Goal: Information Seeking & Learning: Compare options

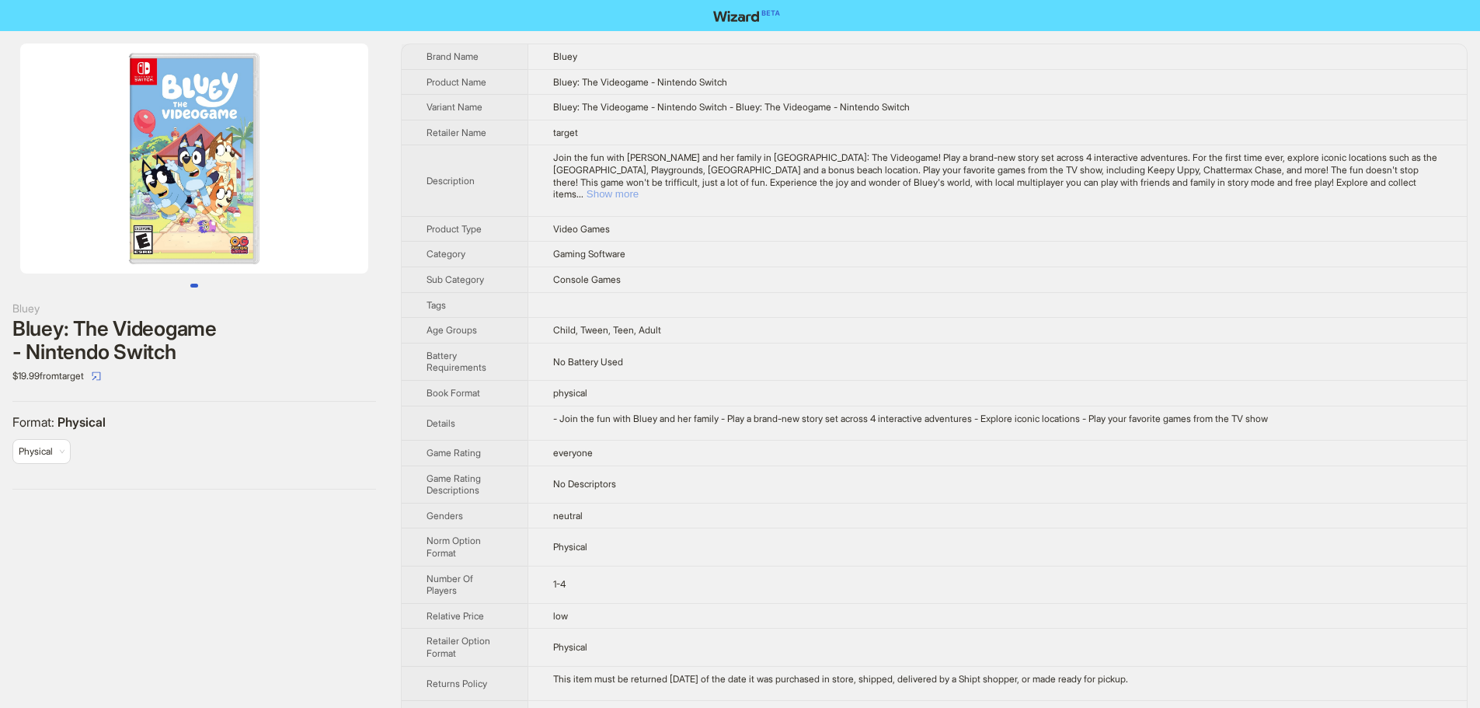
click at [639, 188] on button "Show more" at bounding box center [613, 194] width 52 height 12
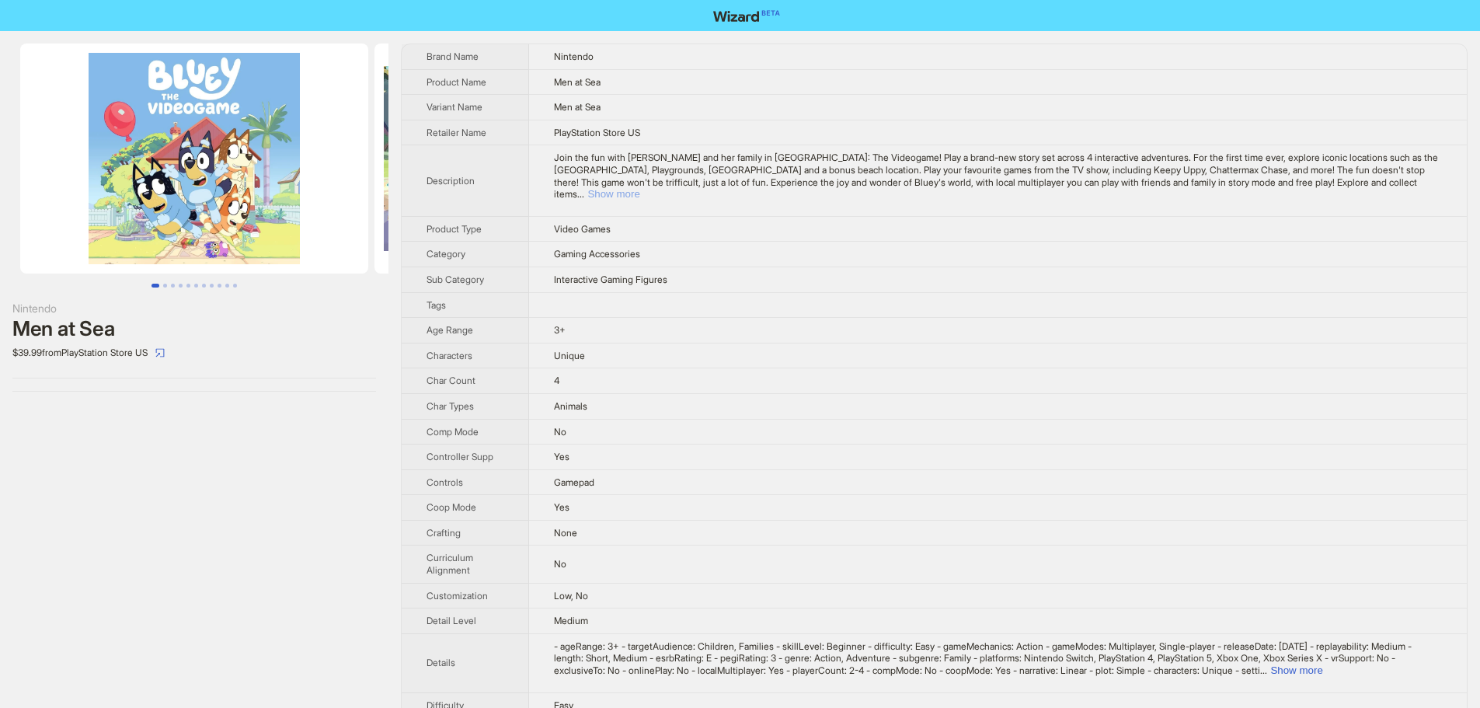
click at [639, 188] on button "Show more" at bounding box center [613, 194] width 52 height 12
click at [736, 293] on td at bounding box center [997, 305] width 939 height 26
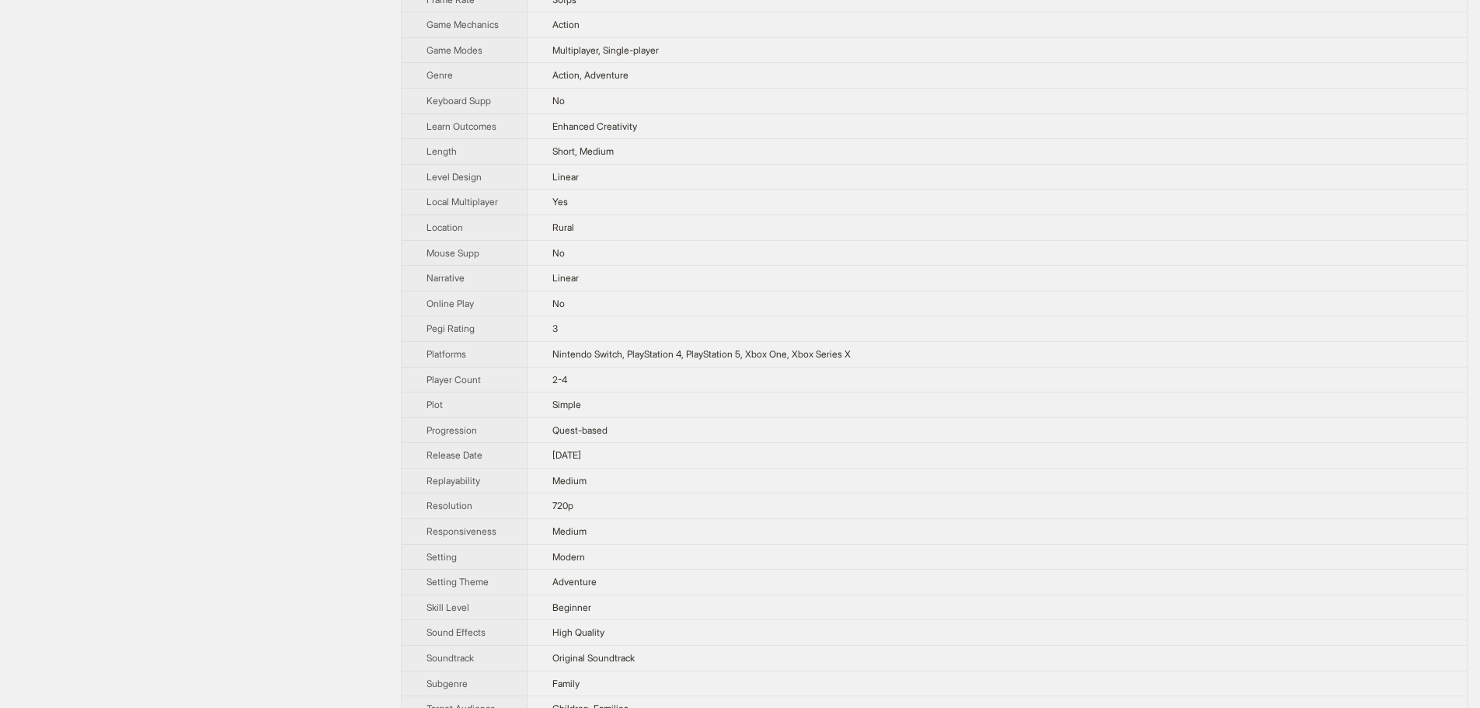
scroll to position [305, 0]
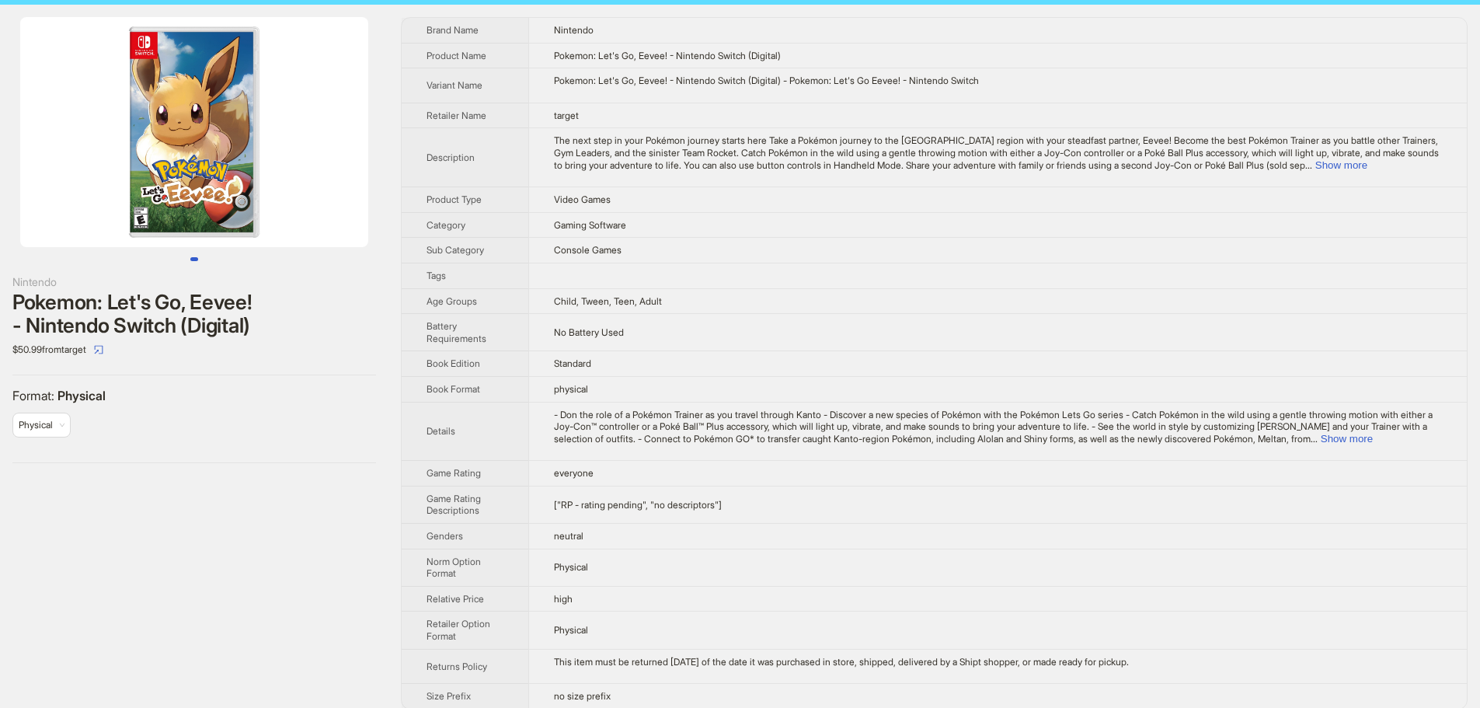
scroll to position [40, 0]
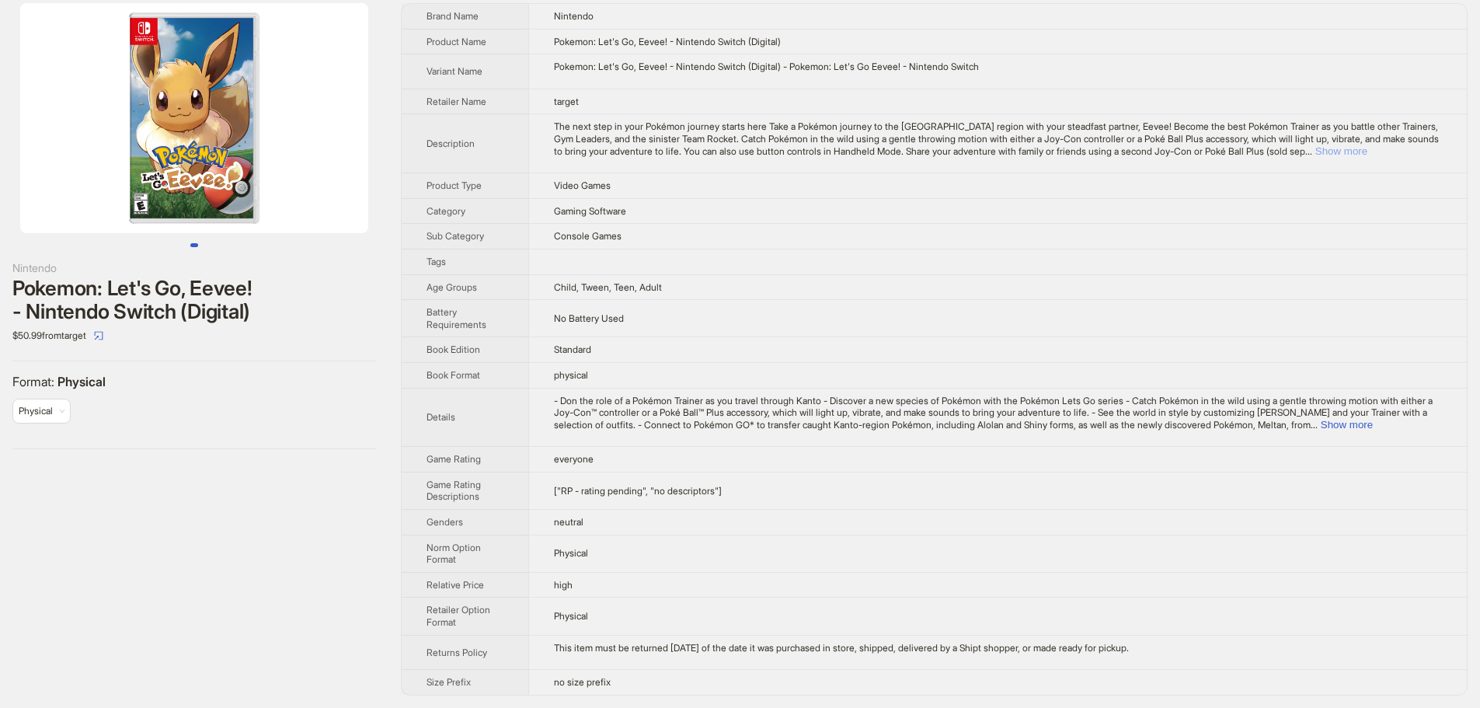
click at [1367, 155] on button "Show more" at bounding box center [1341, 151] width 52 height 12
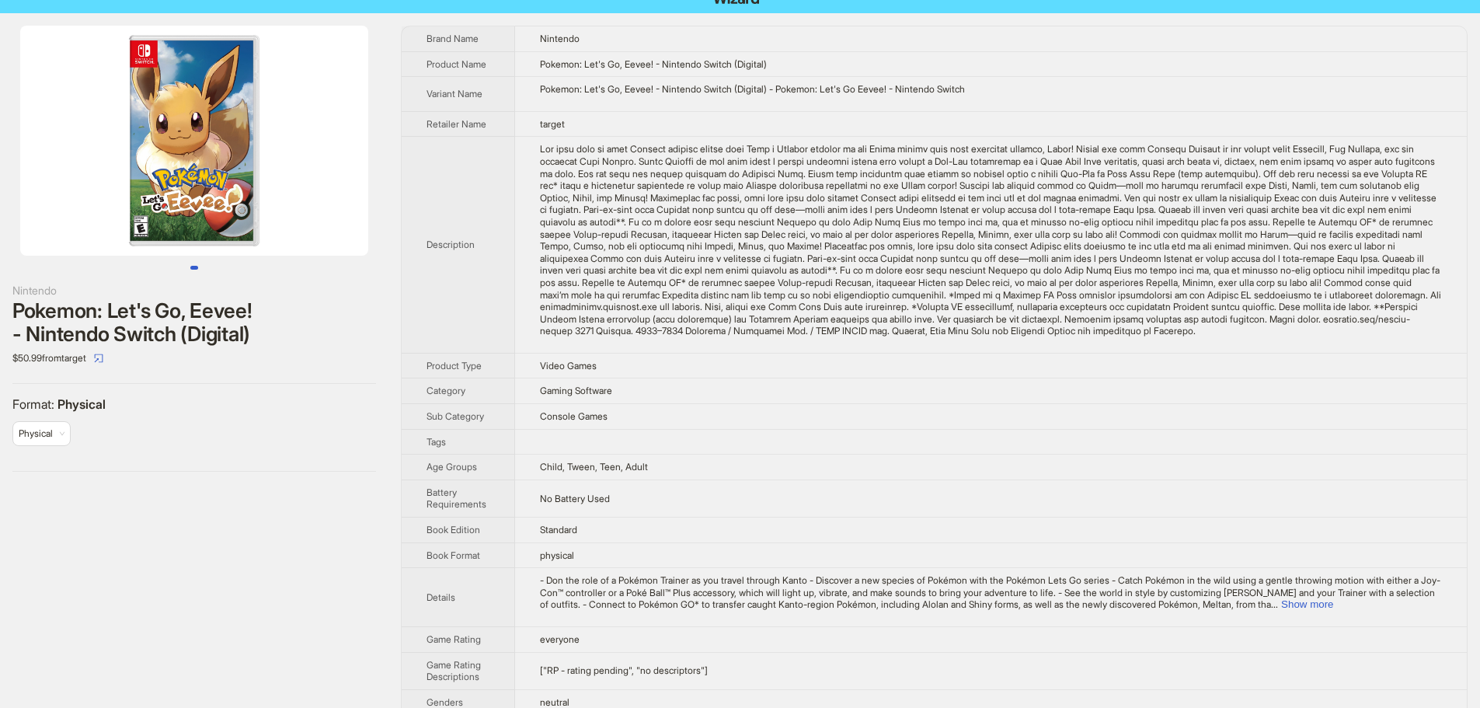
scroll to position [0, 0]
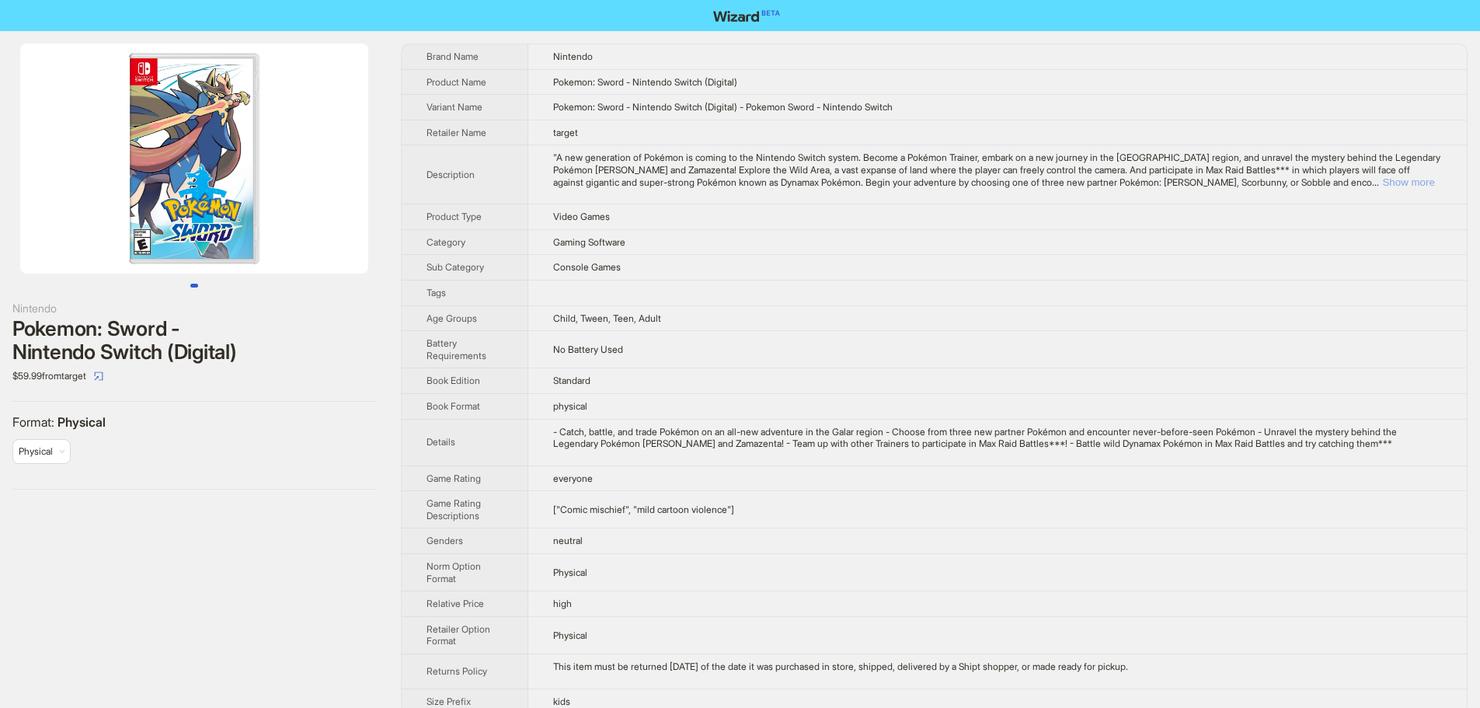
click at [1431, 184] on button "Show more" at bounding box center [1408, 182] width 52 height 12
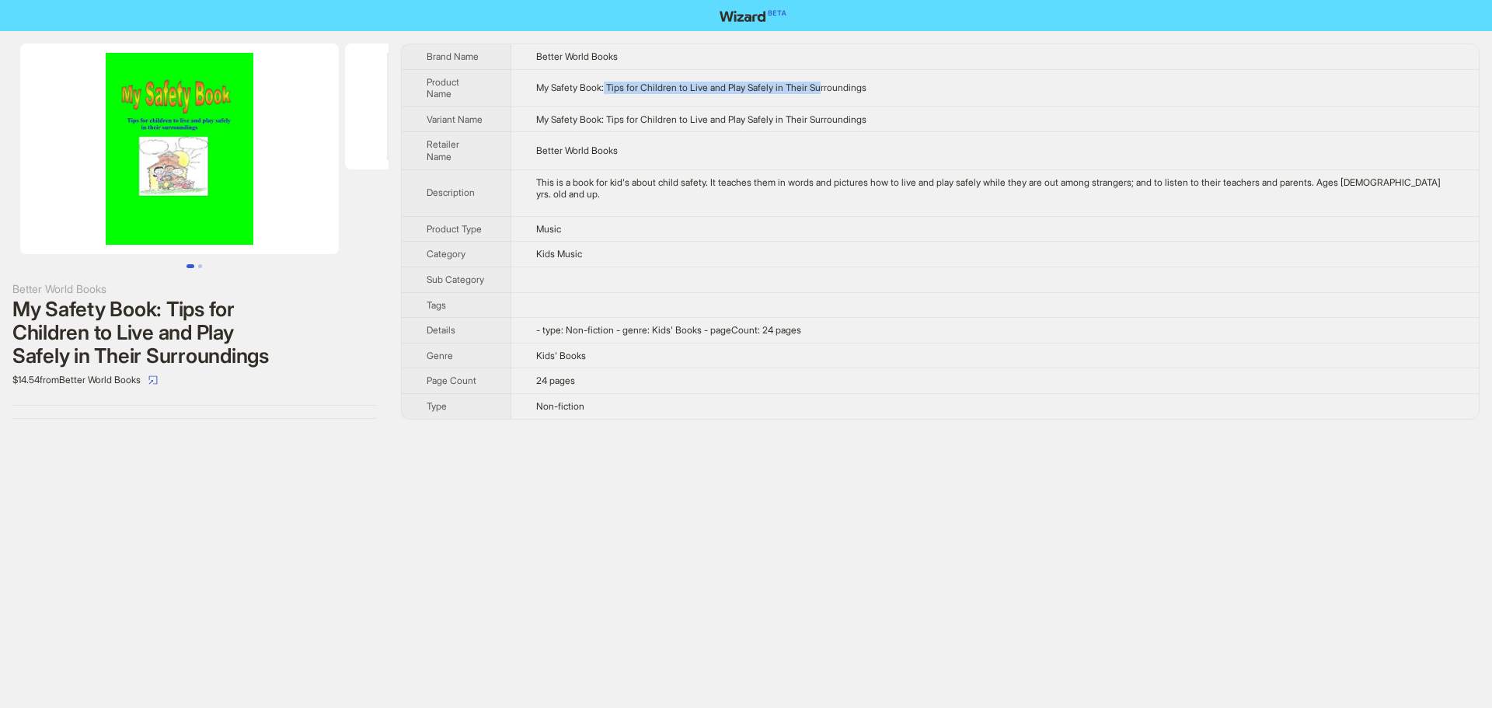
drag, startPoint x: 613, startPoint y: 90, endPoint x: 838, endPoint y: 90, distance: 225.3
click at [838, 90] on span "My Safety Book: Tips for Children to Live and Play Safely in Their Surroundings" at bounding box center [701, 88] width 330 height 12
click at [916, 134] on td "Better World Books" at bounding box center [994, 150] width 967 height 37
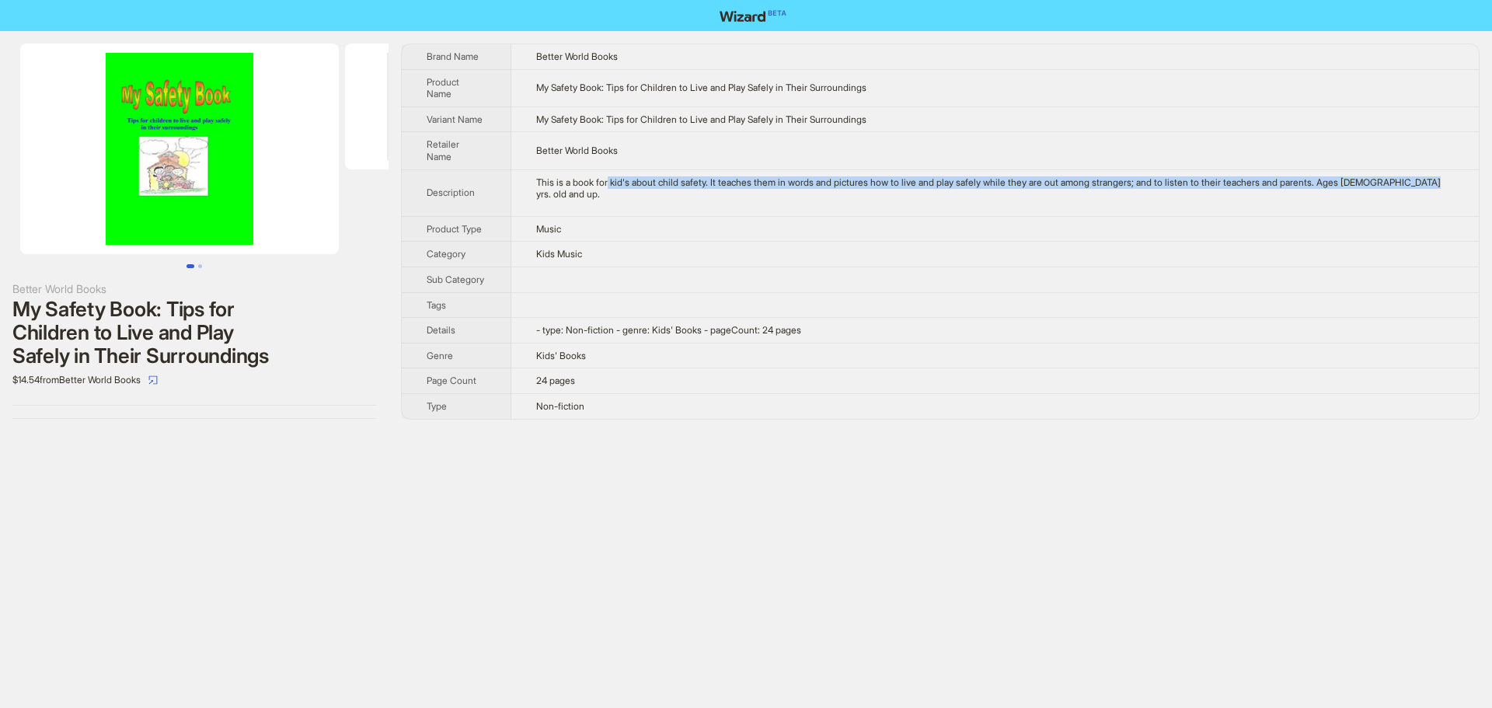
drag, startPoint x: 615, startPoint y: 169, endPoint x: 723, endPoint y: 176, distance: 107.5
click at [723, 176] on div "This is a book for kid's about child safety. It teaches them in words and pictu…" at bounding box center [995, 188] width 918 height 24
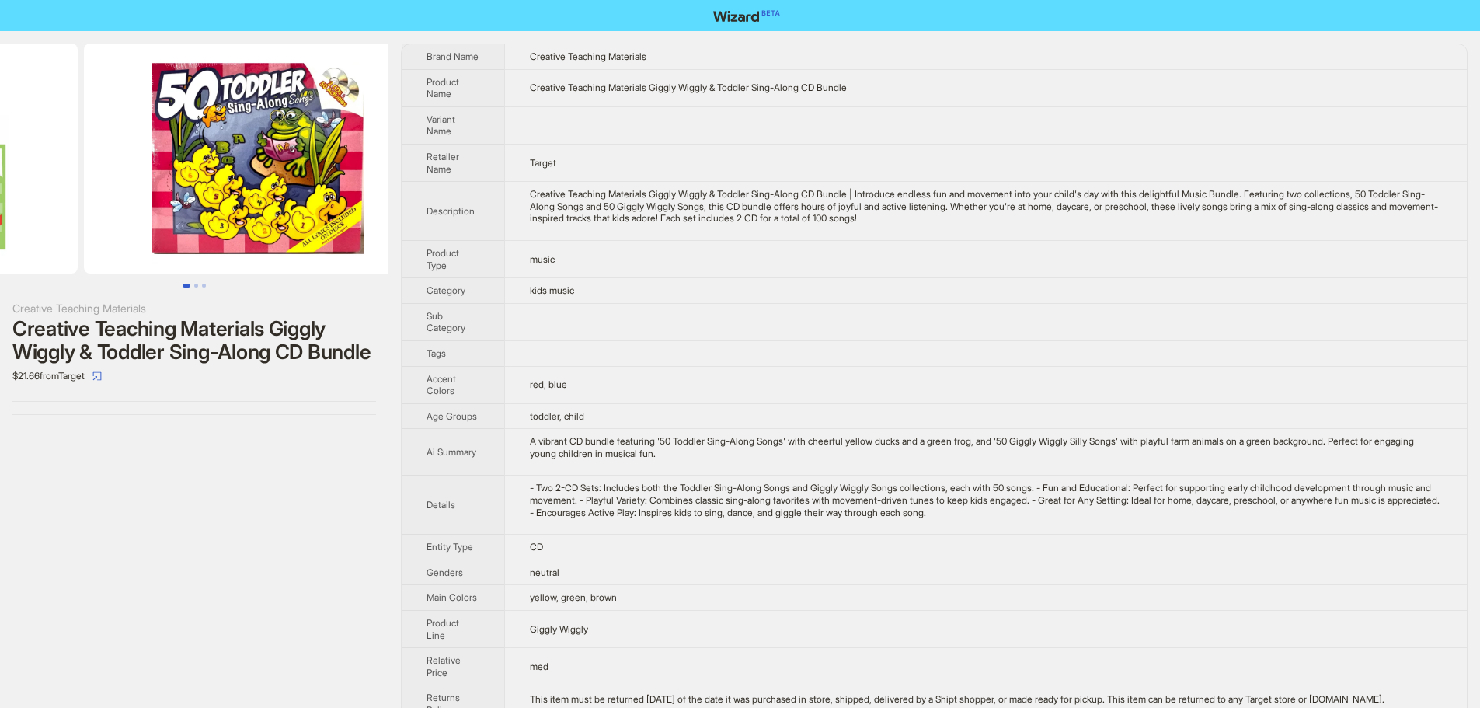
drag, startPoint x: 229, startPoint y: 170, endPoint x: 0, endPoint y: 178, distance: 229.3
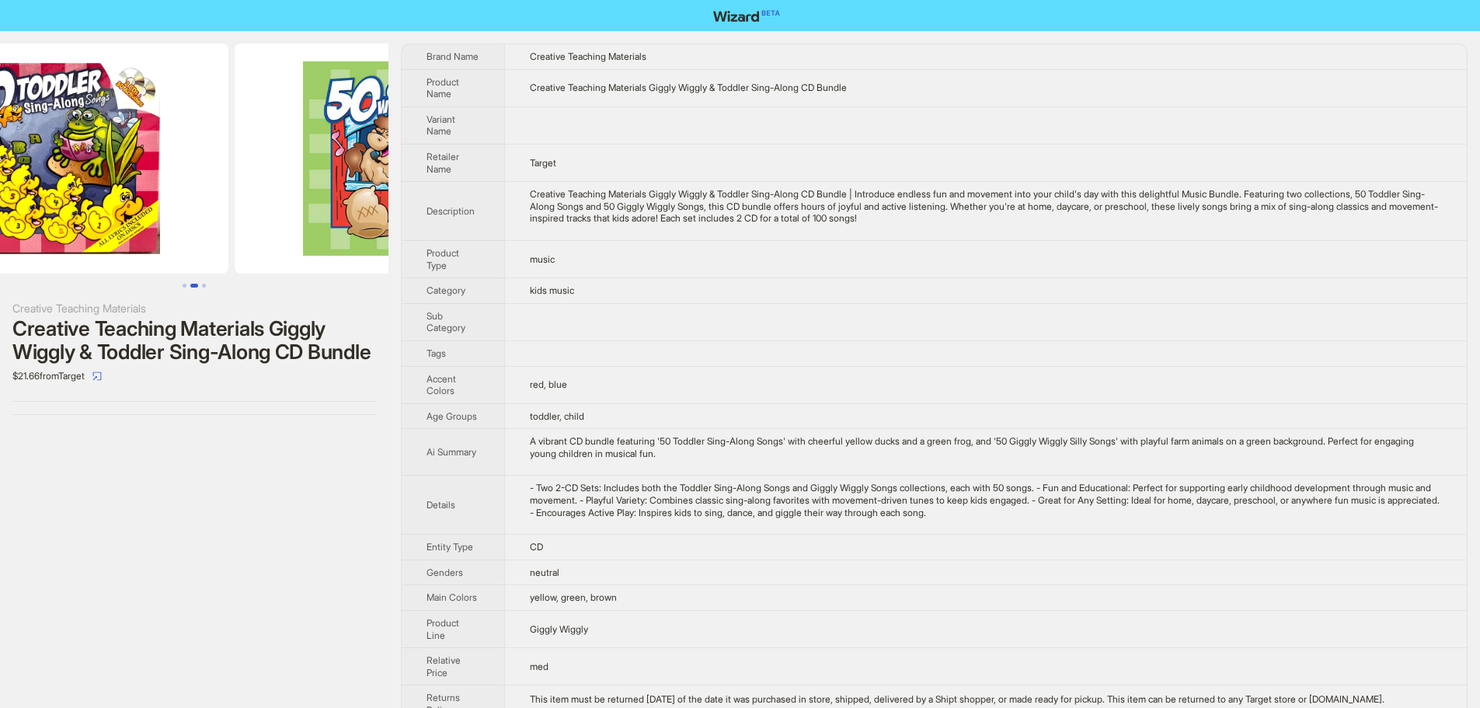
drag, startPoint x: 263, startPoint y: 172, endPoint x: 136, endPoint y: 171, distance: 127.4
click at [136, 171] on img at bounding box center [54, 159] width 348 height 230
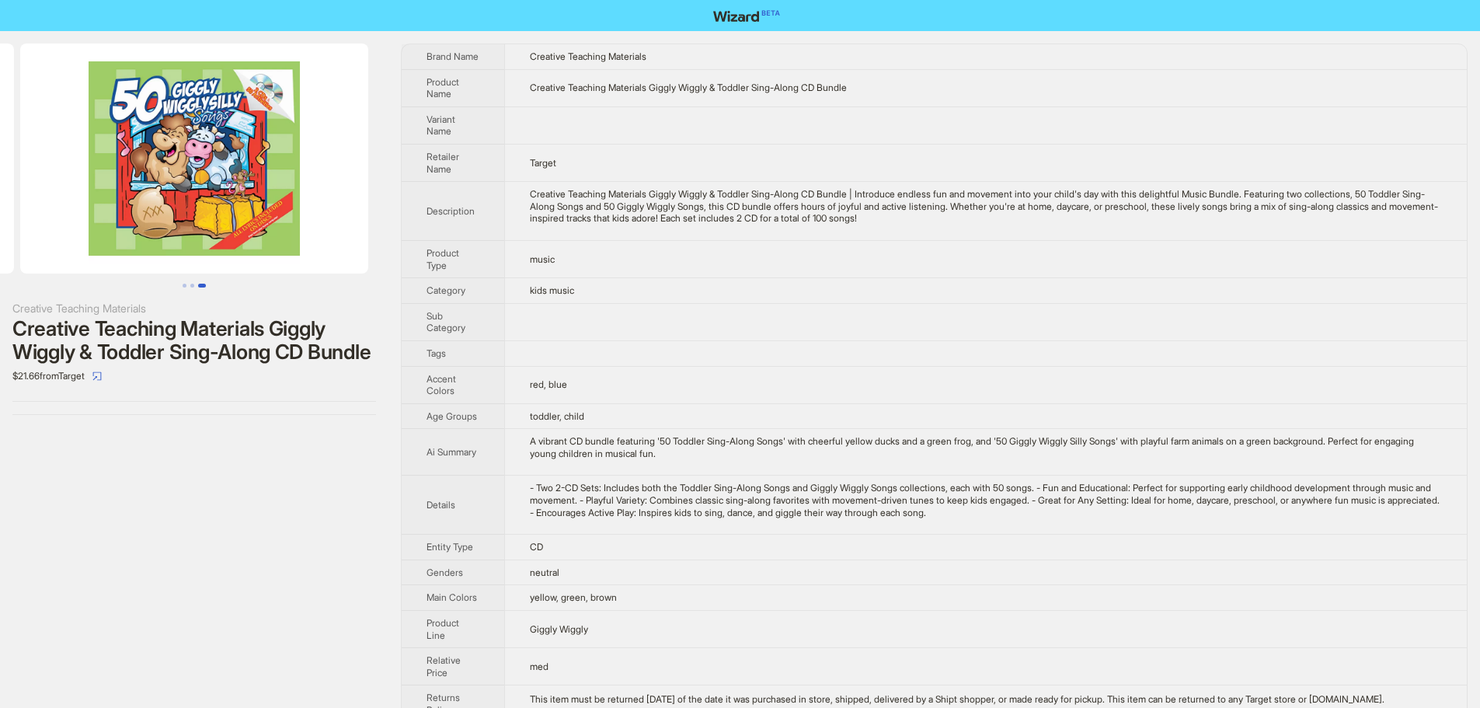
drag, startPoint x: 235, startPoint y: 165, endPoint x: 5, endPoint y: 159, distance: 230.1
click at [5, 159] on ul at bounding box center [194, 159] width 388 height 230
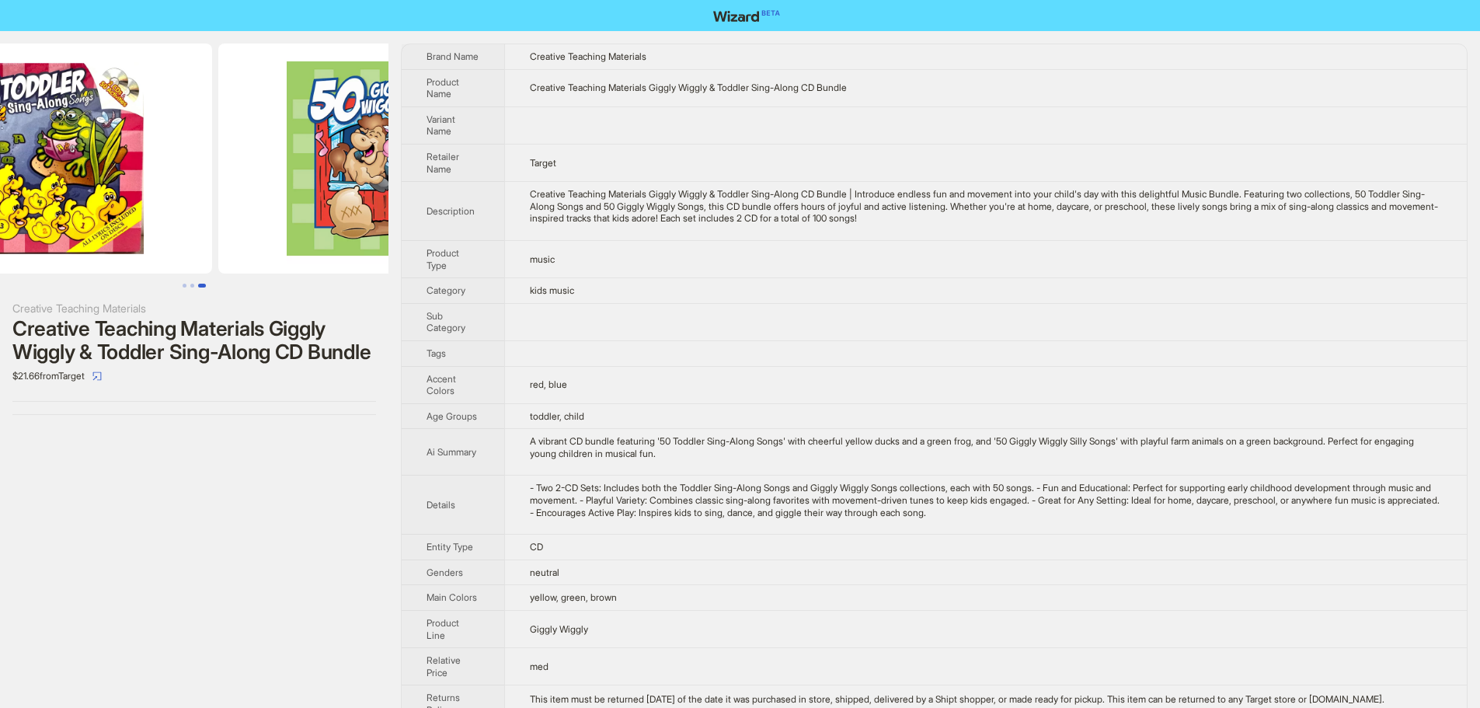
drag, startPoint x: 214, startPoint y: 165, endPoint x: 386, endPoint y: 171, distance: 171.8
click at [364, 169] on img at bounding box center [392, 159] width 348 height 230
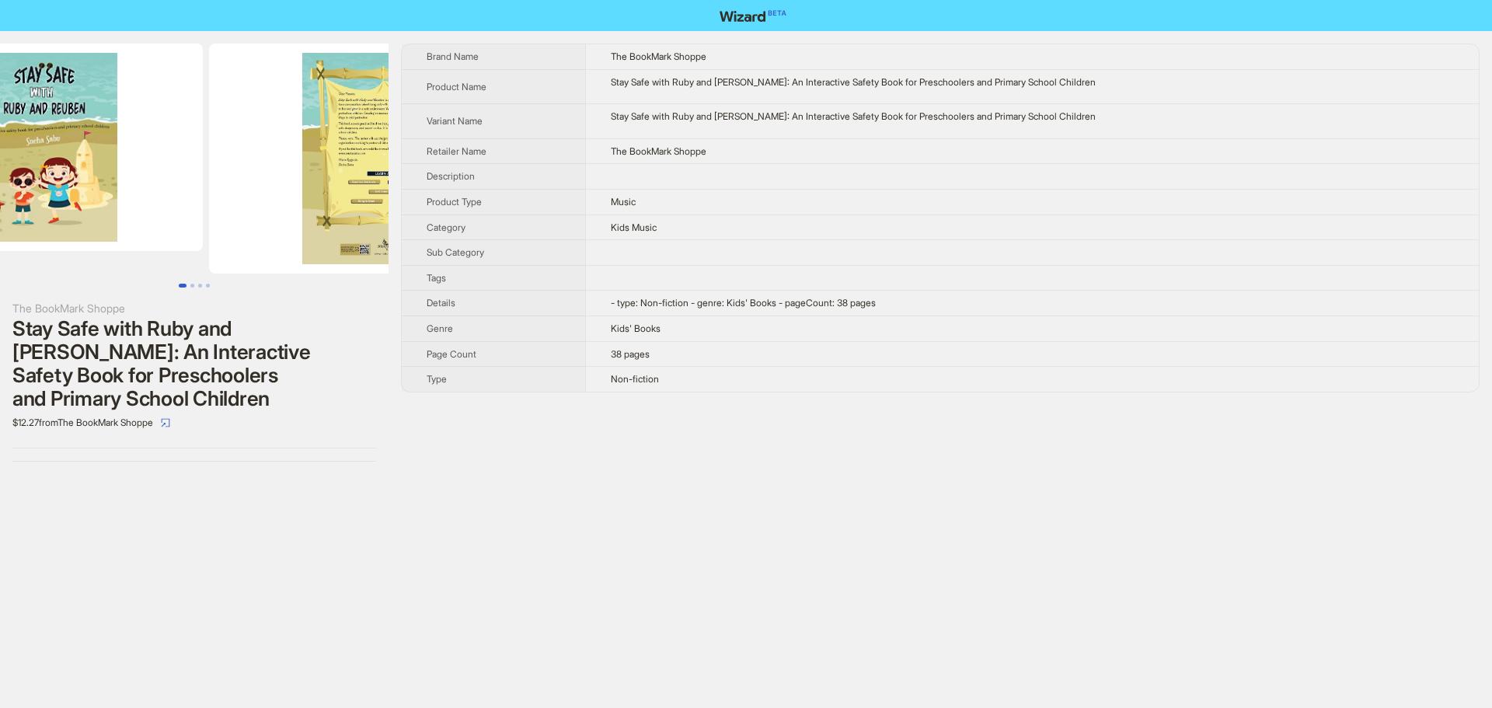
drag, startPoint x: 256, startPoint y: 151, endPoint x: 92, endPoint y: 143, distance: 164.2
click at [97, 145] on li at bounding box center [37, 159] width 338 height 230
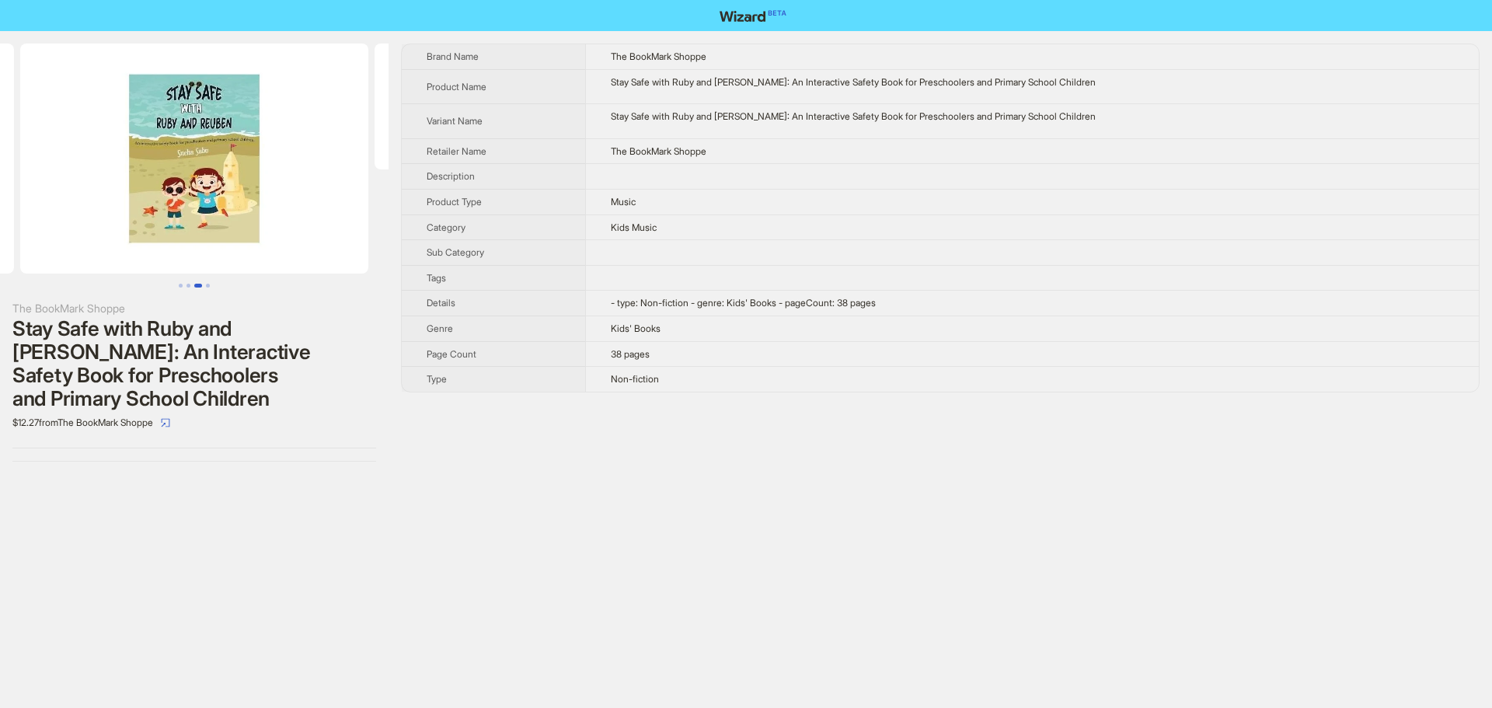
scroll to position [0, 872]
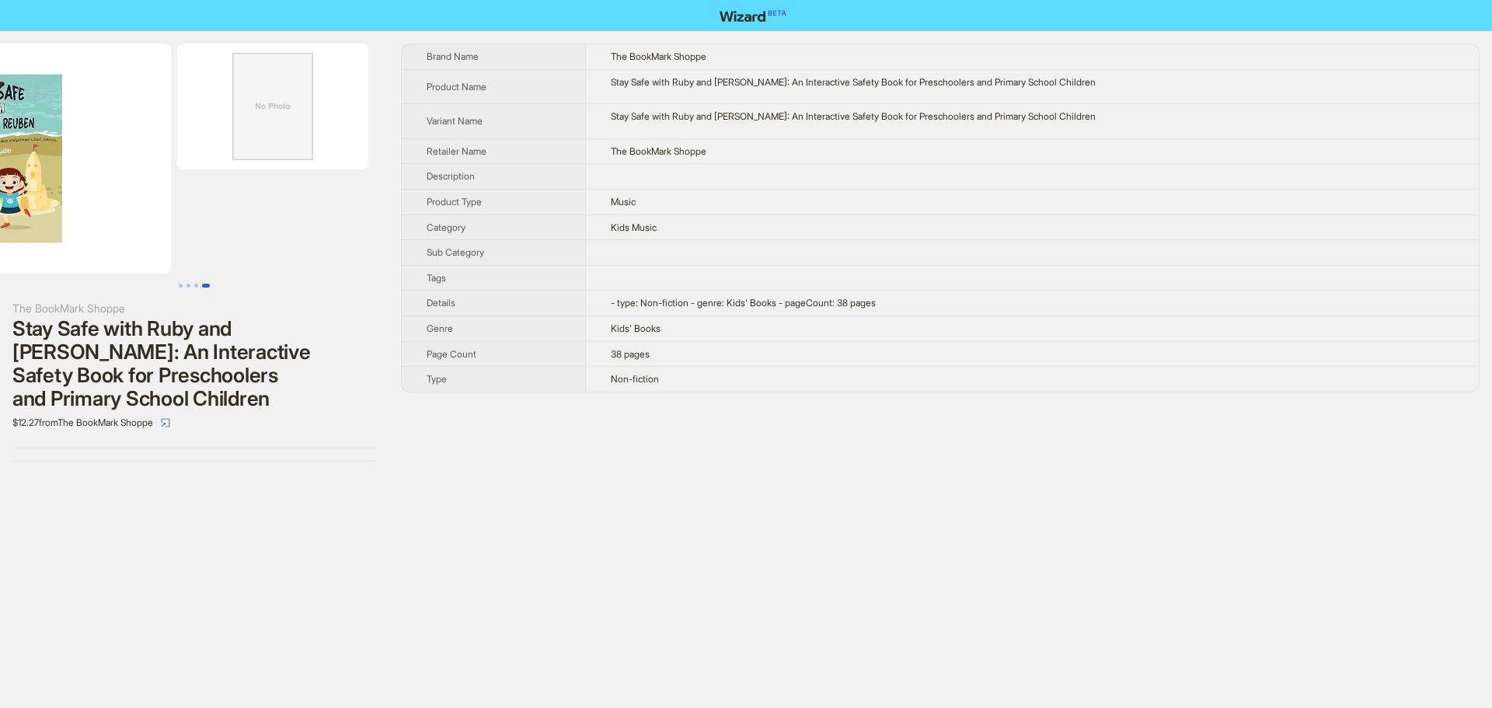
drag, startPoint x: 194, startPoint y: 176, endPoint x: 0, endPoint y: 153, distance: 195.5
click at [13, 162] on ul at bounding box center [194, 159] width 388 height 230
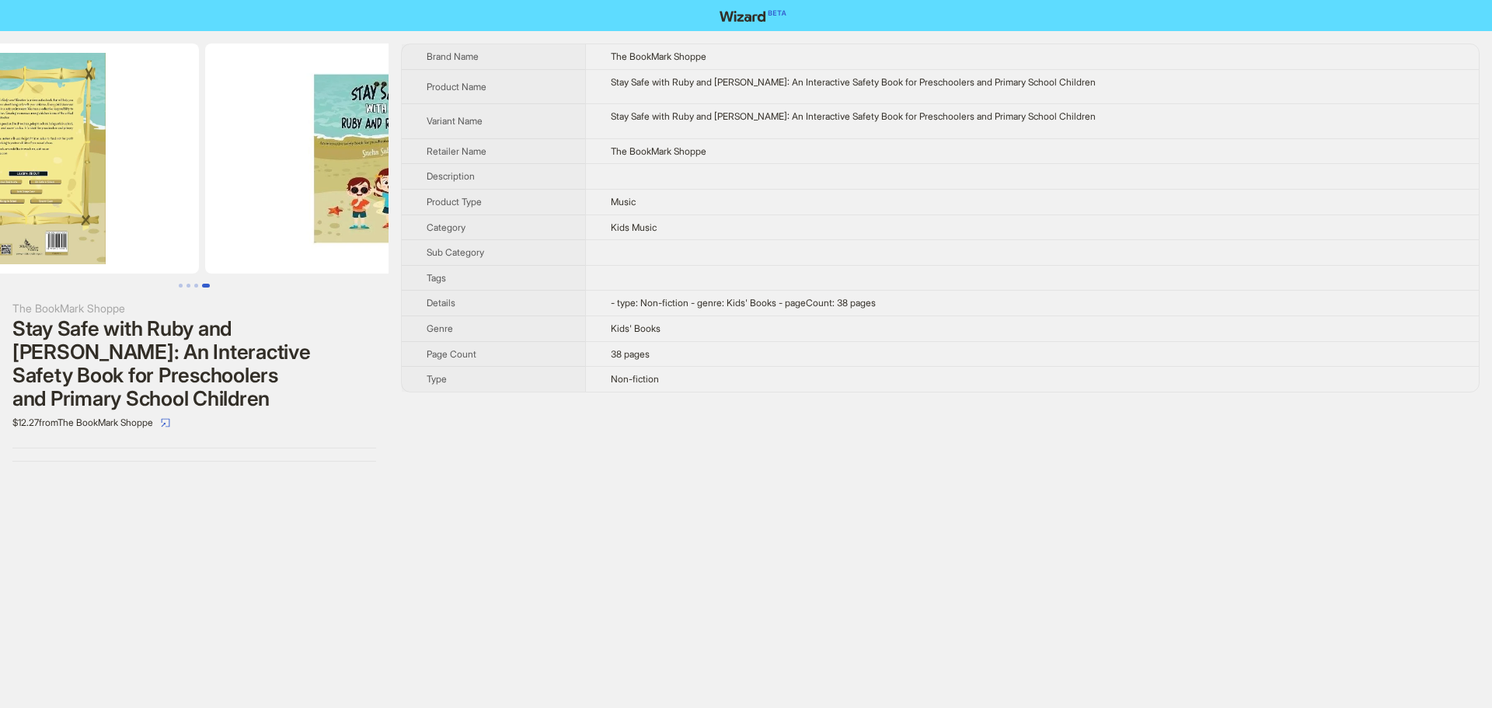
drag, startPoint x: 91, startPoint y: 150, endPoint x: 377, endPoint y: 188, distance: 288.4
click at [368, 188] on img at bounding box center [379, 159] width 348 height 230
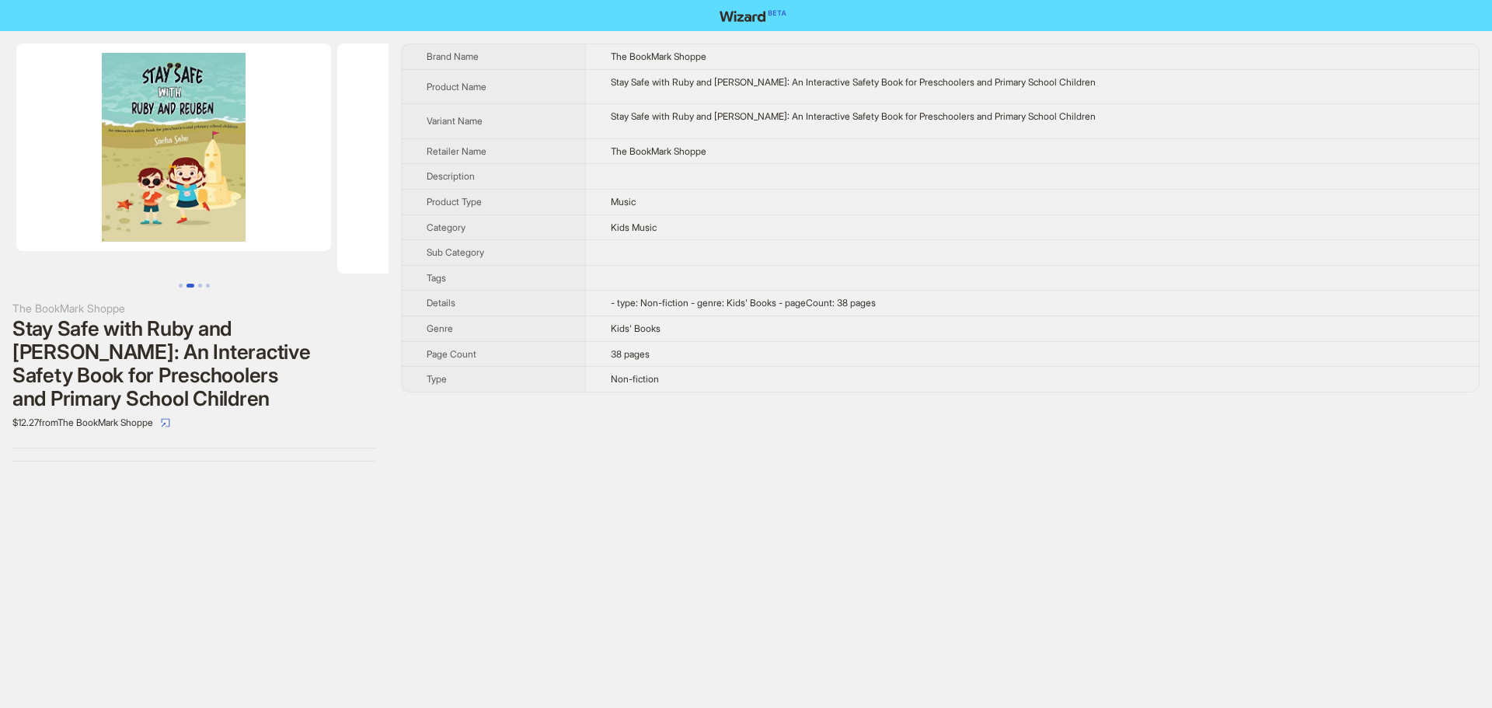
drag, startPoint x: 185, startPoint y: 183, endPoint x: 291, endPoint y: 183, distance: 106.4
click at [405, 183] on div "The BookMark Shoppe Stay Safe with Ruby and Reuben: An Interactive Safety Book …" at bounding box center [746, 252] width 1492 height 443
drag, startPoint x: 223, startPoint y: 187, endPoint x: 362, endPoint y: 193, distance: 139.2
click at [362, 193] on ul at bounding box center [194, 159] width 388 height 230
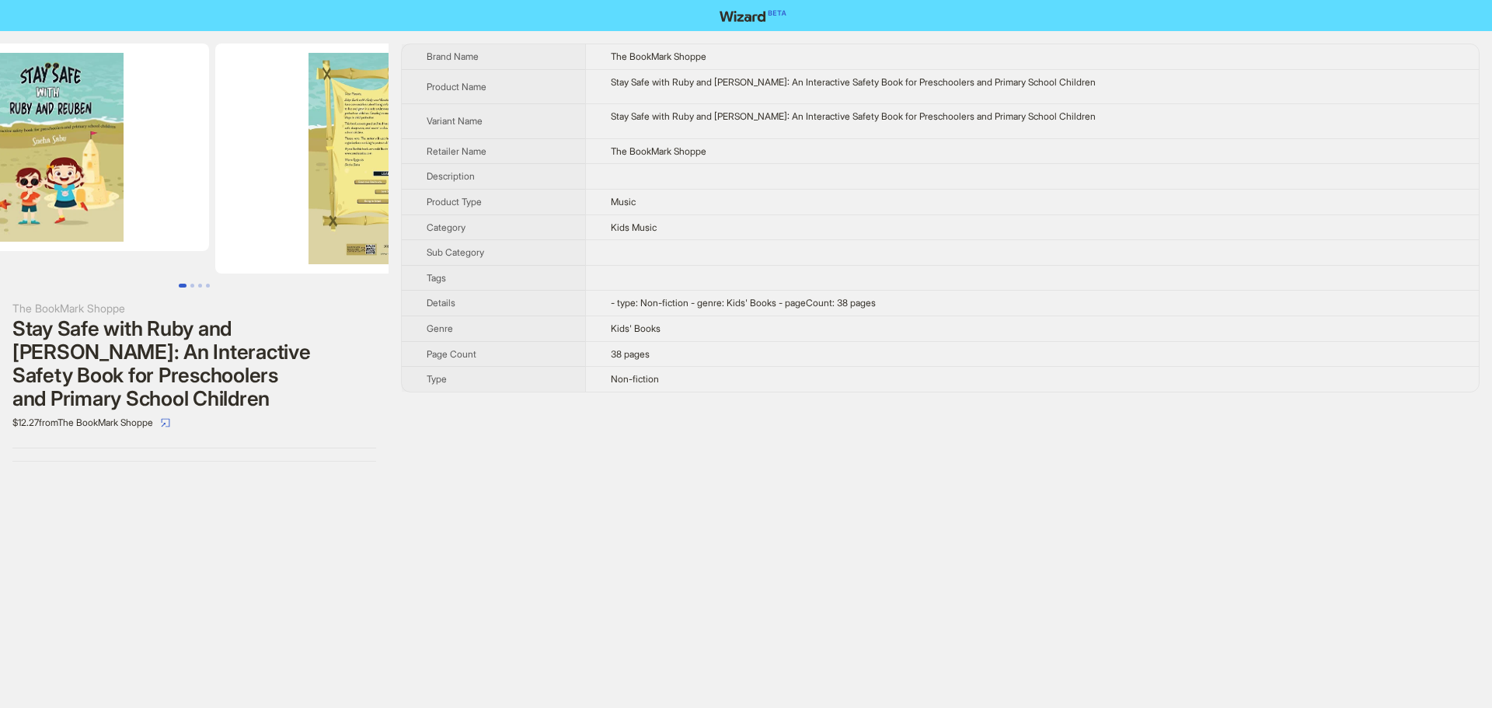
click at [119, 135] on img at bounding box center [51, 147] width 315 height 207
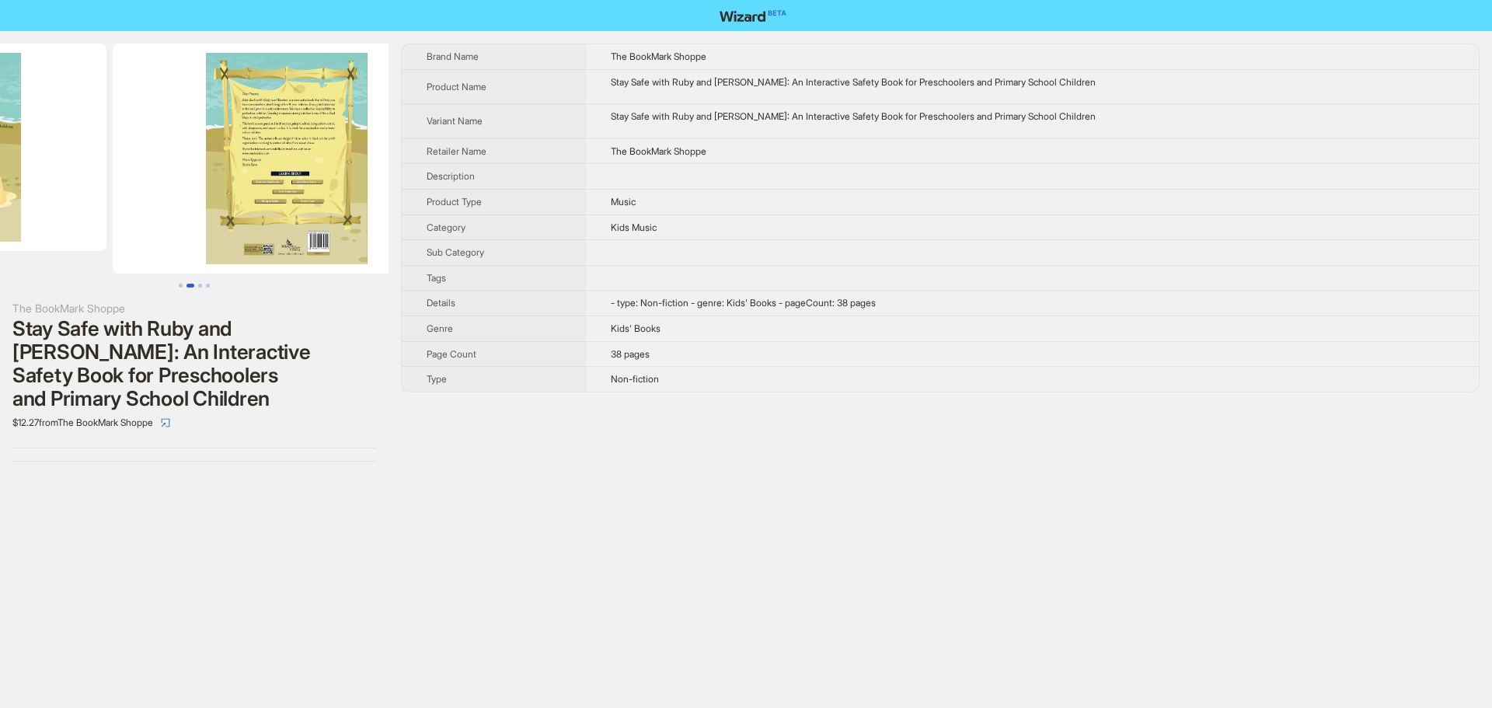
drag, startPoint x: 18, startPoint y: 162, endPoint x: 109, endPoint y: 158, distance: 91.0
click at [0, 162] on ul at bounding box center [194, 159] width 388 height 230
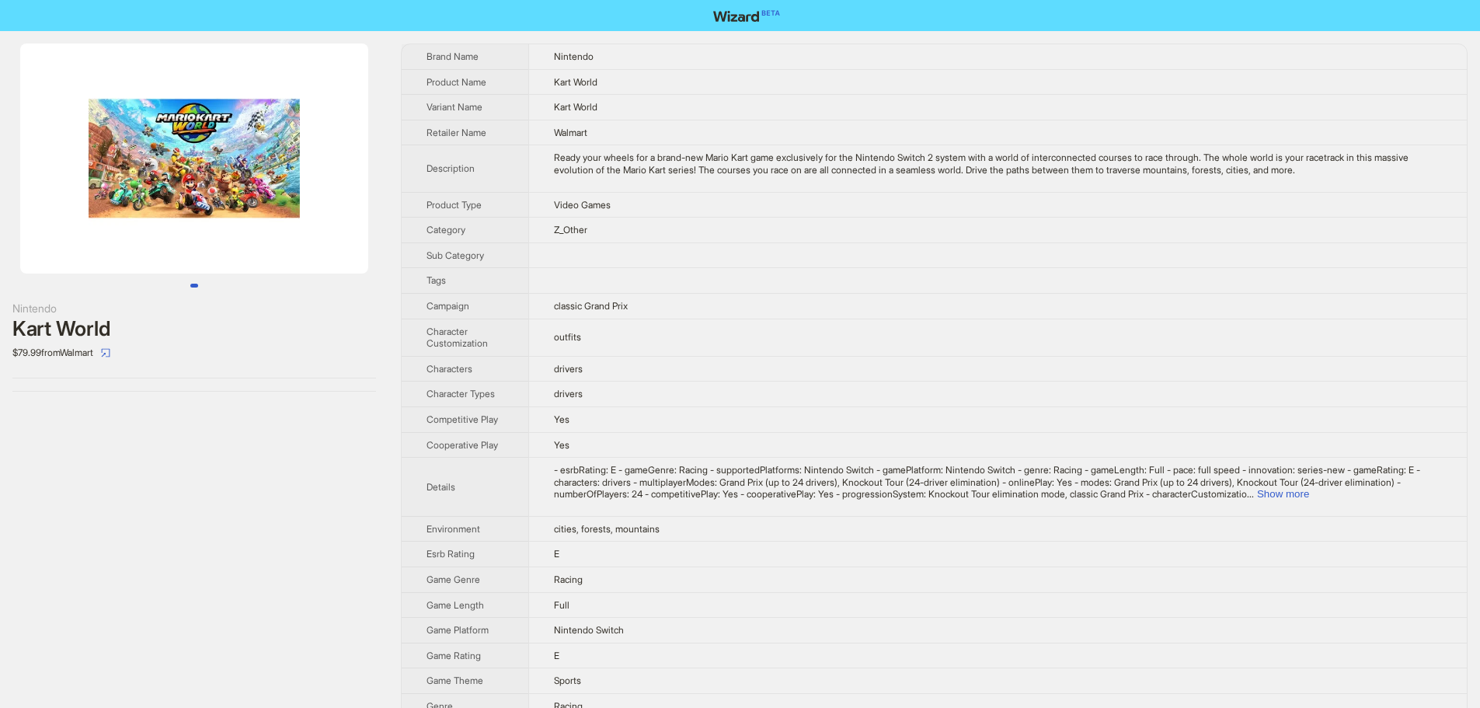
click at [231, 124] on img at bounding box center [194, 159] width 348 height 230
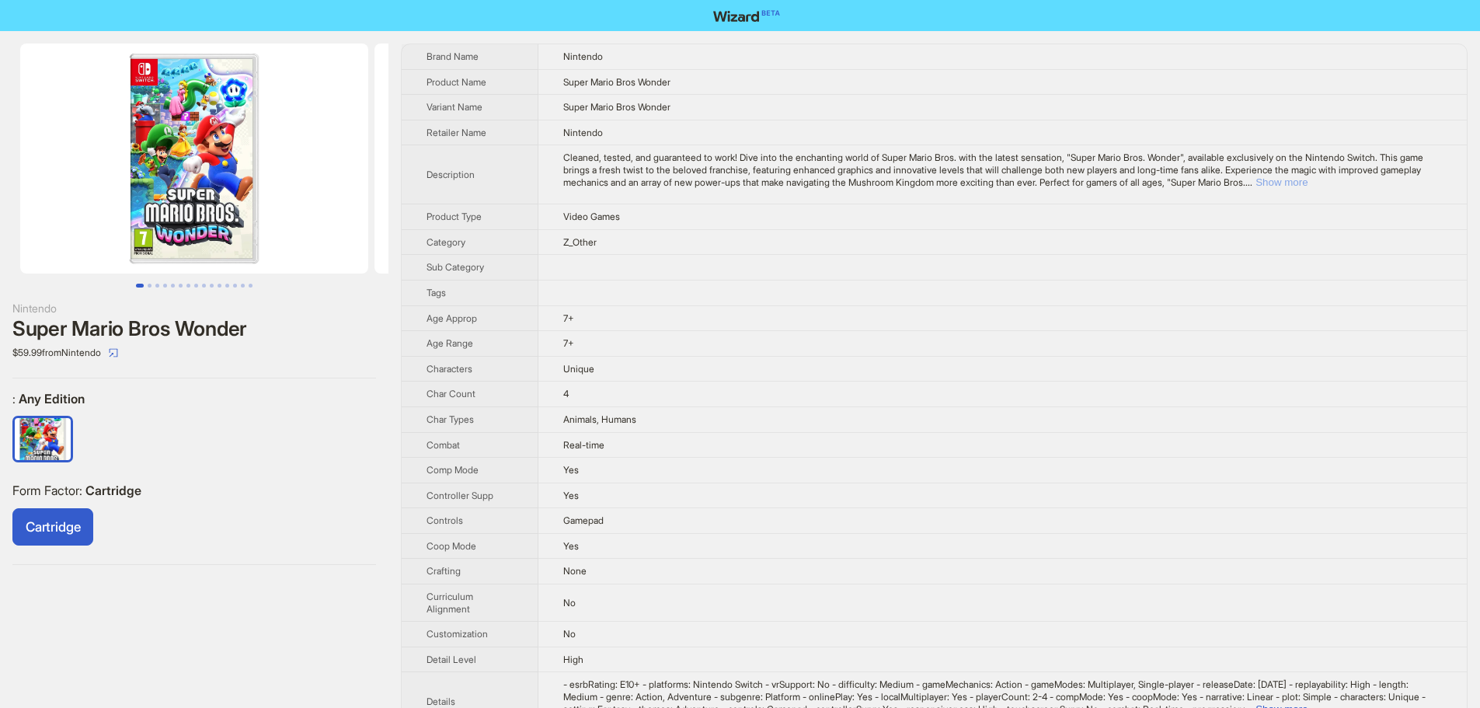
click at [1308, 183] on button "Show more" at bounding box center [1281, 182] width 52 height 12
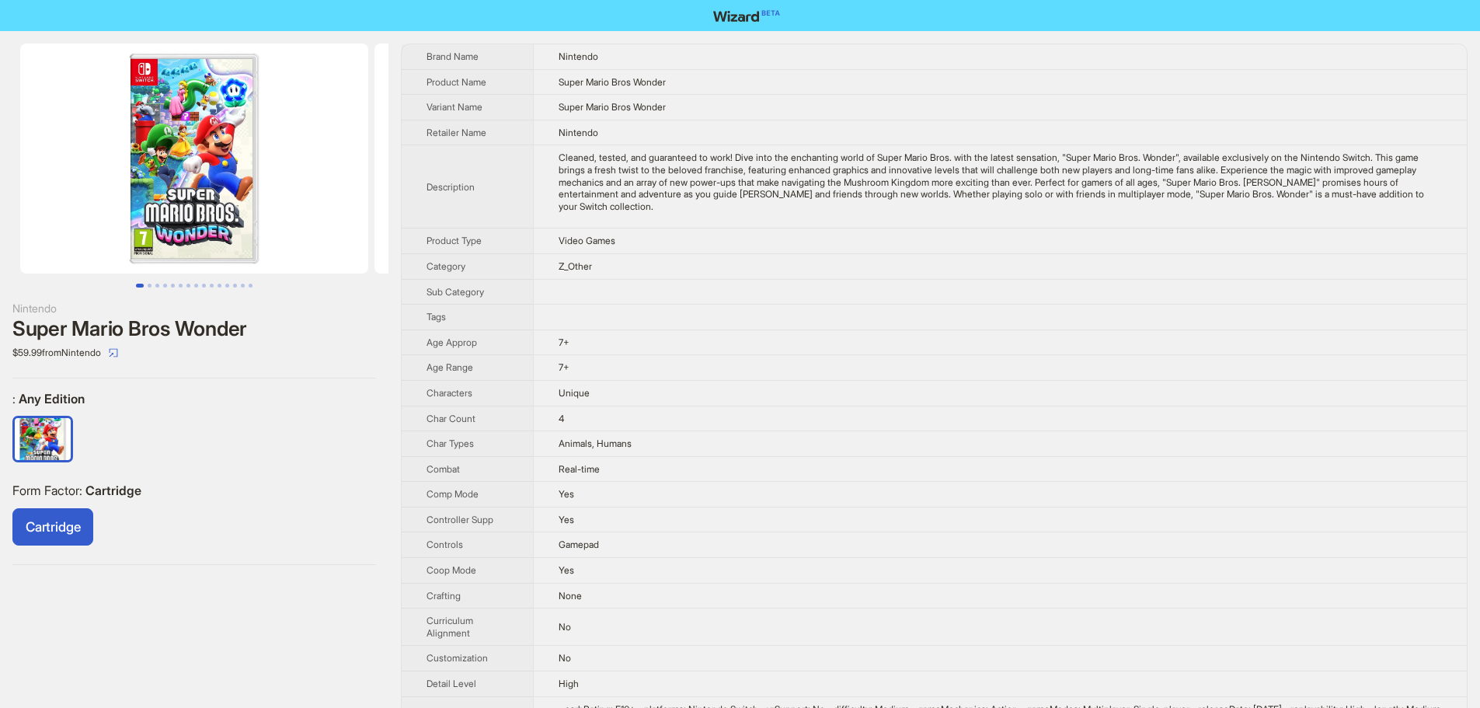
drag, startPoint x: 255, startPoint y: 211, endPoint x: 76, endPoint y: 208, distance: 178.7
click at [99, 210] on img at bounding box center [194, 159] width 348 height 230
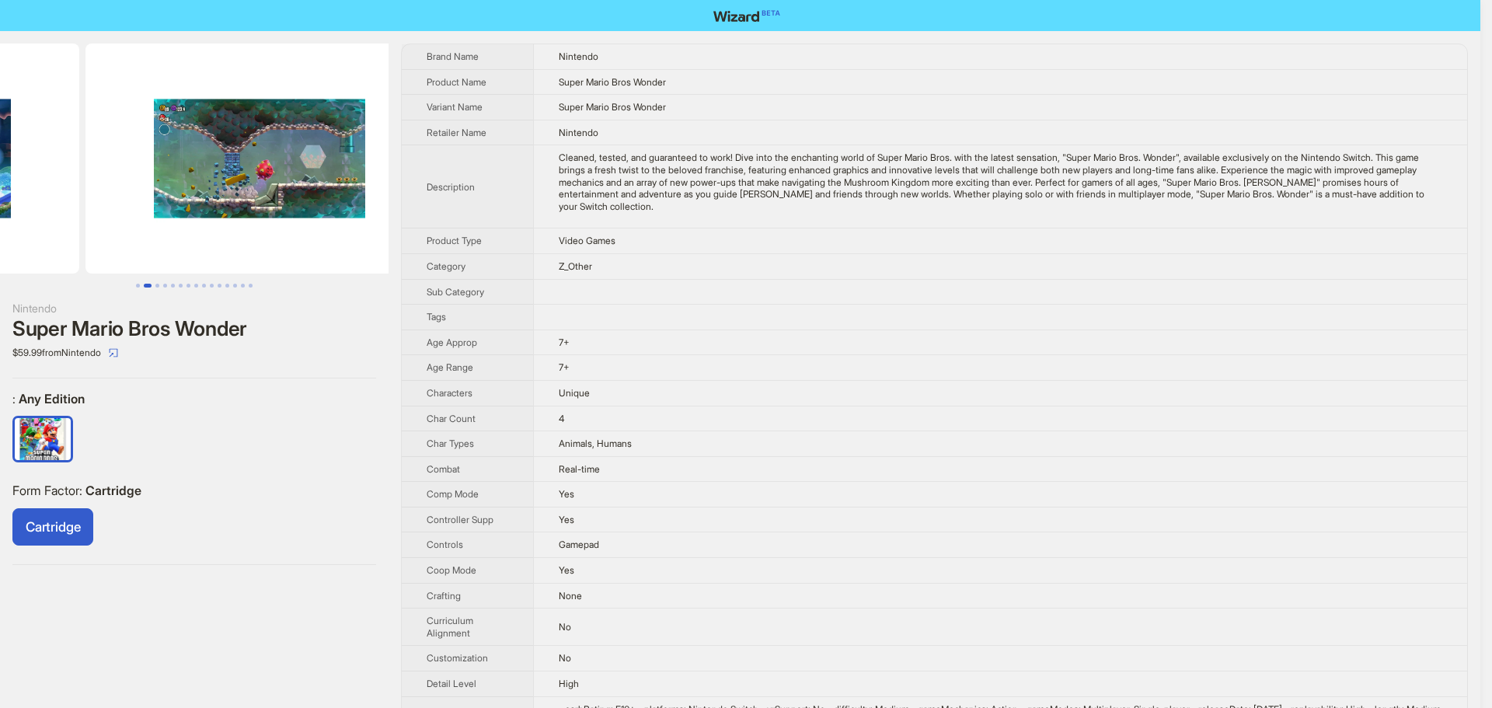
drag, startPoint x: 225, startPoint y: 197, endPoint x: 0, endPoint y: 196, distance: 225.3
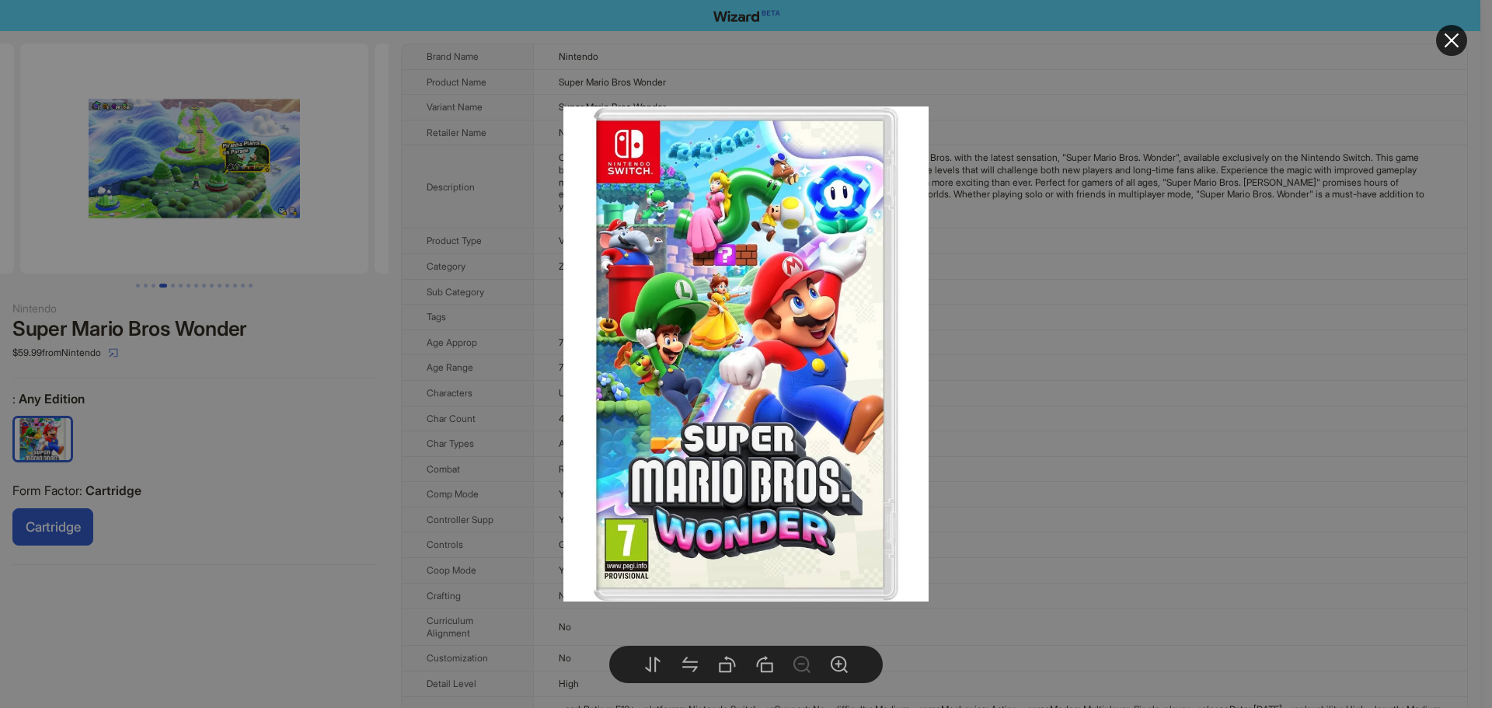
drag, startPoint x: 282, startPoint y: 191, endPoint x: 115, endPoint y: 225, distance: 170.5
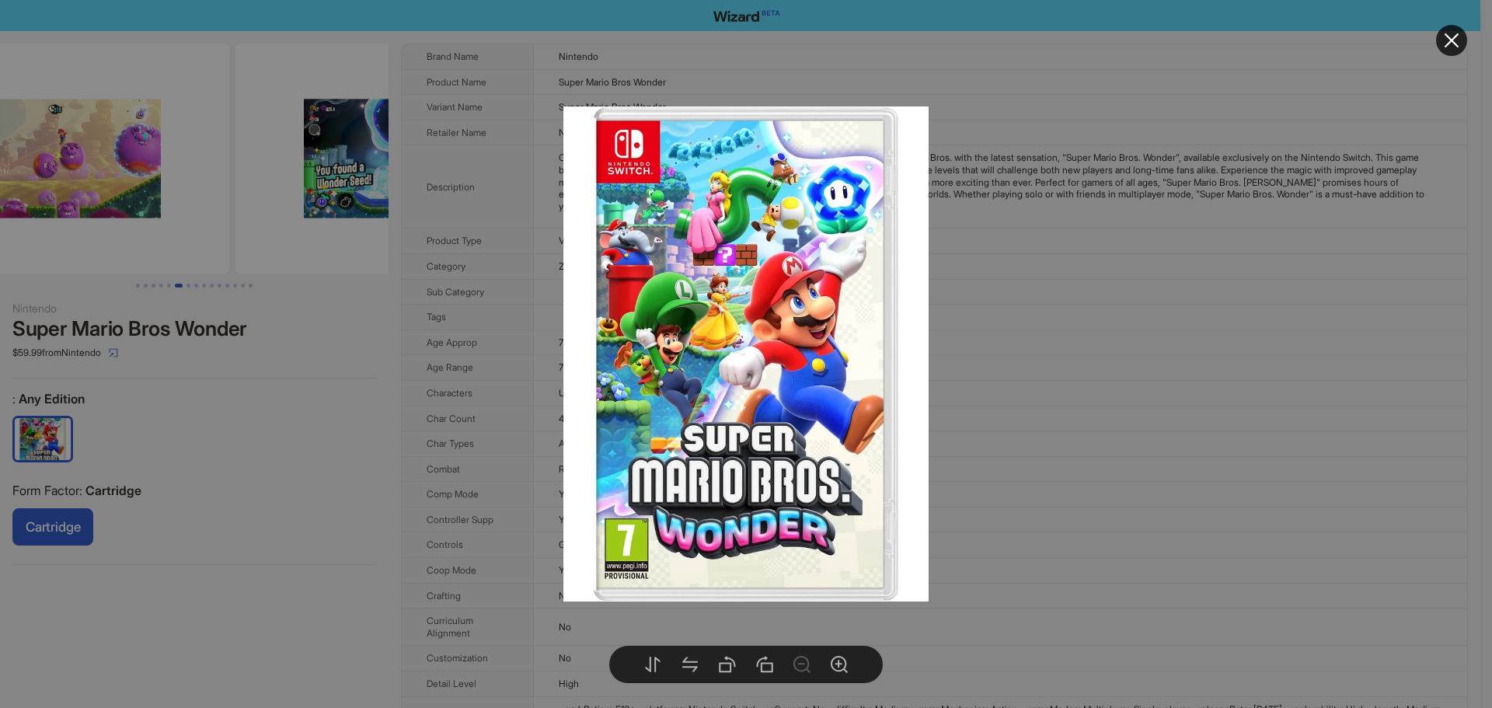
drag, startPoint x: 270, startPoint y: 183, endPoint x: 161, endPoint y: 188, distance: 109.6
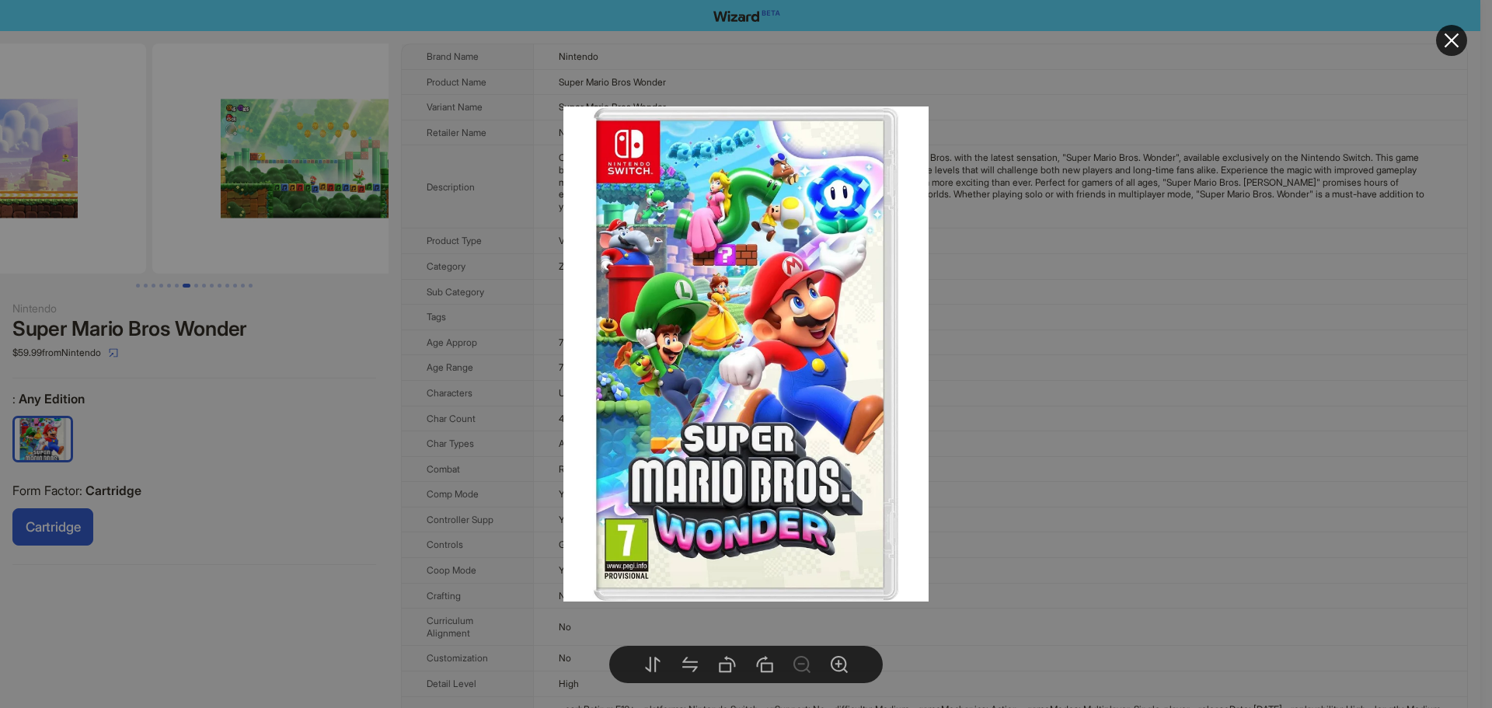
drag, startPoint x: 242, startPoint y: 208, endPoint x: 36, endPoint y: 210, distance: 206.7
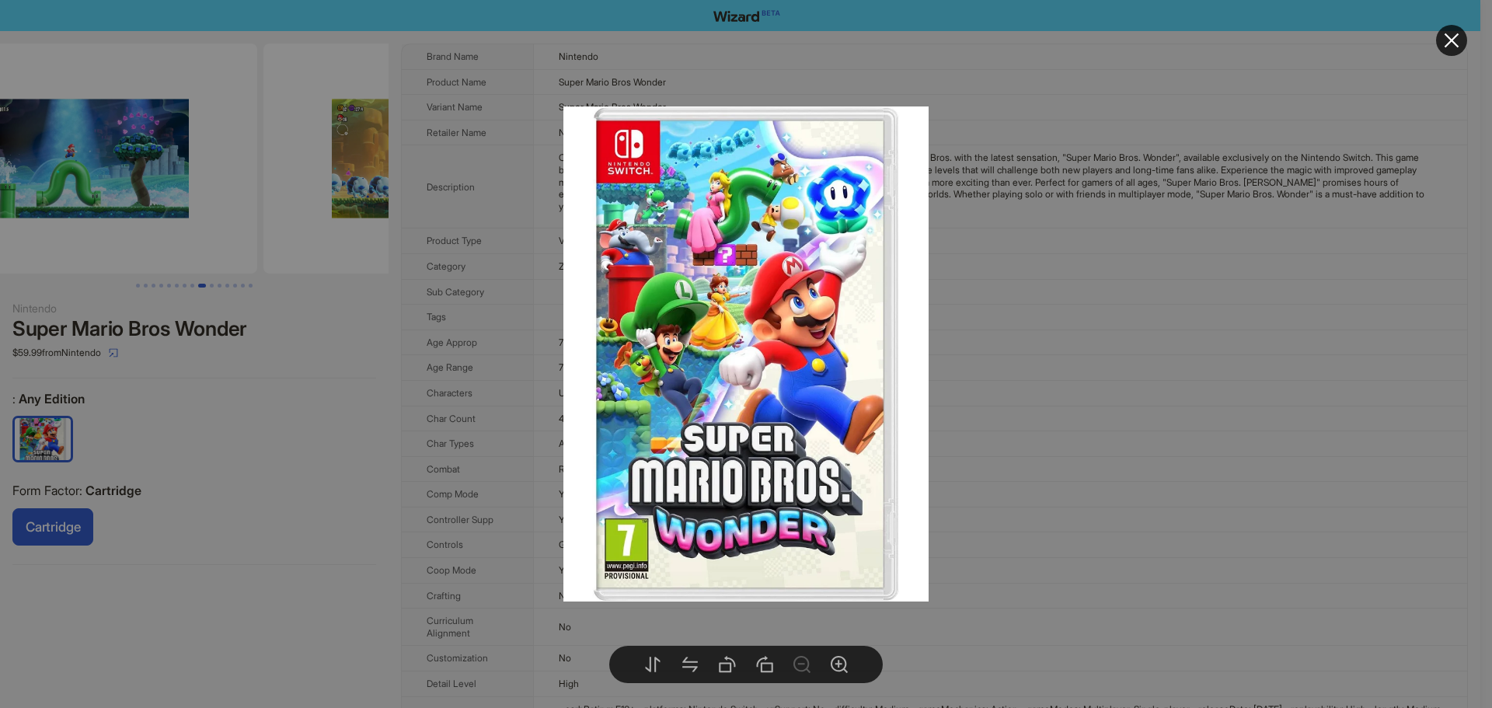
drag, startPoint x: 218, startPoint y: 180, endPoint x: 80, endPoint y: 183, distance: 138.3
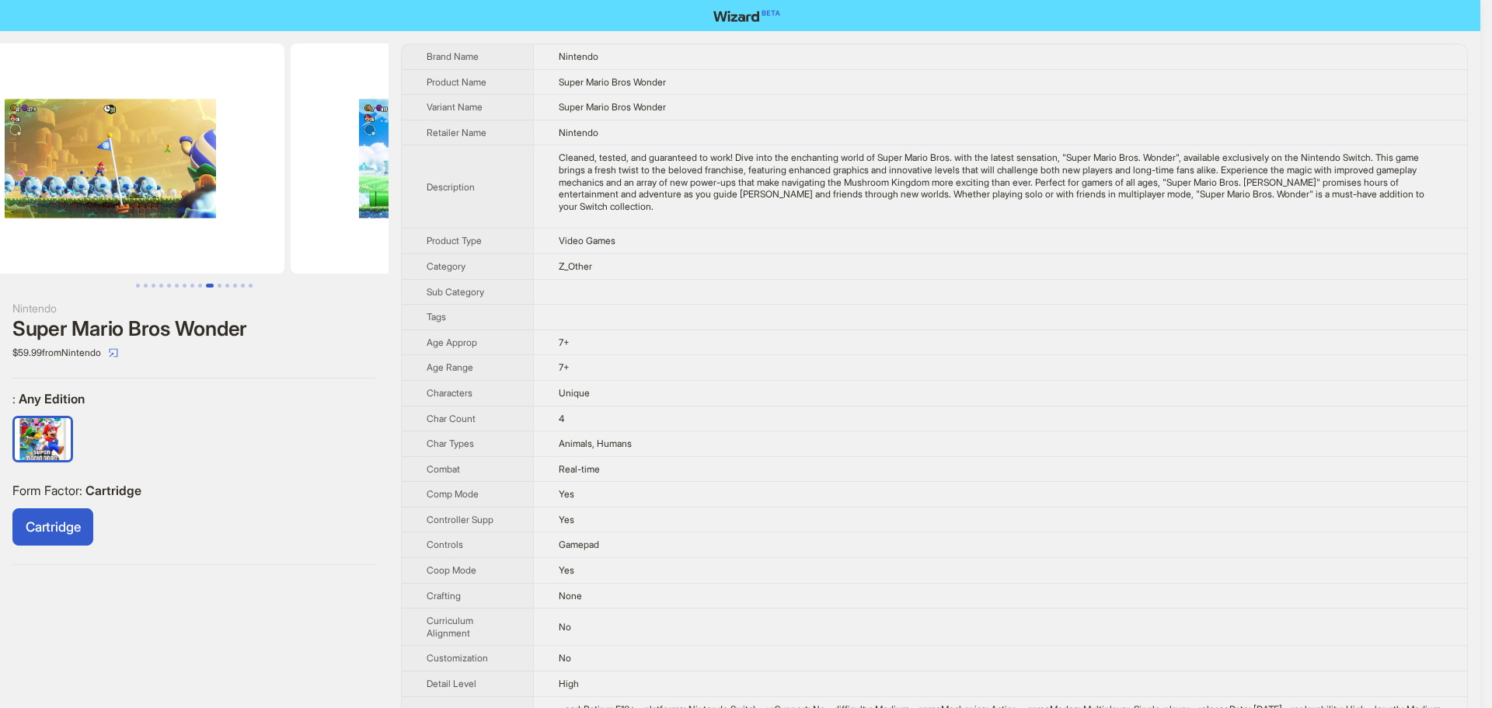
drag, startPoint x: 242, startPoint y: 191, endPoint x: 156, endPoint y: 204, distance: 87.1
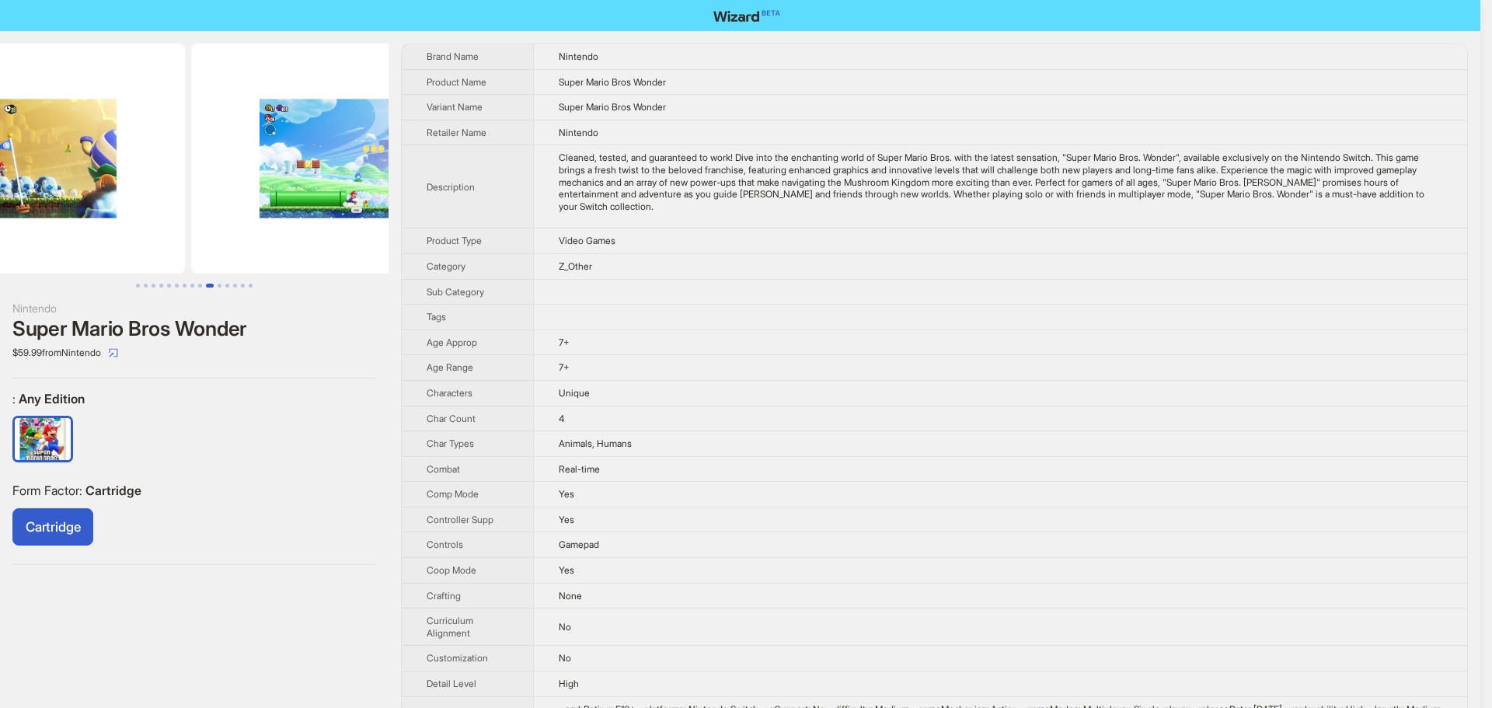
drag, startPoint x: 241, startPoint y: 198, endPoint x: 94, endPoint y: 197, distance: 146.8
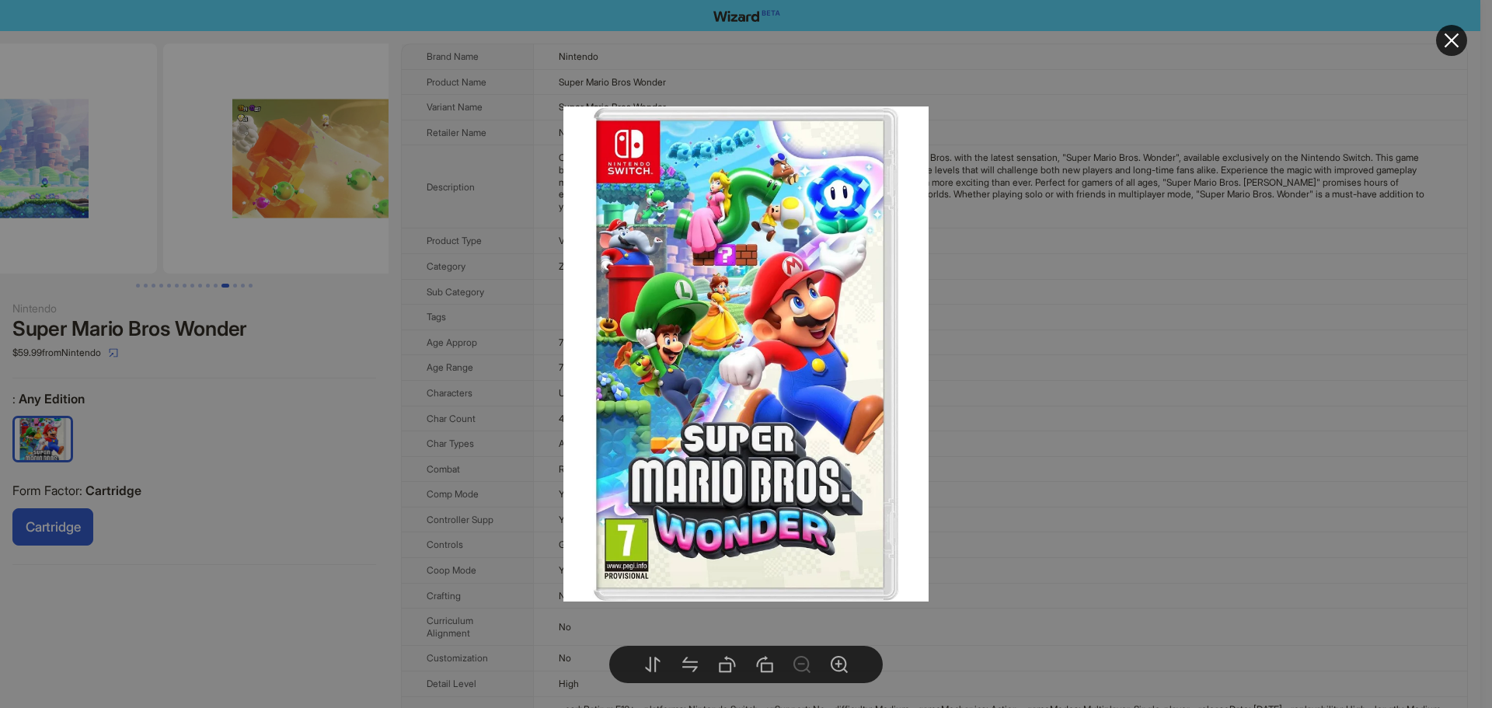
drag, startPoint x: 282, startPoint y: 189, endPoint x: 160, endPoint y: 196, distance: 122.2
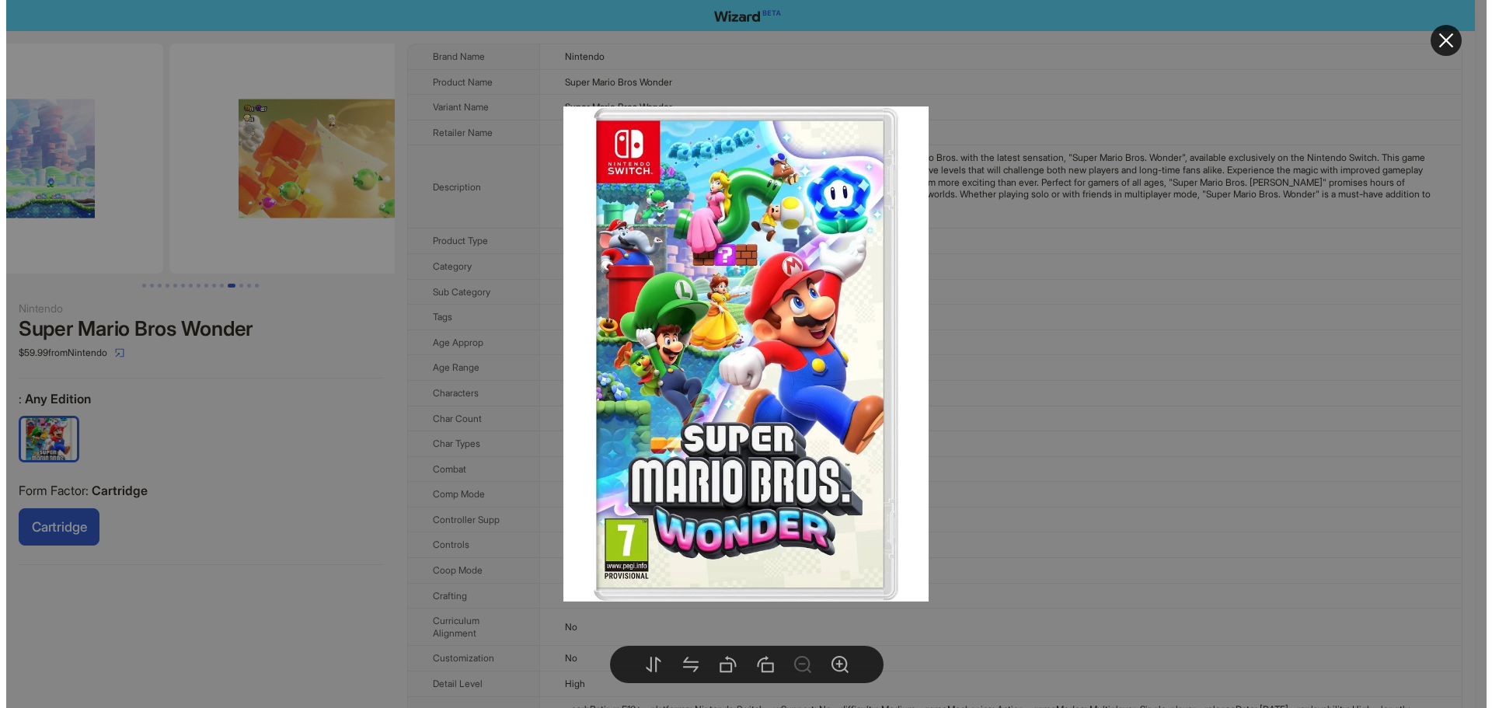
scroll to position [0, 3897]
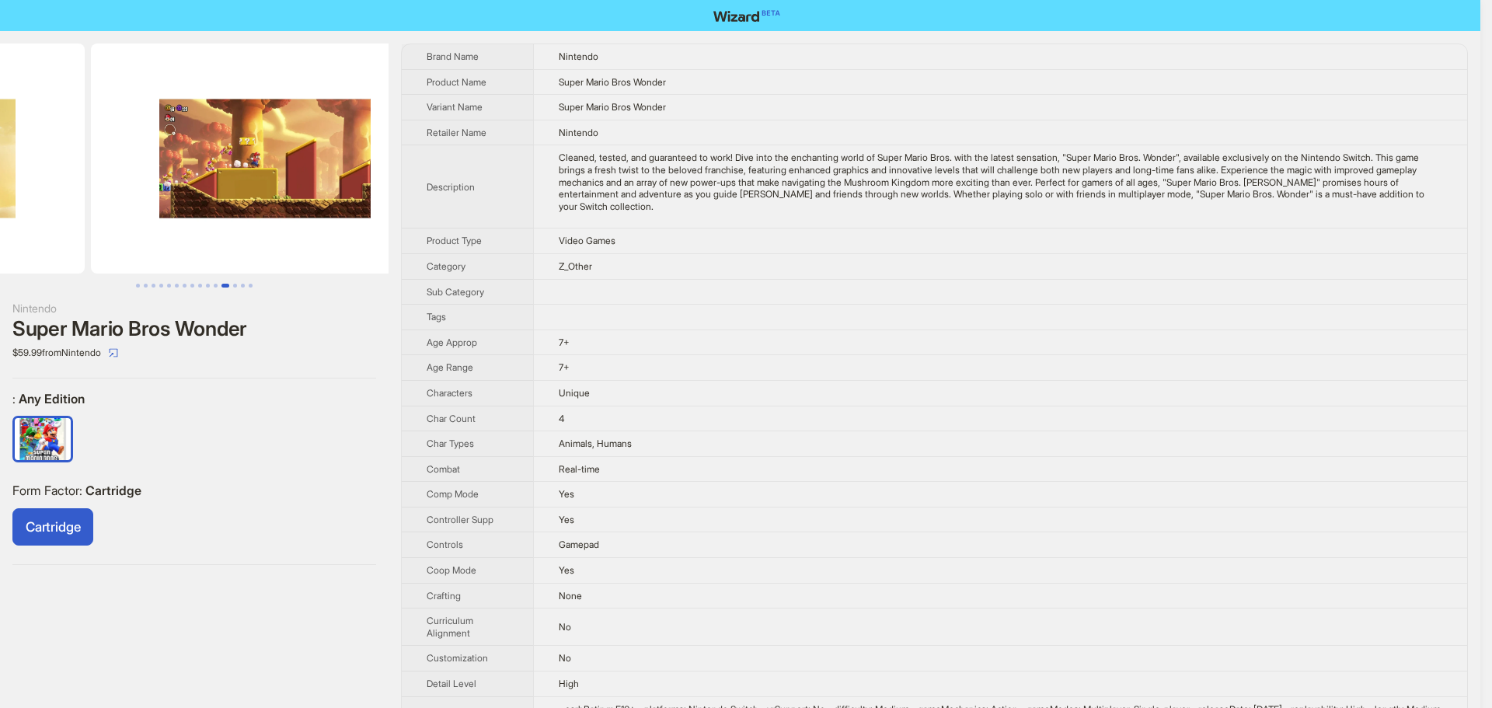
drag, startPoint x: 225, startPoint y: 171, endPoint x: 124, endPoint y: 175, distance: 100.3
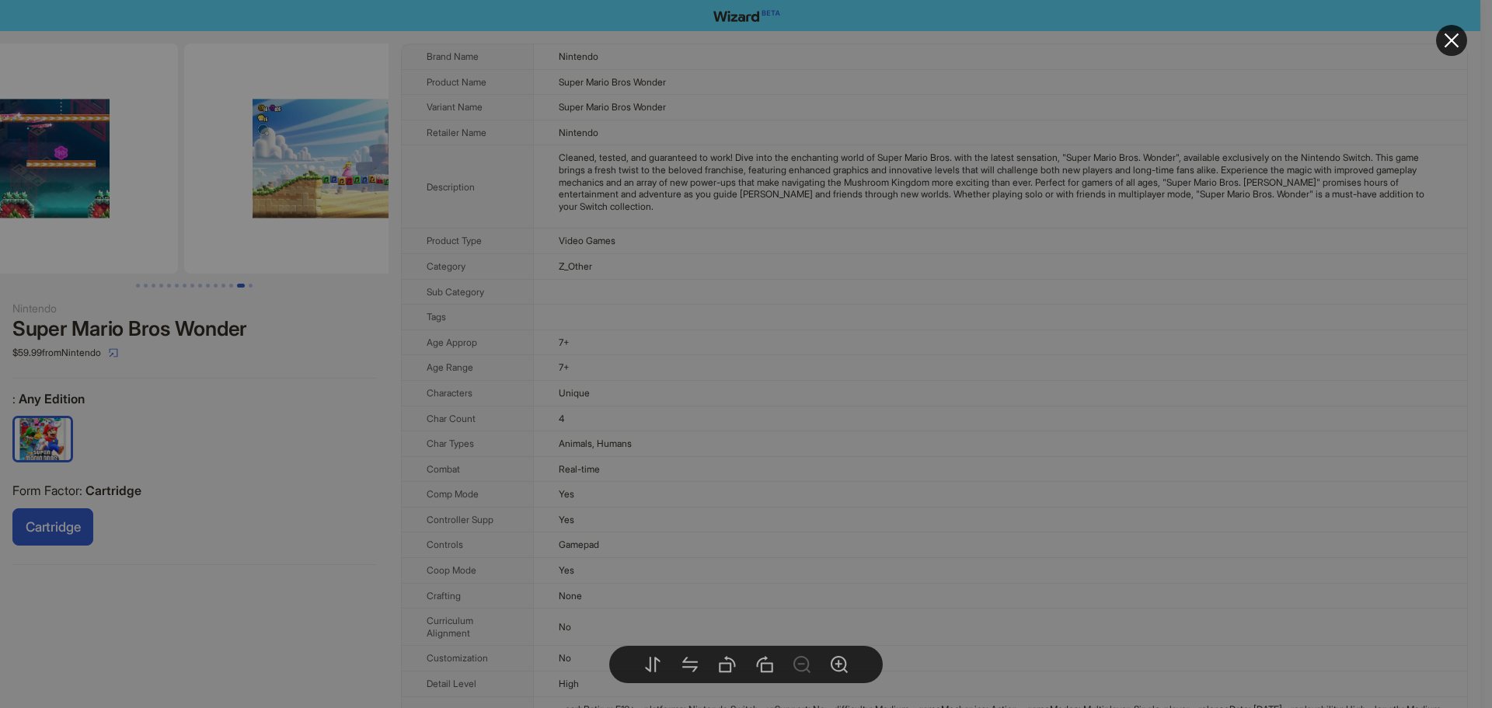
drag, startPoint x: 308, startPoint y: 190, endPoint x: 18, endPoint y: 197, distance: 289.9
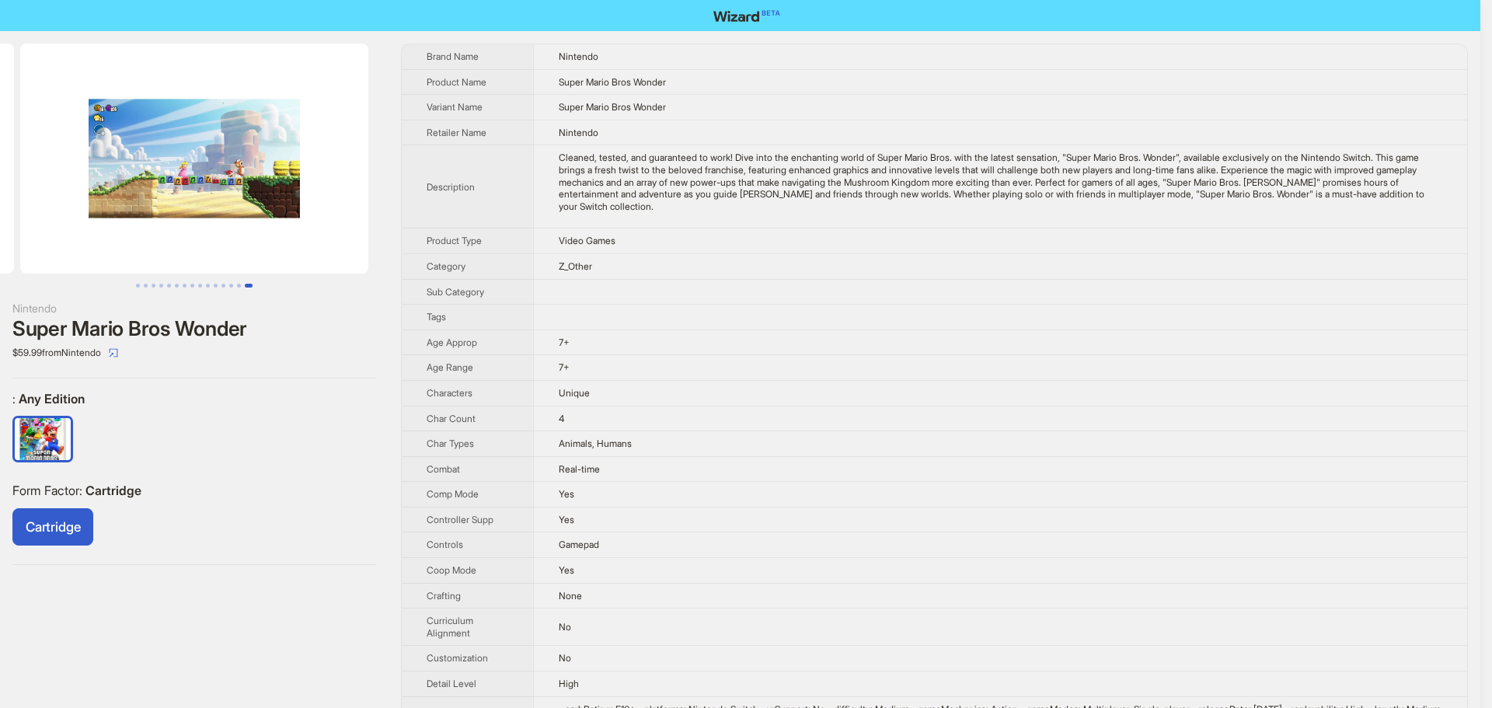
drag, startPoint x: 259, startPoint y: 207, endPoint x: 88, endPoint y: 212, distance: 171.8
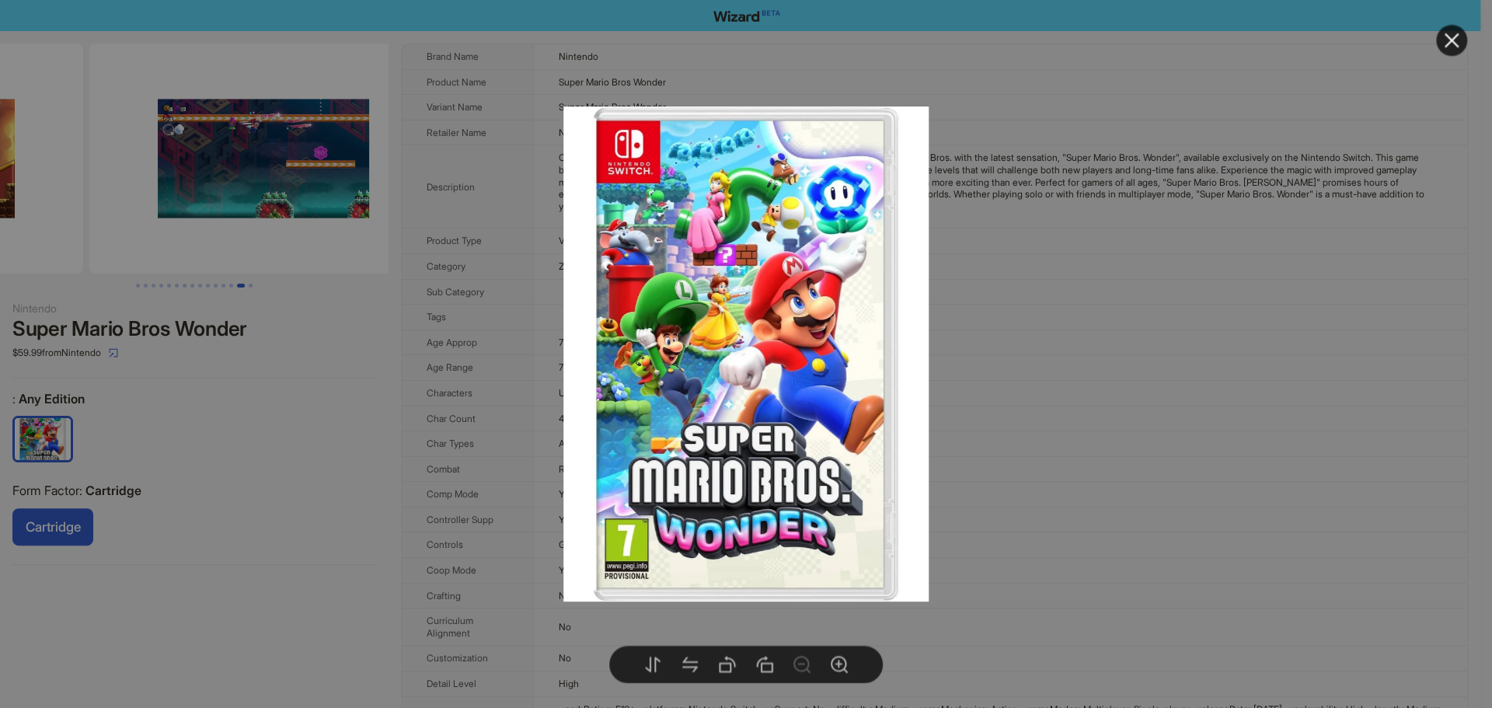
drag, startPoint x: 135, startPoint y: 165, endPoint x: 99, endPoint y: 169, distance: 35.9
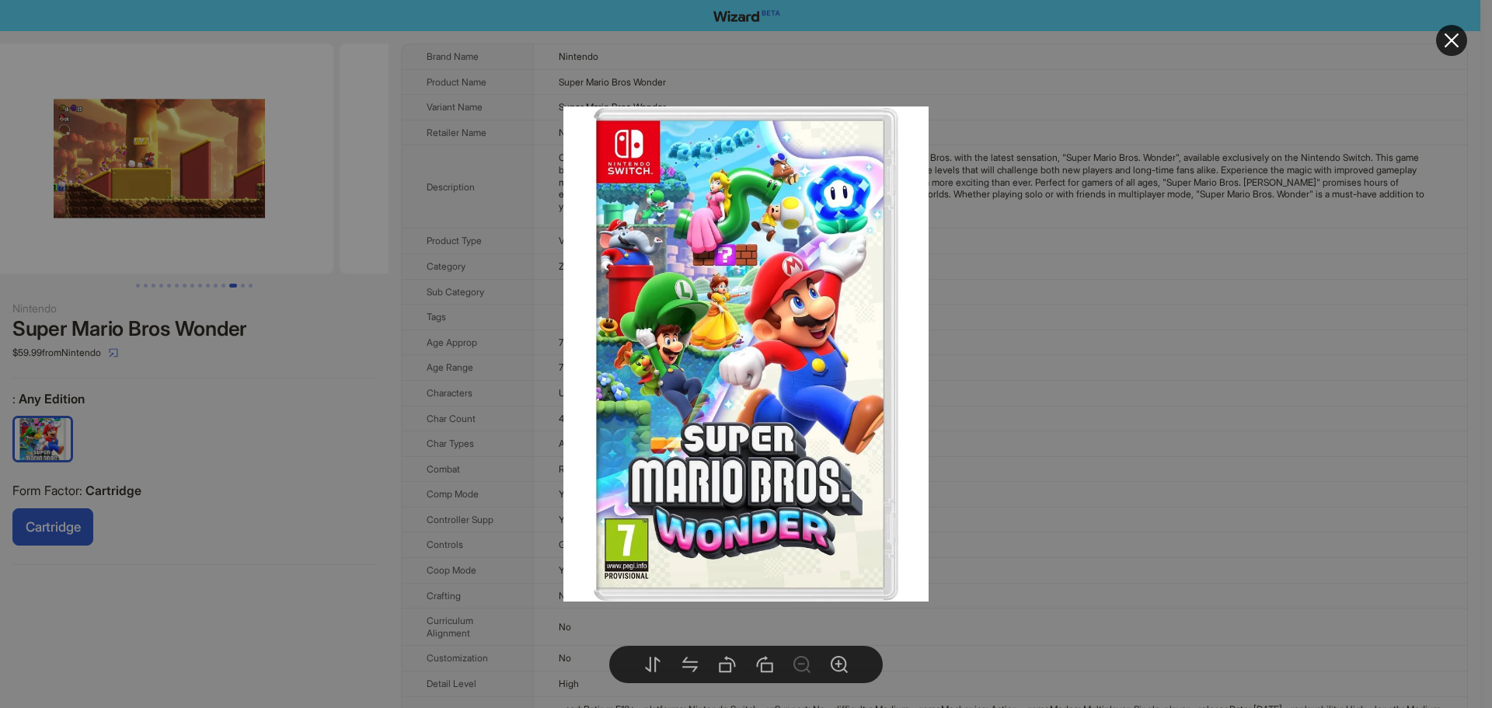
drag, startPoint x: 121, startPoint y: 171, endPoint x: 336, endPoint y: 180, distance: 214.6
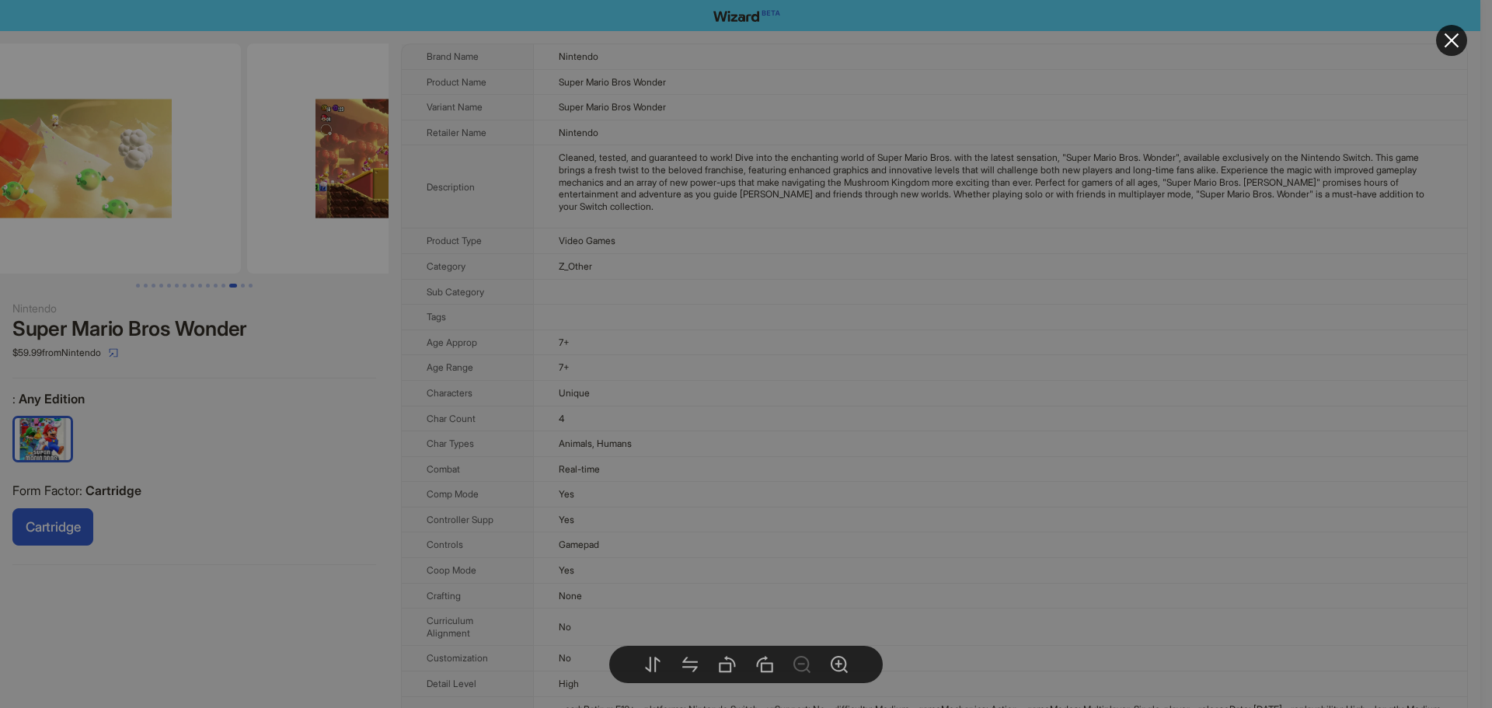
drag, startPoint x: 155, startPoint y: 191, endPoint x: 195, endPoint y: 199, distance: 41.1
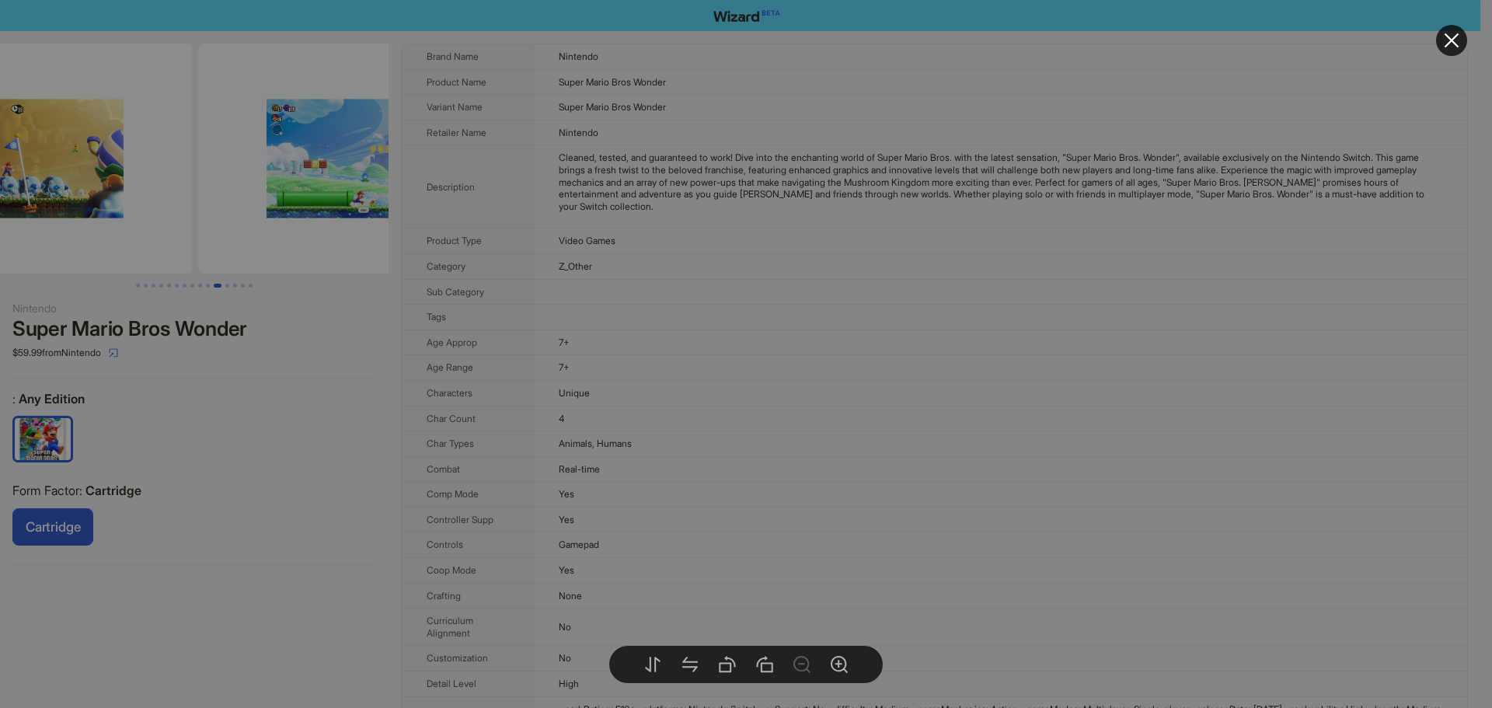
drag, startPoint x: 184, startPoint y: 194, endPoint x: 242, endPoint y: 190, distance: 57.7
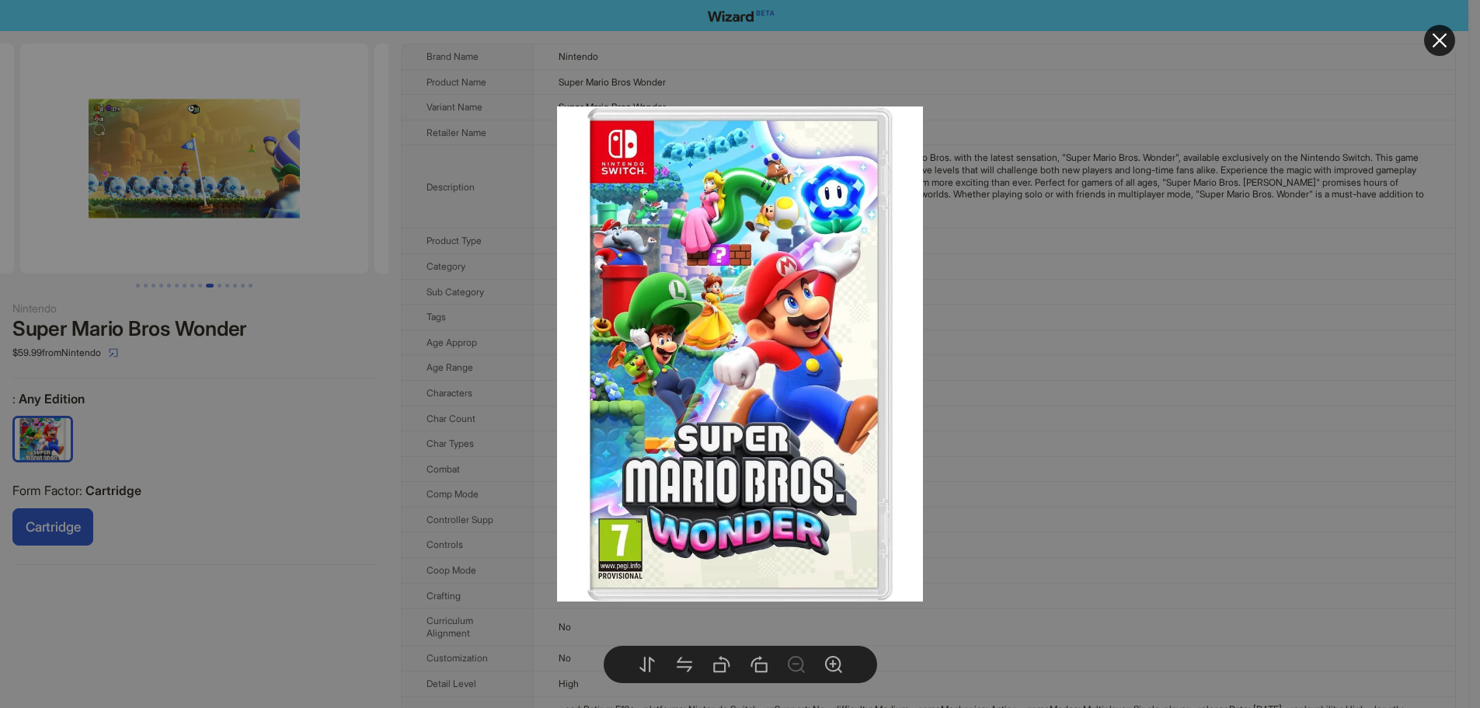
drag, startPoint x: 238, startPoint y: 190, endPoint x: 335, endPoint y: 177, distance: 97.9
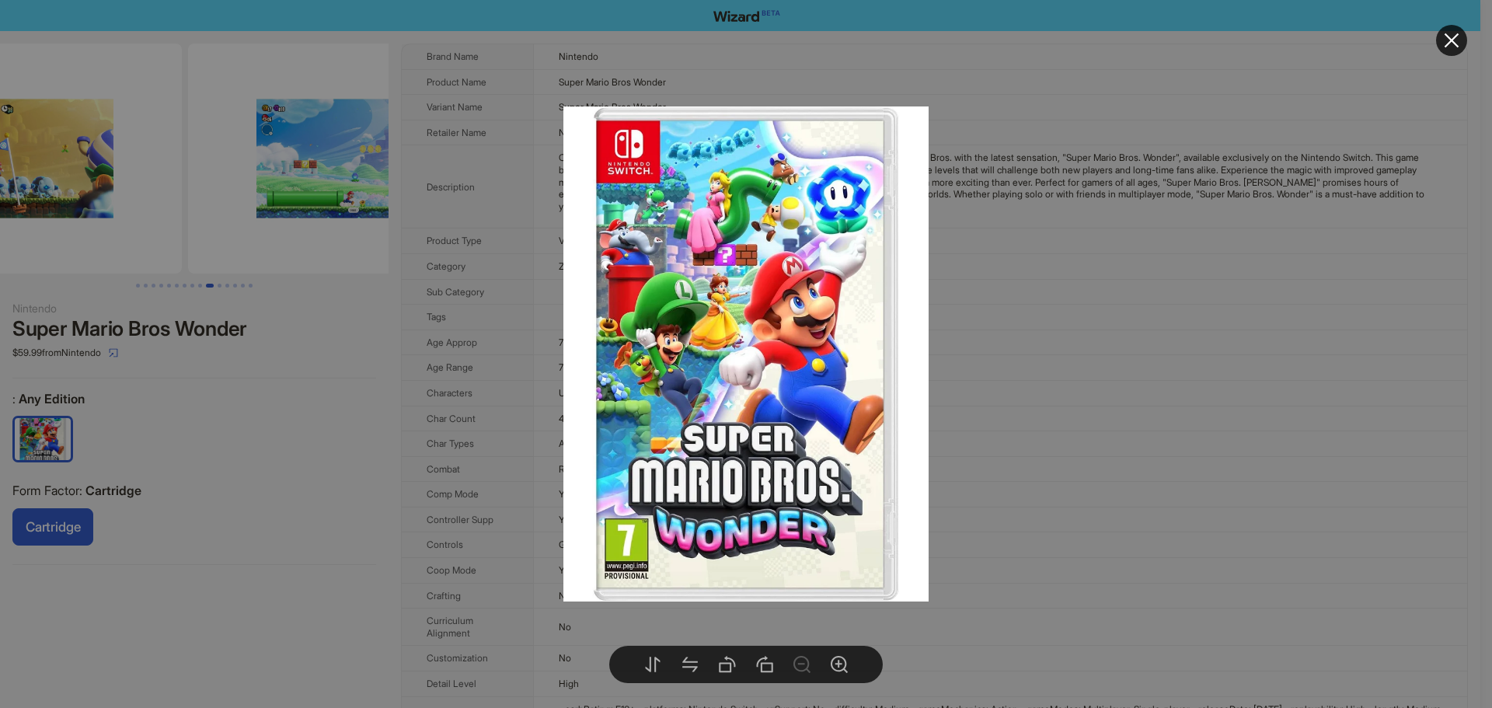
drag, startPoint x: 162, startPoint y: 182, endPoint x: 238, endPoint y: 187, distance: 76.3
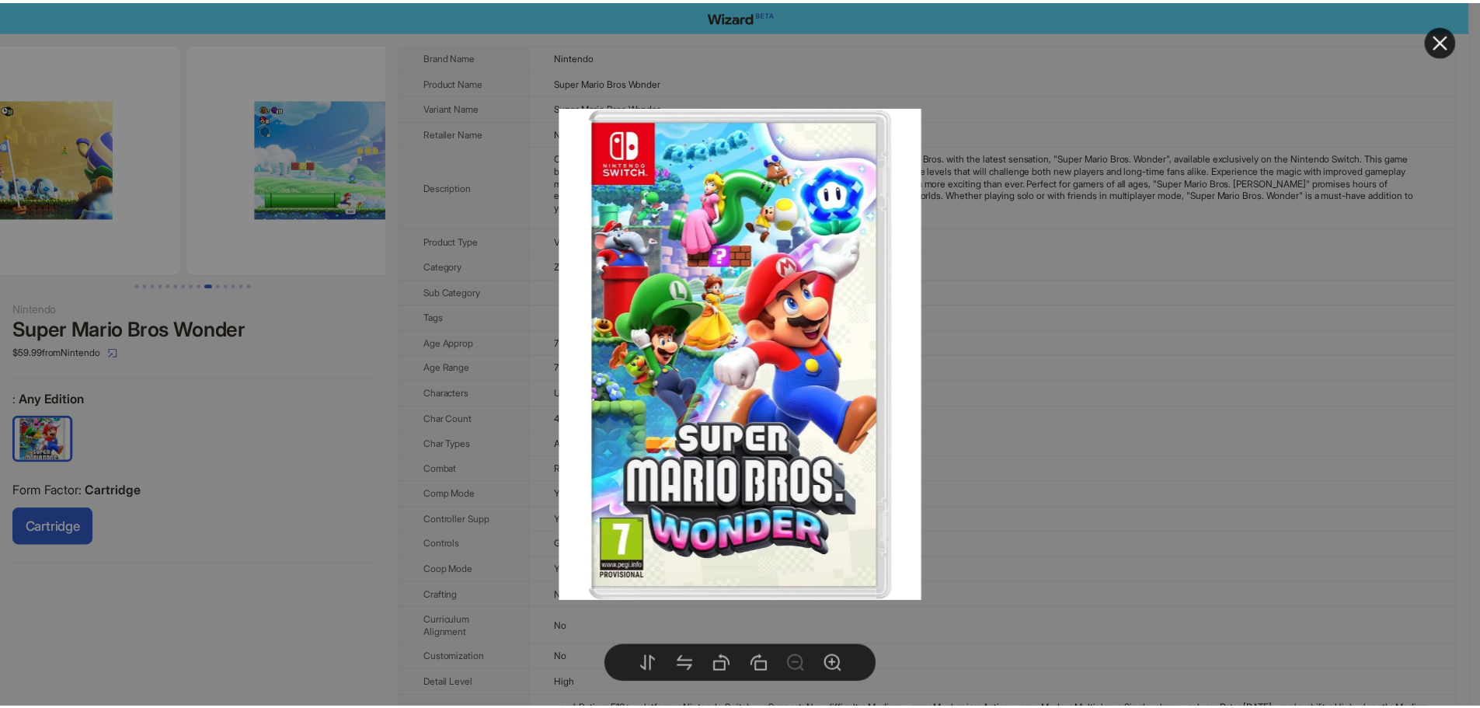
scroll to position [0, 3188]
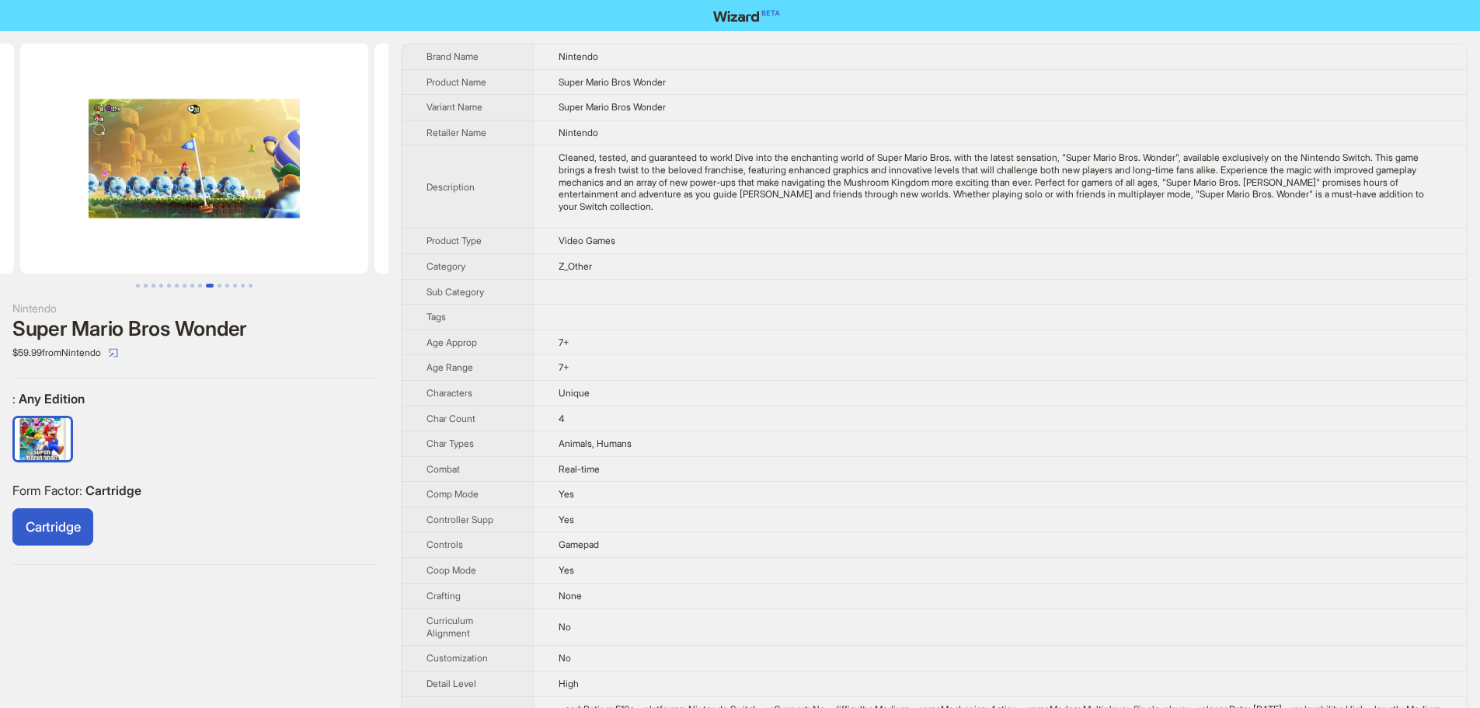
click at [183, 164] on img at bounding box center [194, 159] width 348 height 230
drag, startPoint x: 211, startPoint y: 182, endPoint x: 248, endPoint y: 186, distance: 36.7
click at [325, 186] on img at bounding box center [194, 159] width 348 height 230
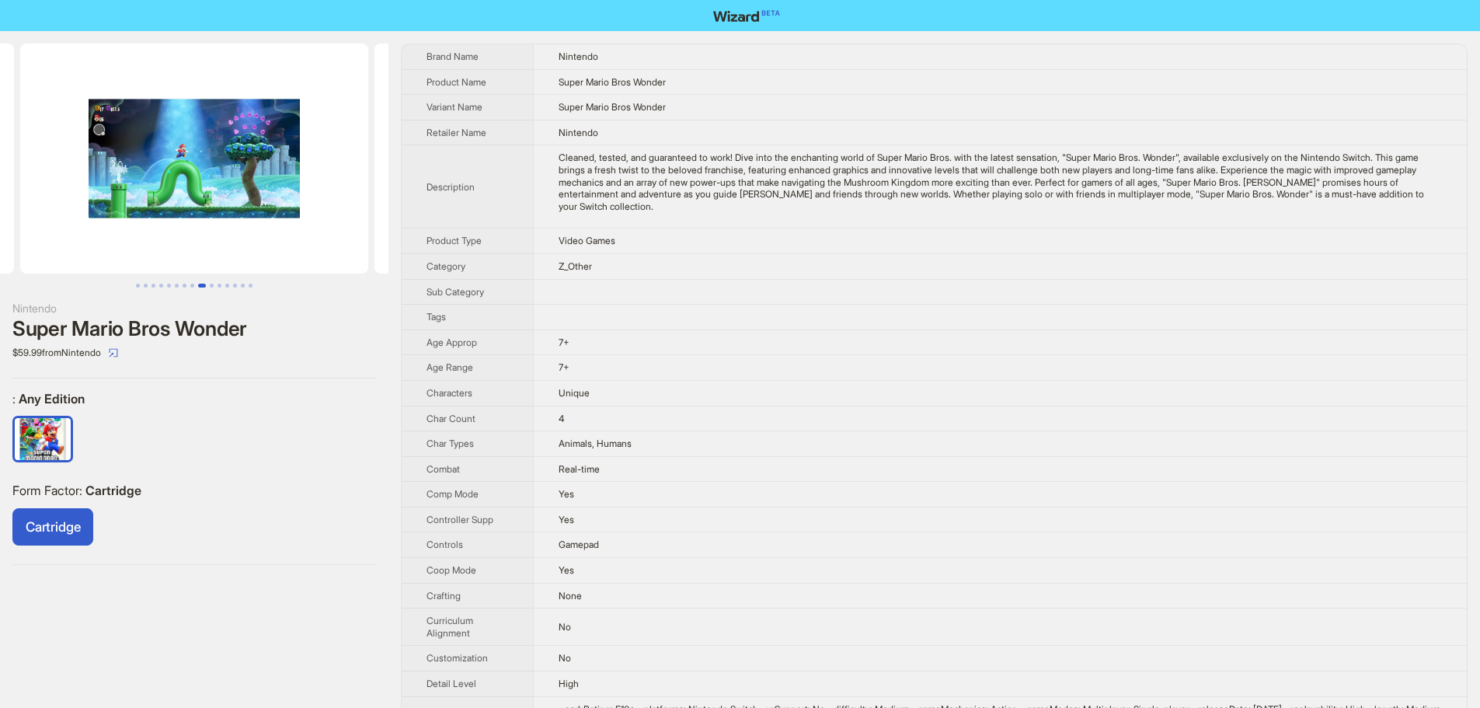
drag, startPoint x: 338, startPoint y: 226, endPoint x: 238, endPoint y: 215, distance: 100.8
click at [374, 233] on ul at bounding box center [194, 159] width 388 height 230
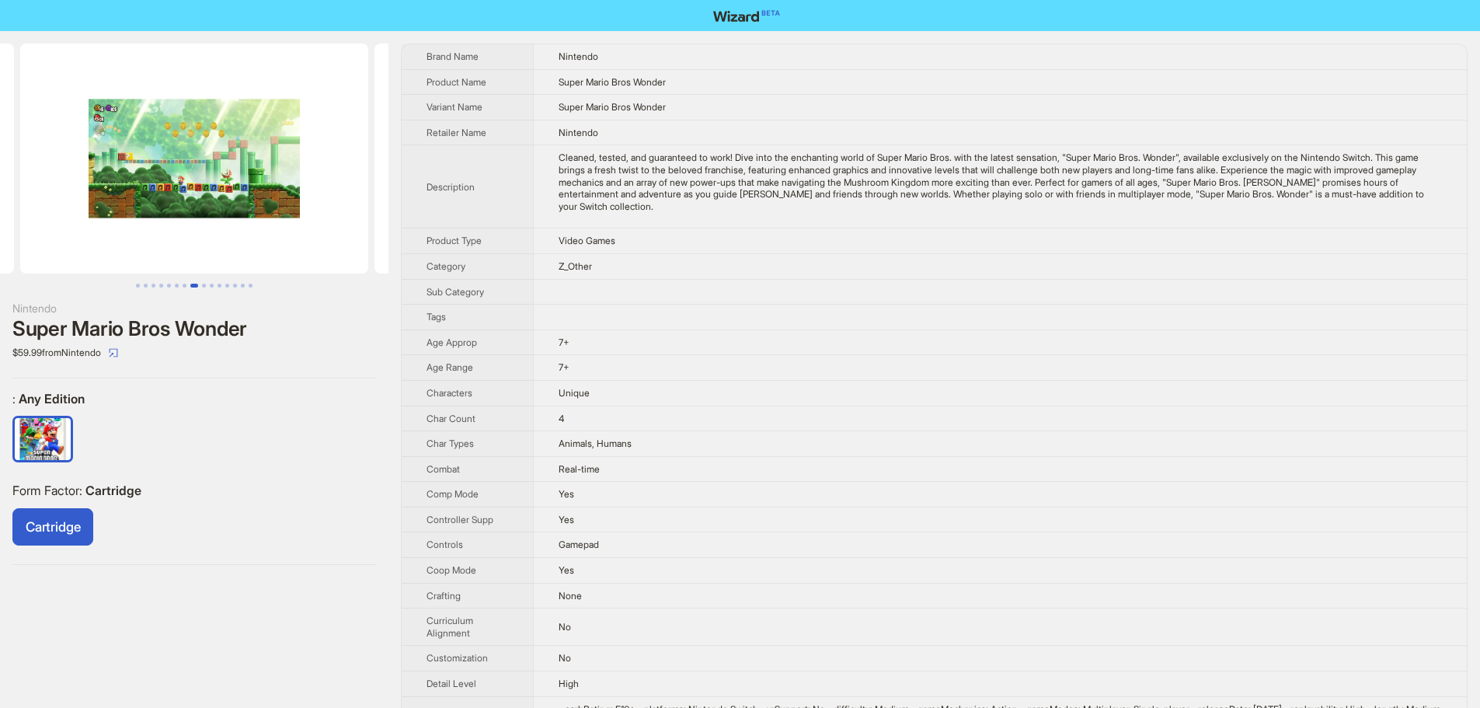
drag, startPoint x: 238, startPoint y: 215, endPoint x: 202, endPoint y: 222, distance: 36.4
click at [331, 219] on img at bounding box center [194, 159] width 348 height 230
drag, startPoint x: 224, startPoint y: 239, endPoint x: 432, endPoint y: 266, distance: 210.1
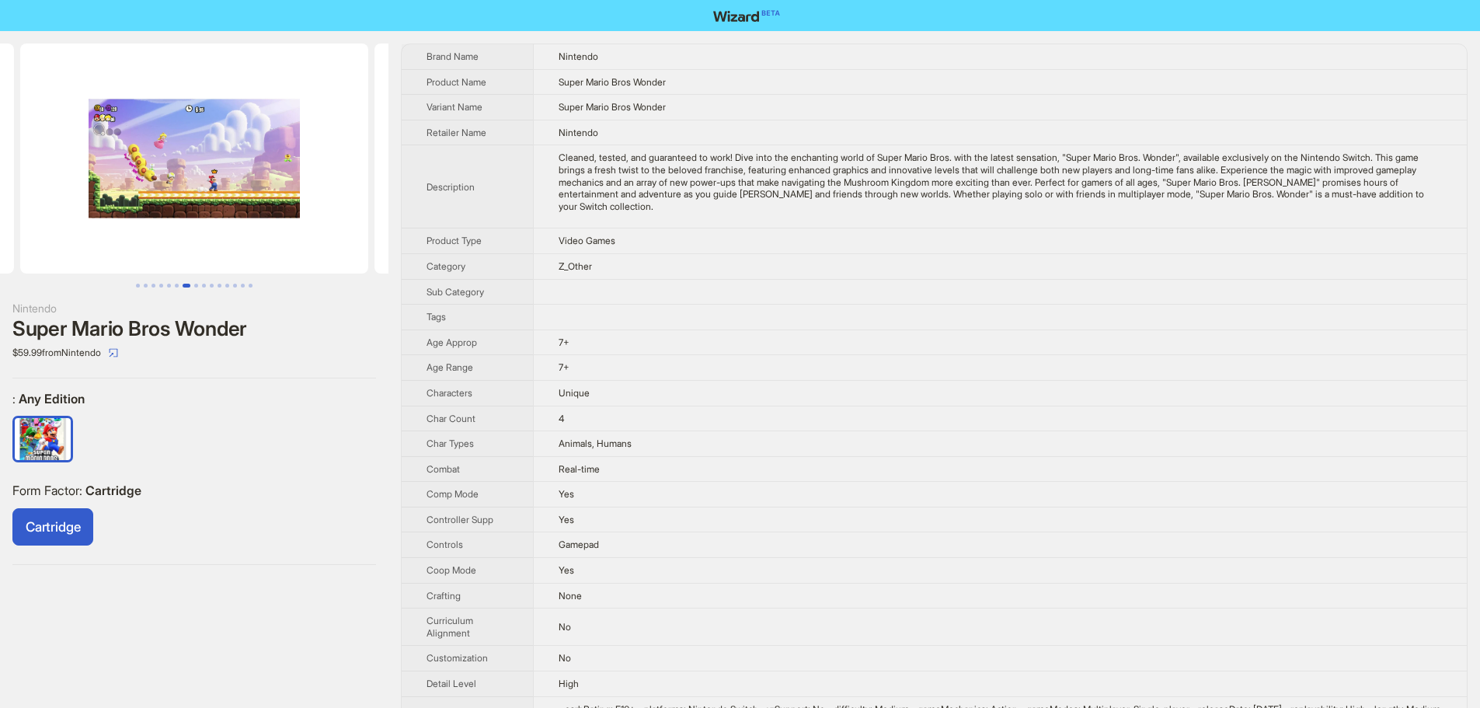
drag, startPoint x: 219, startPoint y: 225, endPoint x: 156, endPoint y: 213, distance: 64.0
click at [246, 225] on img at bounding box center [194, 159] width 348 height 230
drag, startPoint x: 327, startPoint y: 212, endPoint x: 266, endPoint y: 212, distance: 61.4
click at [346, 214] on img at bounding box center [194, 159] width 348 height 230
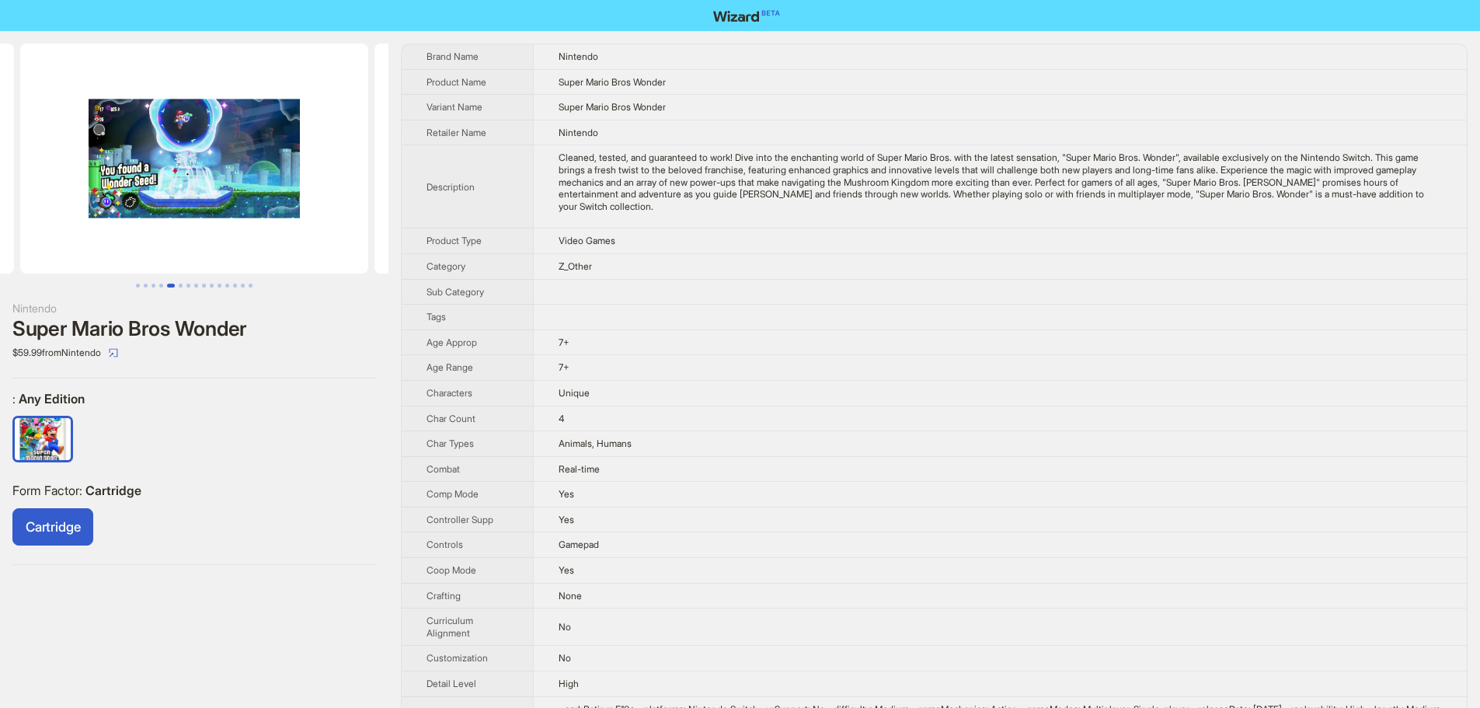
drag, startPoint x: 284, startPoint y: 193, endPoint x: 179, endPoint y: 180, distance: 106.5
click at [285, 193] on ul at bounding box center [194, 159] width 388 height 230
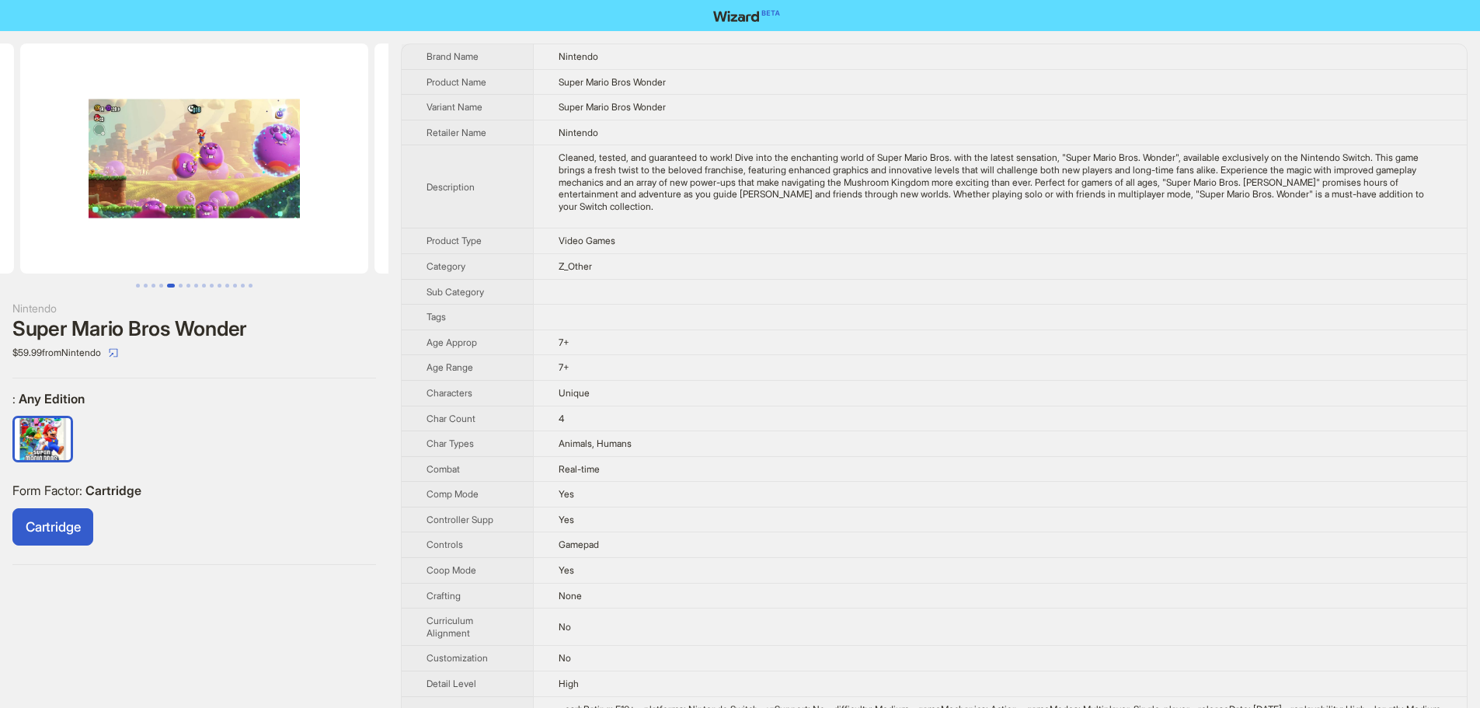
drag, startPoint x: 179, startPoint y: 180, endPoint x: 213, endPoint y: 182, distance: 34.2
click at [229, 182] on img at bounding box center [194, 159] width 348 height 230
click at [337, 194] on img at bounding box center [194, 159] width 348 height 230
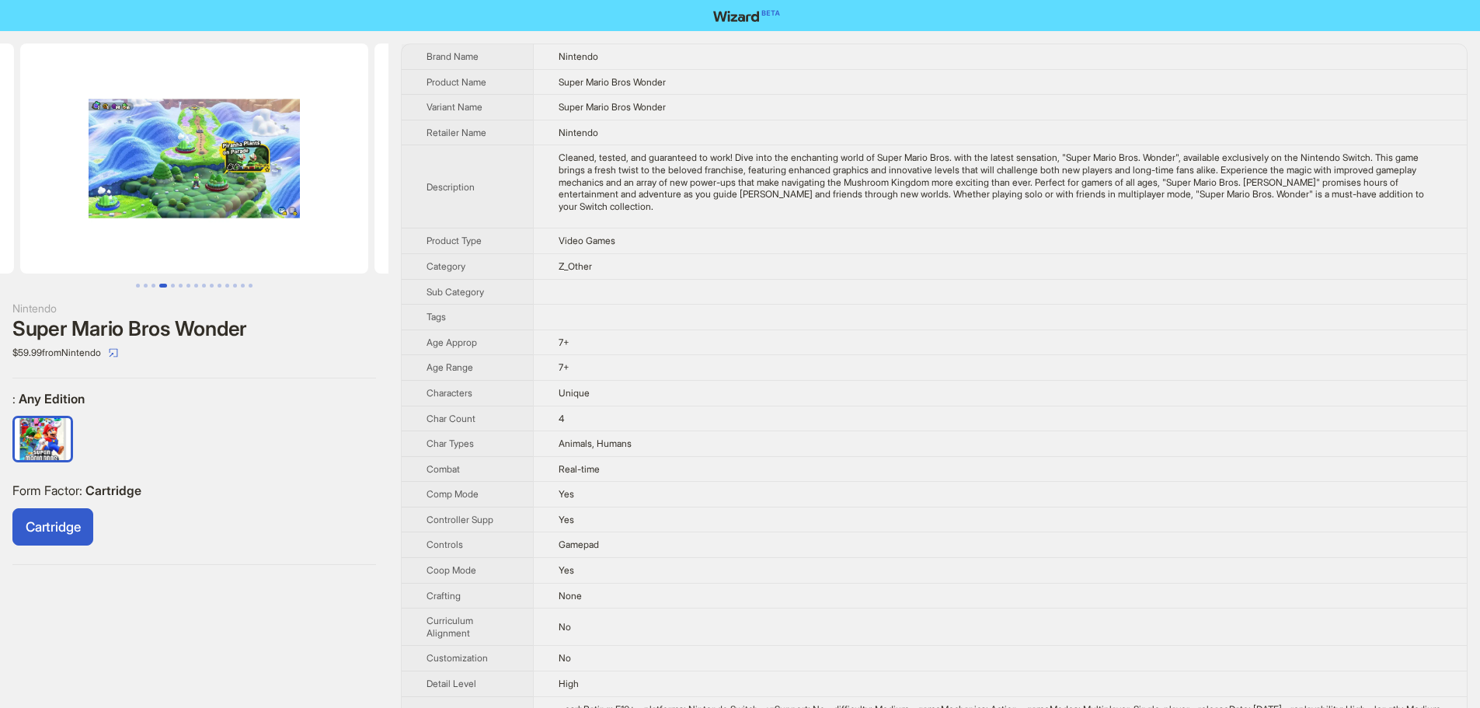
click at [246, 180] on img at bounding box center [194, 159] width 348 height 230
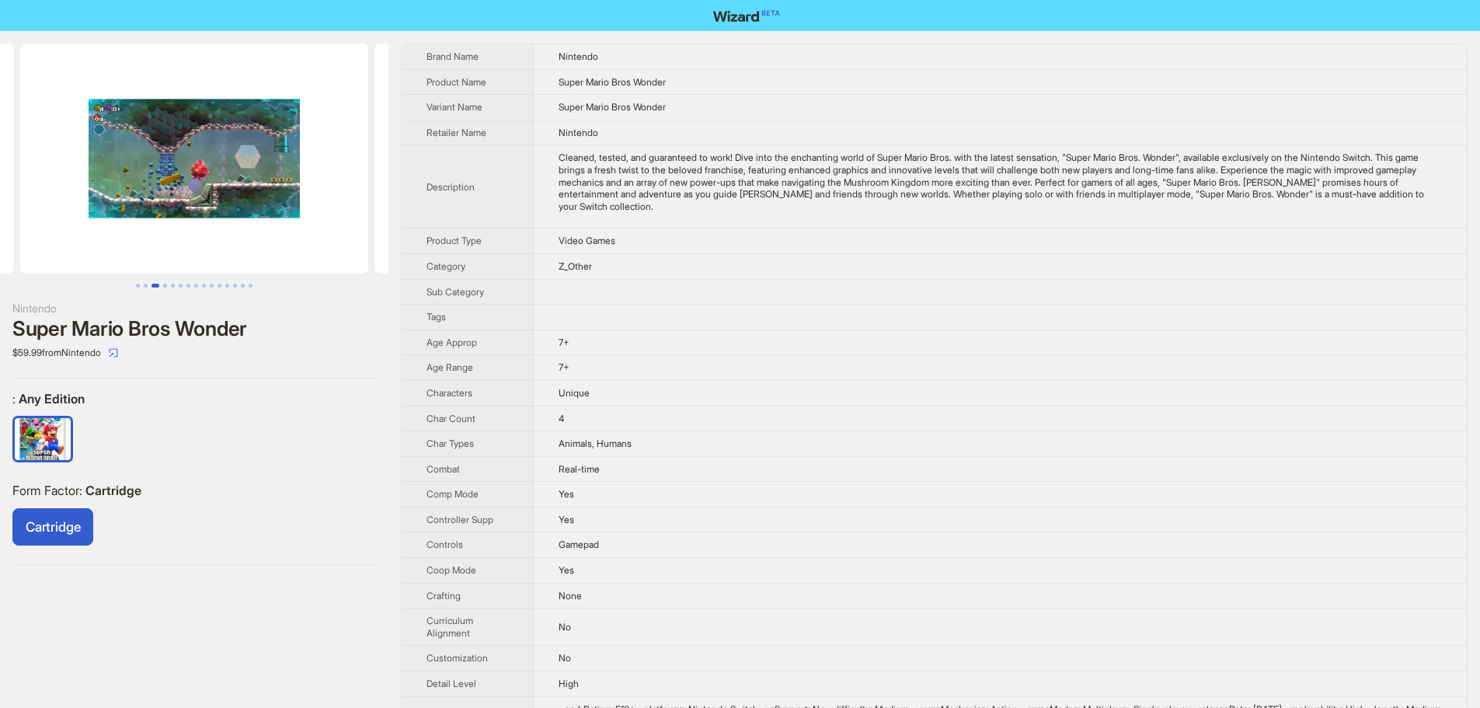
click at [338, 181] on img at bounding box center [194, 159] width 348 height 230
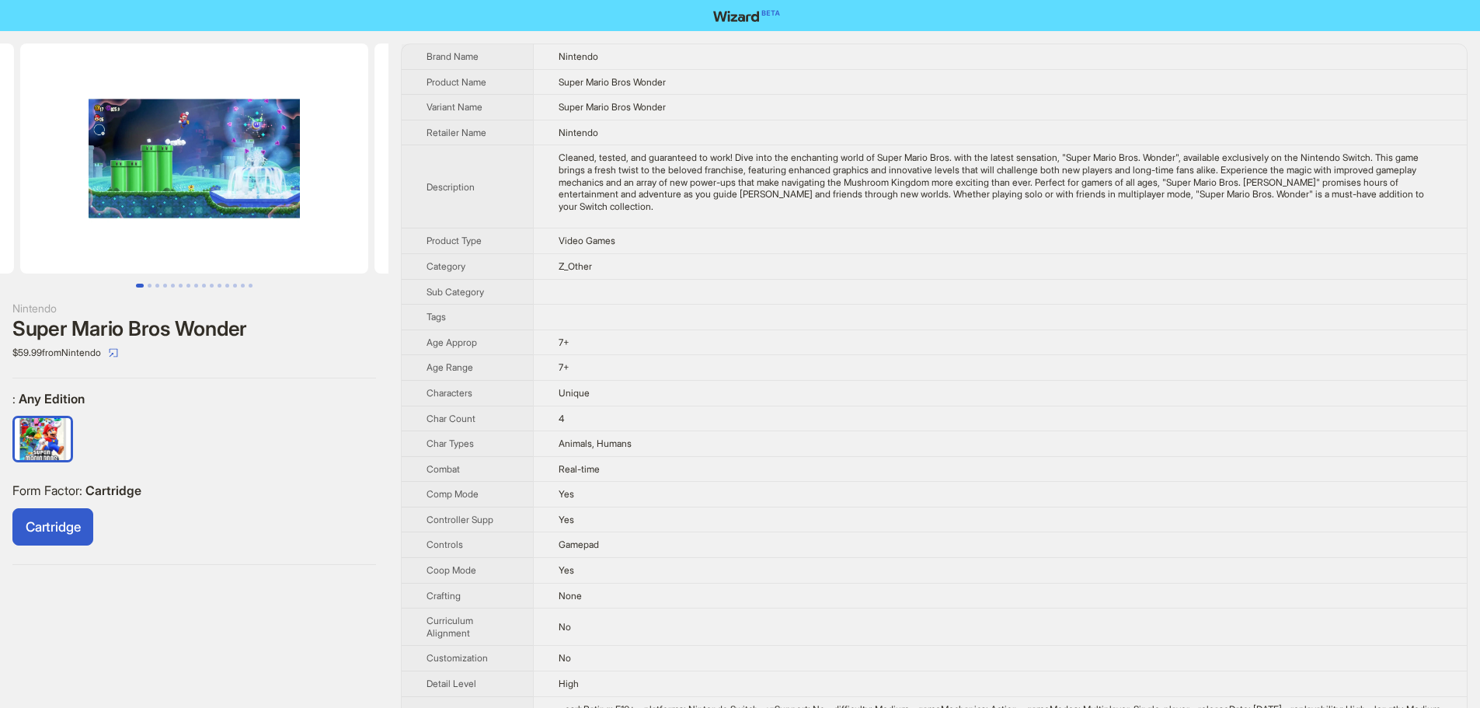
drag, startPoint x: 177, startPoint y: 172, endPoint x: 200, endPoint y: 175, distance: 23.4
click at [296, 176] on img at bounding box center [194, 159] width 348 height 230
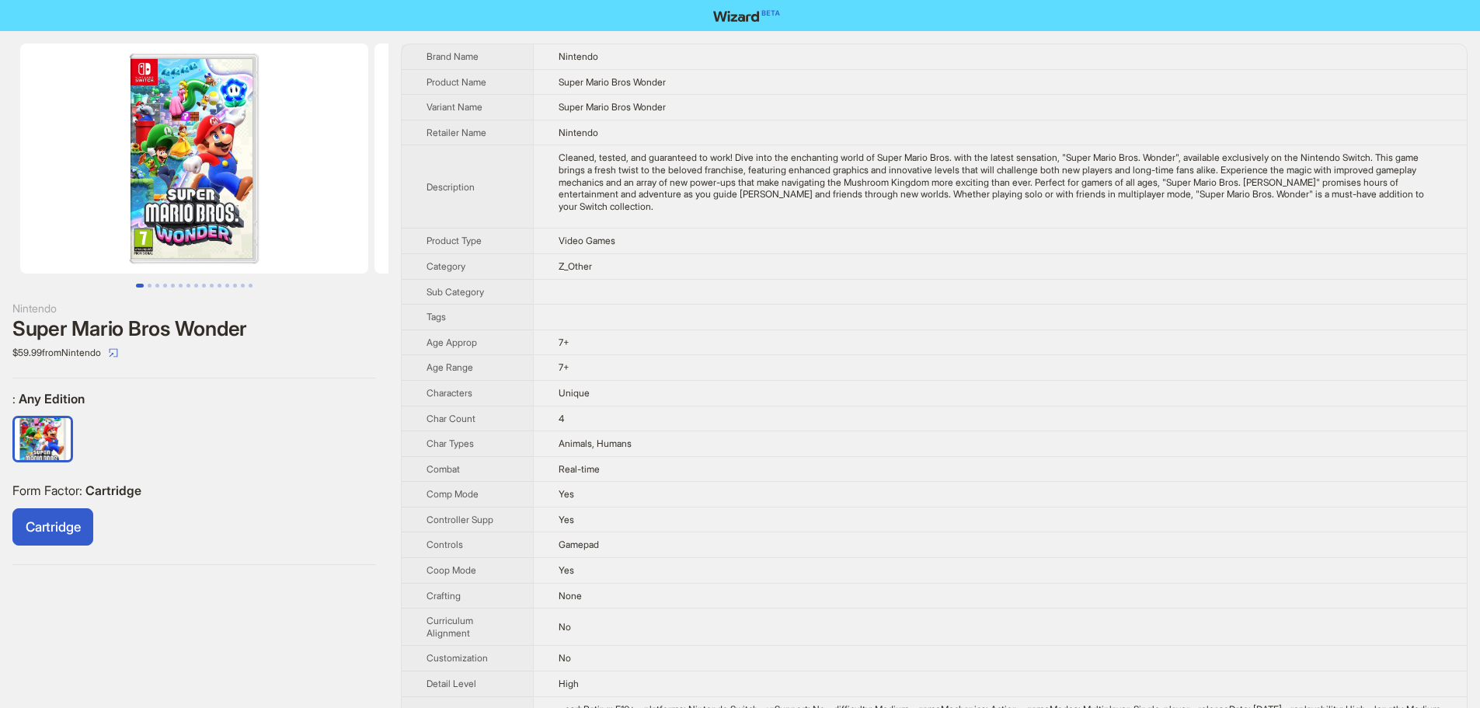
click at [299, 180] on img at bounding box center [194, 159] width 348 height 230
click at [266, 183] on img at bounding box center [194, 159] width 348 height 230
click at [207, 178] on img at bounding box center [194, 159] width 348 height 230
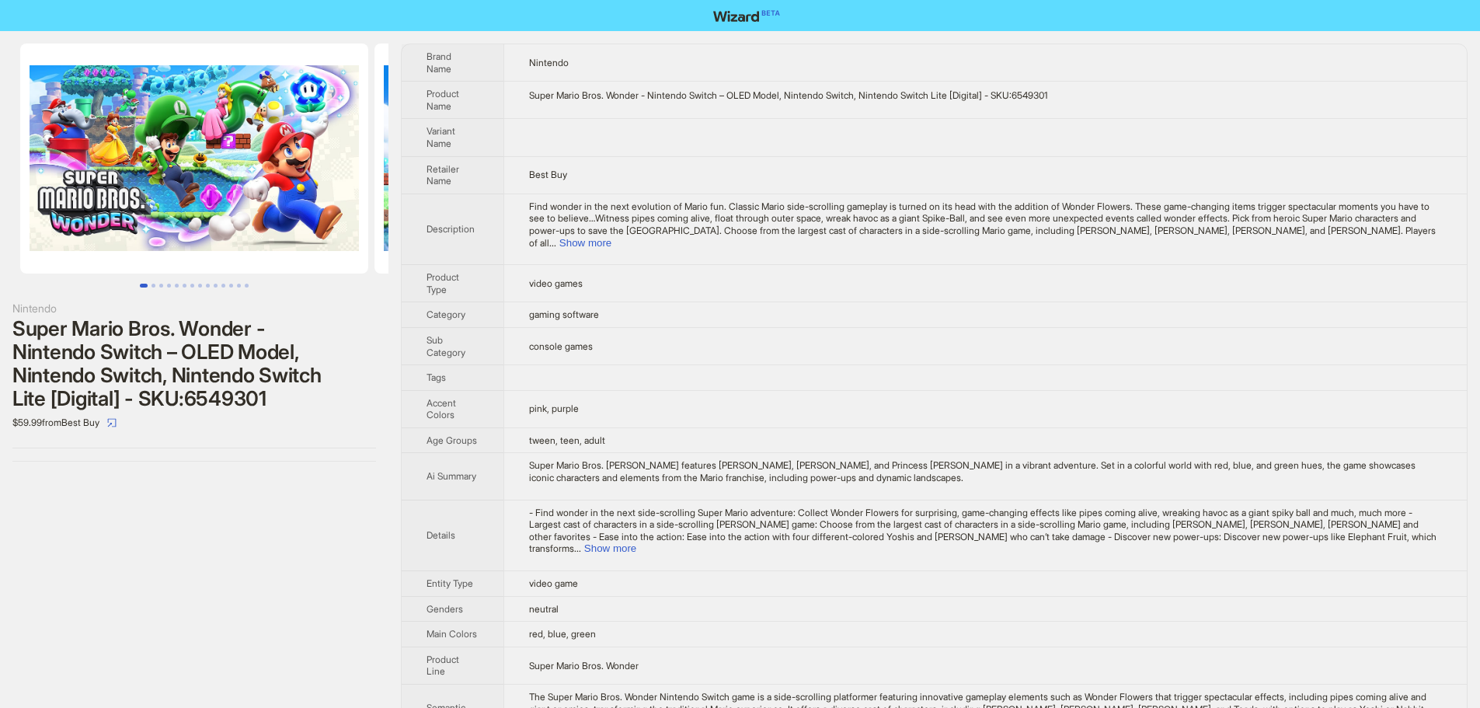
click at [219, 158] on img at bounding box center [194, 159] width 348 height 230
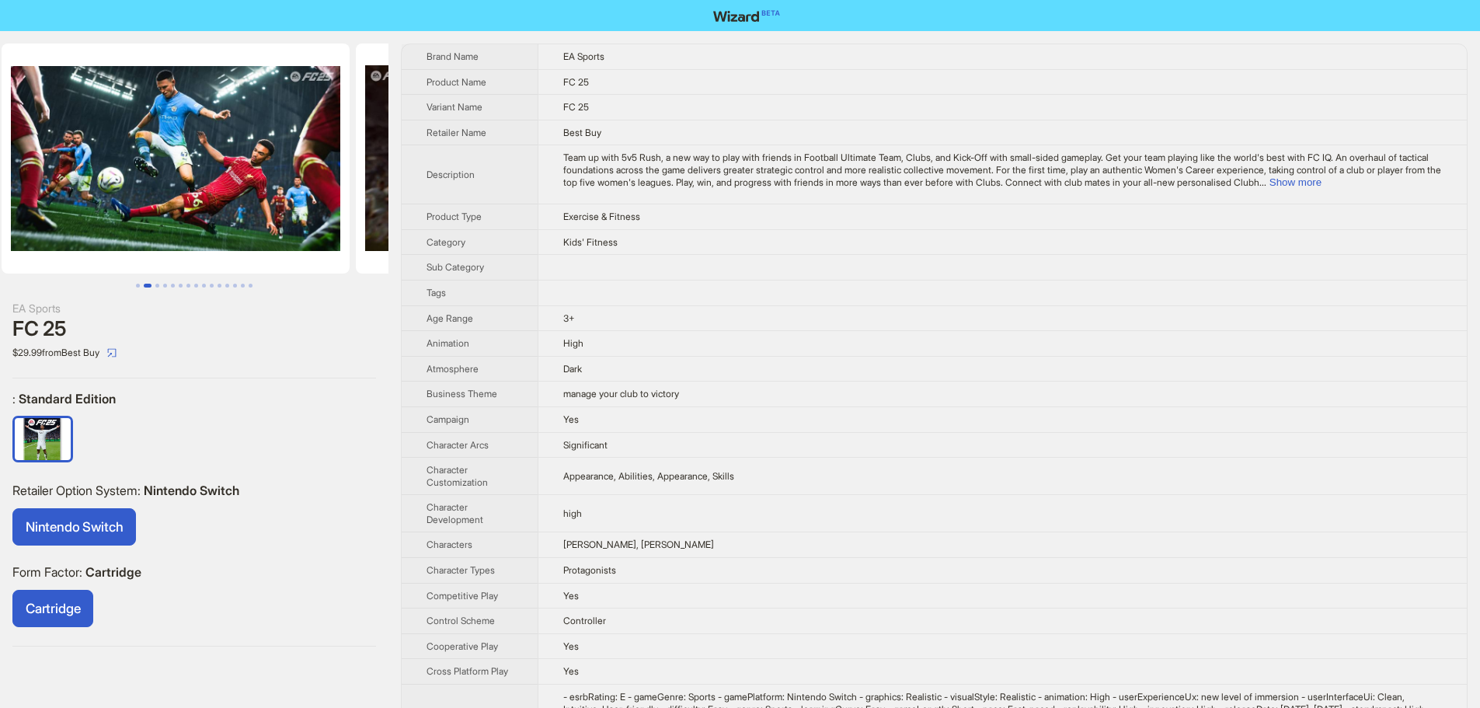
drag, startPoint x: 263, startPoint y: 159, endPoint x: 0, endPoint y: 168, distance: 262.7
click at [0, 172] on ul at bounding box center [194, 159] width 388 height 230
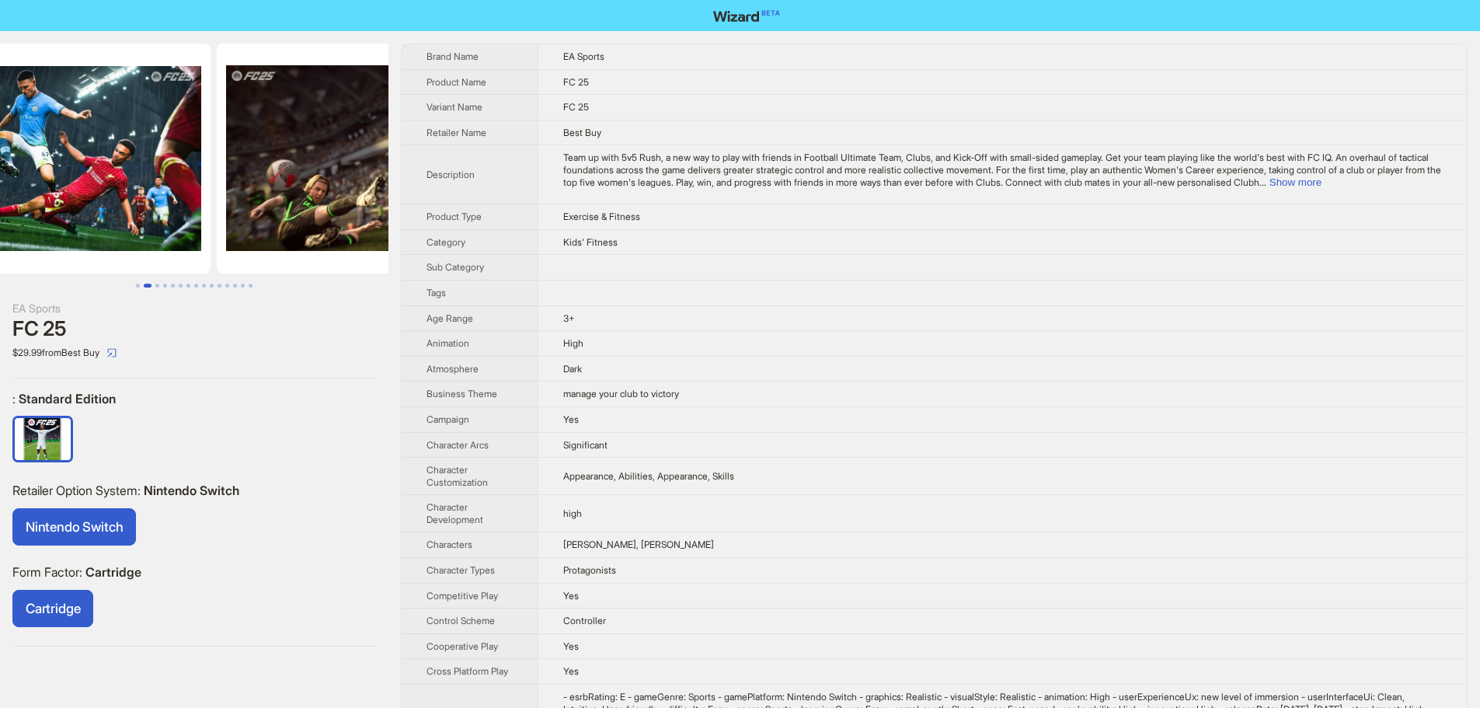
drag, startPoint x: 280, startPoint y: 146, endPoint x: 169, endPoint y: 156, distance: 111.6
click at [172, 156] on img at bounding box center [36, 159] width 348 height 230
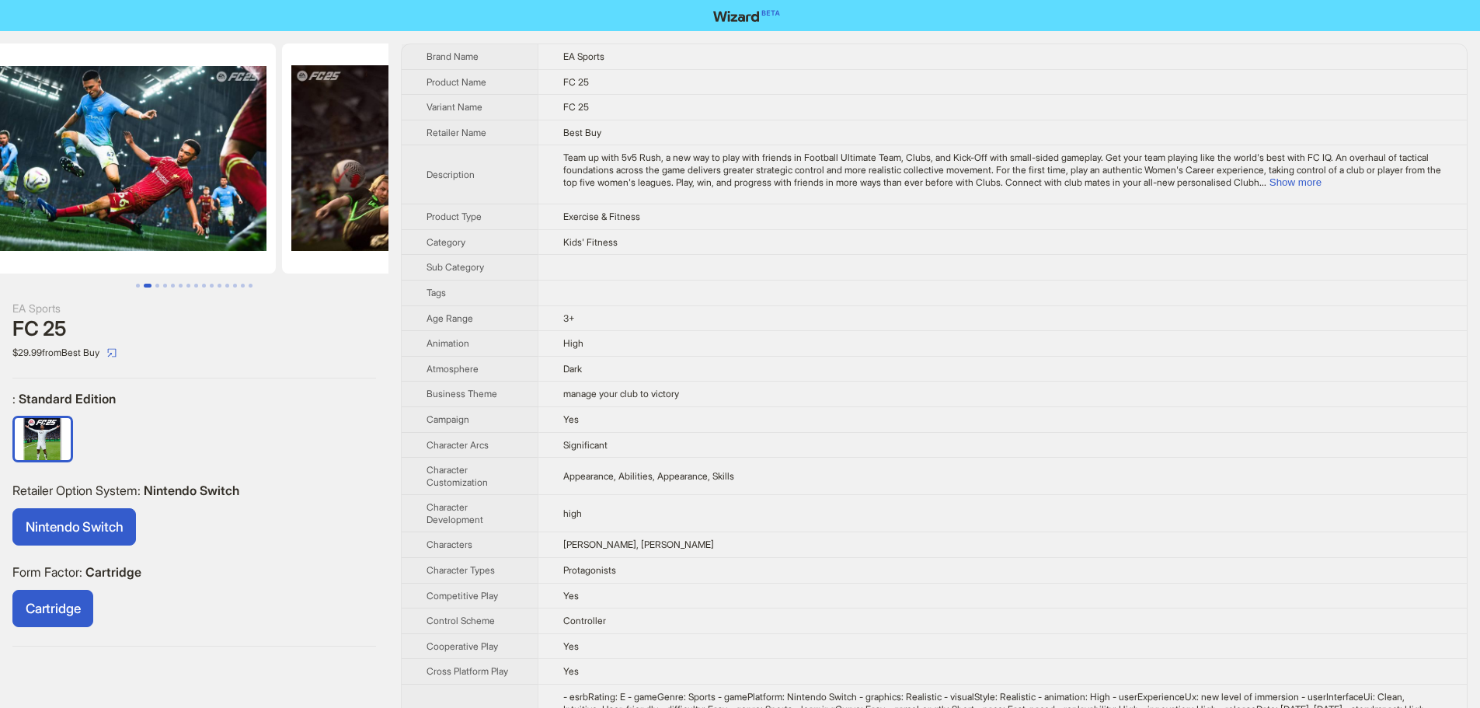
drag, startPoint x: 286, startPoint y: 149, endPoint x: 221, endPoint y: 151, distance: 64.5
click at [221, 151] on img at bounding box center [102, 159] width 348 height 230
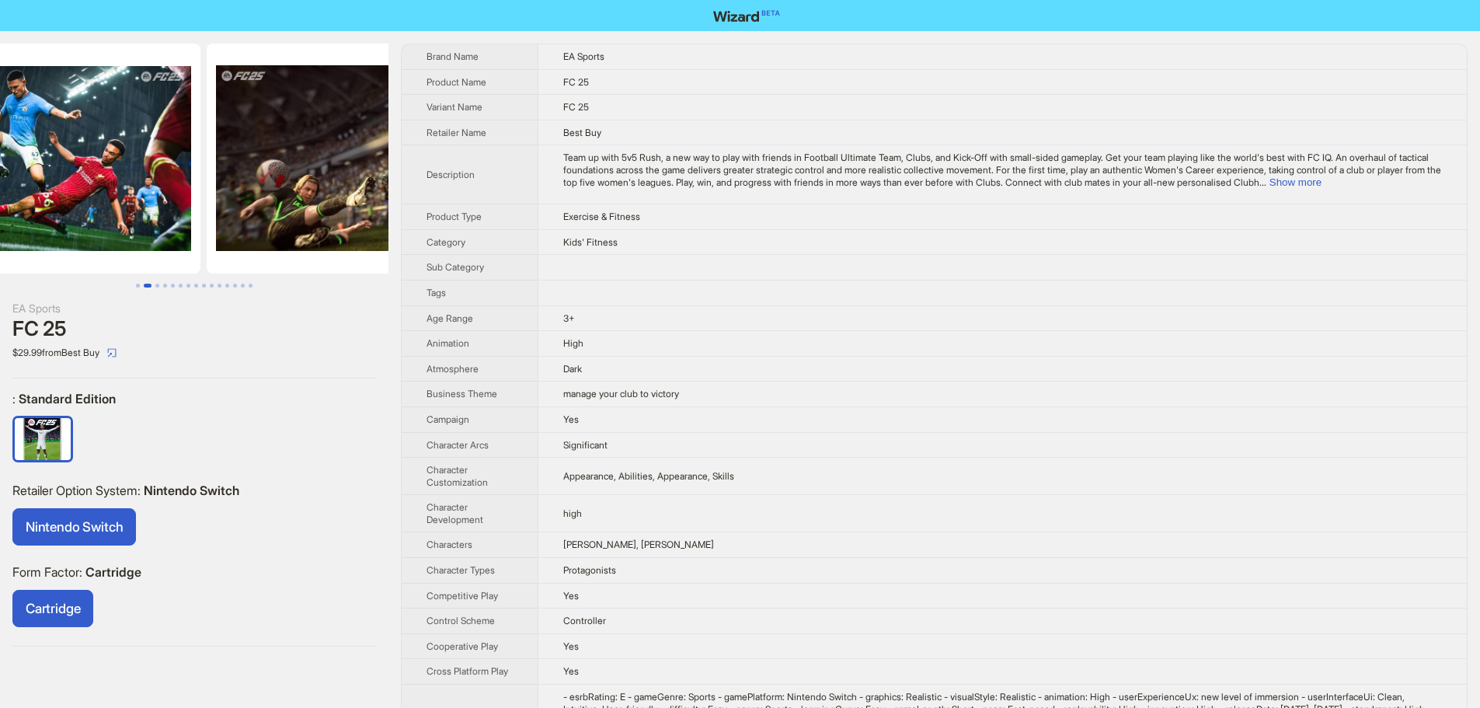
drag, startPoint x: 295, startPoint y: 134, endPoint x: 176, endPoint y: 134, distance: 118.9
click at [180, 135] on img at bounding box center [26, 159] width 348 height 230
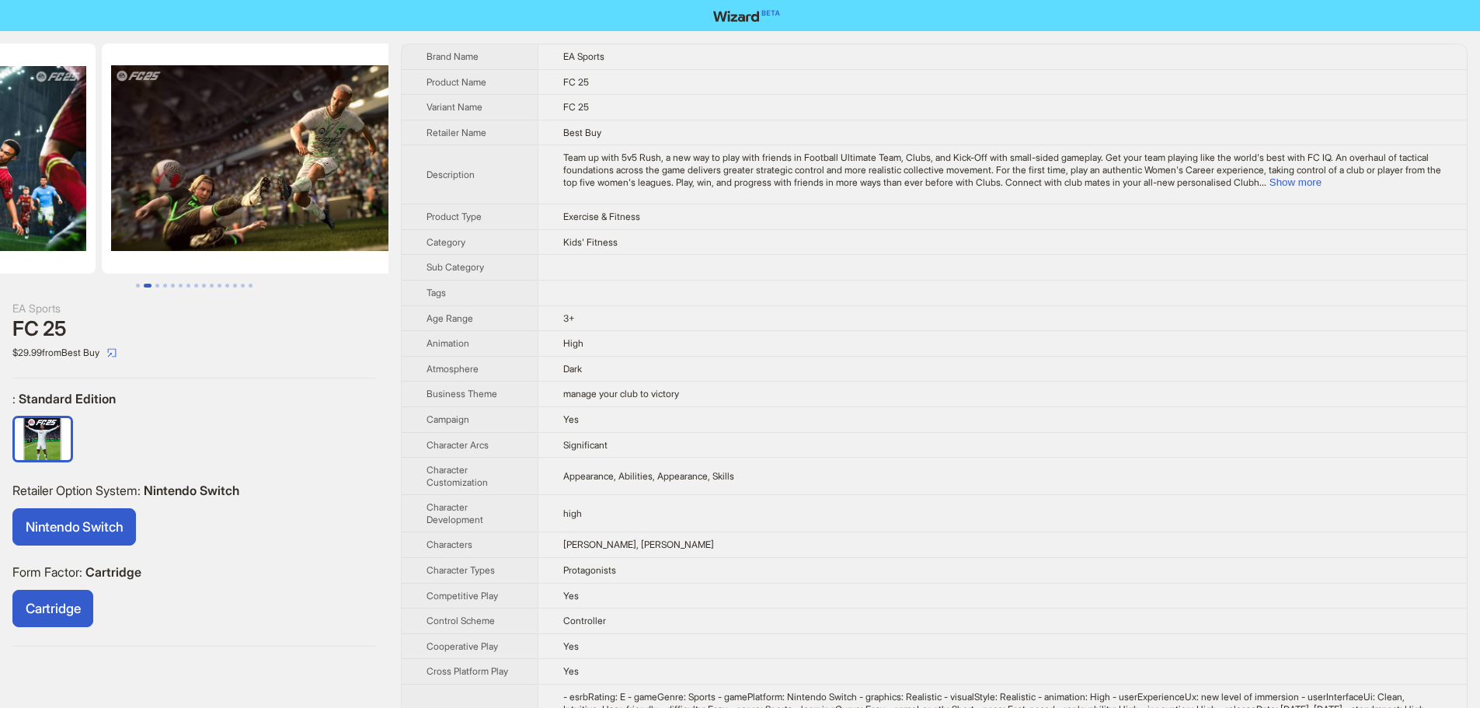
drag, startPoint x: 263, startPoint y: 142, endPoint x: 118, endPoint y: 147, distance: 144.6
click at [120, 147] on ul at bounding box center [194, 159] width 388 height 230
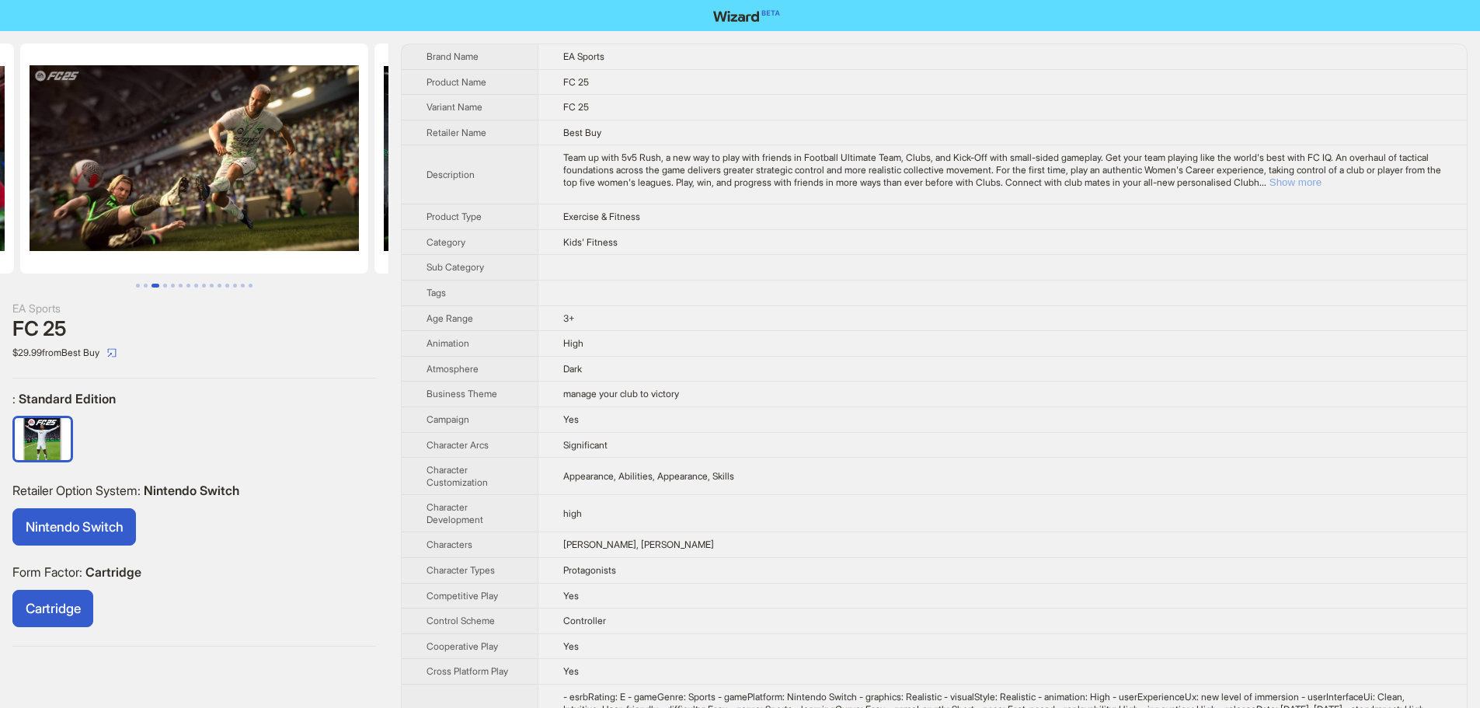
click at [1322, 183] on button "Show more" at bounding box center [1295, 182] width 52 height 12
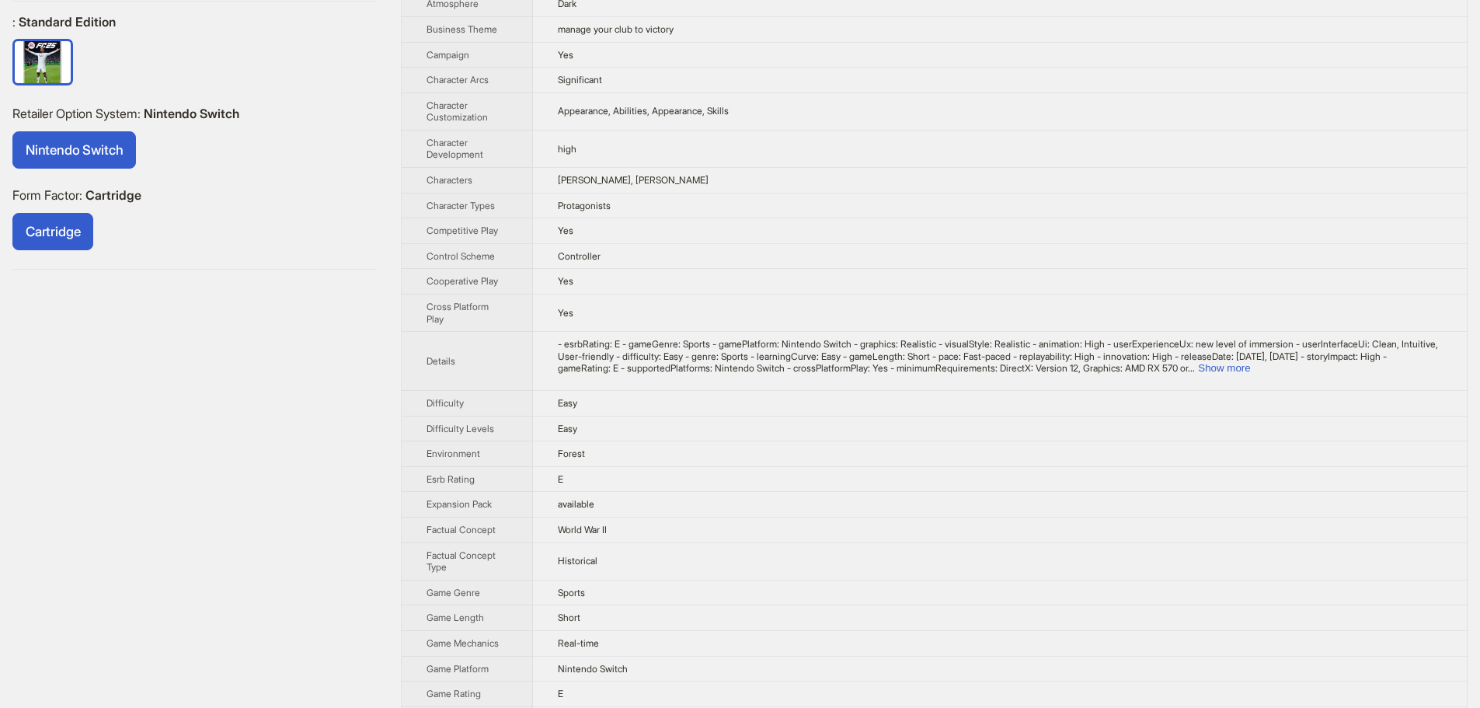
scroll to position [466, 0]
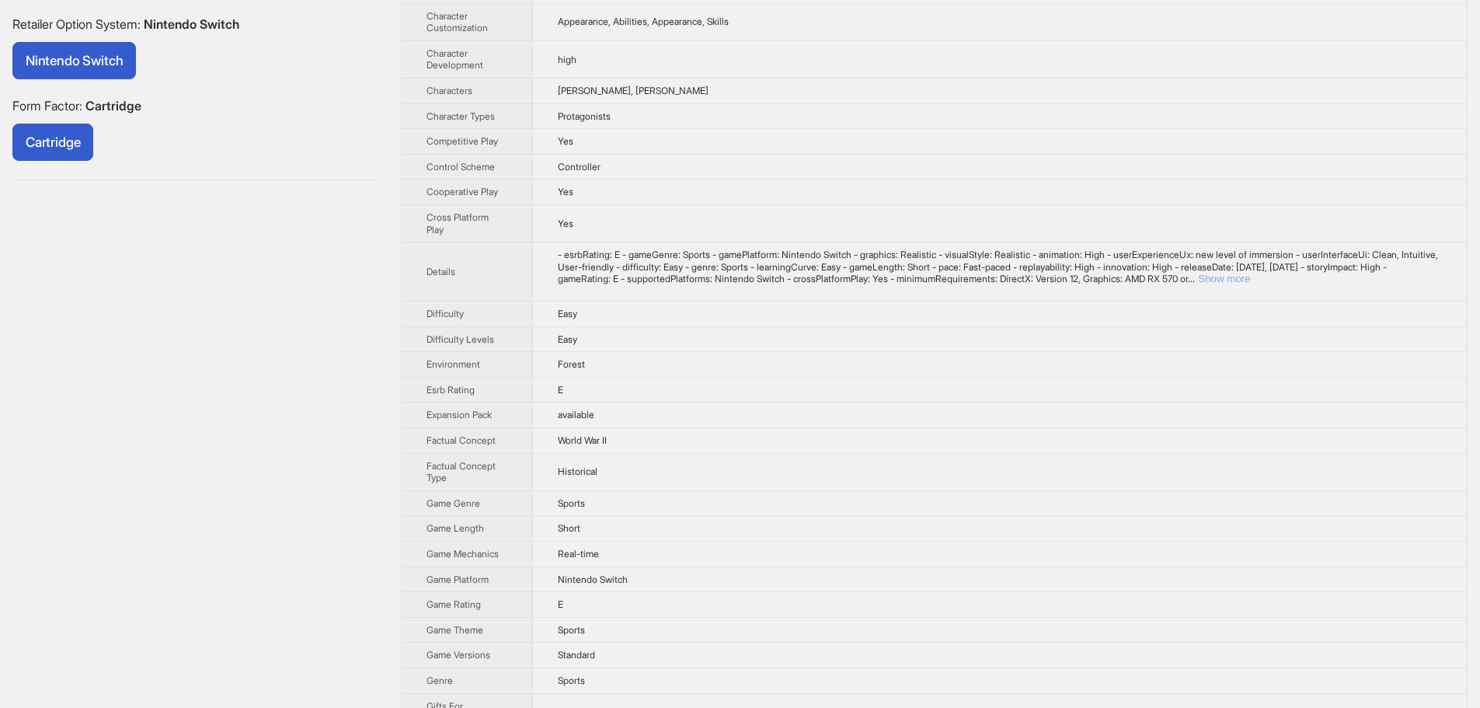
click at [1250, 277] on button "Show more" at bounding box center [1224, 279] width 52 height 12
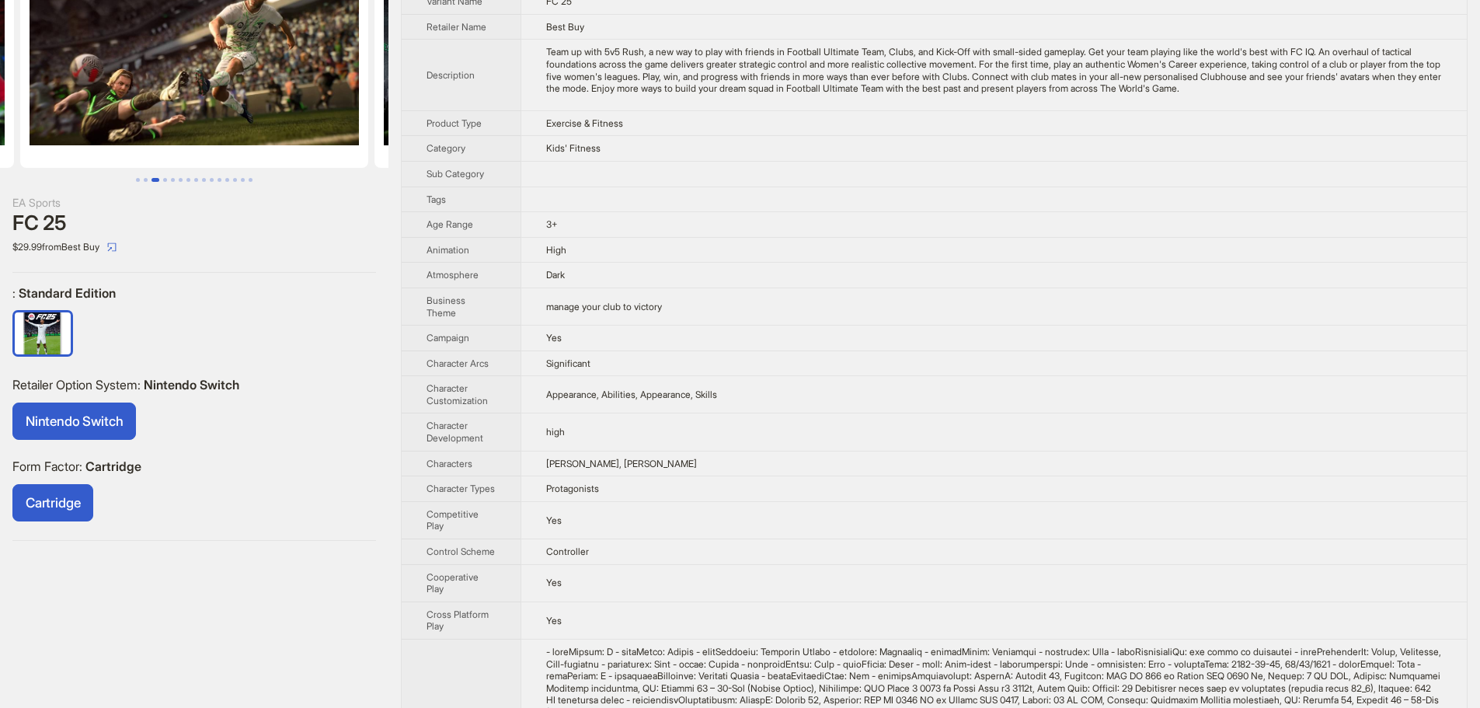
scroll to position [78, 0]
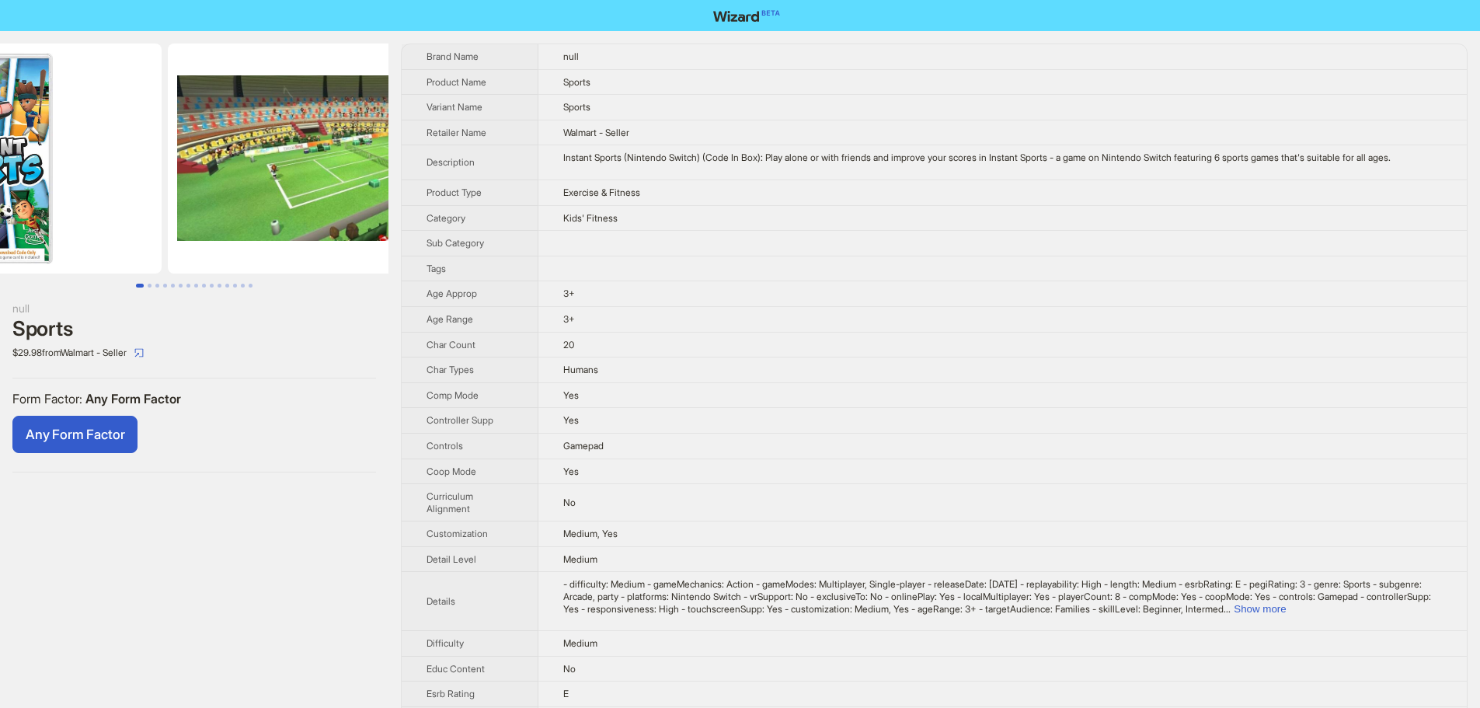
drag, startPoint x: 267, startPoint y: 169, endPoint x: 82, endPoint y: 193, distance: 186.4
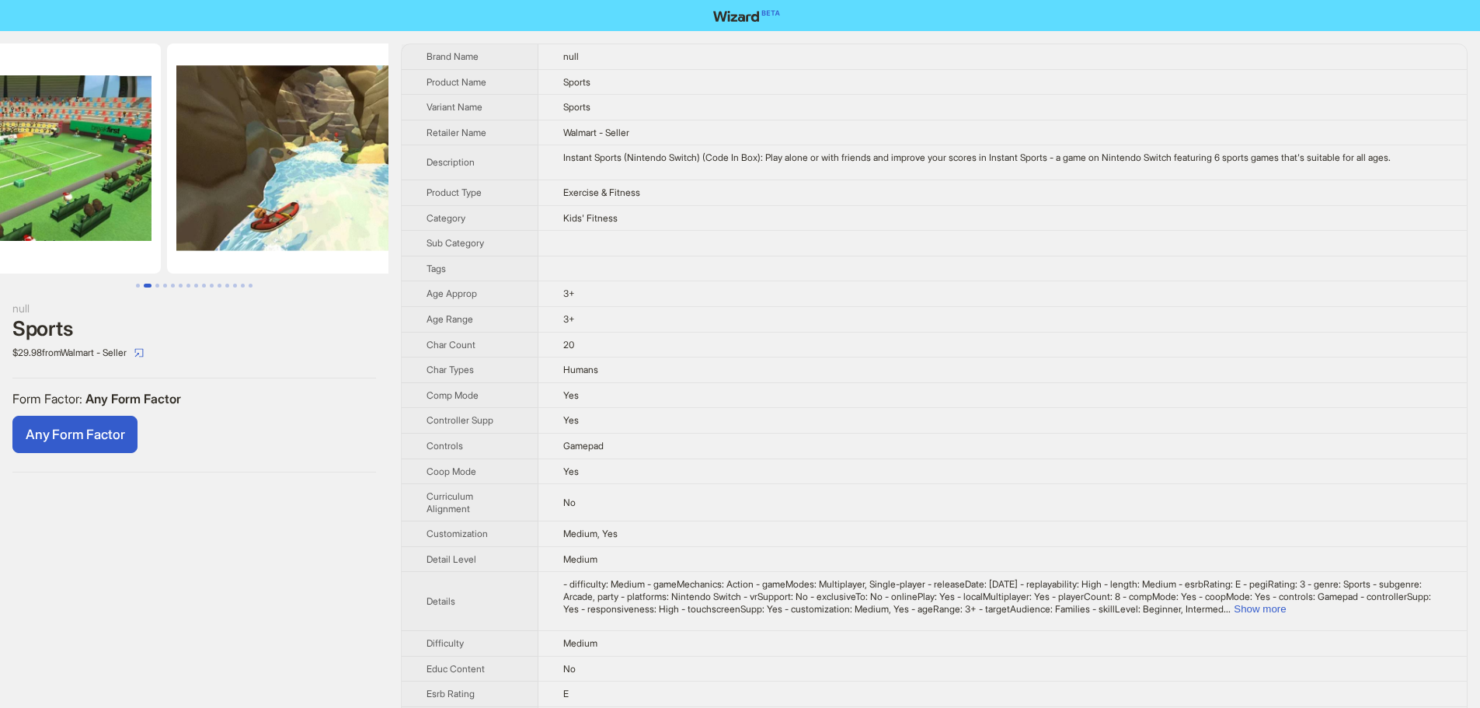
drag, startPoint x: 288, startPoint y: 154, endPoint x: 141, endPoint y: 170, distance: 147.7
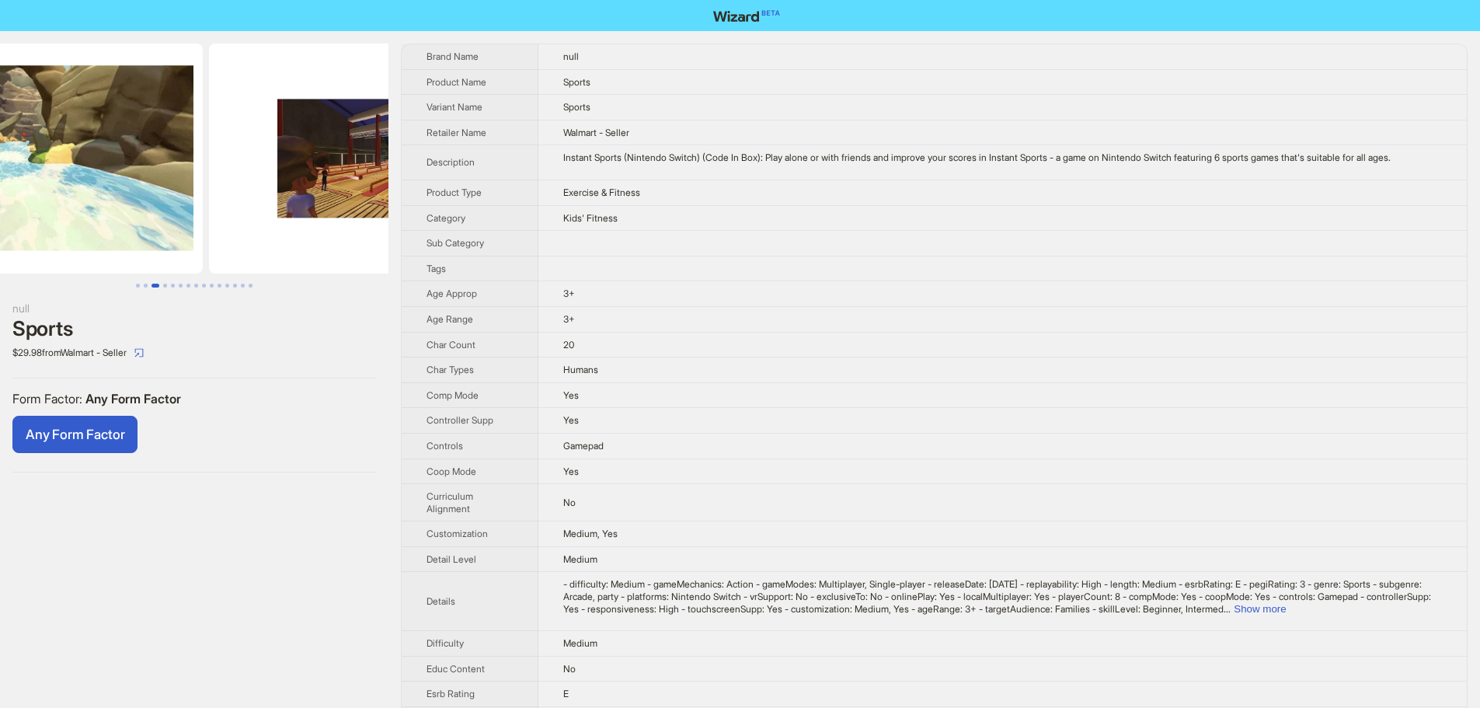
drag, startPoint x: 197, startPoint y: 151, endPoint x: 149, endPoint y: 158, distance: 48.6
click at [149, 158] on img at bounding box center [29, 159] width 348 height 230
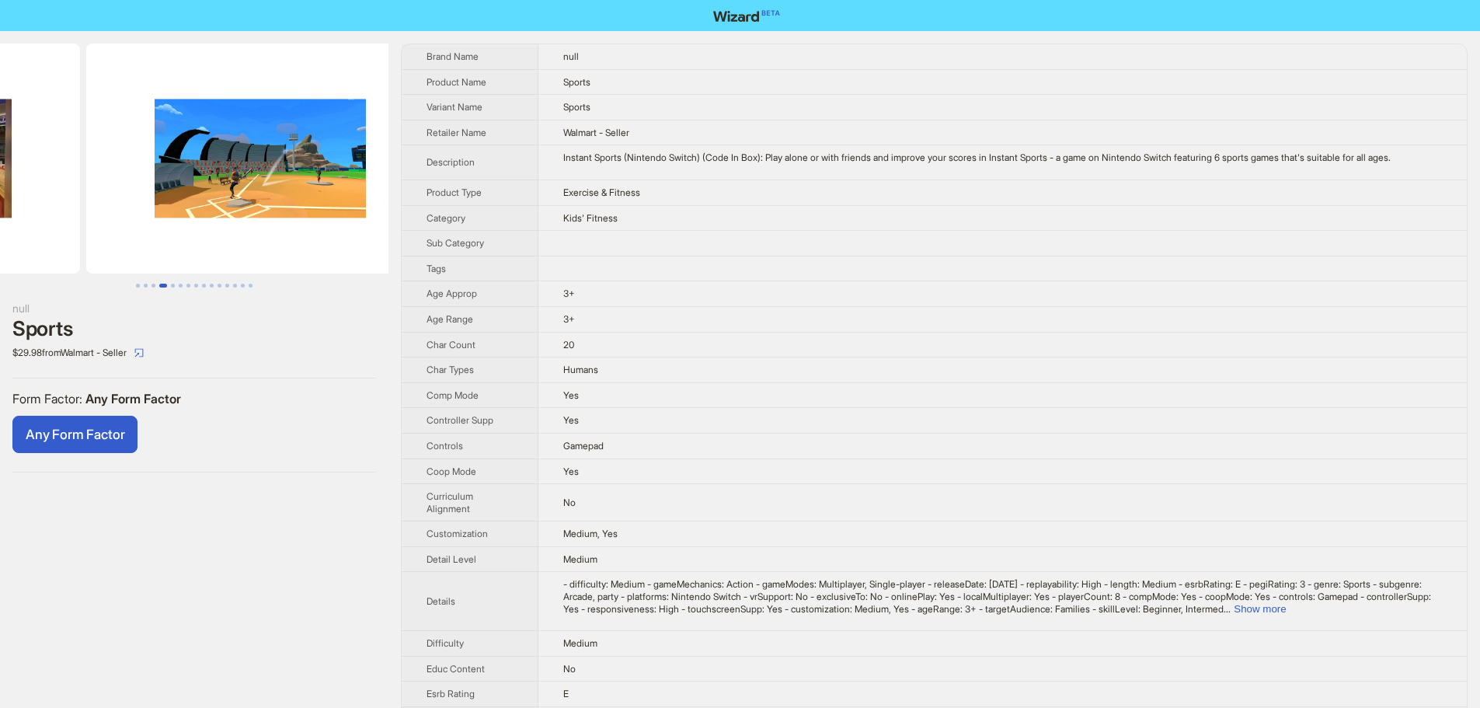
drag, startPoint x: 223, startPoint y: 164, endPoint x: 151, endPoint y: 163, distance: 71.5
click at [161, 164] on ul at bounding box center [194, 159] width 388 height 230
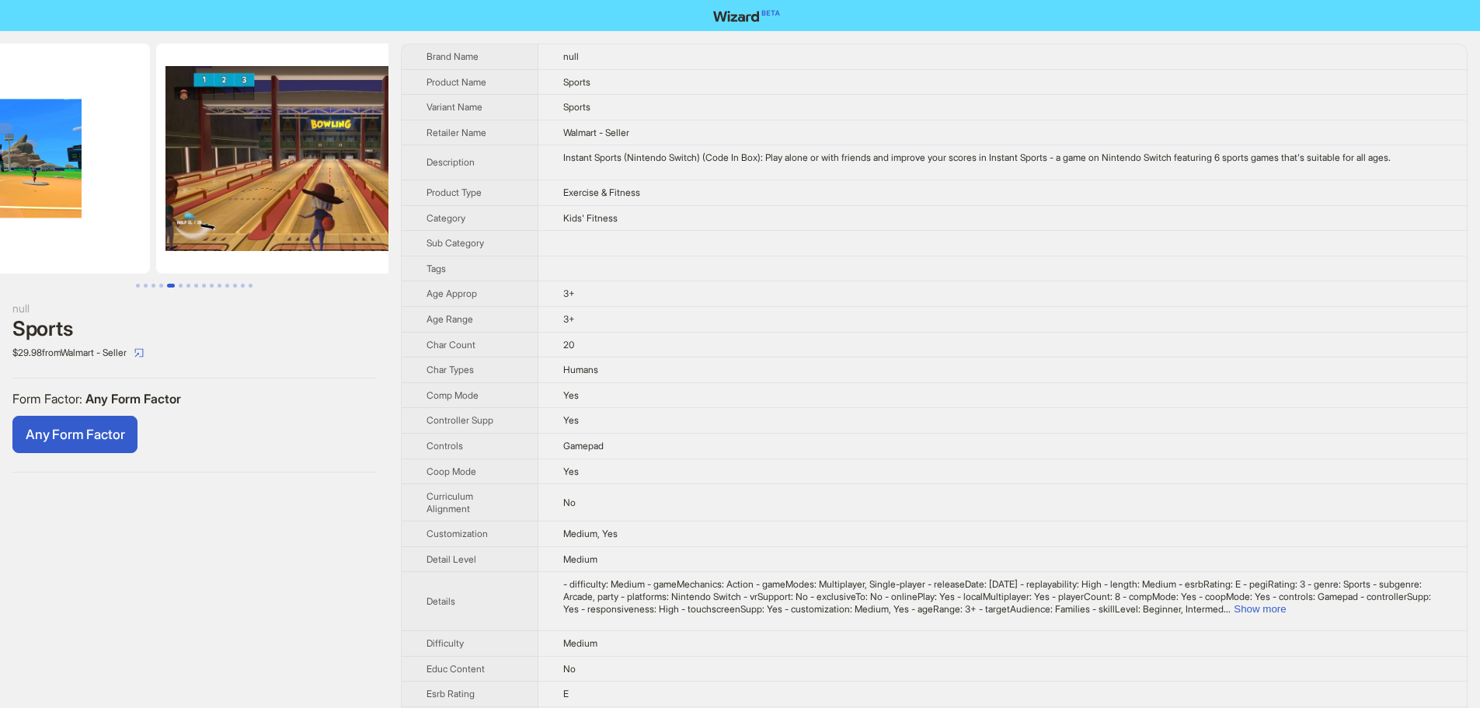
drag, startPoint x: 228, startPoint y: 172, endPoint x: 34, endPoint y: 193, distance: 194.6
click at [34, 193] on ul at bounding box center [194, 159] width 388 height 230
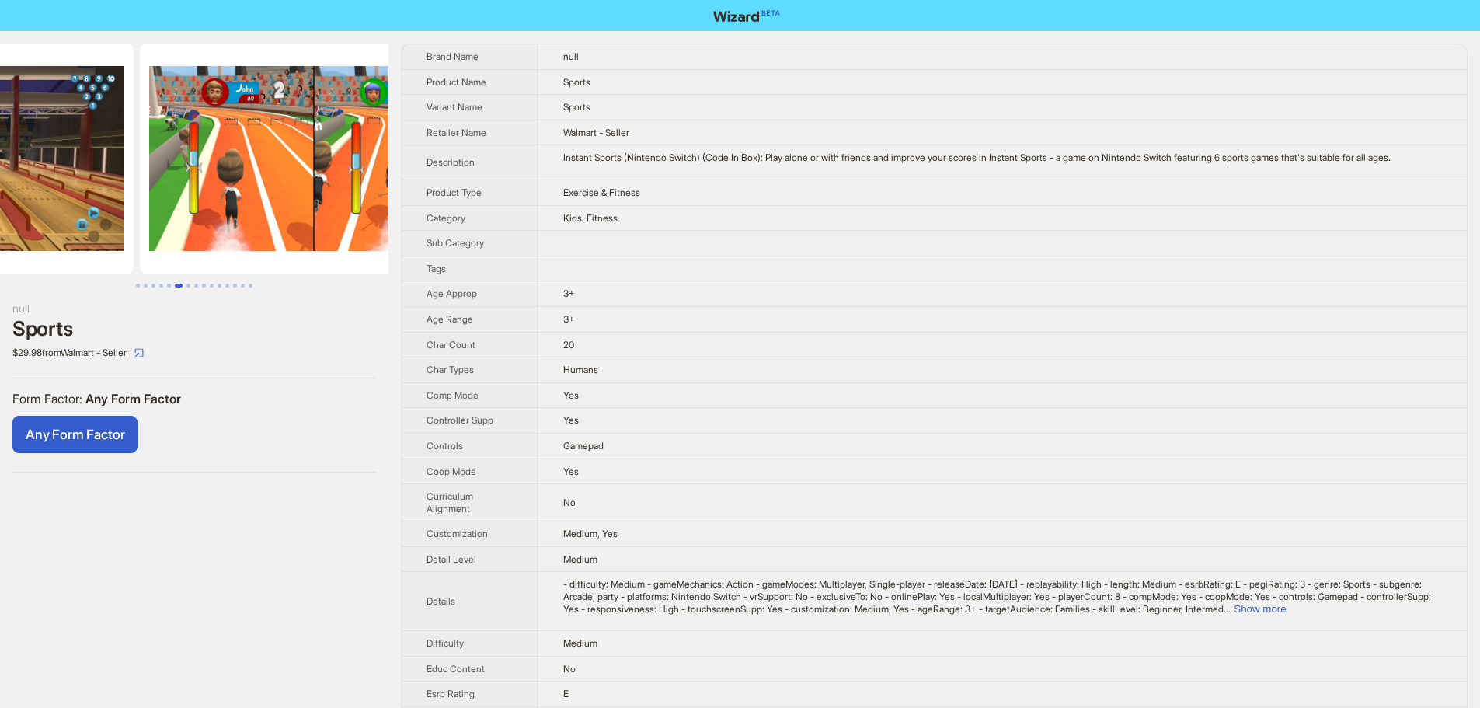
drag, startPoint x: 201, startPoint y: 194, endPoint x: 50, endPoint y: 207, distance: 152.0
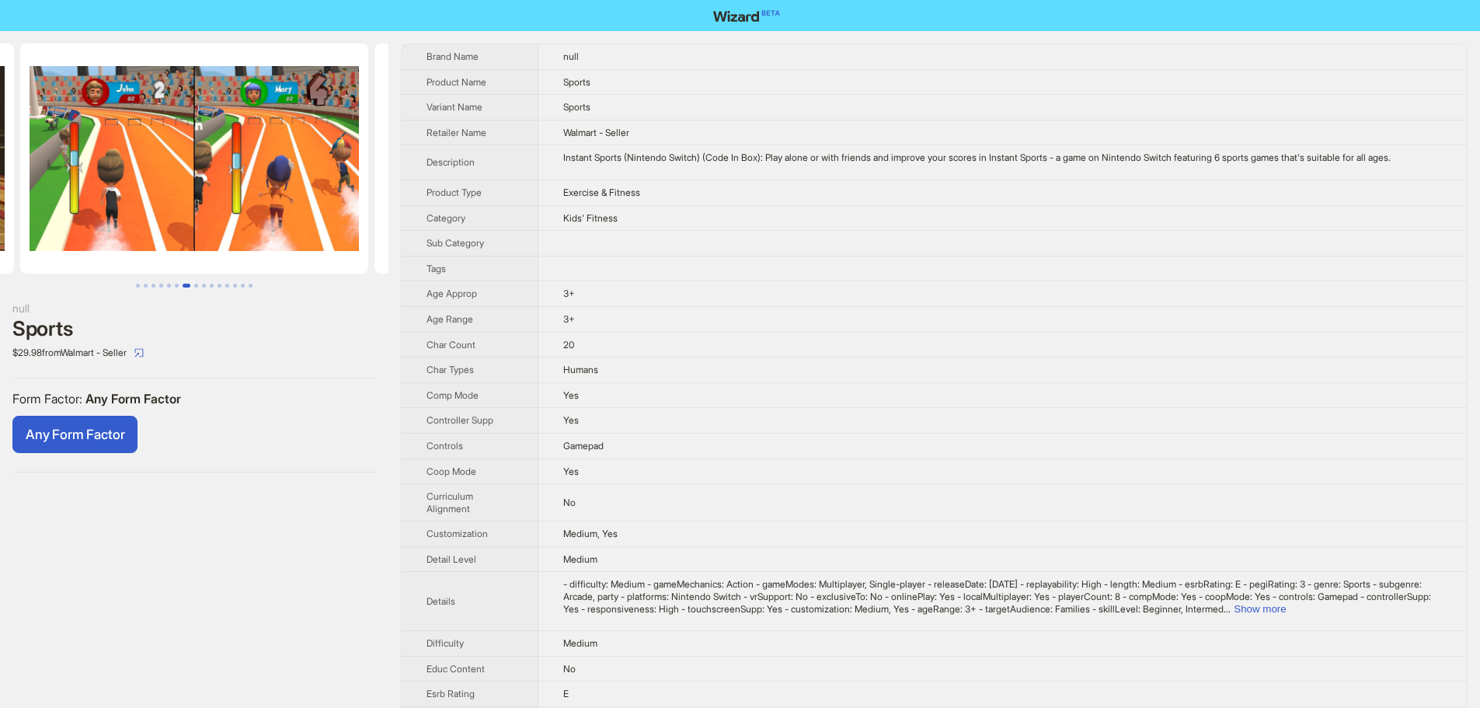
drag, startPoint x: 266, startPoint y: 194, endPoint x: 175, endPoint y: 211, distance: 93.1
click at [192, 211] on img at bounding box center [194, 159] width 348 height 230
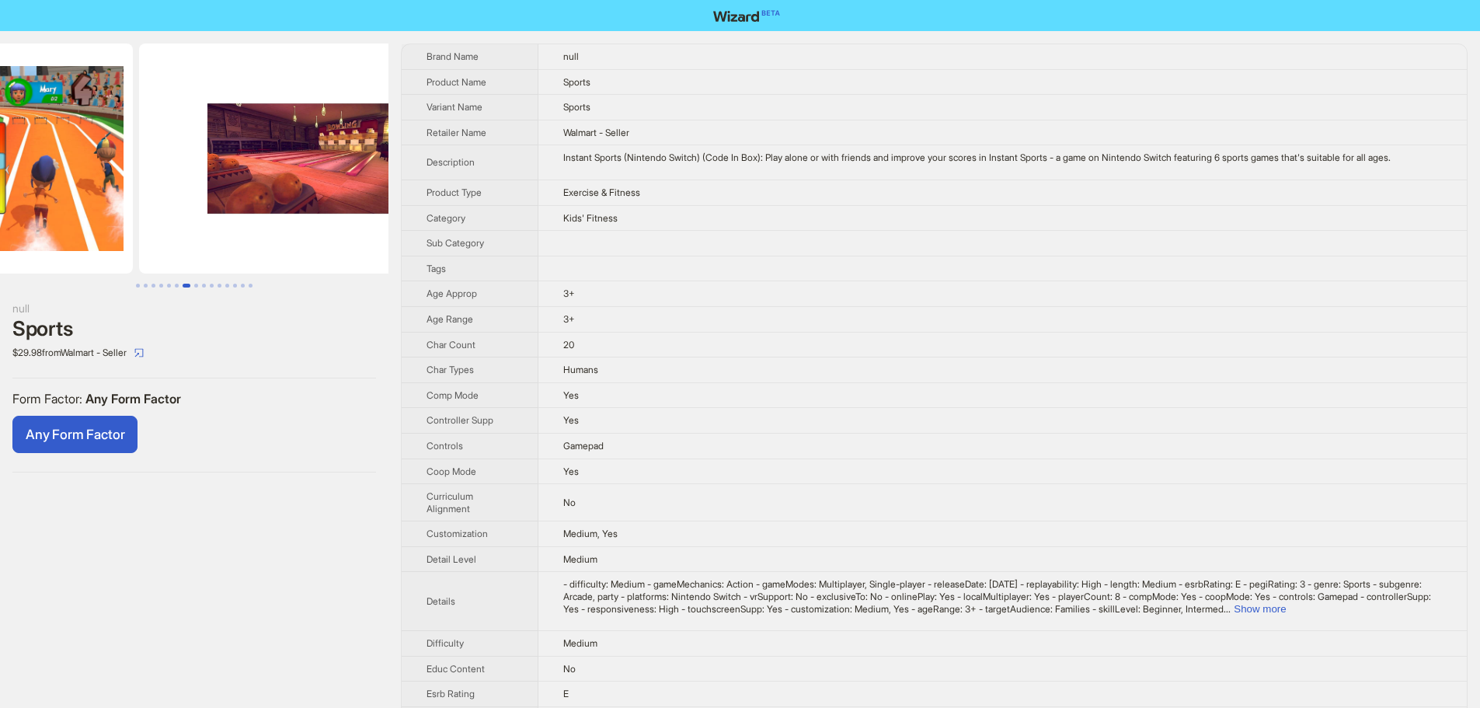
drag, startPoint x: 234, startPoint y: 207, endPoint x: 158, endPoint y: 212, distance: 76.3
click at [158, 212] on ul at bounding box center [194, 159] width 388 height 230
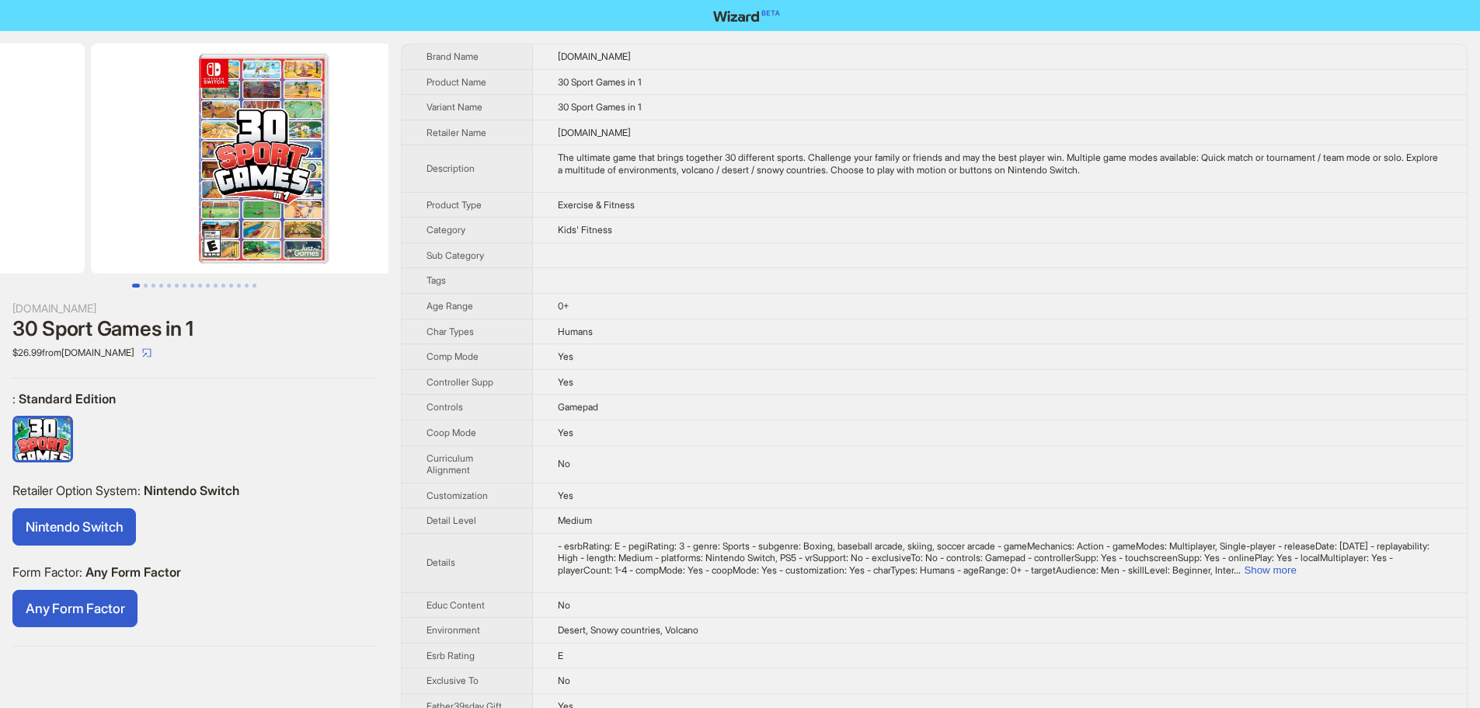
drag, startPoint x: 281, startPoint y: 161, endPoint x: 80, endPoint y: 166, distance: 201.3
click at [84, 166] on ul at bounding box center [194, 159] width 388 height 230
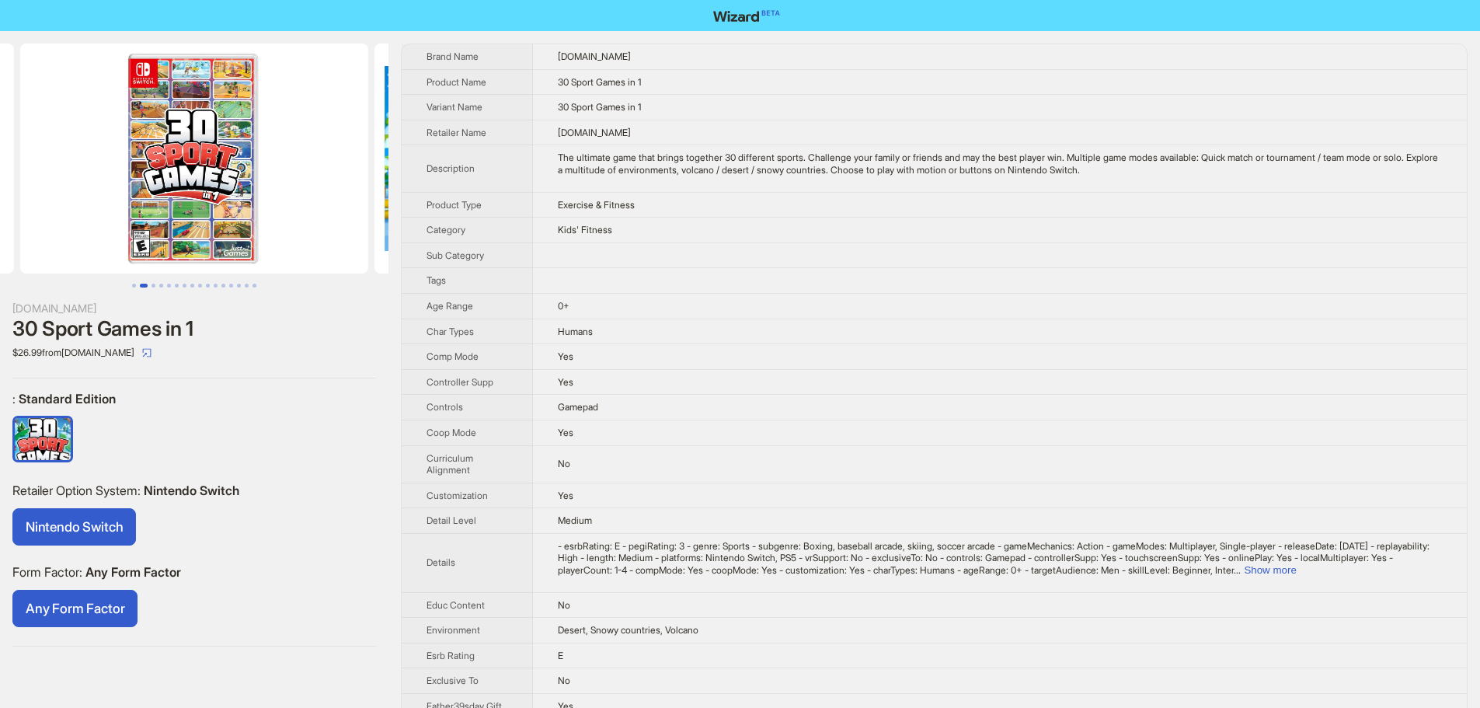
drag, startPoint x: 272, startPoint y: 184, endPoint x: 154, endPoint y: 187, distance: 118.1
click at [155, 187] on img at bounding box center [194, 159] width 348 height 230
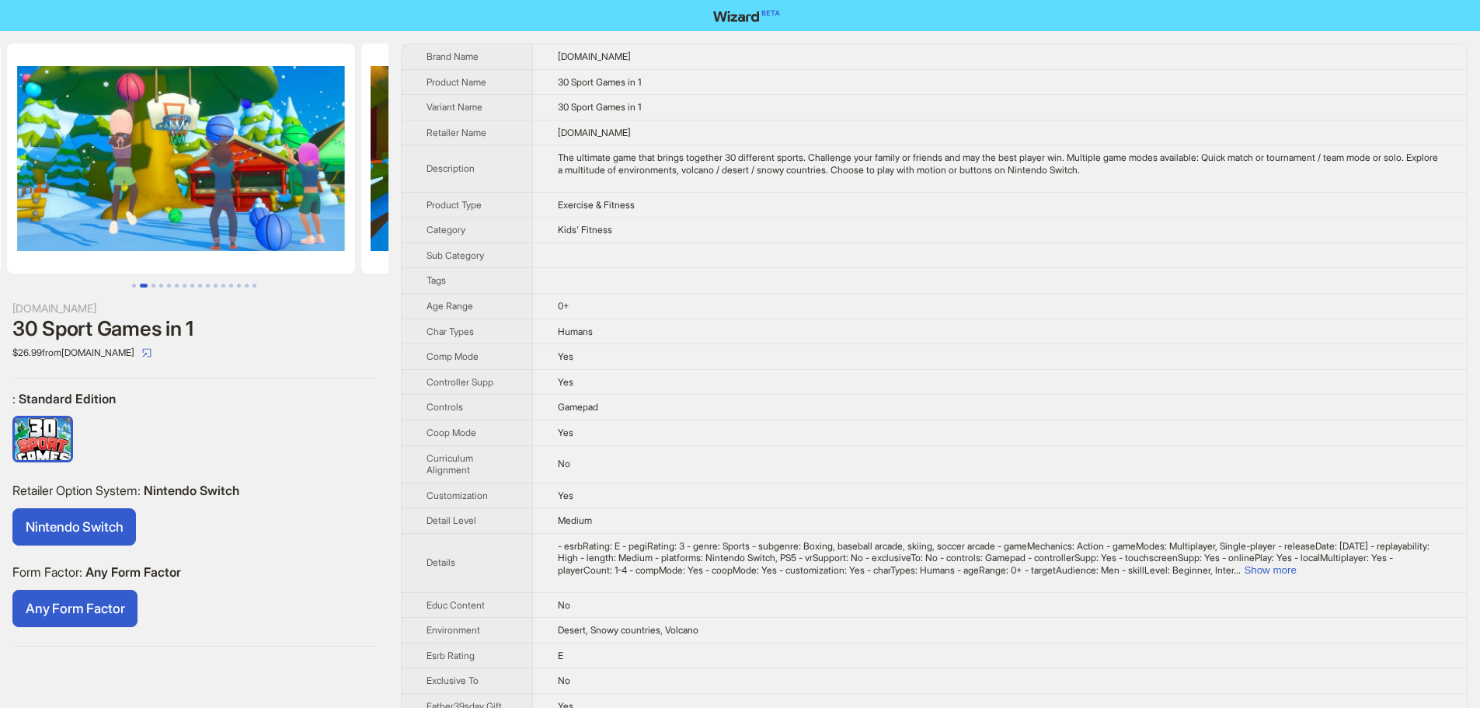
click at [12, 186] on ul at bounding box center [194, 159] width 388 height 230
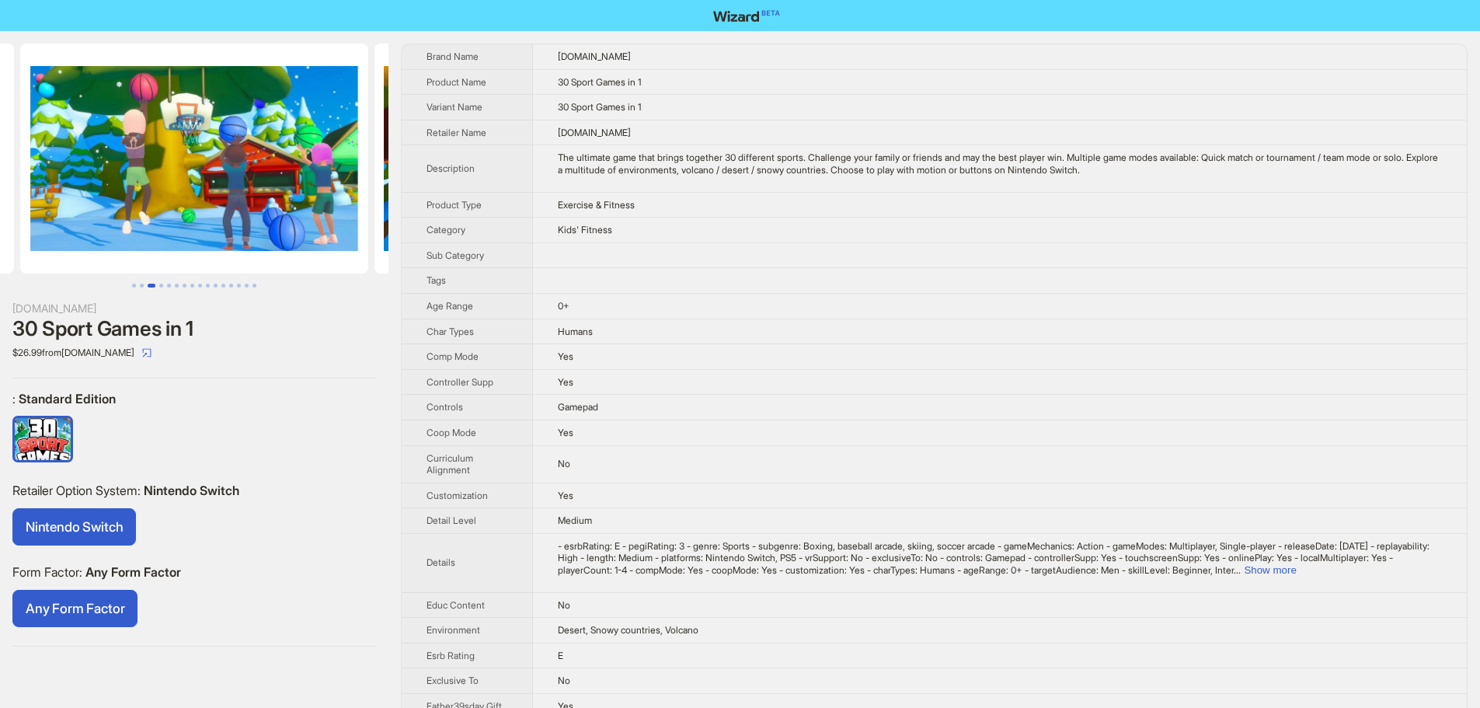
drag, startPoint x: 223, startPoint y: 176, endPoint x: 30, endPoint y: 165, distance: 193.7
click at [56, 168] on img at bounding box center [194, 159] width 348 height 230
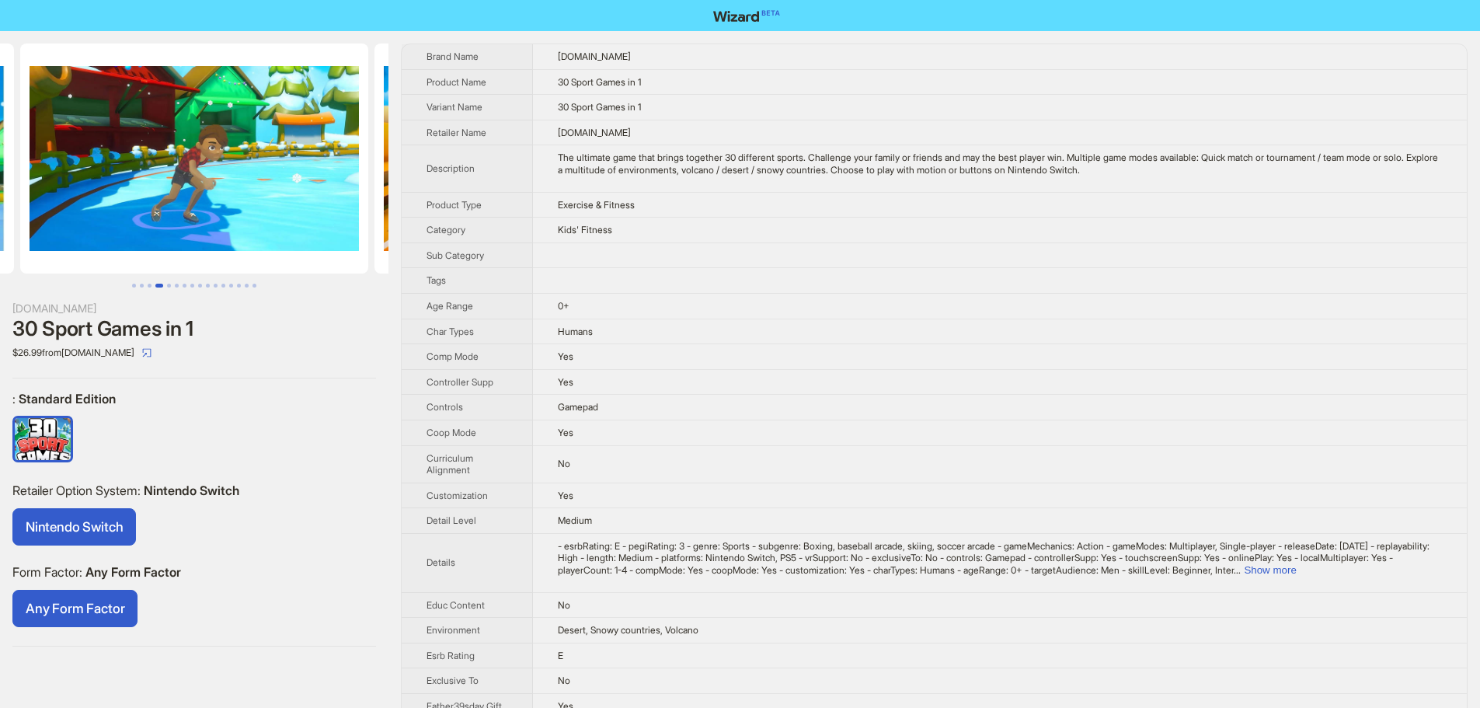
drag, startPoint x: 252, startPoint y: 155, endPoint x: 35, endPoint y: 141, distance: 217.9
click at [33, 145] on img at bounding box center [194, 159] width 348 height 230
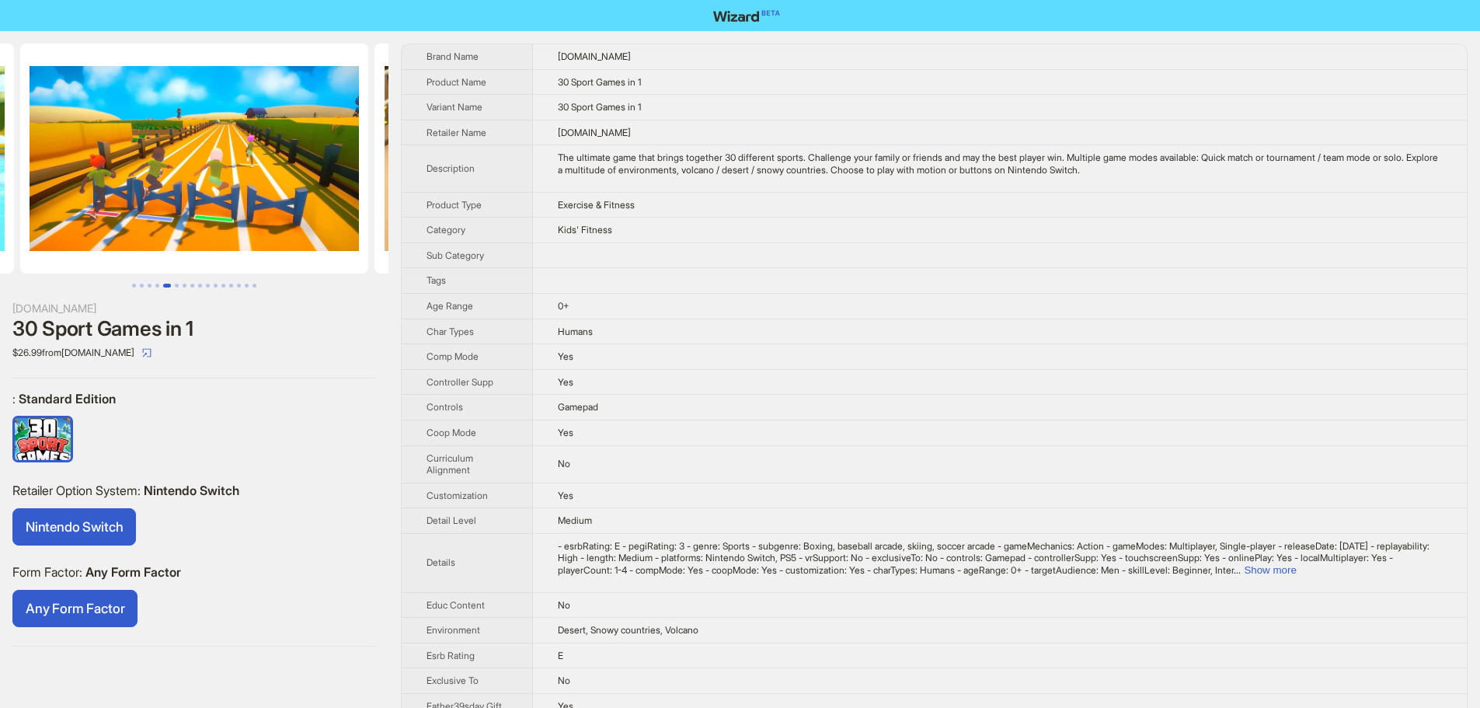
drag, startPoint x: 204, startPoint y: 154, endPoint x: 74, endPoint y: 136, distance: 131.7
click at [20, 157] on img at bounding box center [194, 159] width 348 height 230
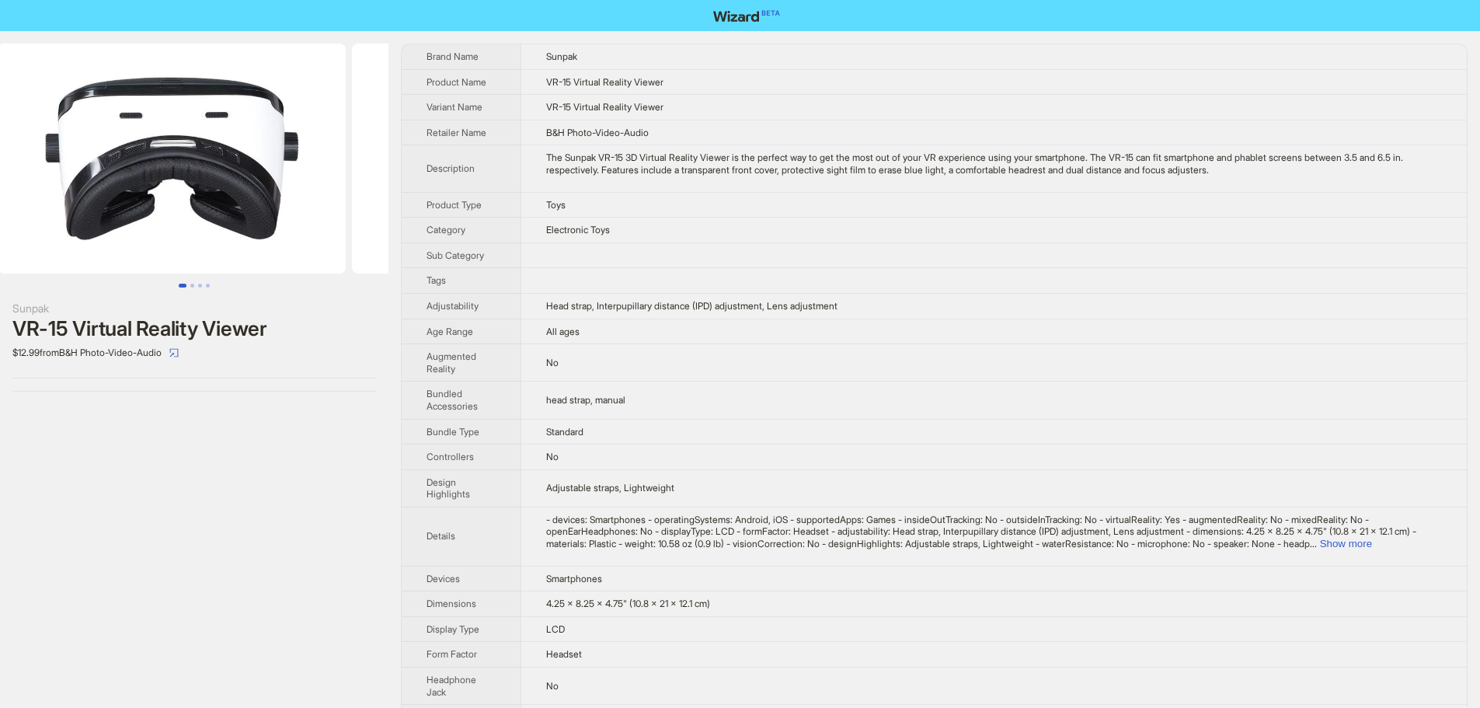
drag, startPoint x: 262, startPoint y: 162, endPoint x: 5, endPoint y: 156, distance: 256.4
click at [6, 156] on ul at bounding box center [194, 159] width 388 height 230
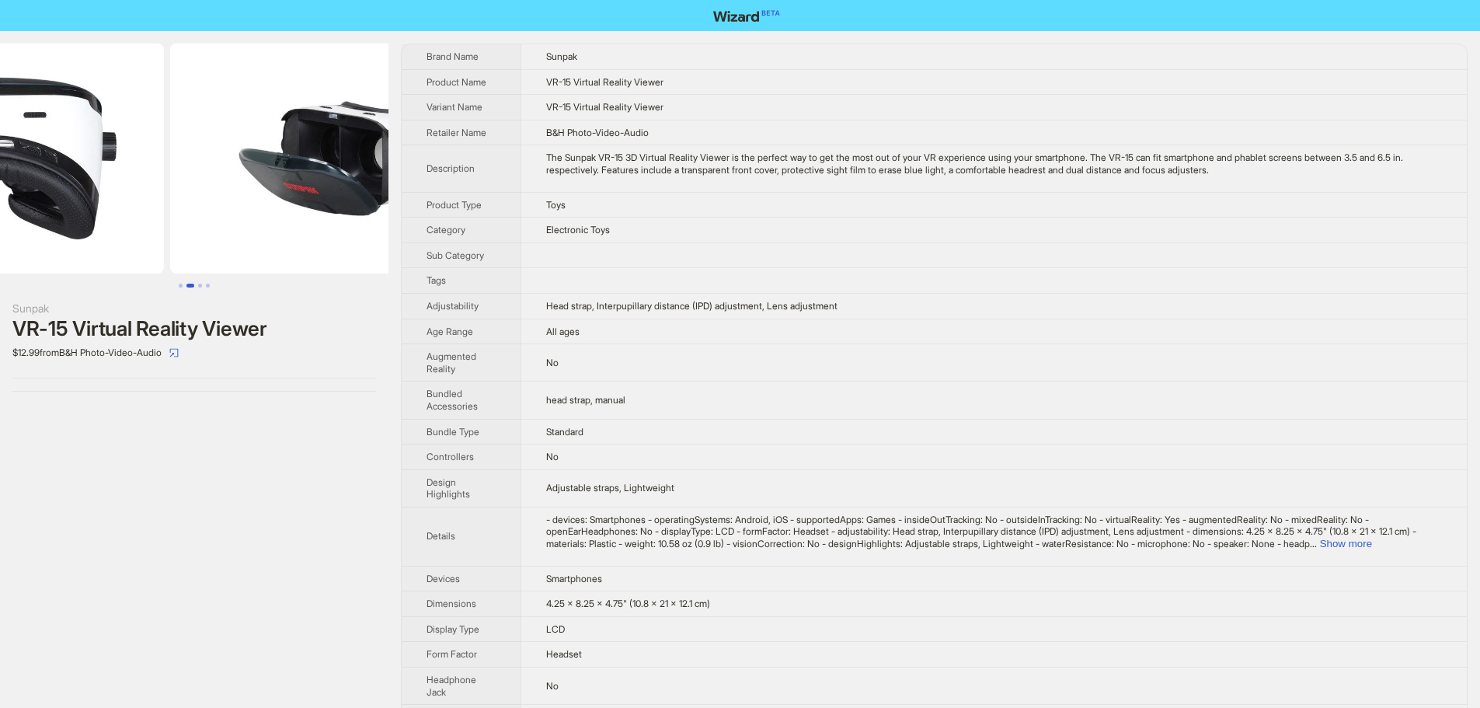
drag, startPoint x: 127, startPoint y: 160, endPoint x: 279, endPoint y: 151, distance: 151.8
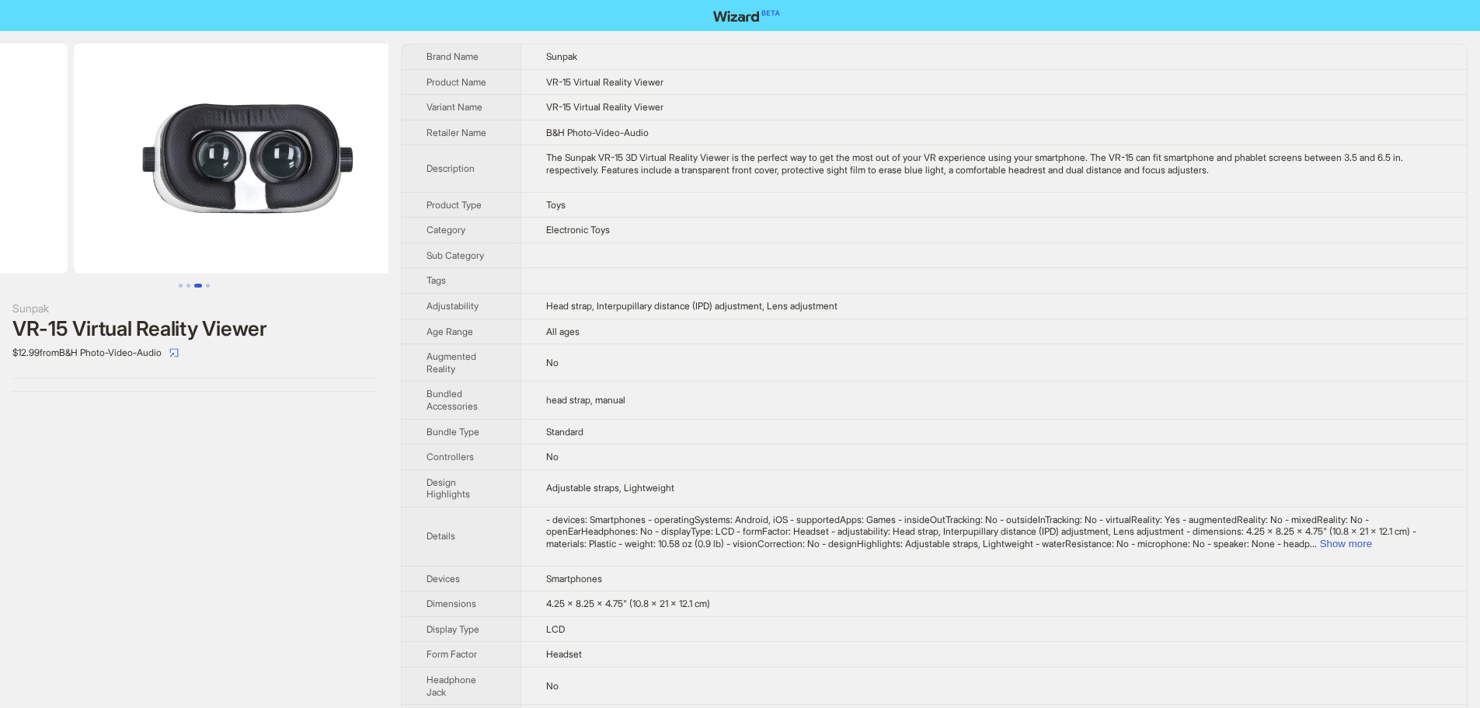
drag, startPoint x: 293, startPoint y: 151, endPoint x: 89, endPoint y: 153, distance: 204.3
click at [89, 154] on ul at bounding box center [194, 159] width 388 height 230
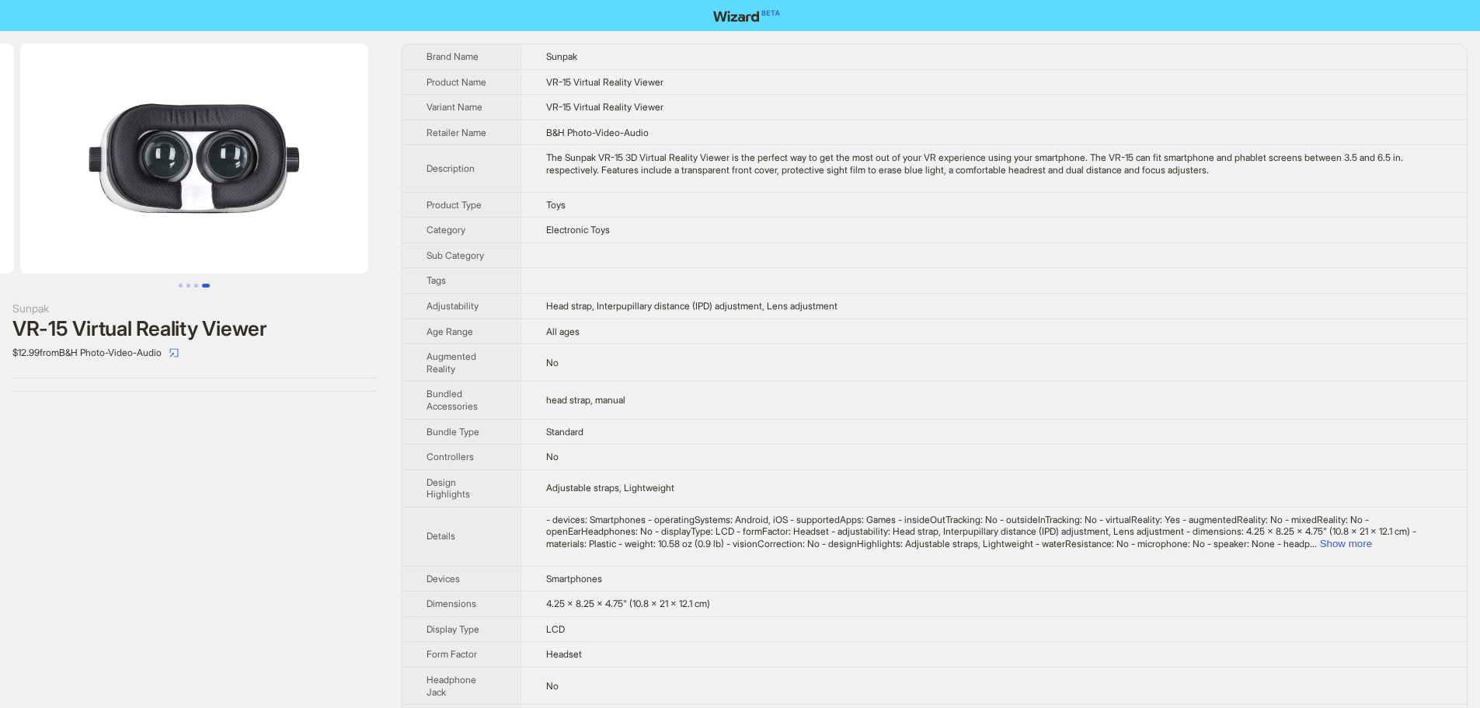
drag, startPoint x: 214, startPoint y: 145, endPoint x: 100, endPoint y: 143, distance: 114.2
click at [107, 148] on img at bounding box center [194, 159] width 348 height 230
drag, startPoint x: 170, startPoint y: 147, endPoint x: 99, endPoint y: 145, distance: 71.5
click at [109, 147] on img at bounding box center [194, 159] width 348 height 230
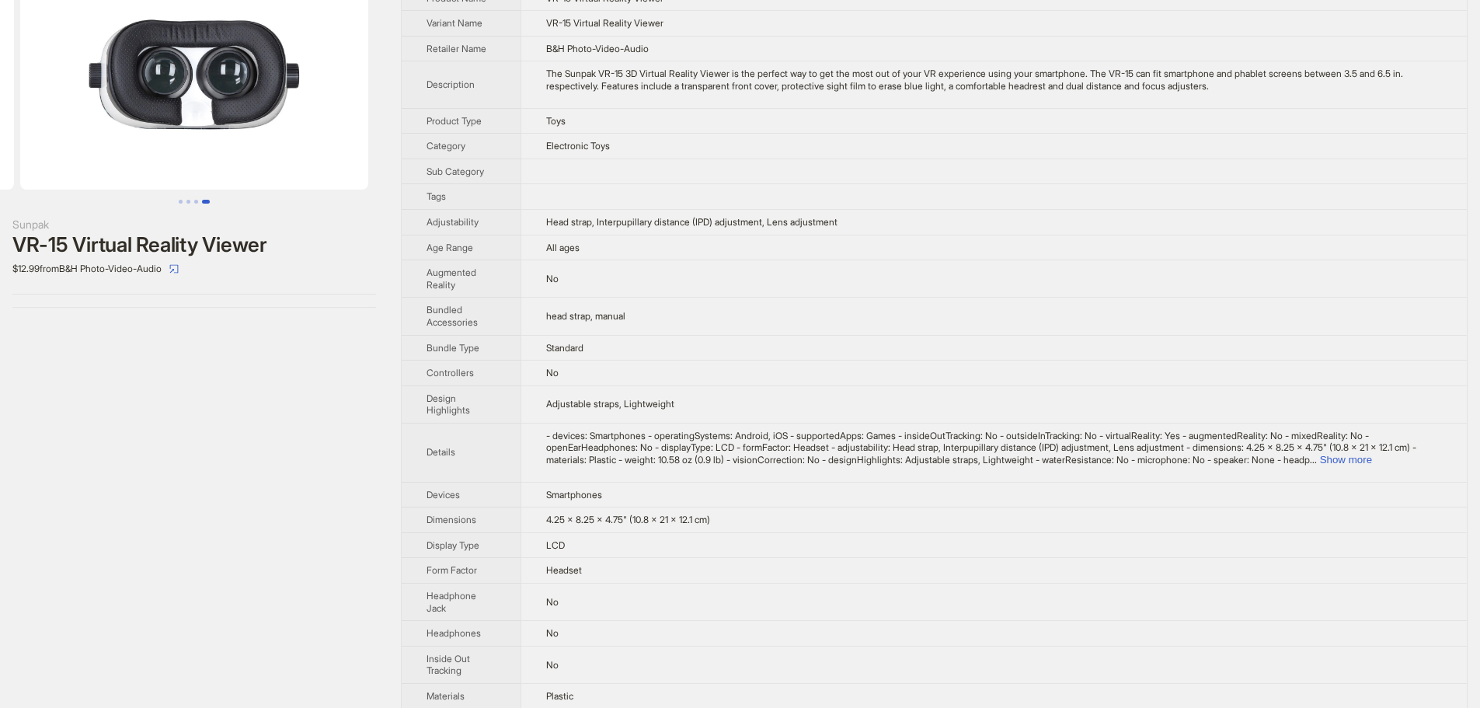
scroll to position [0, 0]
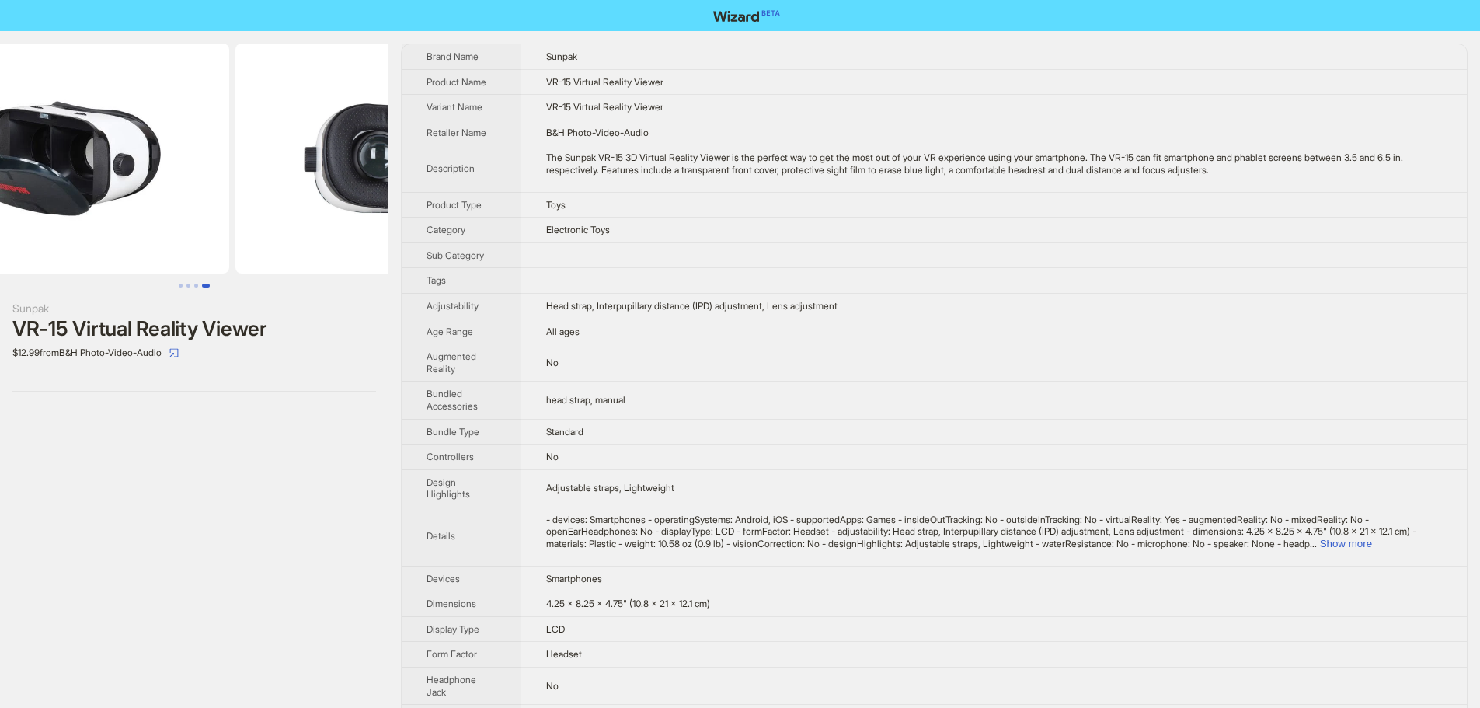
drag, startPoint x: 190, startPoint y: 150, endPoint x: 343, endPoint y: 161, distance: 153.4
click at [341, 160] on img at bounding box center [409, 159] width 348 height 230
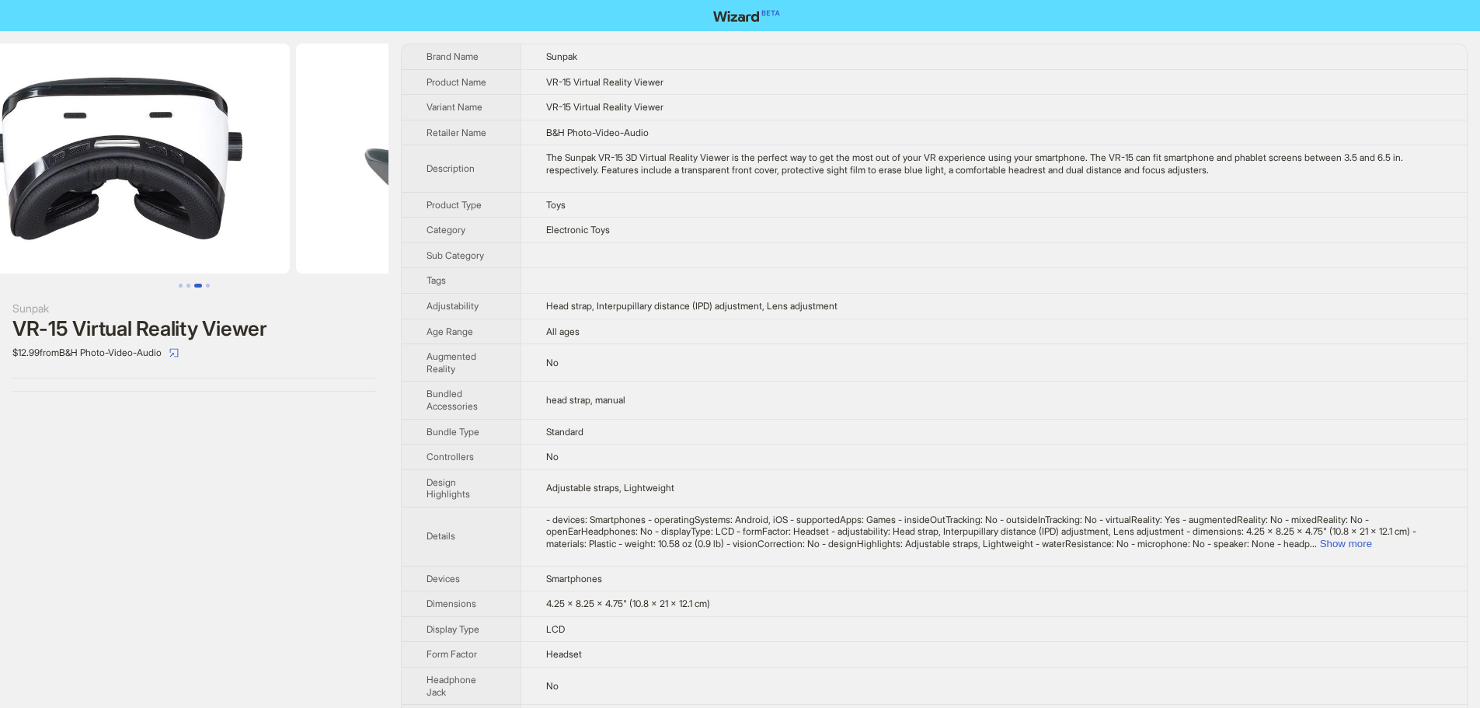
click at [371, 155] on img at bounding box center [470, 159] width 348 height 230
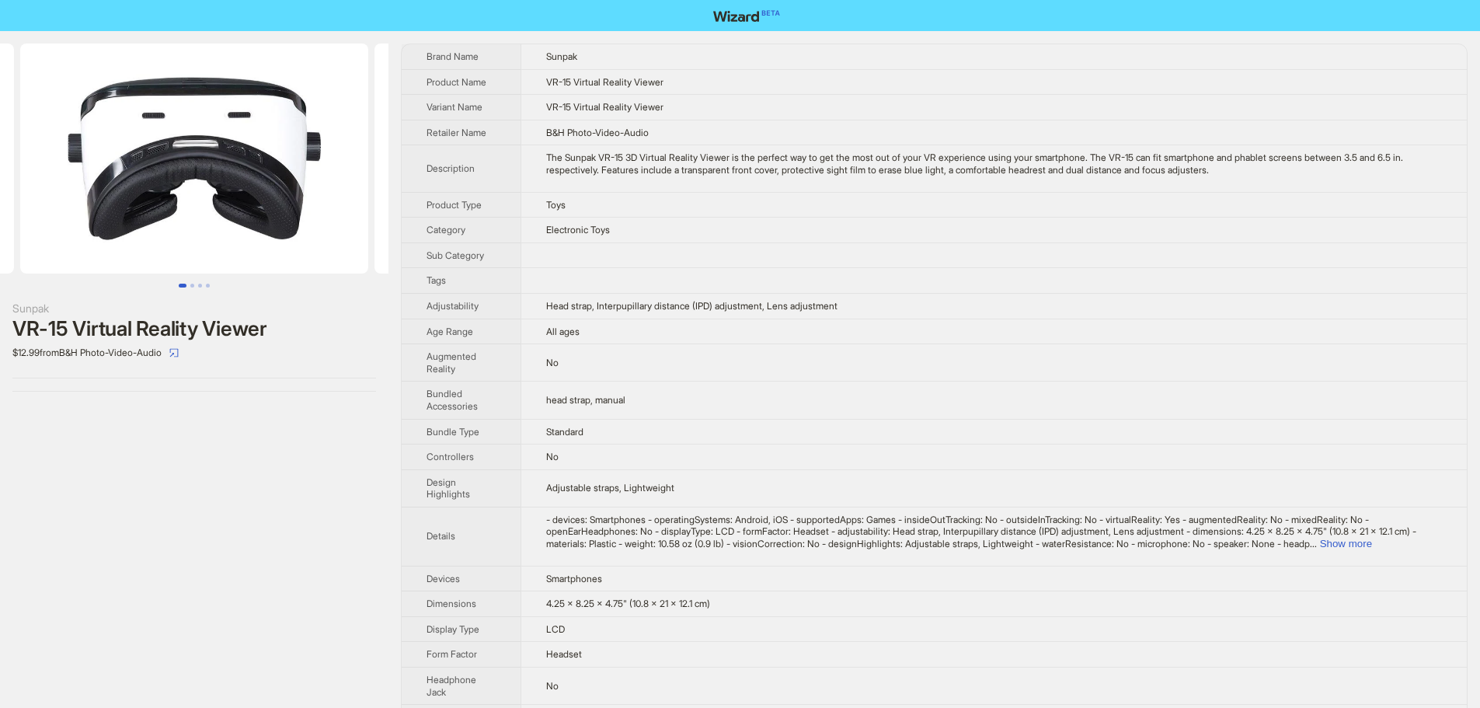
drag, startPoint x: 253, startPoint y: 156, endPoint x: 385, endPoint y: 169, distance: 131.9
click at [394, 165] on div "Sunpak VR-15 Virtual Reality Viewer $12.99 from B&H Photo-Video-Audio Brand Nam…" at bounding box center [740, 625] width 1480 height 1189
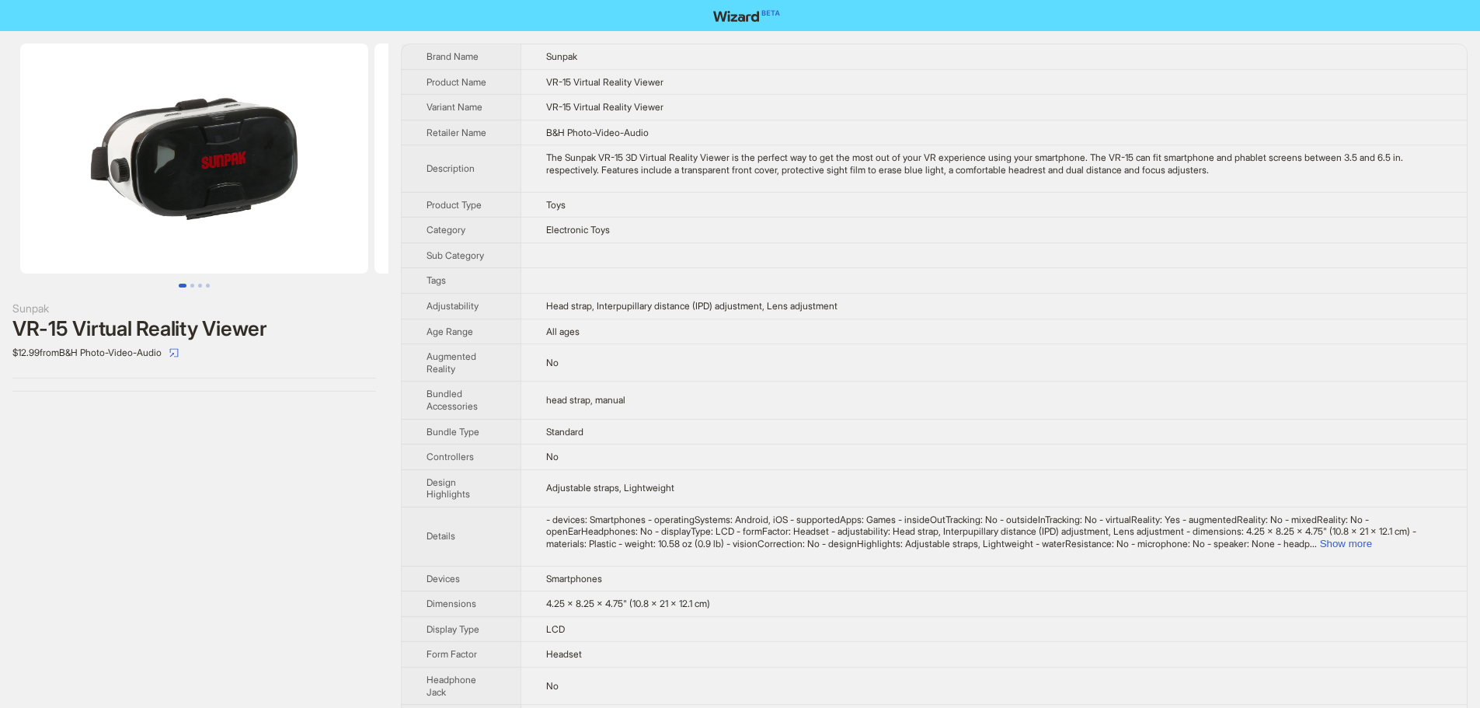
drag, startPoint x: 272, startPoint y: 193, endPoint x: 196, endPoint y: 202, distance: 76.7
click at [197, 202] on img at bounding box center [194, 159] width 348 height 230
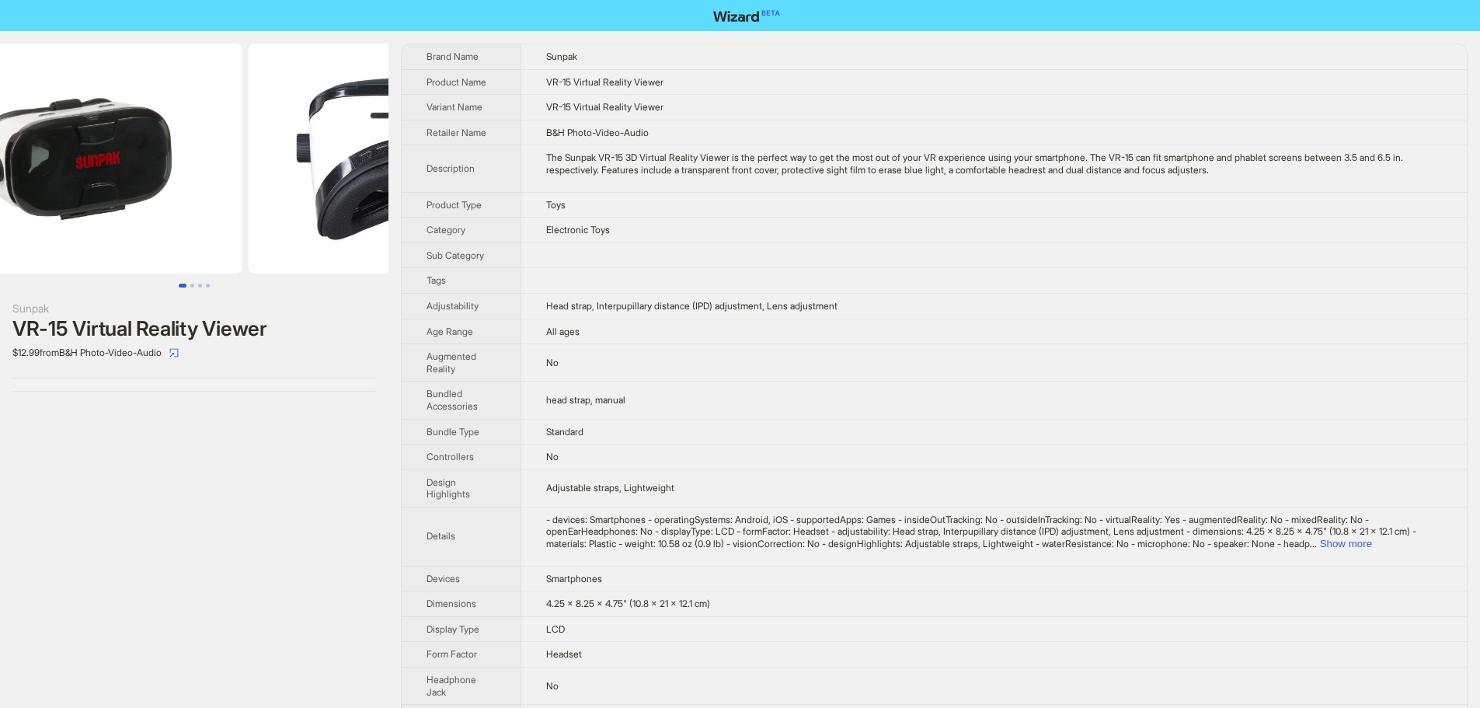
drag, startPoint x: 261, startPoint y: 191, endPoint x: 169, endPoint y: 200, distance: 92.8
click at [173, 200] on img at bounding box center [68, 159] width 348 height 230
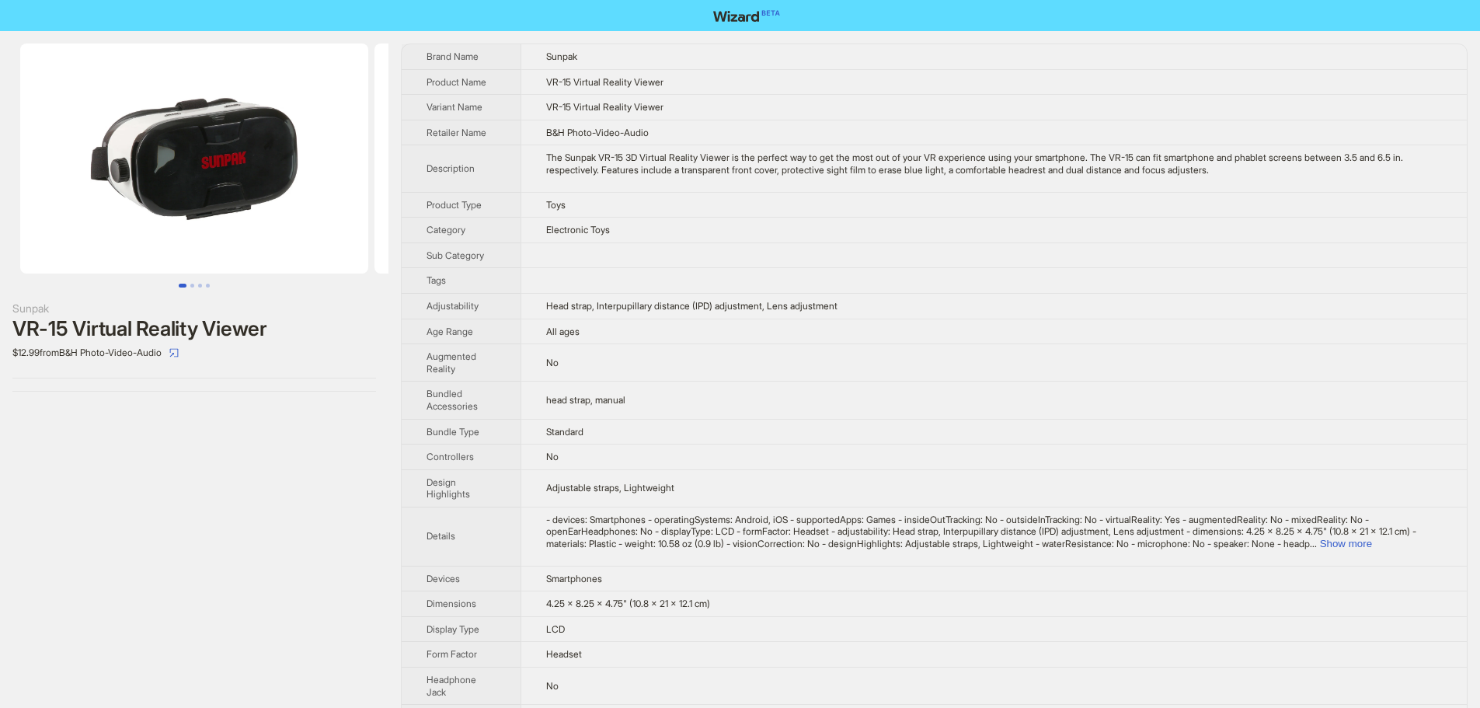
scroll to position [0, 172]
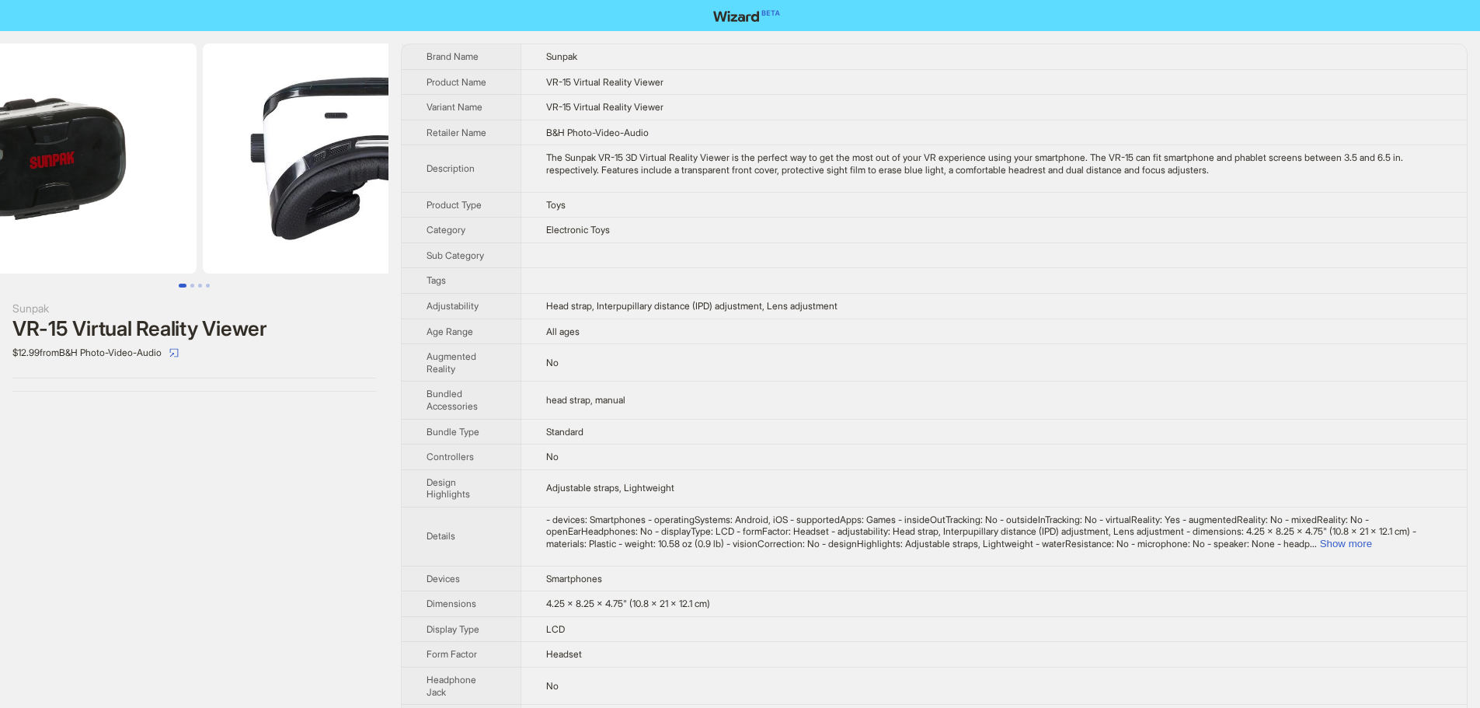
drag, startPoint x: 235, startPoint y: 207, endPoint x: 585, endPoint y: 408, distance: 404.1
click at [228, 208] on ul at bounding box center [194, 159] width 388 height 230
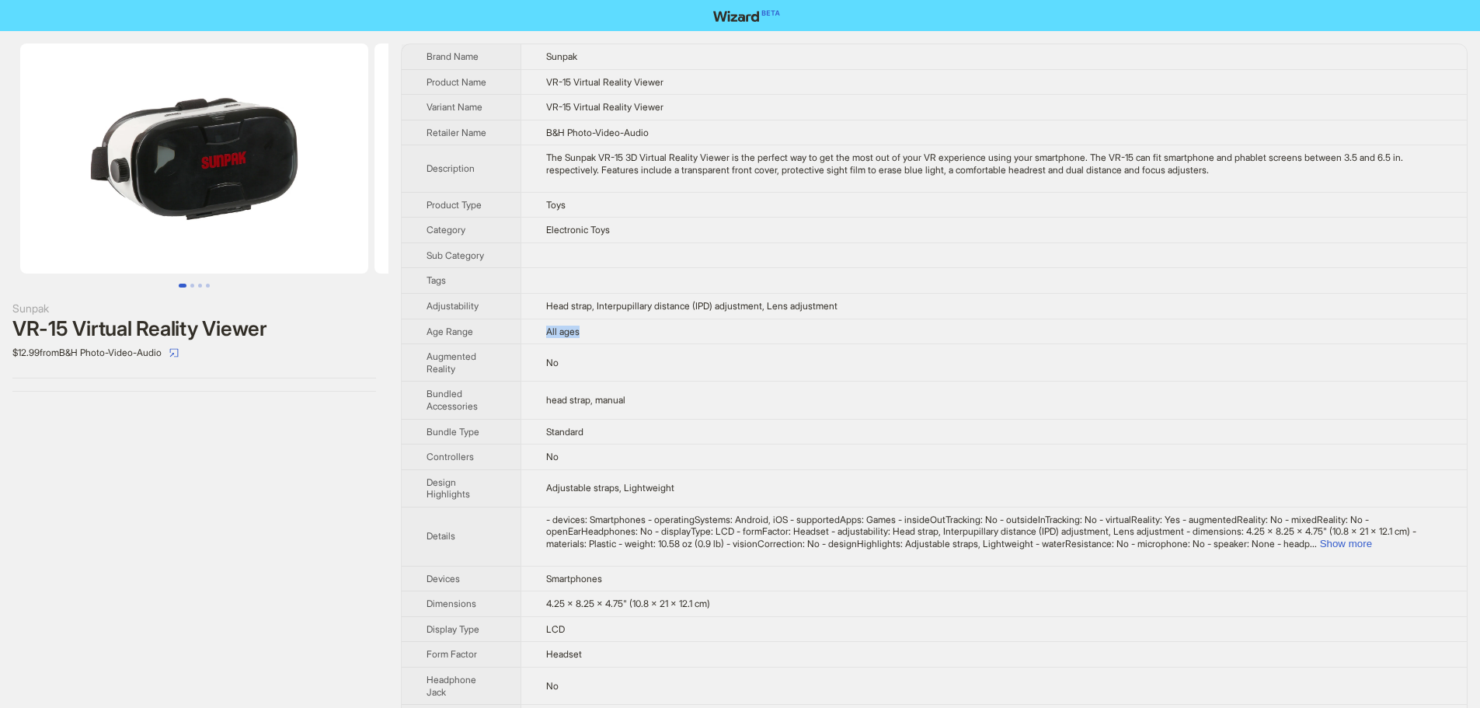
drag, startPoint x: 595, startPoint y: 339, endPoint x: 538, endPoint y: 338, distance: 56.7
click at [538, 338] on td "All ages" at bounding box center [994, 332] width 946 height 26
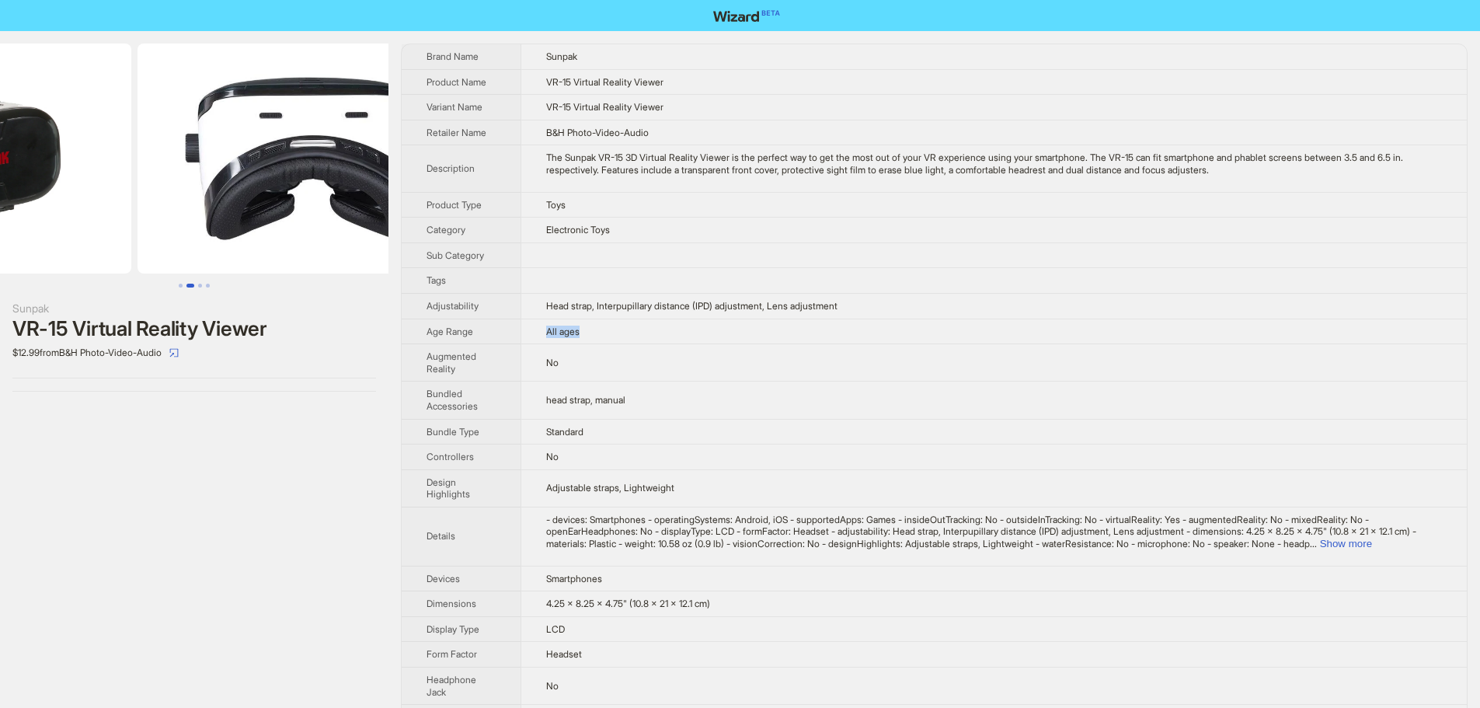
drag, startPoint x: 258, startPoint y: 169, endPoint x: 21, endPoint y: 175, distance: 237.0
click at [21, 175] on ul at bounding box center [194, 159] width 388 height 230
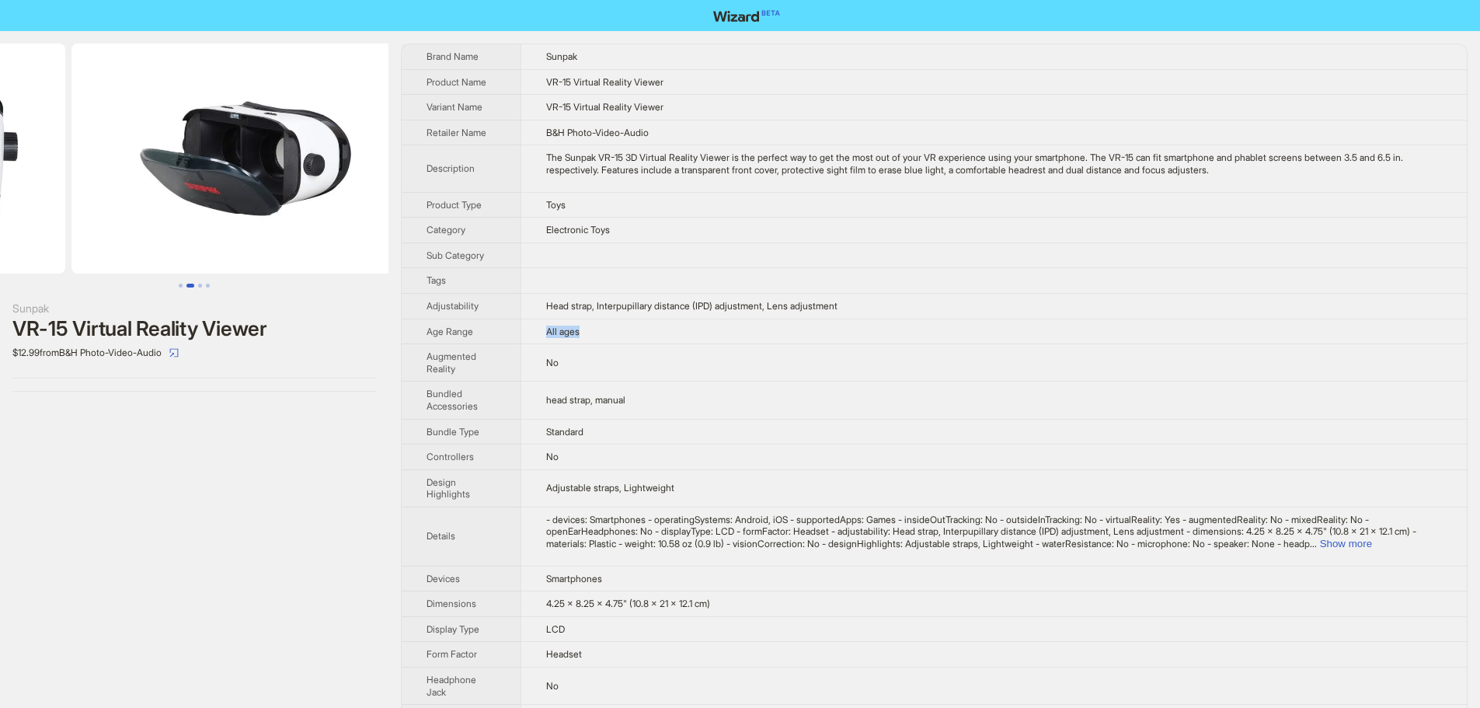
drag, startPoint x: 213, startPoint y: 186, endPoint x: 0, endPoint y: 176, distance: 213.1
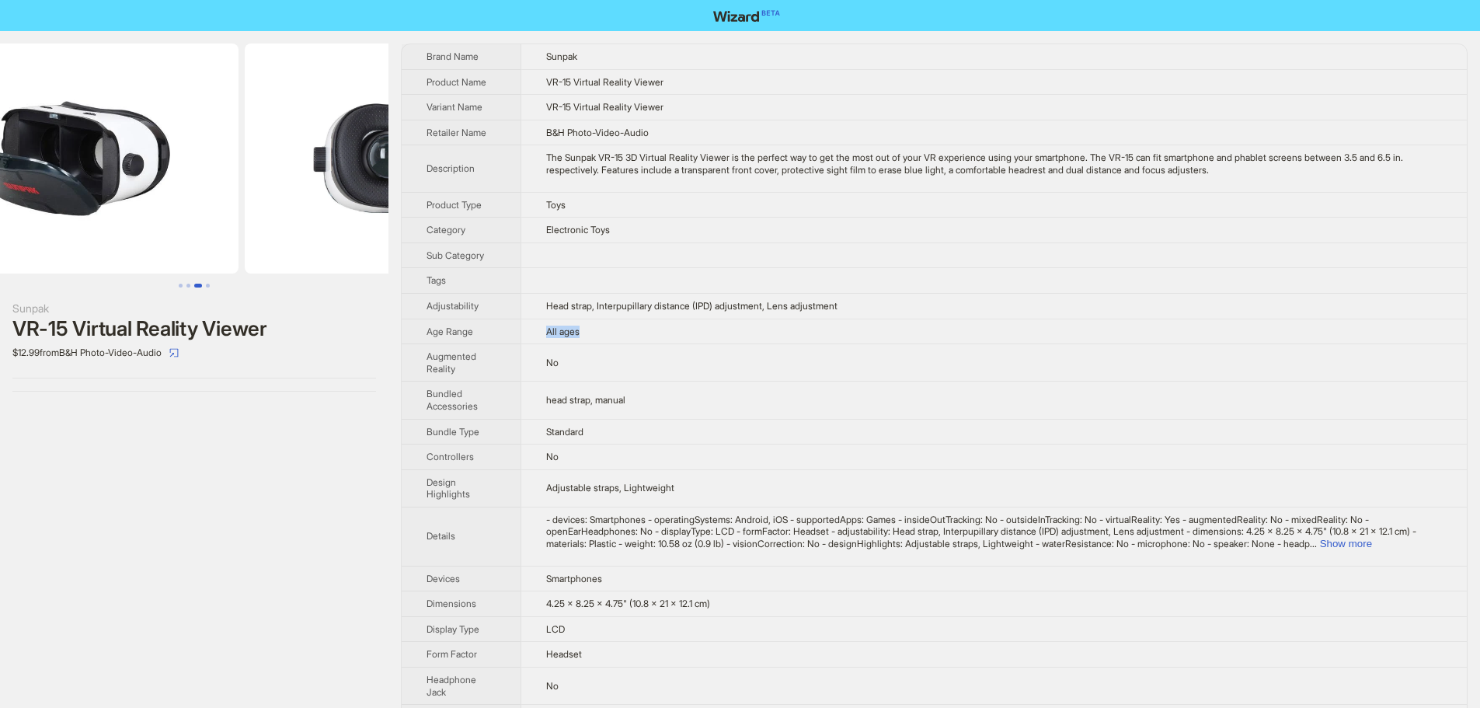
drag, startPoint x: 301, startPoint y: 198, endPoint x: 195, endPoint y: 211, distance: 106.5
click at [195, 211] on img at bounding box center [64, 159] width 348 height 230
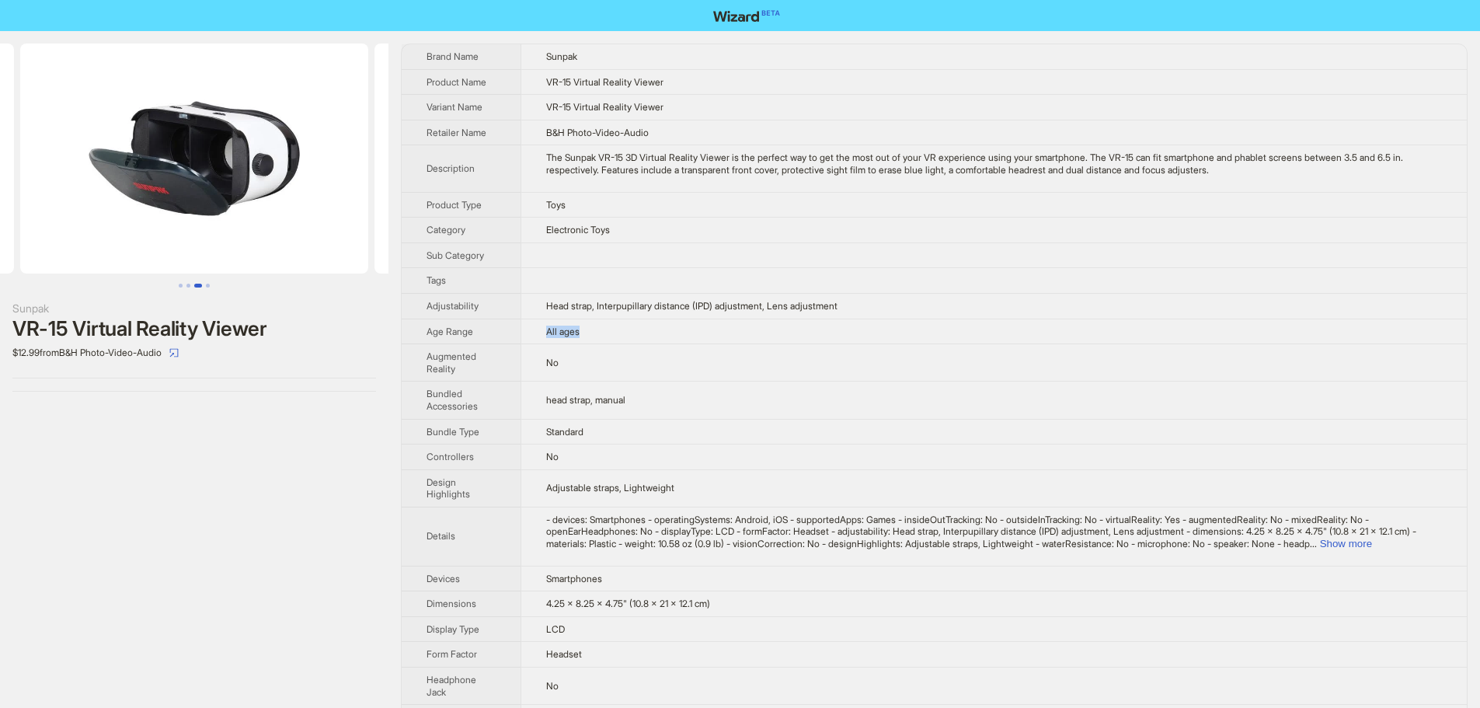
drag, startPoint x: 258, startPoint y: 205, endPoint x: 77, endPoint y: 199, distance: 181.1
click at [89, 205] on ul at bounding box center [194, 159] width 388 height 230
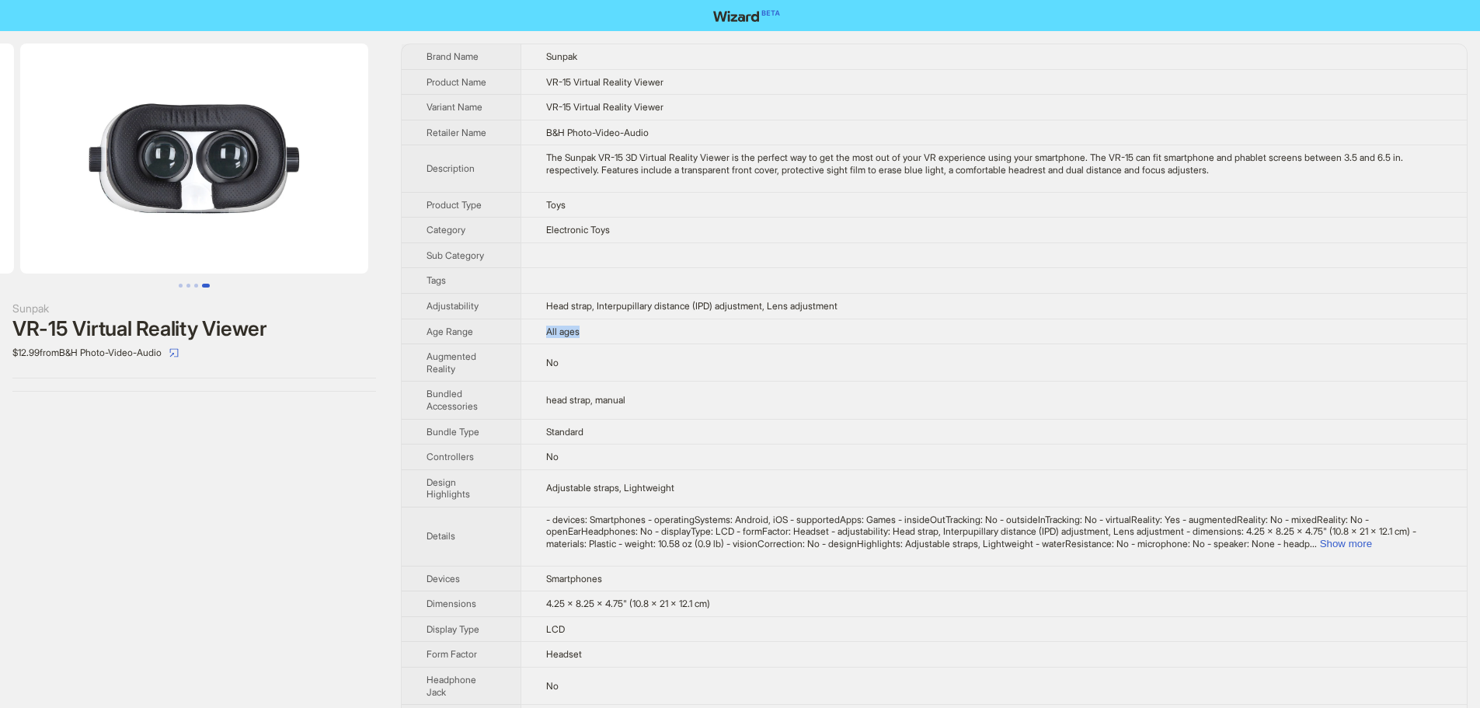
drag, startPoint x: 250, startPoint y: 185, endPoint x: 78, endPoint y: 190, distance: 171.8
click at [78, 190] on img at bounding box center [194, 159] width 348 height 230
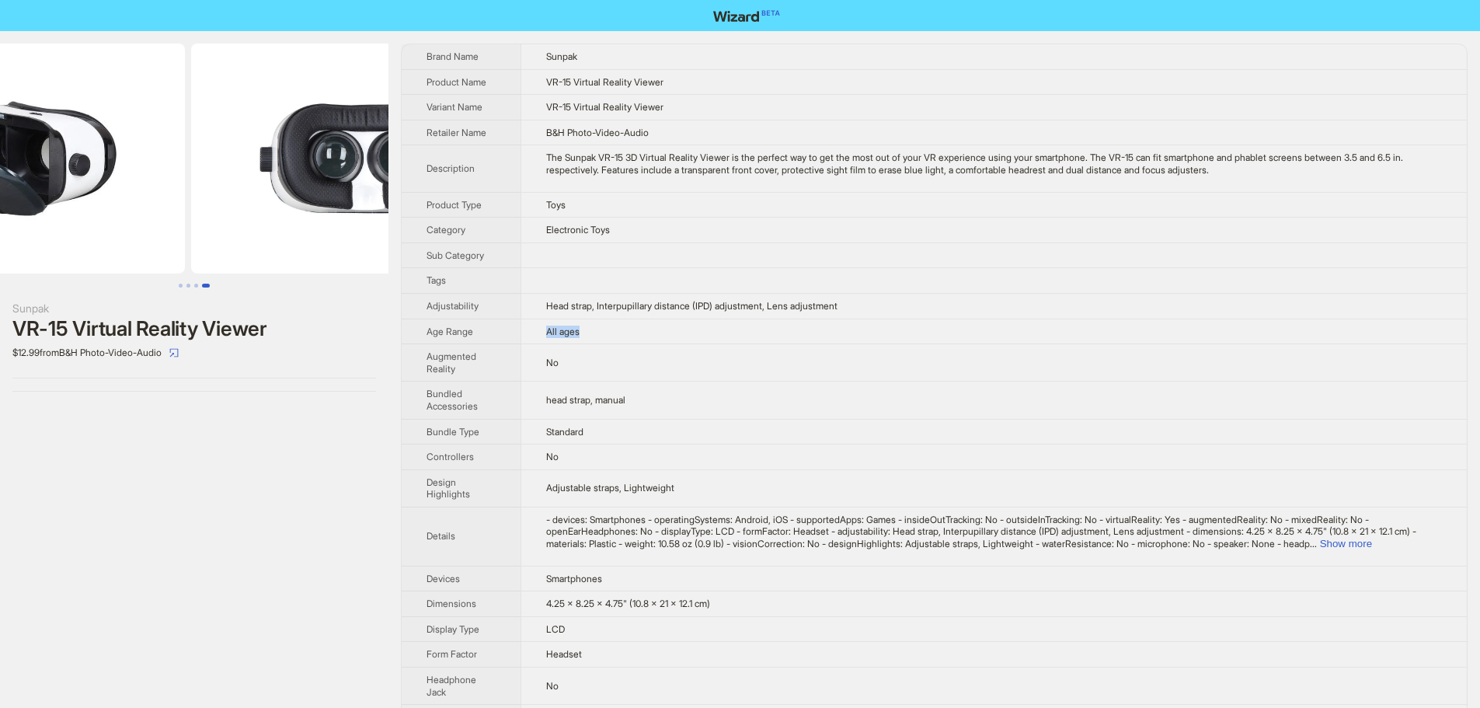
drag, startPoint x: 171, startPoint y: 187, endPoint x: 189, endPoint y: 193, distance: 18.7
click at [287, 193] on img at bounding box center [365, 159] width 348 height 230
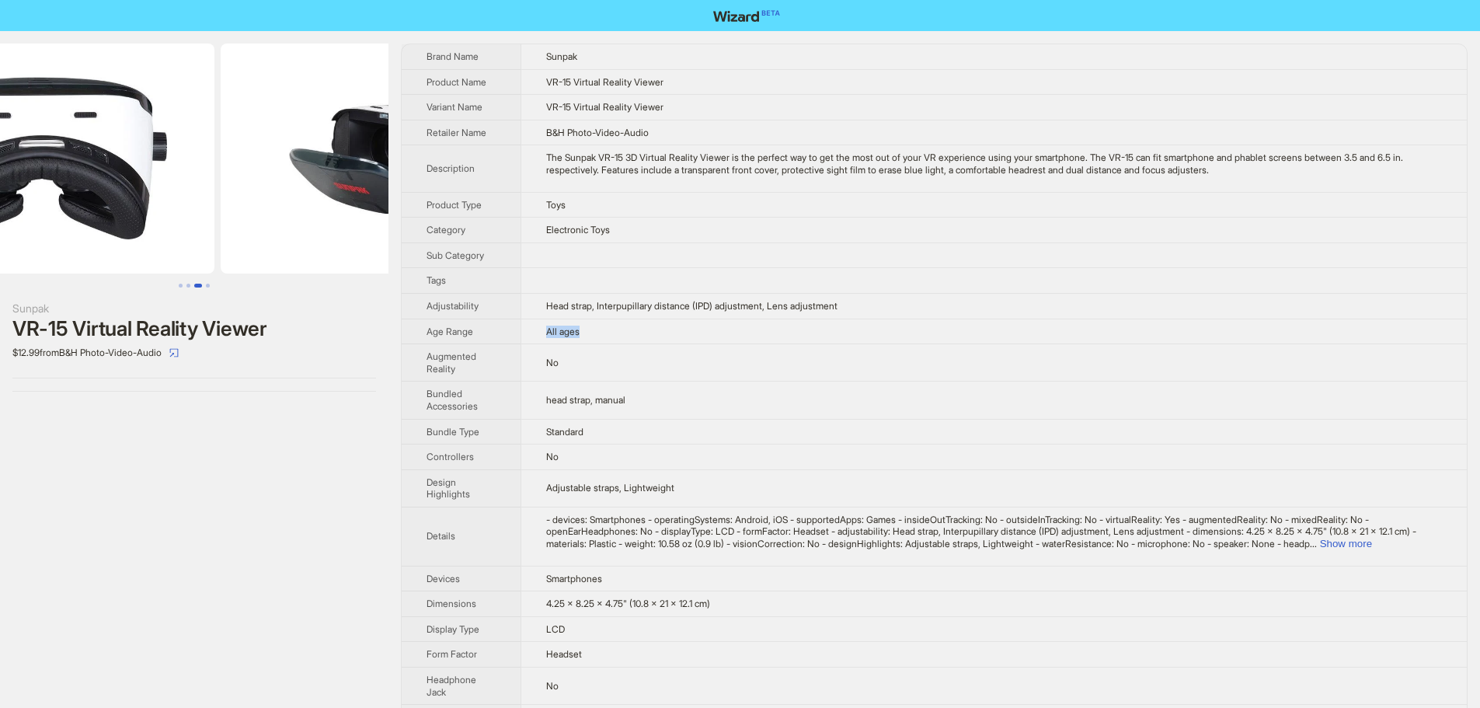
drag, startPoint x: 129, startPoint y: 186, endPoint x: 265, endPoint y: 198, distance: 136.5
click at [265, 198] on img at bounding box center [395, 159] width 348 height 230
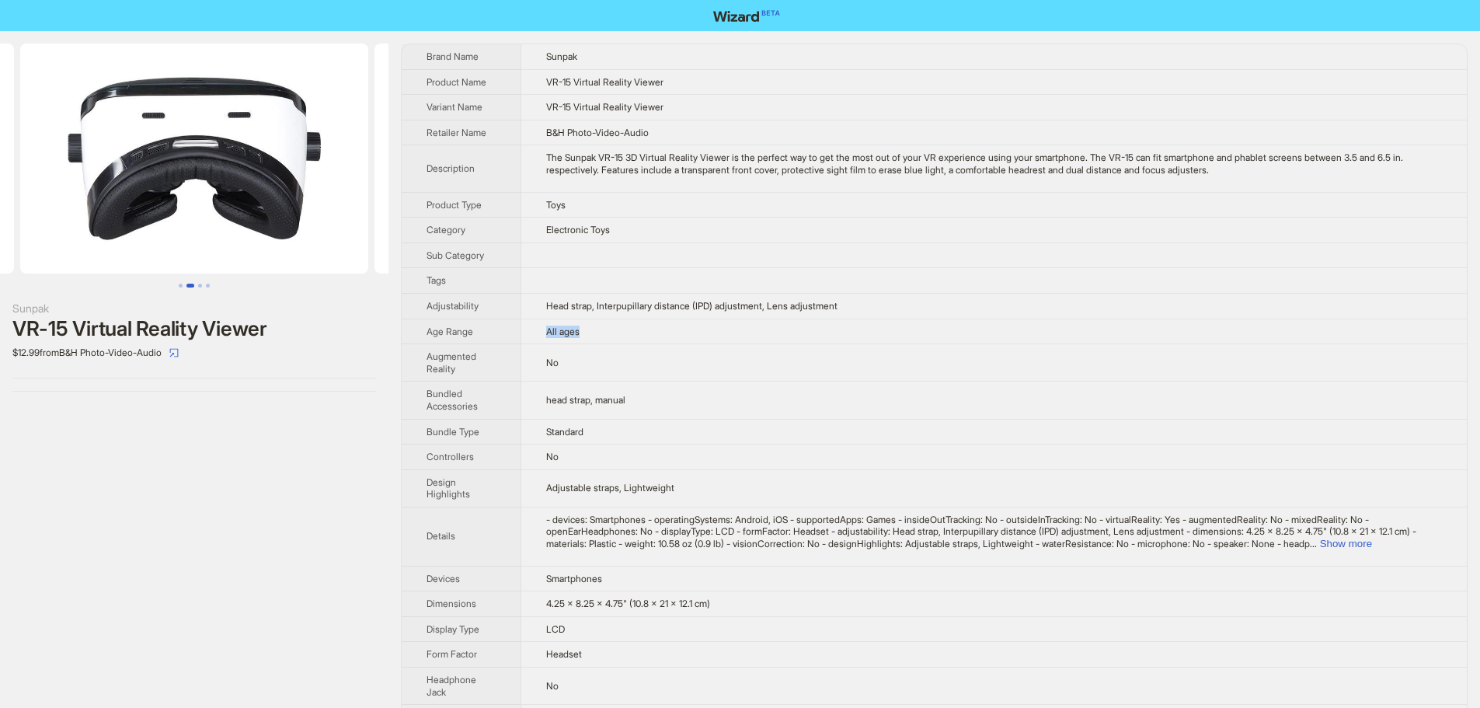
scroll to position [0, 69]
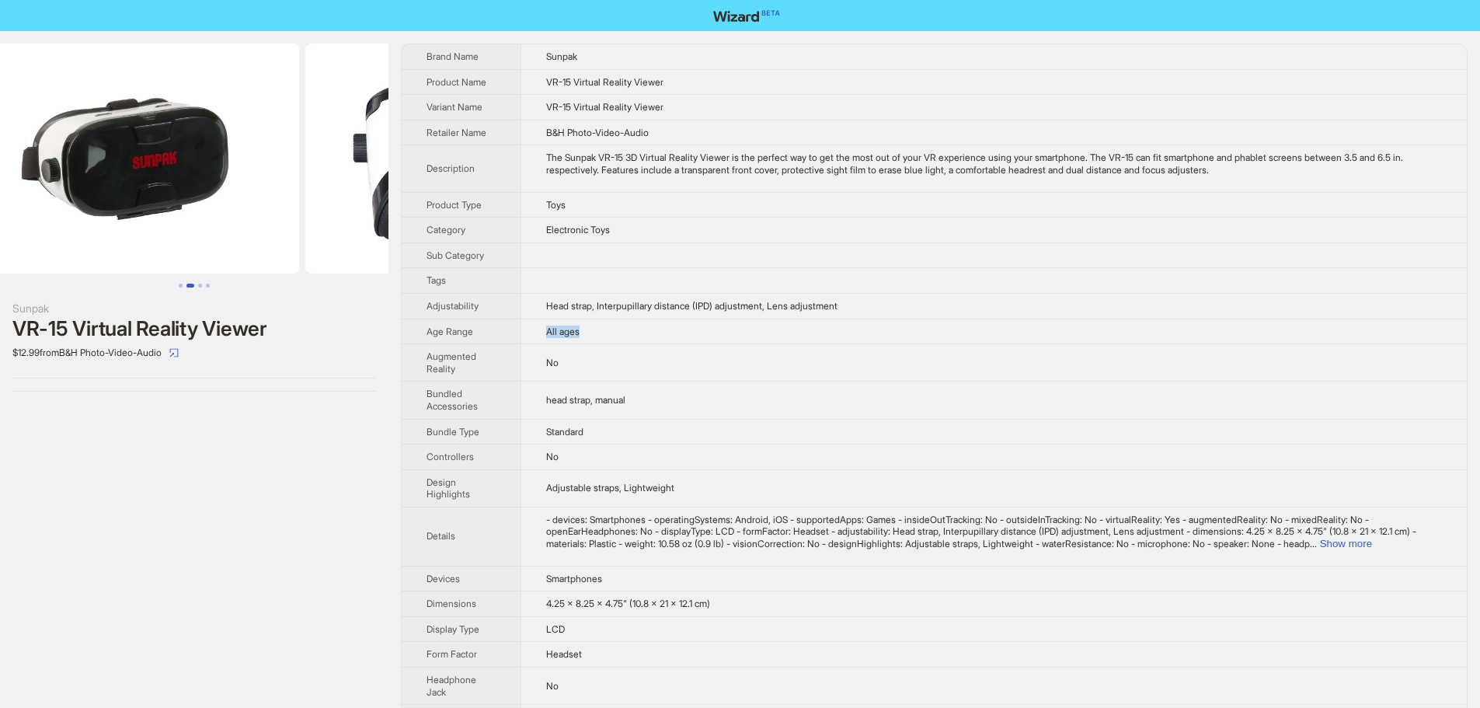
click at [259, 205] on ul at bounding box center [194, 159] width 388 height 230
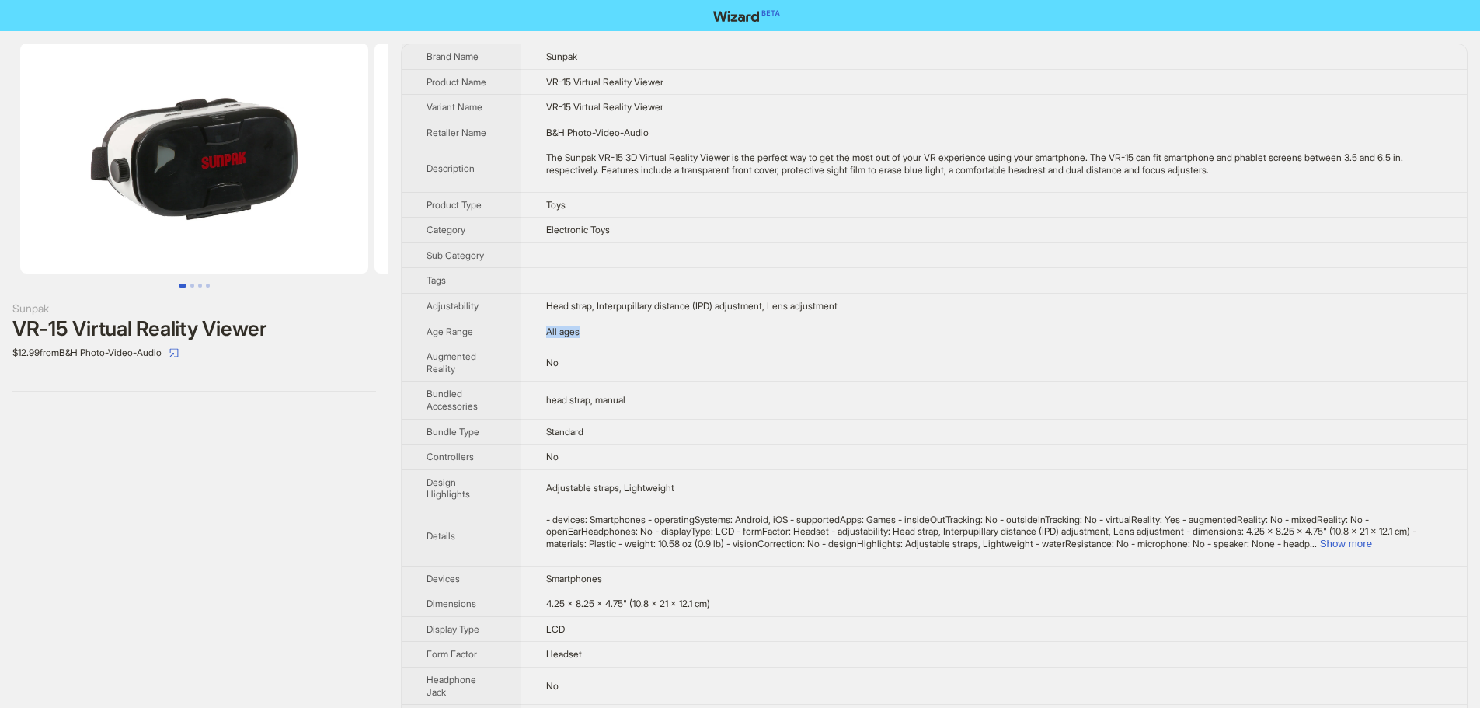
click at [281, 204] on img at bounding box center [194, 159] width 348 height 230
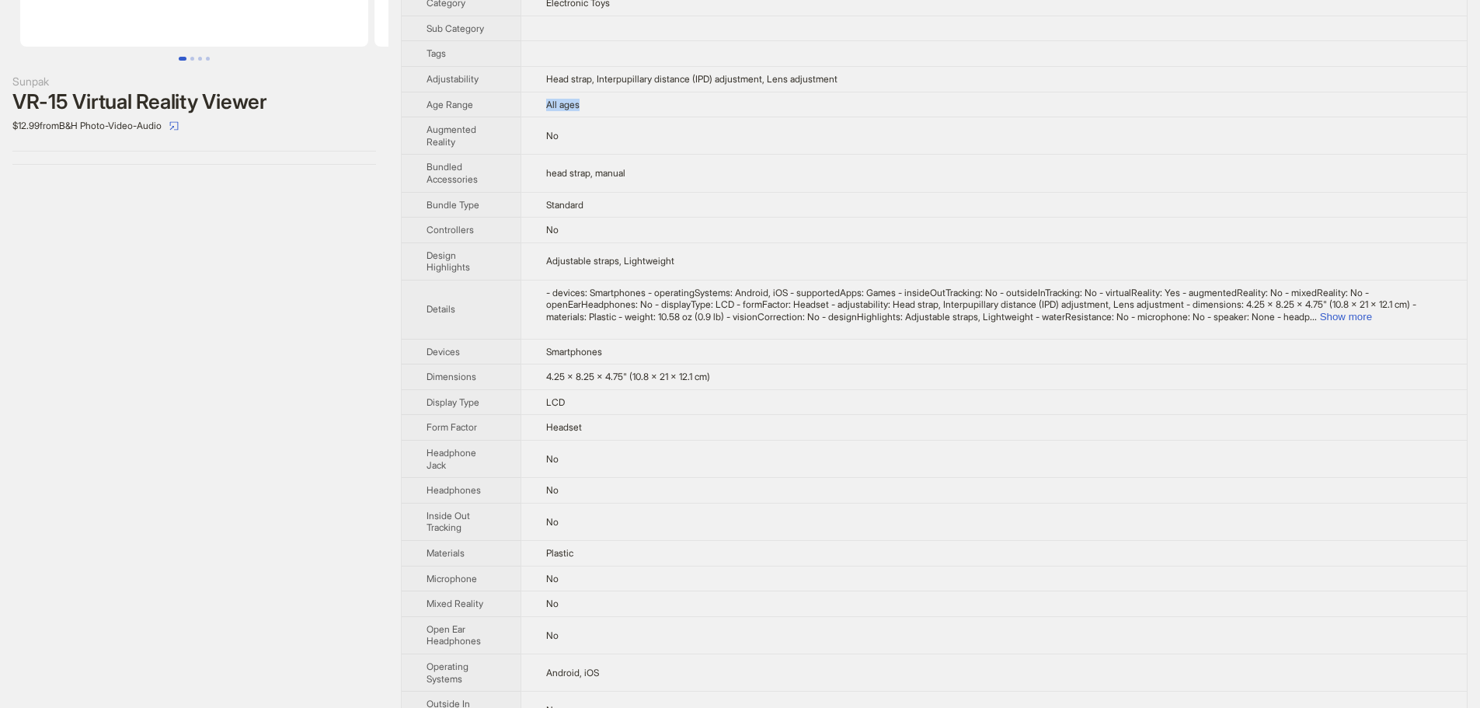
scroll to position [233, 0]
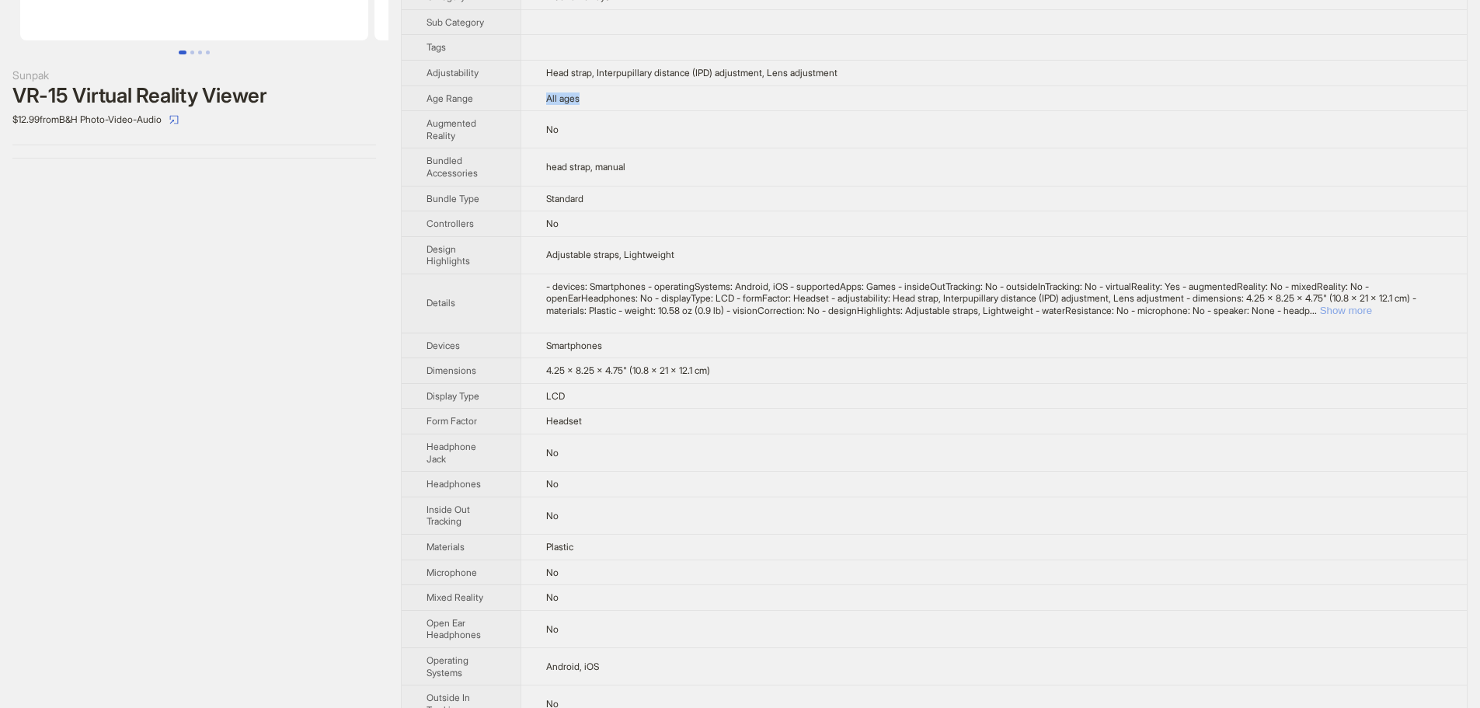
click at [1372, 313] on button "Show more" at bounding box center [1346, 311] width 52 height 12
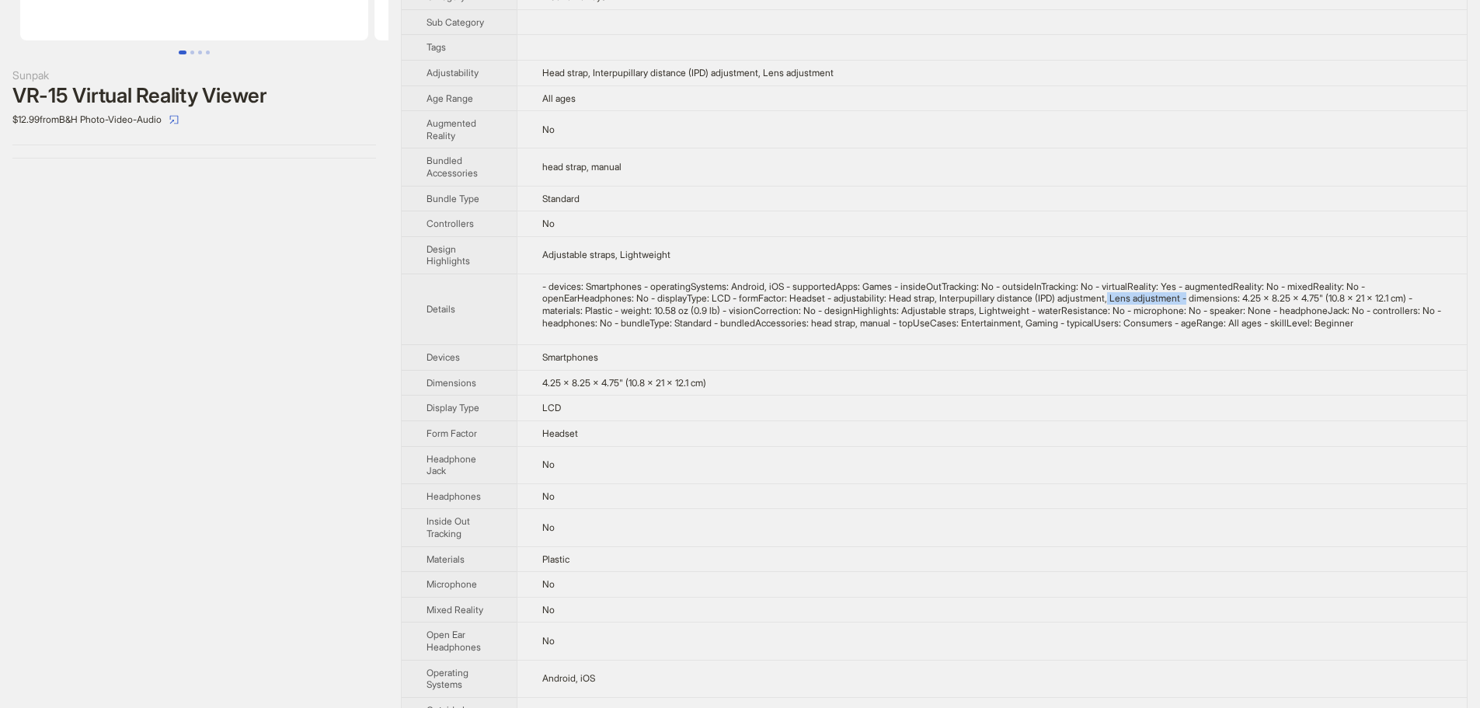
drag, startPoint x: 1140, startPoint y: 298, endPoint x: 1221, endPoint y: 298, distance: 81.6
click at [1221, 298] on div "- devices: Smartphones - operatingSystems: Android, iOS - supportedApps: Games …" at bounding box center [992, 304] width 900 height 48
click at [973, 367] on td "Smartphones" at bounding box center [992, 358] width 950 height 26
drag, startPoint x: 536, startPoint y: 397, endPoint x: 715, endPoint y: 403, distance: 178.8
click at [715, 395] on td "4.25 x 8.25 x 4.75" (10.8 x 21 x 12.1 cm)" at bounding box center [992, 383] width 950 height 26
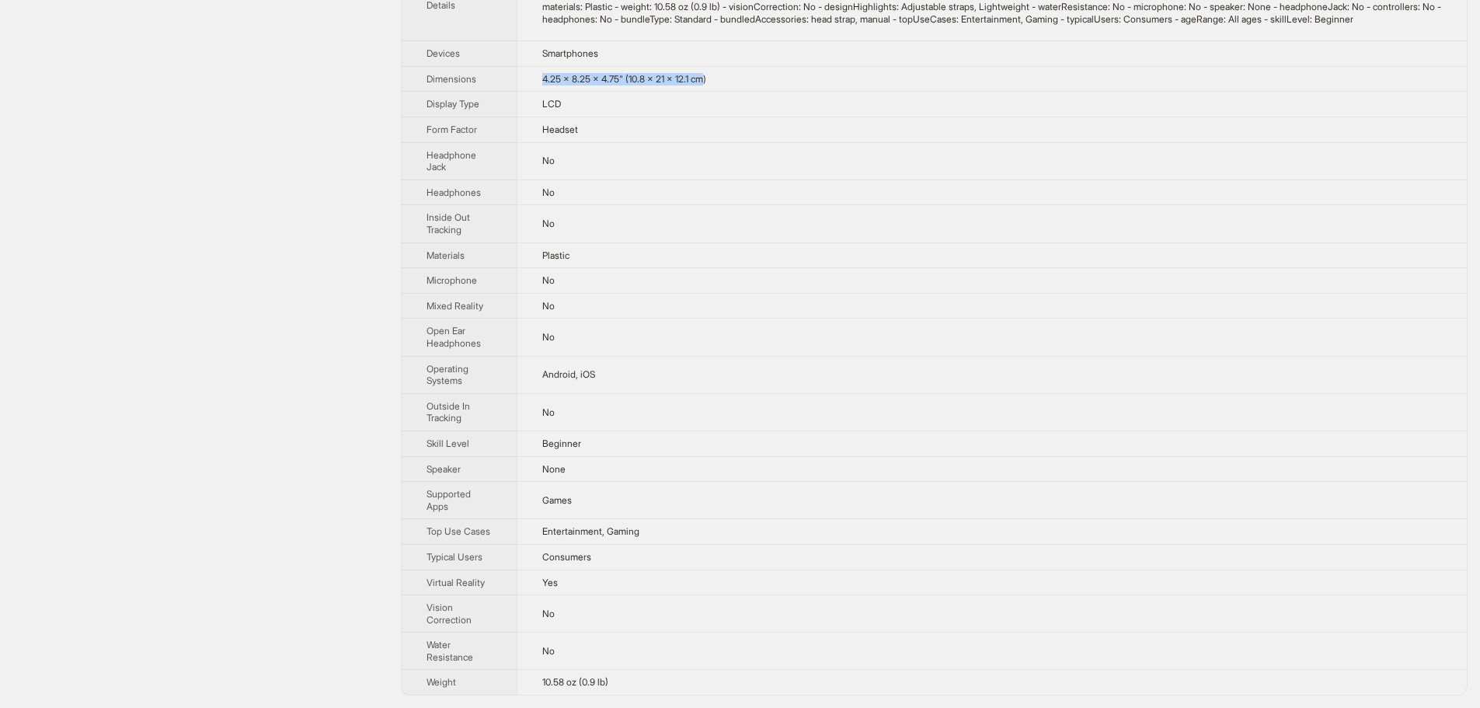
scroll to position [549, 0]
click at [294, 165] on div "Sunpak VR-15 Virtual Reality Viewer $12.99 from B&H Photo-Video-Audio" at bounding box center [194, 101] width 388 height 1214
click at [760, 223] on td "No" at bounding box center [992, 223] width 950 height 37
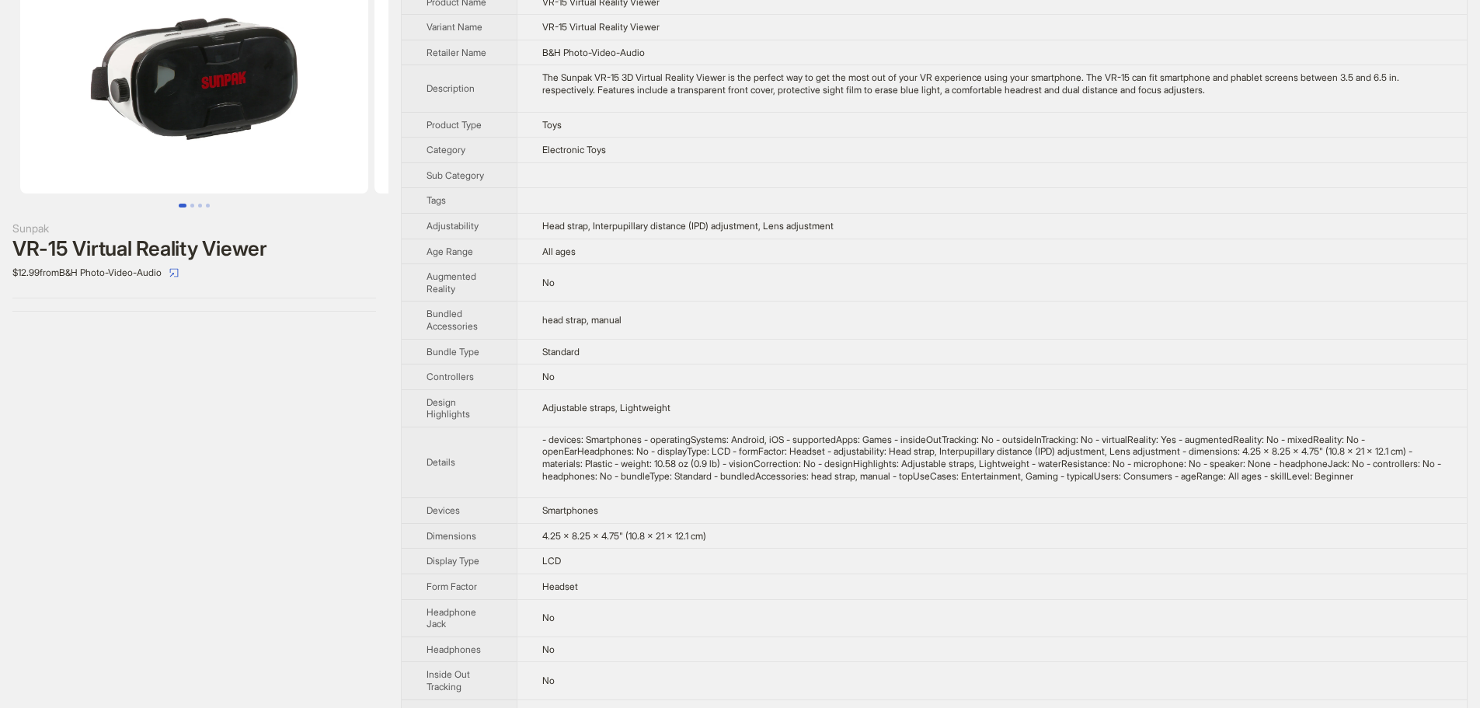
scroll to position [0, 0]
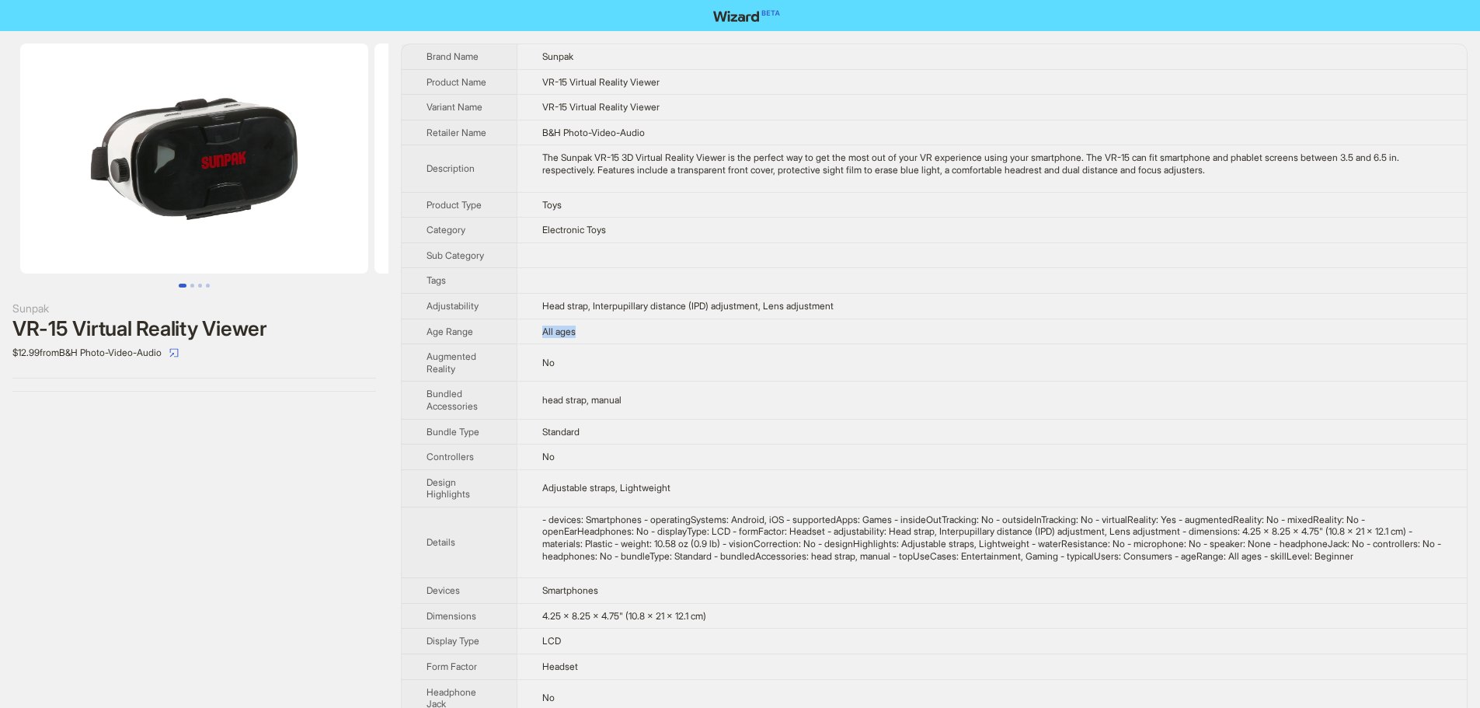
drag, startPoint x: 583, startPoint y: 326, endPoint x: 538, endPoint y: 333, distance: 46.4
click at [538, 333] on td "All ages" at bounding box center [992, 332] width 950 height 26
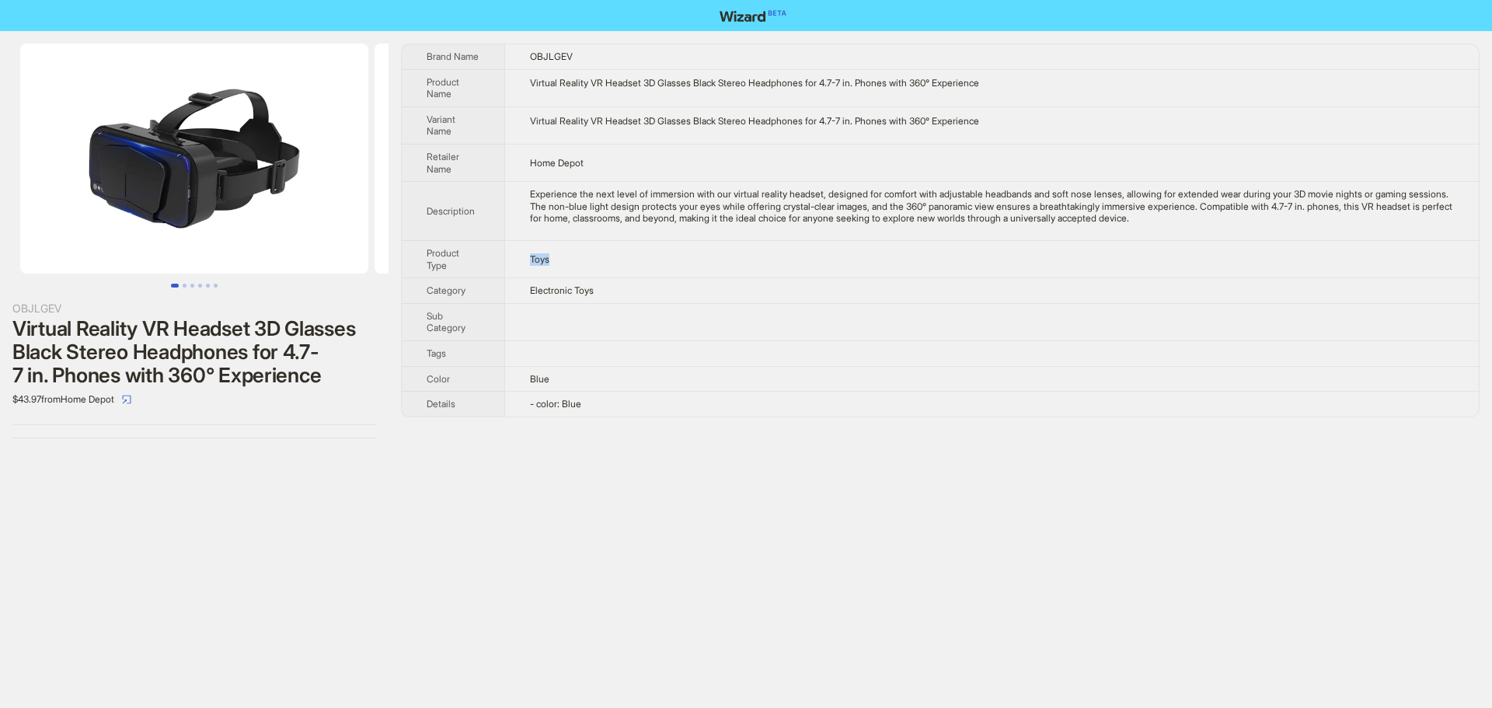
drag, startPoint x: 526, startPoint y: 256, endPoint x: 601, endPoint y: 259, distance: 74.7
click at [601, 259] on td "Toys" at bounding box center [991, 258] width 974 height 37
click at [607, 326] on td at bounding box center [991, 321] width 974 height 37
drag, startPoint x: 214, startPoint y: 150, endPoint x: 0, endPoint y: 159, distance: 213.9
click at [26, 159] on img at bounding box center [194, 159] width 348 height 230
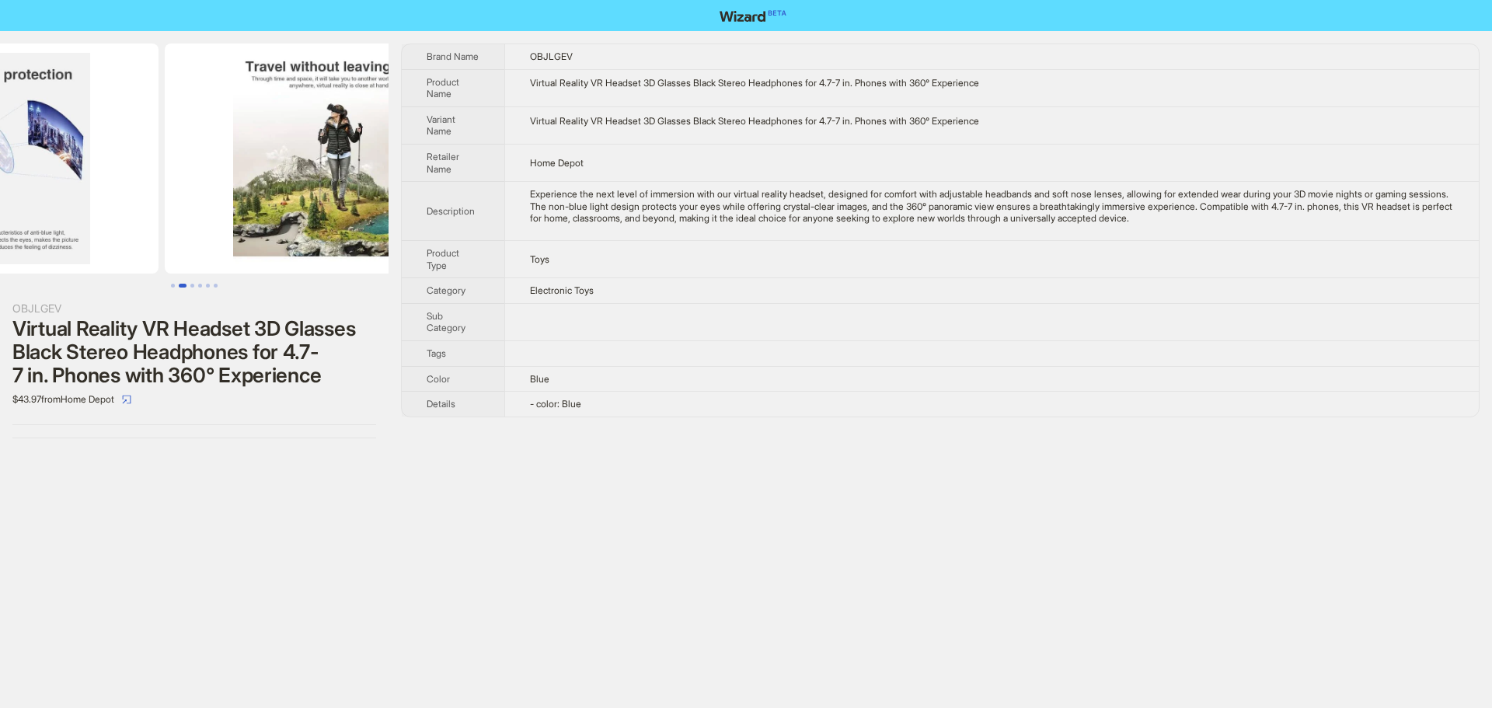
drag, startPoint x: 280, startPoint y: 163, endPoint x: 139, endPoint y: 172, distance: 141.7
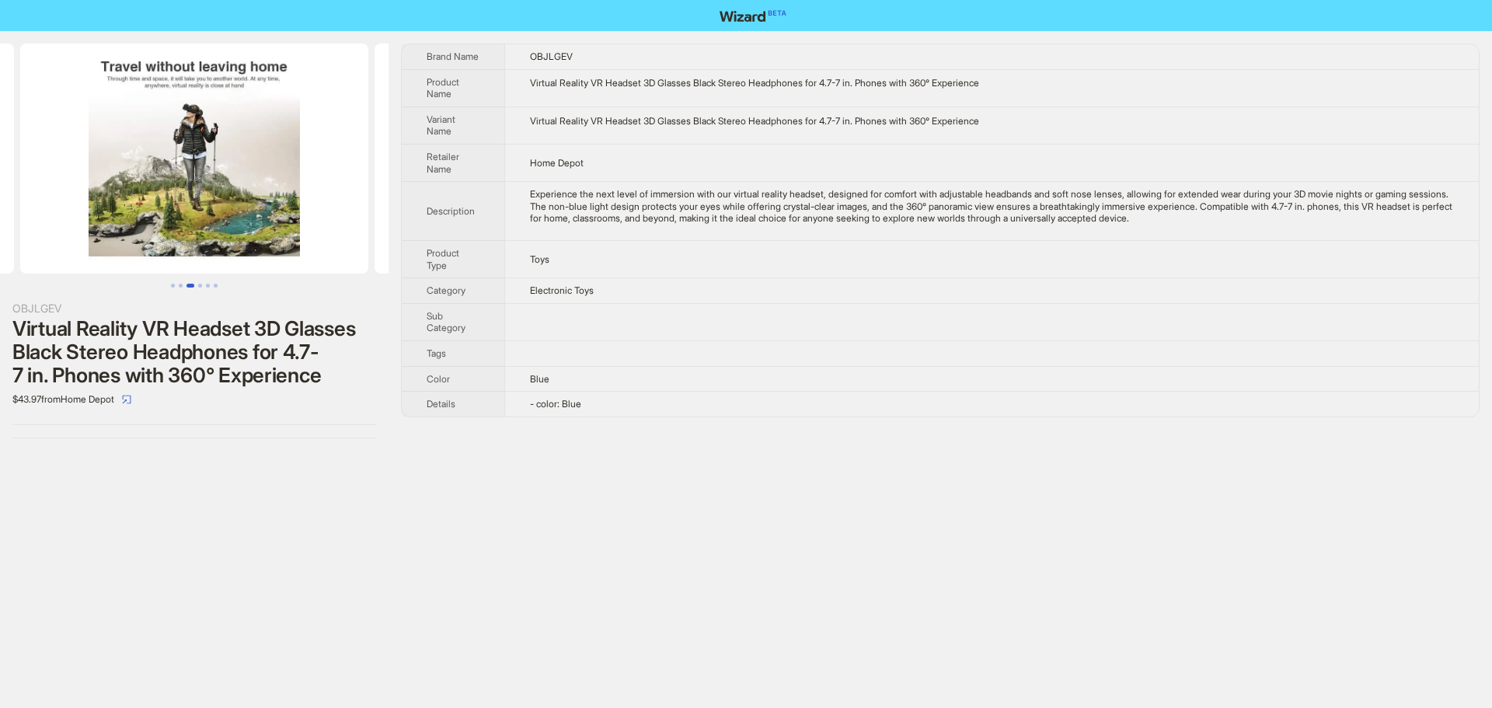
click at [96, 167] on img at bounding box center [194, 159] width 348 height 230
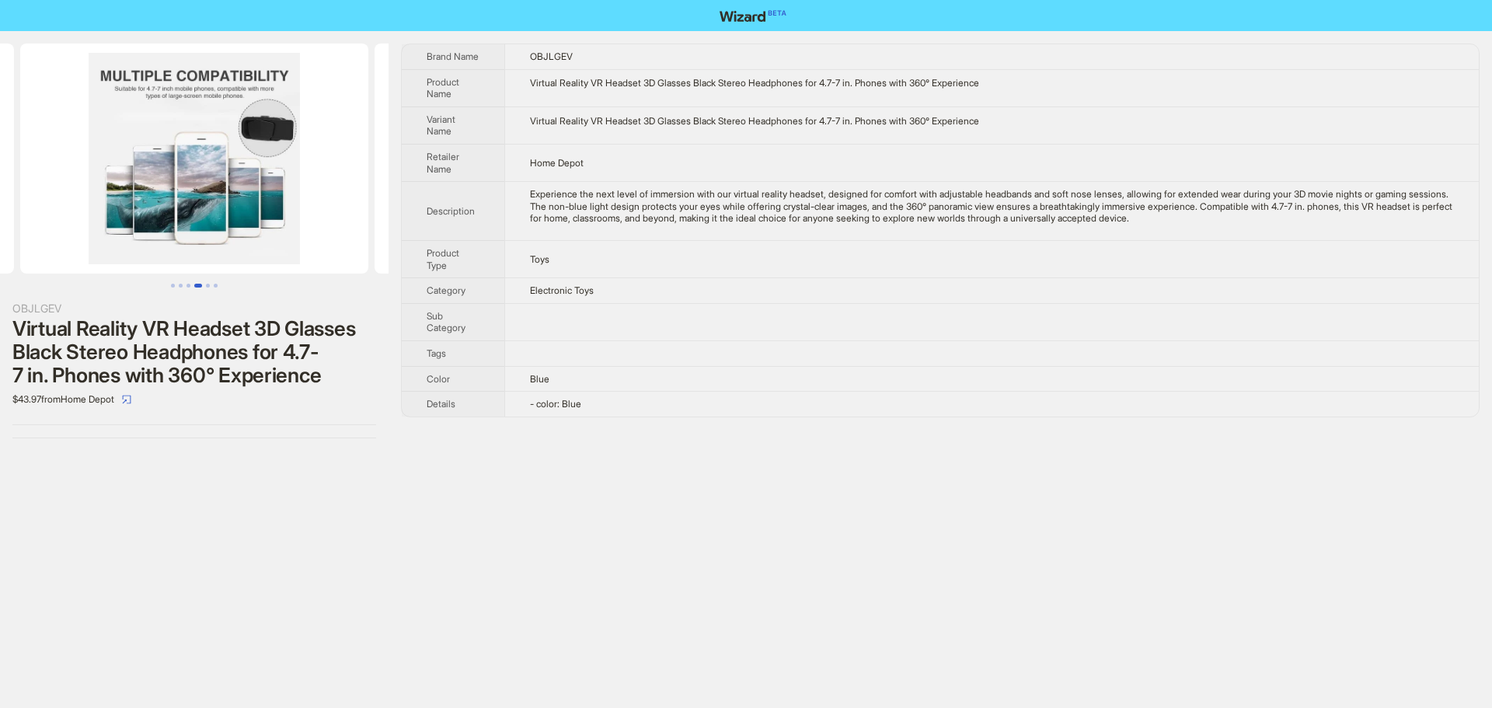
click at [87, 157] on img at bounding box center [194, 159] width 348 height 230
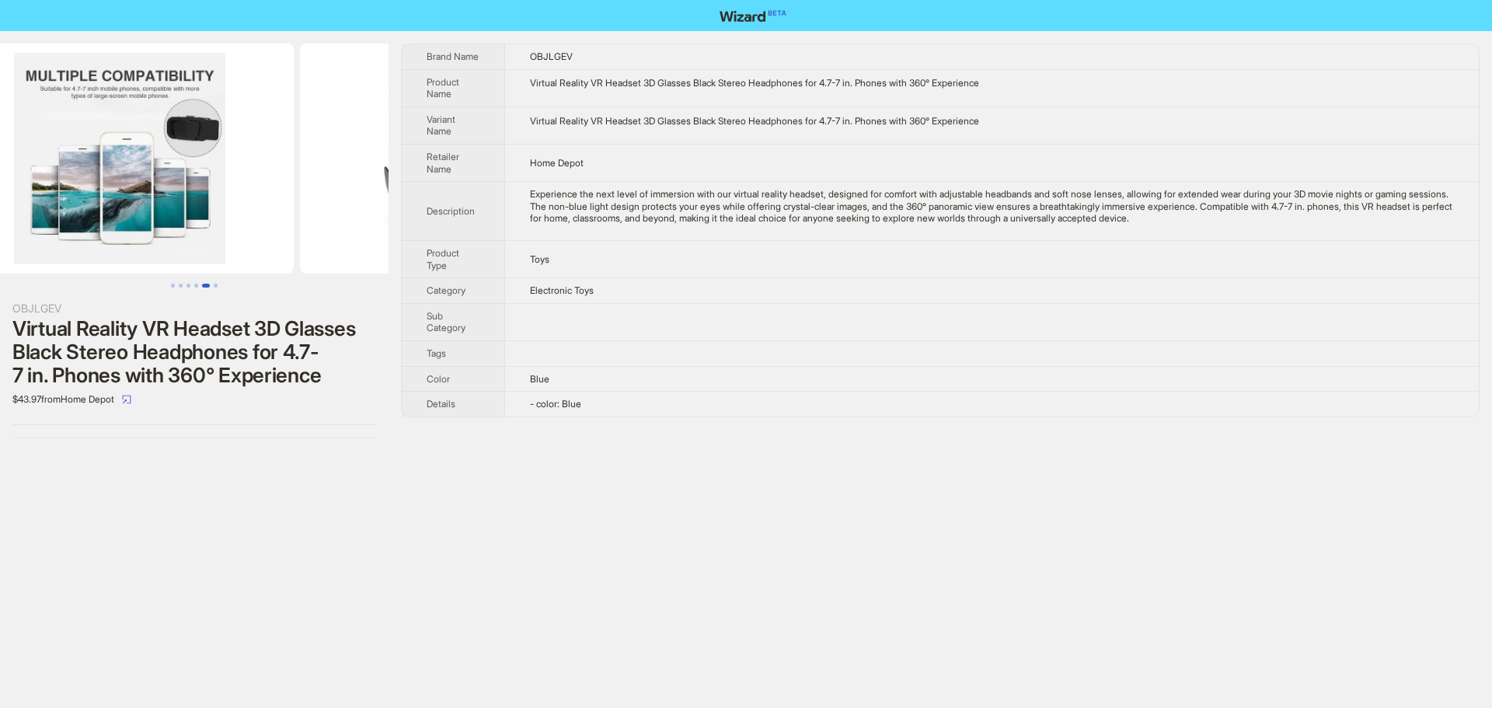
drag, startPoint x: 215, startPoint y: 143, endPoint x: 234, endPoint y: 167, distance: 30.5
click at [413, 179] on div "OBJLGEV Virtual Reality VR Headset 3D Glasses Black Stereo Headphones for 4.7-7…" at bounding box center [746, 241] width 1492 height 420
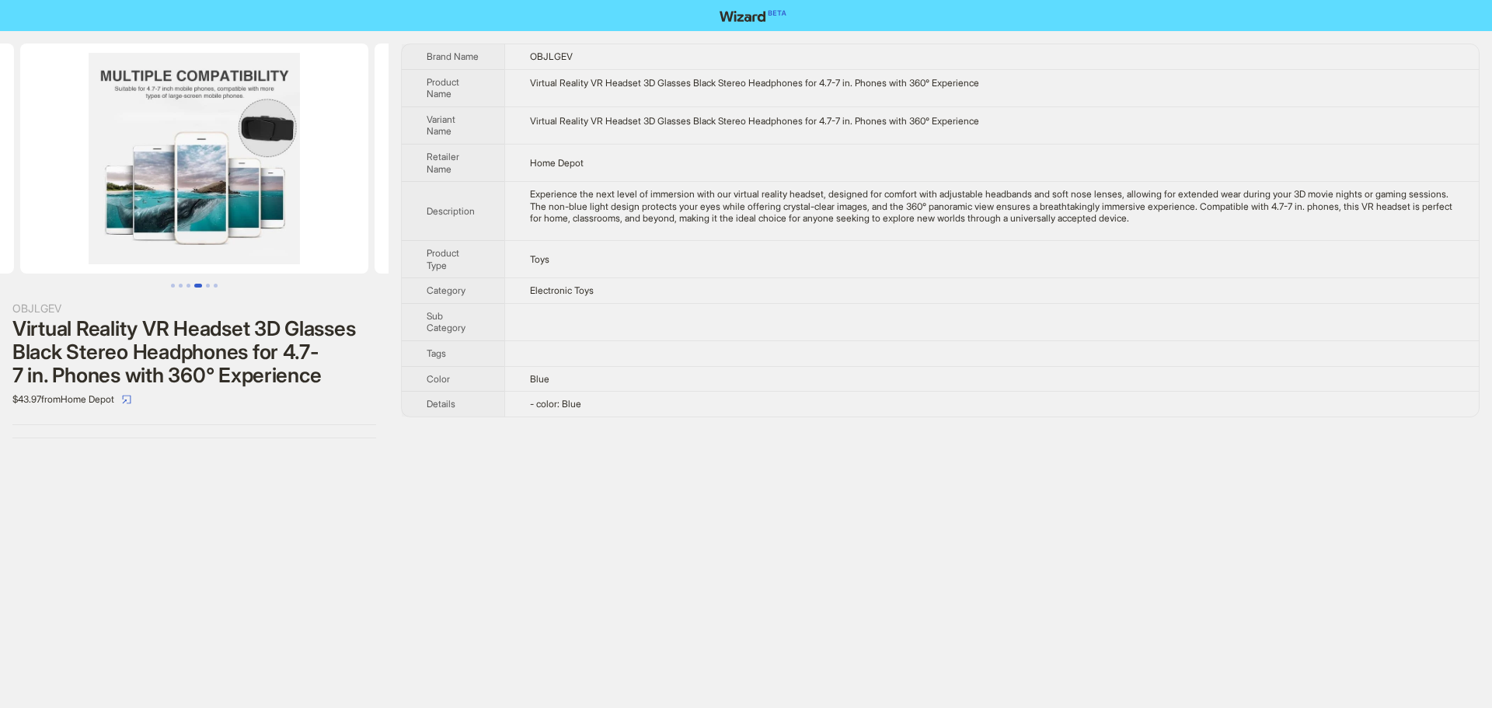
drag, startPoint x: 264, startPoint y: 165, endPoint x: 317, endPoint y: 165, distance: 52.8
click at [333, 165] on ul at bounding box center [194, 159] width 388 height 230
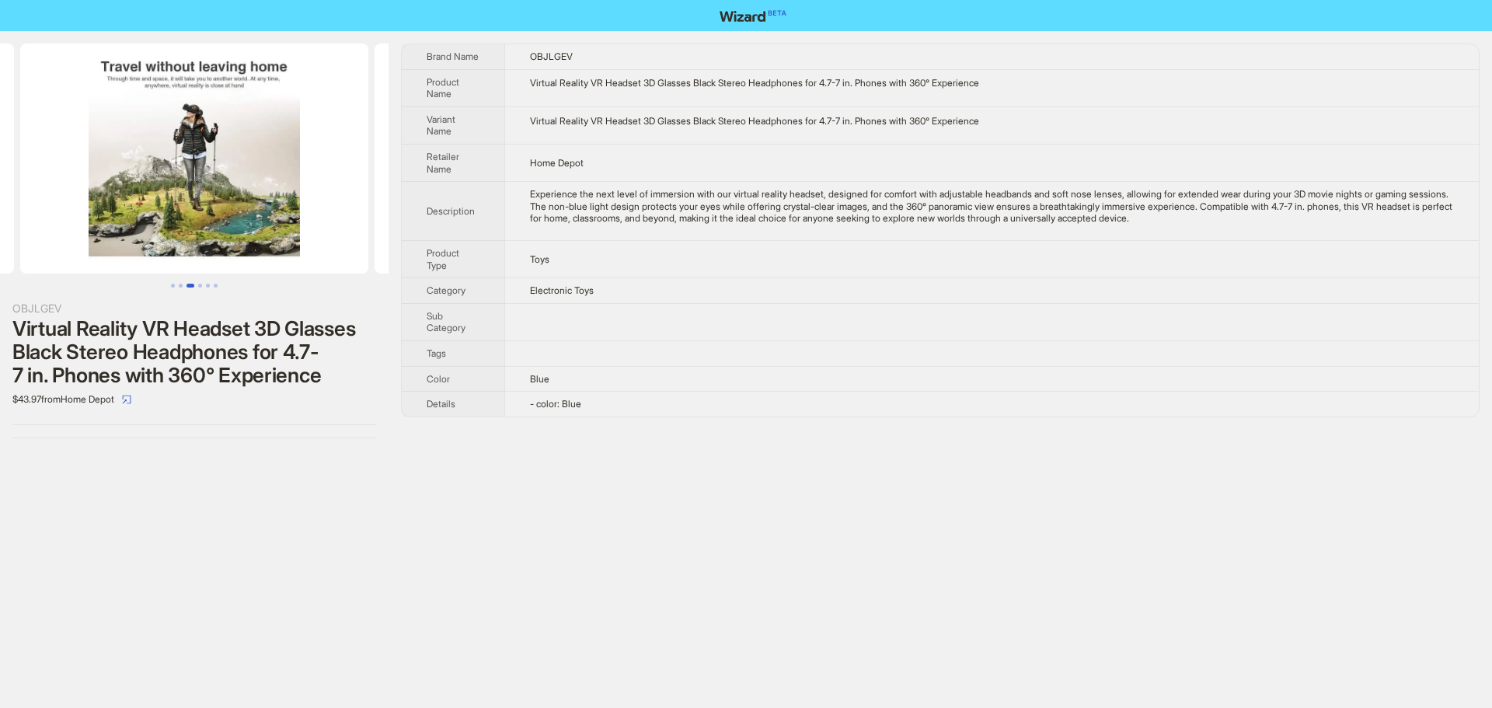
click at [392, 157] on div "OBJLGEV Virtual Reality VR Headset 3D Glasses Black Stereo Headphones for 4.7-7…" at bounding box center [746, 241] width 1492 height 420
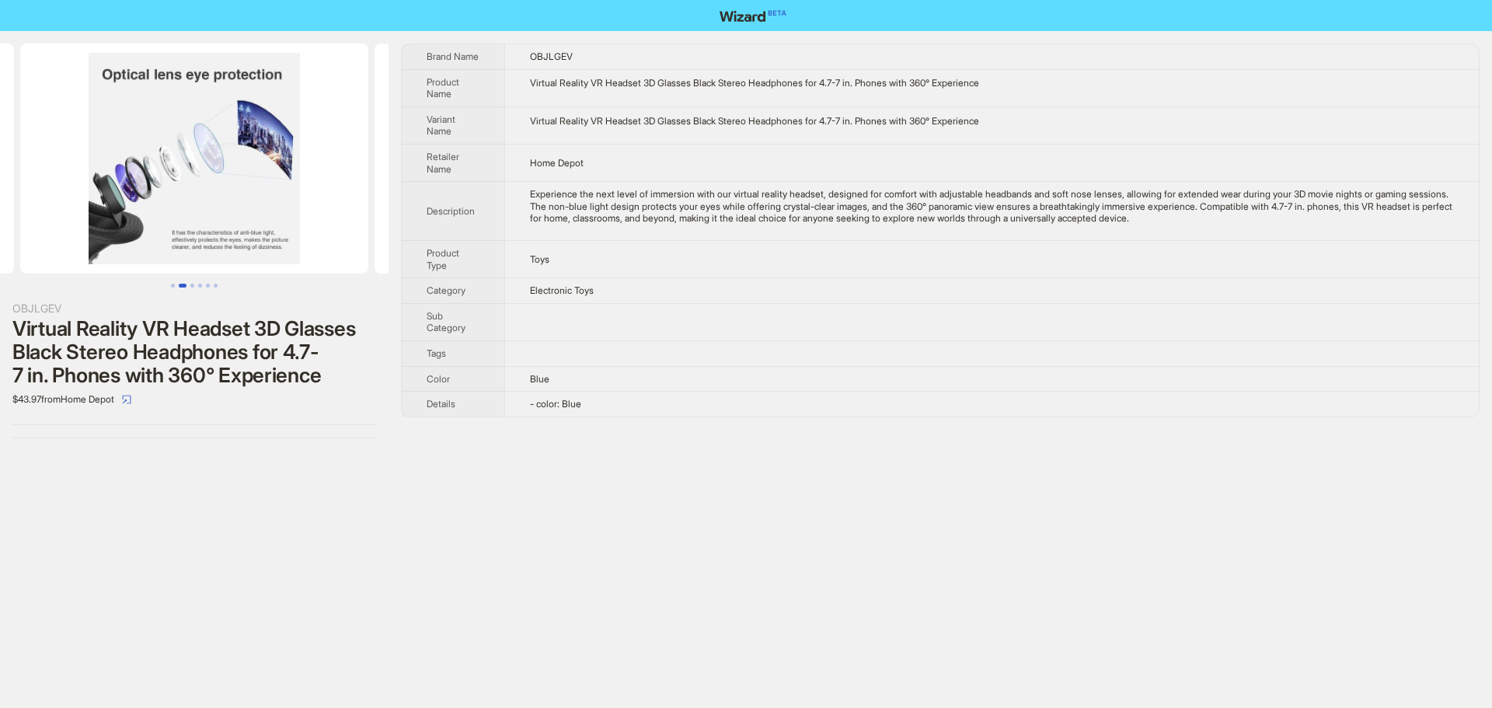
click at [430, 165] on div "OBJLGEV Virtual Reality VR Headset 3D Glasses Black Stereo Headphones for 4.7-7…" at bounding box center [746, 241] width 1492 height 420
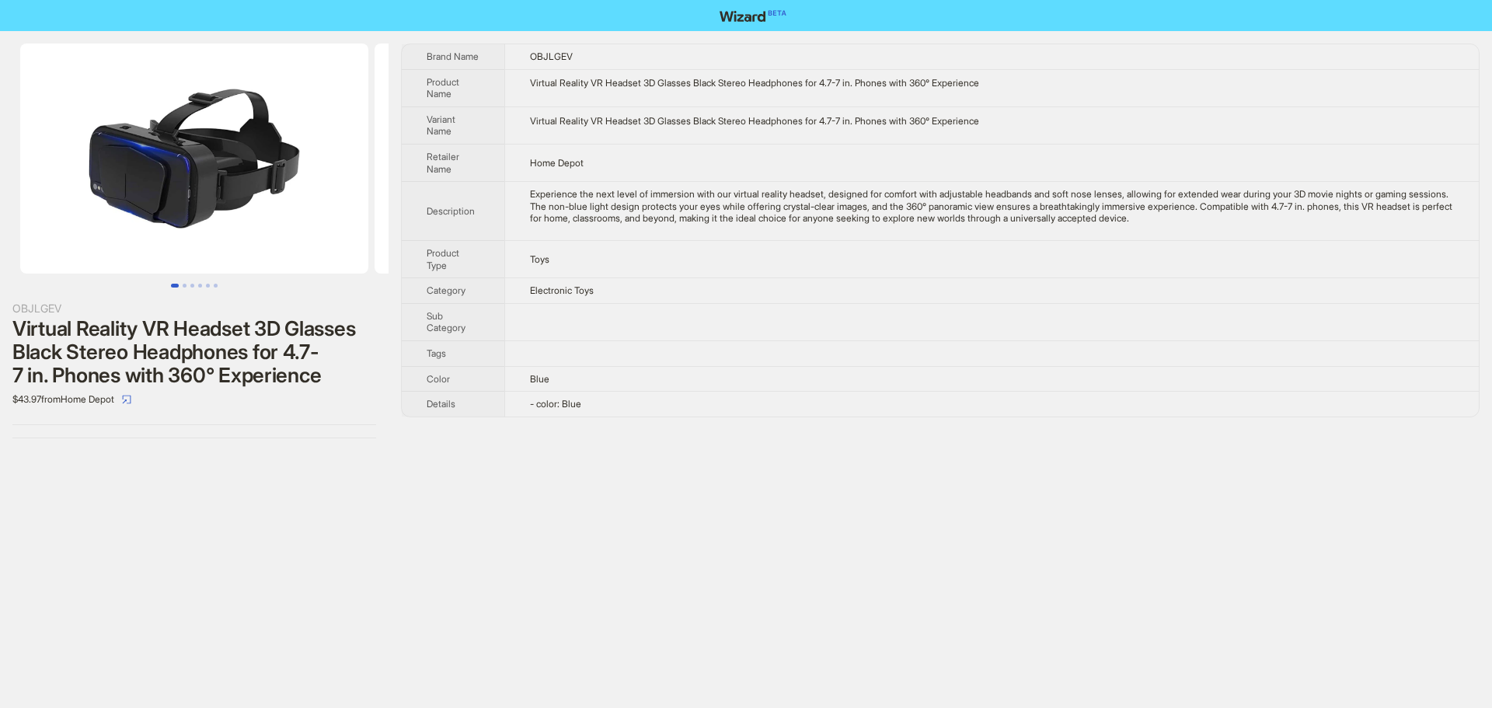
click at [374, 167] on ul at bounding box center [194, 159] width 388 height 230
drag, startPoint x: 291, startPoint y: 193, endPoint x: 127, endPoint y: 200, distance: 163.3
click at [130, 201] on ul at bounding box center [194, 159] width 388 height 230
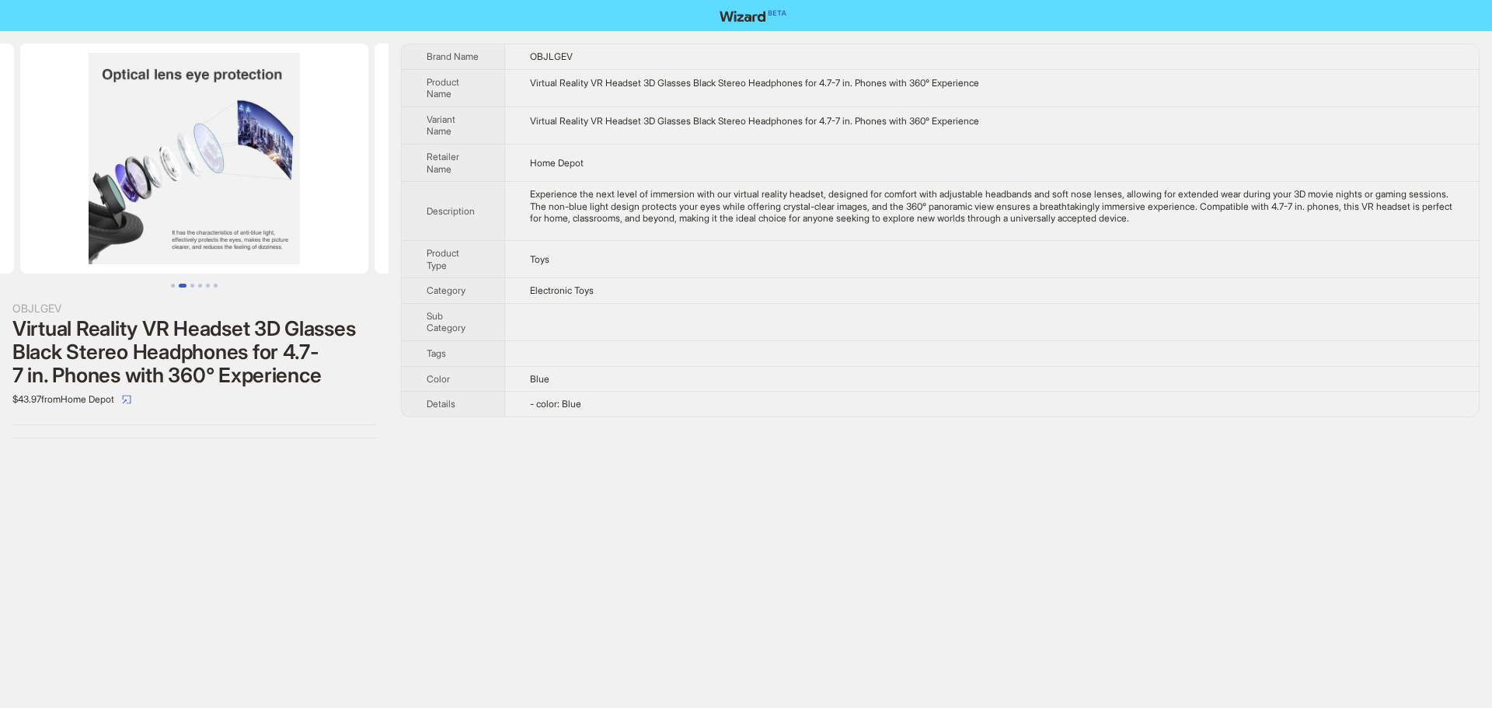
click at [103, 202] on img at bounding box center [194, 159] width 348 height 230
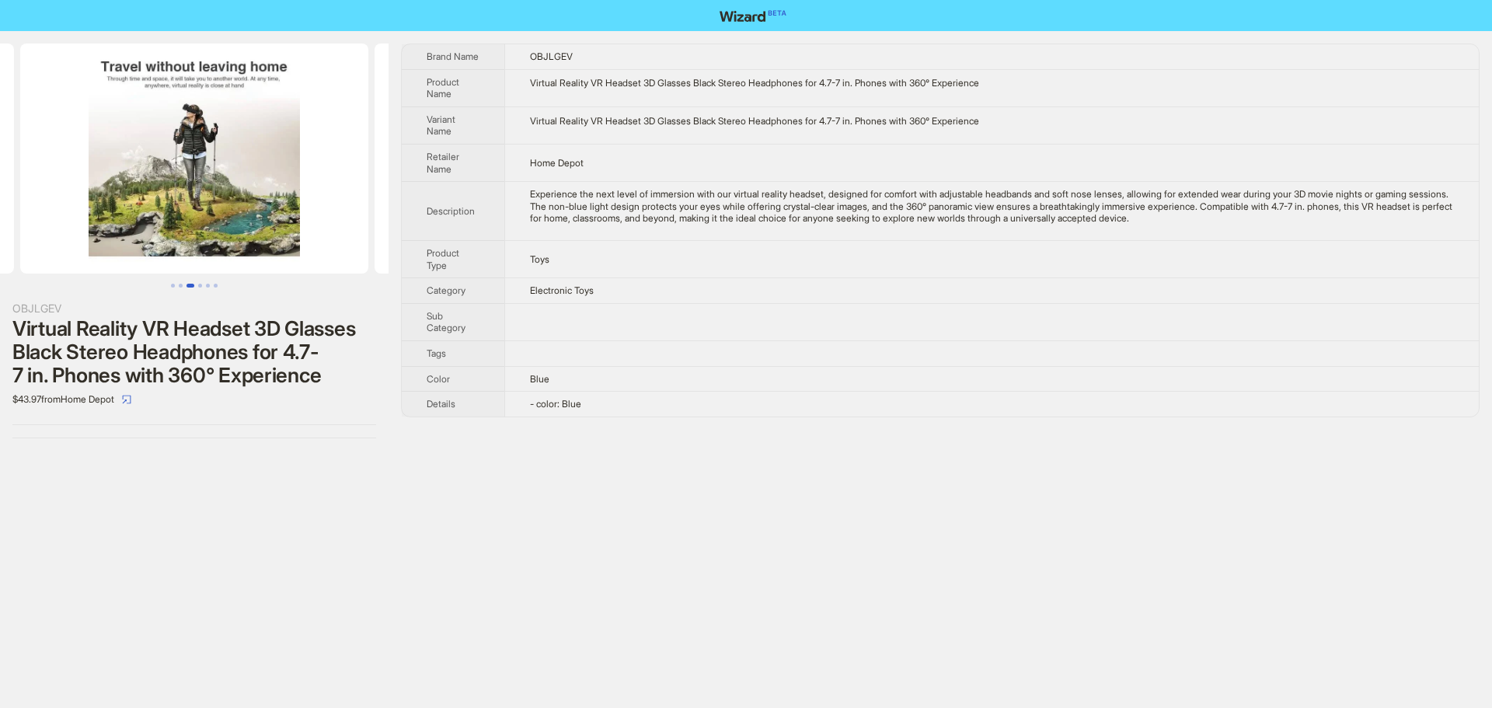
click at [172, 203] on ul at bounding box center [194, 159] width 388 height 230
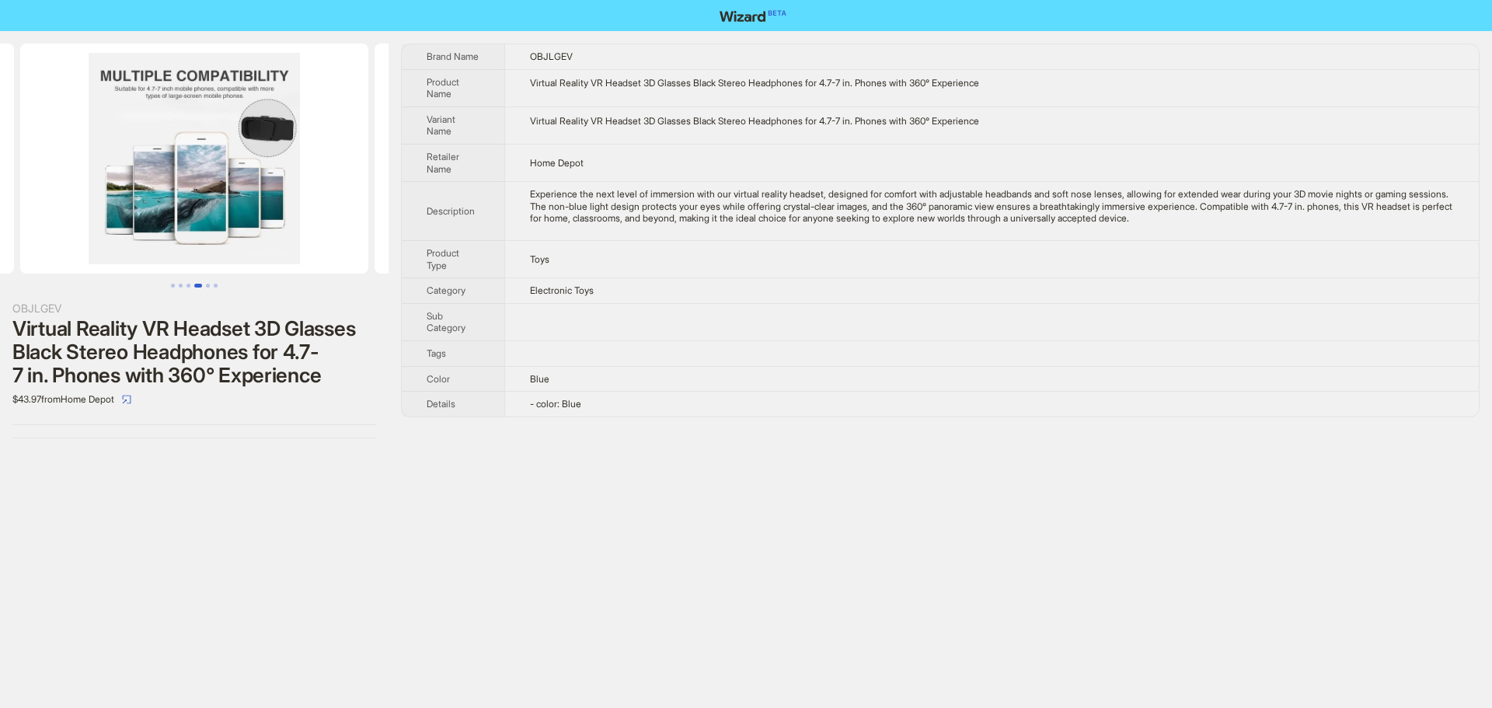
drag, startPoint x: 339, startPoint y: 183, endPoint x: 99, endPoint y: 185, distance: 240.1
click at [141, 190] on ul at bounding box center [194, 159] width 388 height 230
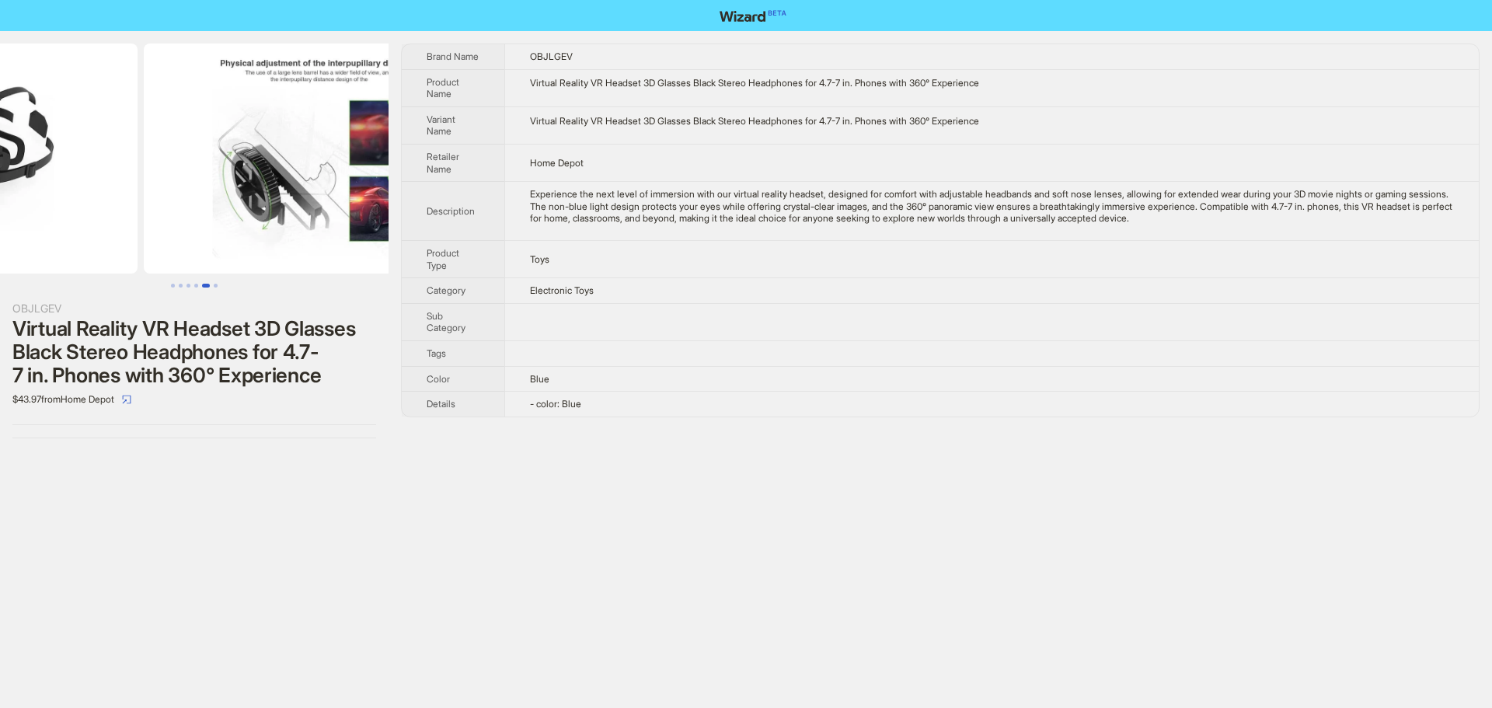
drag, startPoint x: 230, startPoint y: 196, endPoint x: 169, endPoint y: 185, distance: 62.3
click at [169, 185] on ul at bounding box center [194, 159] width 388 height 230
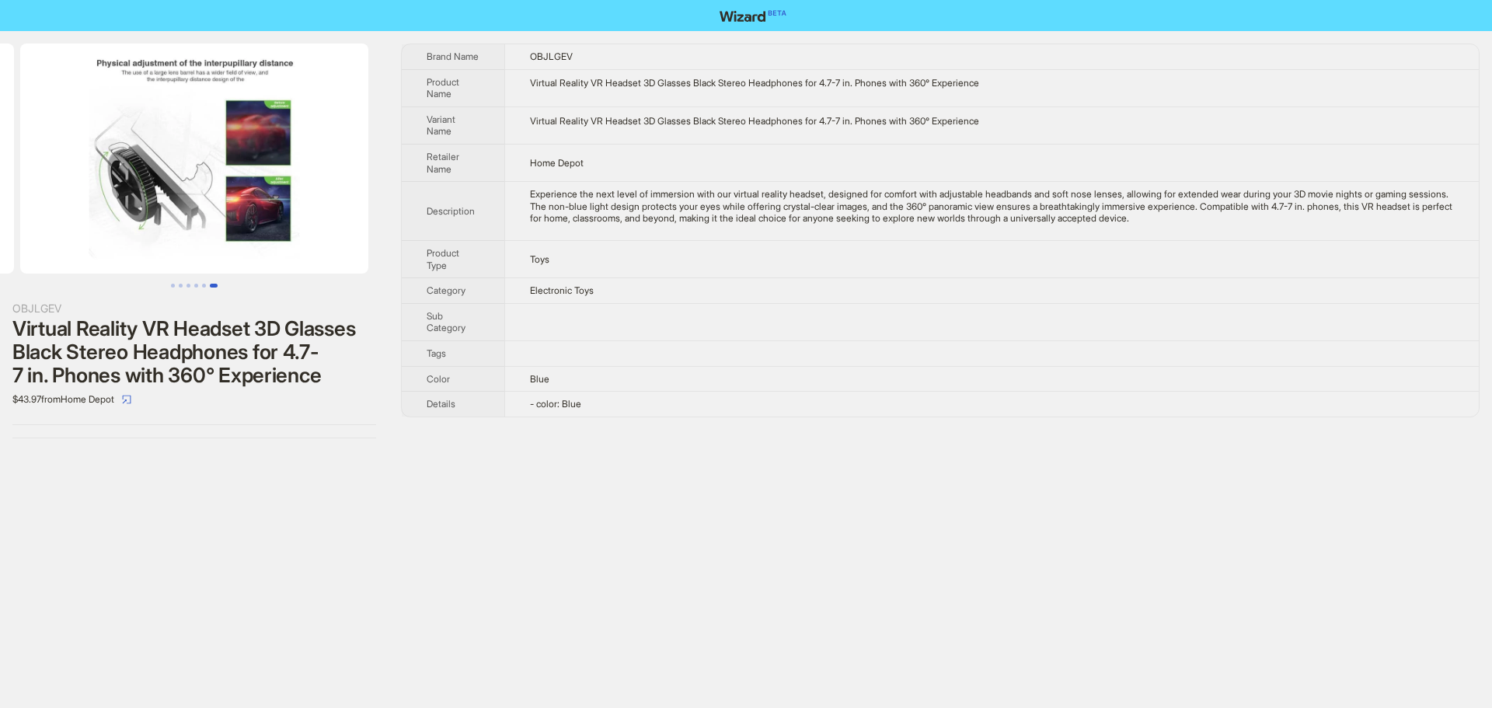
drag, startPoint x: 287, startPoint y: 180, endPoint x: 141, endPoint y: 182, distance: 145.3
click at [147, 183] on img at bounding box center [194, 159] width 348 height 230
drag, startPoint x: 243, startPoint y: 190, endPoint x: 177, endPoint y: 182, distance: 66.5
click at [127, 186] on img at bounding box center [194, 159] width 348 height 230
drag, startPoint x: 50, startPoint y: 378, endPoint x: 108, endPoint y: 383, distance: 58.5
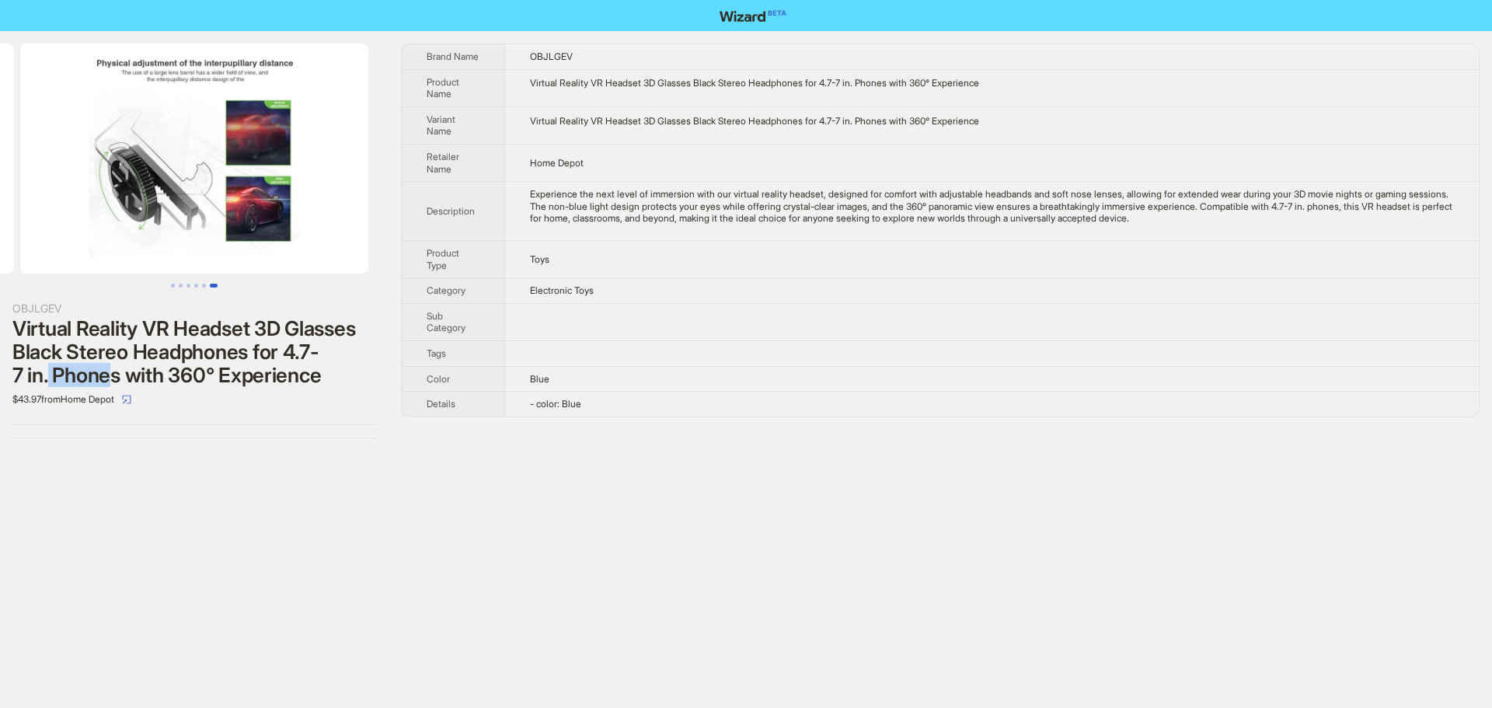
click at [108, 383] on div "Virtual Reality VR Headset 3D Glasses Black Stereo Headphones for 4.7-7 in. Pho…" at bounding box center [194, 352] width 364 height 70
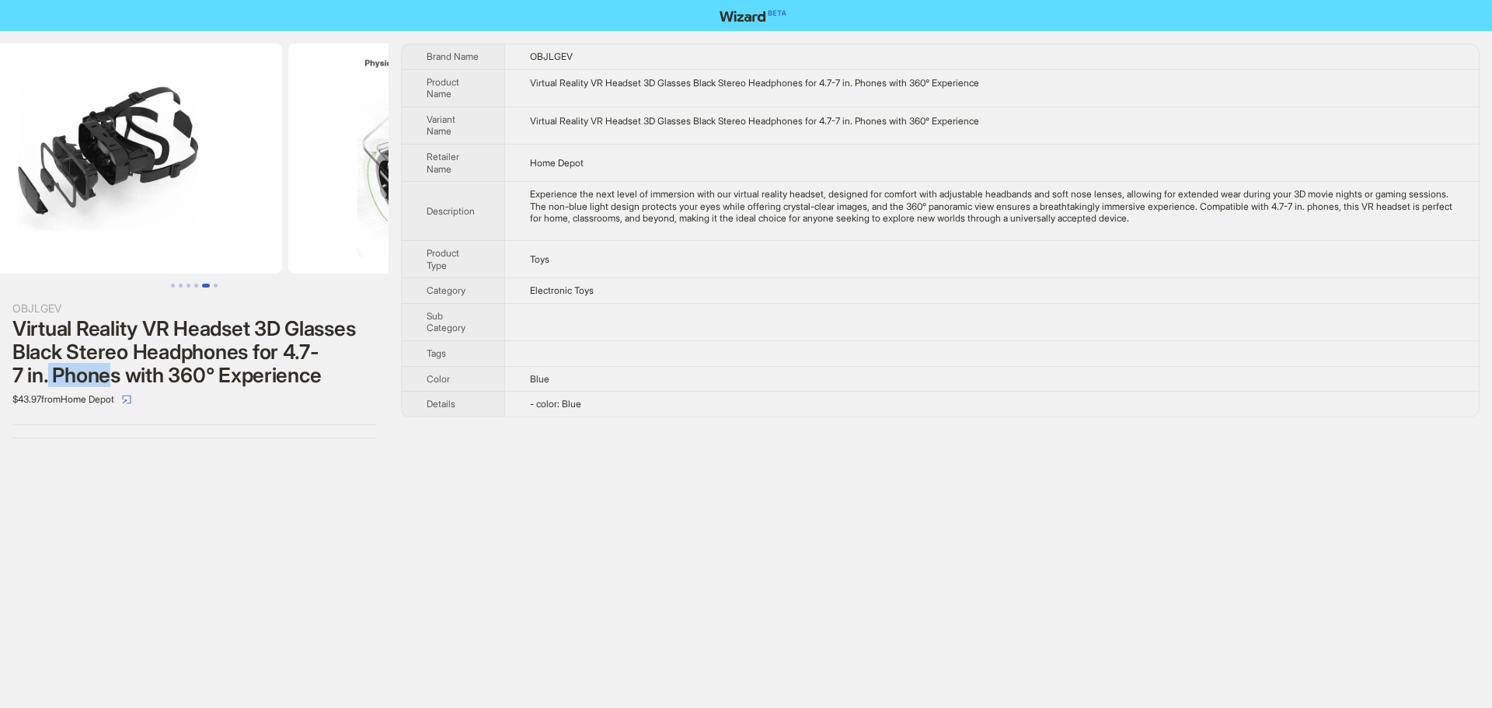
drag, startPoint x: 235, startPoint y: 183, endPoint x: 444, endPoint y: 188, distance: 209.1
click at [440, 188] on div "OBJLGEV Virtual Reality VR Headset 3D Glasses Black Stereo Headphones for 4.7-7…" at bounding box center [746, 241] width 1492 height 420
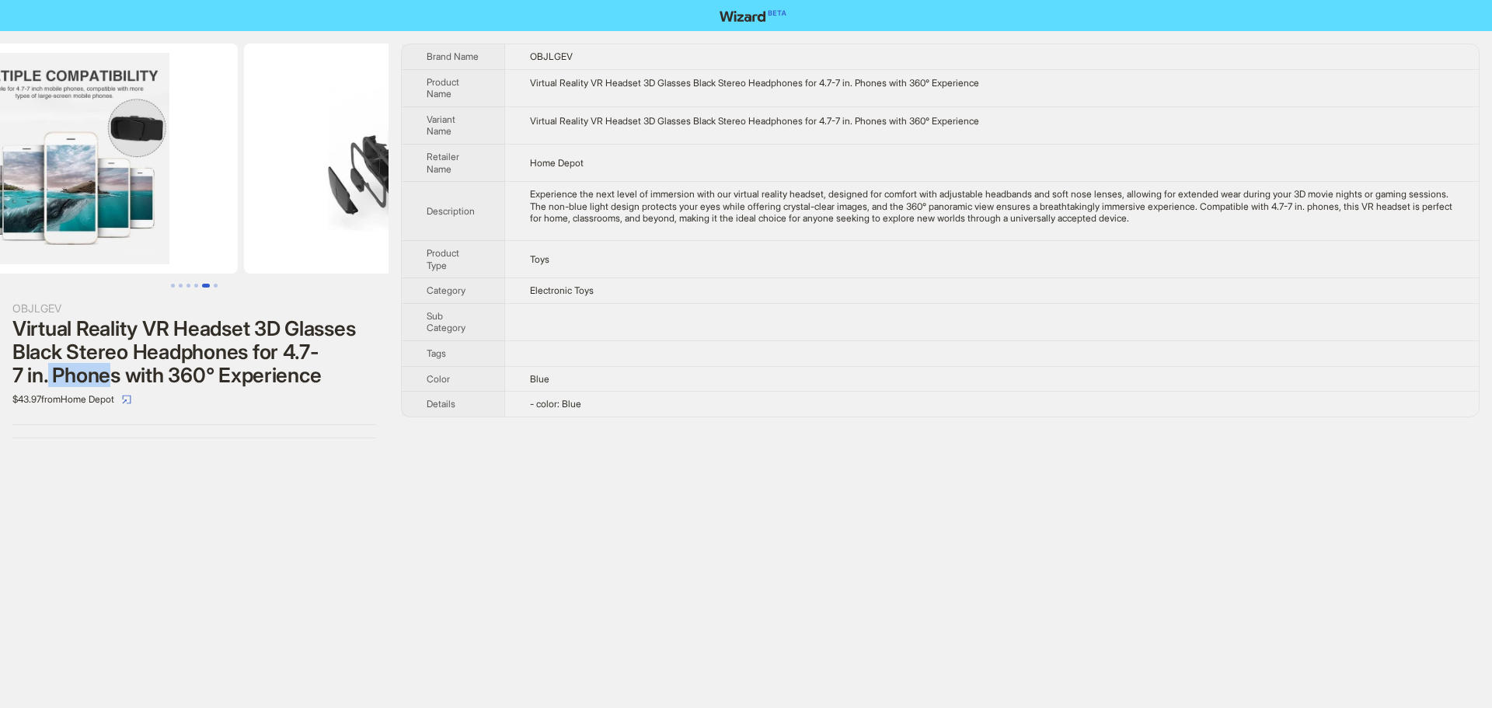
drag, startPoint x: 163, startPoint y: 178, endPoint x: 315, endPoint y: 200, distance: 153.9
click at [315, 200] on img at bounding box center [418, 159] width 348 height 230
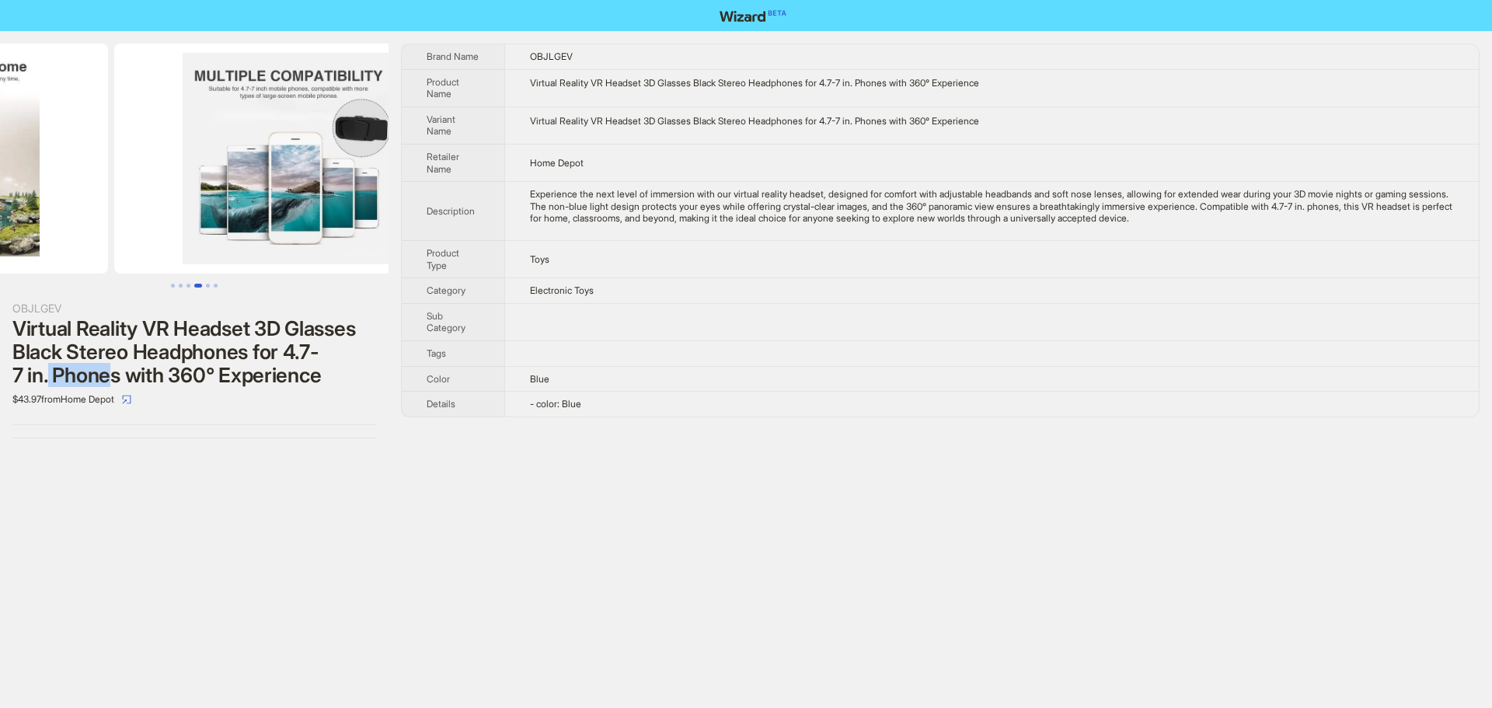
drag, startPoint x: 165, startPoint y: 181, endPoint x: 299, endPoint y: 203, distance: 135.4
click at [296, 203] on img at bounding box center [288, 159] width 348 height 230
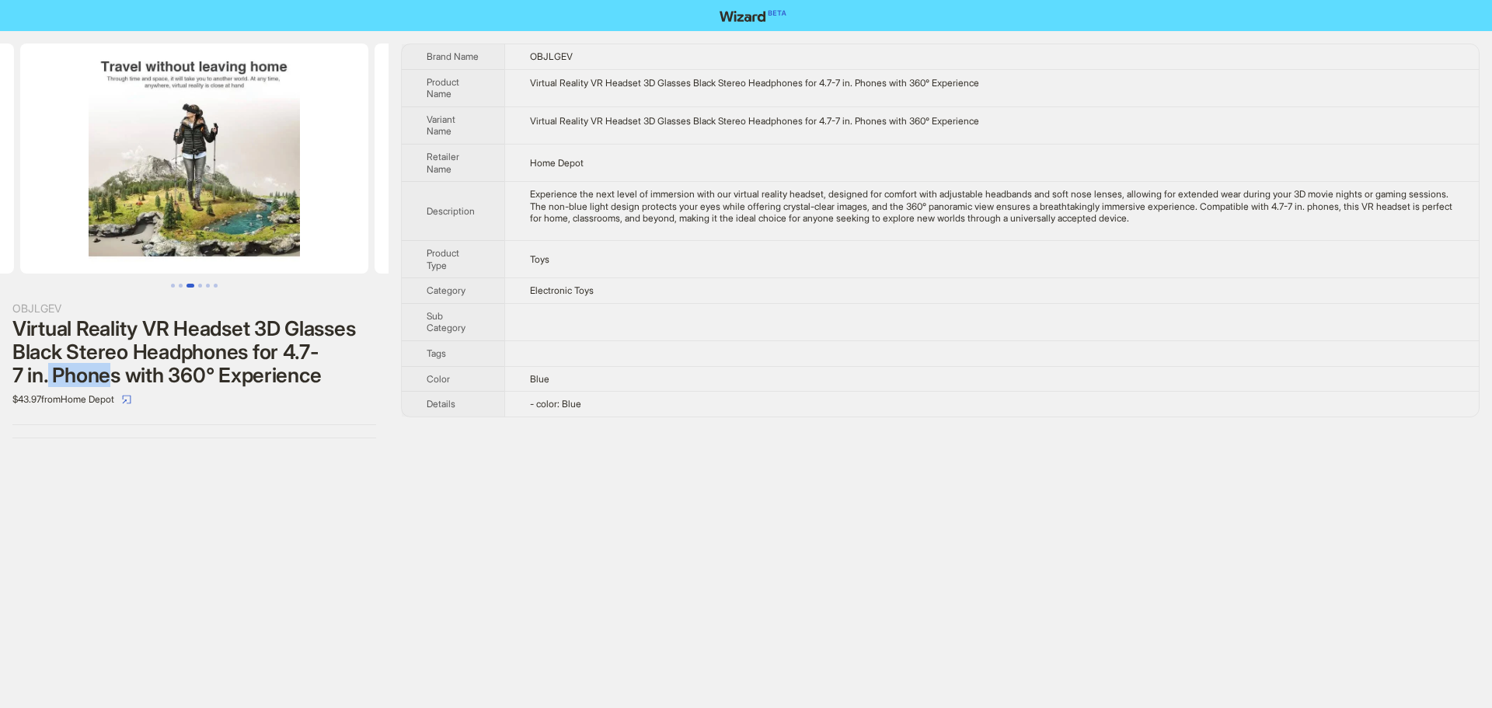
click at [380, 199] on ul at bounding box center [194, 159] width 388 height 230
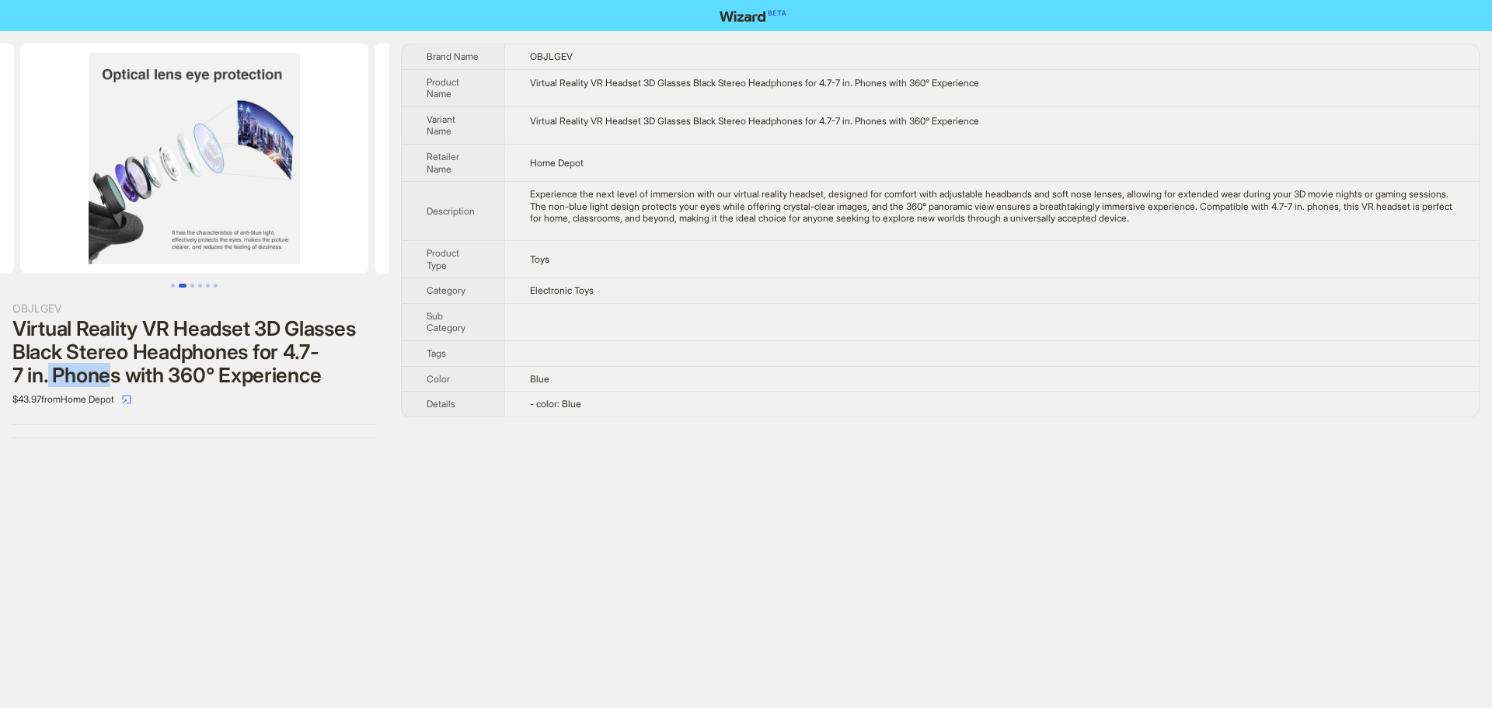
scroll to position [0, 9]
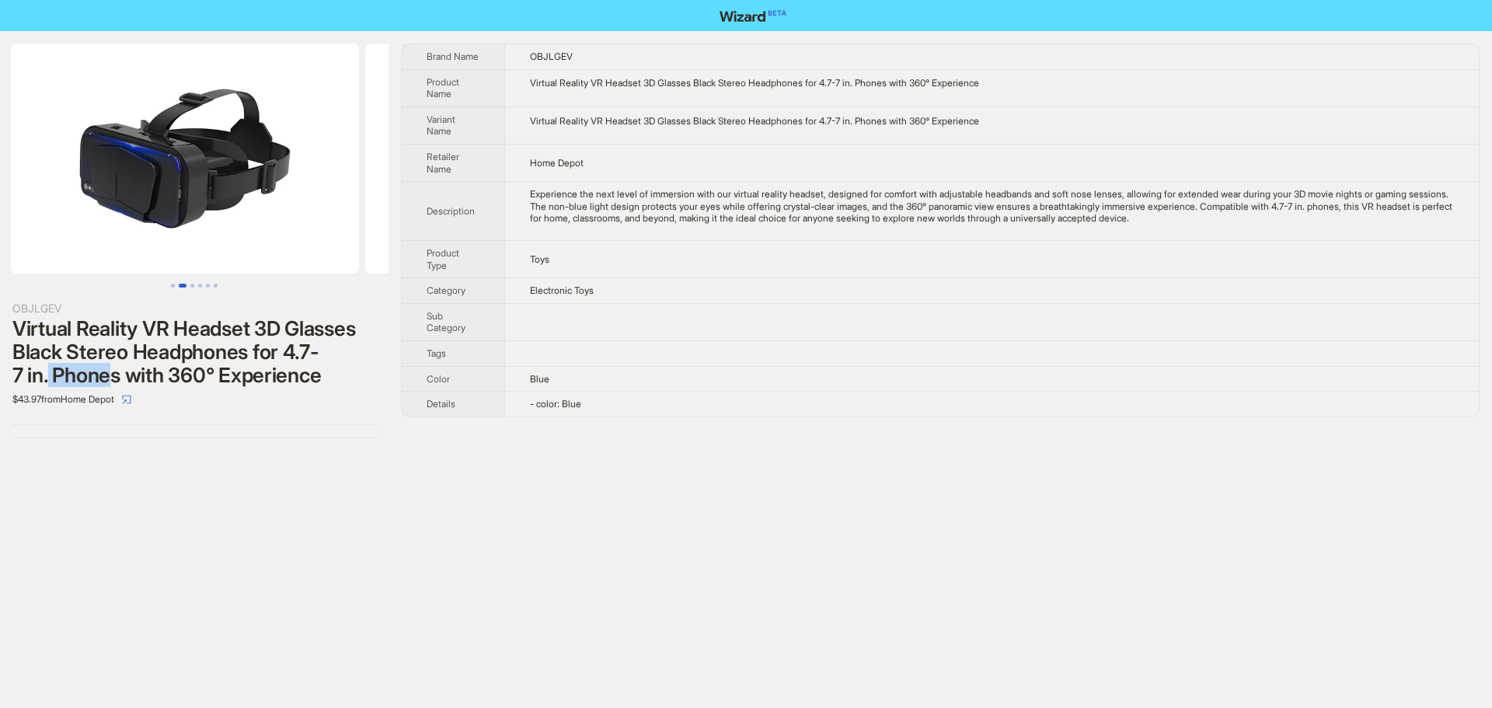
drag, startPoint x: 402, startPoint y: 228, endPoint x: 392, endPoint y: 232, distance: 11.8
click at [423, 232] on div "OBJLGEV Virtual Reality VR Headset 3D Glasses Black Stereo Headphones for 4.7-7…" at bounding box center [746, 241] width 1492 height 420
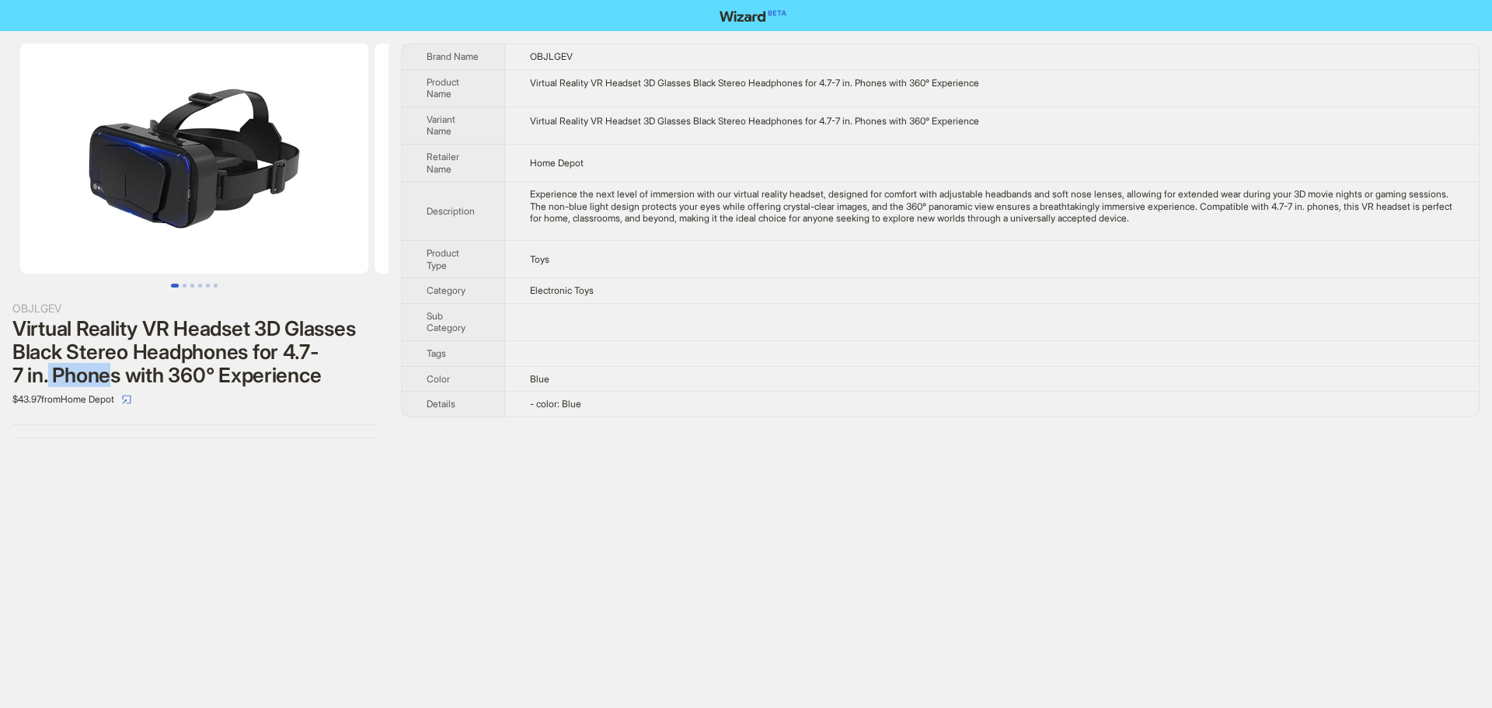
drag, startPoint x: 312, startPoint y: 253, endPoint x: 169, endPoint y: 232, distance: 144.5
click at [312, 253] on img at bounding box center [194, 159] width 348 height 230
drag, startPoint x: 159, startPoint y: 228, endPoint x: 285, endPoint y: 232, distance: 125.9
click at [282, 232] on img at bounding box center [194, 159] width 348 height 230
click at [271, 522] on div "OBJLGEV Virtual Reality VR Headset 3D Glasses Black Stereo Headphones for 4.7-7…" at bounding box center [746, 354] width 1492 height 708
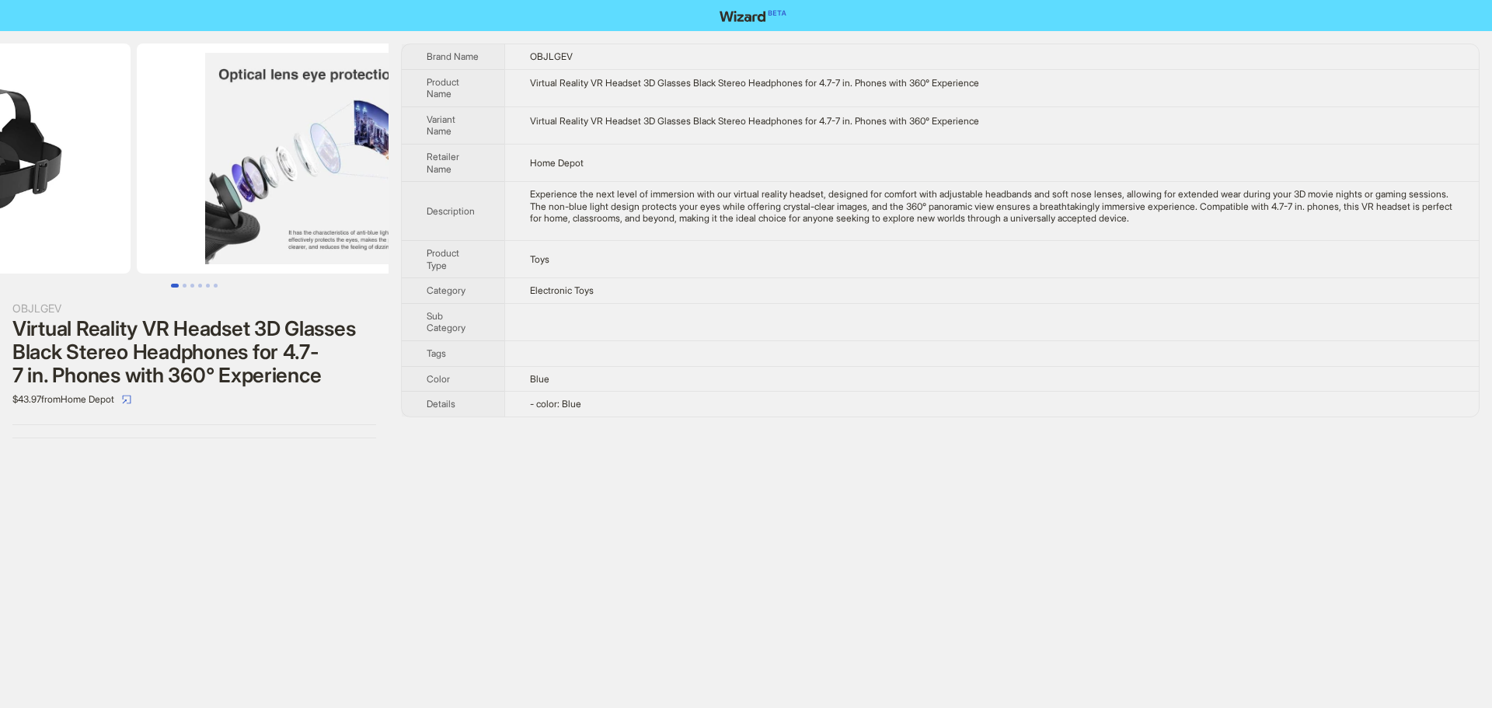
drag, startPoint x: 162, startPoint y: 177, endPoint x: 89, endPoint y: 177, distance: 73.8
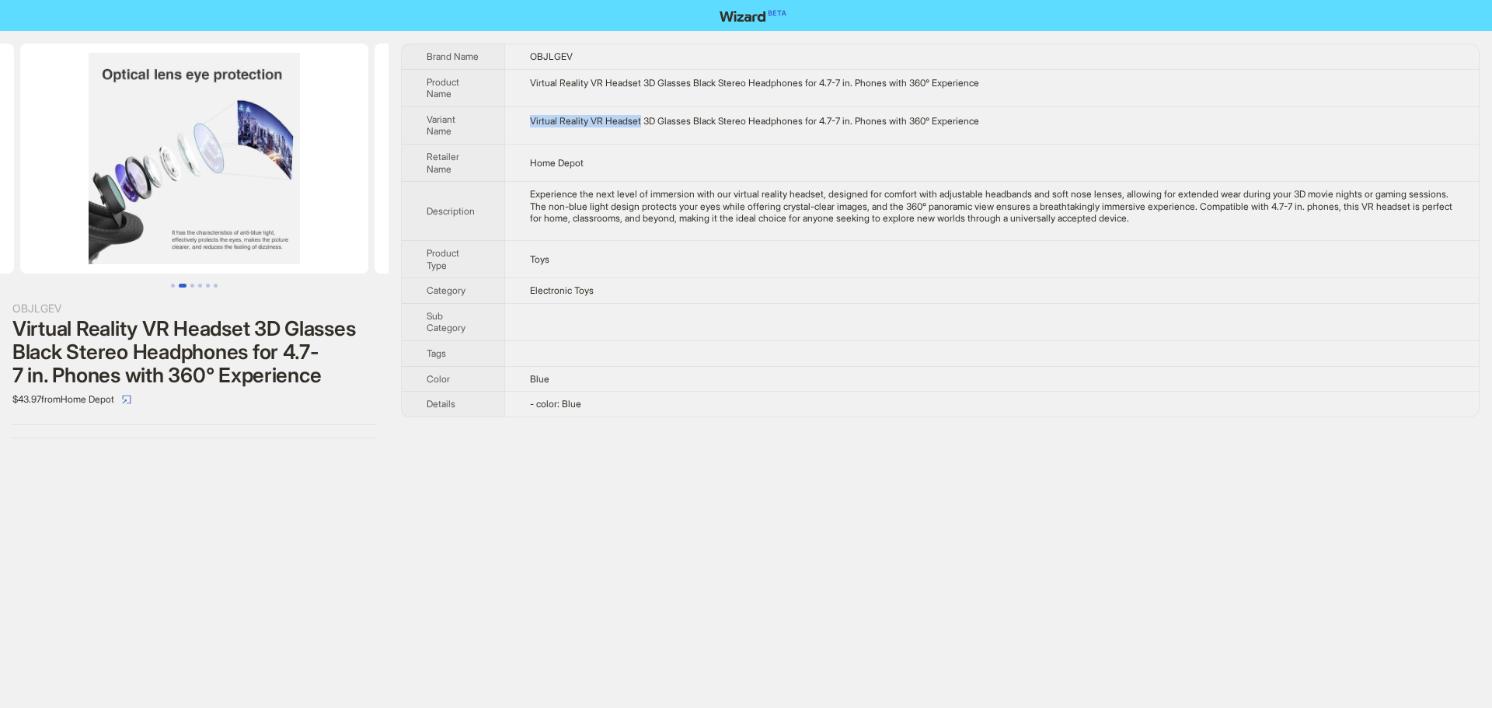
drag, startPoint x: 543, startPoint y: 121, endPoint x: 648, endPoint y: 132, distance: 105.4
click at [648, 132] on td "Virtual Reality VR Headset 3D Glasses Black Stereo Headphones for 4.7-7 in. Pho…" at bounding box center [991, 124] width 974 height 37
drag, startPoint x: 552, startPoint y: 262, endPoint x: 712, endPoint y: 235, distance: 162.2
click at [614, 256] on td "Toys" at bounding box center [991, 258] width 974 height 37
click at [660, 254] on td "Toys" at bounding box center [991, 258] width 974 height 37
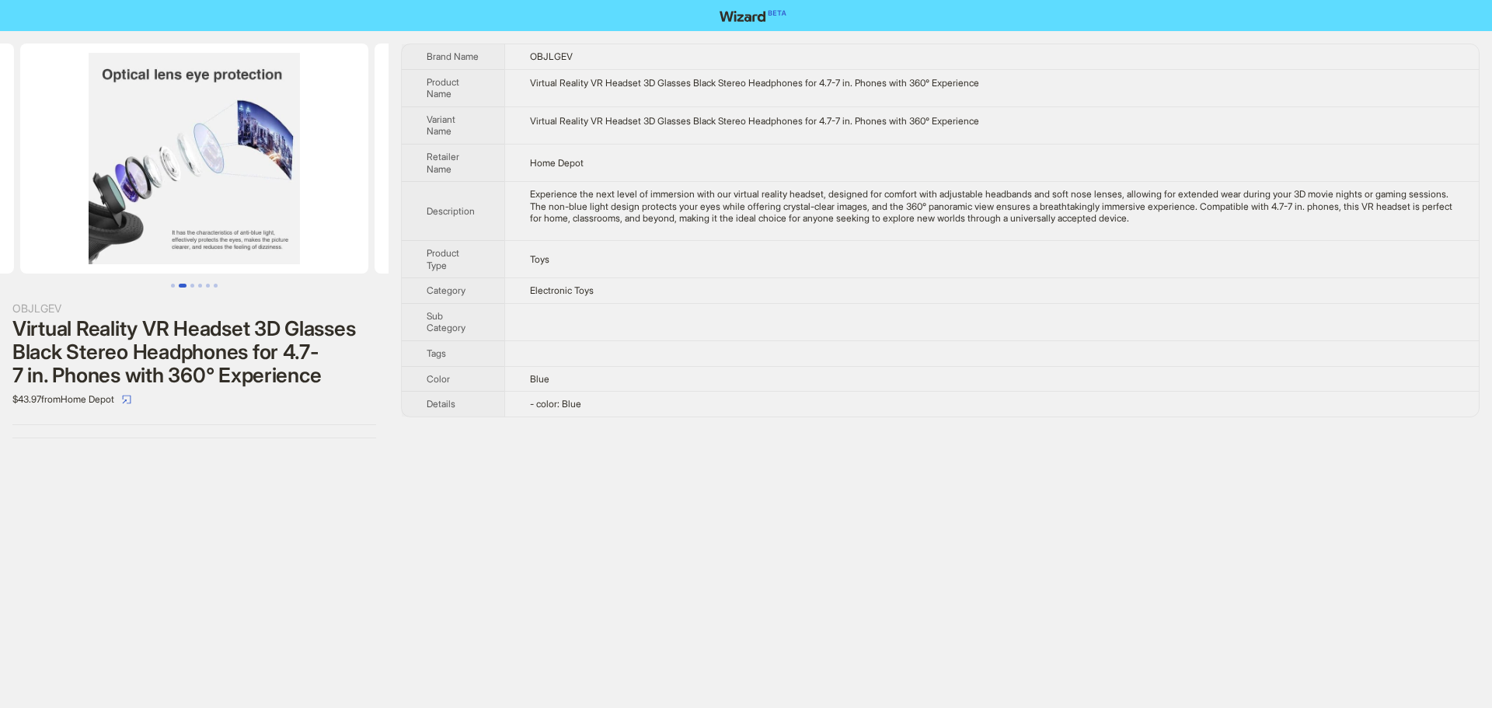
click at [695, 84] on div "Virtual Reality VR Headset 3D Glasses Black Stereo Headphones for 4.7-7 in. Pho…" at bounding box center [992, 83] width 924 height 12
copy div "Virtual Reality VR Headset 3D Glasses Black Stereo Headphones for 4.7-7 in. Pho…"
click at [569, 198] on div "Experience the next level of immersion with our virtual reality headset, design…" at bounding box center [992, 206] width 924 height 37
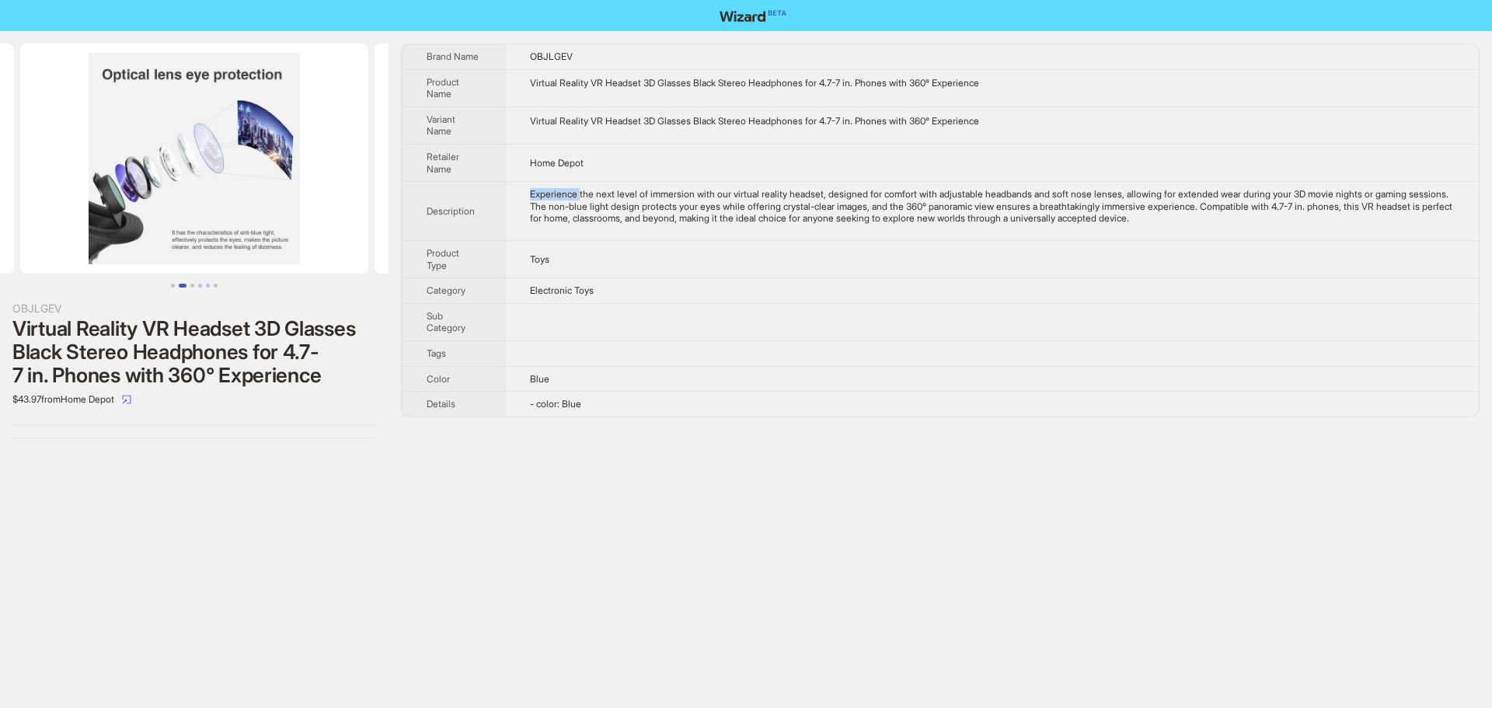
click at [569, 198] on div "Experience the next level of immersion with our virtual reality headset, design…" at bounding box center [992, 206] width 924 height 37
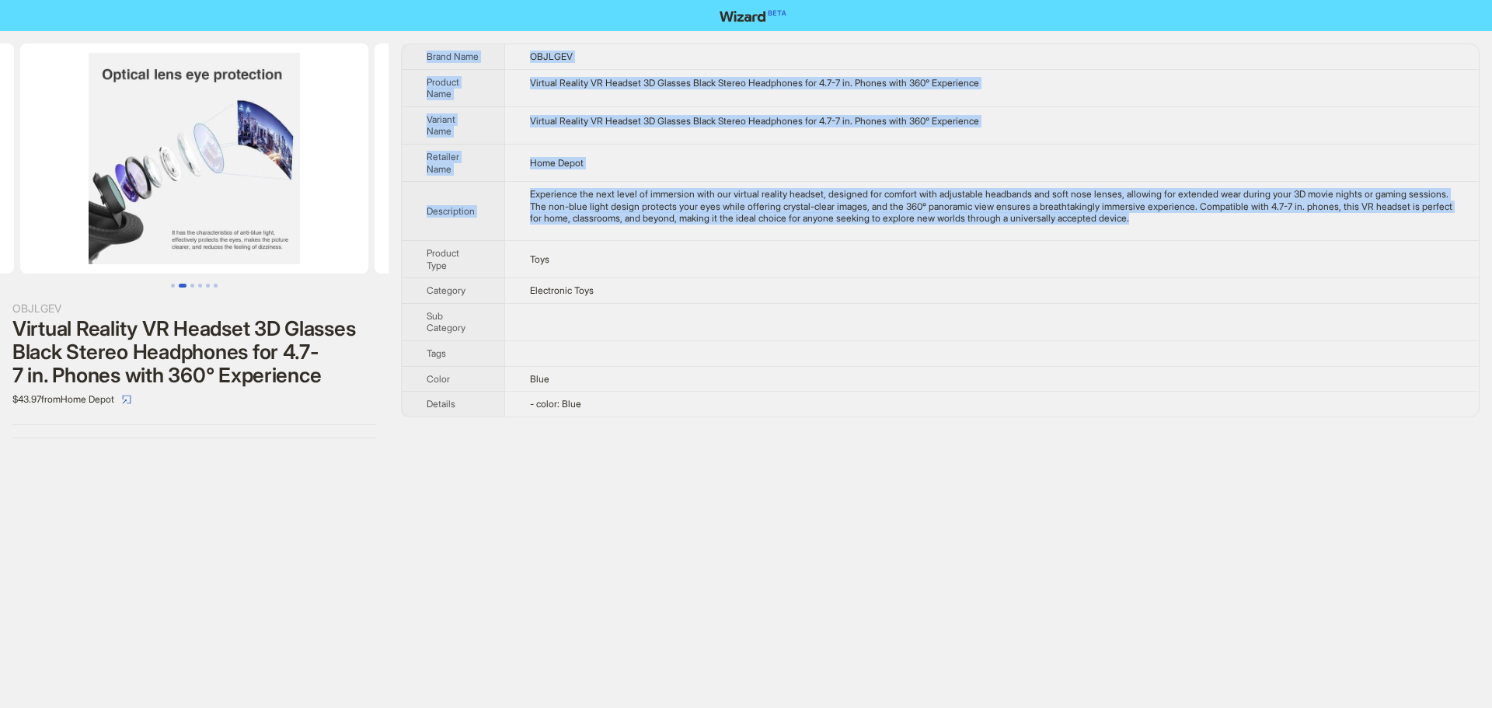
drag, startPoint x: 1300, startPoint y: 221, endPoint x: 445, endPoint y: 43, distance: 872.9
click at [445, 43] on div "OBJLGEV Virtual Reality VR Headset 3D Glasses Black Stereo Headphones for 4.7-7…" at bounding box center [746, 241] width 1492 height 420
copy tbody "Brand Name OBJLGEV Product Name Virtual Reality VR Headset 3D Glasses Black Ste…"
click at [681, 505] on div "OBJLGEV Virtual Reality VR Headset 3D Glasses Black Stereo Headphones for 4.7-7…" at bounding box center [746, 354] width 1492 height 708
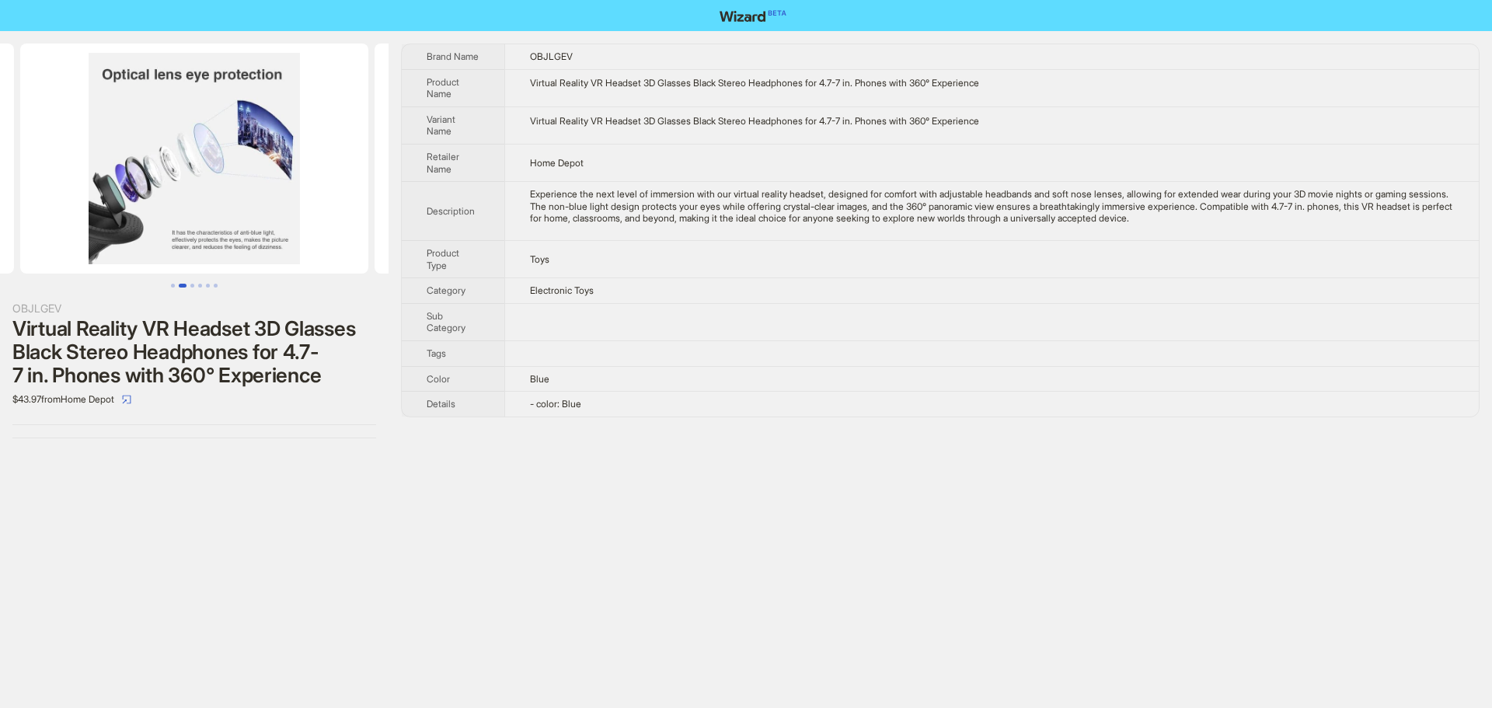
click at [406, 225] on div "OBJLGEV Virtual Reality VR Headset 3D Glasses Black Stereo Headphones for 4.7-7…" at bounding box center [746, 241] width 1492 height 420
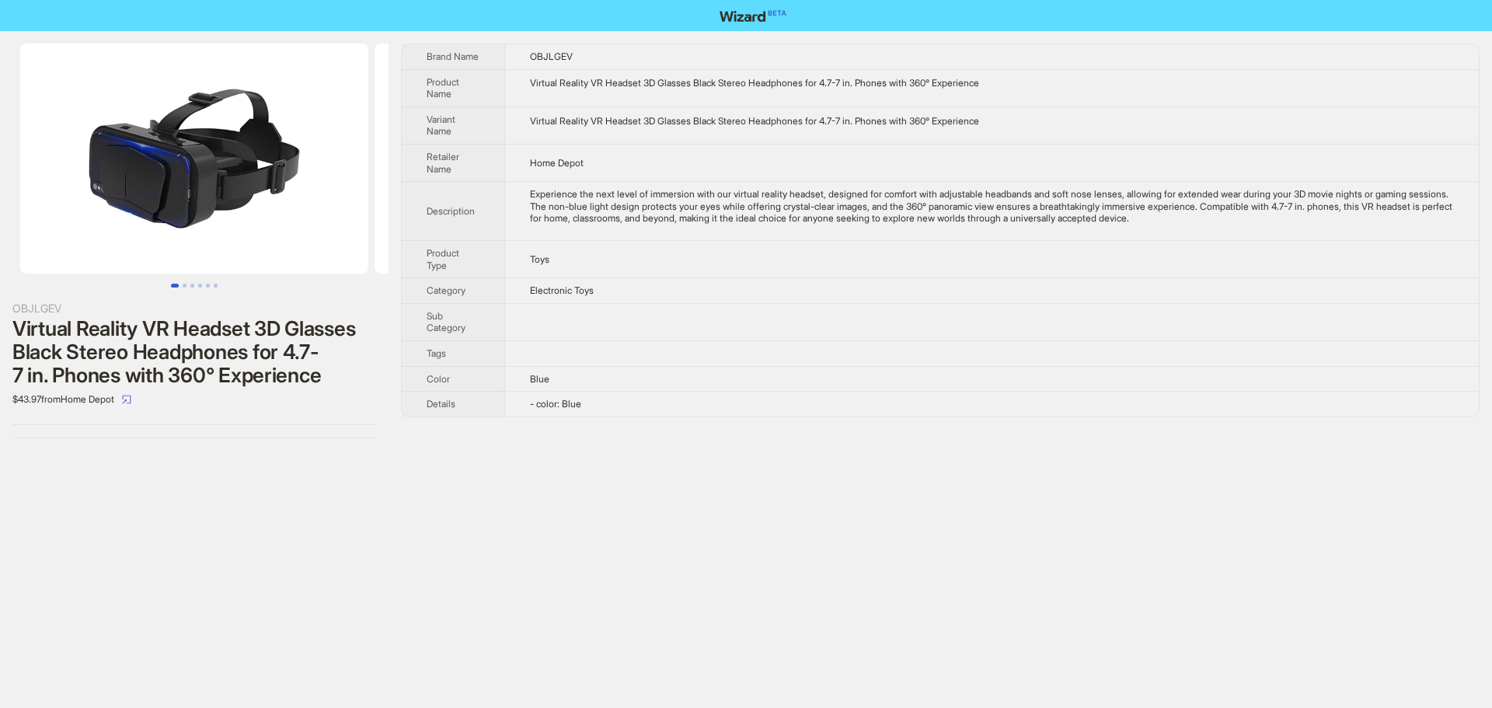
drag, startPoint x: 302, startPoint y: 190, endPoint x: 252, endPoint y: 189, distance: 49.7
click at [356, 192] on img at bounding box center [194, 159] width 348 height 230
click at [1182, 102] on td "Virtual Reality VR Headset 3D Glasses Black Stereo Headphones for 4.7-7 in. Pho…" at bounding box center [991, 87] width 974 height 37
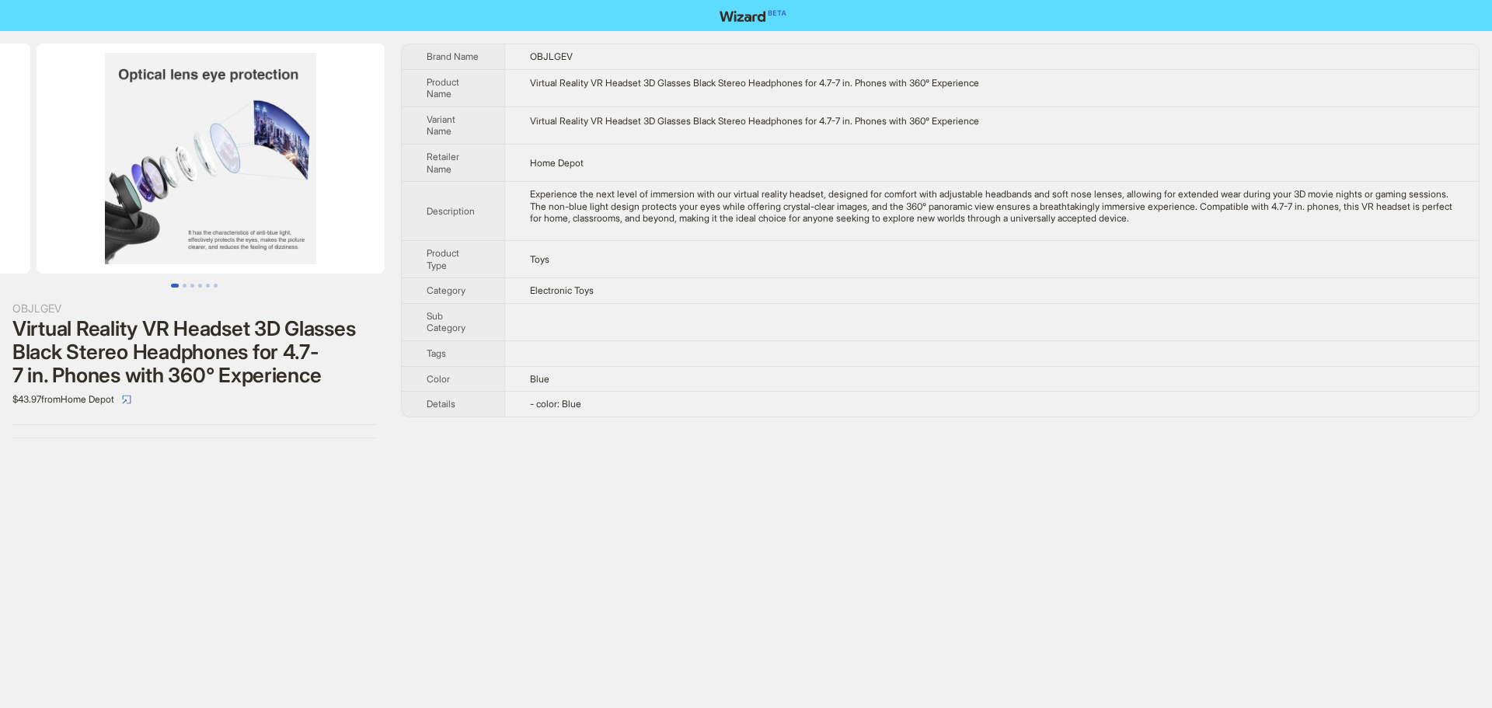
drag, startPoint x: 288, startPoint y: 179, endPoint x: 50, endPoint y: 153, distance: 239.2
click at [50, 153] on ul at bounding box center [194, 159] width 388 height 230
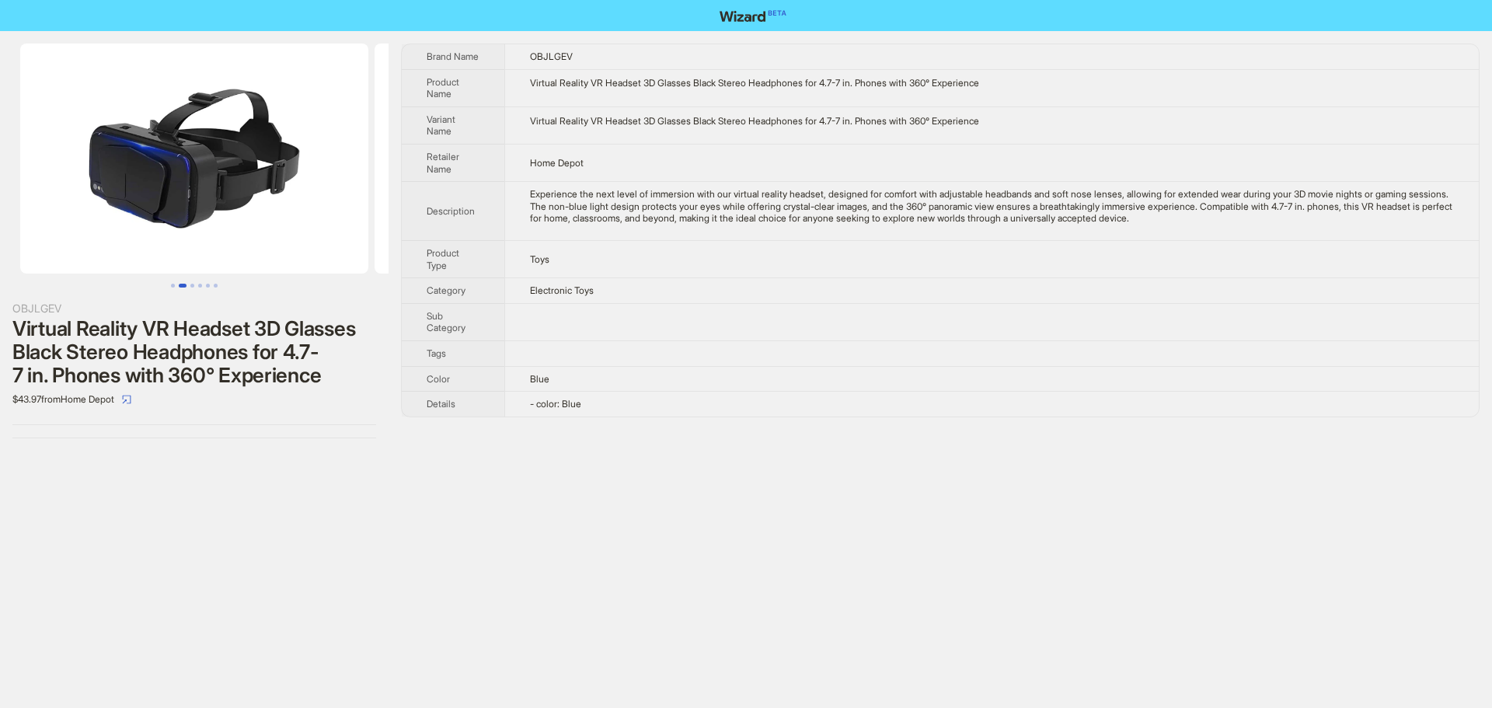
drag, startPoint x: 517, startPoint y: 247, endPoint x: 387, endPoint y: 247, distance: 130.5
click at [540, 249] on div "OBJLGEV Virtual Reality VR Headset 3D Glasses Black Stereo Headphones for 4.7-7…" at bounding box center [746, 241] width 1492 height 420
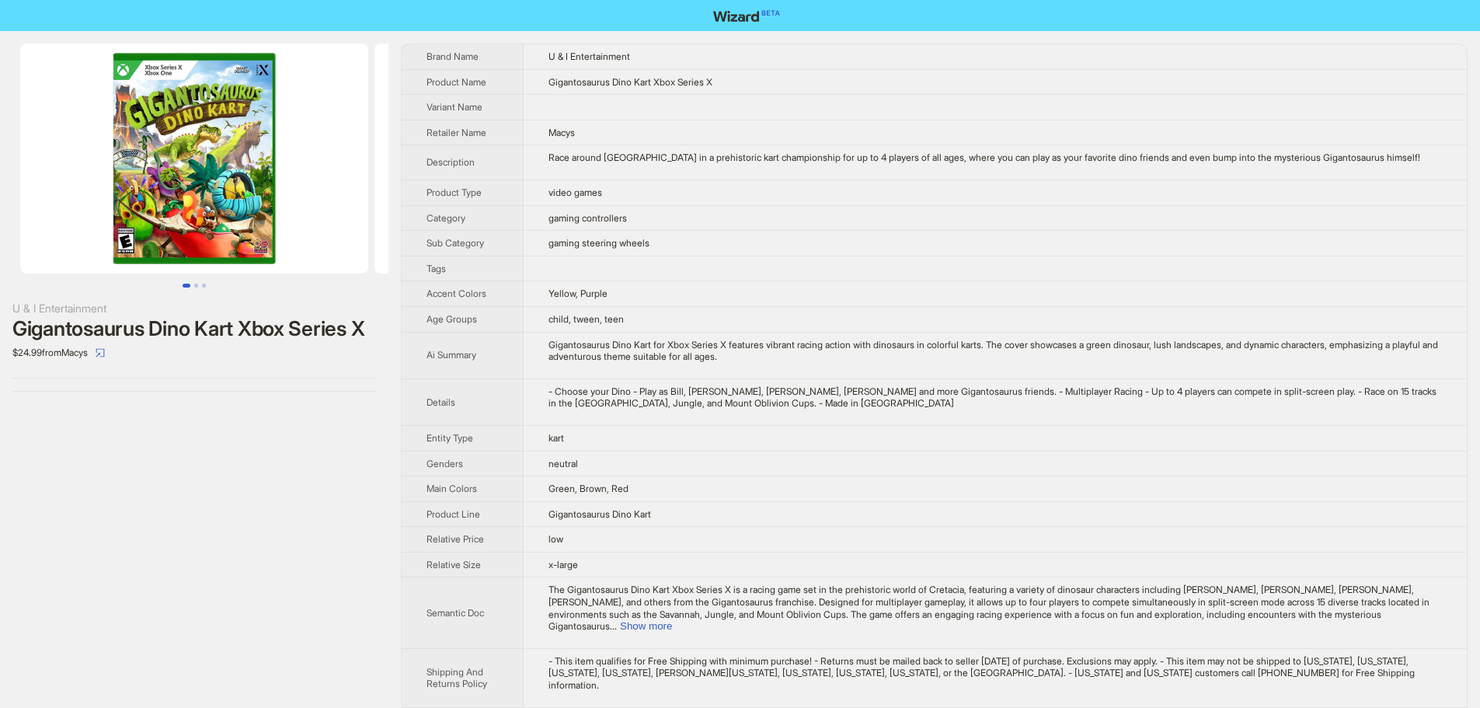
drag, startPoint x: 251, startPoint y: 177, endPoint x: 139, endPoint y: 177, distance: 111.9
click at [149, 180] on img at bounding box center [194, 159] width 348 height 230
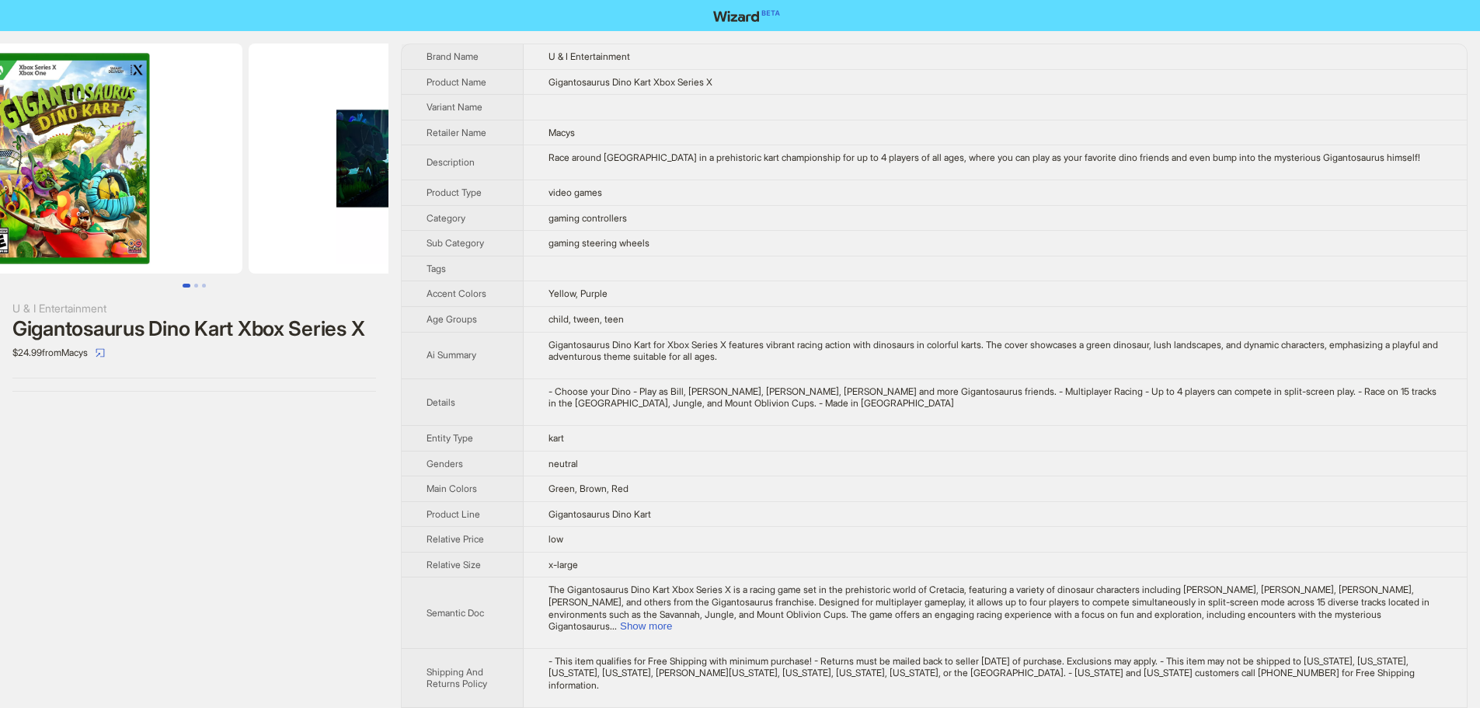
drag, startPoint x: 311, startPoint y: 174, endPoint x: 219, endPoint y: 167, distance: 91.9
click at [219, 167] on img at bounding box center [68, 159] width 348 height 230
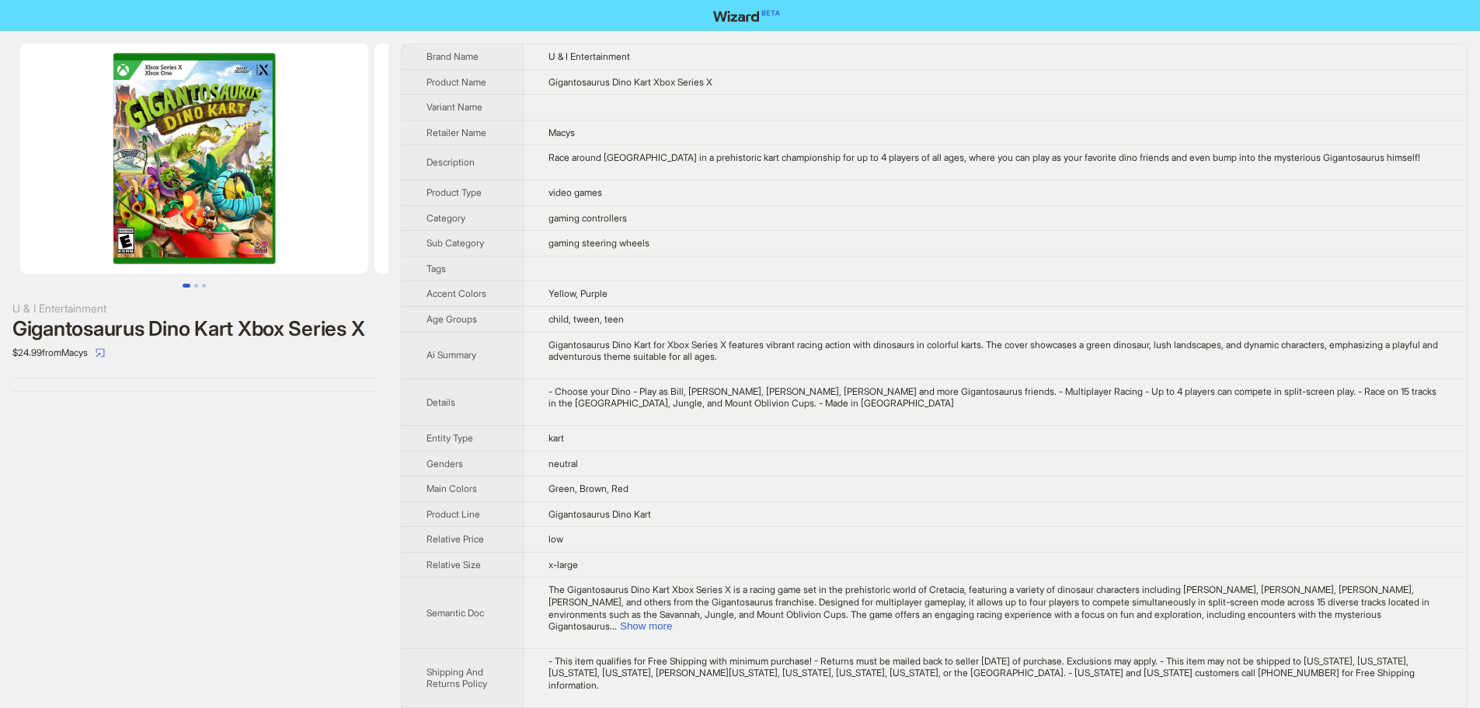
drag, startPoint x: 193, startPoint y: 162, endPoint x: 356, endPoint y: 171, distance: 163.4
click at [339, 171] on img at bounding box center [194, 159] width 348 height 230
drag, startPoint x: 267, startPoint y: 183, endPoint x: 31, endPoint y: 156, distance: 237.7
click at [71, 160] on img at bounding box center [194, 159] width 348 height 230
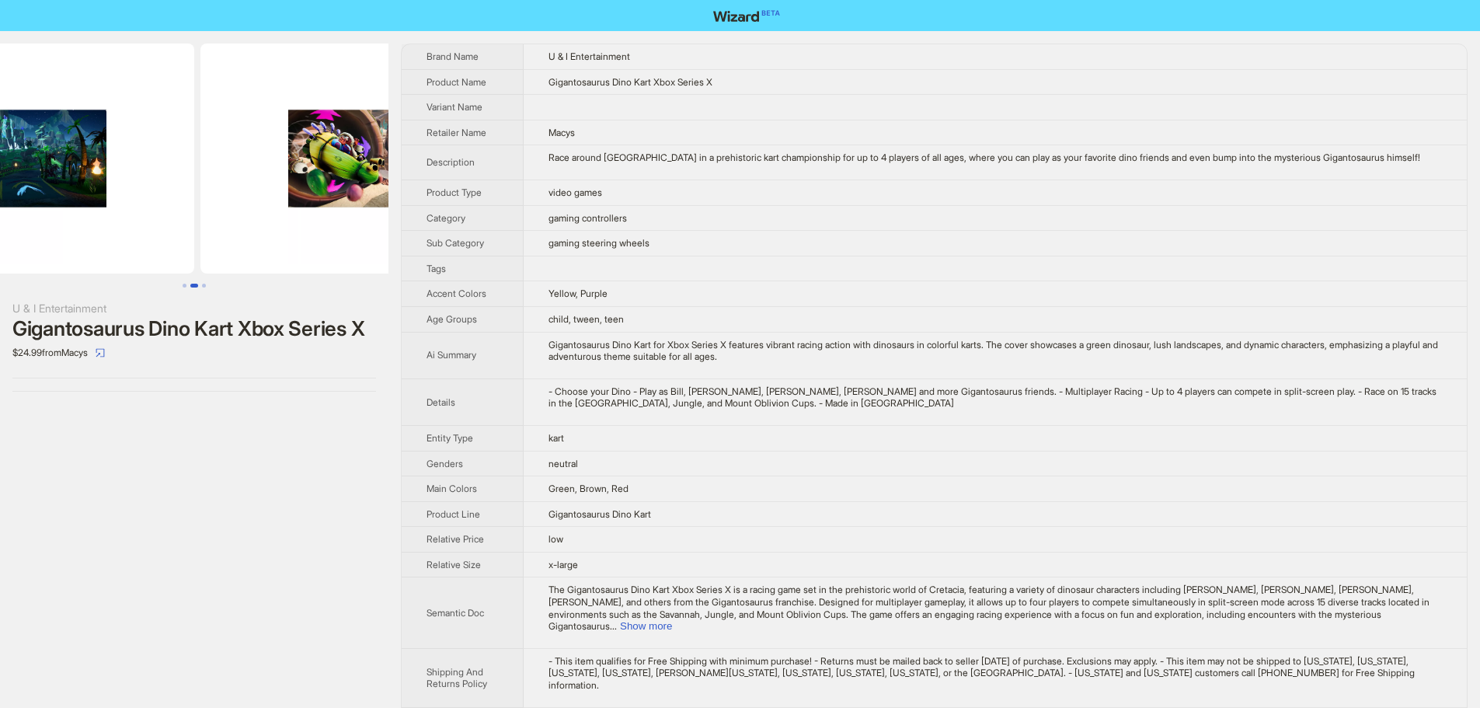
drag, startPoint x: 265, startPoint y: 189, endPoint x: 118, endPoint y: 197, distance: 147.0
click at [131, 200] on img at bounding box center [20, 159] width 348 height 230
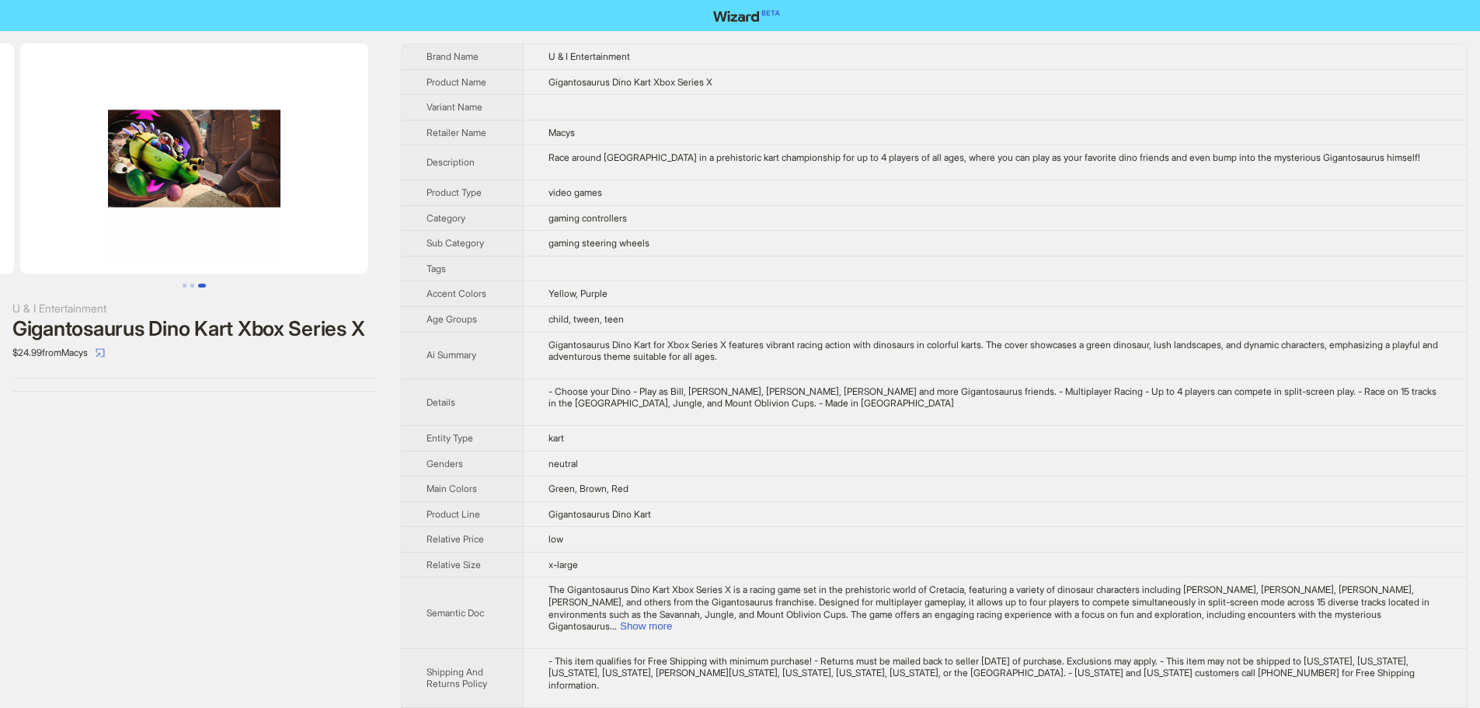
drag, startPoint x: 251, startPoint y: 188, endPoint x: 158, endPoint y: 191, distance: 93.3
click at [158, 191] on img at bounding box center [194, 159] width 348 height 230
drag, startPoint x: 288, startPoint y: 197, endPoint x: 308, endPoint y: 199, distance: 19.6
click at [307, 199] on img at bounding box center [194, 159] width 348 height 230
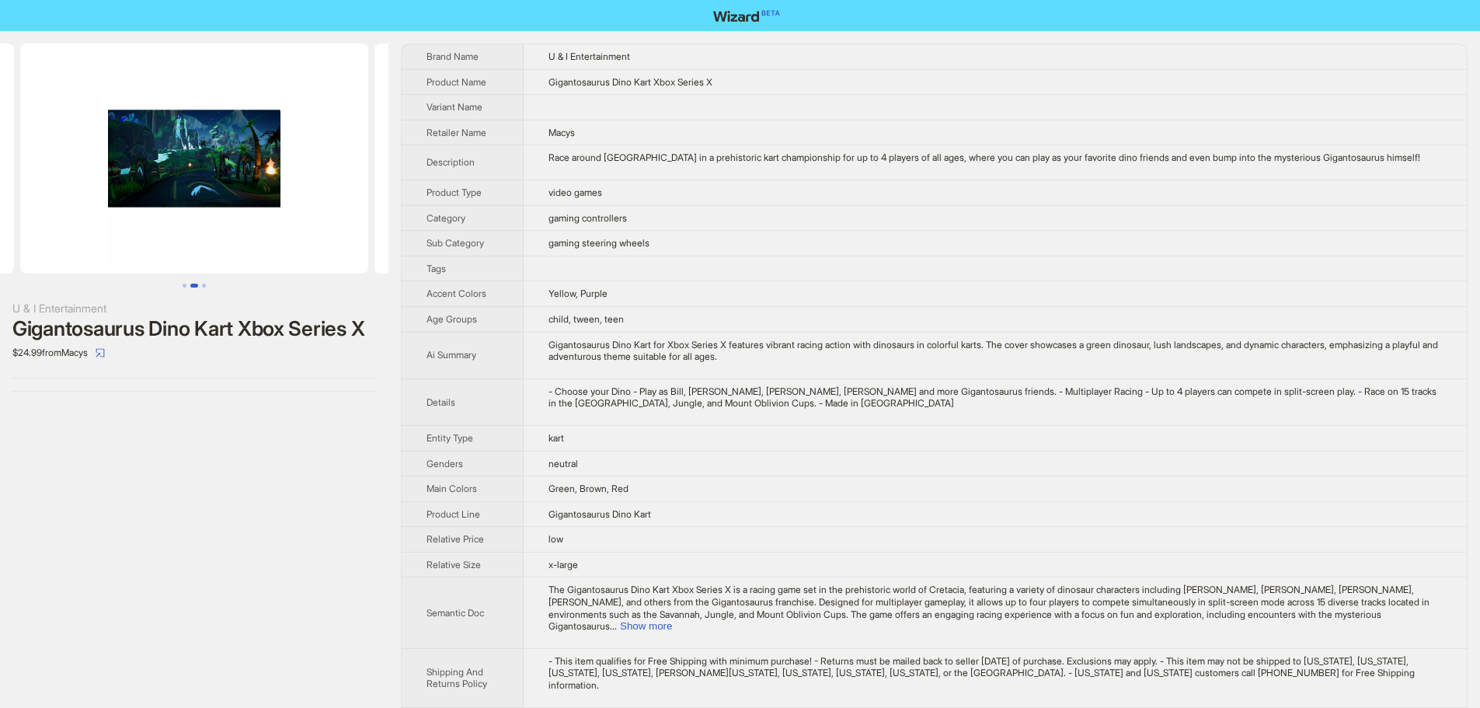
scroll to position [0, 83]
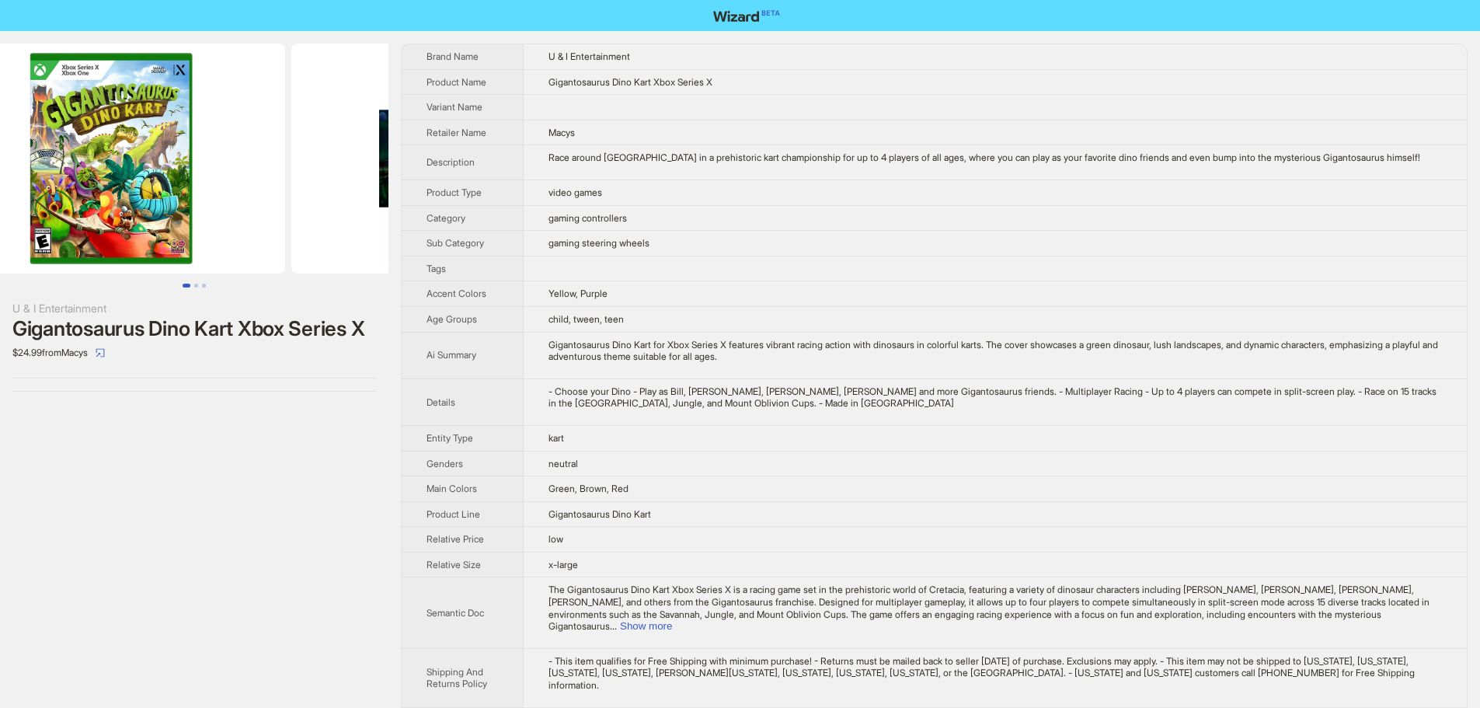
drag, startPoint x: 405, startPoint y: 186, endPoint x: 394, endPoint y: 198, distance: 16.5
click at [458, 194] on div "U & I Entertainment Gigantosaurus Dino Kart Xbox Series X $24.99 from Macys Bra…" at bounding box center [740, 388] width 1480 height 714
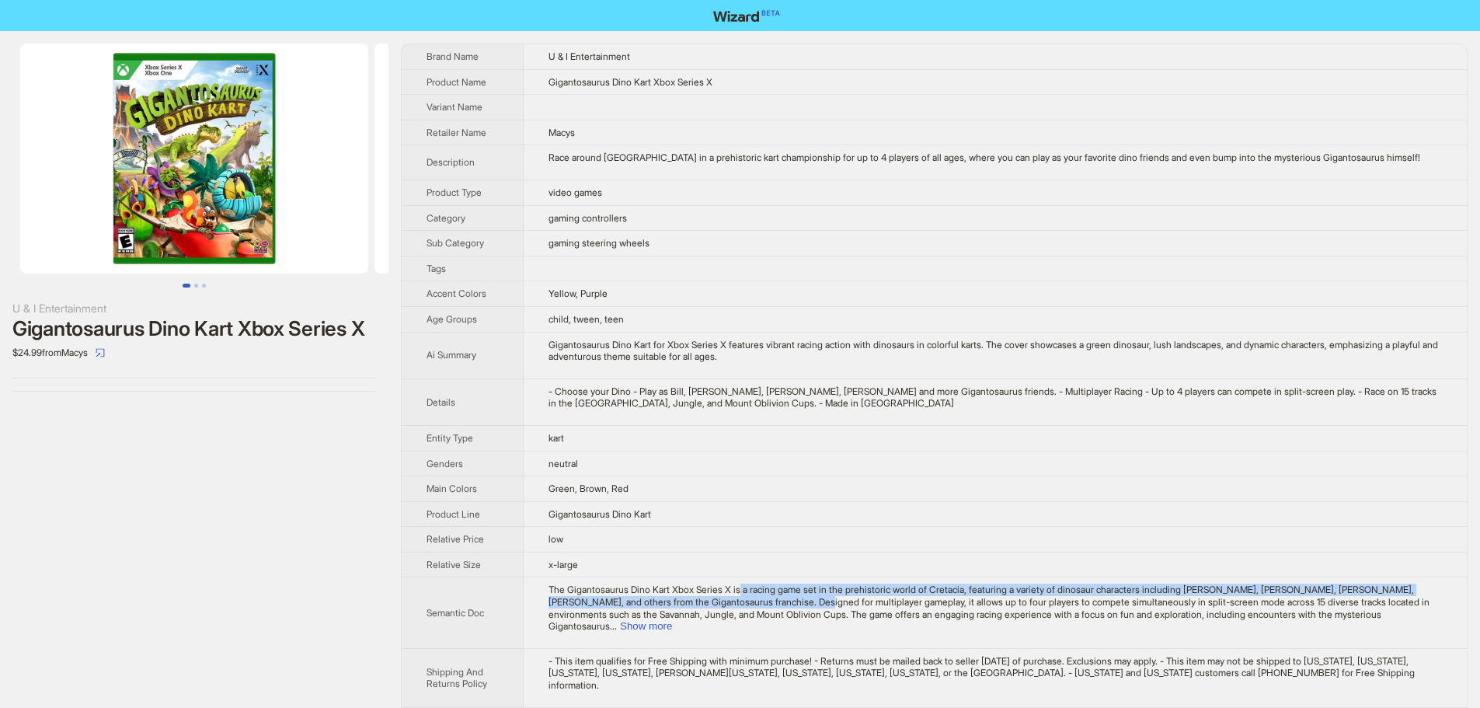
drag, startPoint x: 751, startPoint y: 590, endPoint x: 833, endPoint y: 599, distance: 82.1
click at [833, 599] on span "The Gigantosaurus Dino Kart Xbox Series X is a racing game set in the prehistor…" at bounding box center [989, 607] width 881 height 48
drag, startPoint x: 223, startPoint y: 169, endPoint x: 130, endPoint y: 176, distance: 93.6
click at [133, 176] on img at bounding box center [194, 159] width 348 height 230
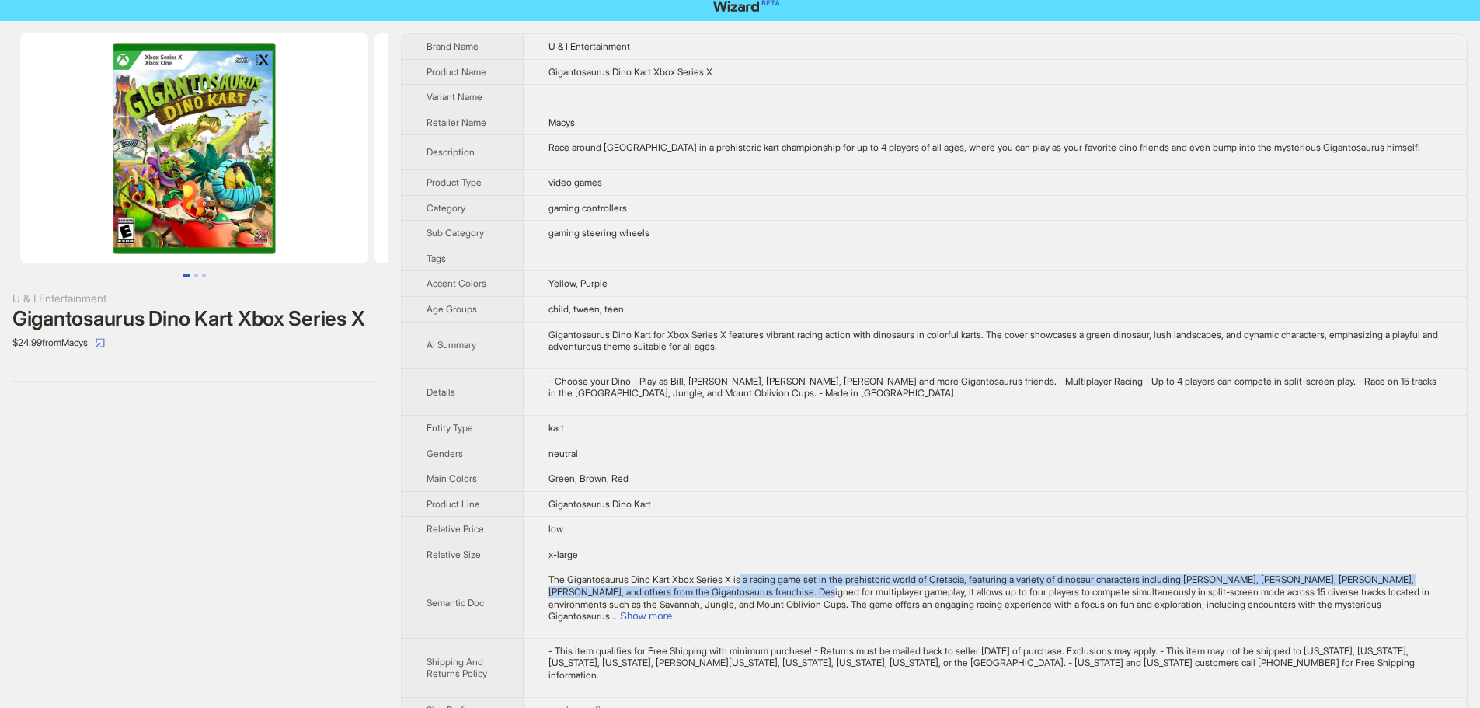
scroll to position [13, 0]
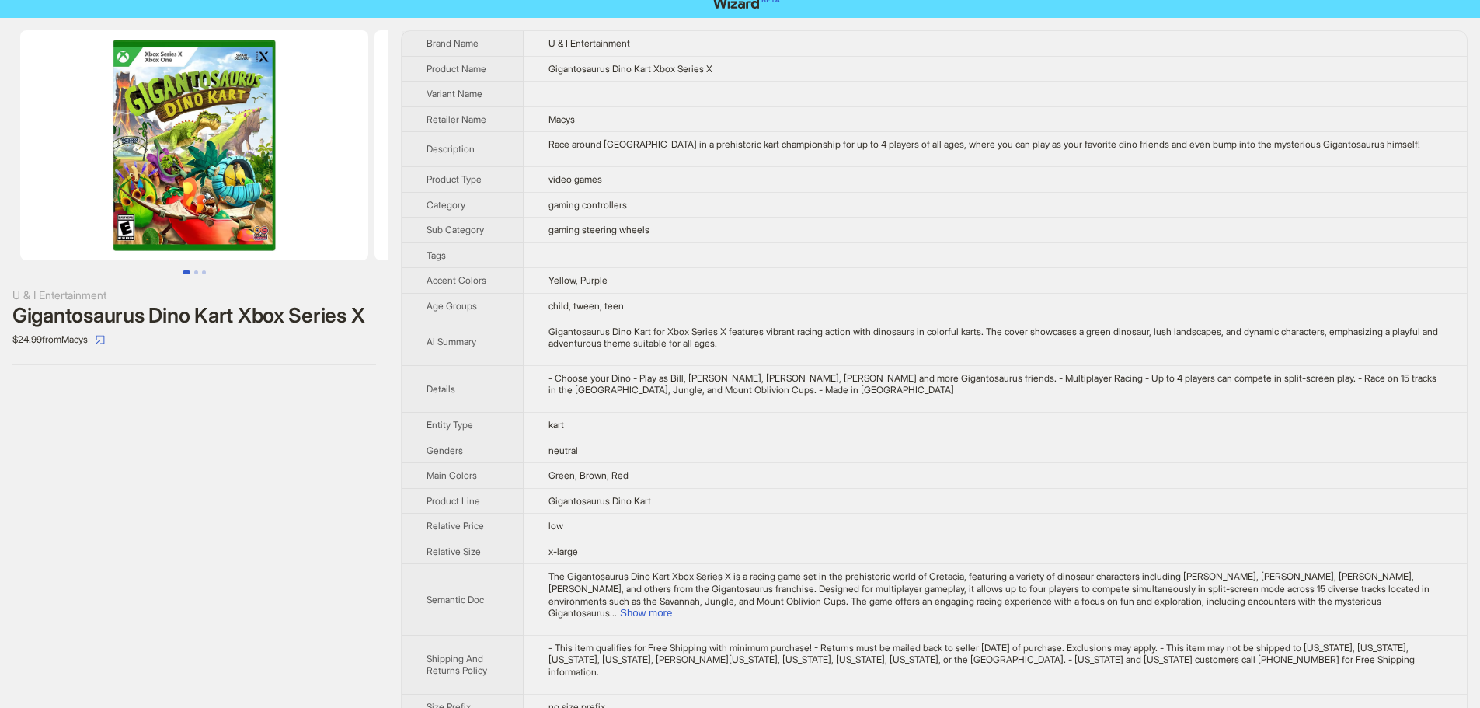
click at [764, 473] on td "Green, Brown, Red" at bounding box center [995, 476] width 943 height 26
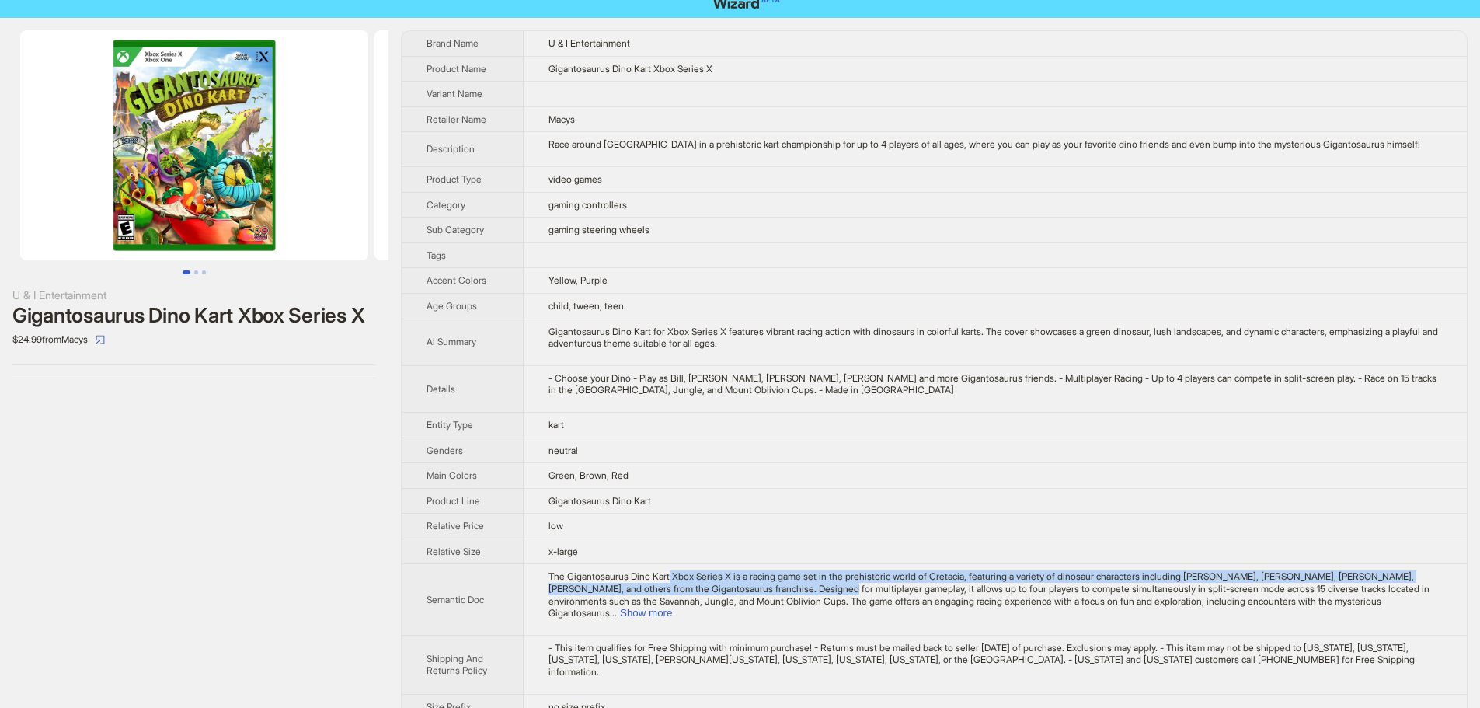
drag, startPoint x: 680, startPoint y: 578, endPoint x: 855, endPoint y: 591, distance: 176.1
click at [855, 591] on span "The Gigantosaurus Dino Kart Xbox Series X is a racing game set in the prehistor…" at bounding box center [989, 594] width 881 height 48
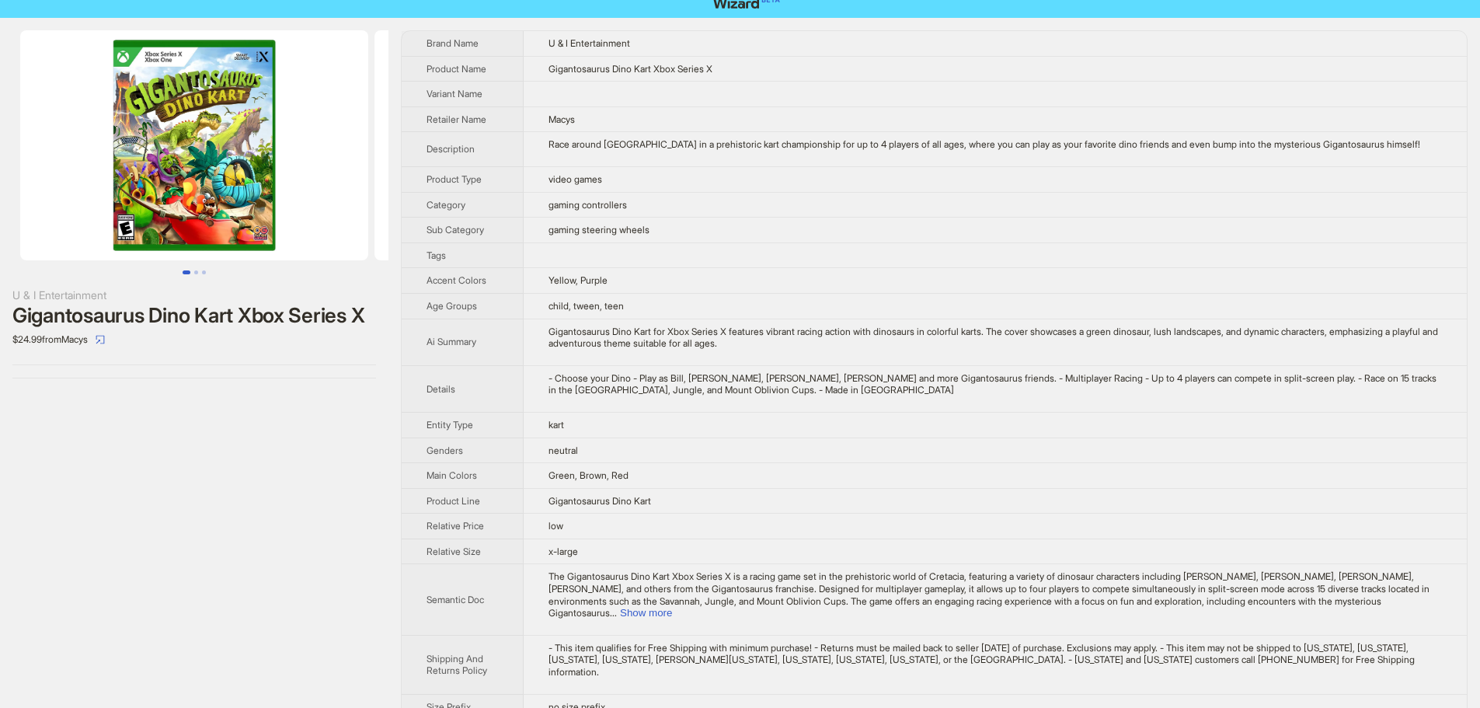
click at [805, 196] on td "gaming controllers" at bounding box center [995, 205] width 943 height 26
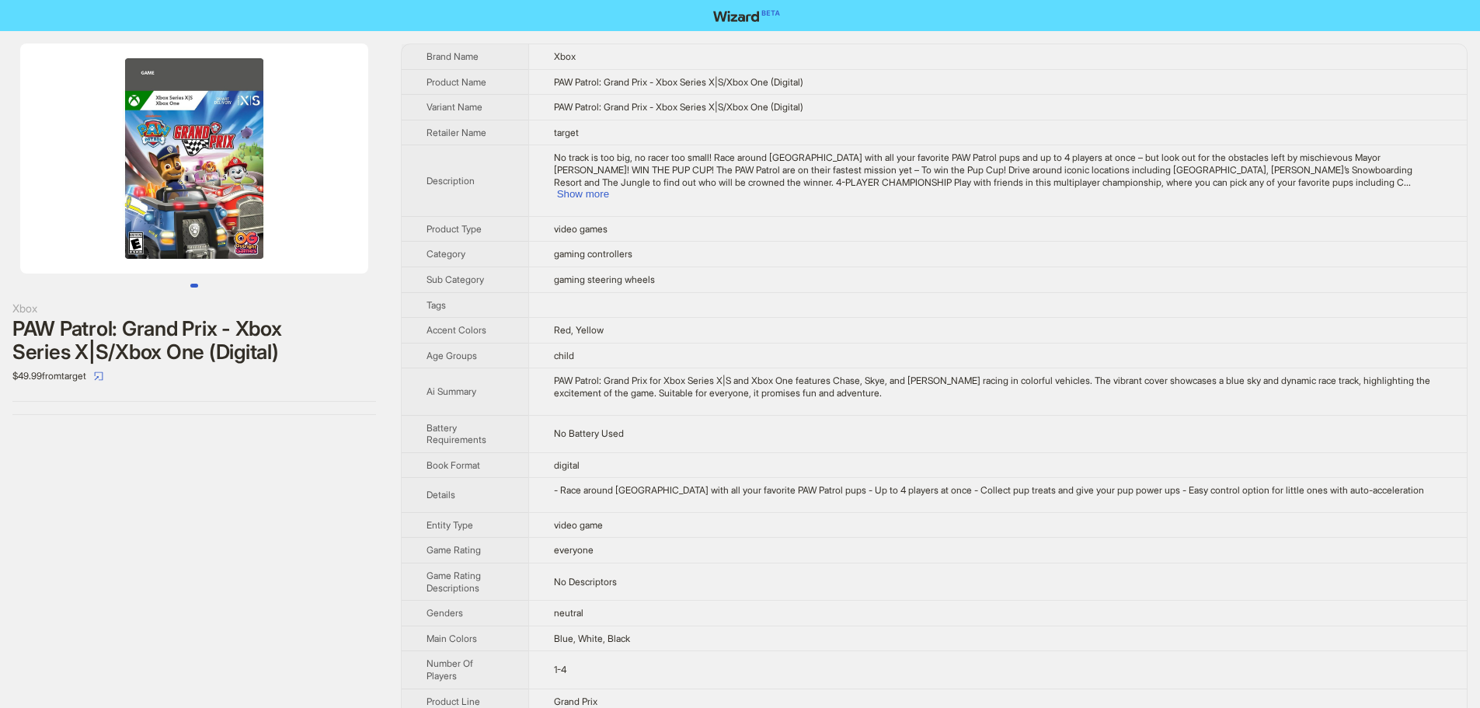
drag, startPoint x: 264, startPoint y: 209, endPoint x: 68, endPoint y: 215, distance: 195.9
click at [68, 215] on img at bounding box center [194, 159] width 348 height 230
click at [609, 188] on button "Show more" at bounding box center [583, 194] width 52 height 12
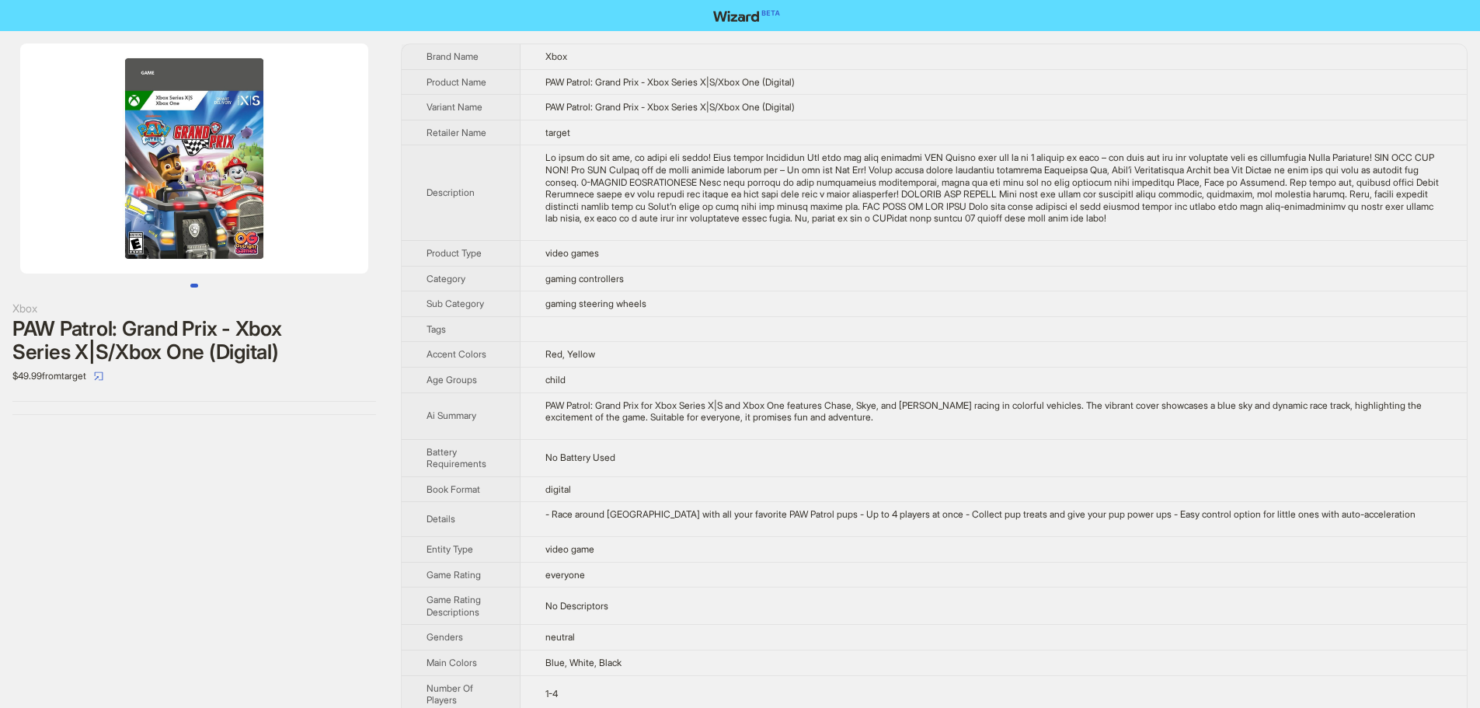
drag, startPoint x: 259, startPoint y: 165, endPoint x: 114, endPoint y: 175, distance: 144.9
click at [127, 176] on img at bounding box center [194, 159] width 348 height 230
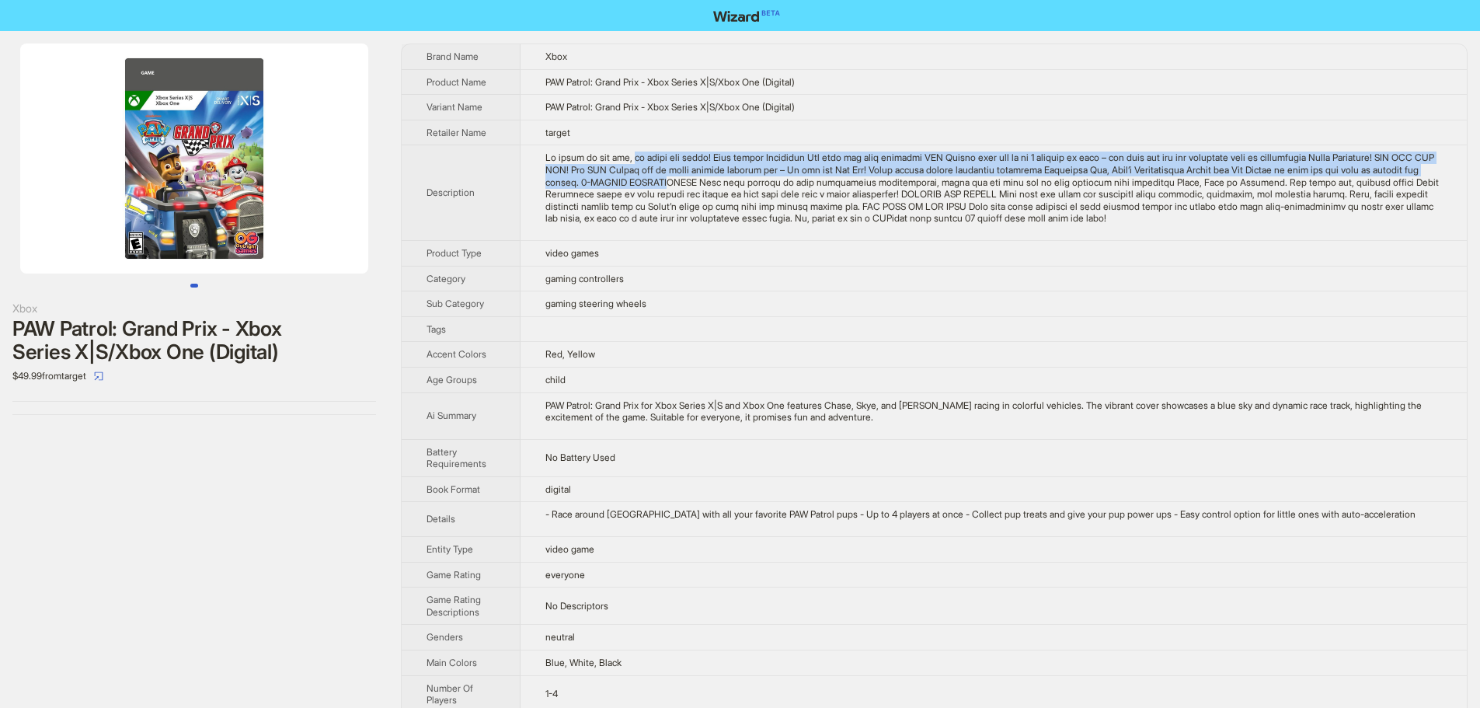
drag, startPoint x: 632, startPoint y: 157, endPoint x: 783, endPoint y: 186, distance: 153.4
click at [783, 186] on div "No track is too big, no racer too small! Race around Adventure Bay with all you…" at bounding box center [993, 187] width 897 height 73
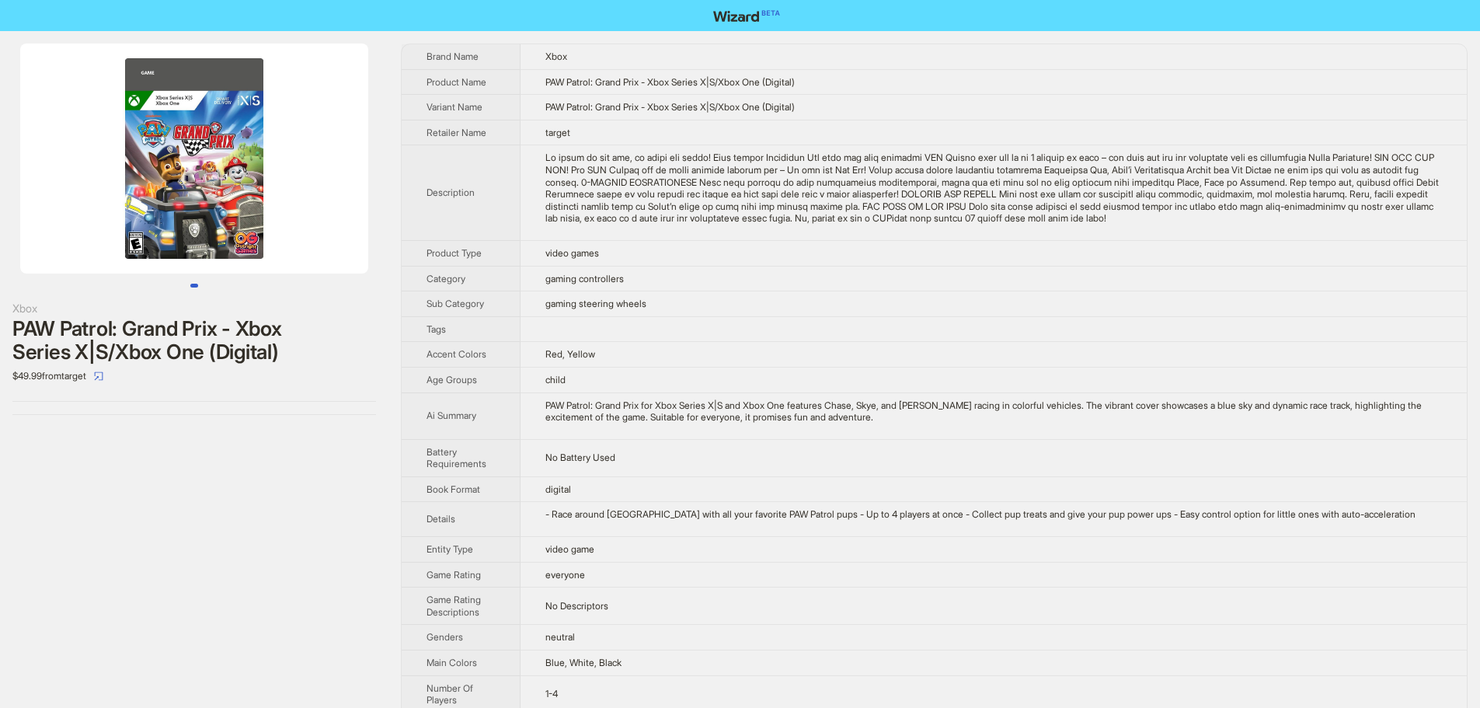
click at [865, 277] on td "gaming controllers" at bounding box center [994, 279] width 946 height 26
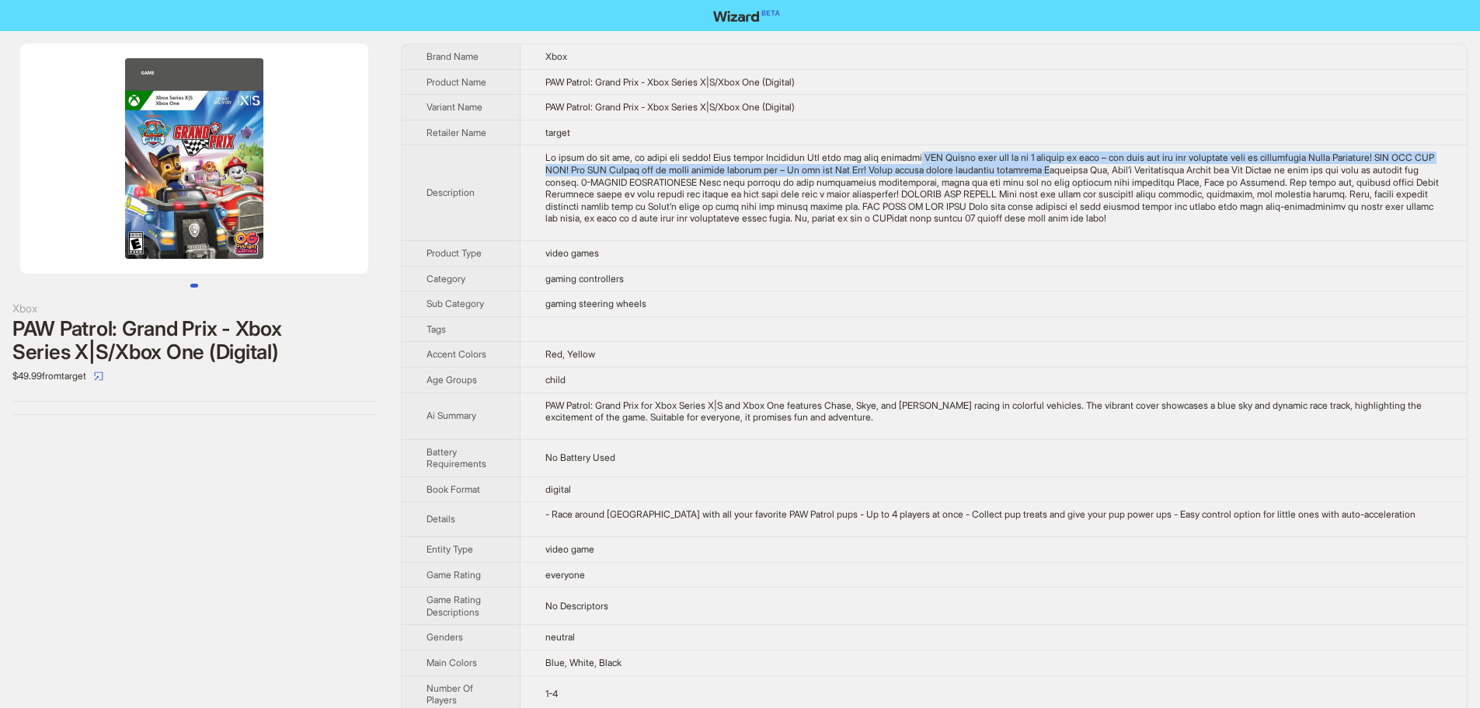
drag, startPoint x: 930, startPoint y: 157, endPoint x: 1123, endPoint y: 167, distance: 193.7
click at [1123, 167] on div "No track is too big, no racer too small! Race around Adventure Bay with all you…" at bounding box center [993, 187] width 897 height 73
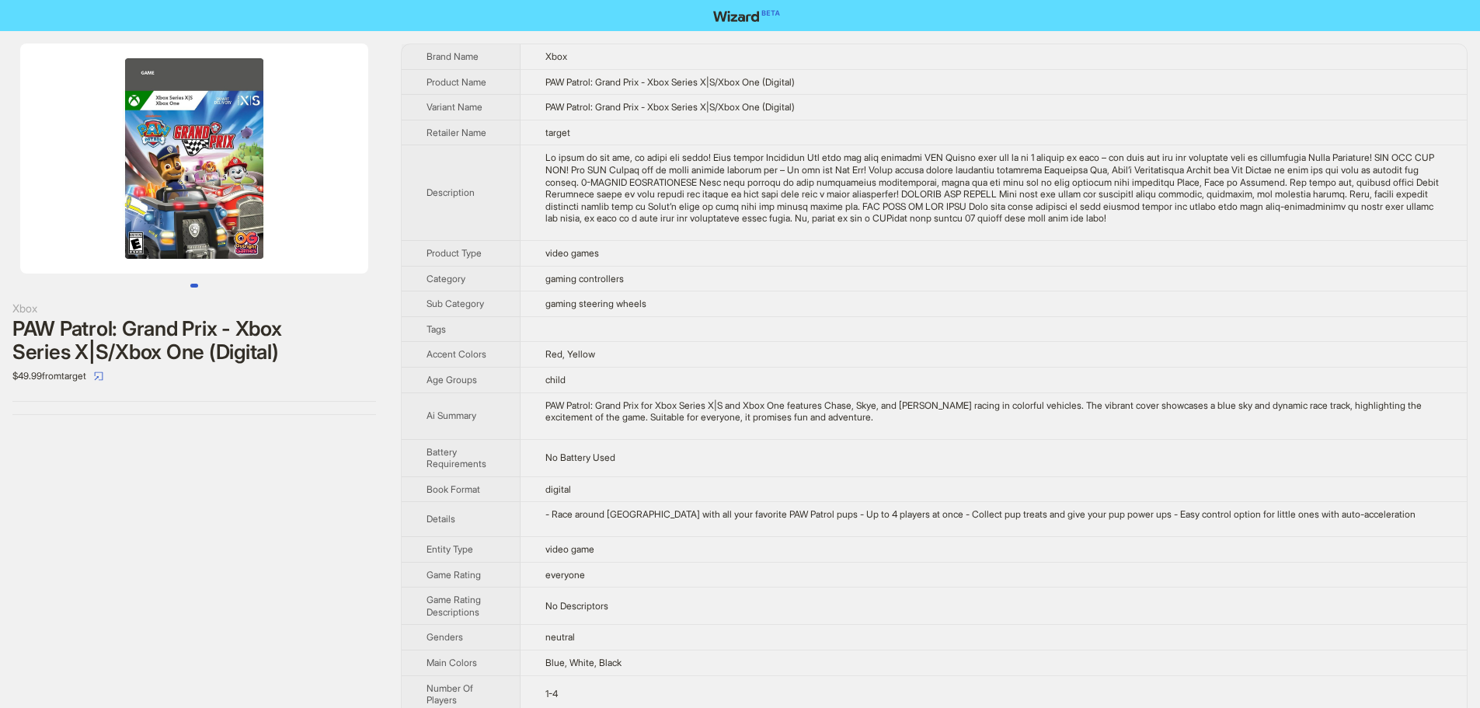
click at [863, 246] on td "video games" at bounding box center [994, 253] width 946 height 26
drag, startPoint x: 224, startPoint y: 148, endPoint x: 55, endPoint y: 148, distance: 168.6
click at [68, 148] on img at bounding box center [194, 159] width 348 height 230
click at [317, 188] on img at bounding box center [194, 159] width 348 height 230
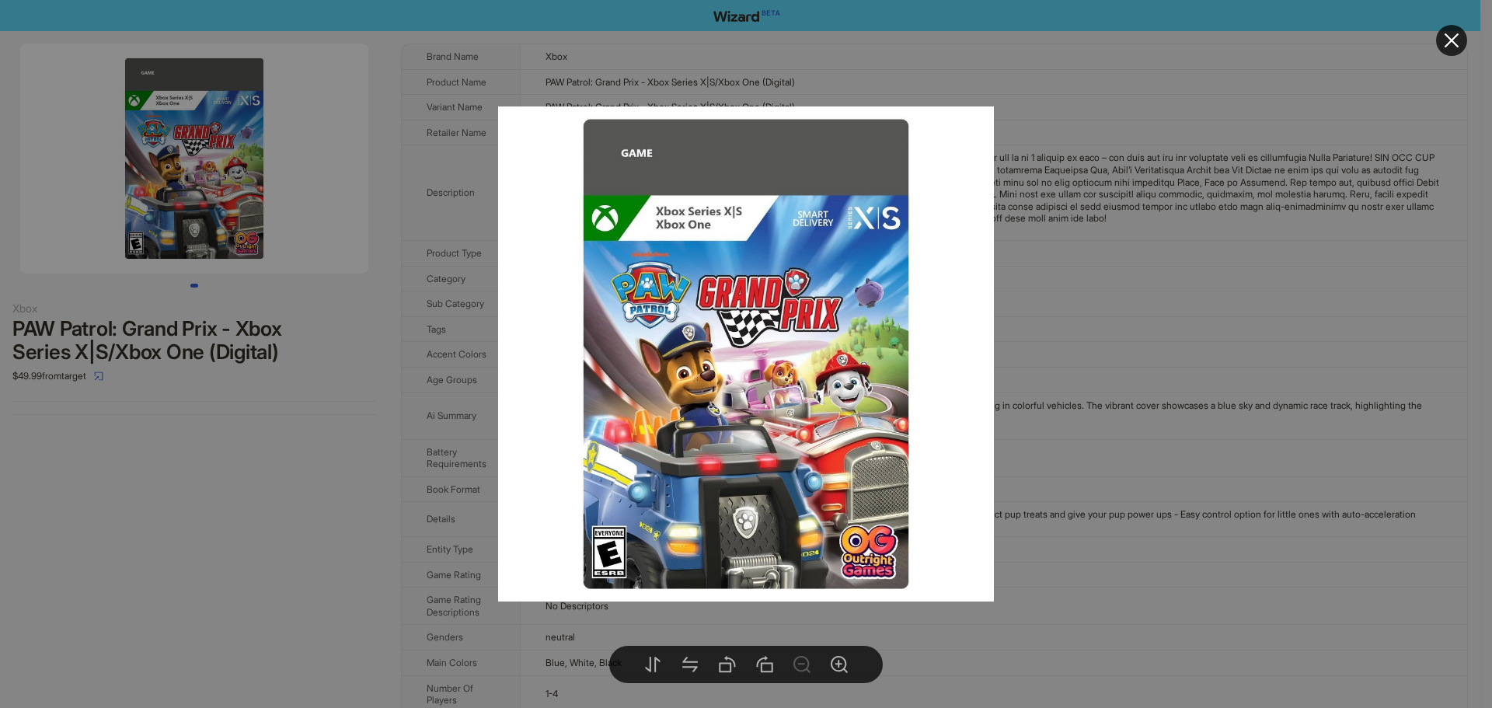
drag, startPoint x: 792, startPoint y: 353, endPoint x: 477, endPoint y: 341, distance: 315.7
click at [498, 344] on img at bounding box center [746, 354] width 496 height 496
click at [1464, 44] on button at bounding box center [1451, 40] width 31 height 31
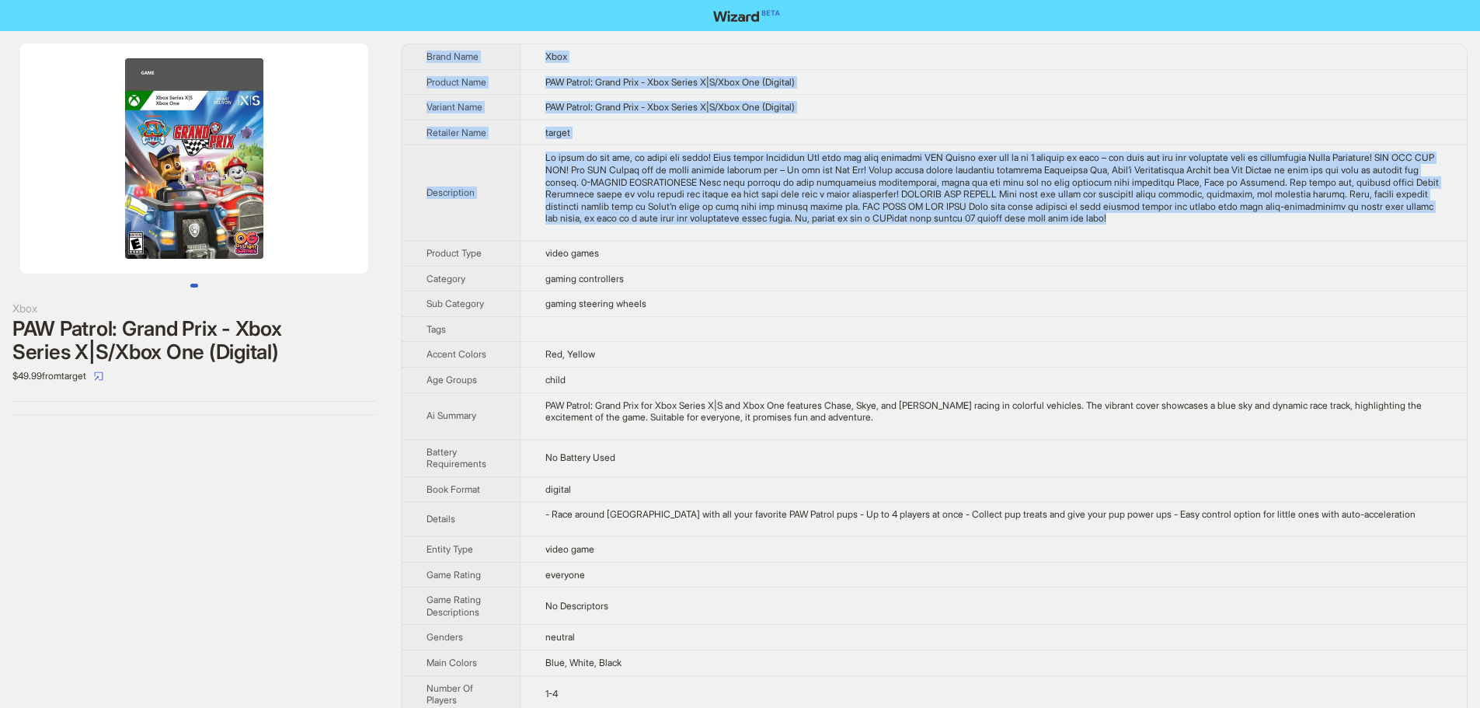
drag, startPoint x: 1360, startPoint y: 221, endPoint x: 422, endPoint y: 55, distance: 952.2
click at [422, 55] on tbody "Brand Name Xbox Product Name PAW Patrol: Grand Prix - Xbox Series X|S/Xbox One …" at bounding box center [934, 463] width 1065 height 838
copy tbody "Lorem Ipsu Dolo Sitamet Cons ADI Elitse: Doeiu Temp - Inci Utlabo E|D/Magn Ali …"
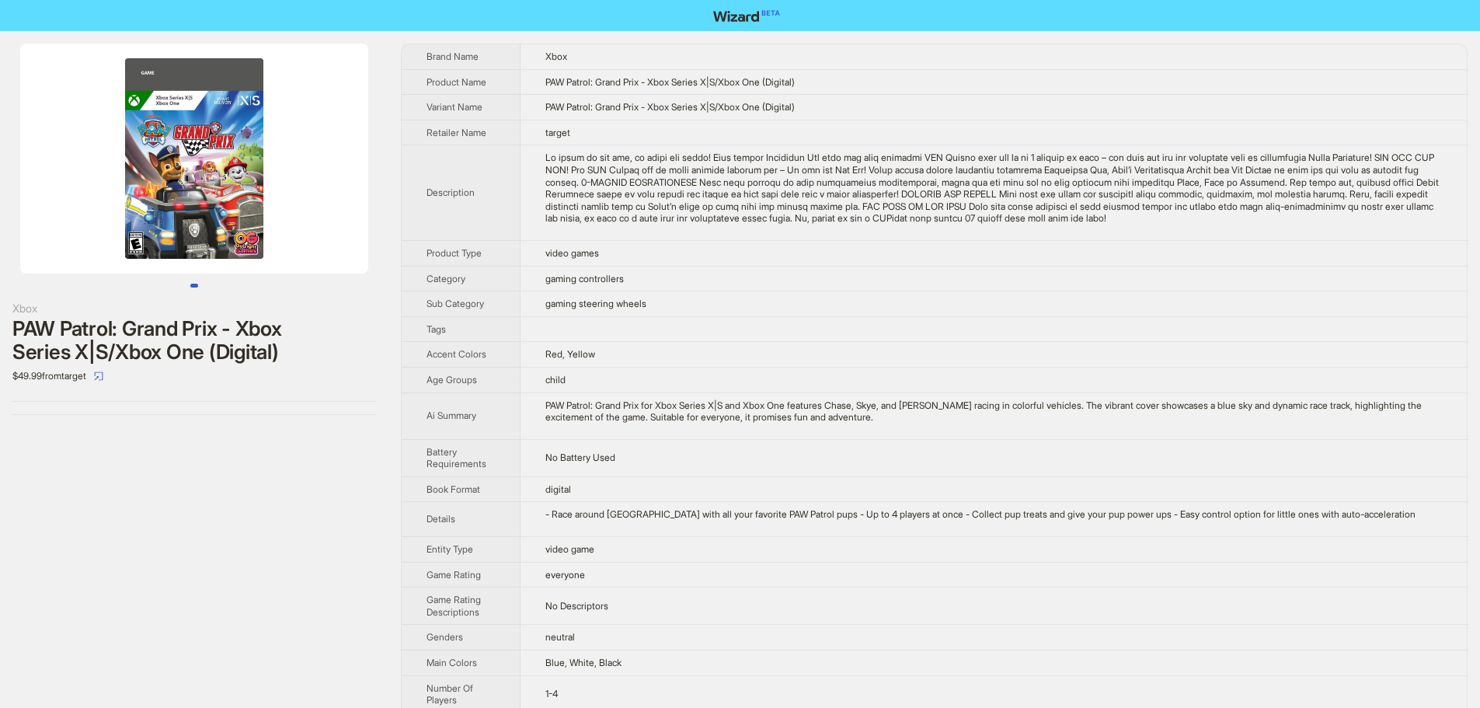
click at [270, 547] on div "Xbox PAW Patrol: Grand Prix - Xbox Series X|S/Xbox One (Digital) $49.99 from ta…" at bounding box center [194, 463] width 388 height 864
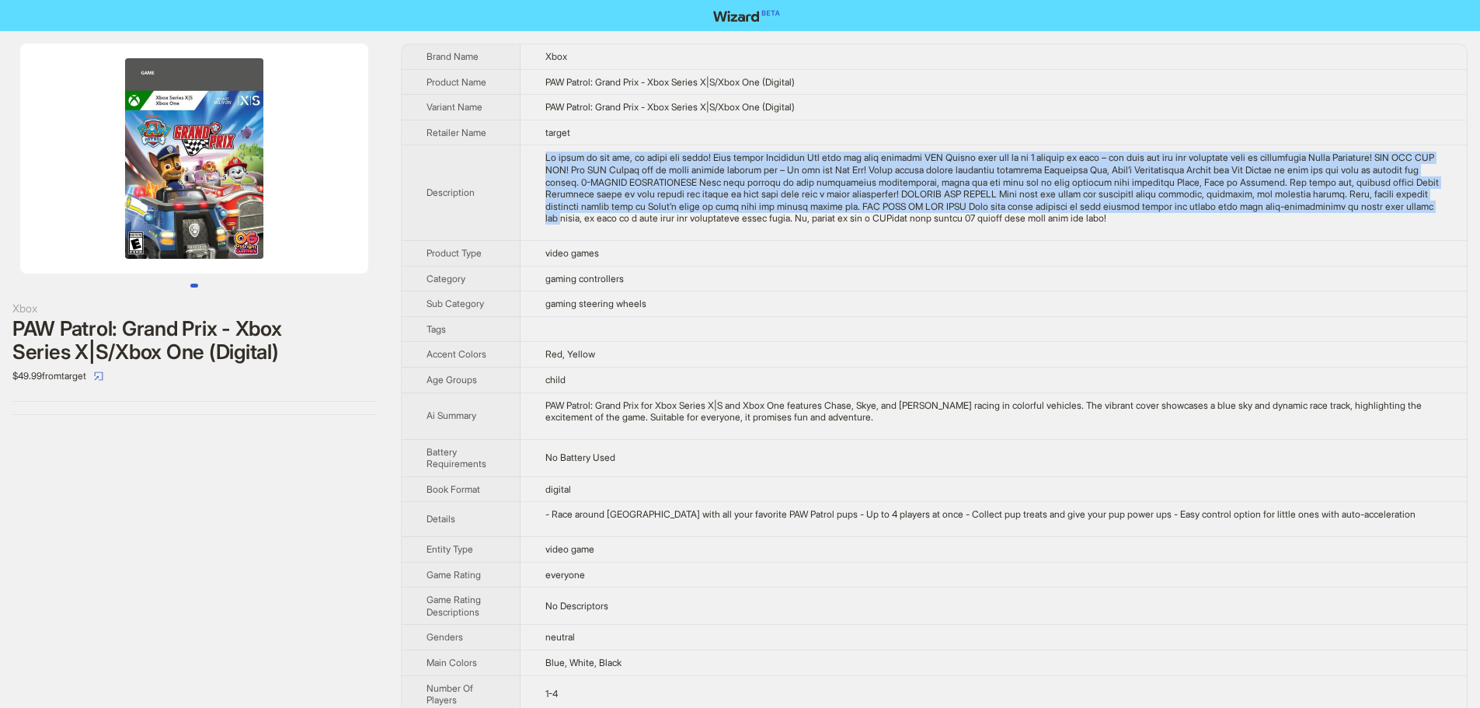
drag, startPoint x: 554, startPoint y: 155, endPoint x: 763, endPoint y: 223, distance: 219.6
click at [763, 223] on td at bounding box center [994, 193] width 946 height 96
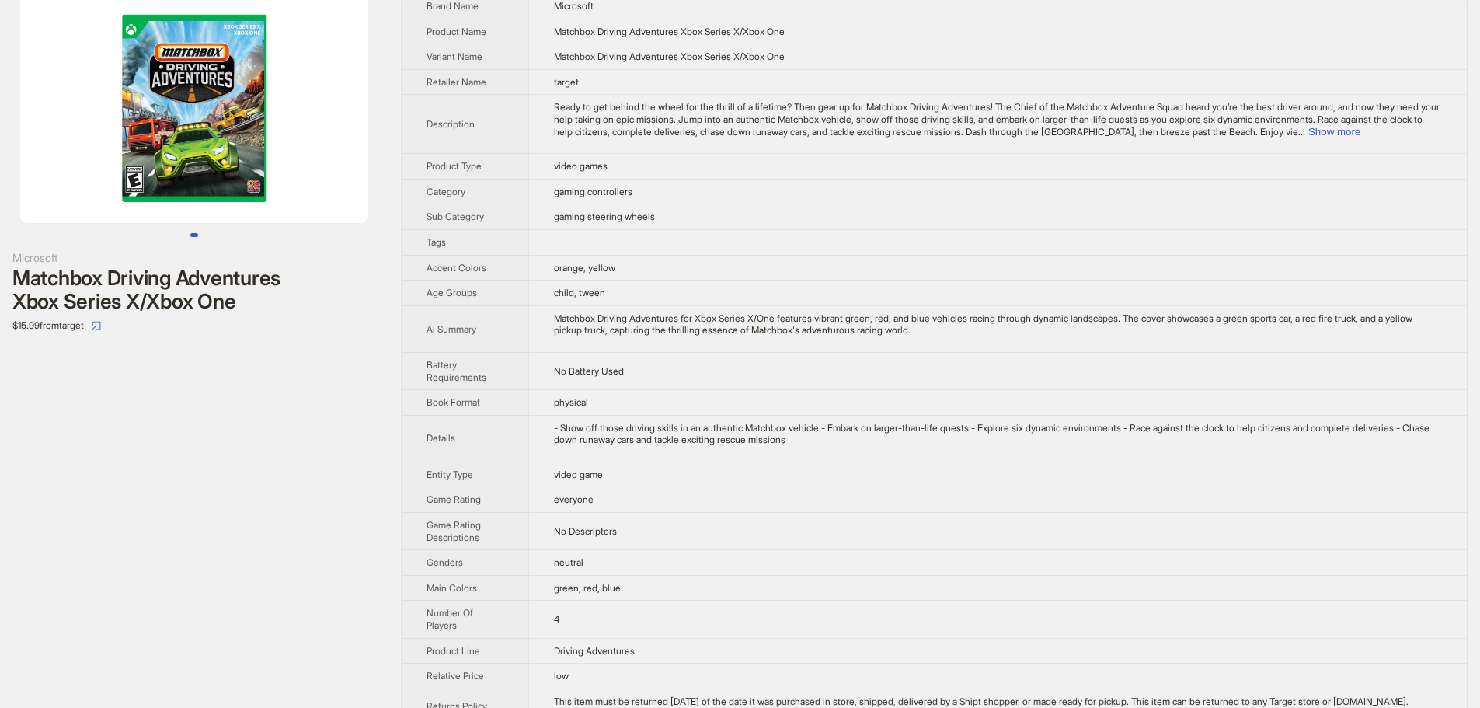
scroll to position [78, 0]
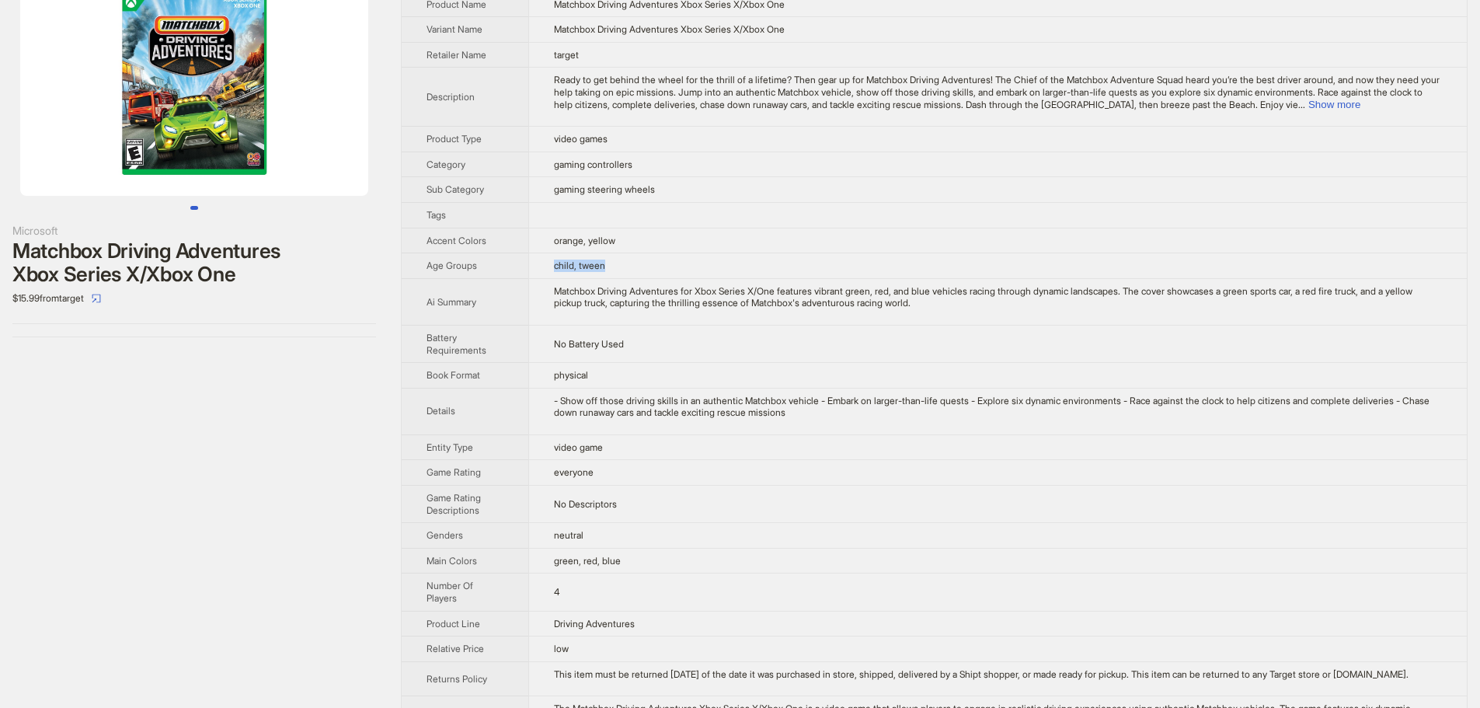
drag, startPoint x: 614, startPoint y: 263, endPoint x: 545, endPoint y: 266, distance: 69.2
click at [545, 266] on td "child, tween" at bounding box center [997, 266] width 939 height 26
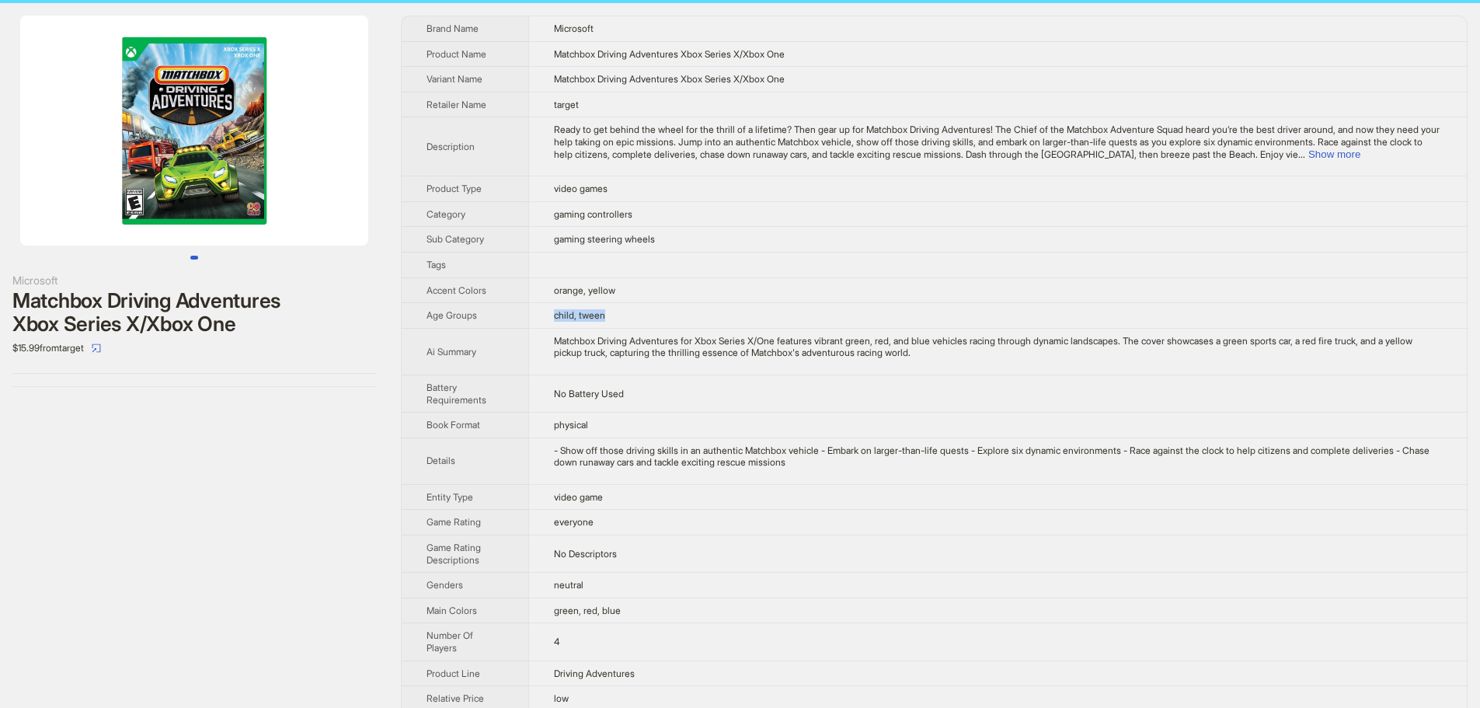
scroll to position [0, 0]
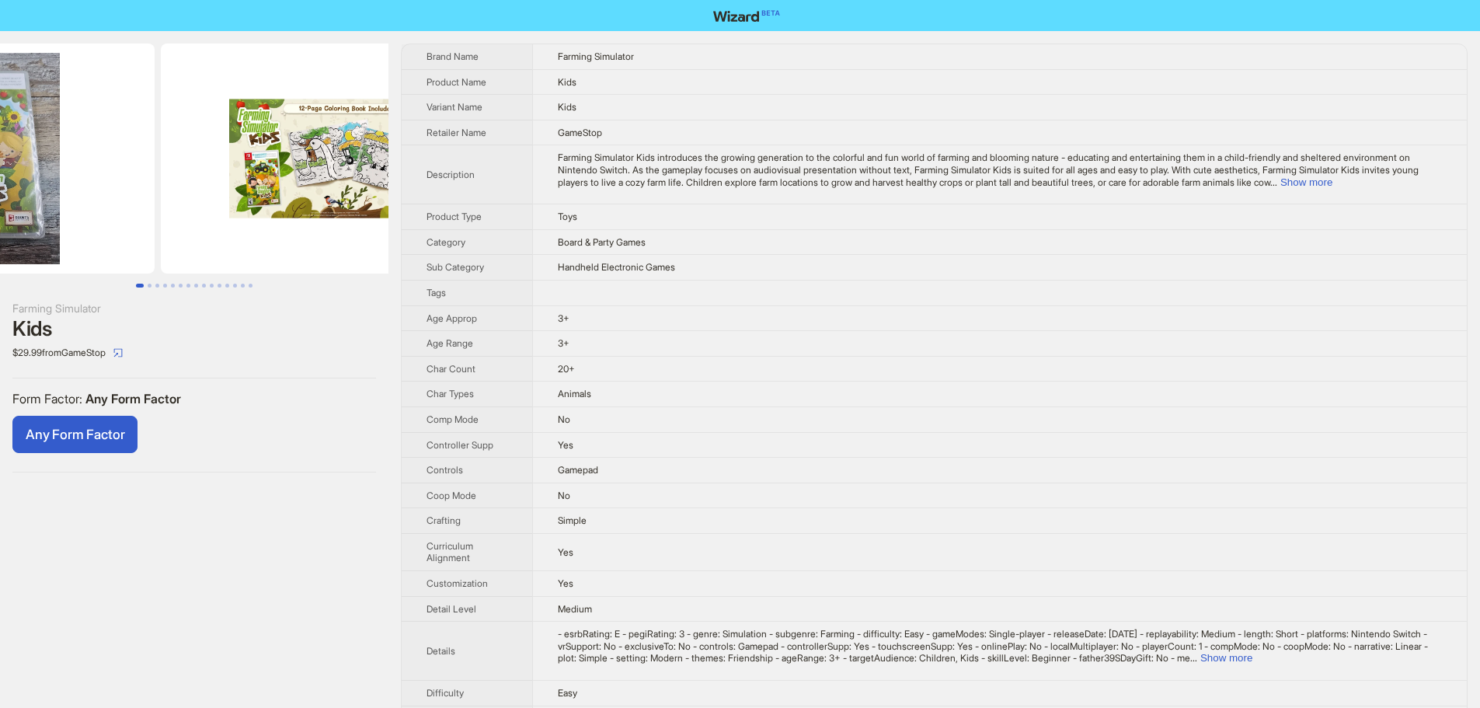
drag, startPoint x: 272, startPoint y: 154, endPoint x: 113, endPoint y: 157, distance: 158.5
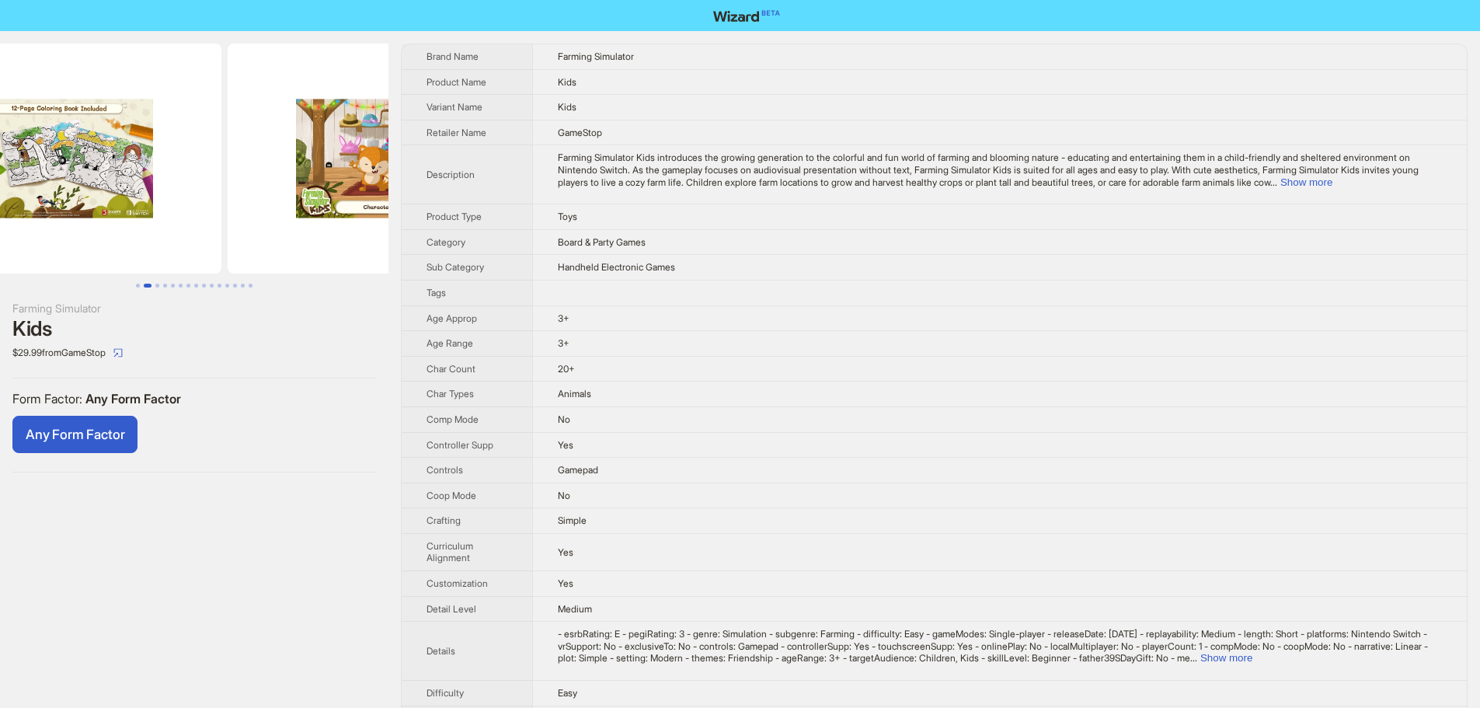
drag, startPoint x: 251, startPoint y: 166, endPoint x: 167, endPoint y: 167, distance: 83.9
click at [167, 167] on img at bounding box center [47, 159] width 348 height 230
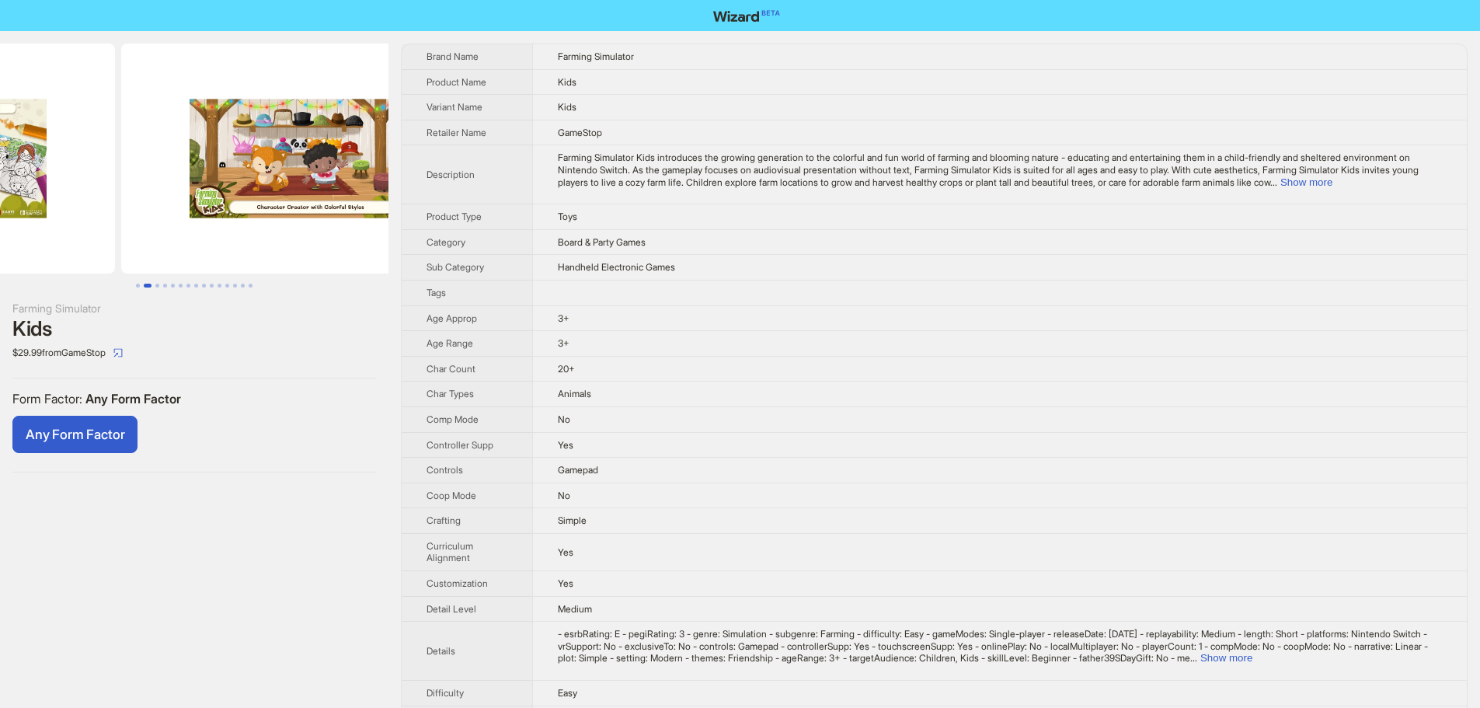
drag, startPoint x: 249, startPoint y: 169, endPoint x: 103, endPoint y: 169, distance: 145.3
click at [104, 169] on ul at bounding box center [194, 159] width 388 height 230
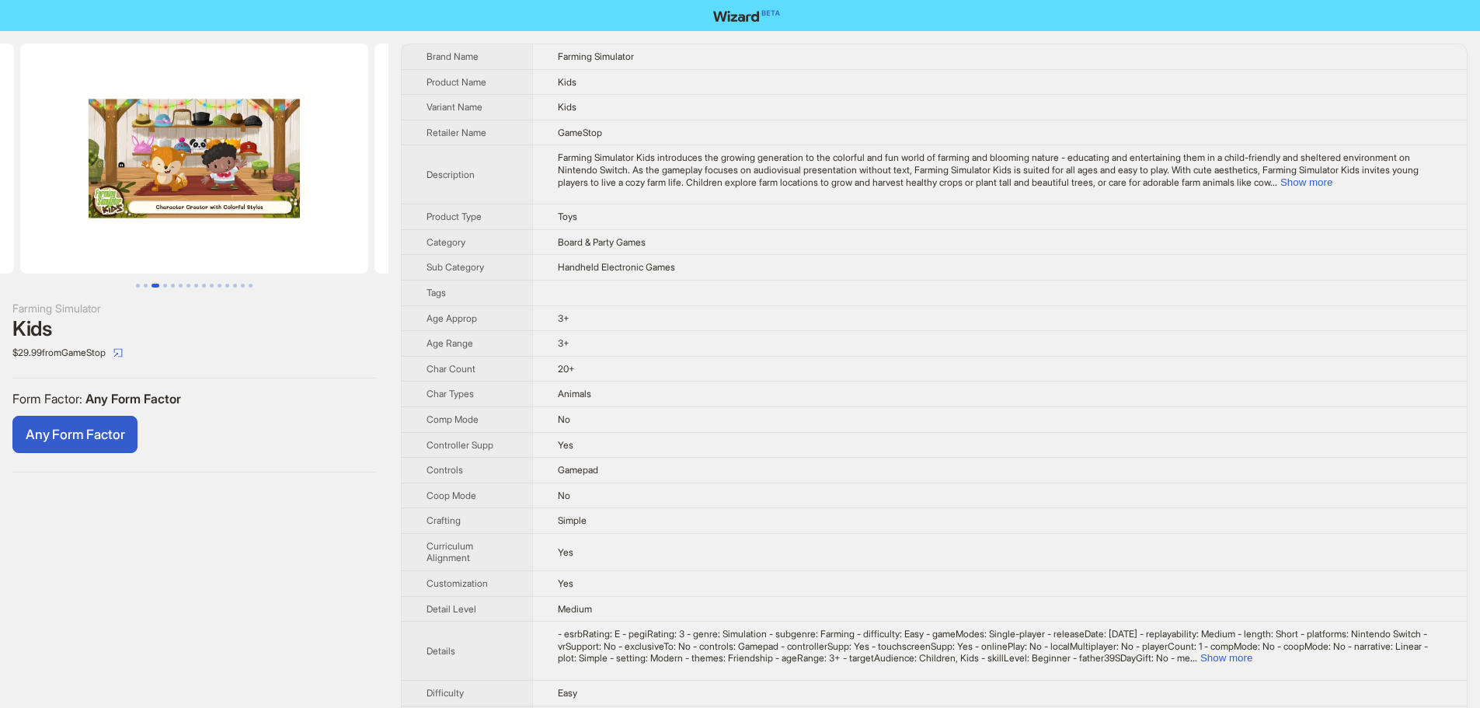
drag, startPoint x: 141, startPoint y: 149, endPoint x: 82, endPoint y: 160, distance: 60.8
click at [124, 152] on img at bounding box center [194, 159] width 348 height 230
click at [1332, 178] on button "Show more" at bounding box center [1306, 182] width 52 height 12
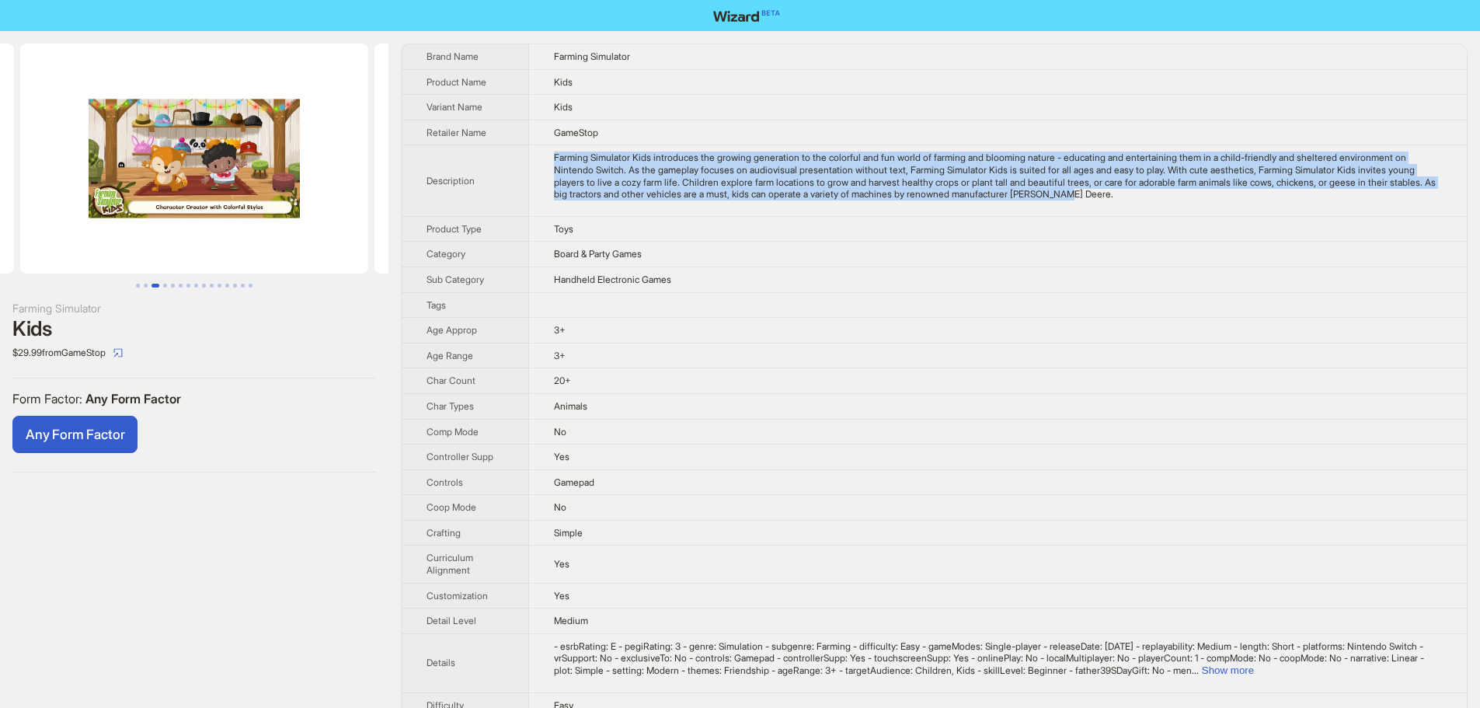
drag, startPoint x: 1183, startPoint y: 198, endPoint x: 551, endPoint y: 159, distance: 633.6
click at [551, 159] on td "Farming Simulator Kids introduces the growing generation to the colorful and fu…" at bounding box center [997, 180] width 939 height 71
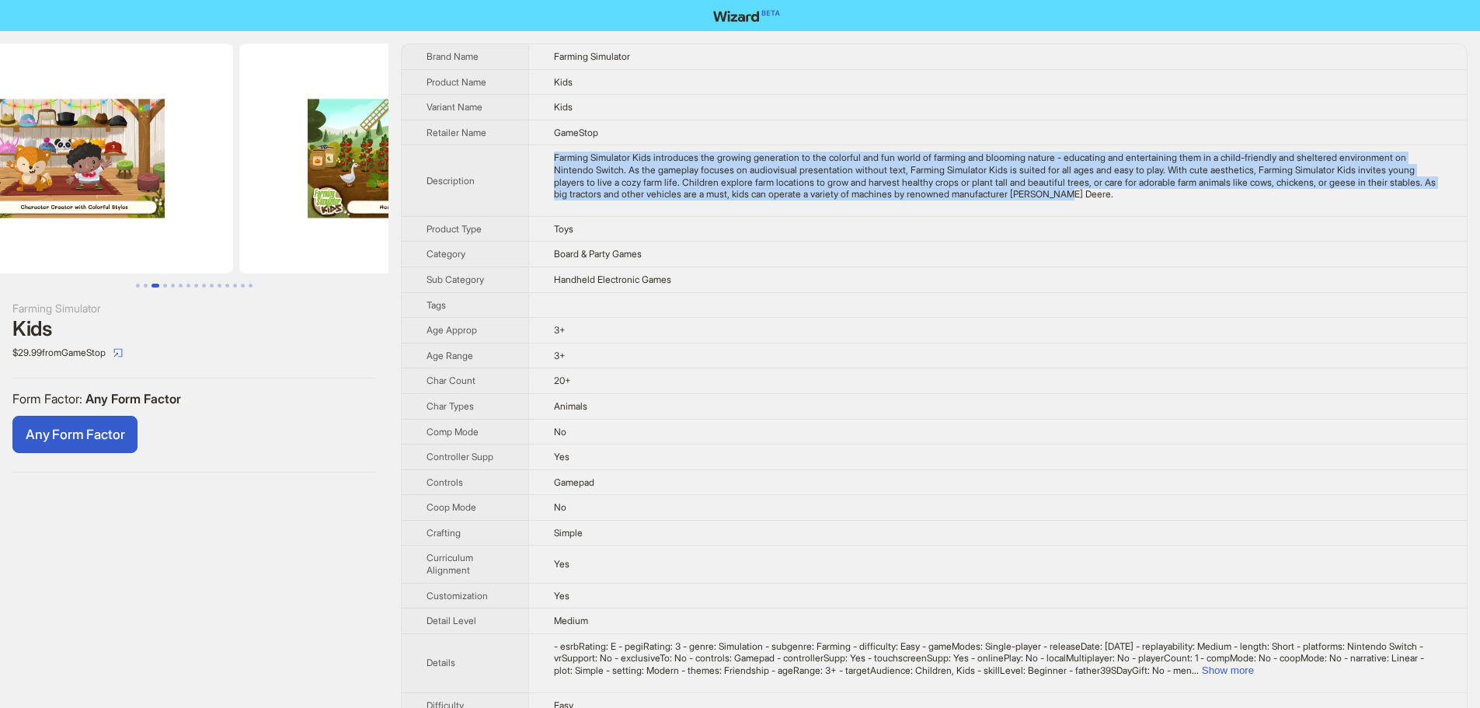
drag, startPoint x: 211, startPoint y: 172, endPoint x: 118, endPoint y: 176, distance: 92.5
click at [118, 176] on img at bounding box center [59, 159] width 348 height 230
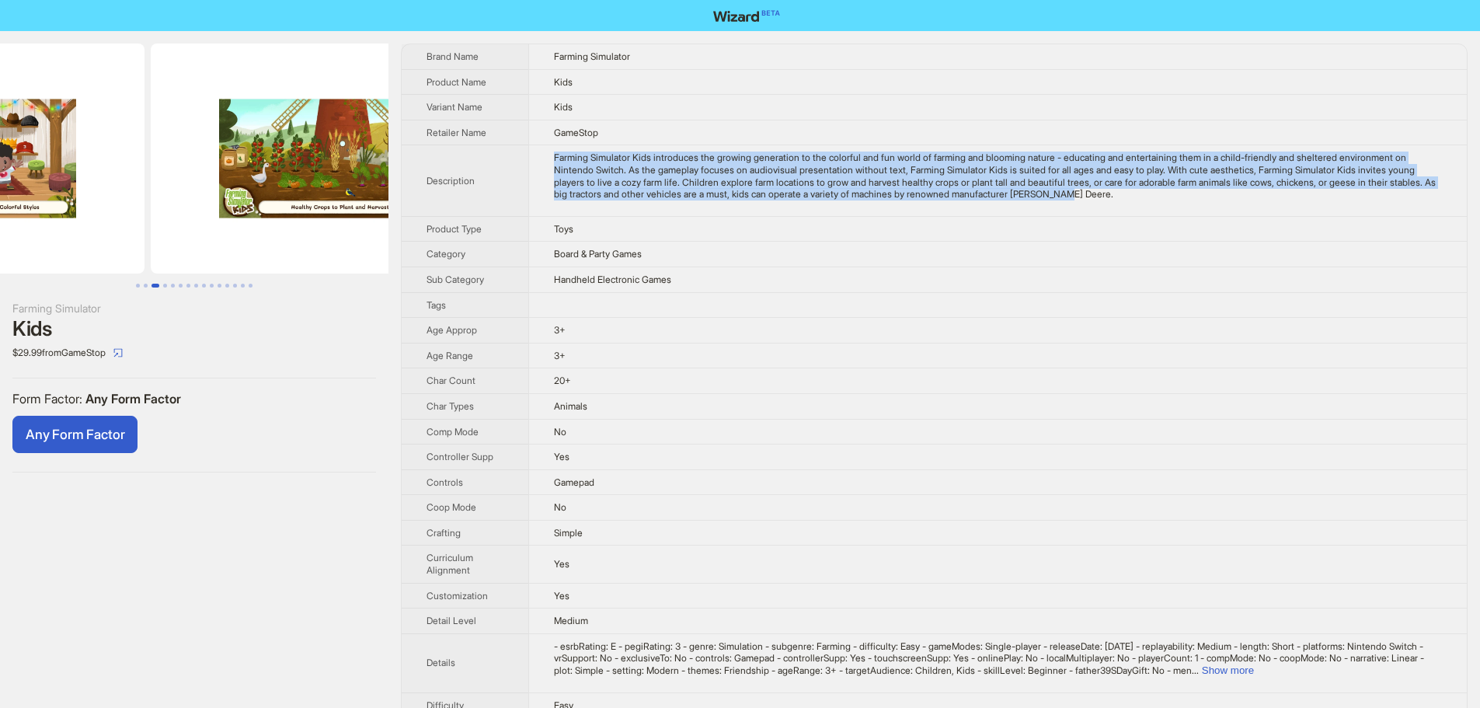
drag, startPoint x: 280, startPoint y: 168, endPoint x: 129, endPoint y: 197, distance: 154.3
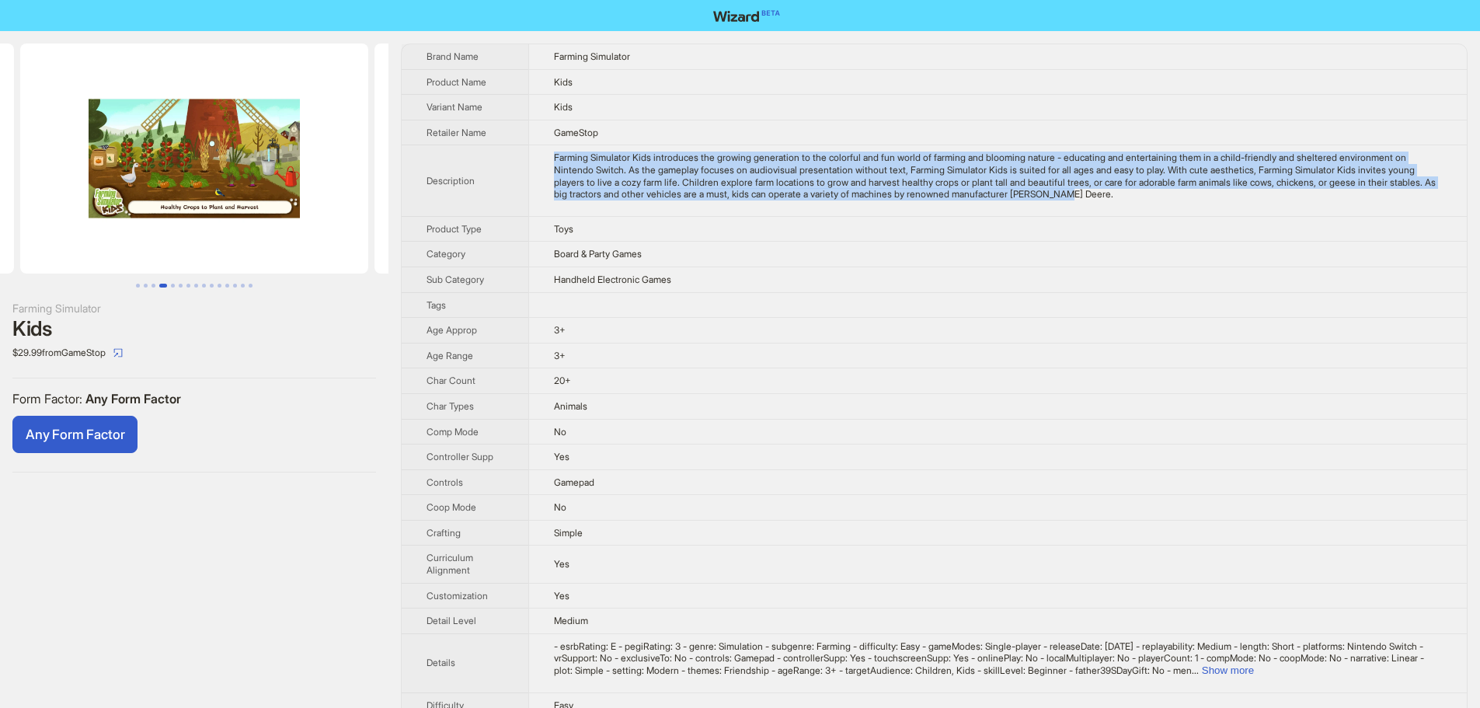
drag, startPoint x: 294, startPoint y: 179, endPoint x: 154, endPoint y: 190, distance: 141.1
click at [154, 190] on img at bounding box center [194, 159] width 348 height 230
click at [374, 179] on img at bounding box center [548, 159] width 348 height 230
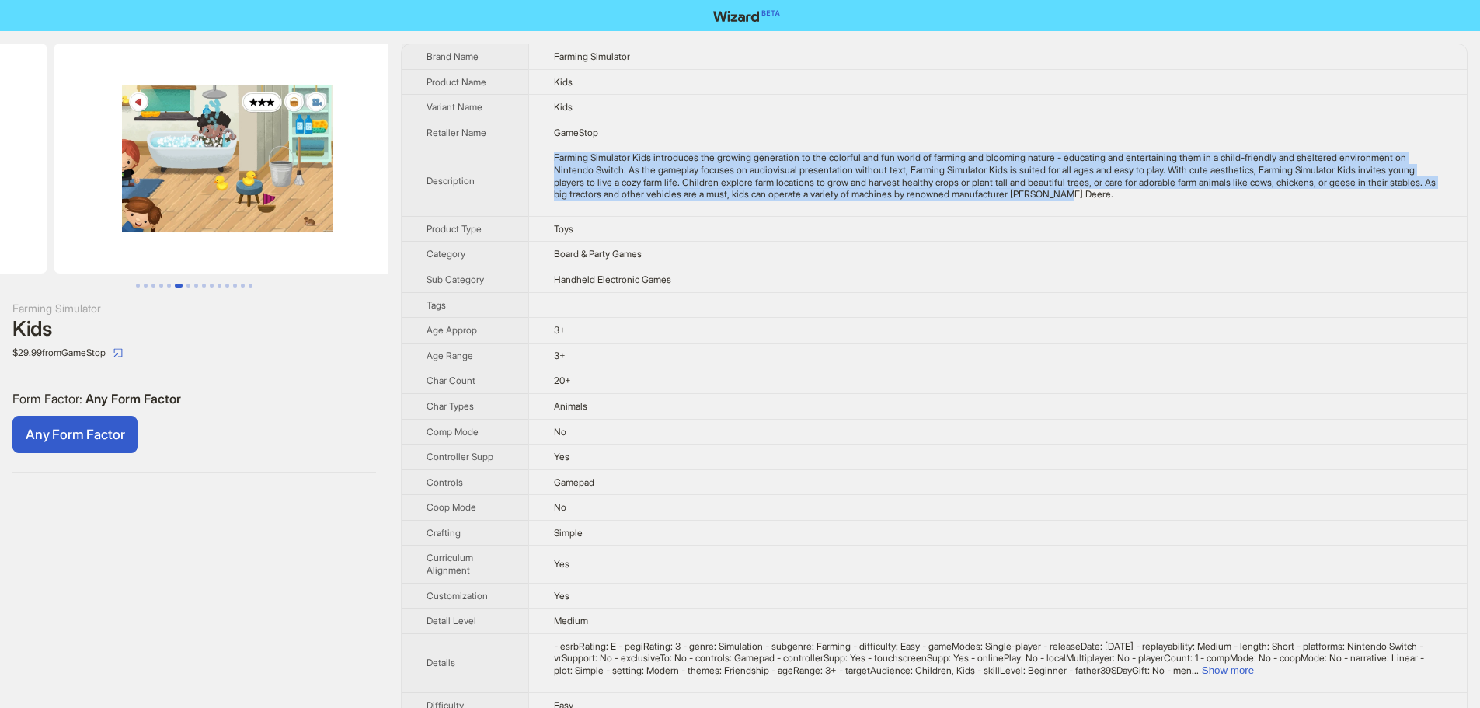
drag, startPoint x: 315, startPoint y: 174, endPoint x: 68, endPoint y: 156, distance: 248.5
click at [87, 160] on ul at bounding box center [194, 159] width 388 height 230
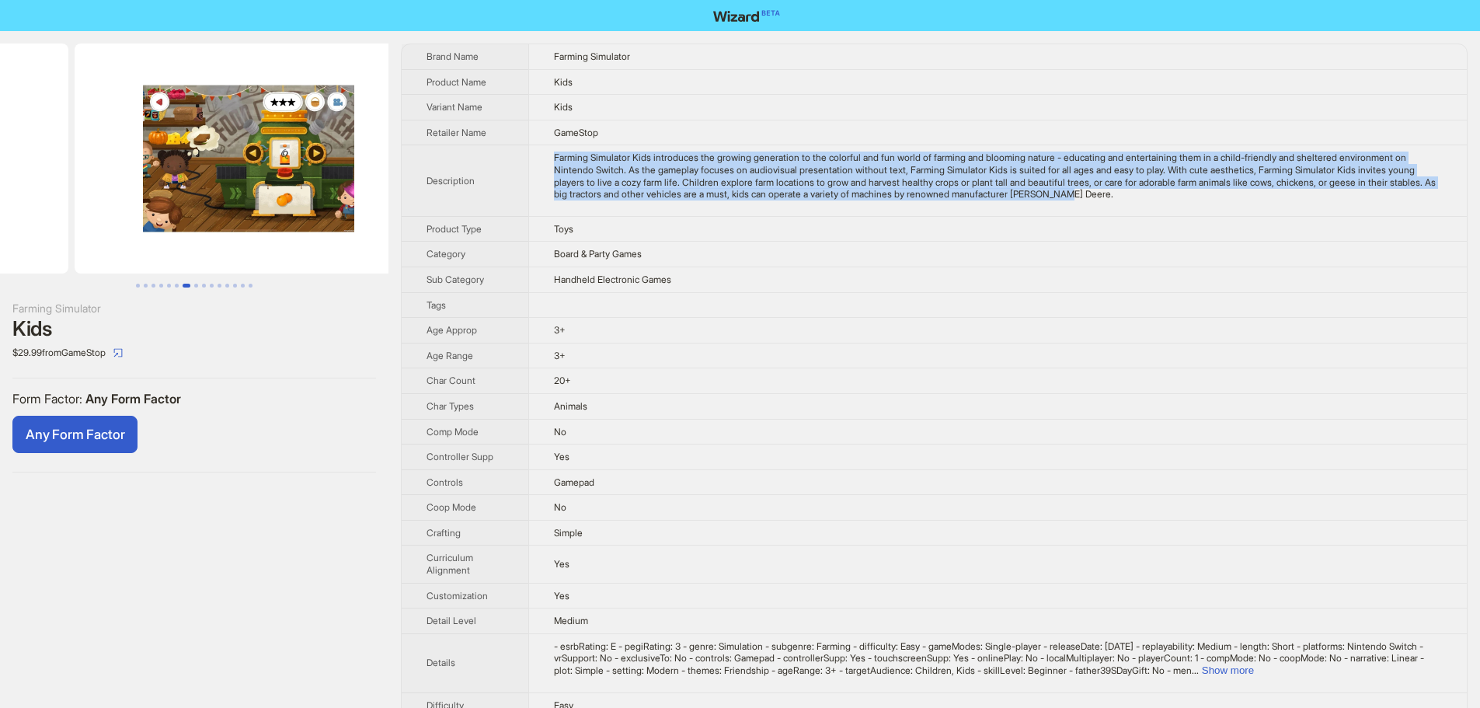
drag, startPoint x: 256, startPoint y: 155, endPoint x: 44, endPoint y: 165, distance: 213.1
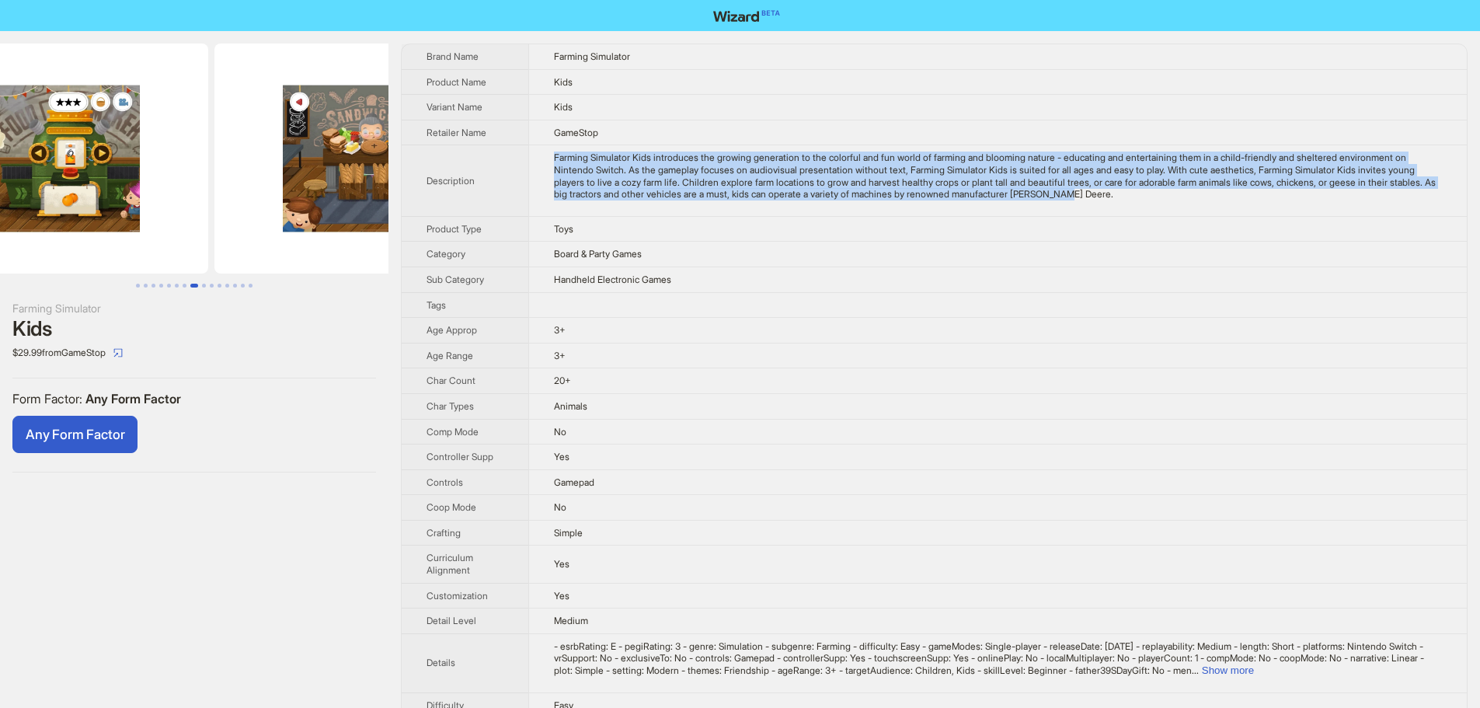
click at [200, 196] on li at bounding box center [34, 159] width 354 height 230
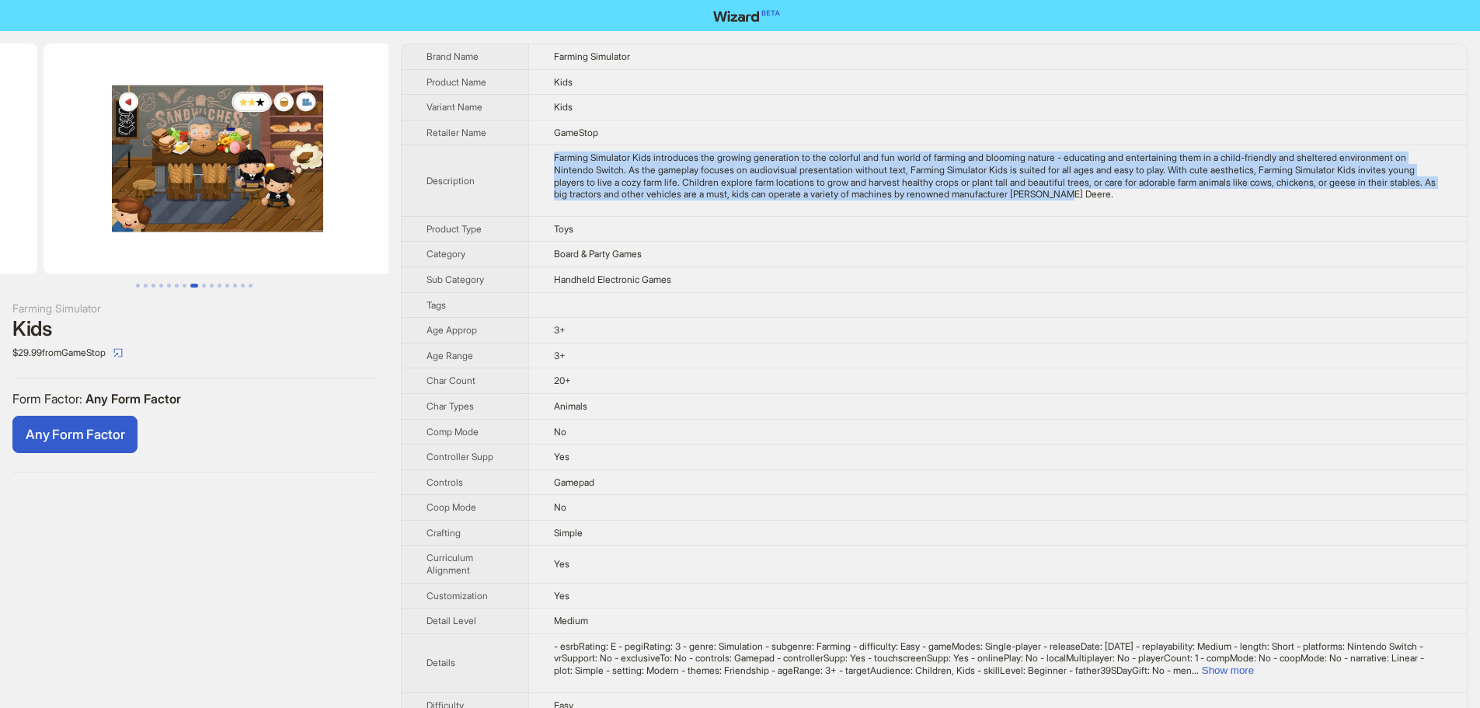
drag, startPoint x: 324, startPoint y: 174, endPoint x: 48, endPoint y: 193, distance: 276.5
click at [61, 199] on ul at bounding box center [194, 159] width 388 height 230
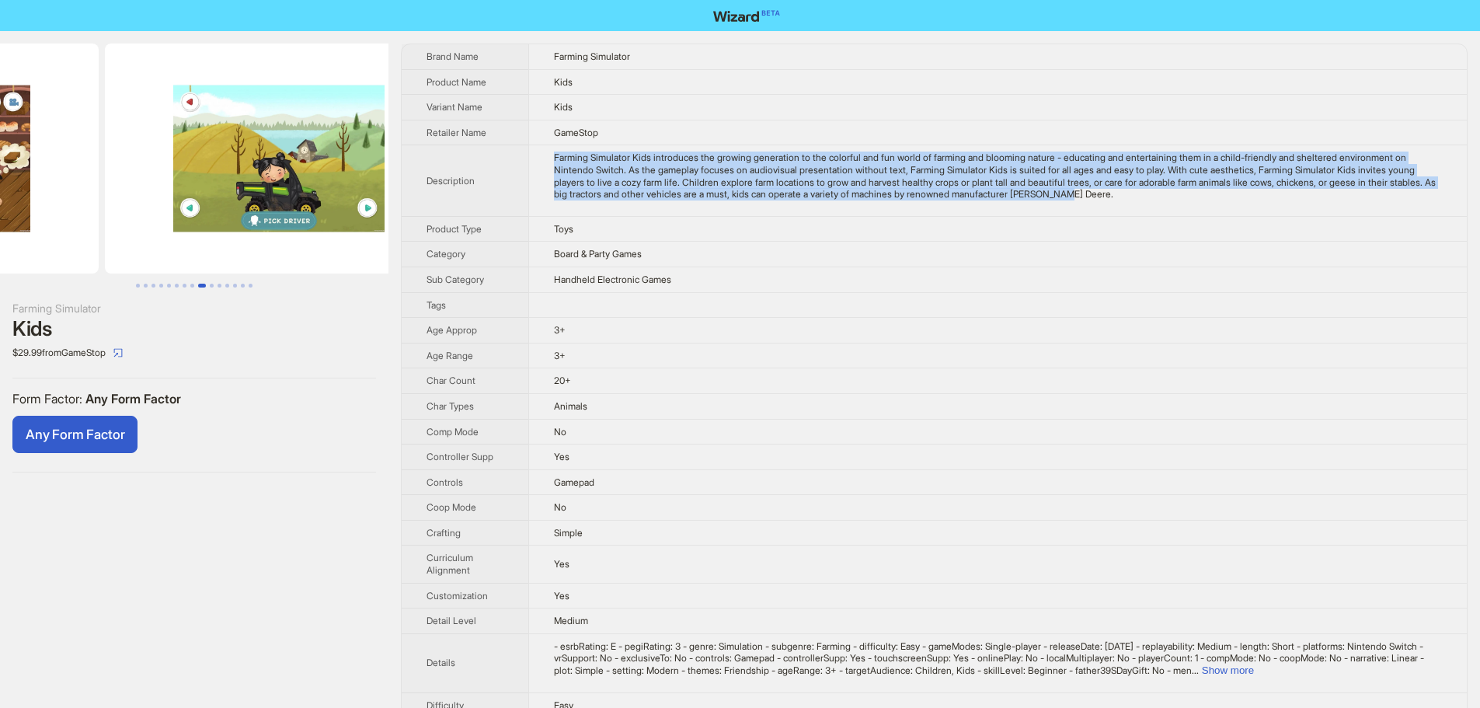
drag, startPoint x: 256, startPoint y: 187, endPoint x: 75, endPoint y: 186, distance: 181.8
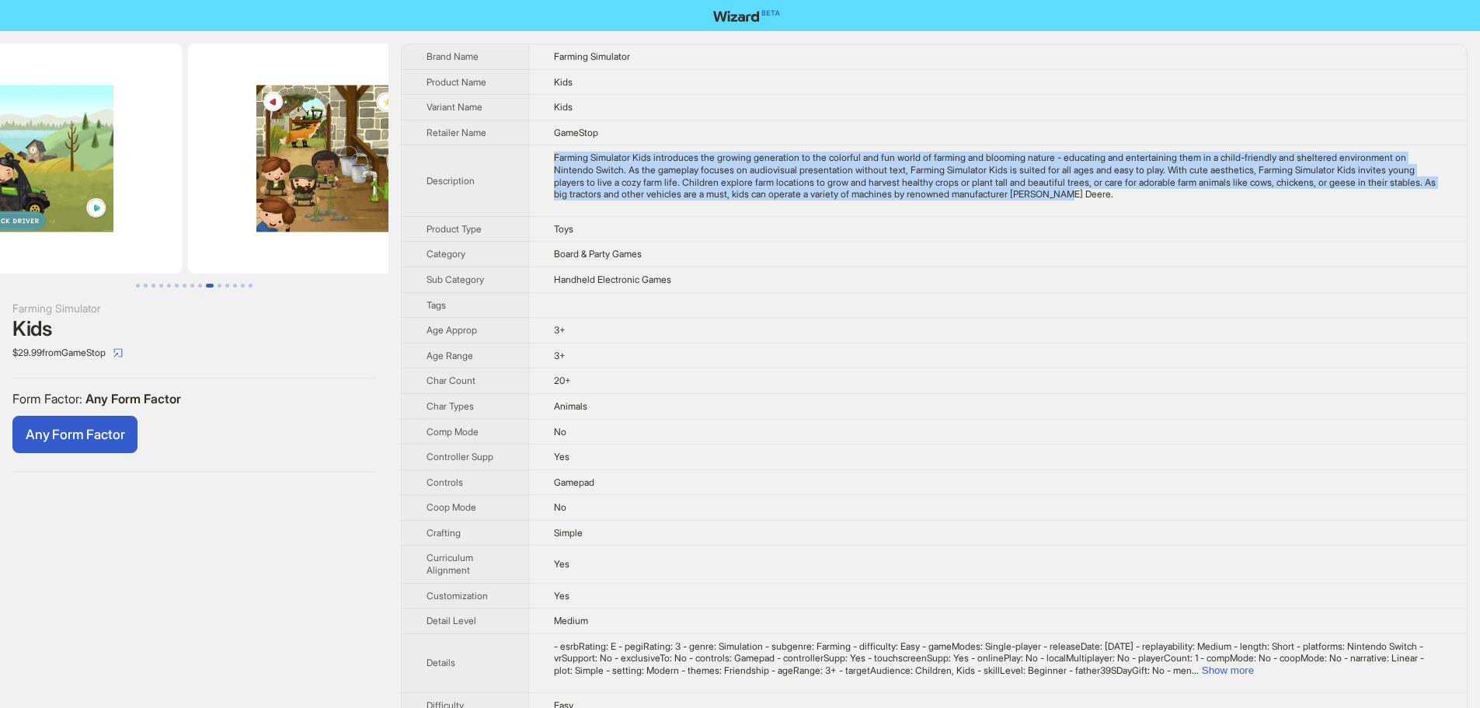
drag, startPoint x: 254, startPoint y: 186, endPoint x: 140, endPoint y: 192, distance: 114.3
click at [129, 197] on img at bounding box center [8, 159] width 348 height 230
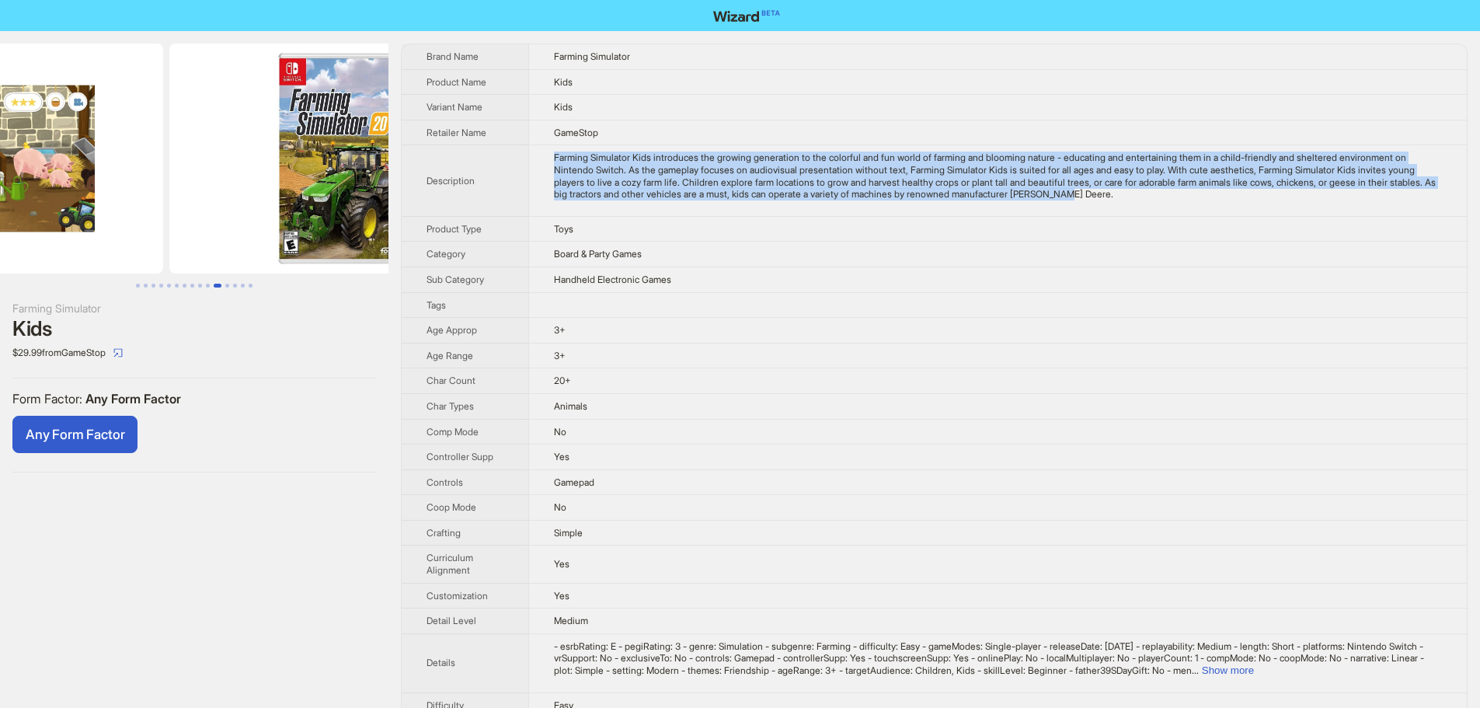
drag, startPoint x: 248, startPoint y: 195, endPoint x: 85, endPoint y: 208, distance: 162.9
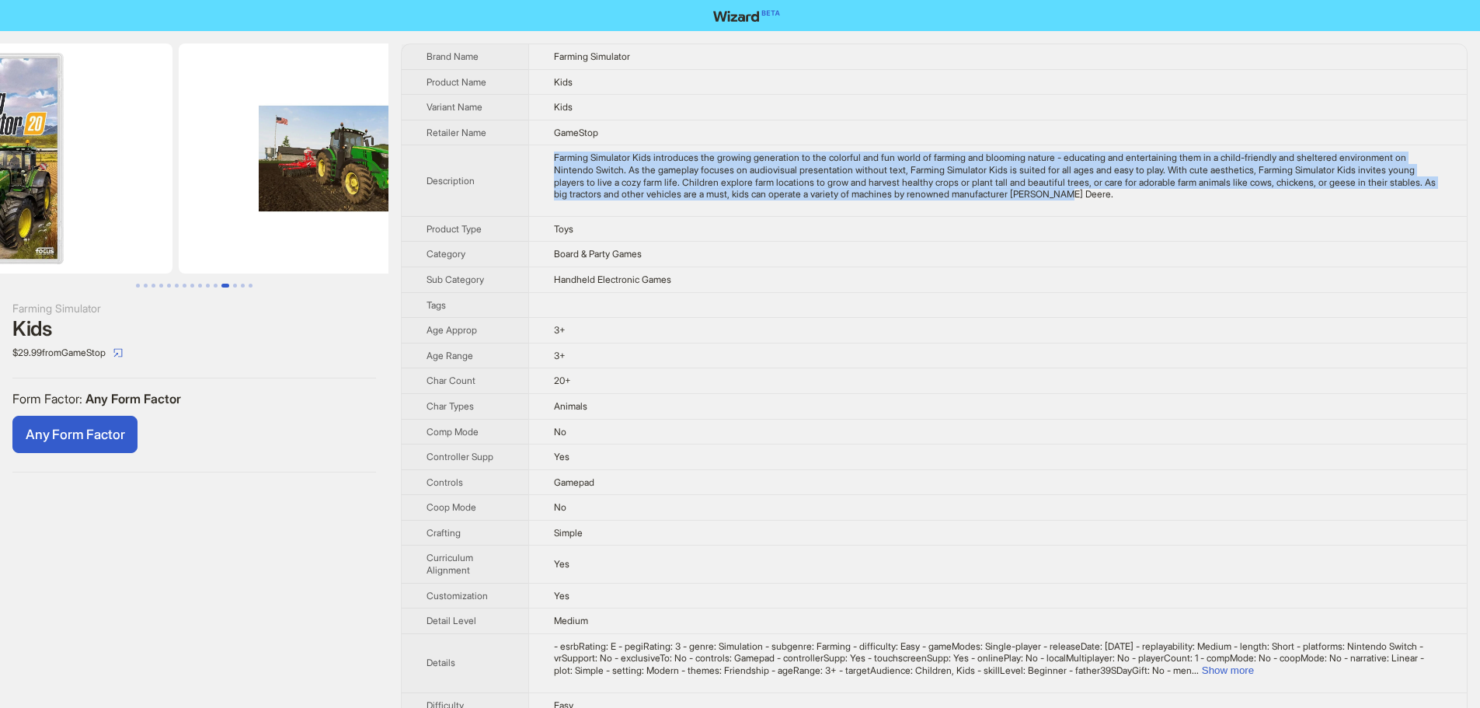
drag, startPoint x: 199, startPoint y: 199, endPoint x: 75, endPoint y: 225, distance: 127.1
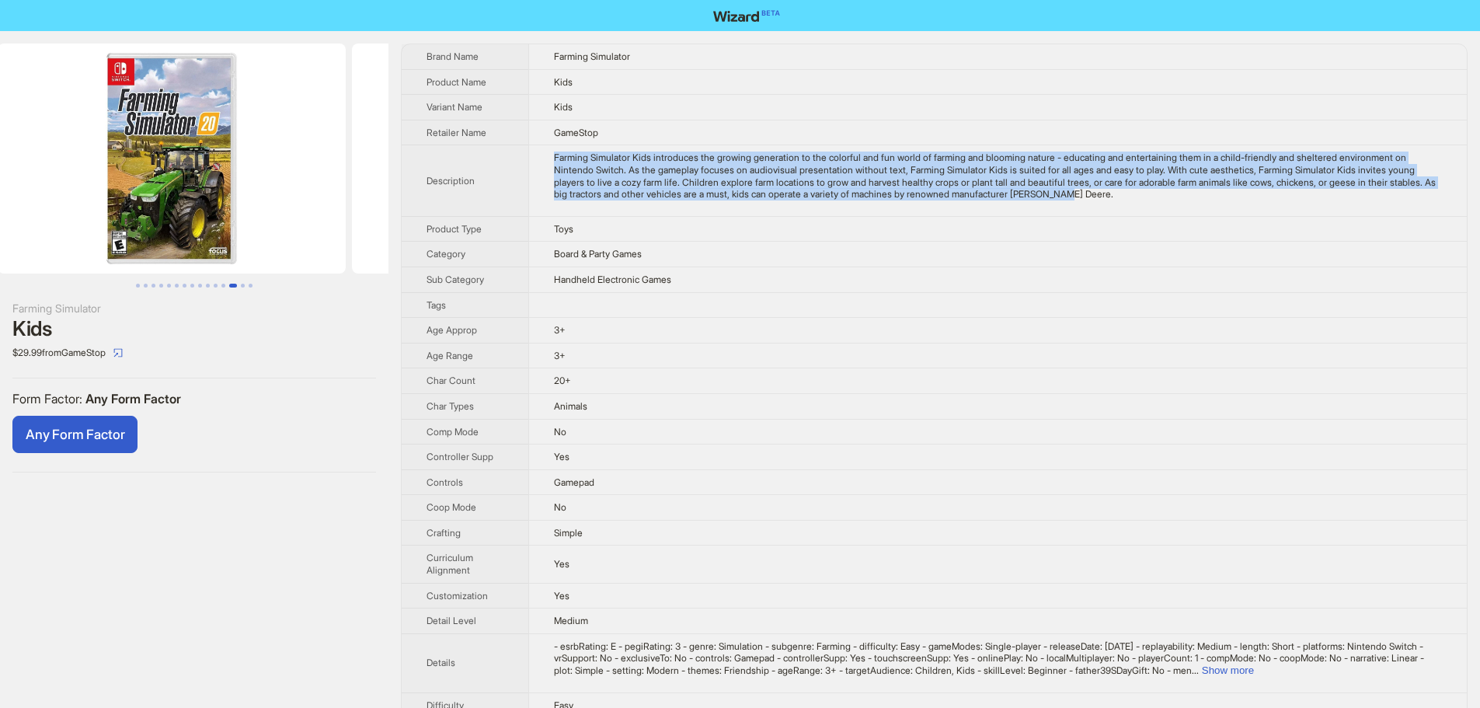
drag, startPoint x: 155, startPoint y: 189, endPoint x: 384, endPoint y: 221, distance: 231.4
click at [382, 221] on img at bounding box center [526, 159] width 348 height 230
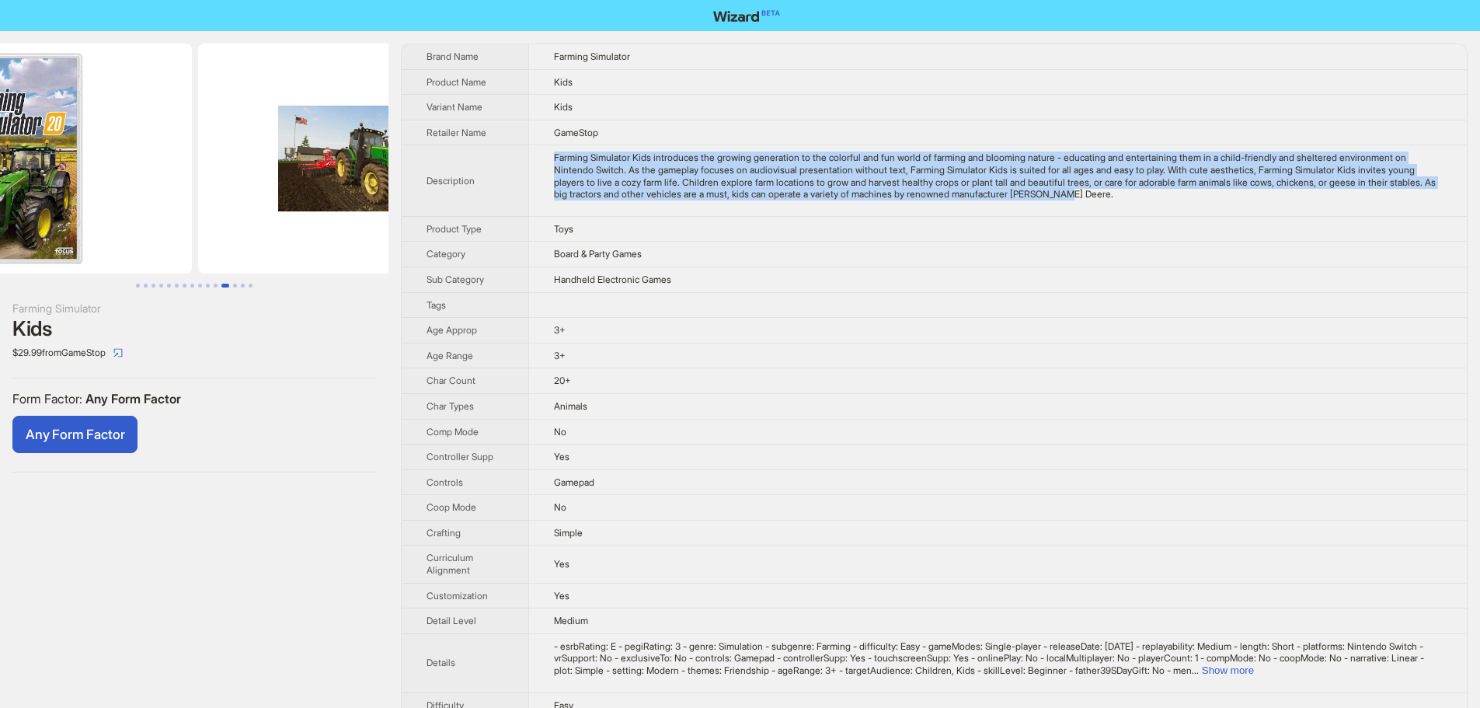
drag, startPoint x: 280, startPoint y: 196, endPoint x: 180, endPoint y: 190, distance: 99.6
click at [166, 200] on img at bounding box center [18, 159] width 348 height 230
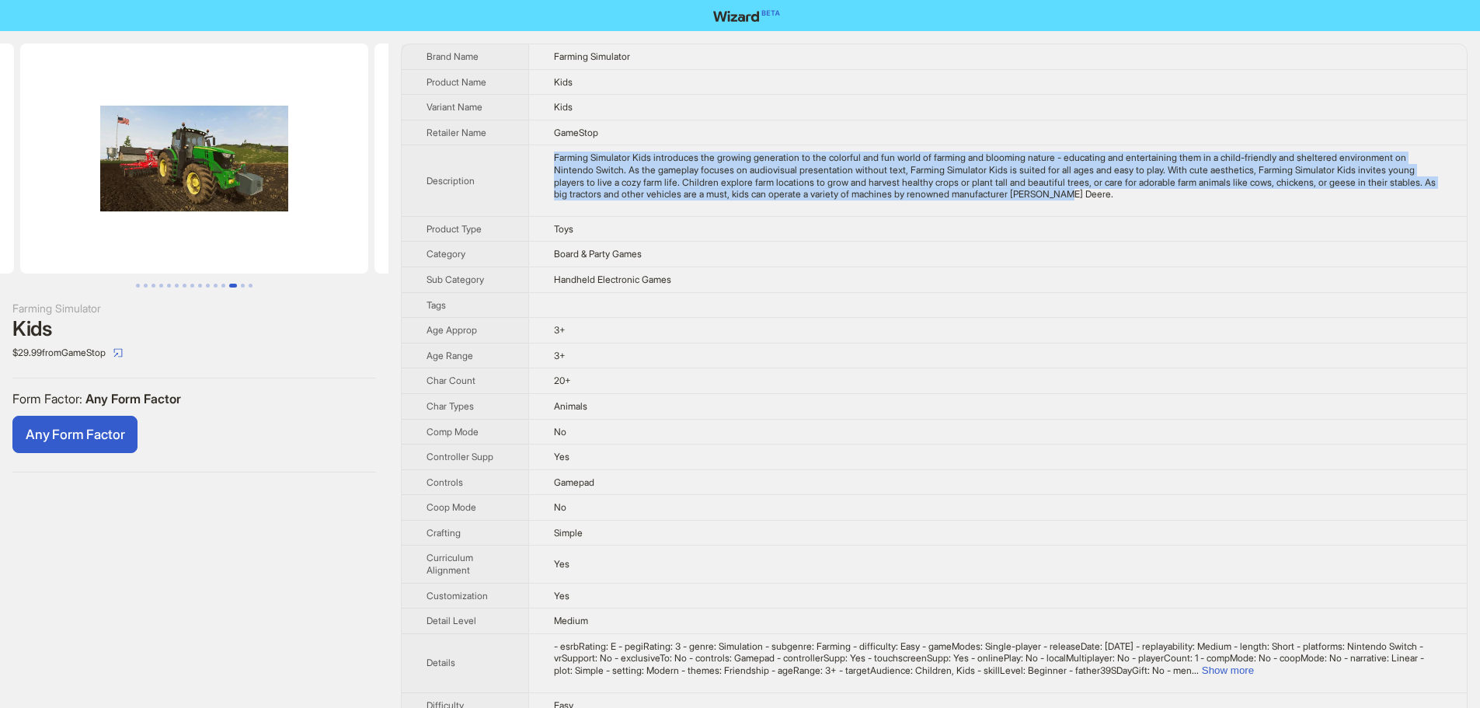
drag, startPoint x: 231, startPoint y: 193, endPoint x: 90, endPoint y: 183, distance: 141.0
click at [89, 187] on ul at bounding box center [194, 159] width 388 height 230
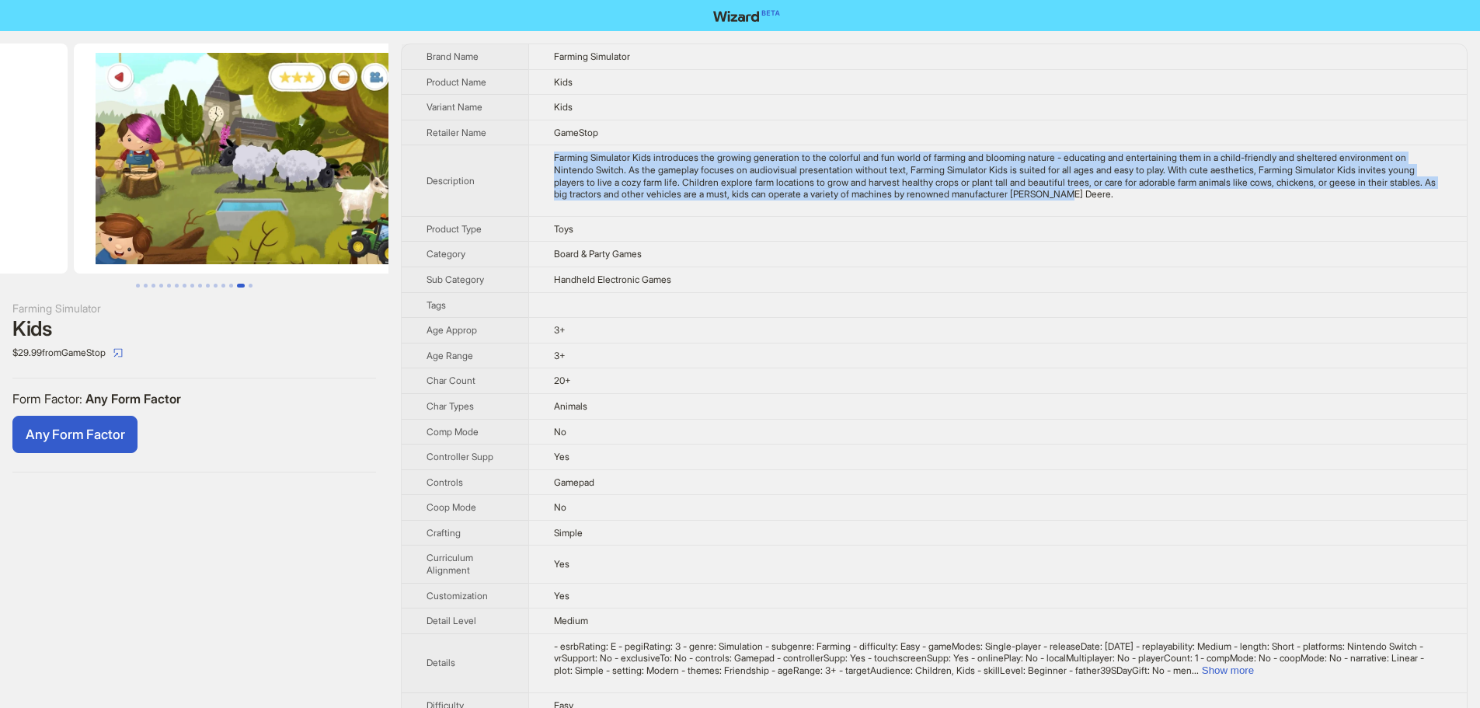
drag, startPoint x: 248, startPoint y: 180, endPoint x: 37, endPoint y: 190, distance: 210.8
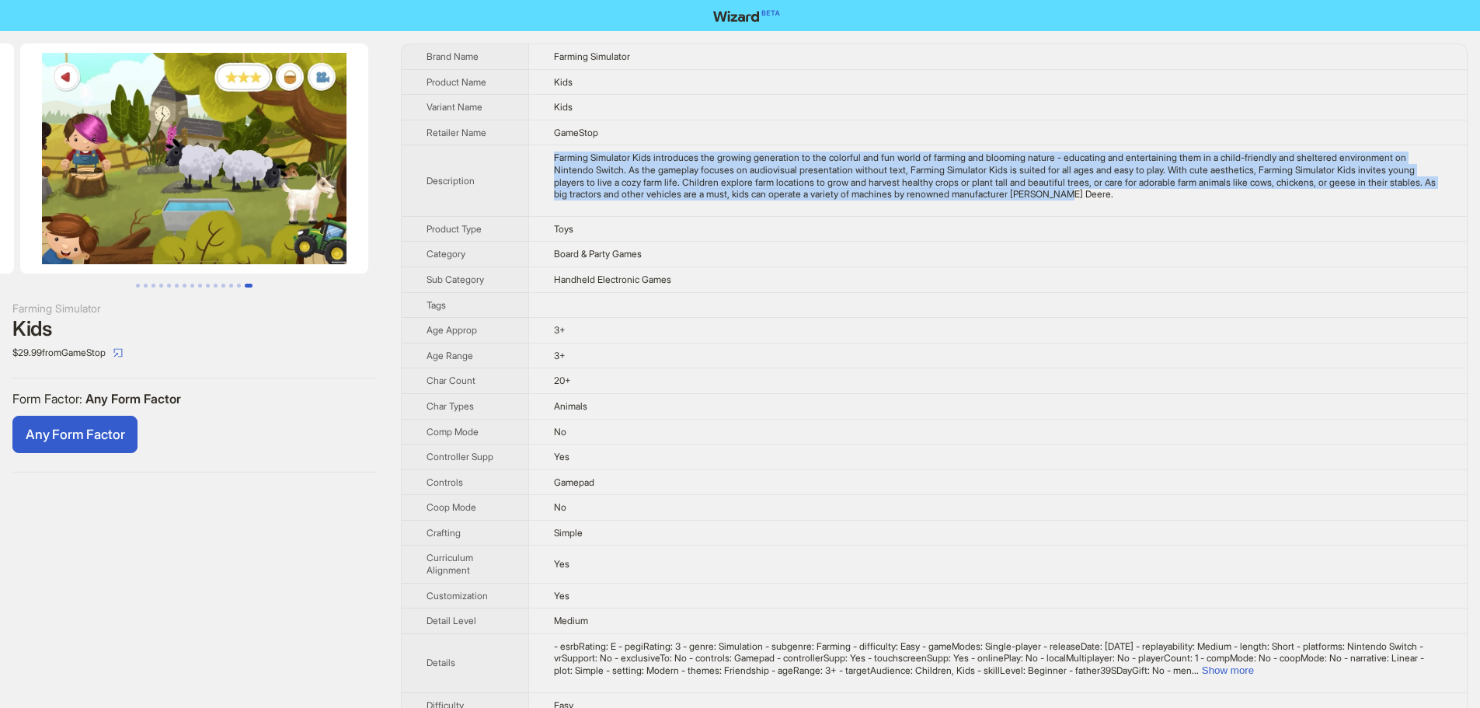
drag, startPoint x: 129, startPoint y: 213, endPoint x: 146, endPoint y: 214, distance: 17.1
click at [0, 213] on ul at bounding box center [194, 159] width 388 height 230
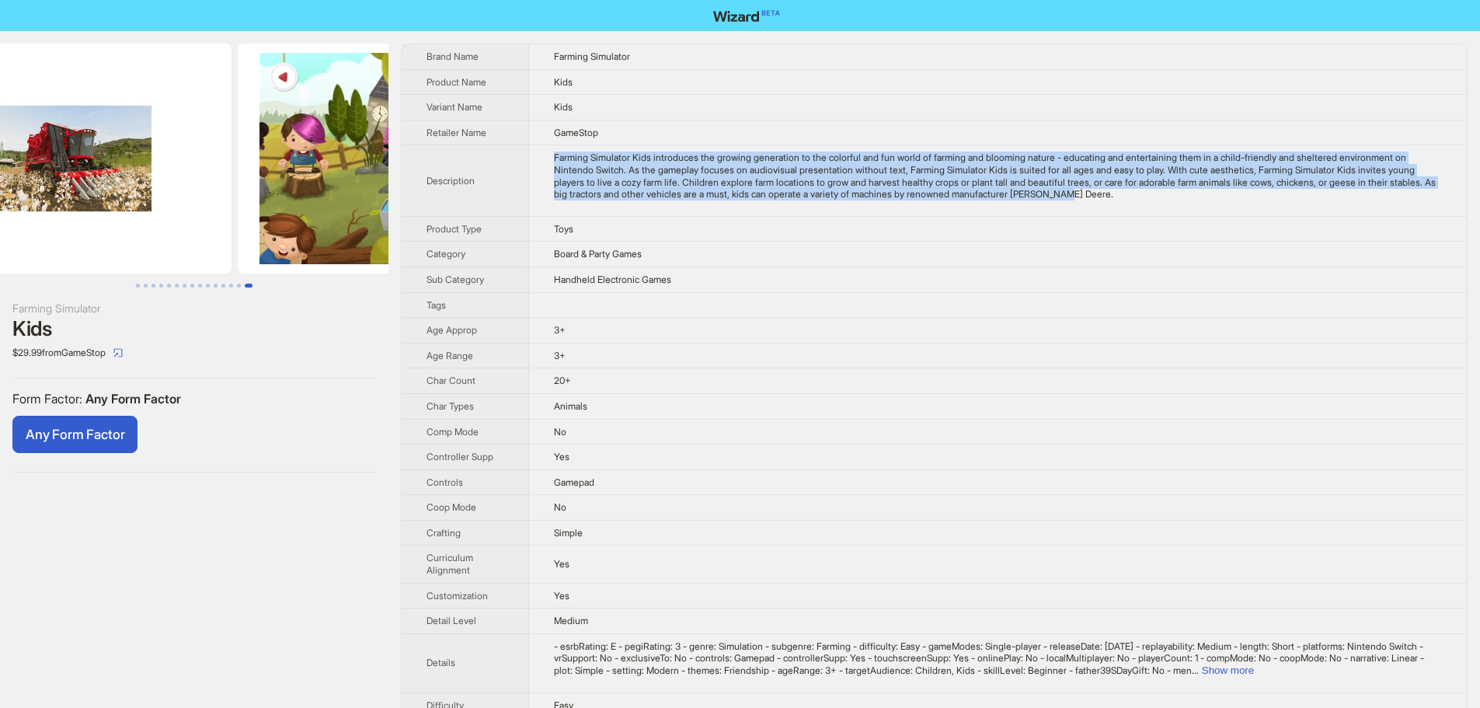
drag, startPoint x: 97, startPoint y: 181, endPoint x: 341, endPoint y: 223, distance: 247.5
click at [334, 222] on ul at bounding box center [194, 159] width 388 height 230
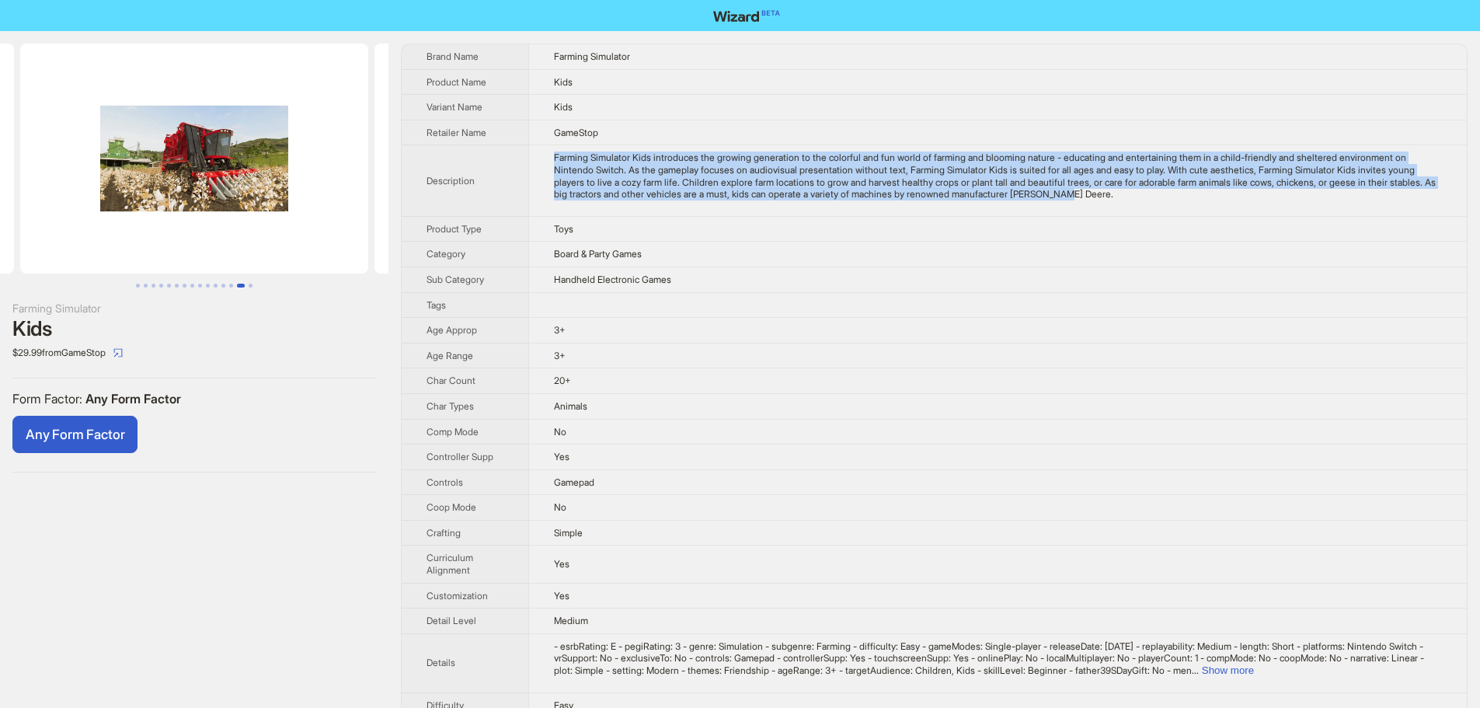
drag, startPoint x: 163, startPoint y: 197, endPoint x: 343, endPoint y: 211, distance: 180.8
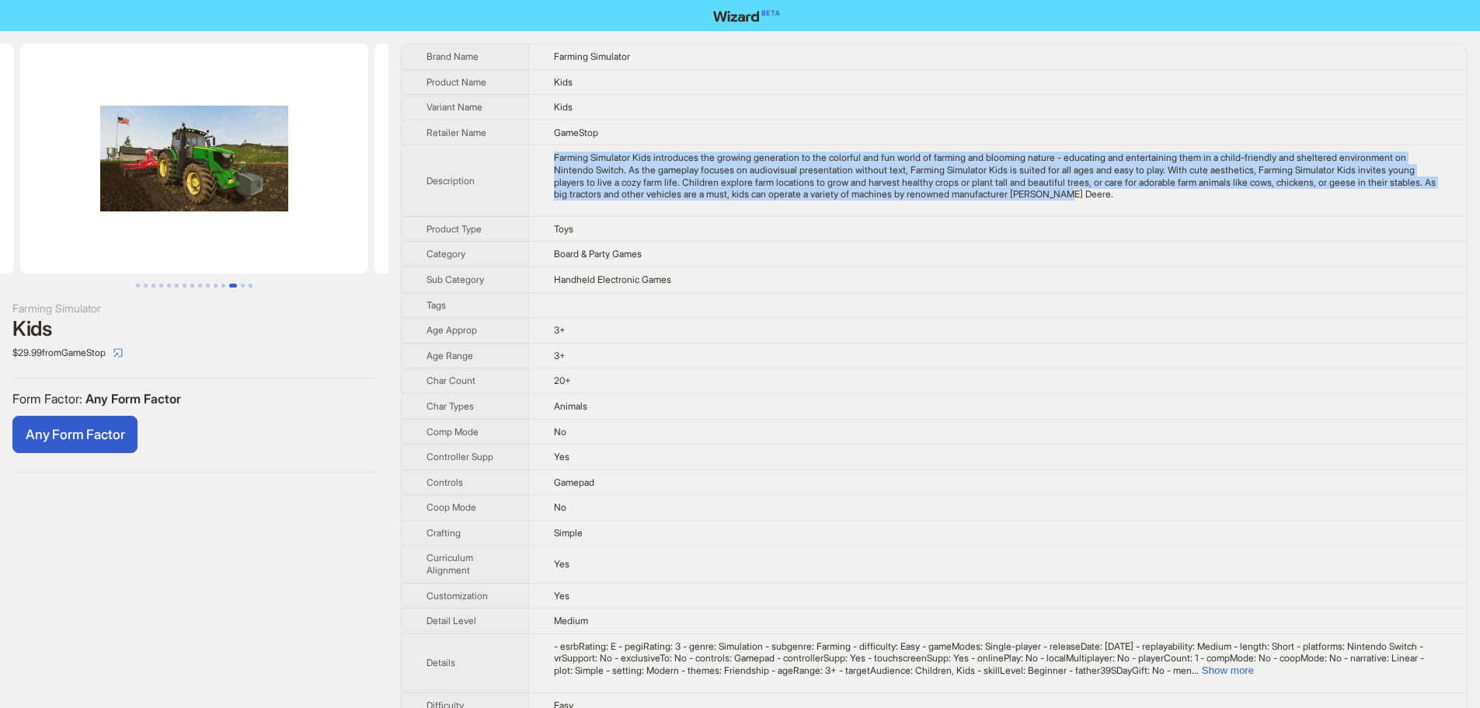
drag, startPoint x: 169, startPoint y: 172, endPoint x: 311, endPoint y: 186, distance: 142.1
click at [315, 186] on img at bounding box center [194, 159] width 348 height 230
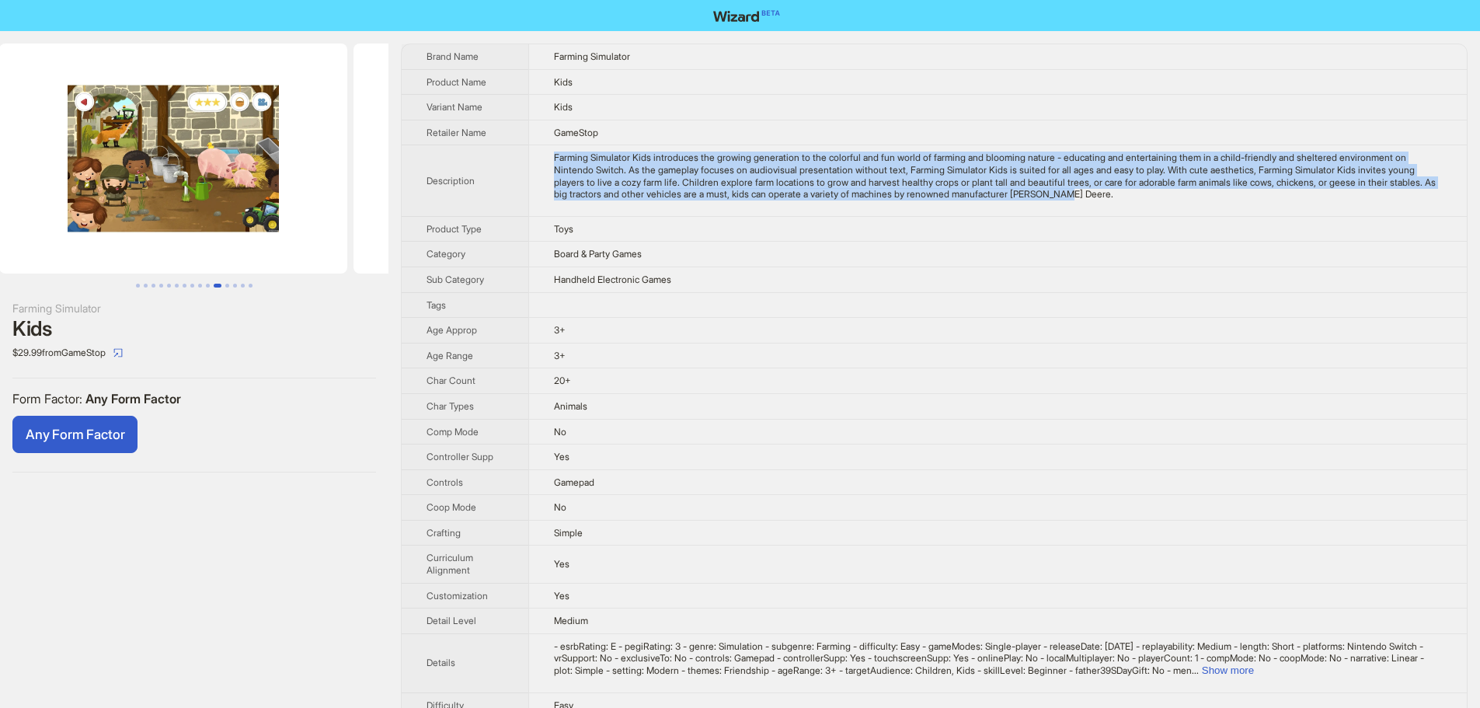
drag, startPoint x: 115, startPoint y: 164, endPoint x: 281, endPoint y: 165, distance: 166.3
click at [296, 165] on ul at bounding box center [194, 159] width 388 height 230
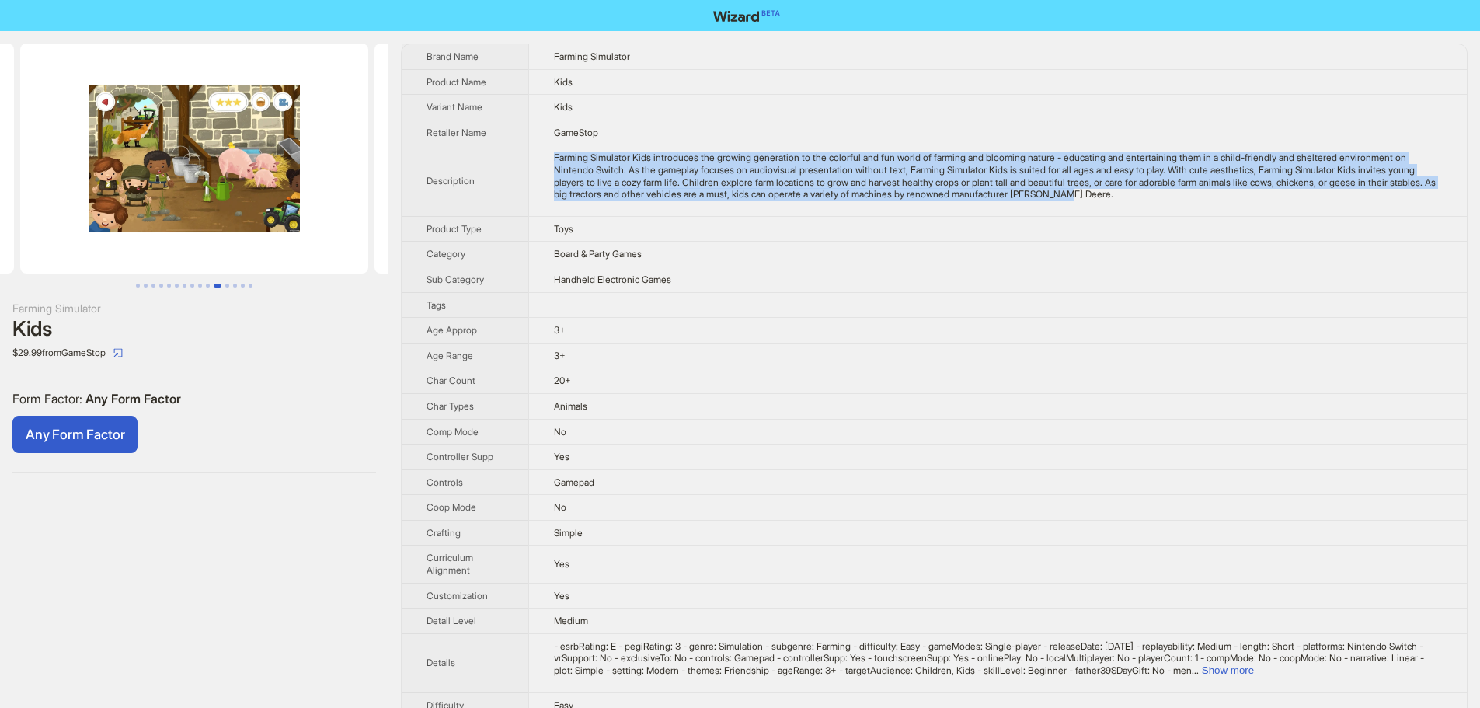
drag, startPoint x: 95, startPoint y: 134, endPoint x: 351, endPoint y: 145, distance: 256.6
click at [345, 145] on ul at bounding box center [194, 159] width 388 height 230
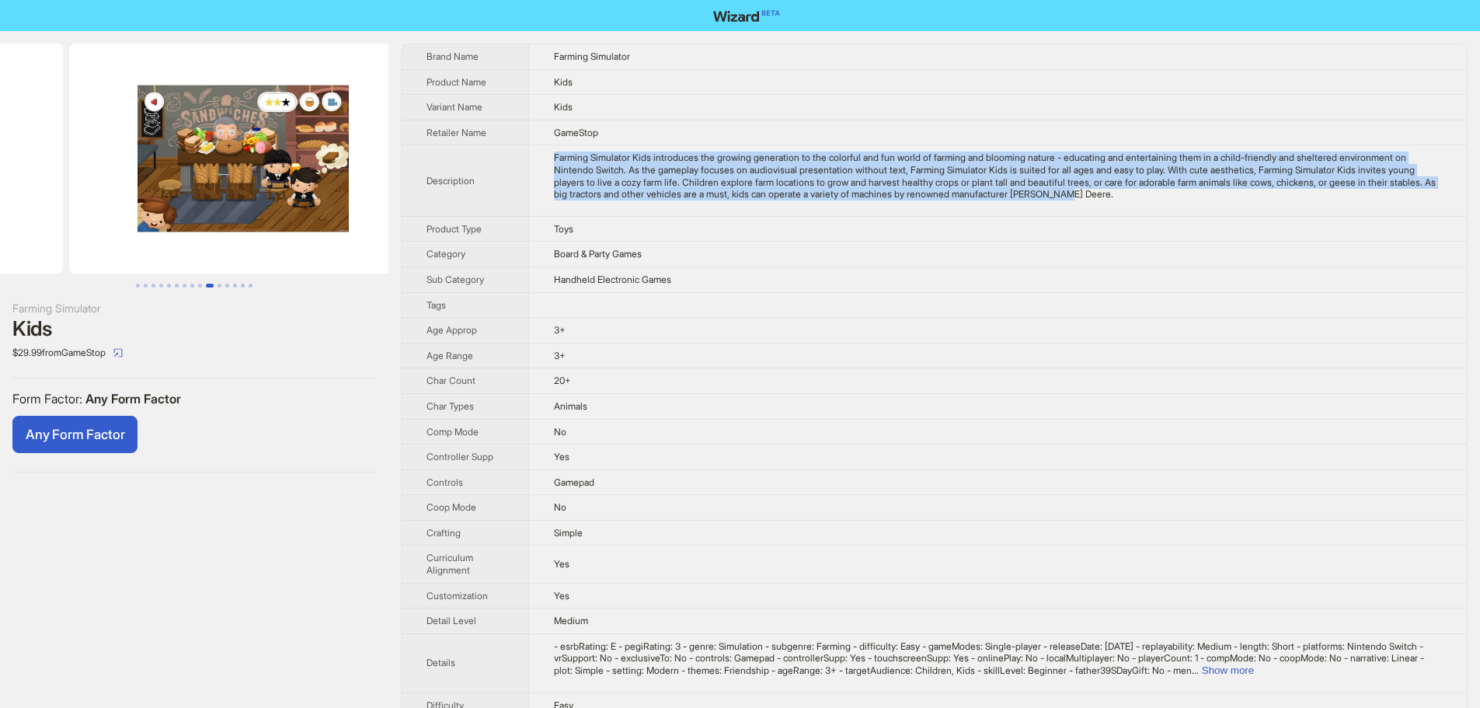
drag, startPoint x: 161, startPoint y: 125, endPoint x: 356, endPoint y: 158, distance: 197.7
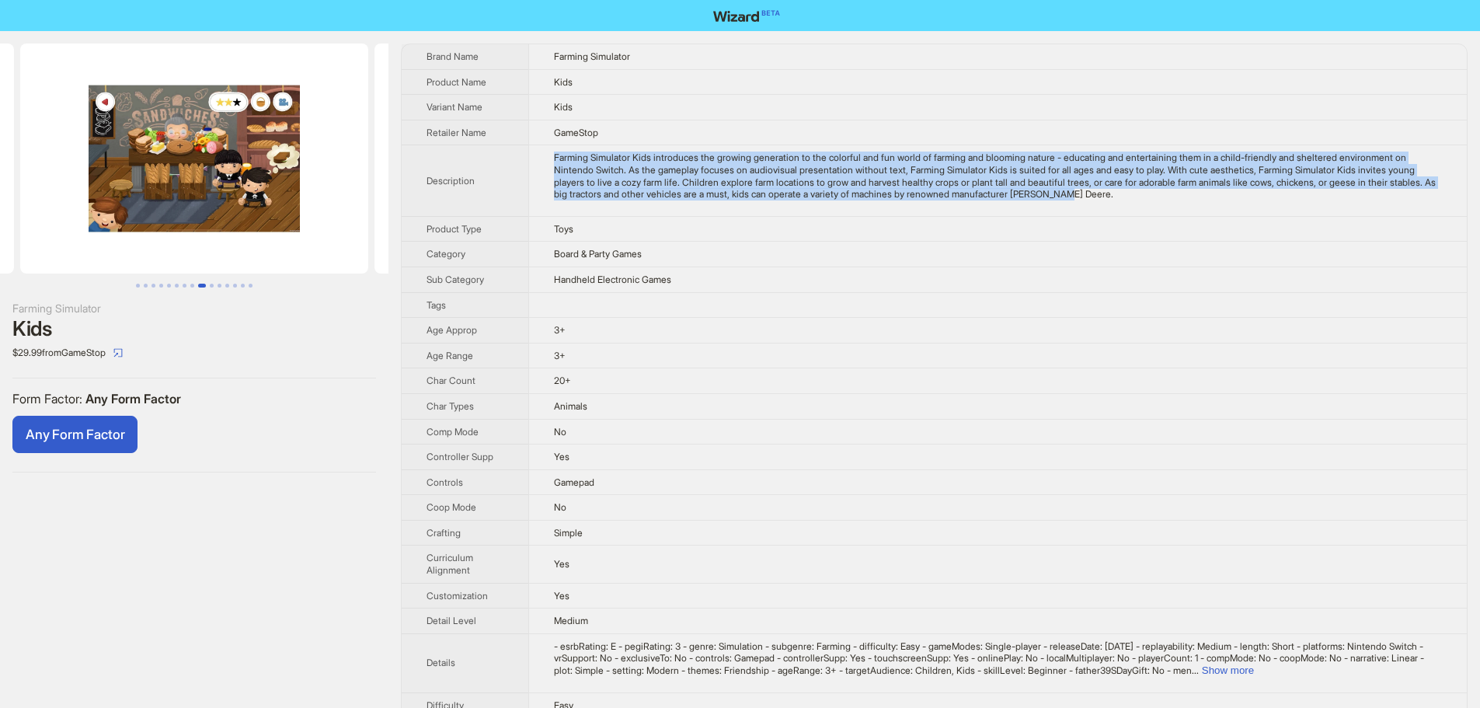
drag, startPoint x: 219, startPoint y: 135, endPoint x: 333, endPoint y: 155, distance: 115.1
click at [368, 157] on img at bounding box center [194, 159] width 348 height 230
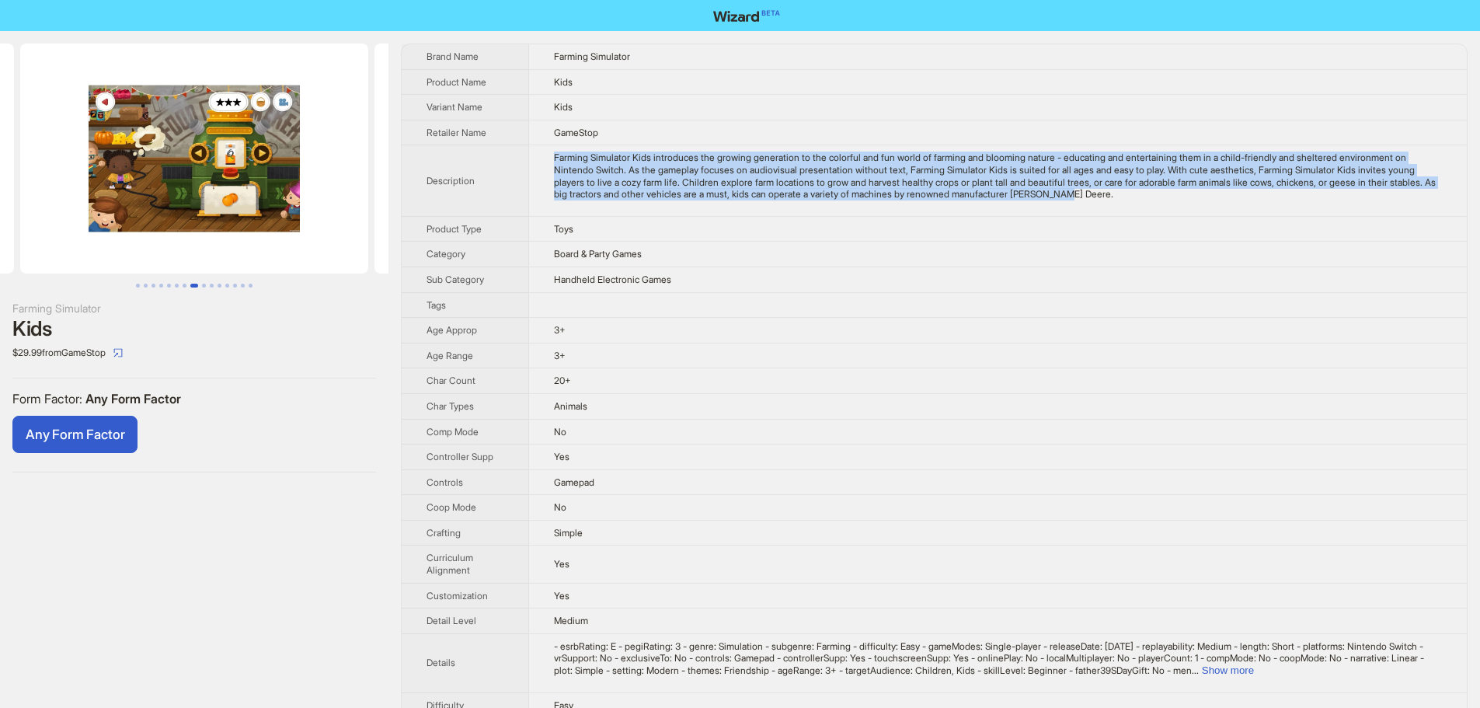
drag, startPoint x: 163, startPoint y: 117, endPoint x: 476, endPoint y: 141, distance: 314.0
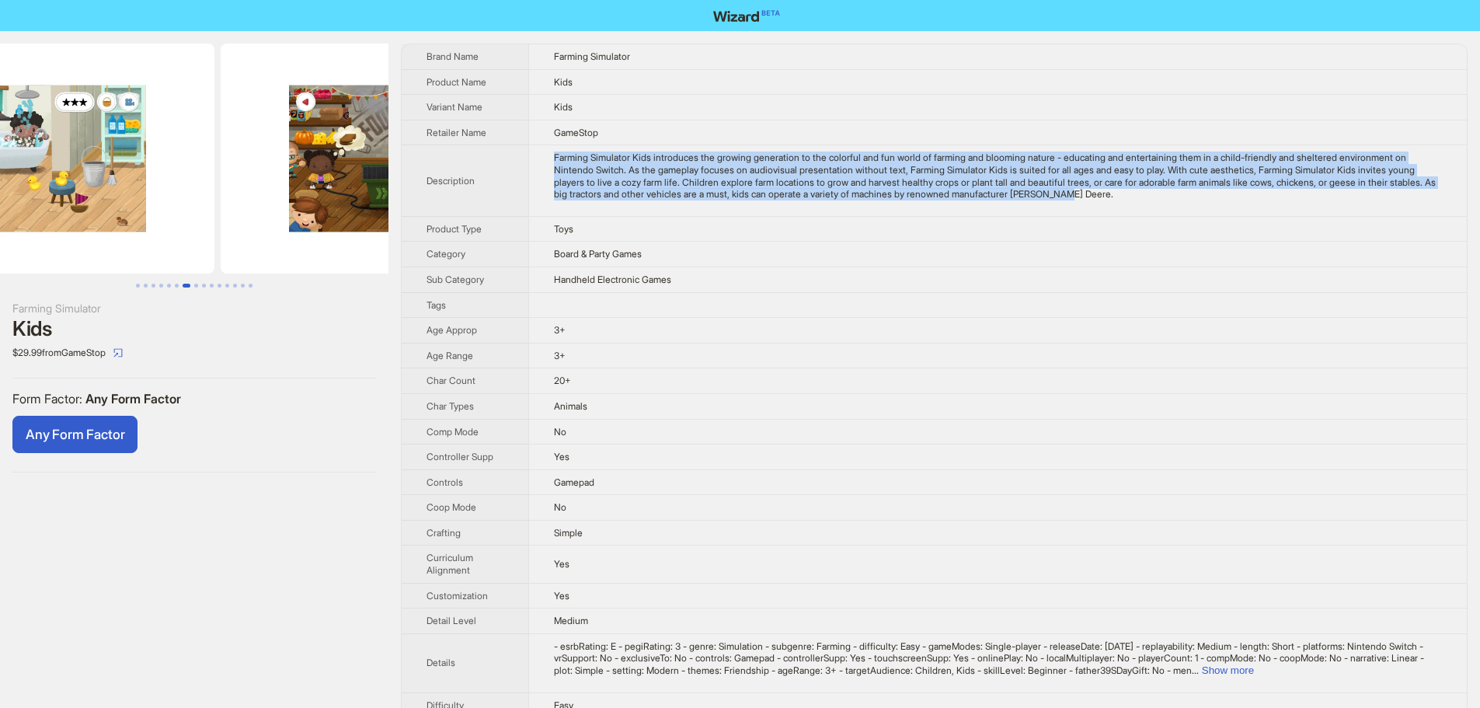
drag, startPoint x: 332, startPoint y: 179, endPoint x: 172, endPoint y: 170, distance: 159.5
click at [79, 178] on ul at bounding box center [194, 159] width 388 height 230
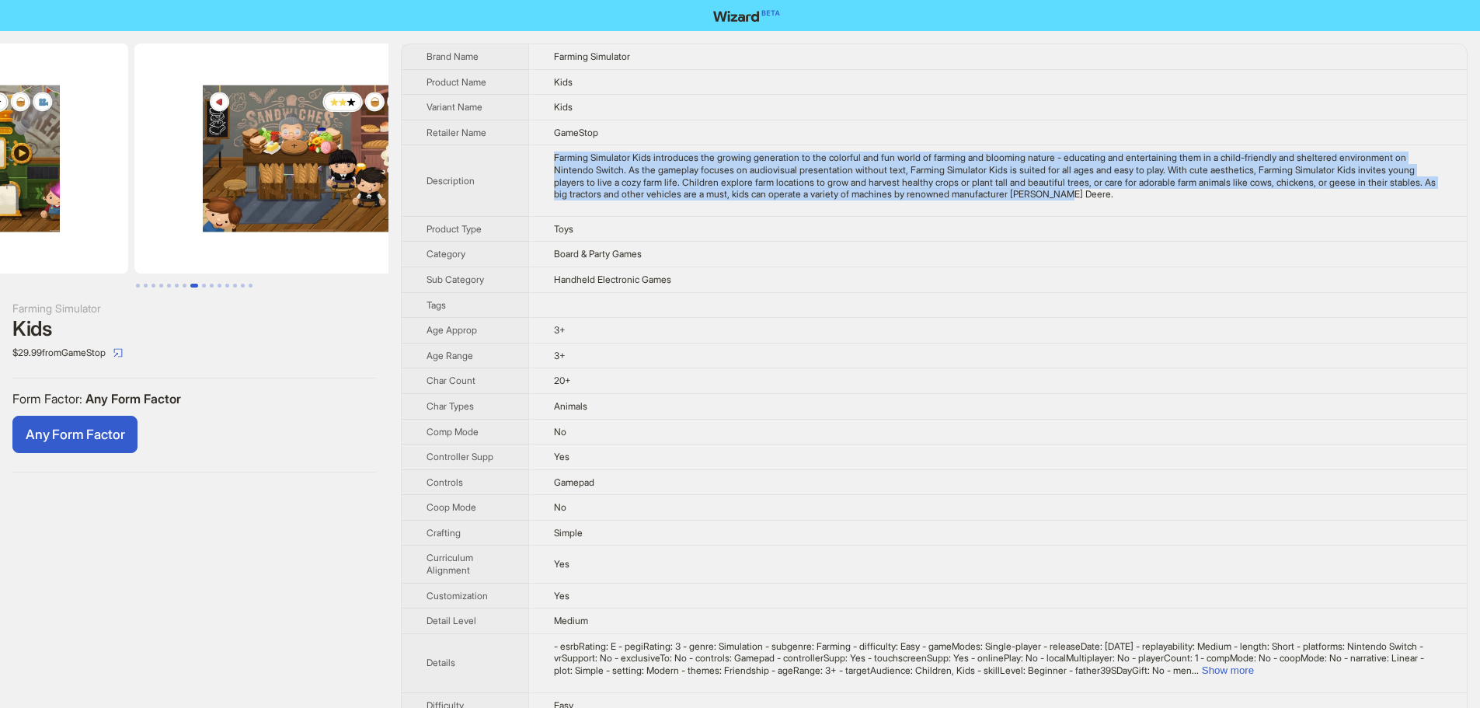
drag, startPoint x: 274, startPoint y: 165, endPoint x: 101, endPoint y: 186, distance: 174.5
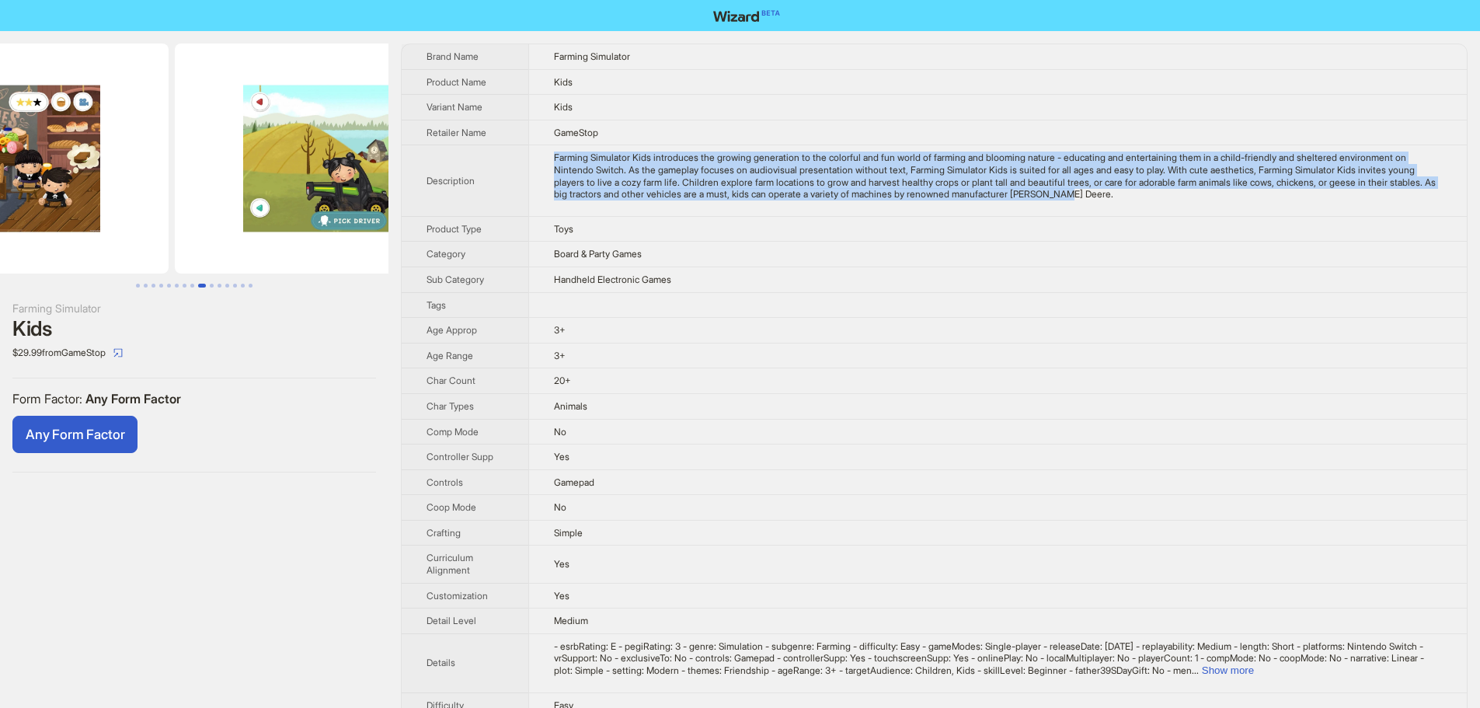
drag
click at [167, 177] on ul at bounding box center [194, 159] width 388 height 230
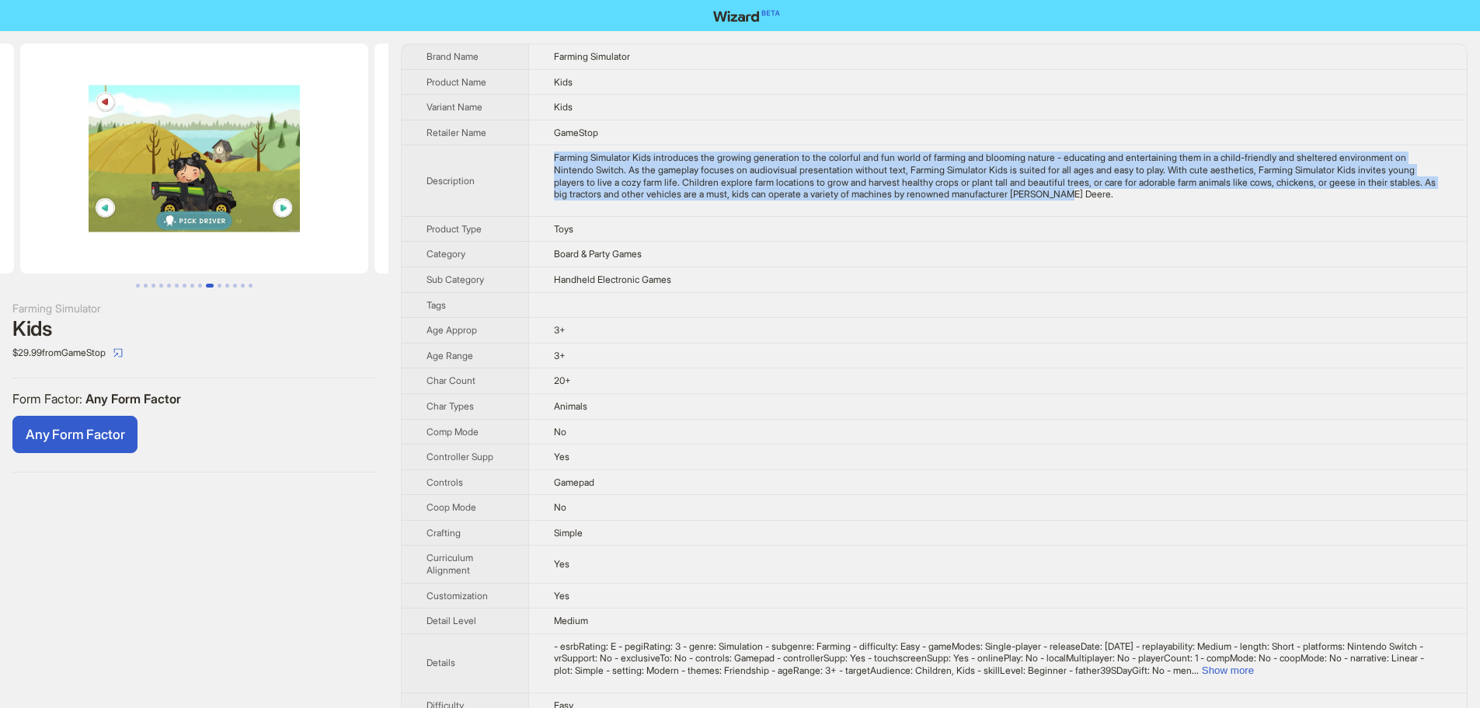
click at [194, 166] on ul at bounding box center [194, 159] width 388 height 230
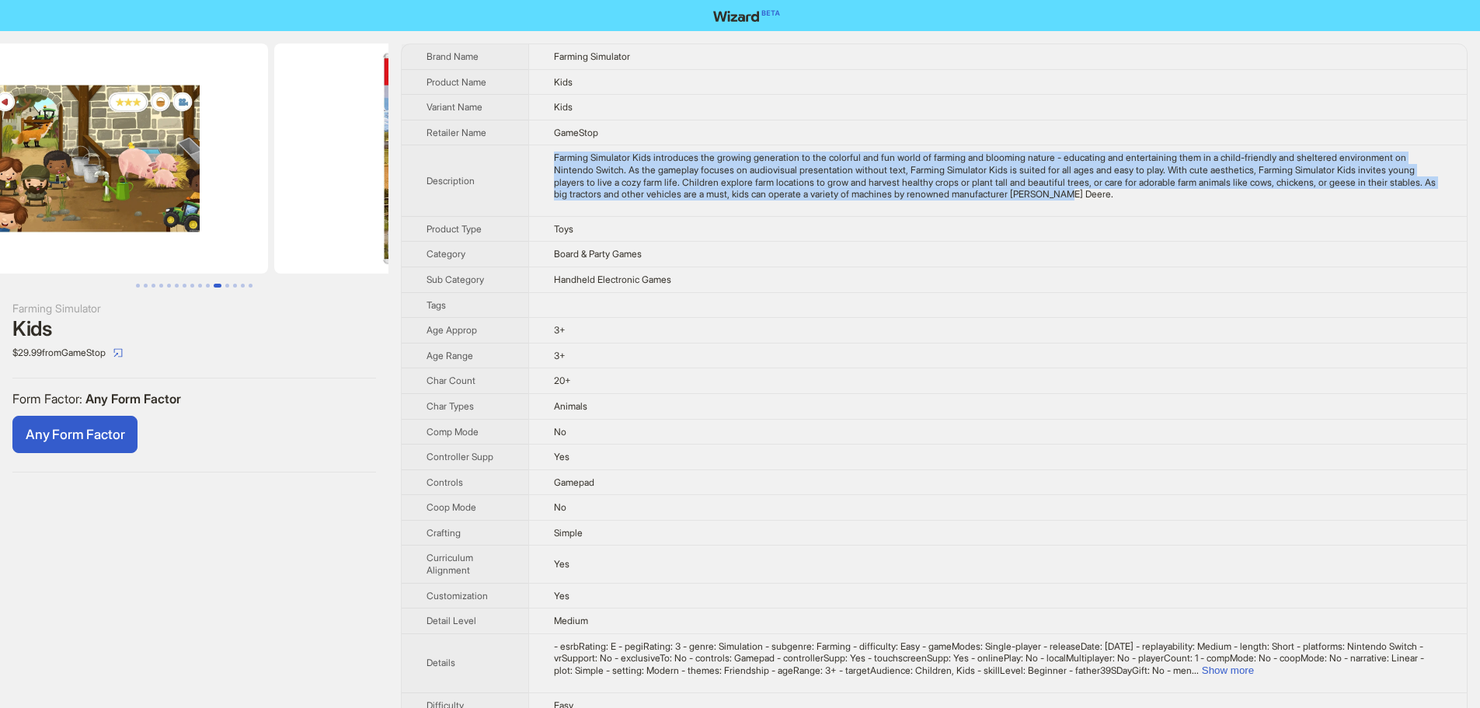
click at [194, 169] on img at bounding box center [94, 159] width 348 height 230
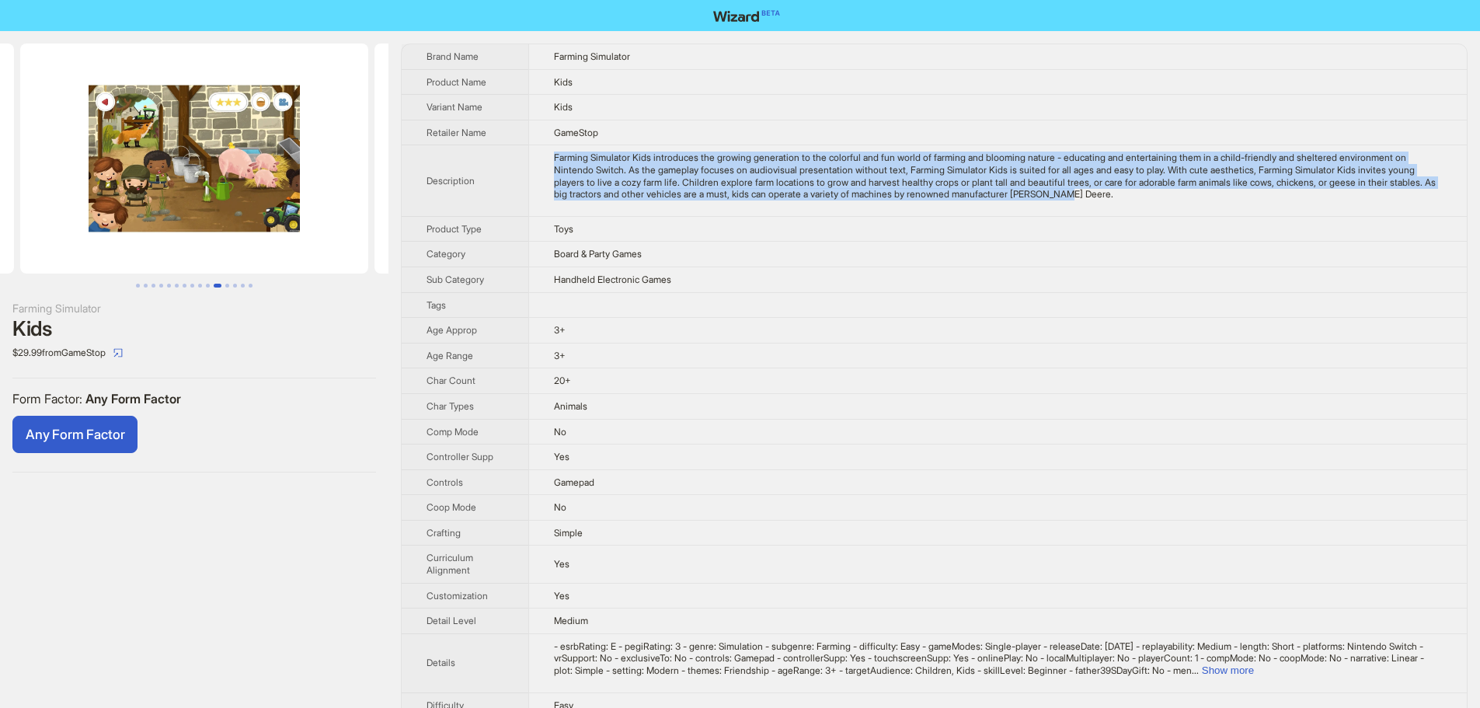
click at [92, 187] on img at bounding box center [194, 159] width 348 height 230
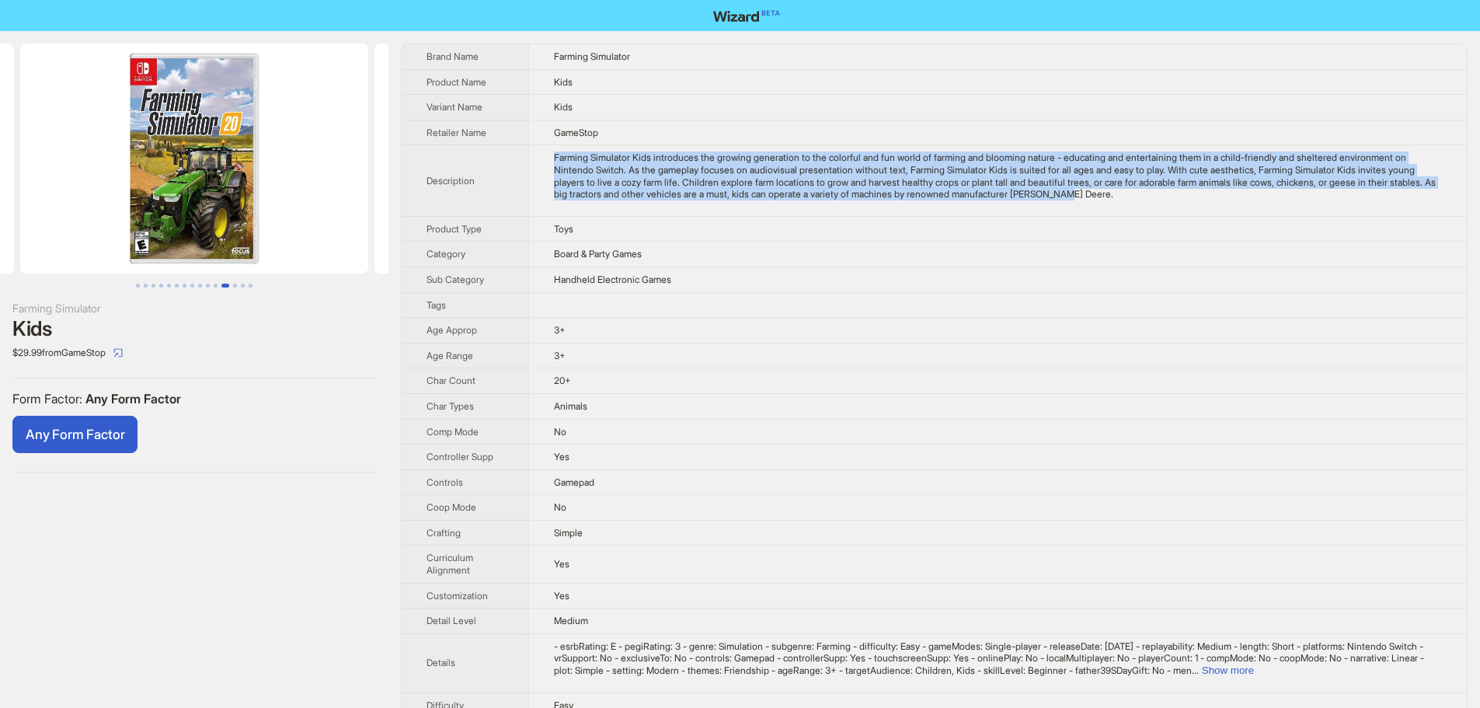
click at [97, 194] on img at bounding box center [194, 159] width 348 height 230
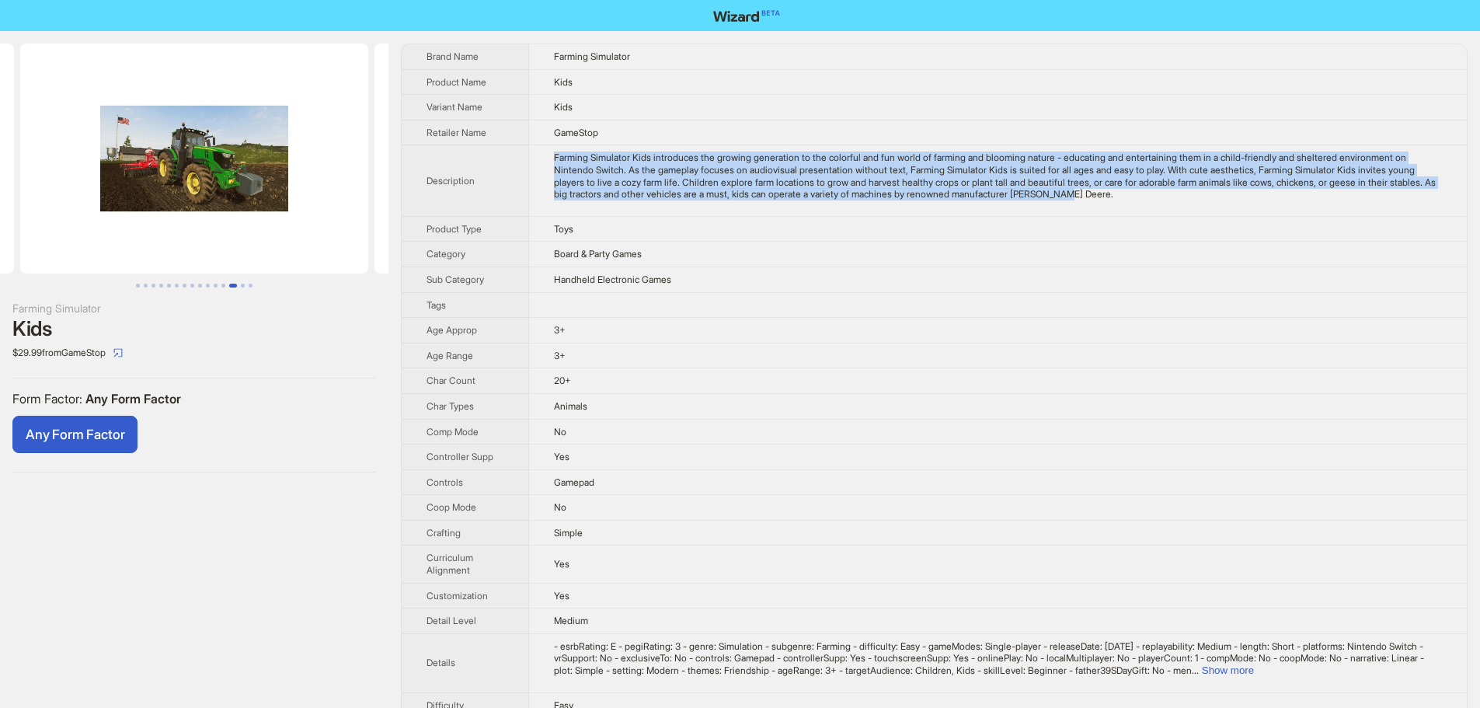
click at [34, 195] on img at bounding box center [194, 159] width 348 height 230
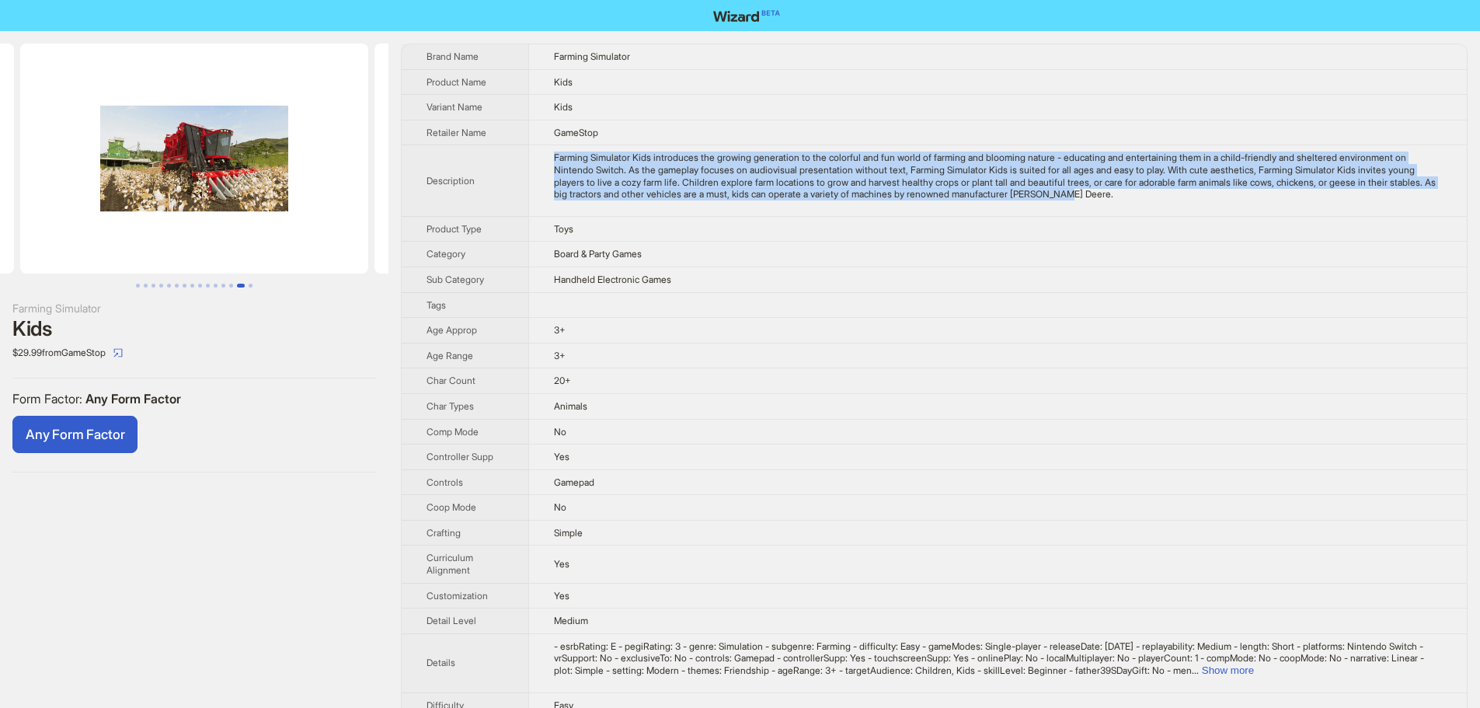
click at [57, 193] on img at bounding box center [194, 159] width 348 height 230
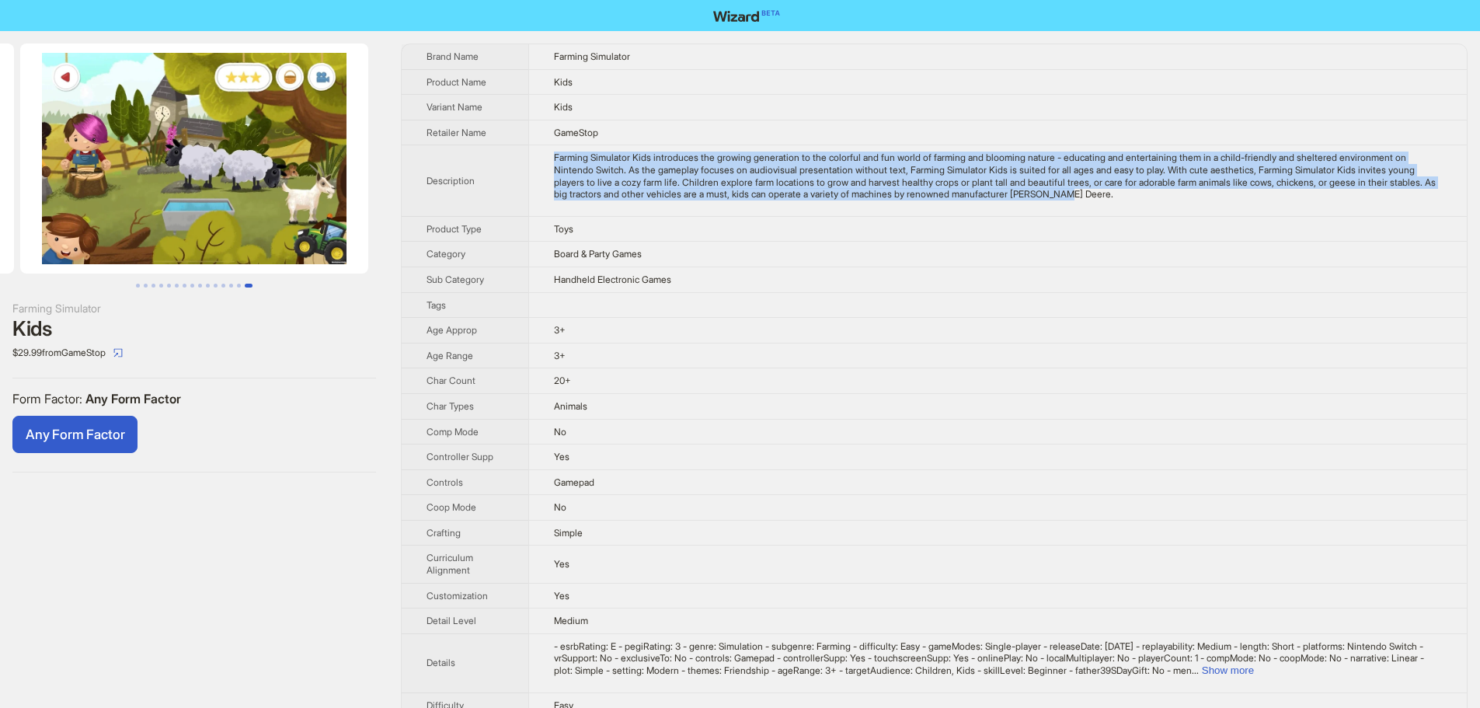
click at [140, 204] on img at bounding box center [194, 159] width 348 height 230
click at [50, 188] on img at bounding box center [194, 159] width 348 height 230
click at [21, 186] on img at bounding box center [194, 159] width 348 height 230
click at [366, 195] on ul at bounding box center [194, 159] width 388 height 230
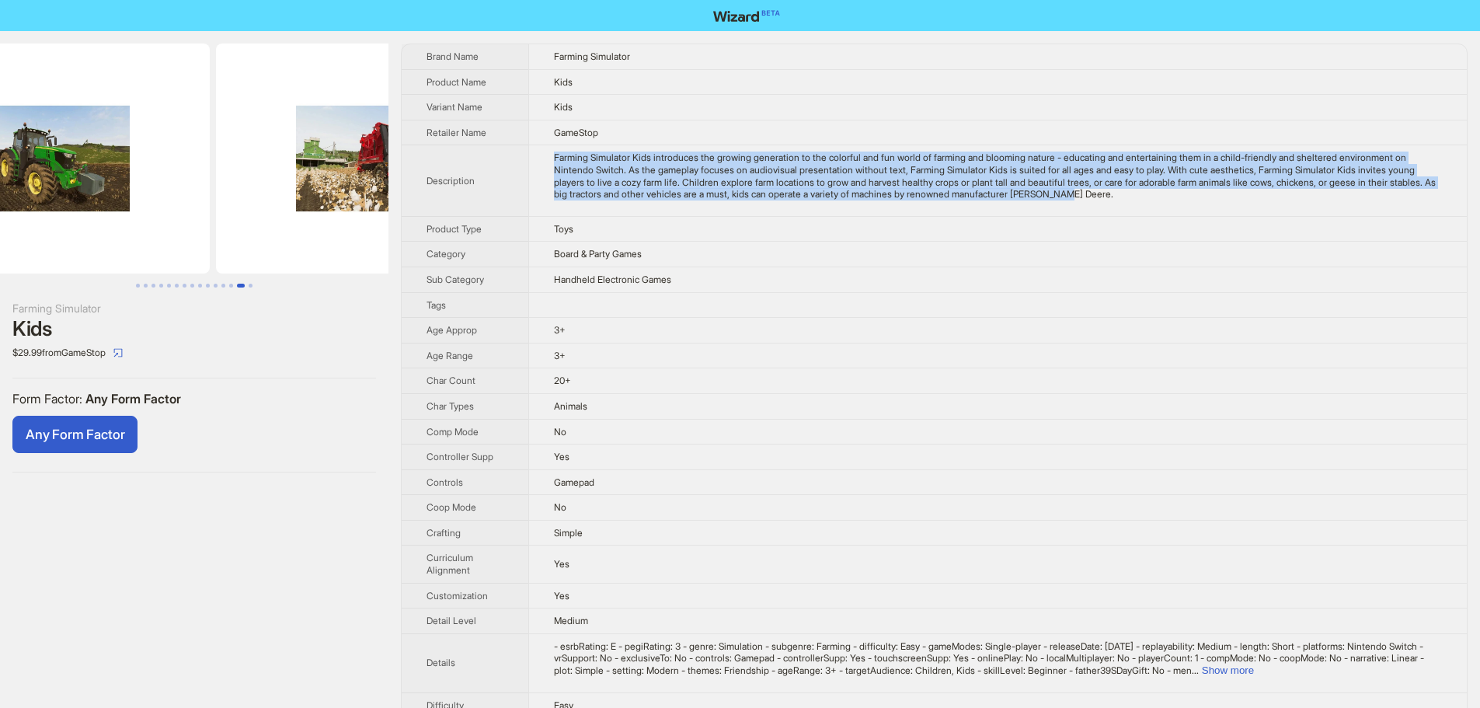
click at [358, 200] on img at bounding box center [390, 159] width 348 height 230
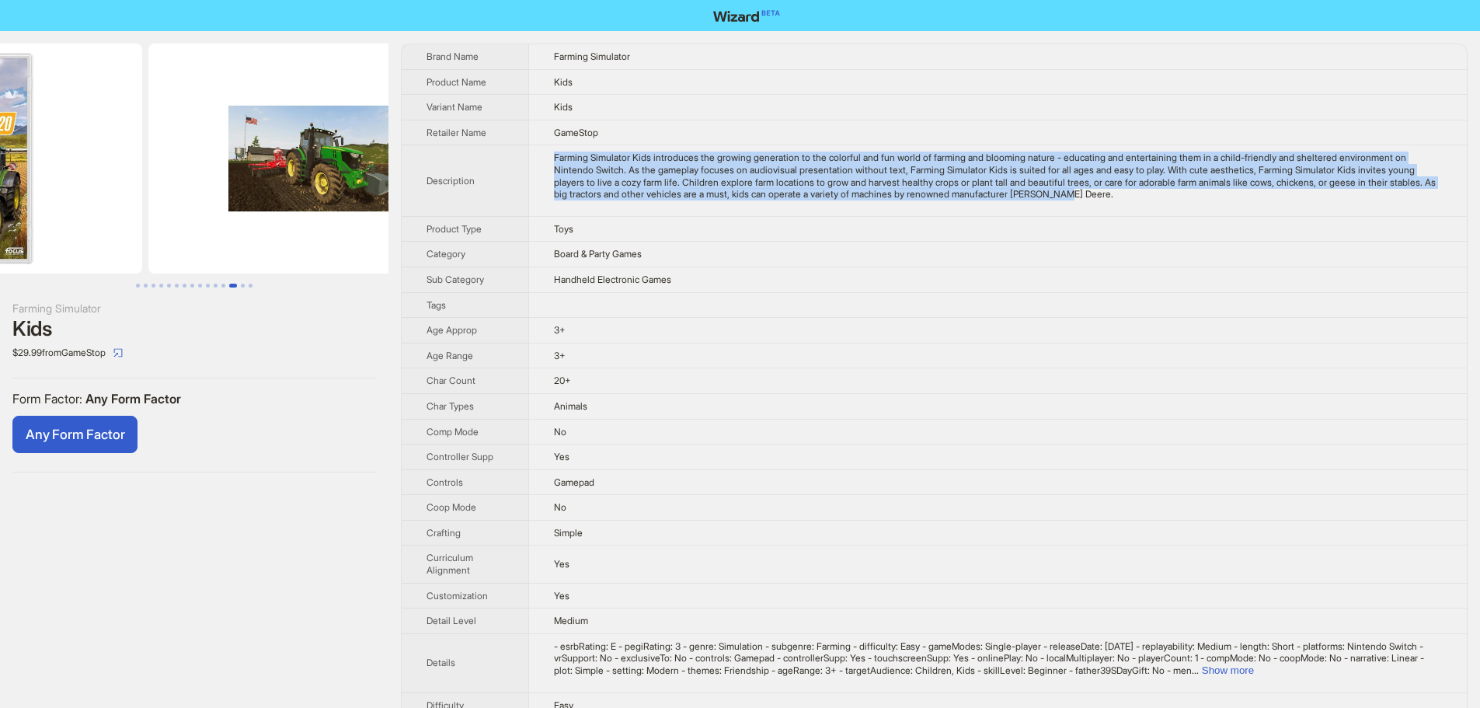
click at [302, 187] on img at bounding box center [322, 159] width 348 height 230
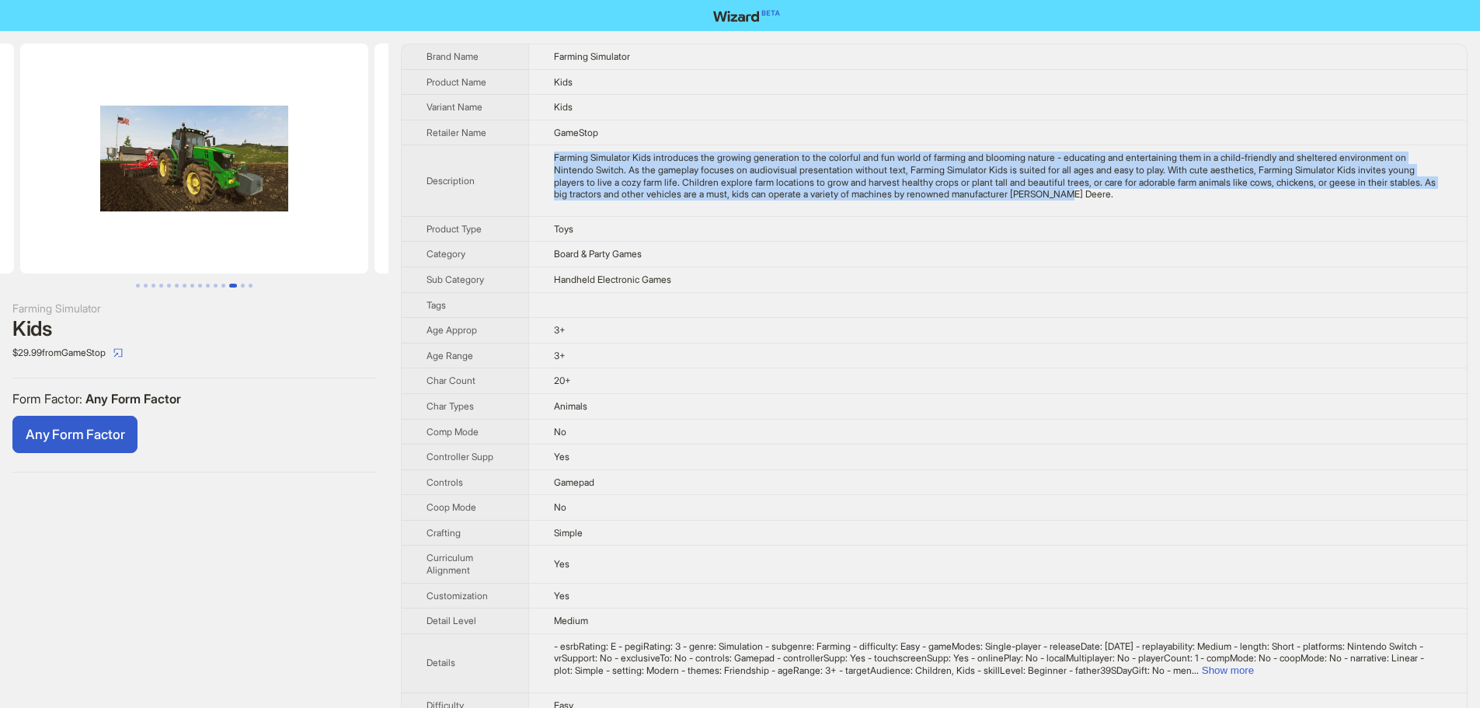
click at [315, 201] on img at bounding box center [194, 159] width 348 height 230
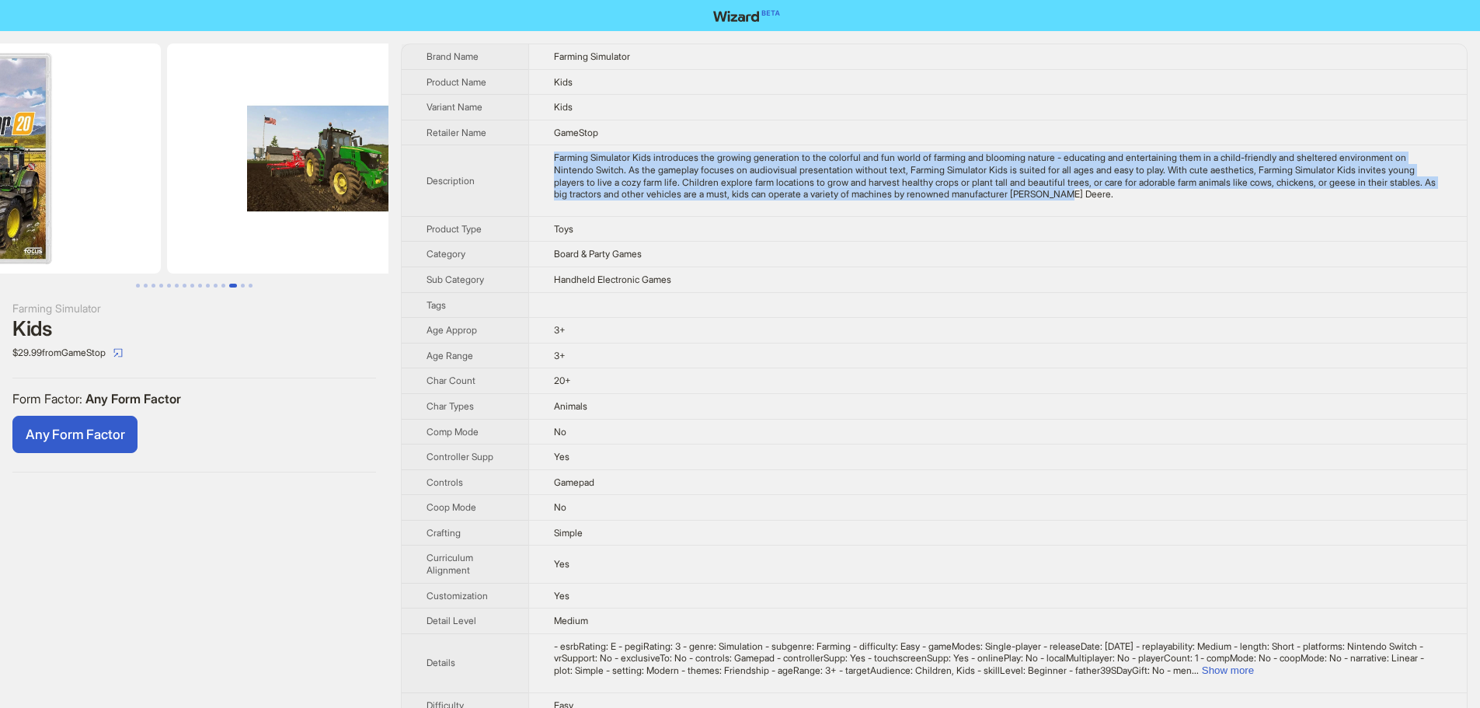
click at [288, 188] on img at bounding box center [341, 159] width 348 height 230
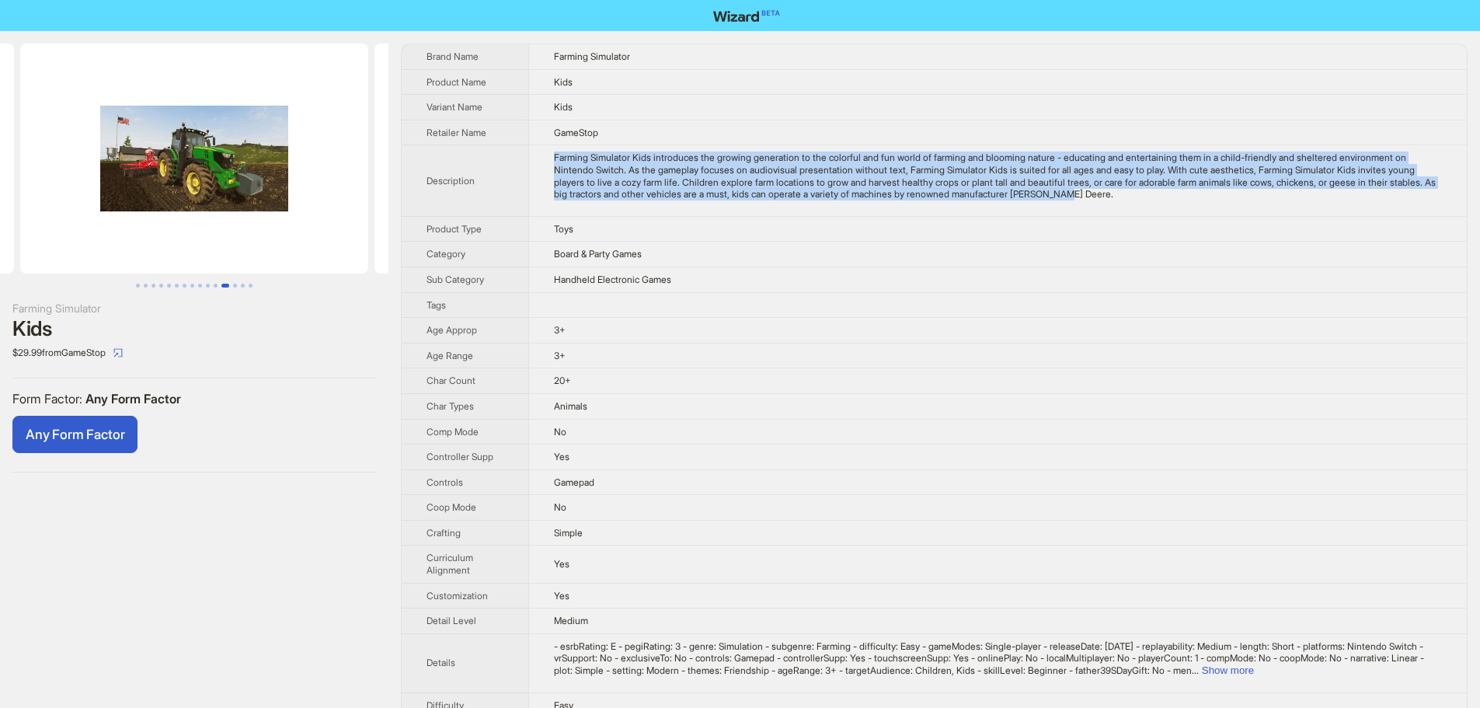
click at [364, 187] on img at bounding box center [194, 159] width 348 height 230
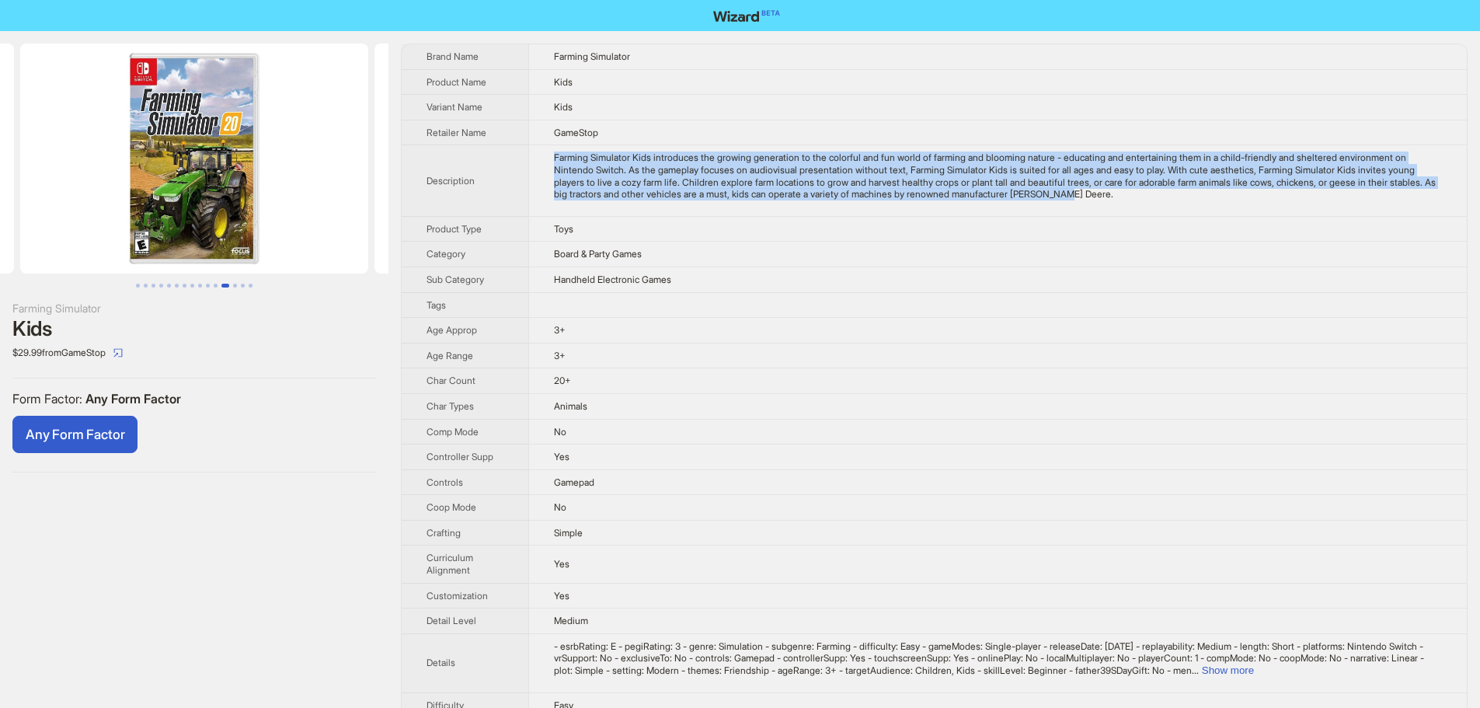
click at [273, 162] on img at bounding box center [194, 159] width 348 height 230
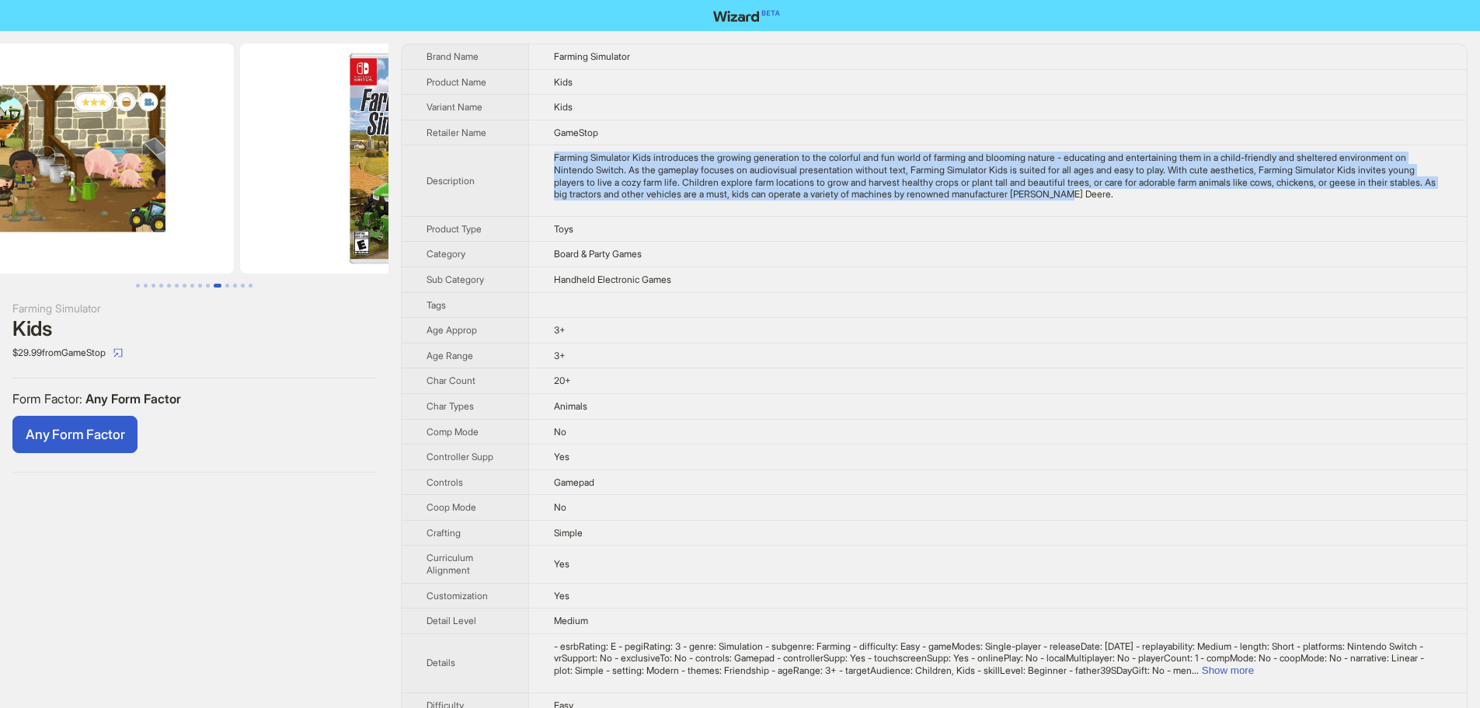
click at [4, 167] on img at bounding box center [60, 159] width 348 height 230
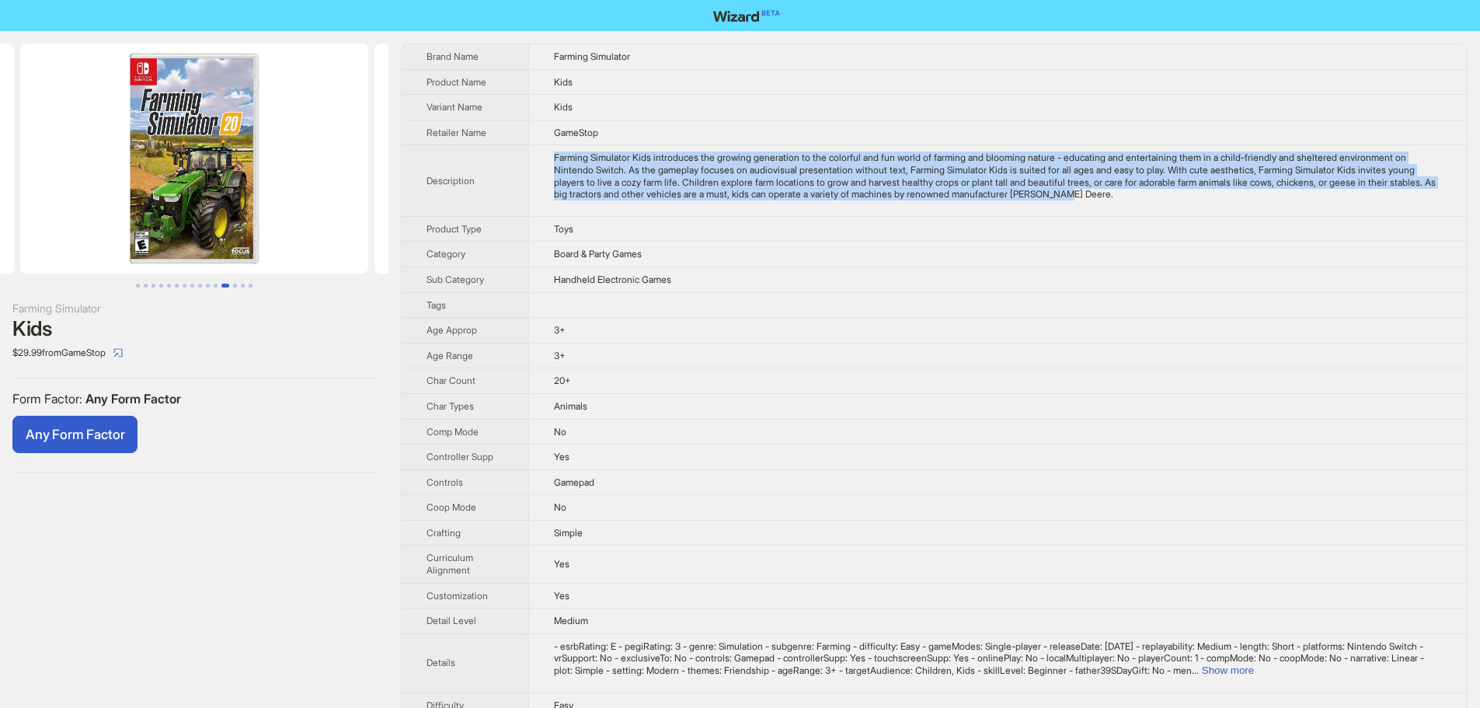
click at [324, 200] on img at bounding box center [194, 159] width 348 height 230
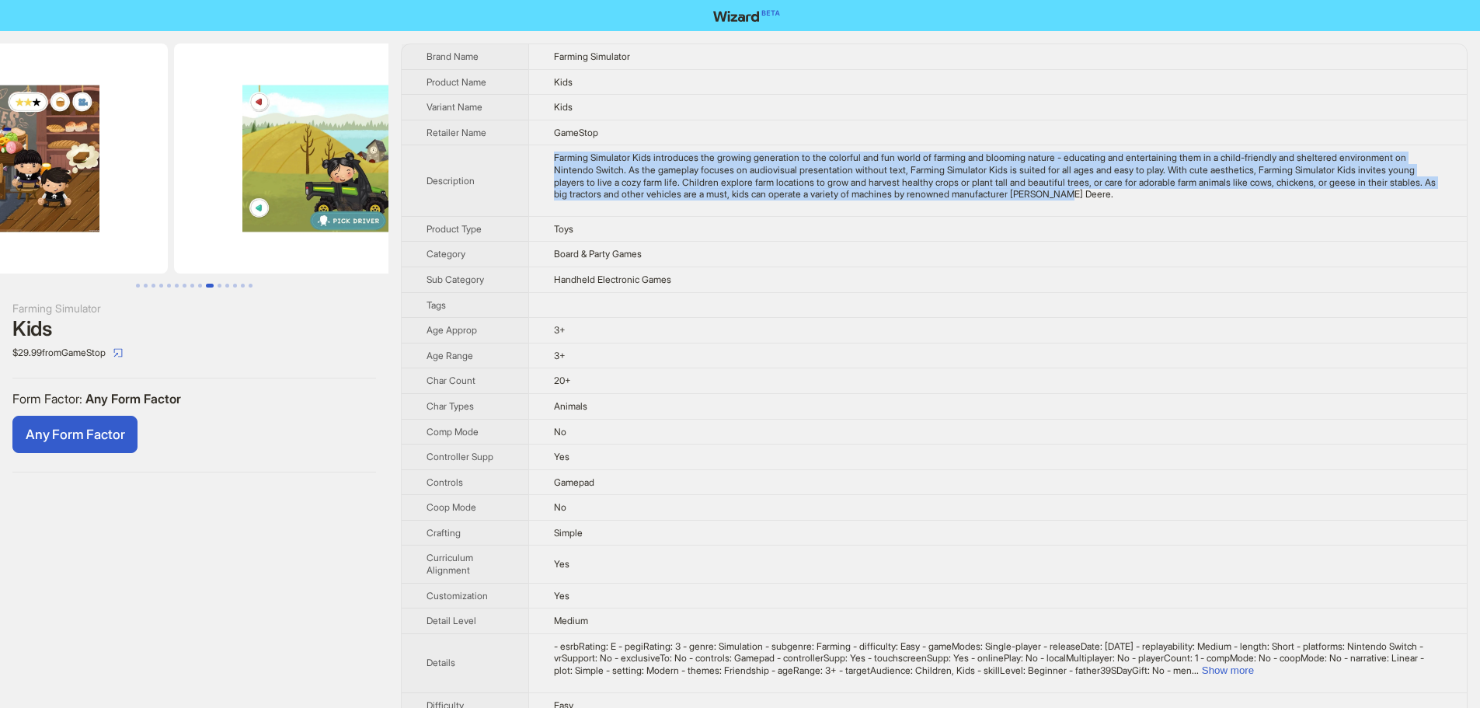
click at [338, 215] on img at bounding box center [348, 159] width 348 height 230
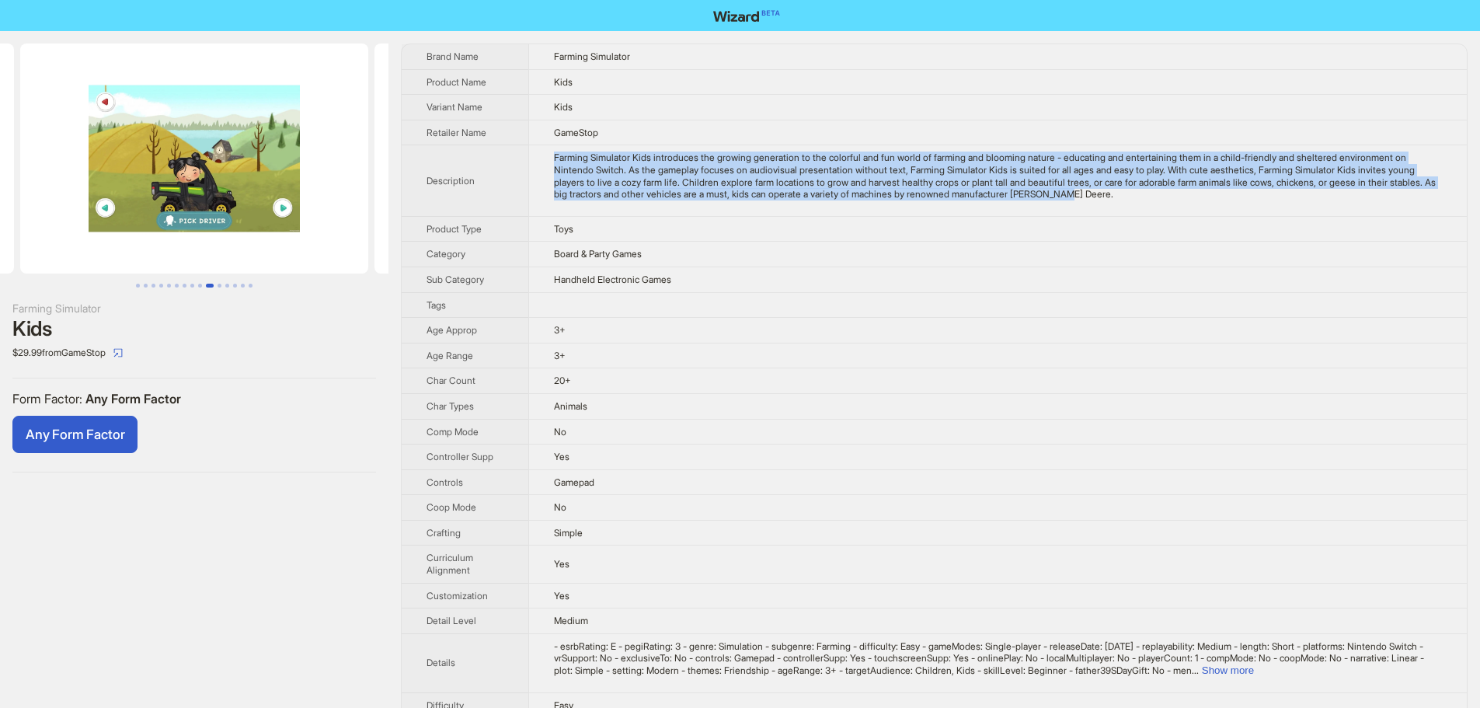
click at [351, 165] on ul at bounding box center [194, 159] width 388 height 230
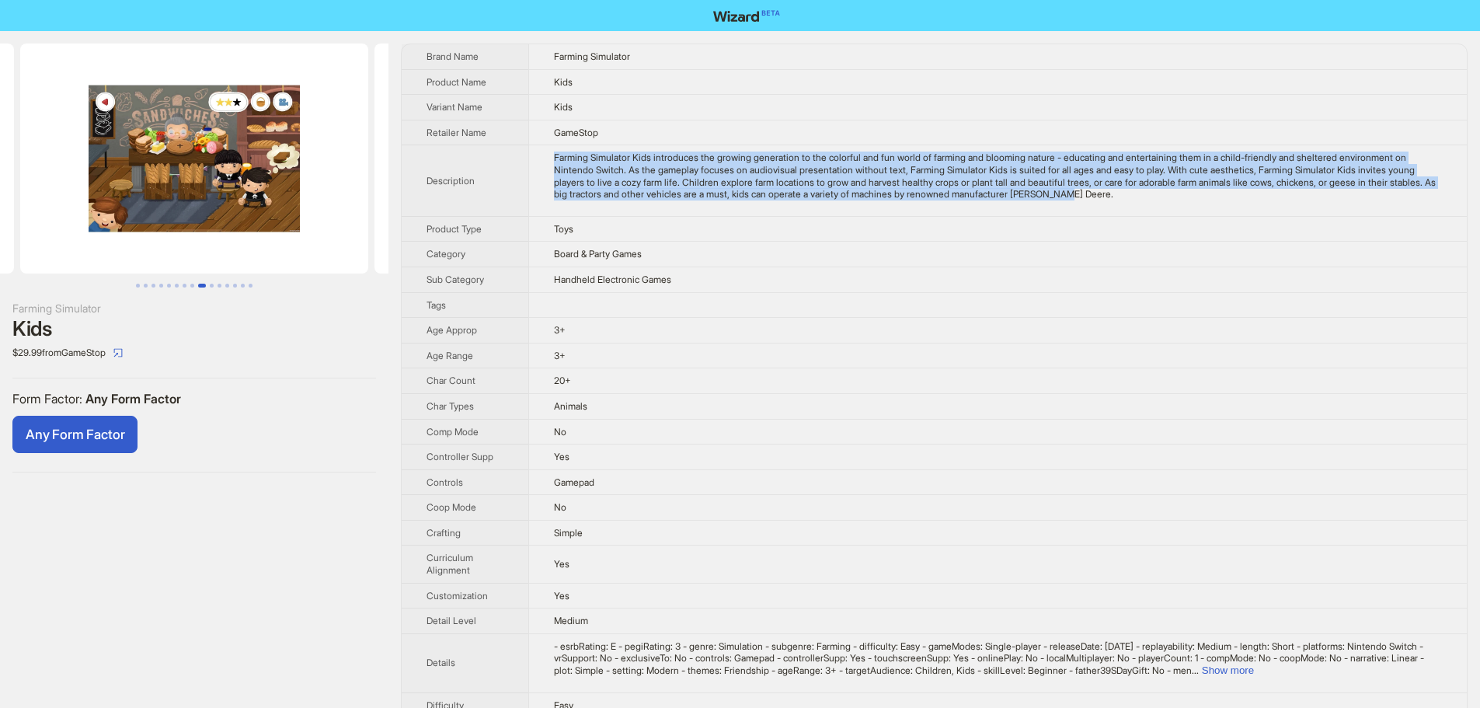
click at [305, 167] on img at bounding box center [194, 159] width 348 height 230
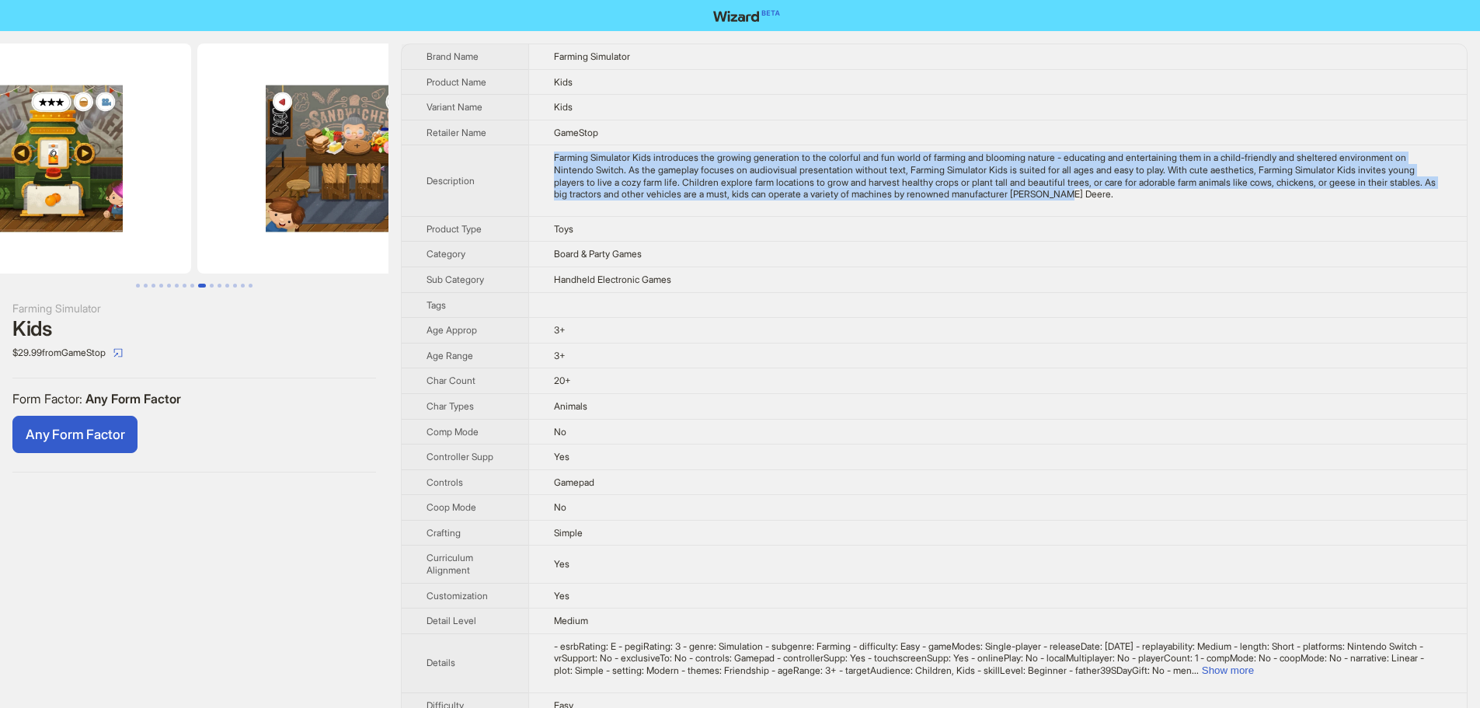
click at [321, 170] on img at bounding box center [371, 159] width 348 height 230
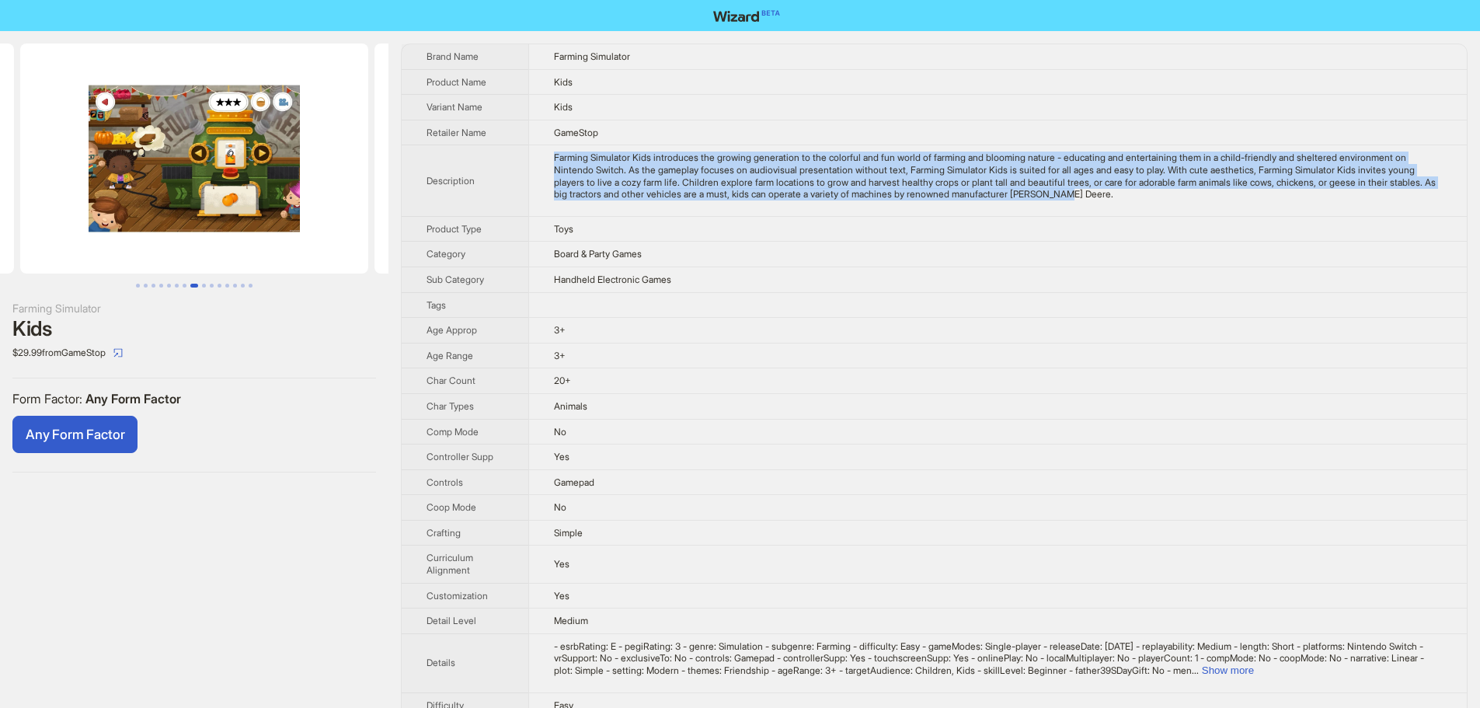
click at [368, 187] on img at bounding box center [194, 159] width 348 height 230
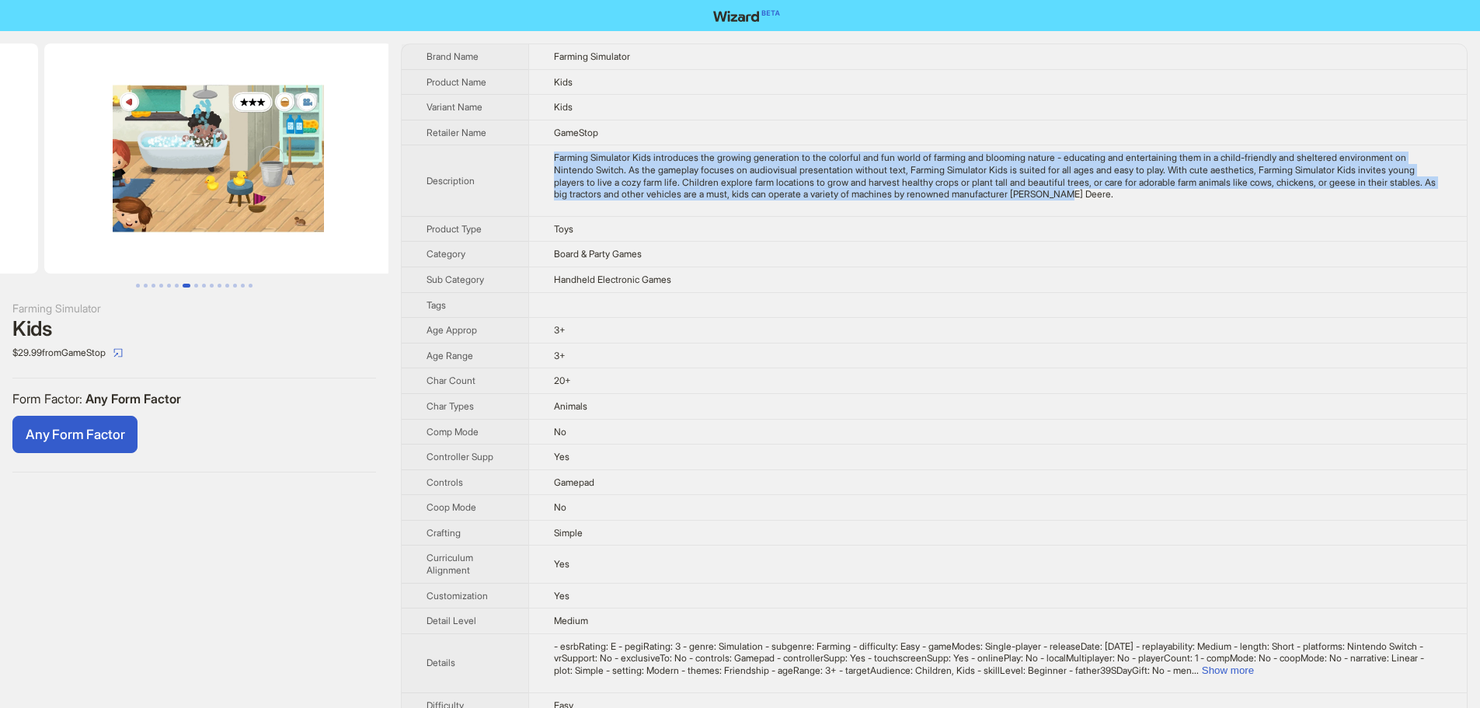
click at [310, 192] on img at bounding box center [218, 159] width 348 height 230
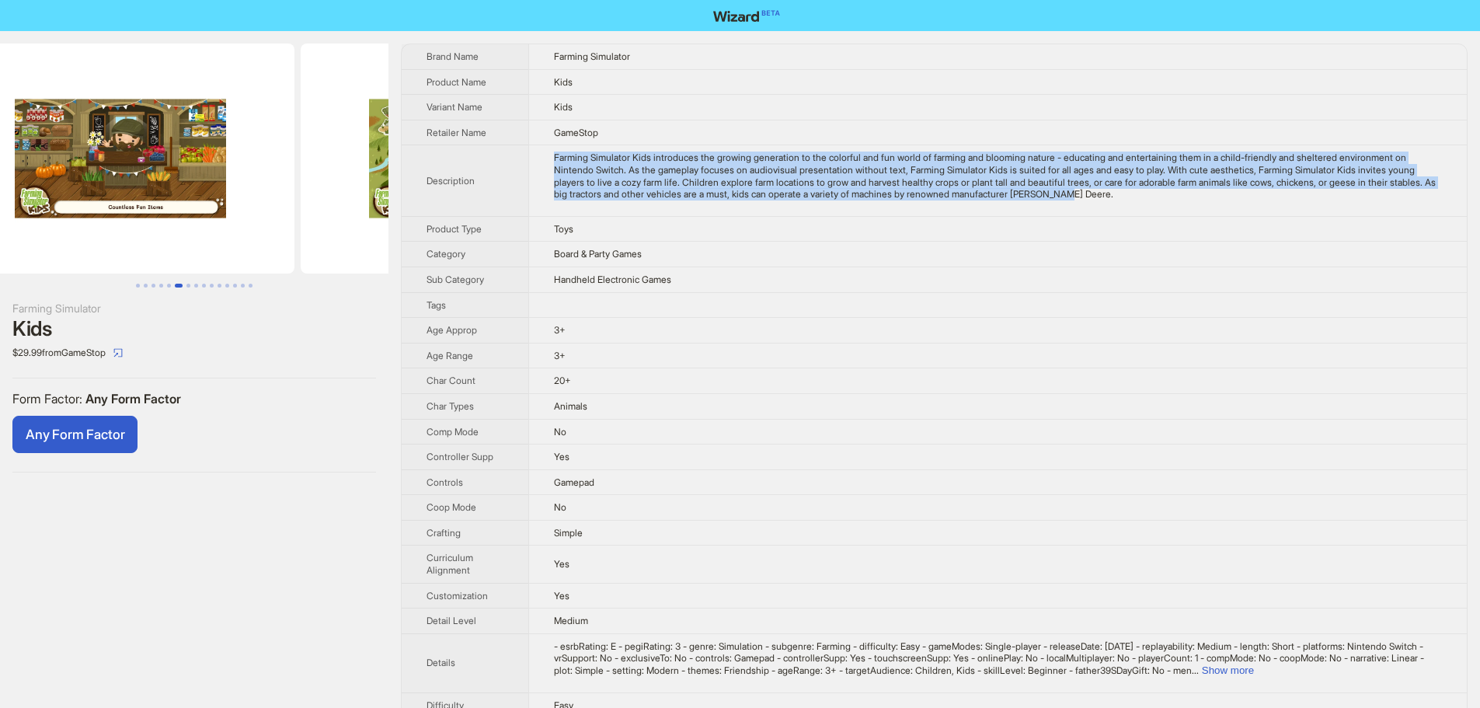
click at [384, 193] on img at bounding box center [475, 159] width 348 height 230
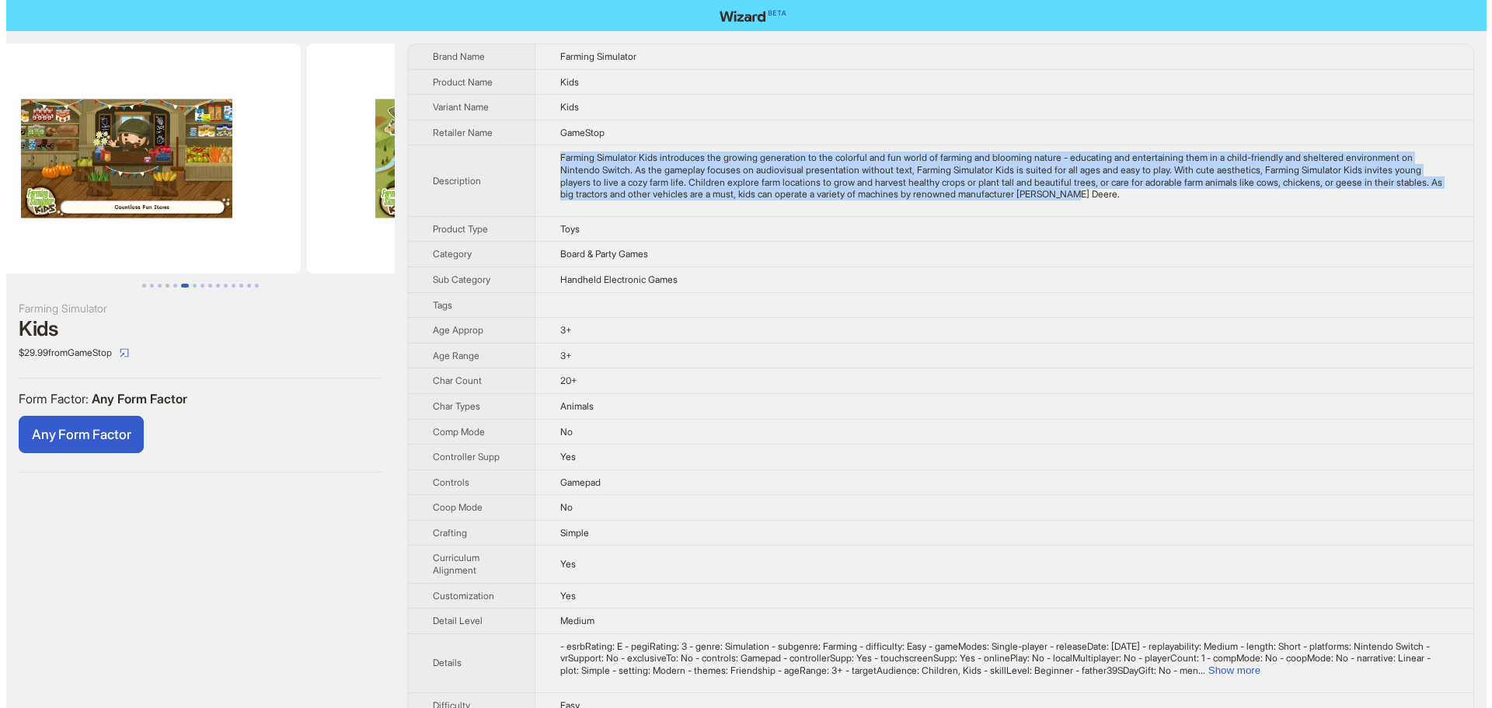
scroll to position [0, 1417]
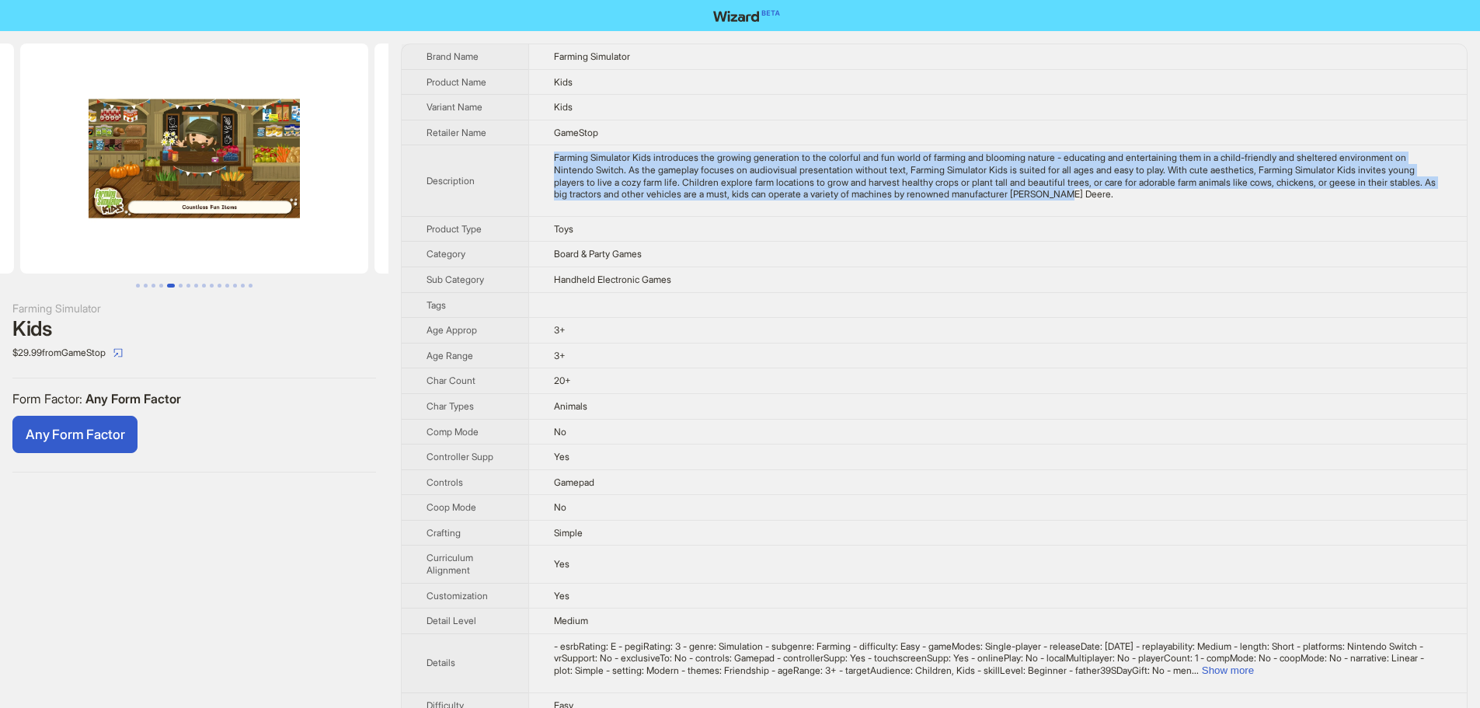
click at [186, 199] on img at bounding box center [194, 159] width 348 height 230
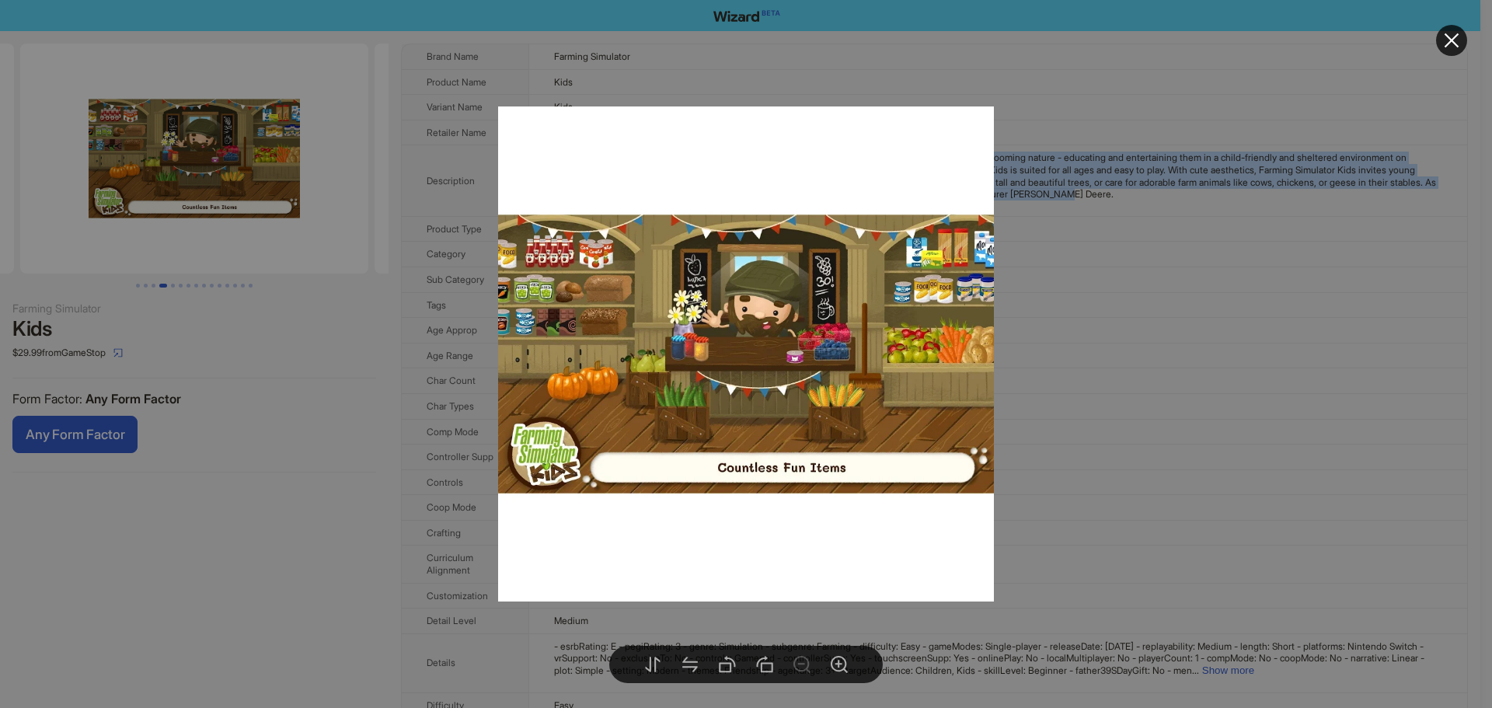
scroll to position [0, 1063]
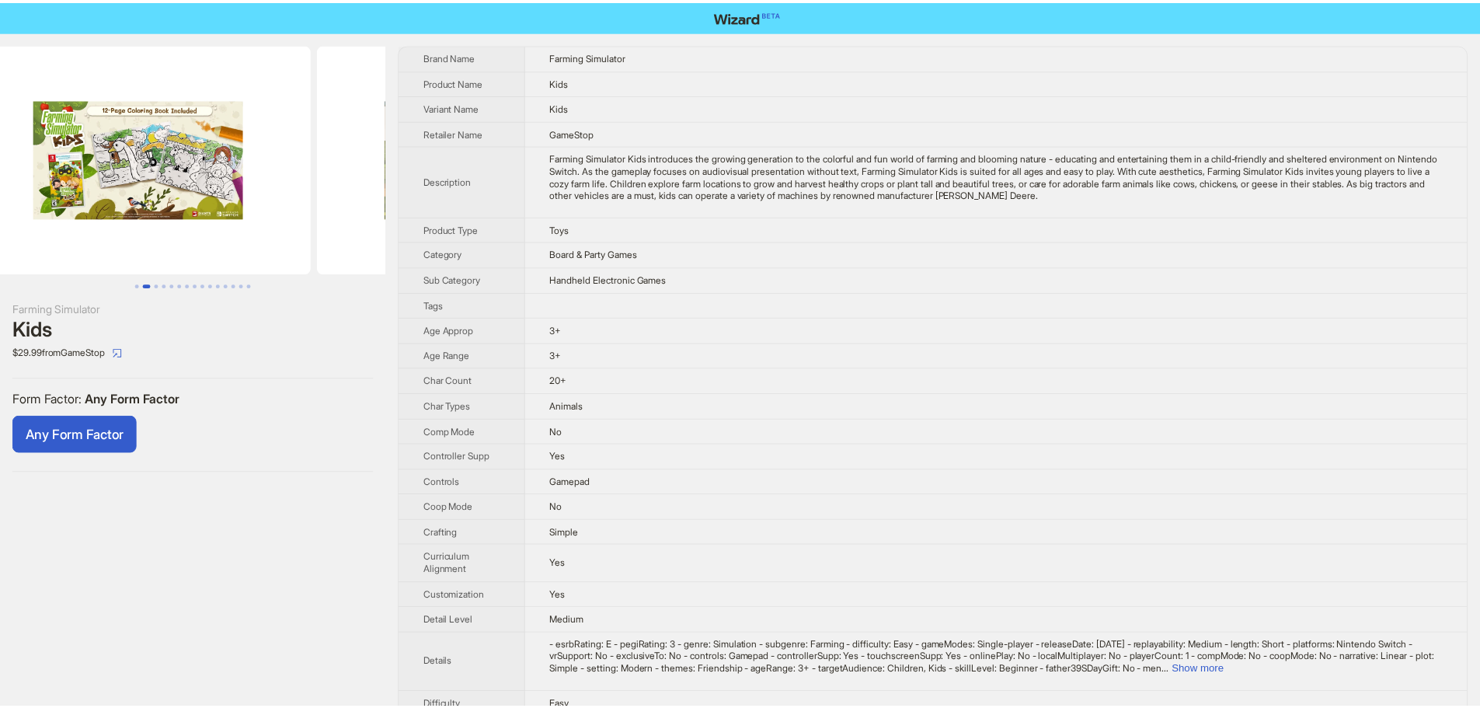
scroll to position [0, 354]
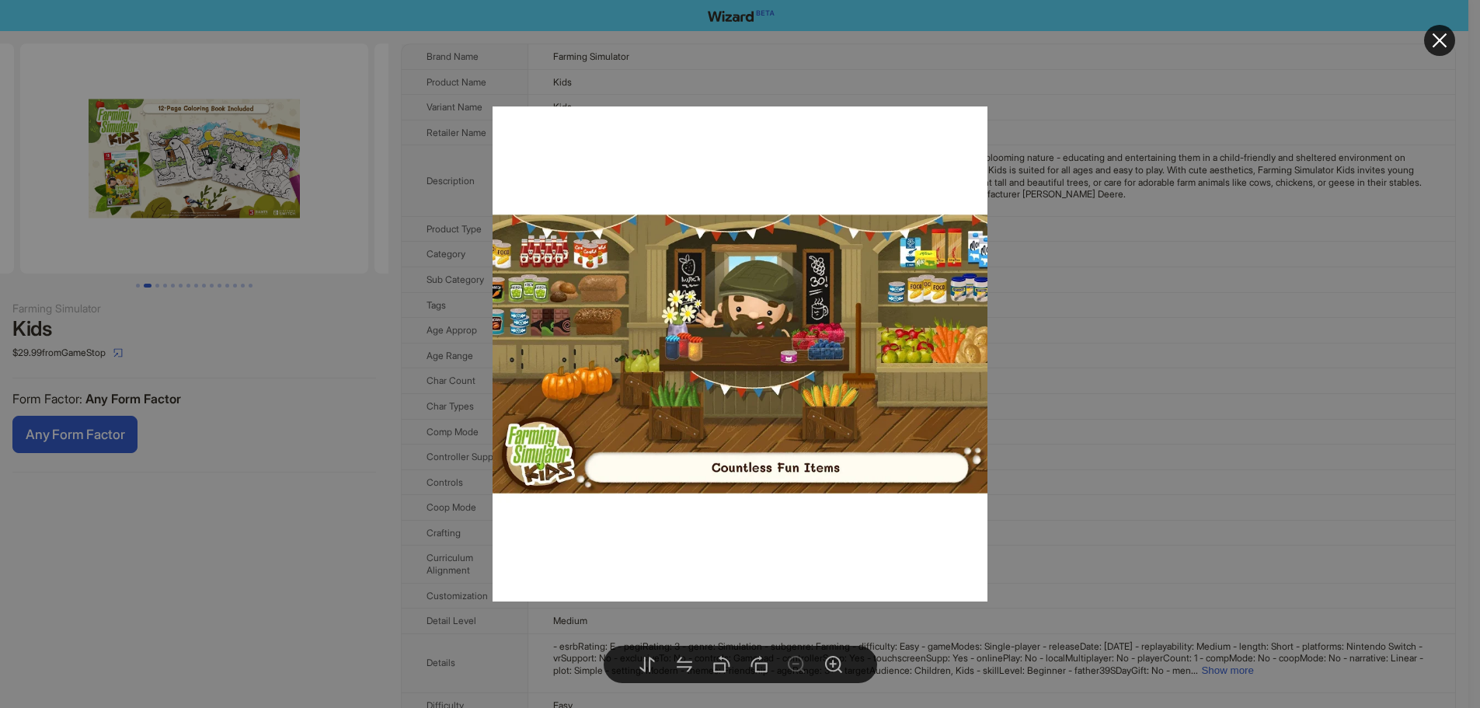
click at [276, 179] on div at bounding box center [746, 354] width 1492 height 708
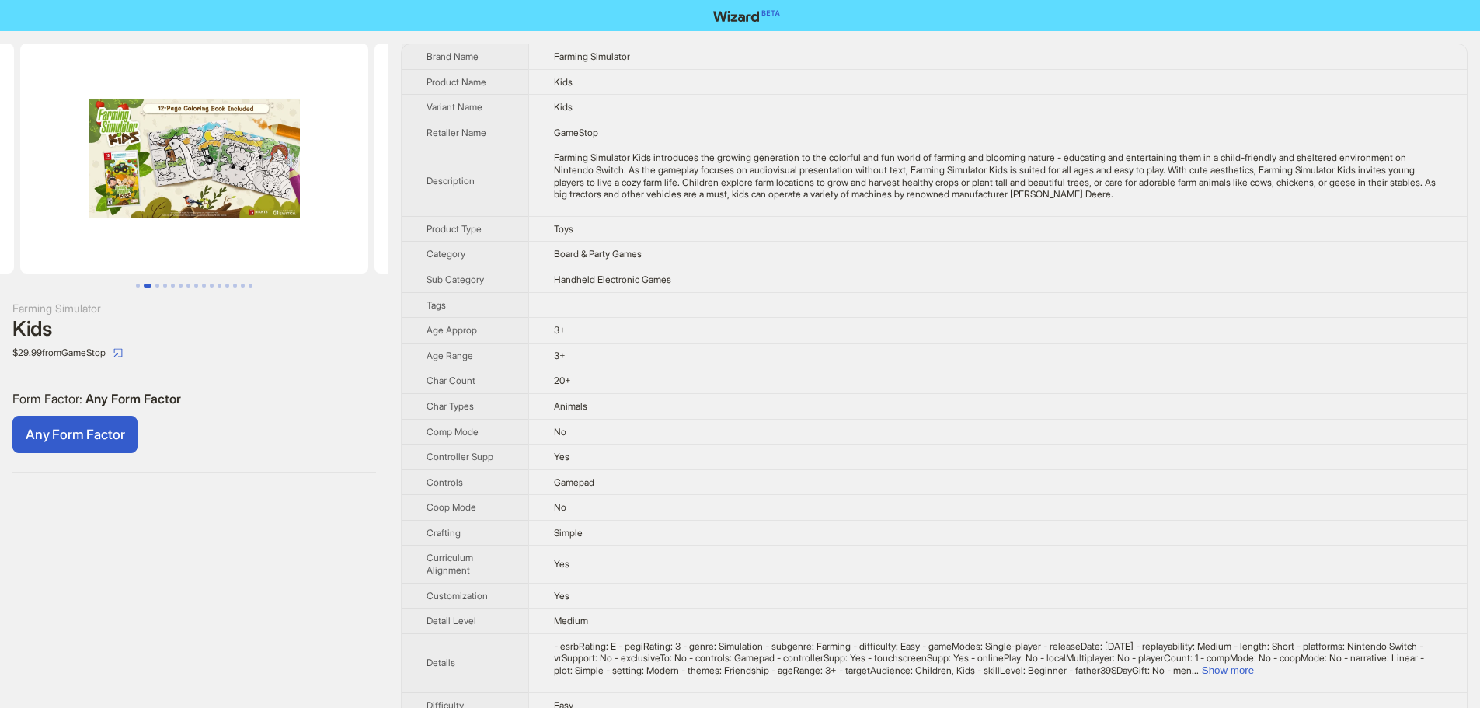
scroll to position [0, 0]
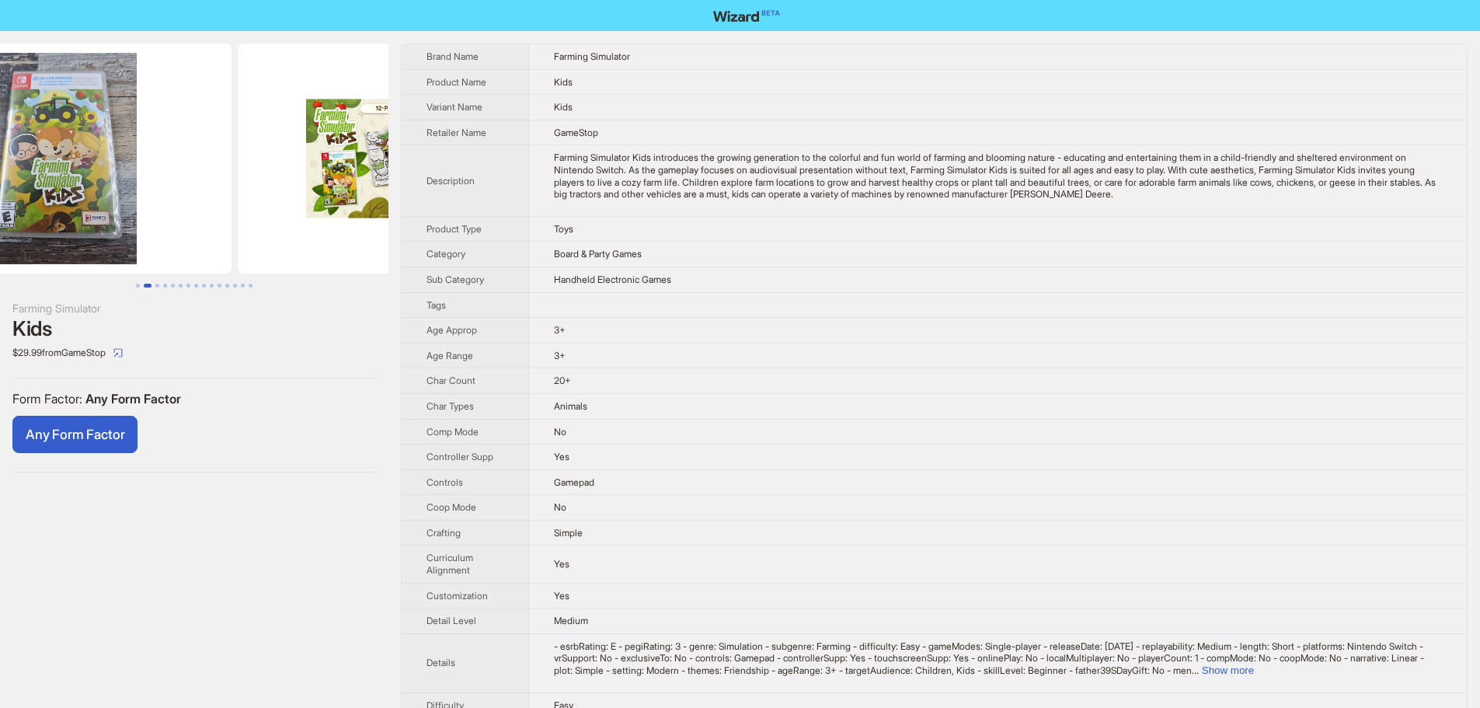
click at [288, 182] on img at bounding box center [412, 159] width 348 height 230
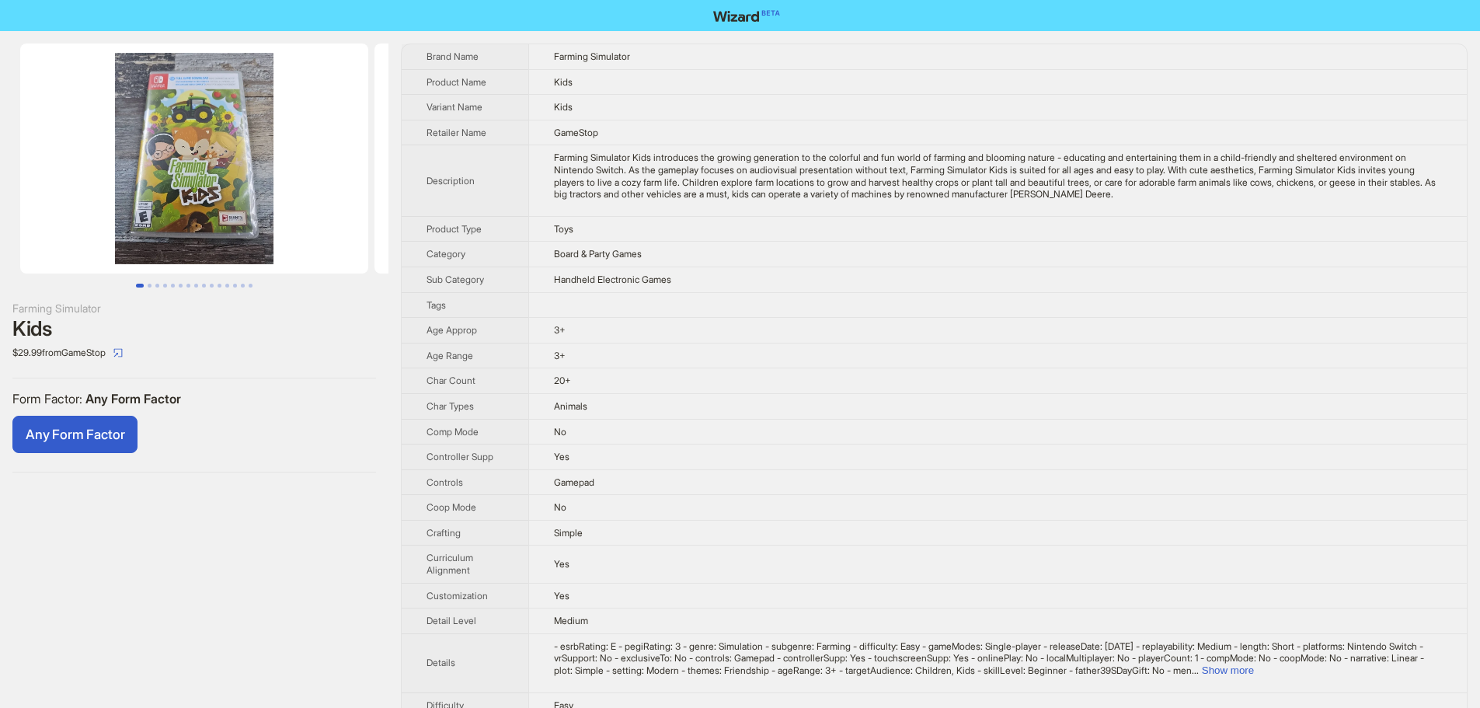
click at [348, 197] on img at bounding box center [194, 159] width 348 height 230
click at [131, 197] on li at bounding box center [185, 159] width 371 height 230
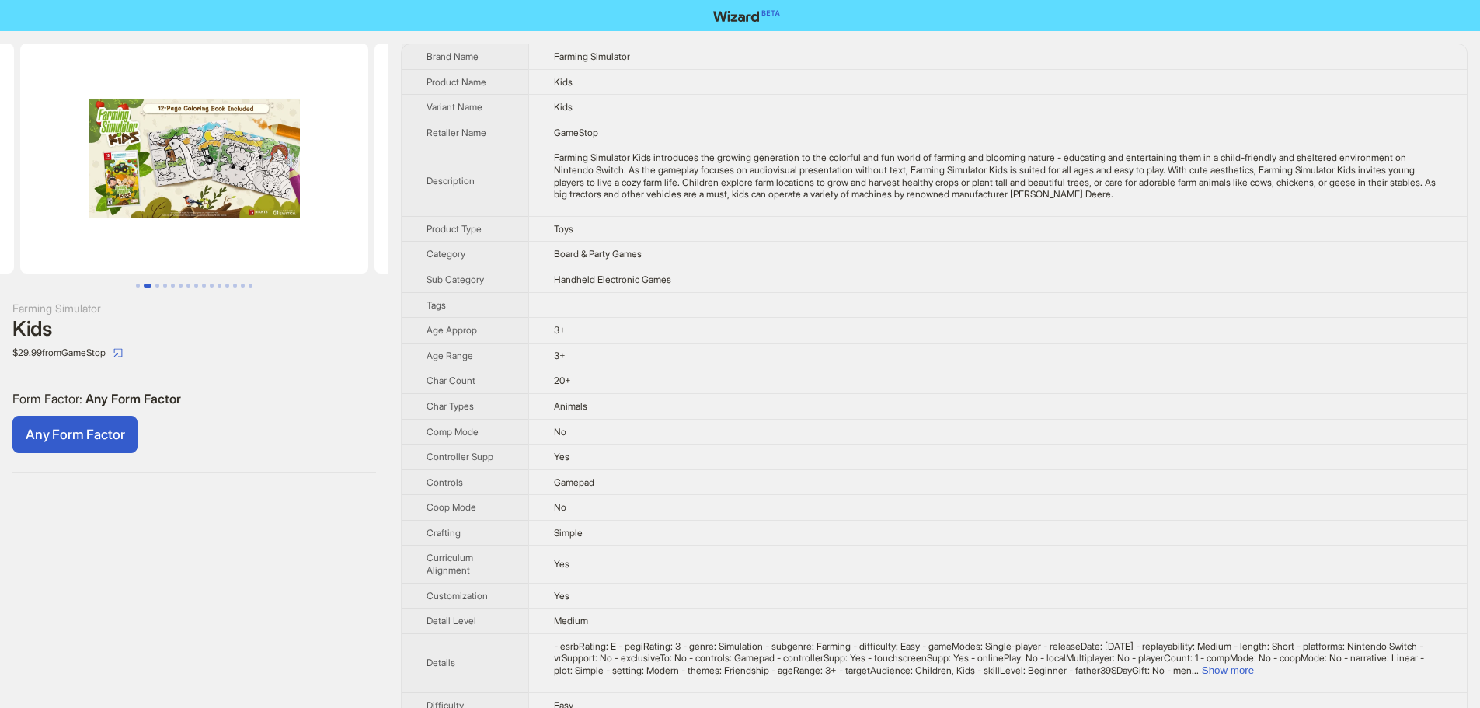
click at [113, 200] on img at bounding box center [194, 159] width 348 height 230
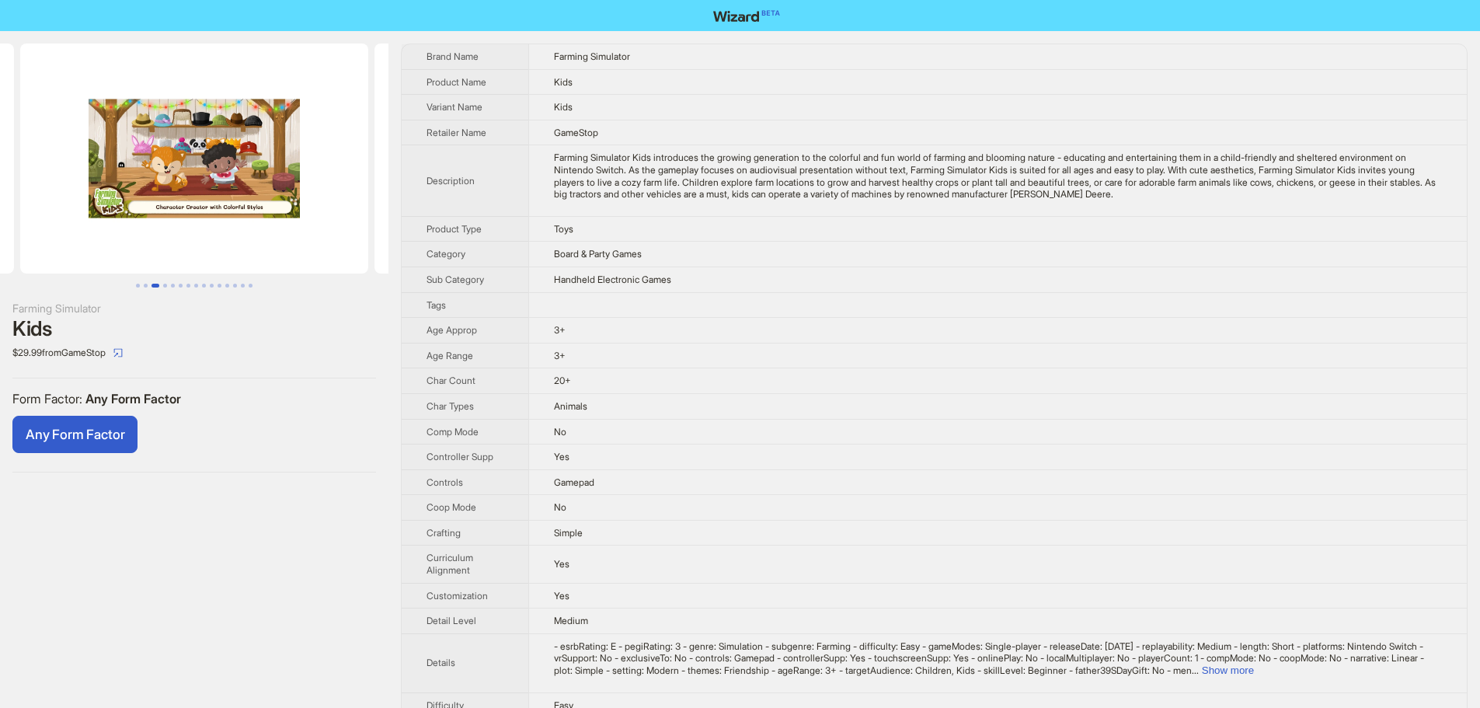
click at [96, 195] on ul at bounding box center [194, 159] width 388 height 230
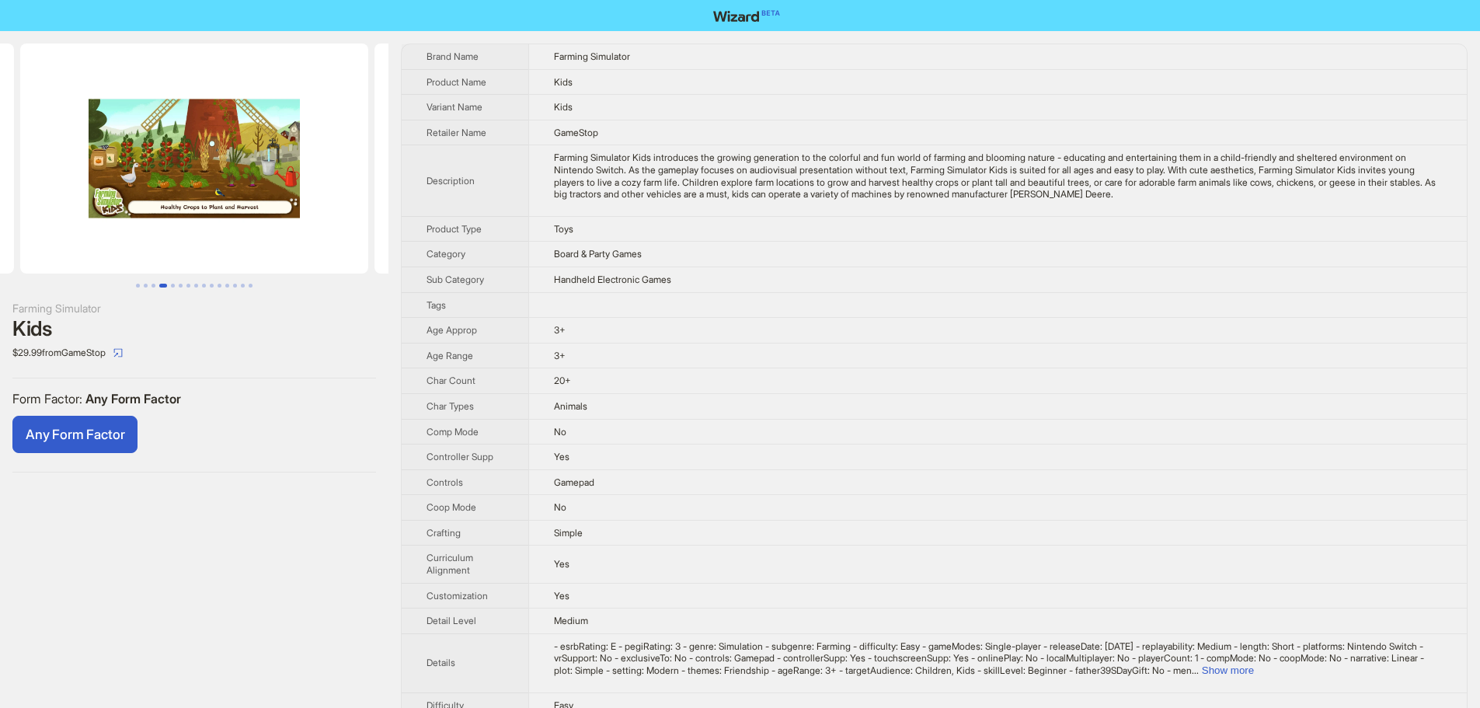
click at [46, 197] on img at bounding box center [194, 159] width 348 height 230
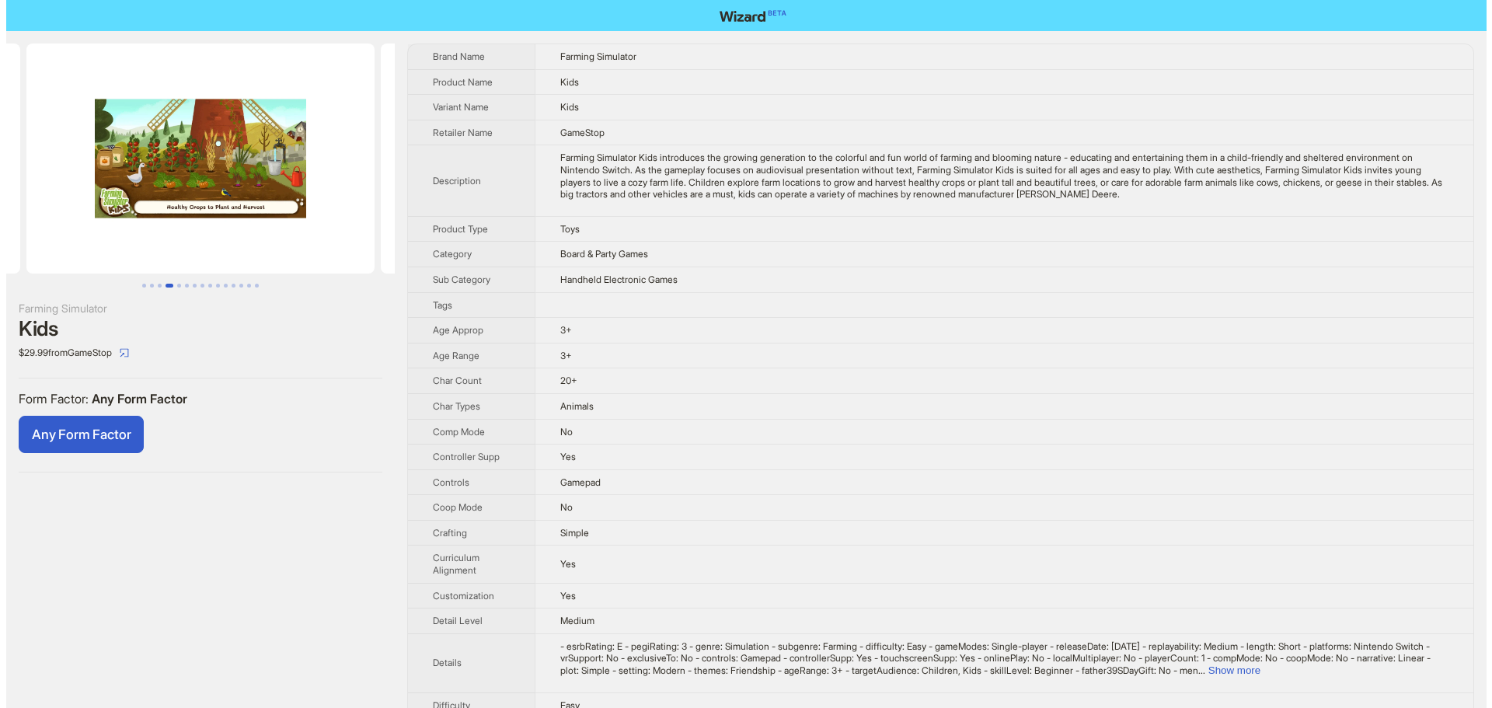
scroll to position [0, 1417]
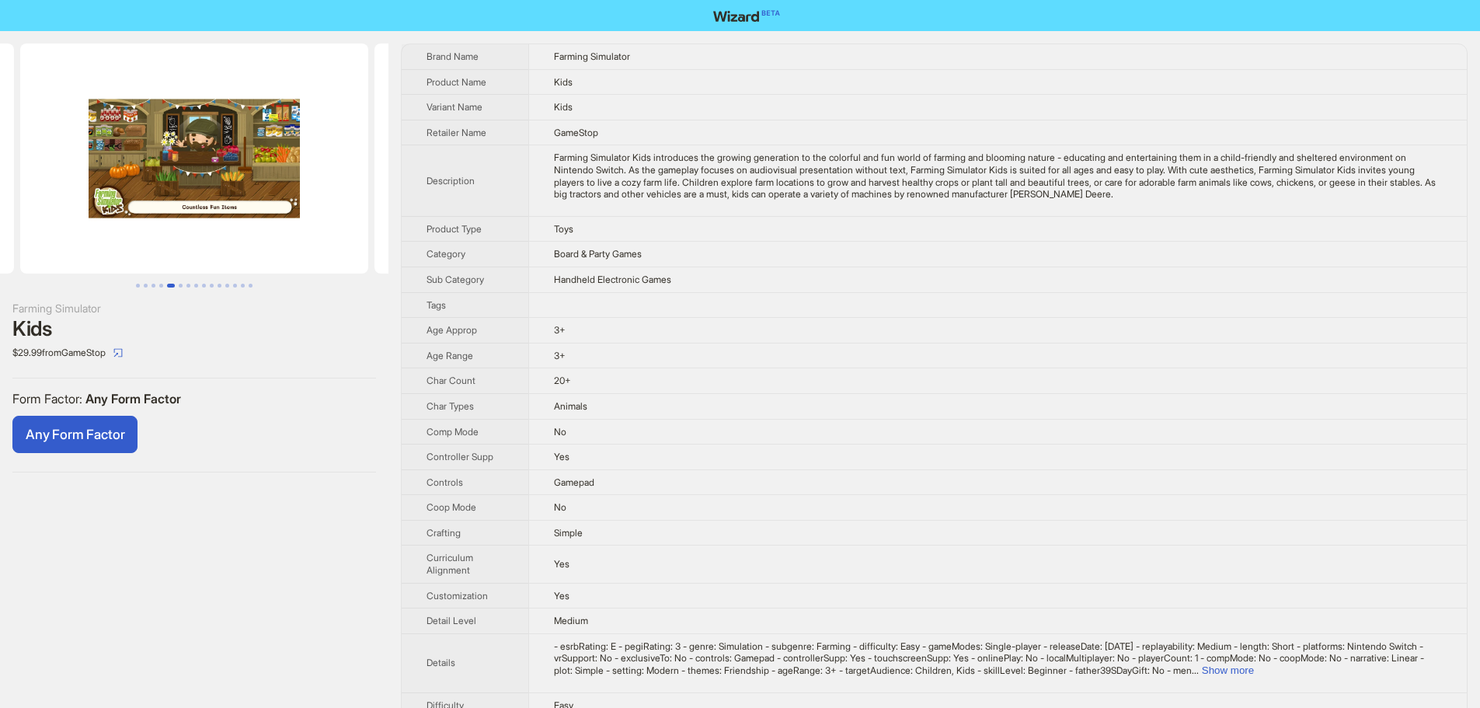
click at [250, 180] on img at bounding box center [194, 159] width 348 height 230
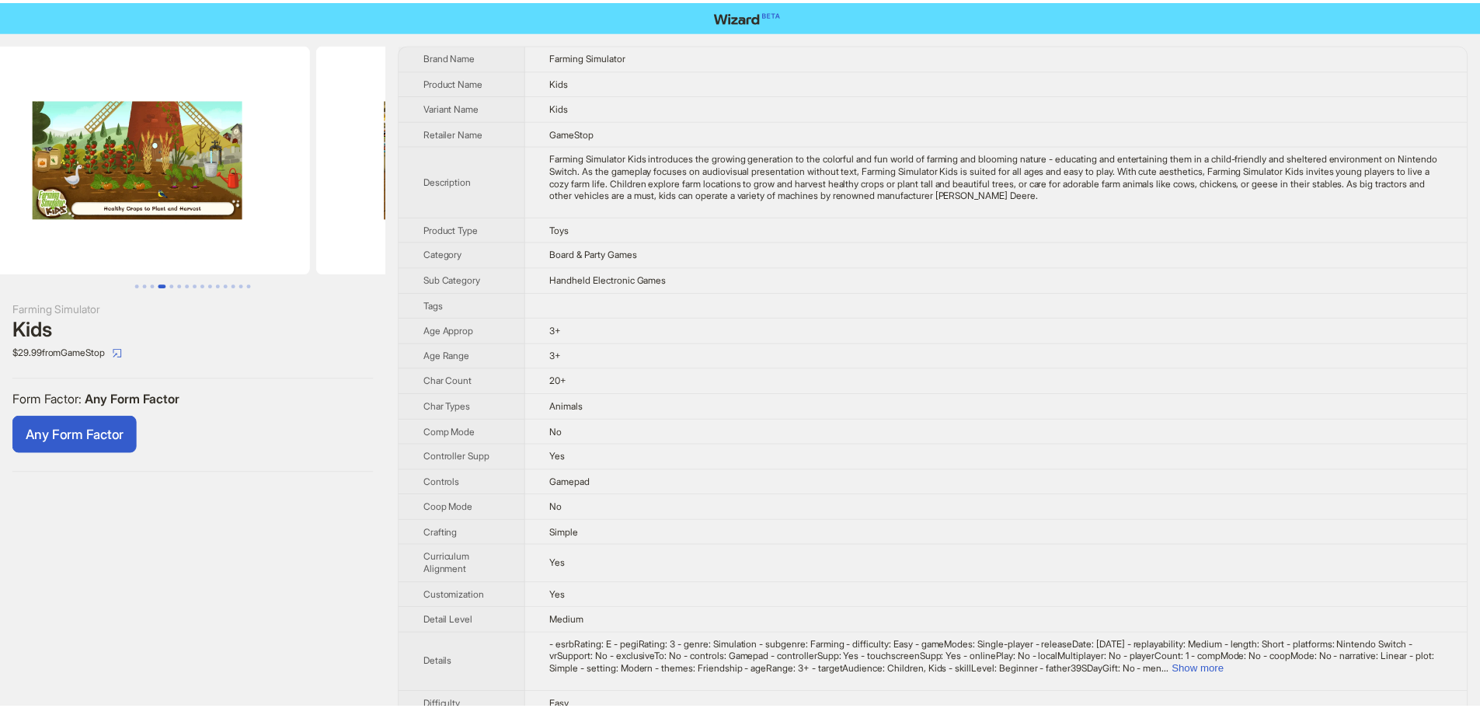
scroll to position [0, 1063]
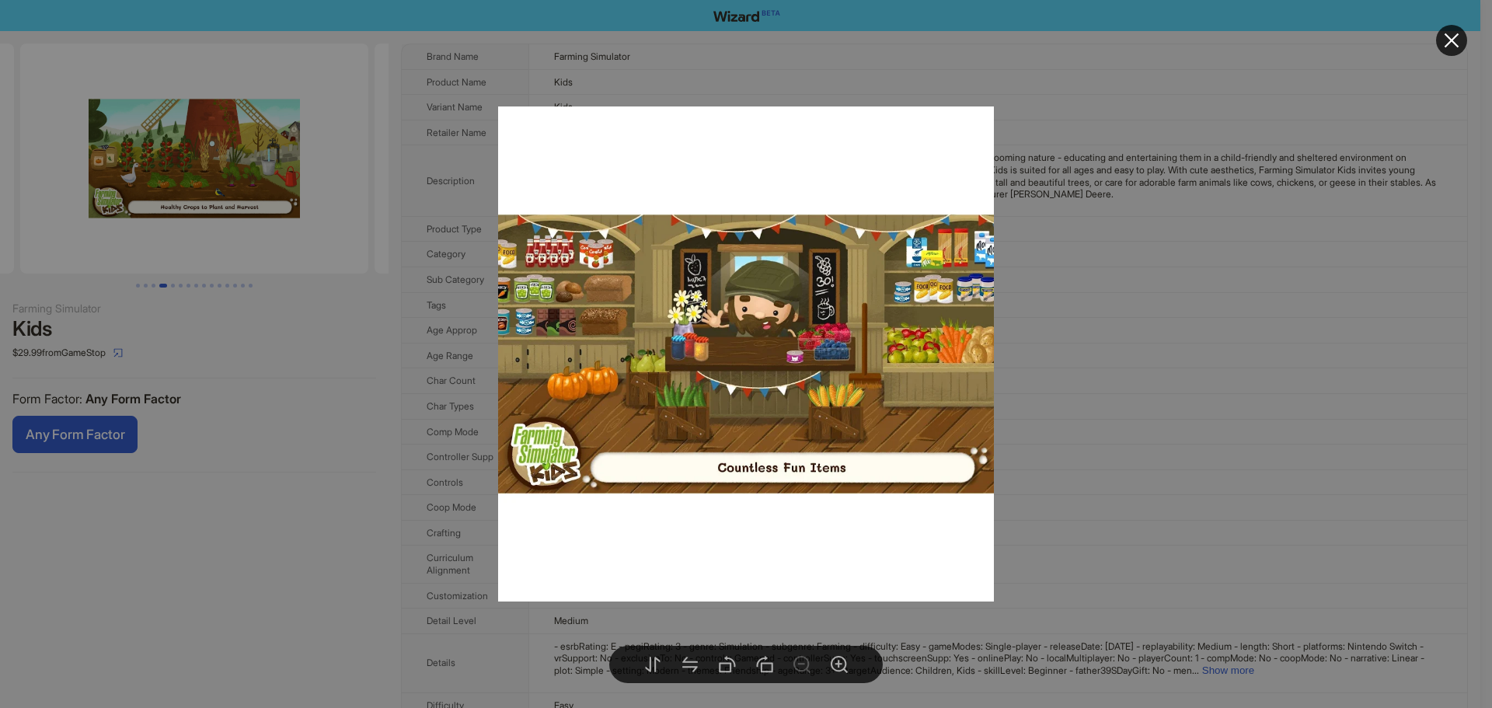
click at [241, 181] on div at bounding box center [746, 354] width 1492 height 708
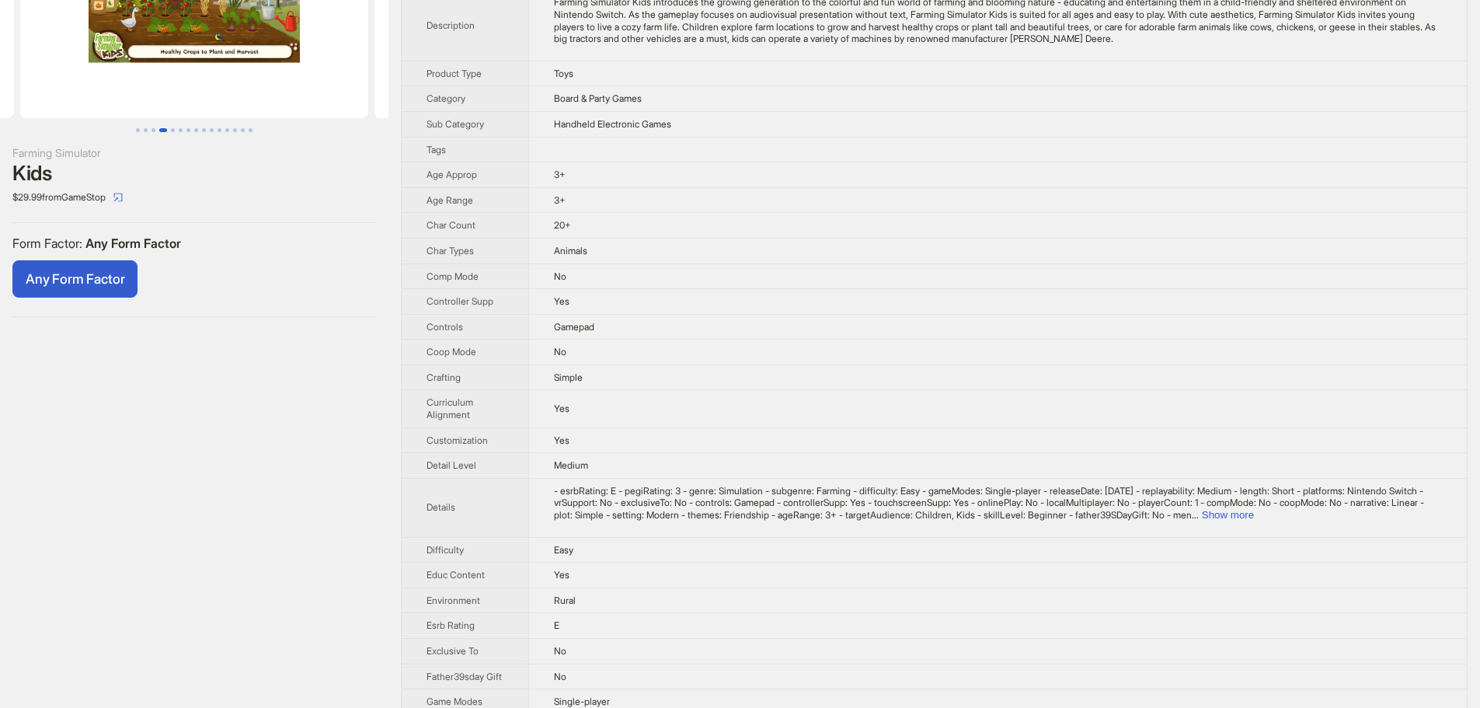
scroll to position [0, 0]
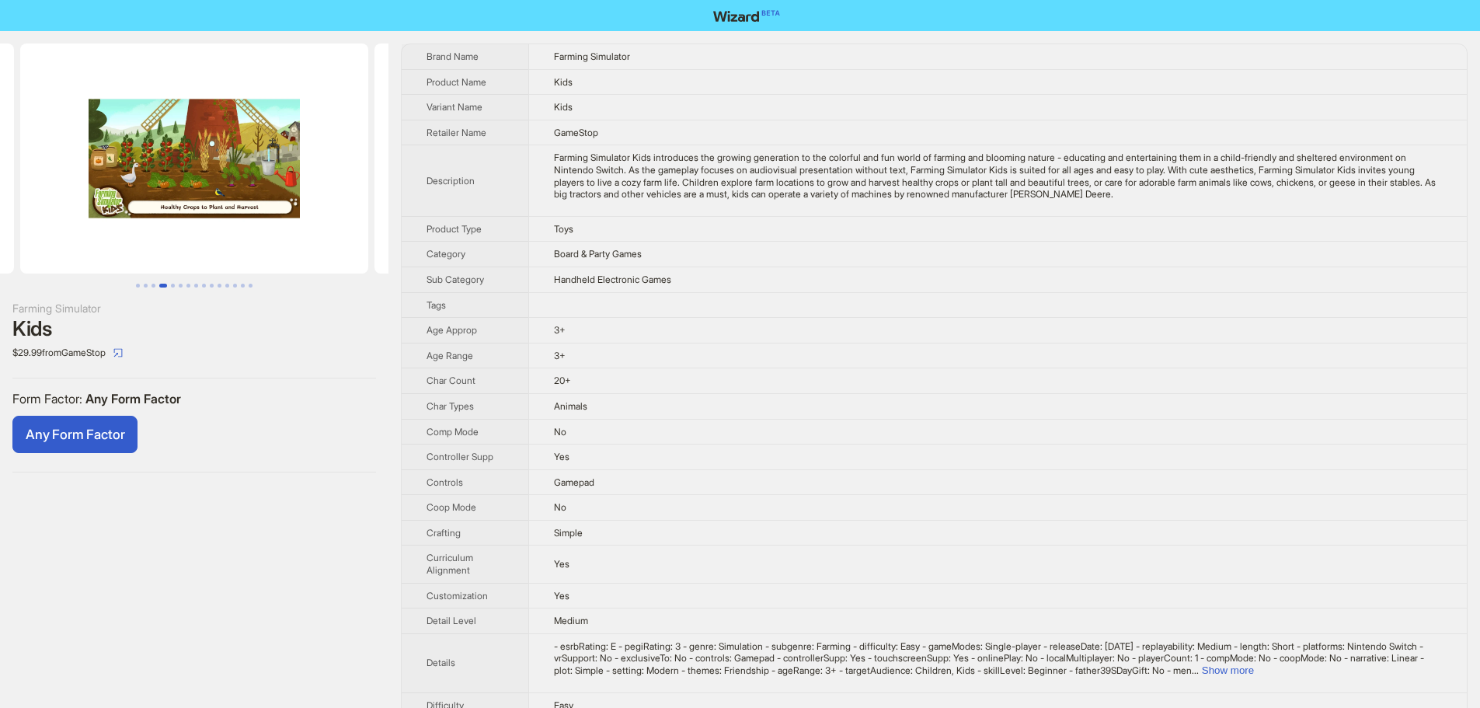
click at [347, 190] on img at bounding box center [194, 159] width 348 height 230
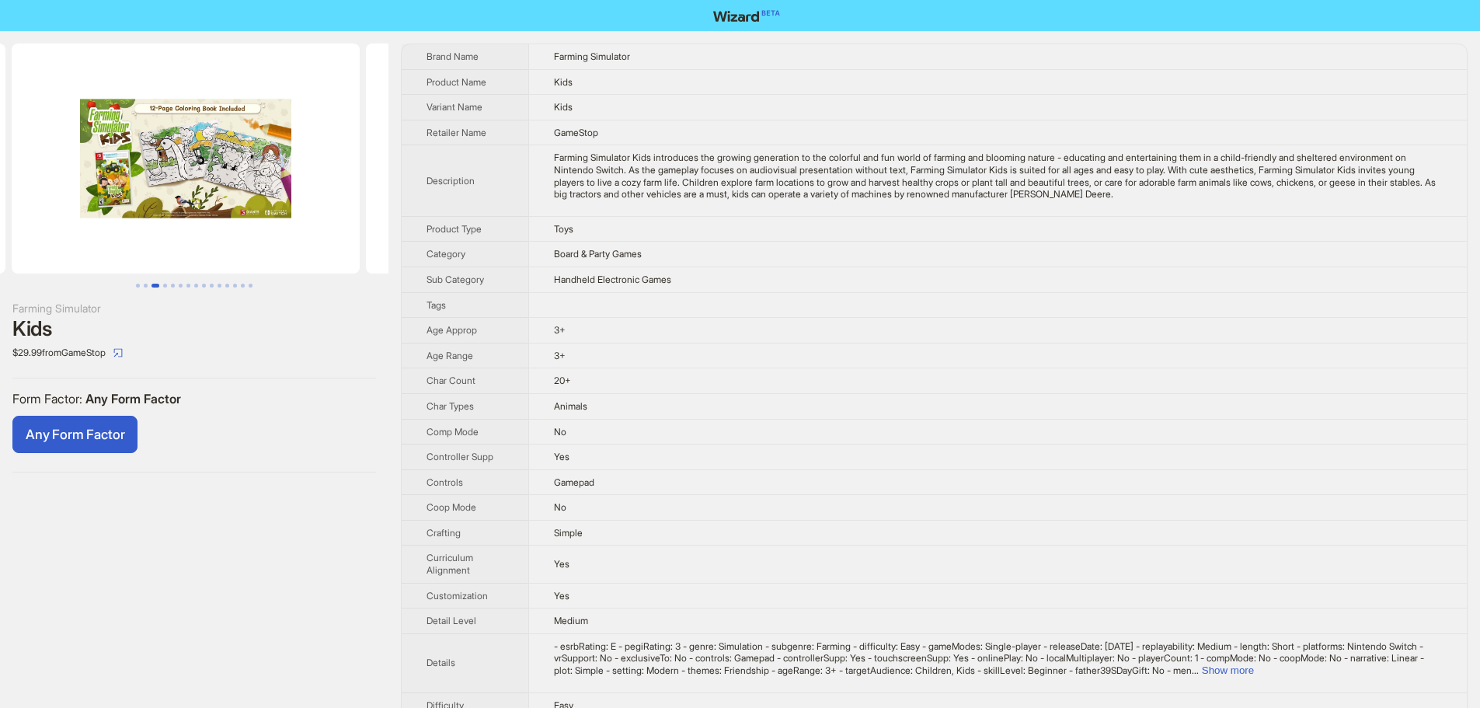
click at [325, 170] on ul at bounding box center [194, 159] width 388 height 230
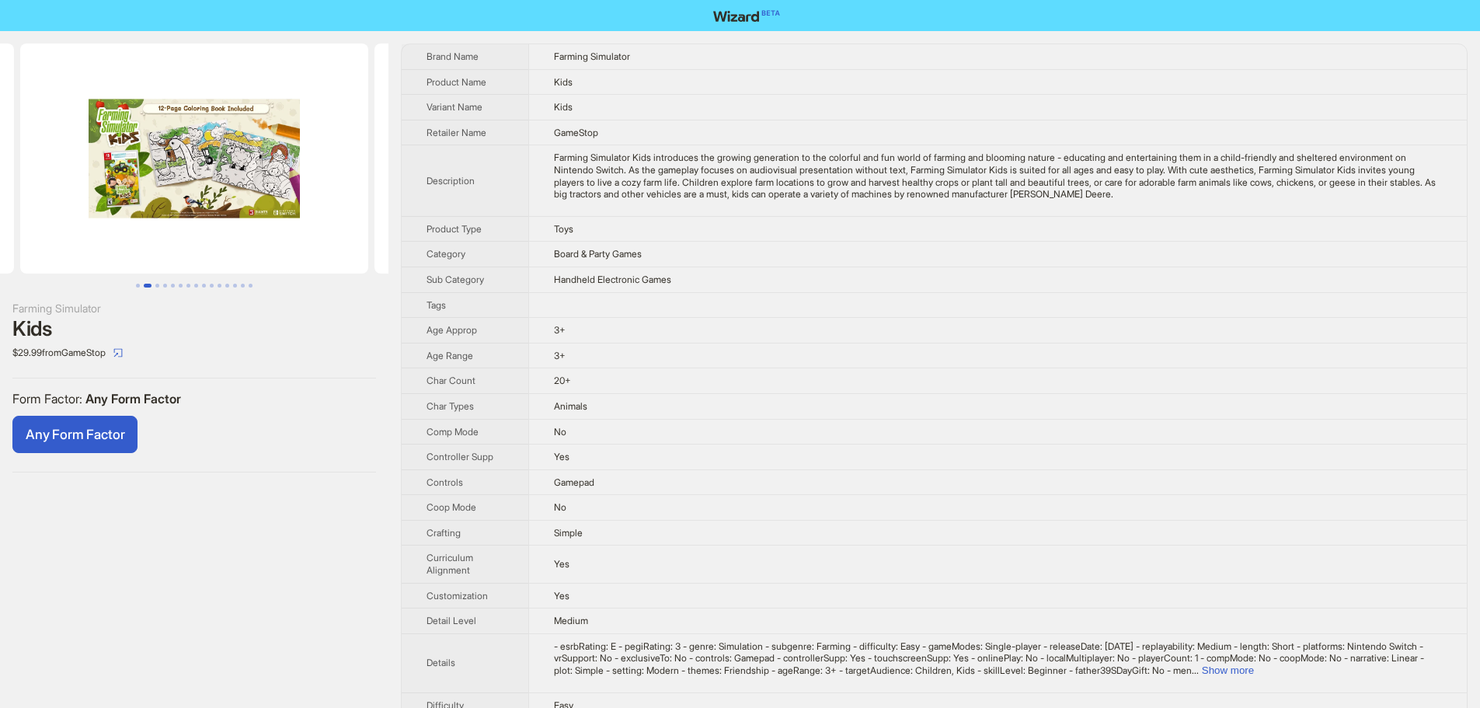
scroll to position [0, 30]
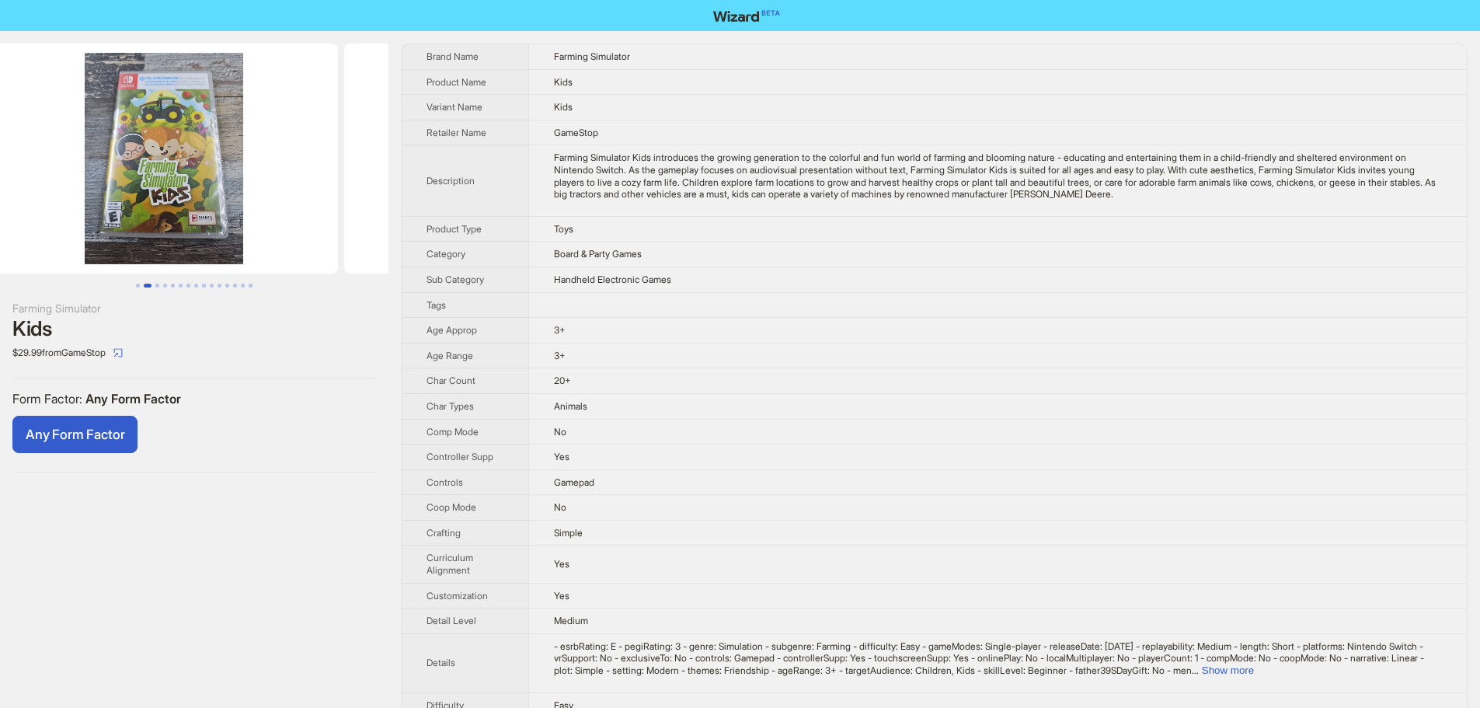
click at [328, 166] on ul at bounding box center [194, 159] width 388 height 230
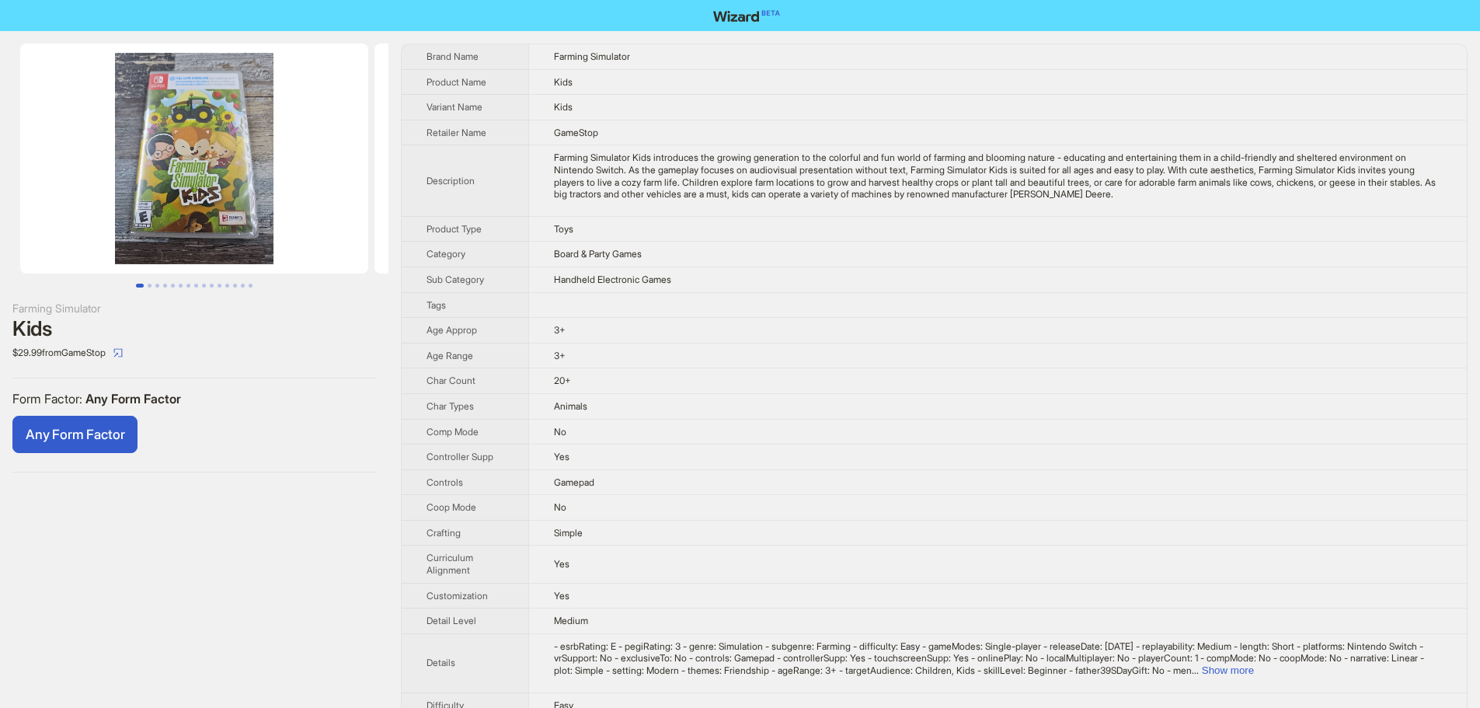
click at [334, 183] on img at bounding box center [194, 159] width 348 height 230
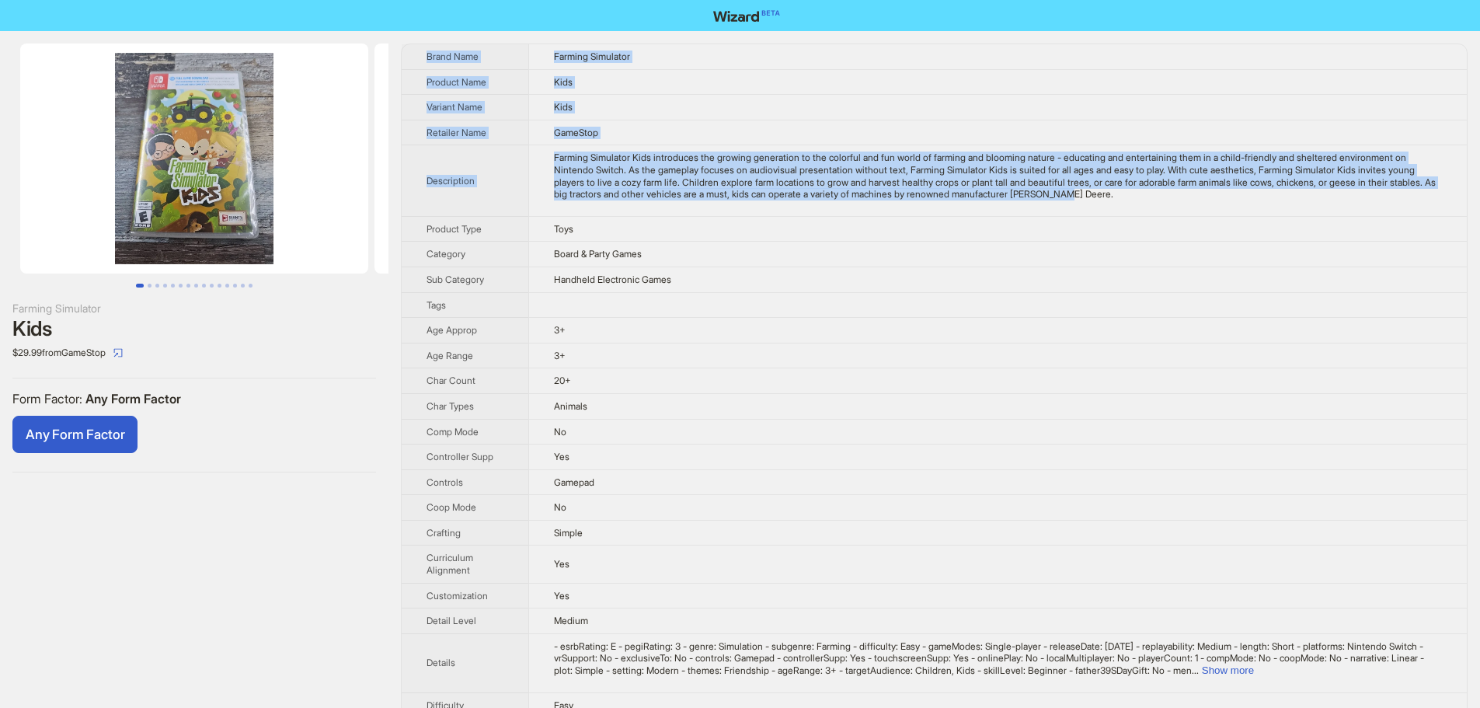
copy tbody "Brand Name Farming Simulator Product Name Kids Variant Name Kids Retailer Name …"
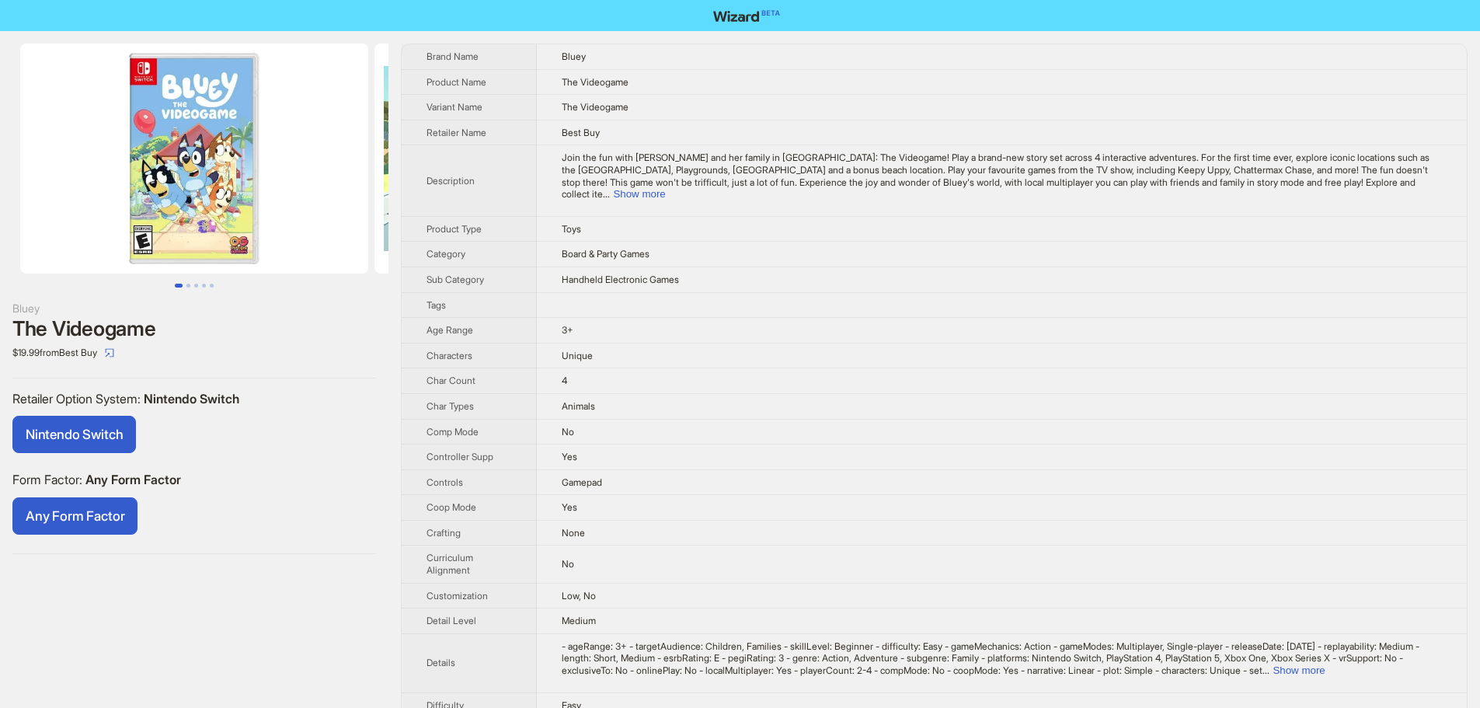
click at [651, 393] on td "Animals" at bounding box center [1002, 406] width 930 height 26
click at [665, 188] on button "Show more" at bounding box center [639, 194] width 52 height 12
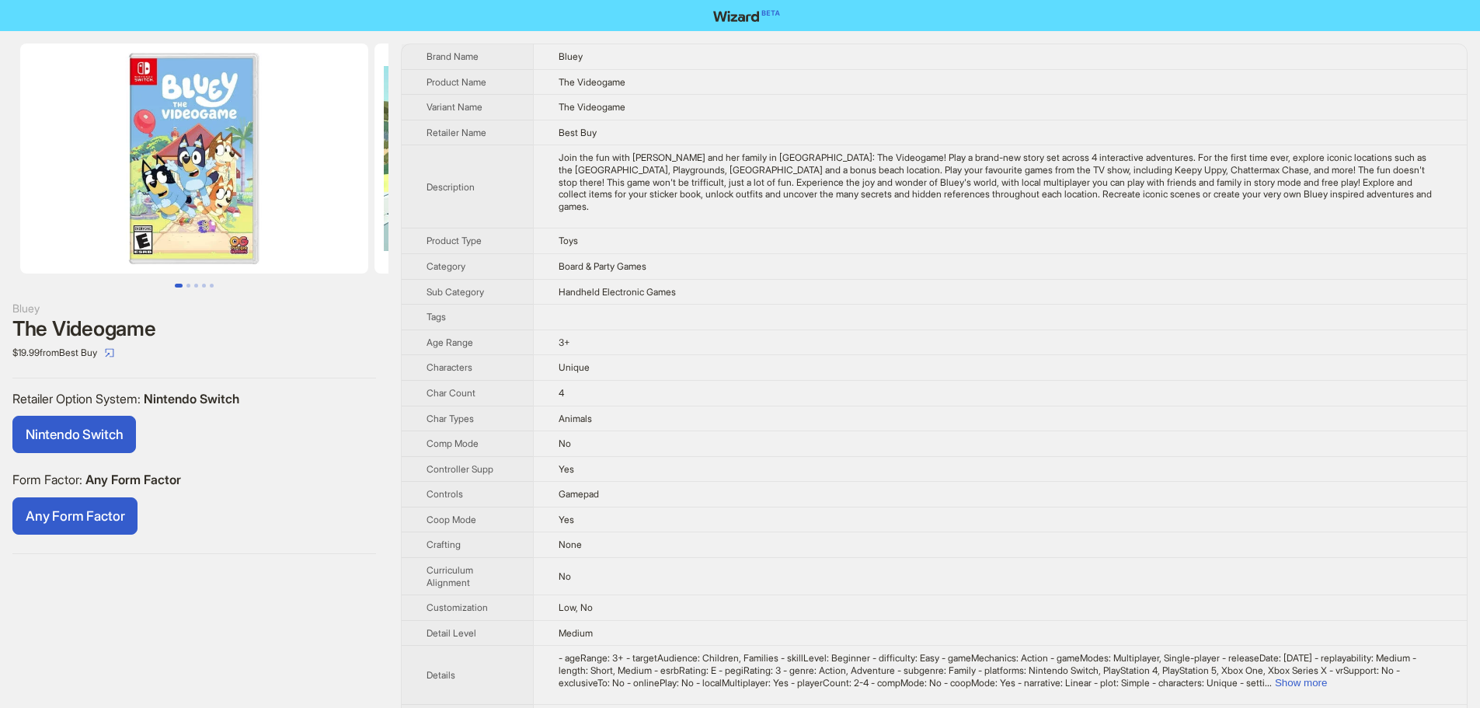
drag, startPoint x: 151, startPoint y: 396, endPoint x: 205, endPoint y: 402, distance: 54.0
click at [205, 402] on span "Nintendo Switch" at bounding box center [192, 399] width 96 height 16
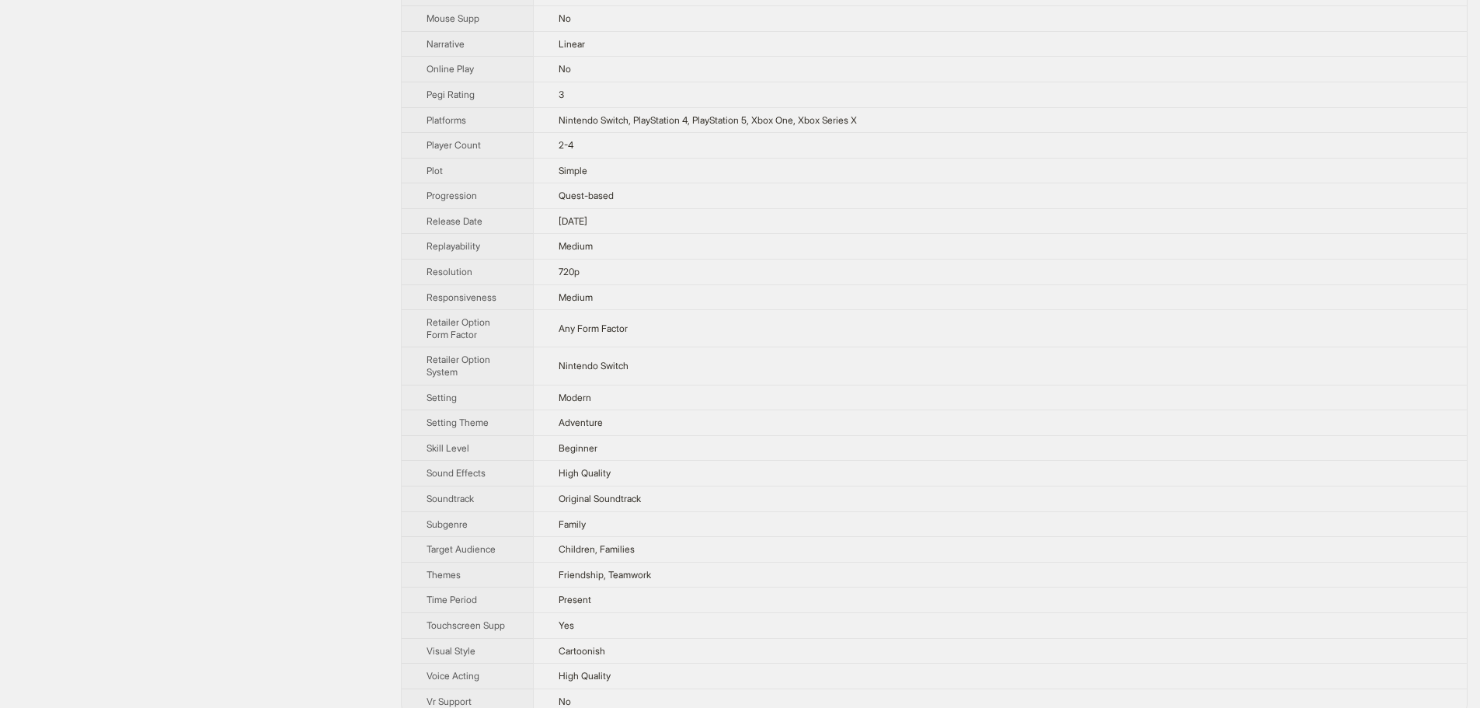
scroll to position [305, 0]
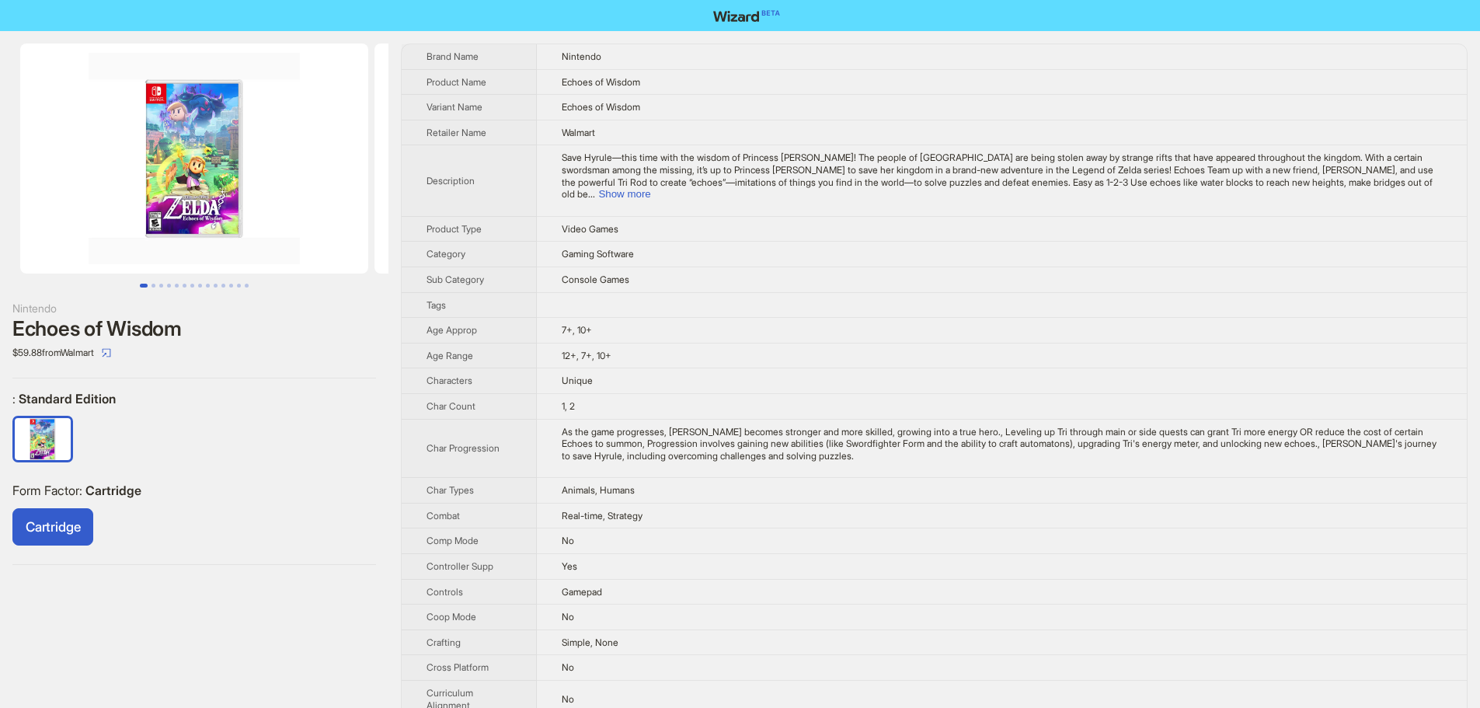
click at [242, 184] on img at bounding box center [194, 159] width 348 height 230
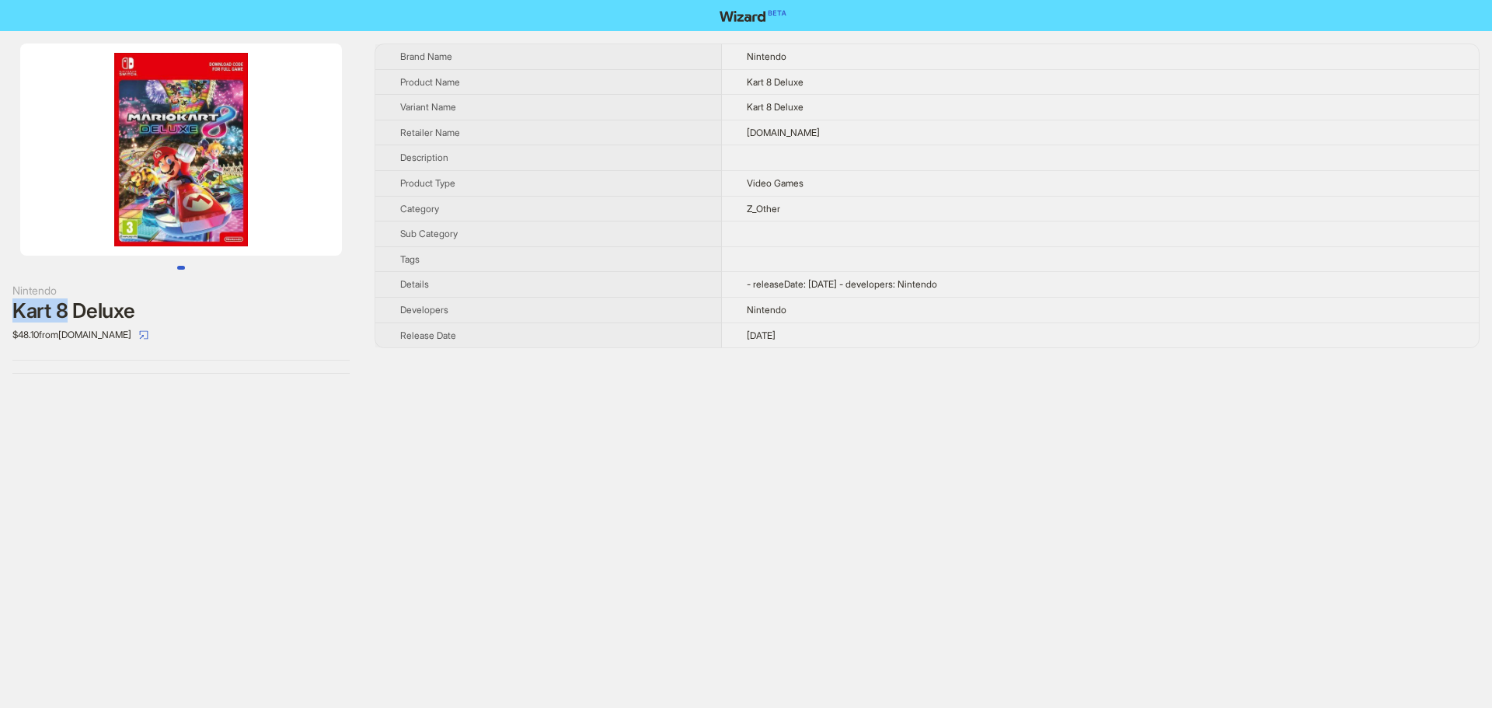
drag, startPoint x: 68, startPoint y: 314, endPoint x: 0, endPoint y: 306, distance: 68.8
click at [0, 307] on div "Nintendo Kart 8 Deluxe $48.10 from [DOMAIN_NAME]" at bounding box center [181, 208] width 362 height 355
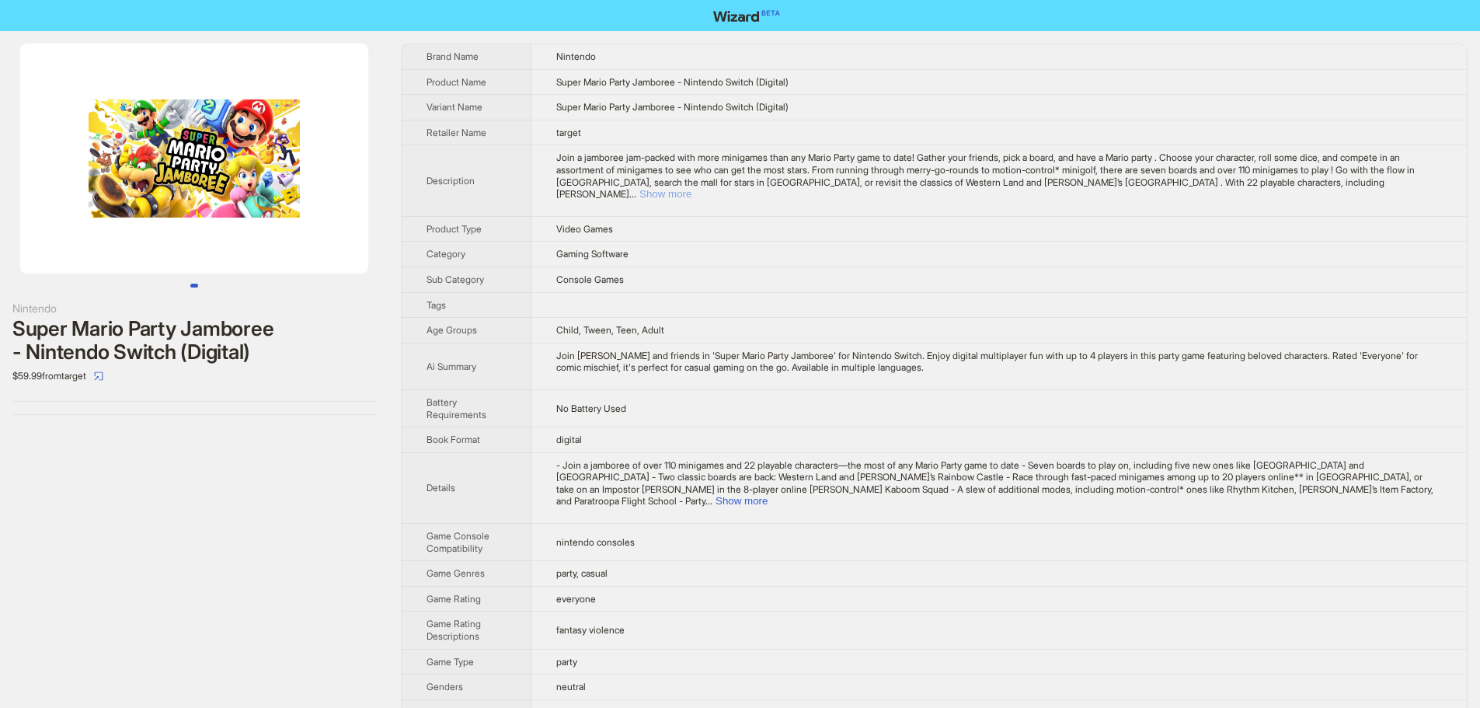
click at [691, 188] on button "Show more" at bounding box center [665, 194] width 52 height 12
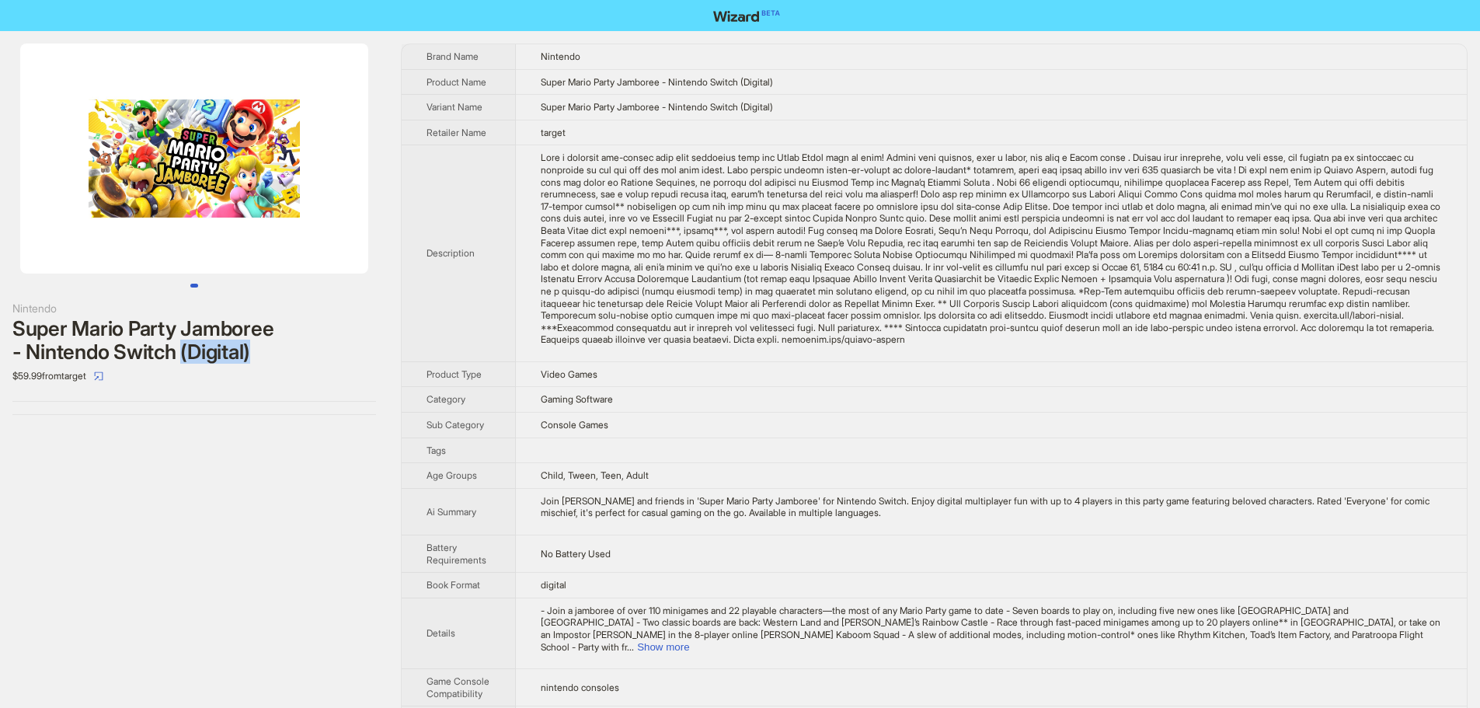
drag, startPoint x: 183, startPoint y: 353, endPoint x: 280, endPoint y: 345, distance: 97.4
click at [280, 345] on div "Super Mario Party Jamboree - Nintendo Switch (Digital)" at bounding box center [194, 340] width 364 height 47
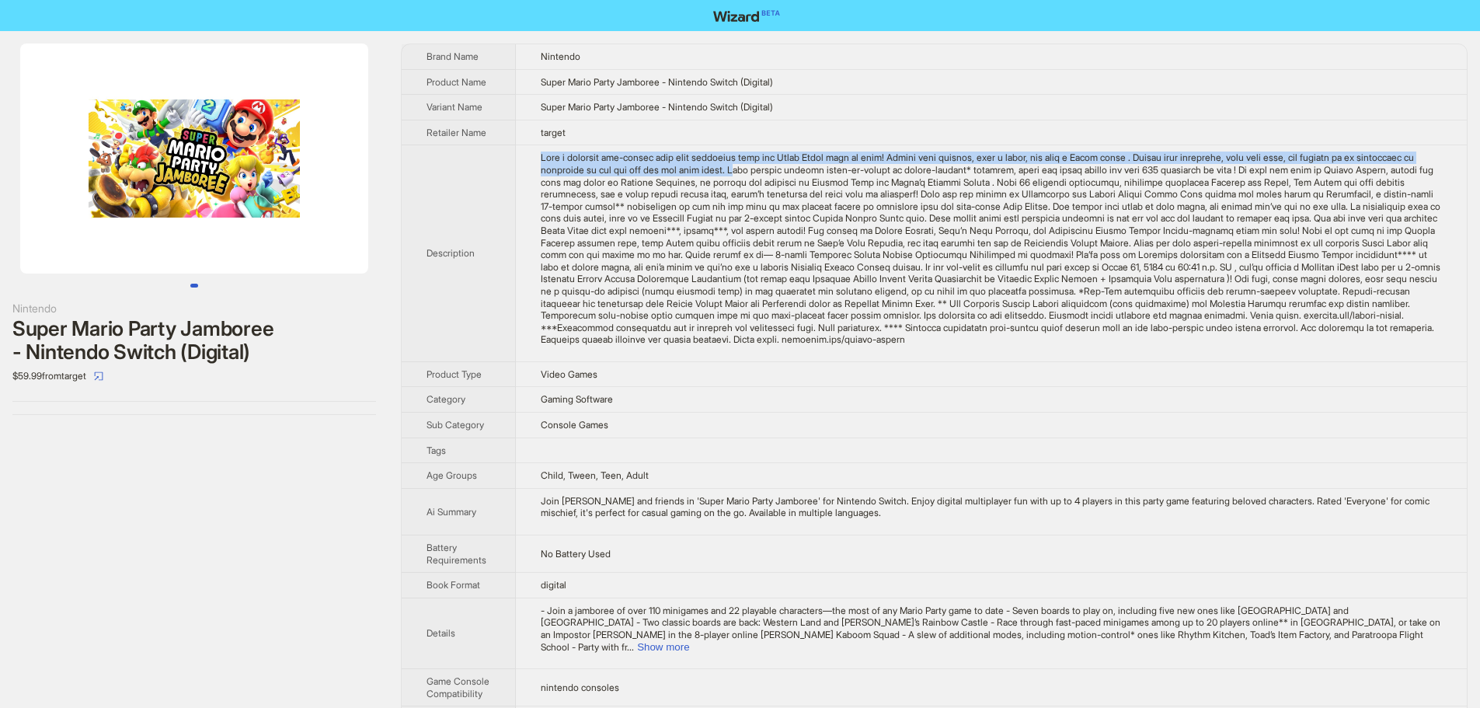
drag, startPoint x: 540, startPoint y: 155, endPoint x: 813, endPoint y: 167, distance: 273.8
click at [813, 167] on td at bounding box center [991, 253] width 951 height 217
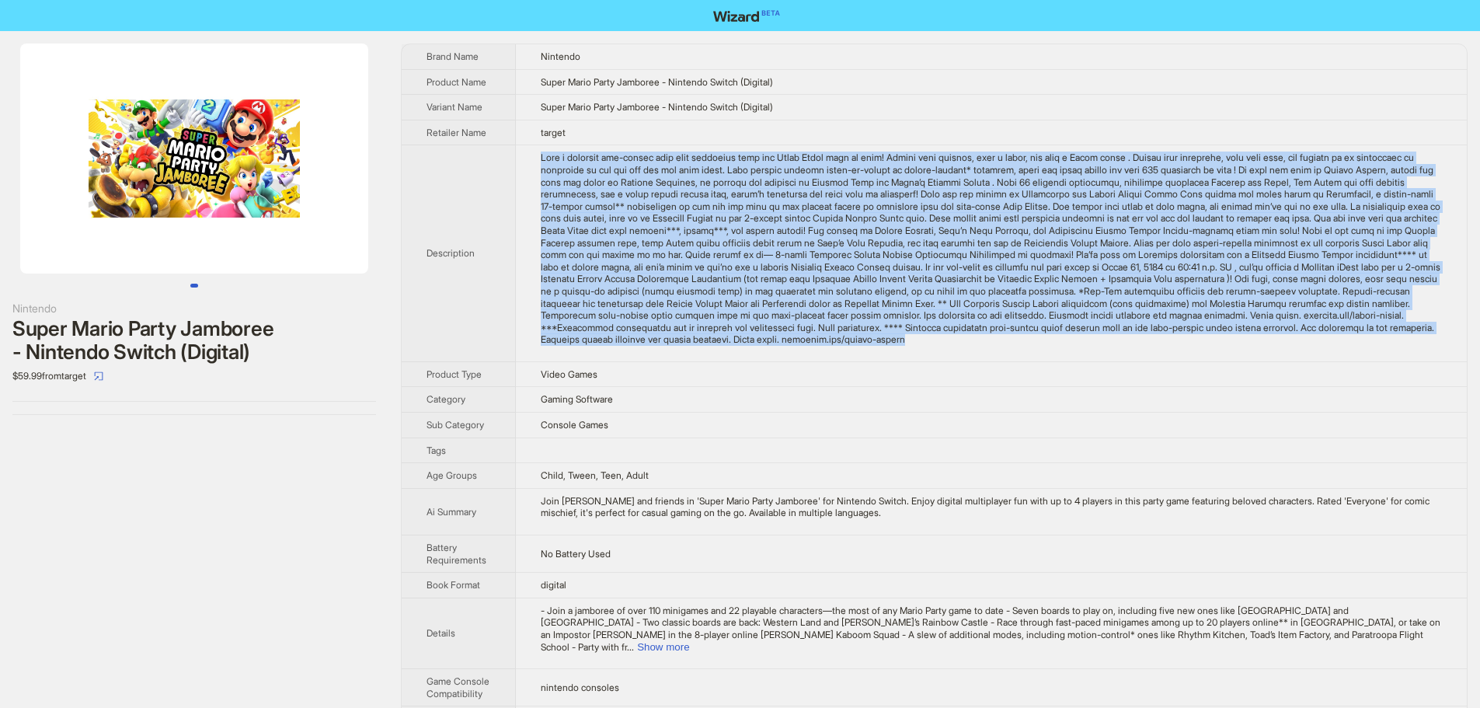
click at [769, 346] on div "Join a jamboree jam-packed with more minigames than any Mario Party game to dat…" at bounding box center [991, 248] width 901 height 194
click at [625, 342] on div "Join a jamboree jam-packed with more minigames than any Mario Party game to dat…" at bounding box center [991, 248] width 901 height 194
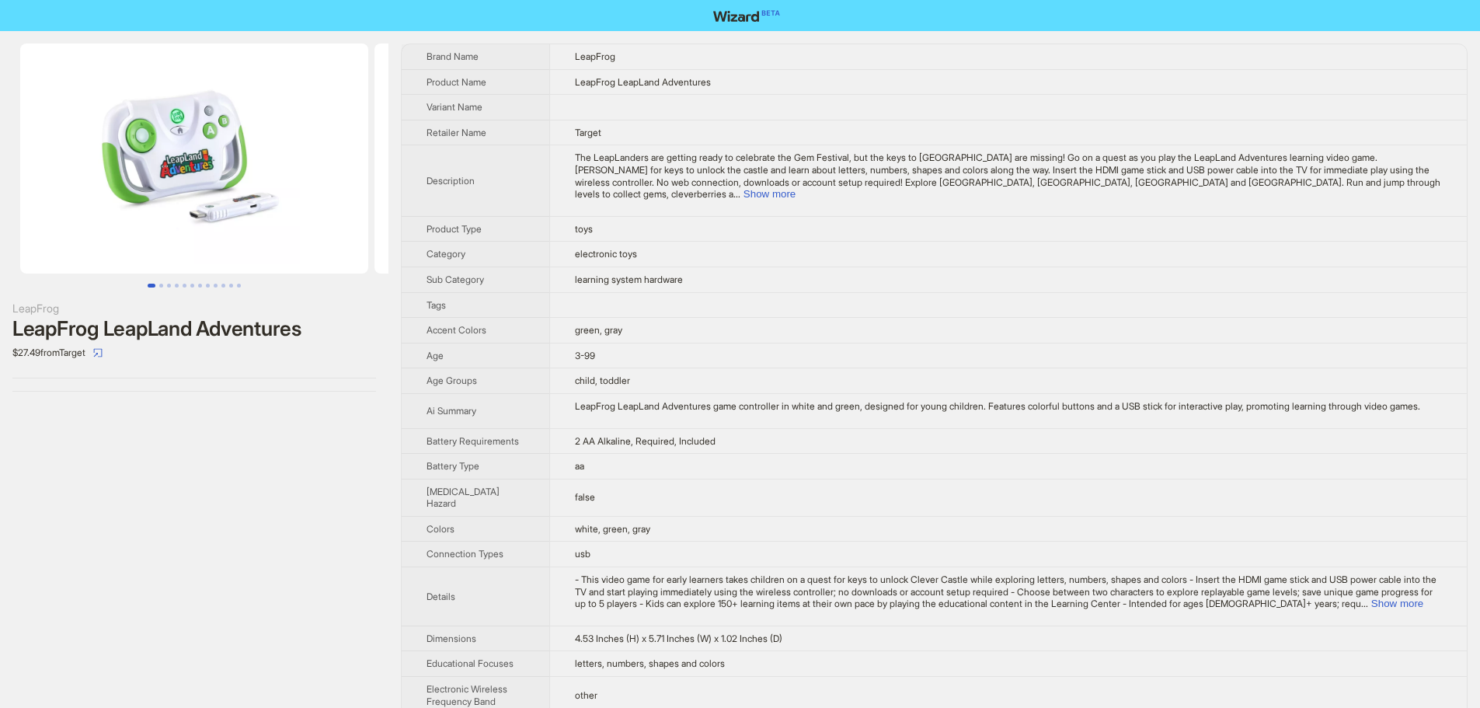
drag, startPoint x: 264, startPoint y: 171, endPoint x: 141, endPoint y: 158, distance: 124.2
click at [160, 162] on img at bounding box center [194, 159] width 348 height 230
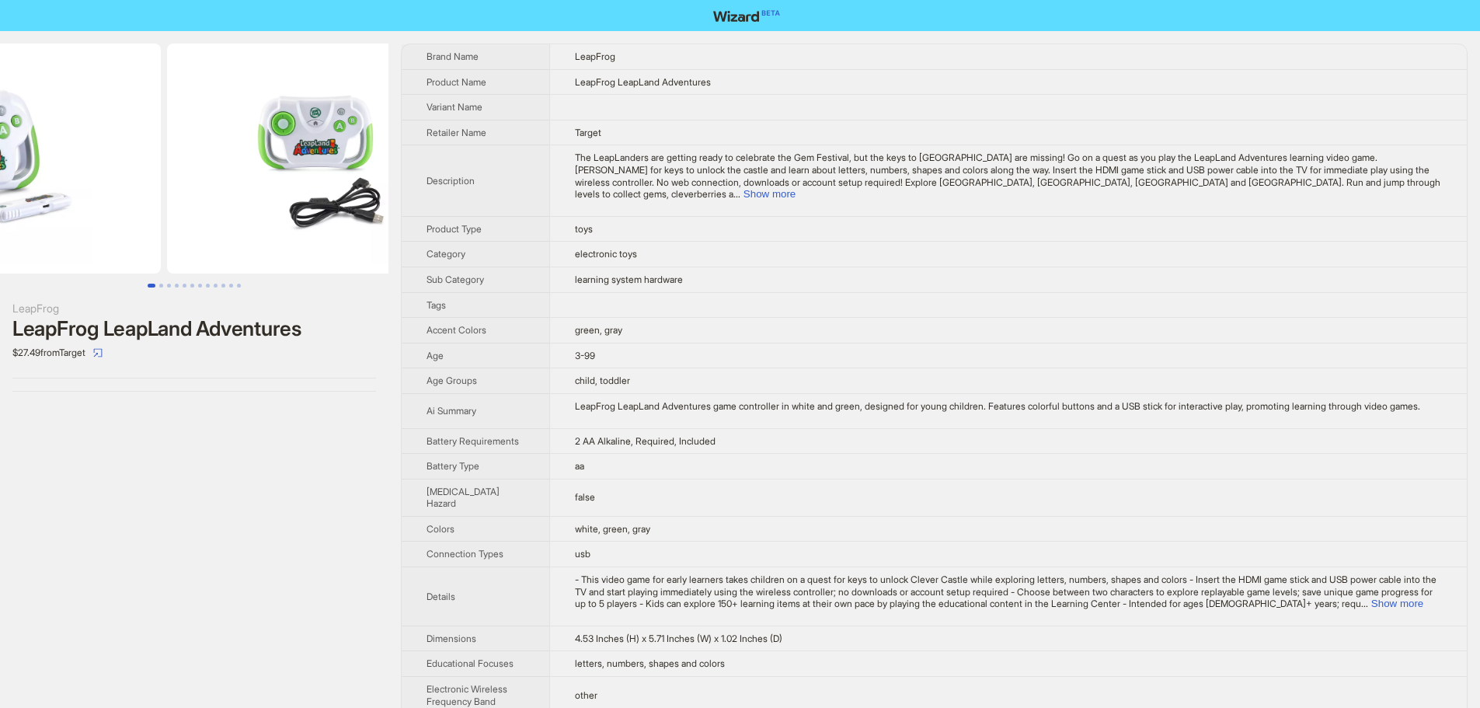
drag, startPoint x: 282, startPoint y: 160, endPoint x: 165, endPoint y: 158, distance: 117.3
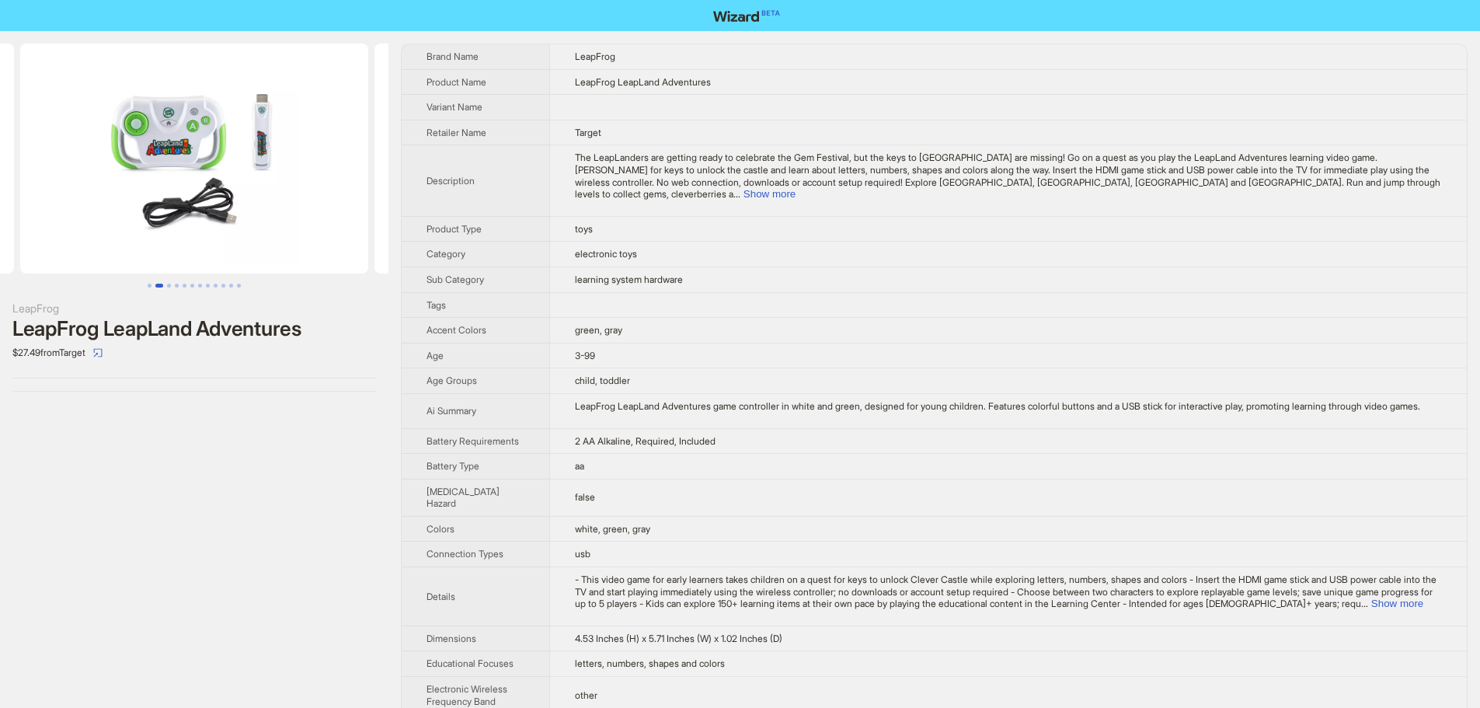
drag, startPoint x: 273, startPoint y: 154, endPoint x: 211, endPoint y: 152, distance: 62.2
click at [218, 153] on ul at bounding box center [194, 159] width 388 height 230
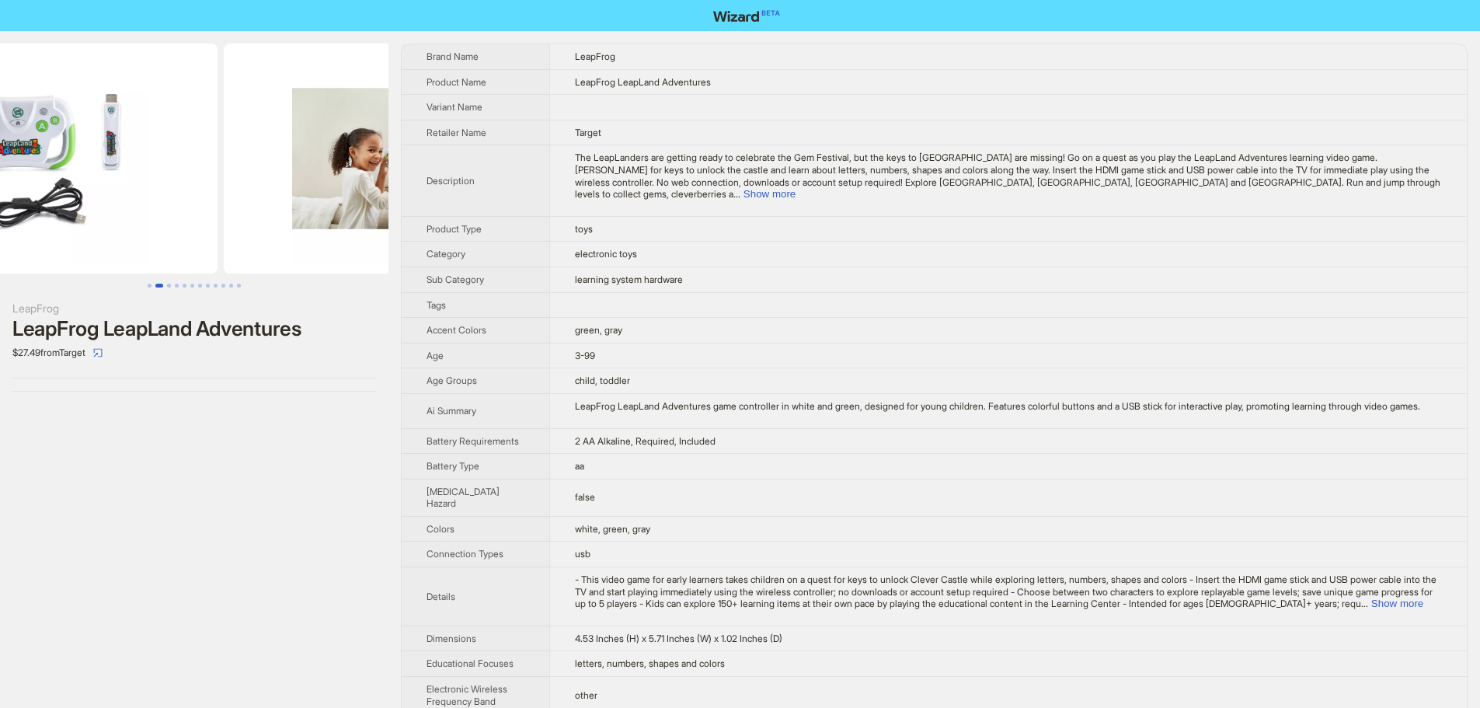
drag, startPoint x: 327, startPoint y: 165, endPoint x: 193, endPoint y: 169, distance: 134.5
click at [209, 170] on ul at bounding box center [194, 159] width 388 height 230
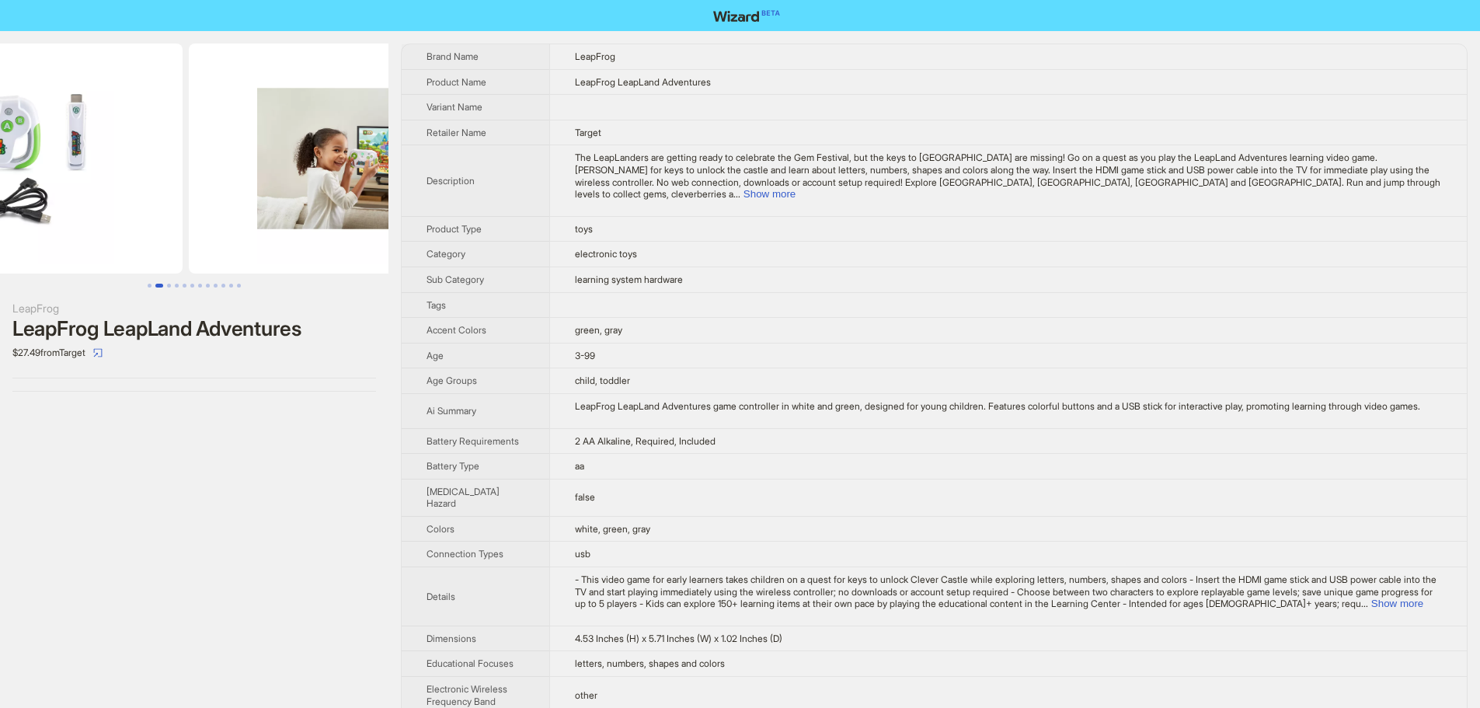
drag, startPoint x: 266, startPoint y: 190, endPoint x: 160, endPoint y: 187, distance: 105.7
click at [166, 190] on img at bounding box center [9, 159] width 348 height 230
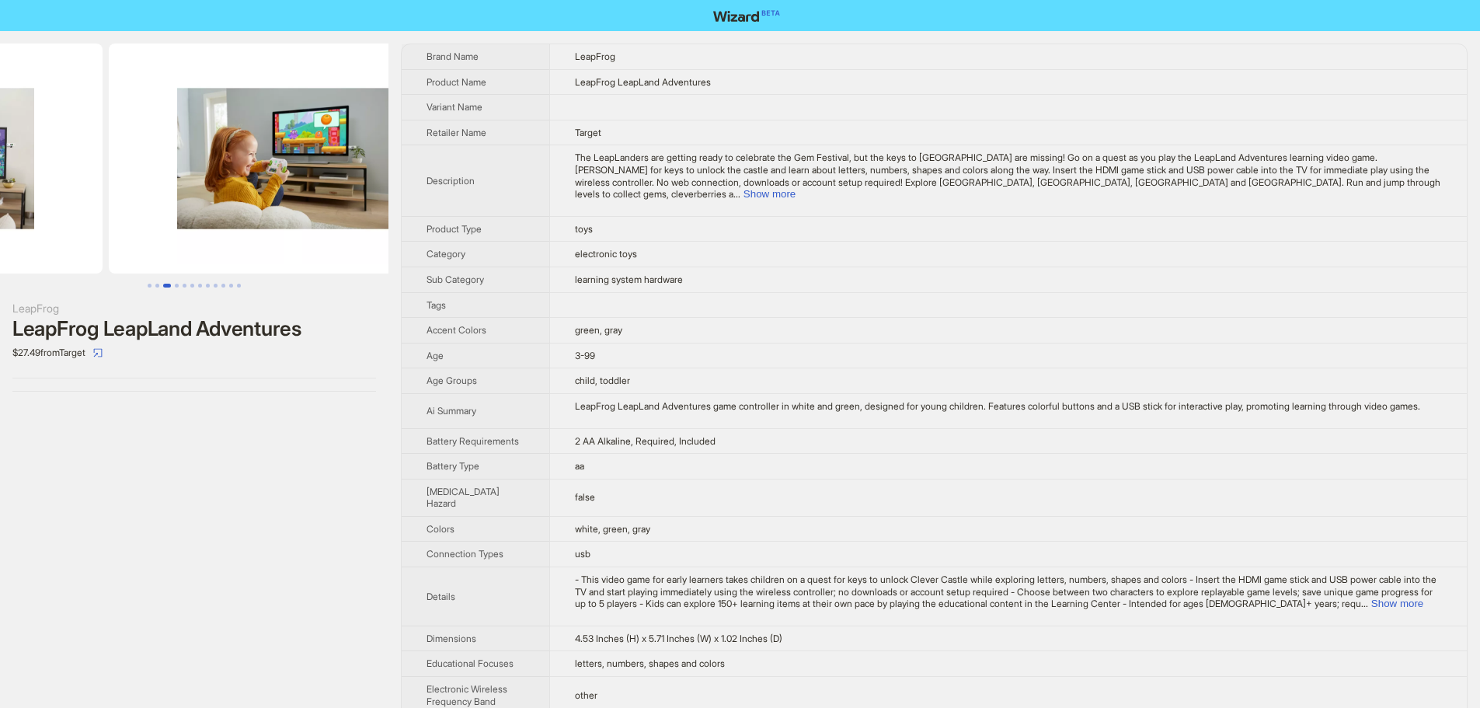
drag, startPoint x: 258, startPoint y: 180, endPoint x: 58, endPoint y: 188, distance: 199.8
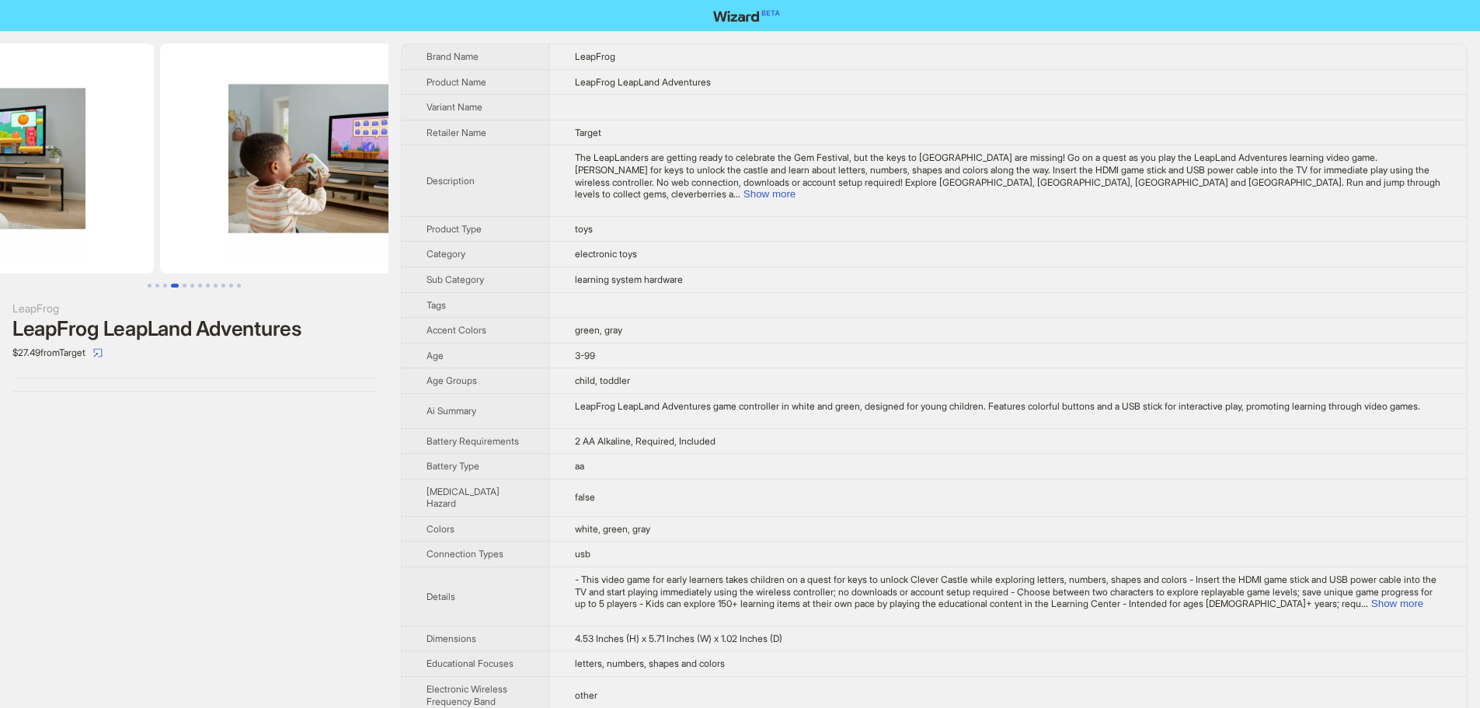
drag, startPoint x: 222, startPoint y: 181, endPoint x: 82, endPoint y: 183, distance: 140.6
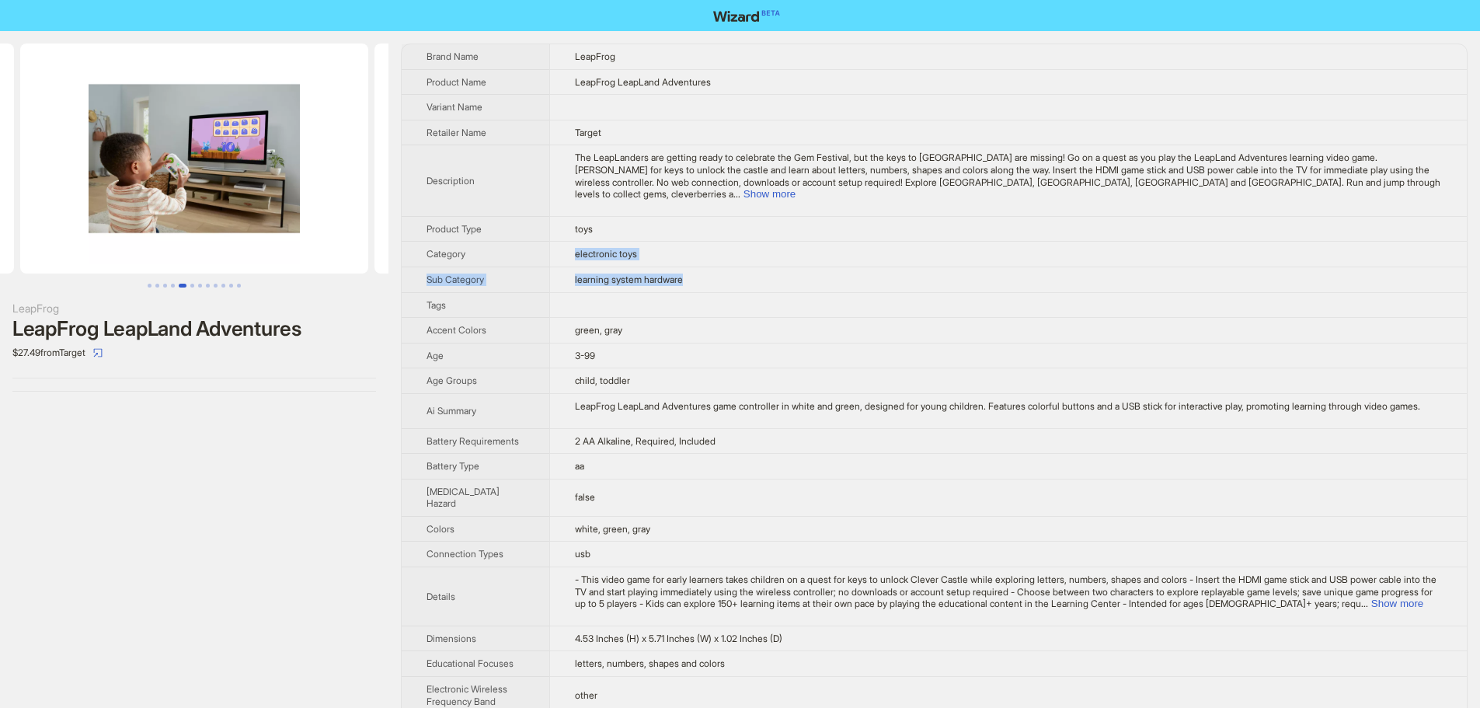
drag, startPoint x: 695, startPoint y: 268, endPoint x: 541, endPoint y: 252, distance: 154.7
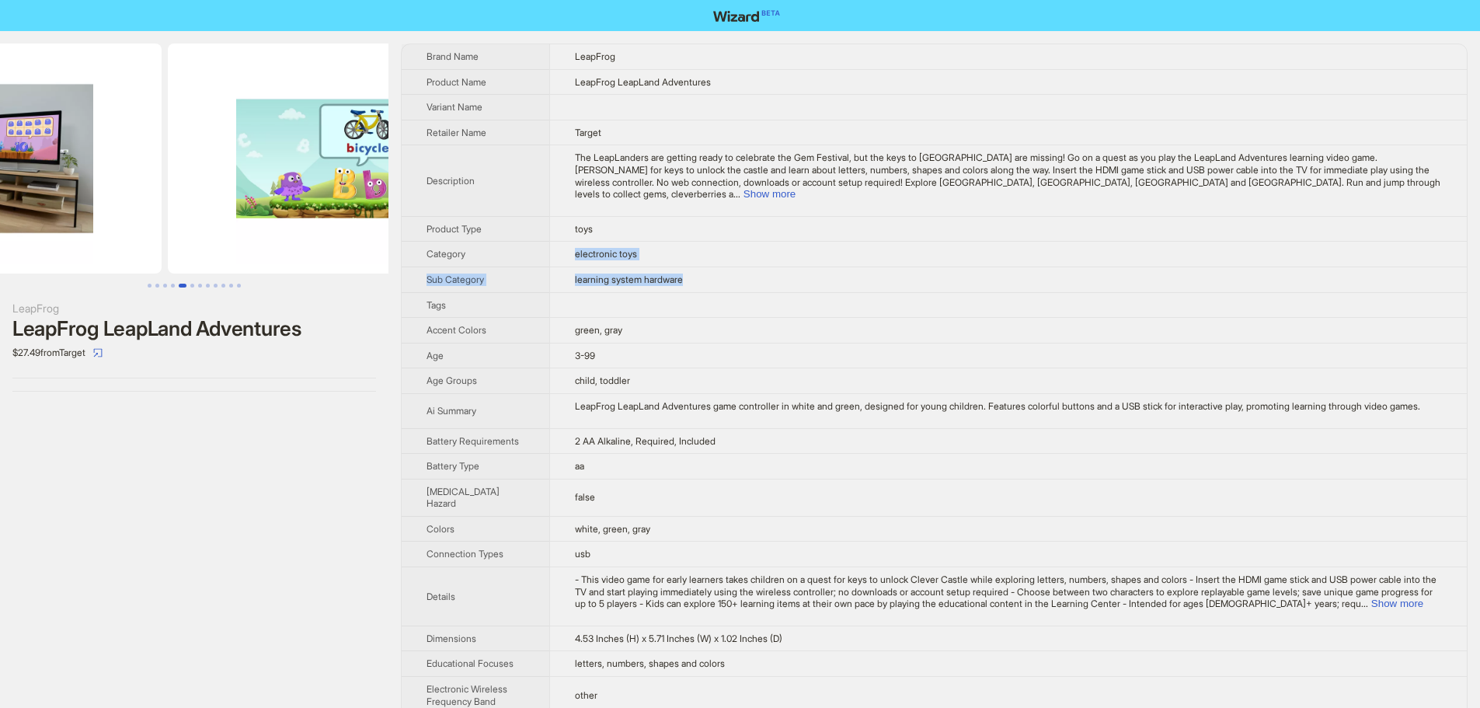
drag, startPoint x: 250, startPoint y: 130, endPoint x: 71, endPoint y: 129, distance: 179.5
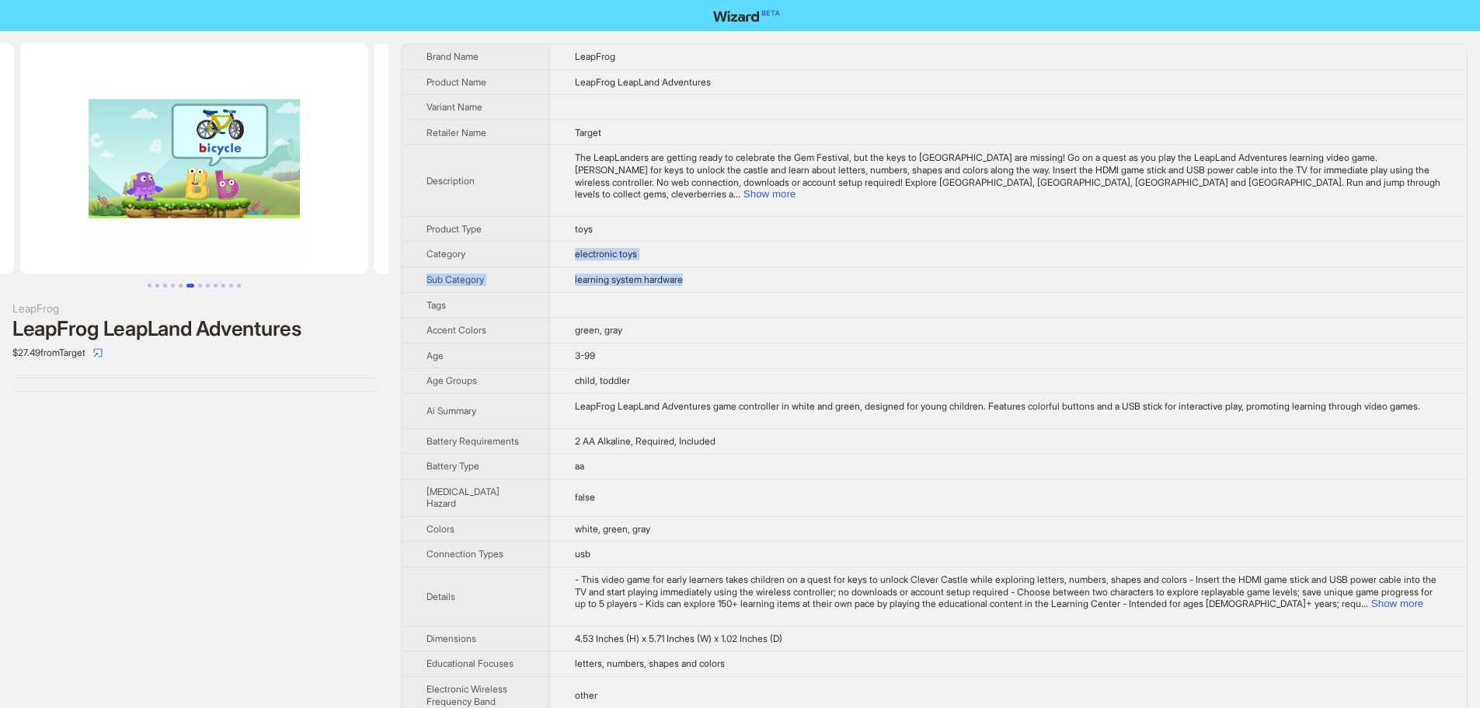
drag, startPoint x: 252, startPoint y: 190, endPoint x: 134, endPoint y: 170, distance: 118.9
click at [46, 203] on img at bounding box center [194, 159] width 348 height 230
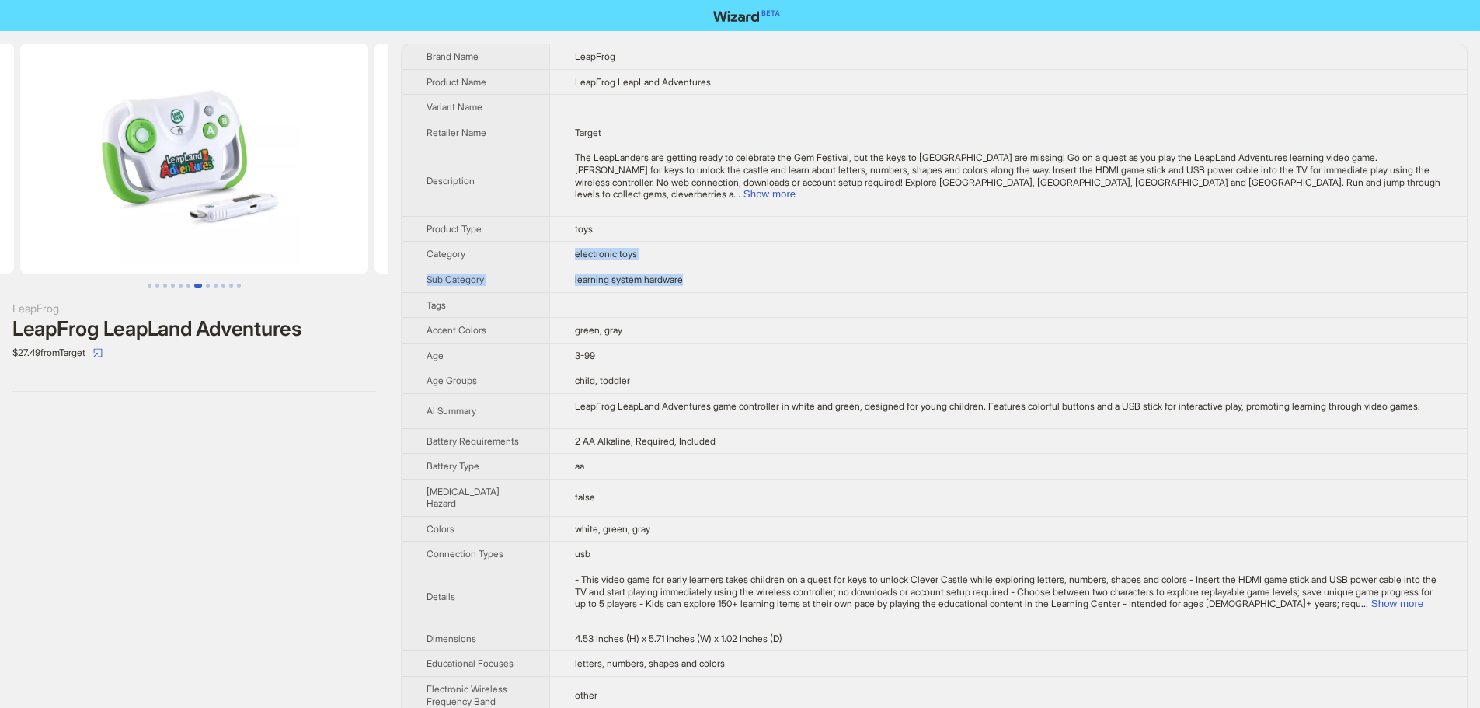
click at [813, 272] on td "learning system hardware" at bounding box center [1008, 279] width 918 height 26
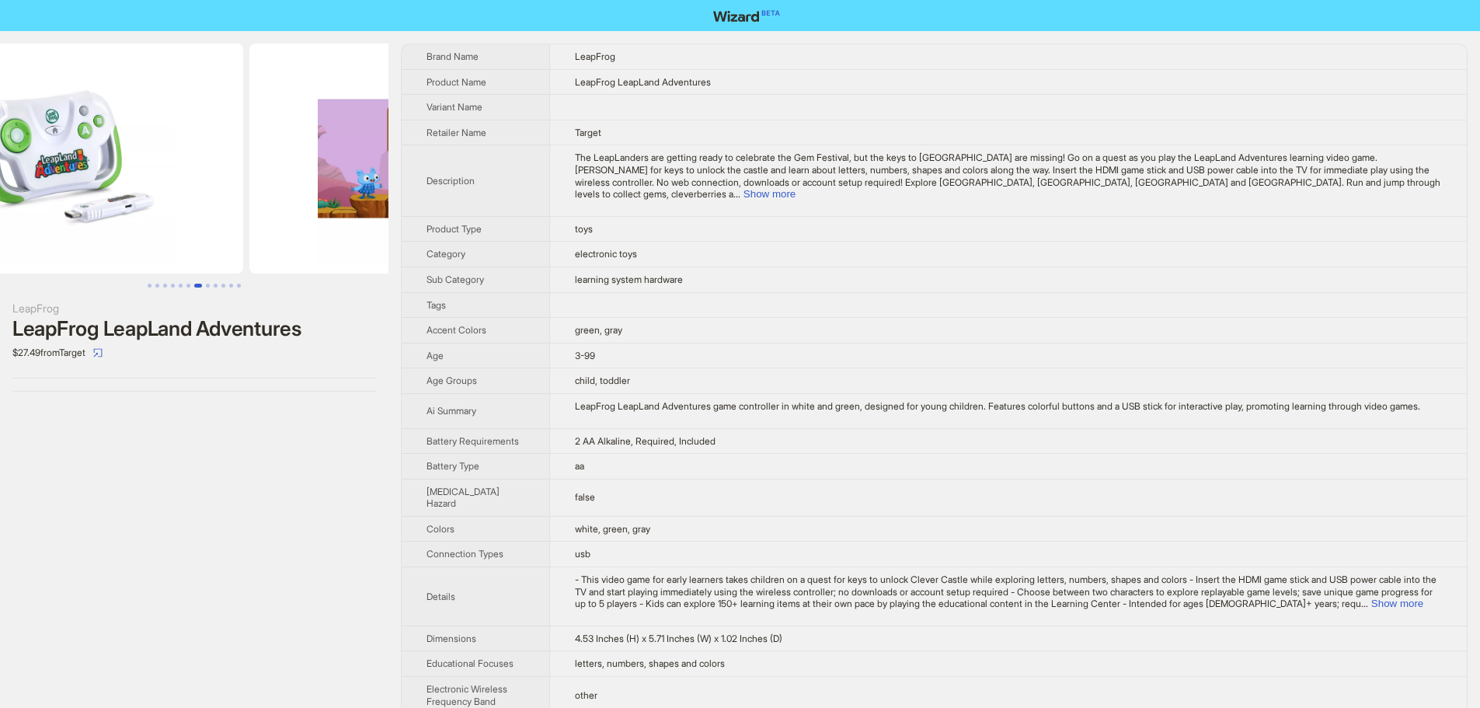
drag, startPoint x: 261, startPoint y: 172, endPoint x: 176, endPoint y: 178, distance: 85.7
click at [176, 178] on img at bounding box center [69, 159] width 348 height 230
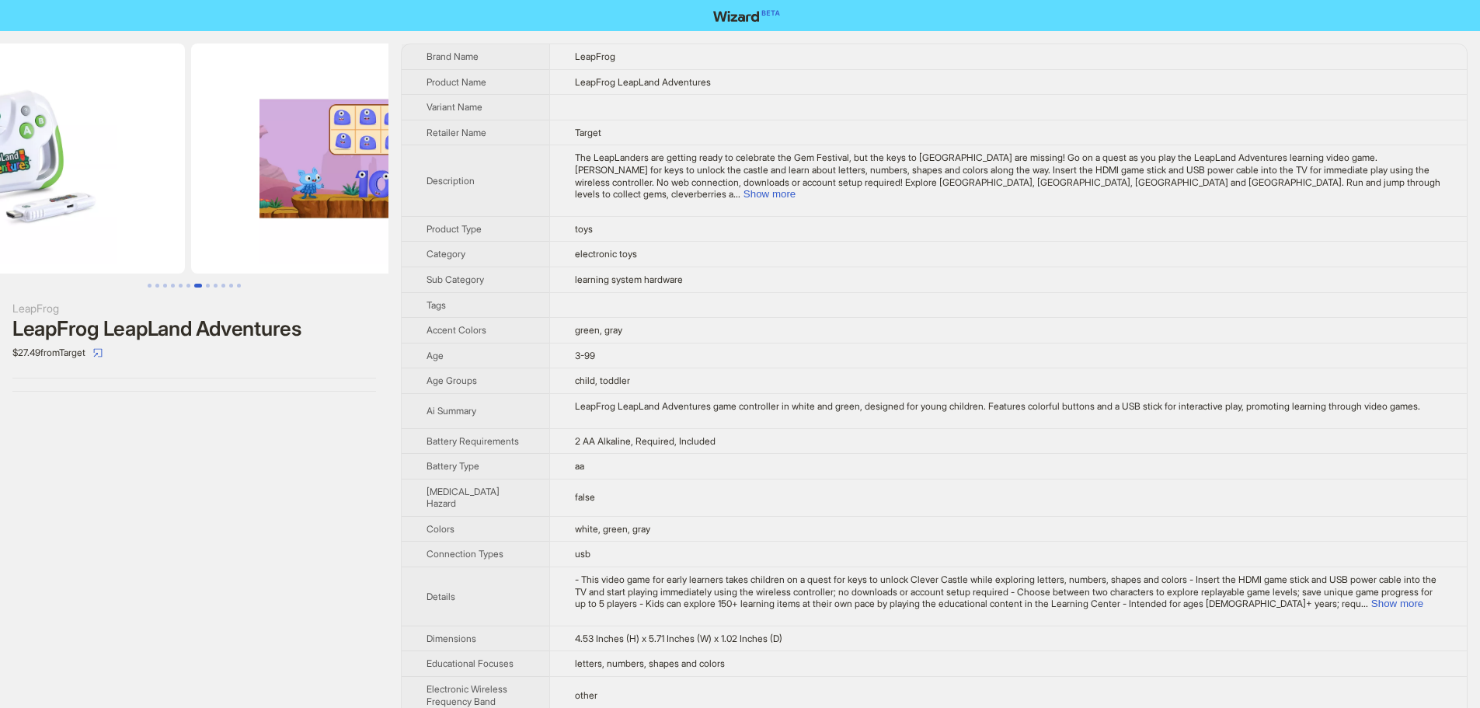
drag, startPoint x: 249, startPoint y: 174, endPoint x: 132, endPoint y: 175, distance: 117.3
click at [131, 176] on img at bounding box center [11, 159] width 348 height 230
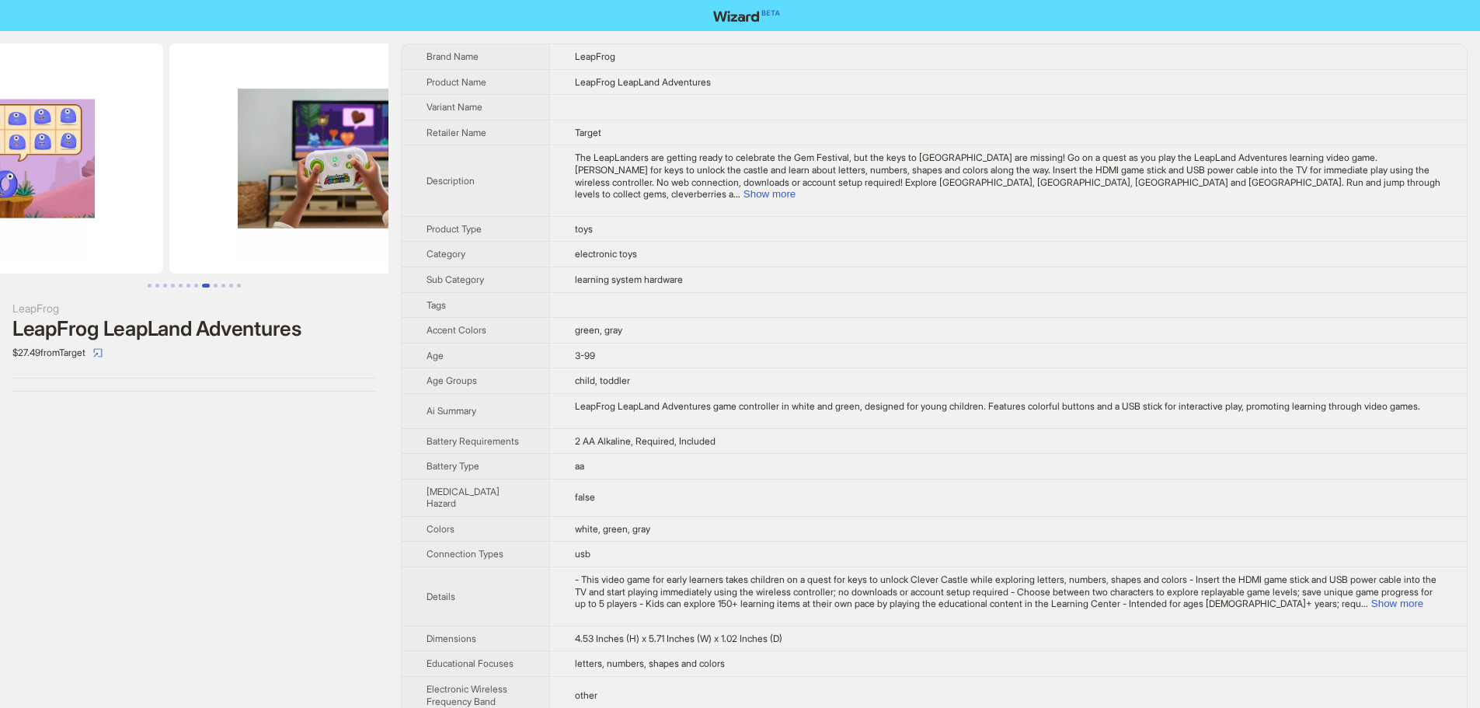
drag, startPoint x: 187, startPoint y: 181, endPoint x: 117, endPoint y: 181, distance: 70.7
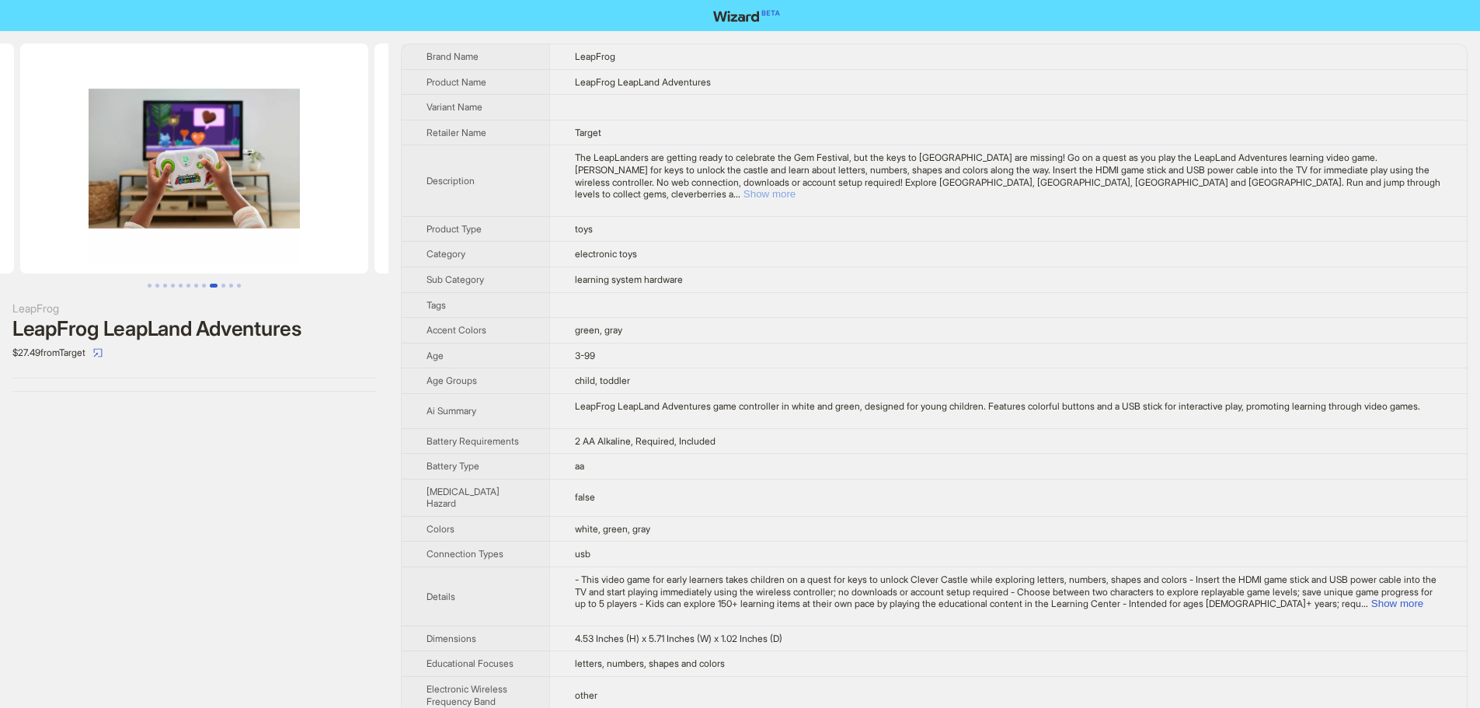
click at [796, 188] on button "Show more" at bounding box center [770, 194] width 52 height 12
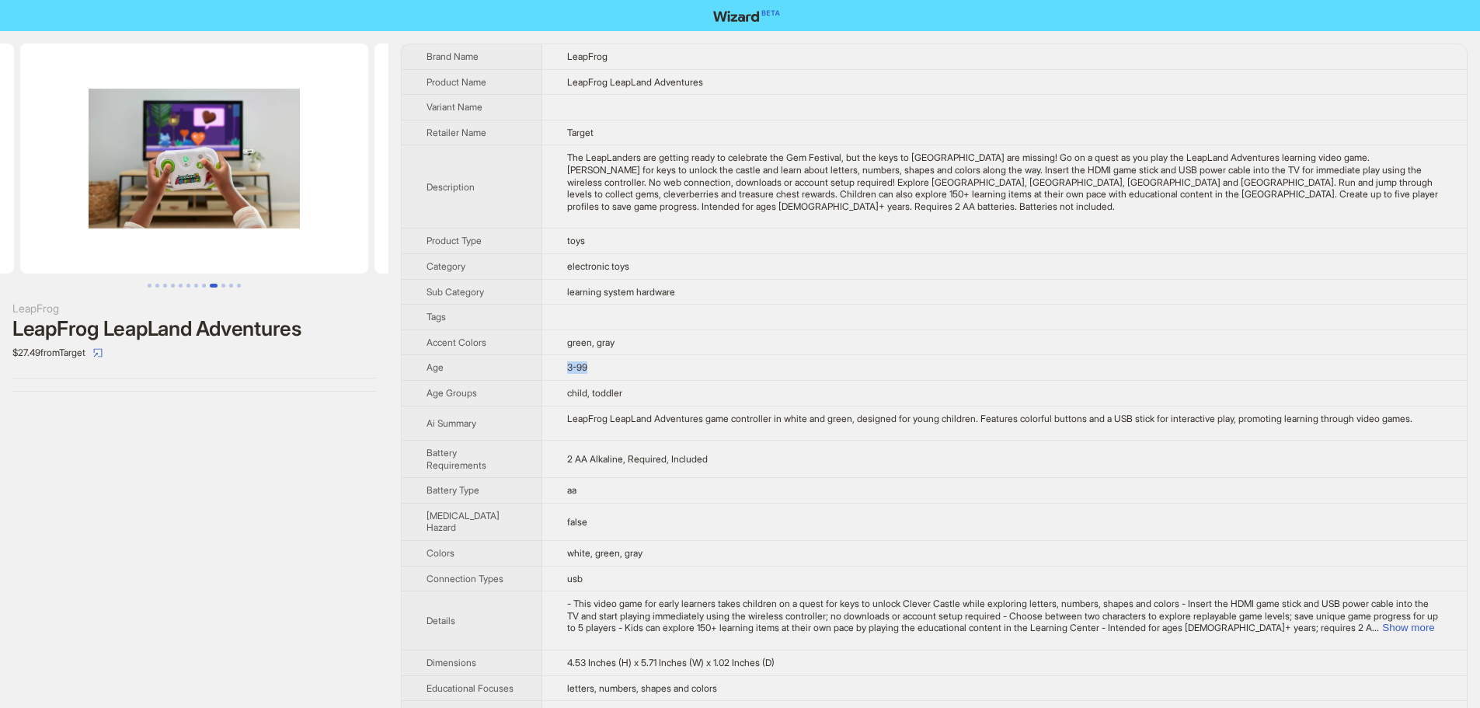
drag, startPoint x: 583, startPoint y: 368, endPoint x: 559, endPoint y: 357, distance: 26.8
click at [558, 370] on td "3-99" at bounding box center [1004, 368] width 925 height 26
drag, startPoint x: 646, startPoint y: 211, endPoint x: 670, endPoint y: 215, distance: 23.8
click at [670, 215] on td "The LeapLanders are getting ready to celebrate the Gem Festival, but the keys t…" at bounding box center [1004, 186] width 925 height 83
drag, startPoint x: 1215, startPoint y: 155, endPoint x: 1165, endPoint y: 156, distance: 50.5
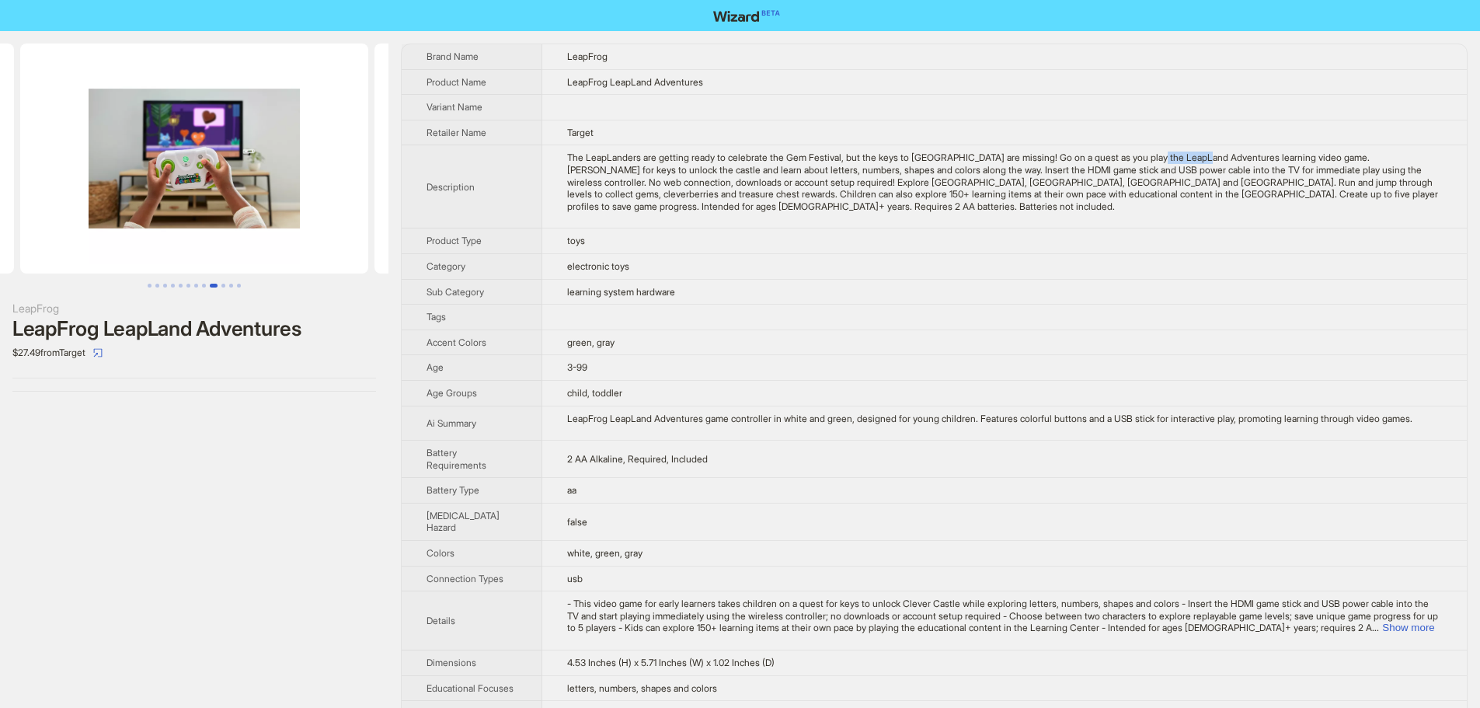
click at [1165, 156] on div "The LeapLanders are getting ready to celebrate the Gem Festival, but the keys t…" at bounding box center [1004, 181] width 875 height 61
drag, startPoint x: 1363, startPoint y: 160, endPoint x: 734, endPoint y: 176, distance: 628.7
click at [734, 176] on div "The LeapLanders are getting ready to celebrate the Gem Festival, but the keys t…" at bounding box center [1004, 181] width 875 height 61
click at [201, 331] on div "LeapFrog LeapLand Adventures" at bounding box center [194, 328] width 364 height 23
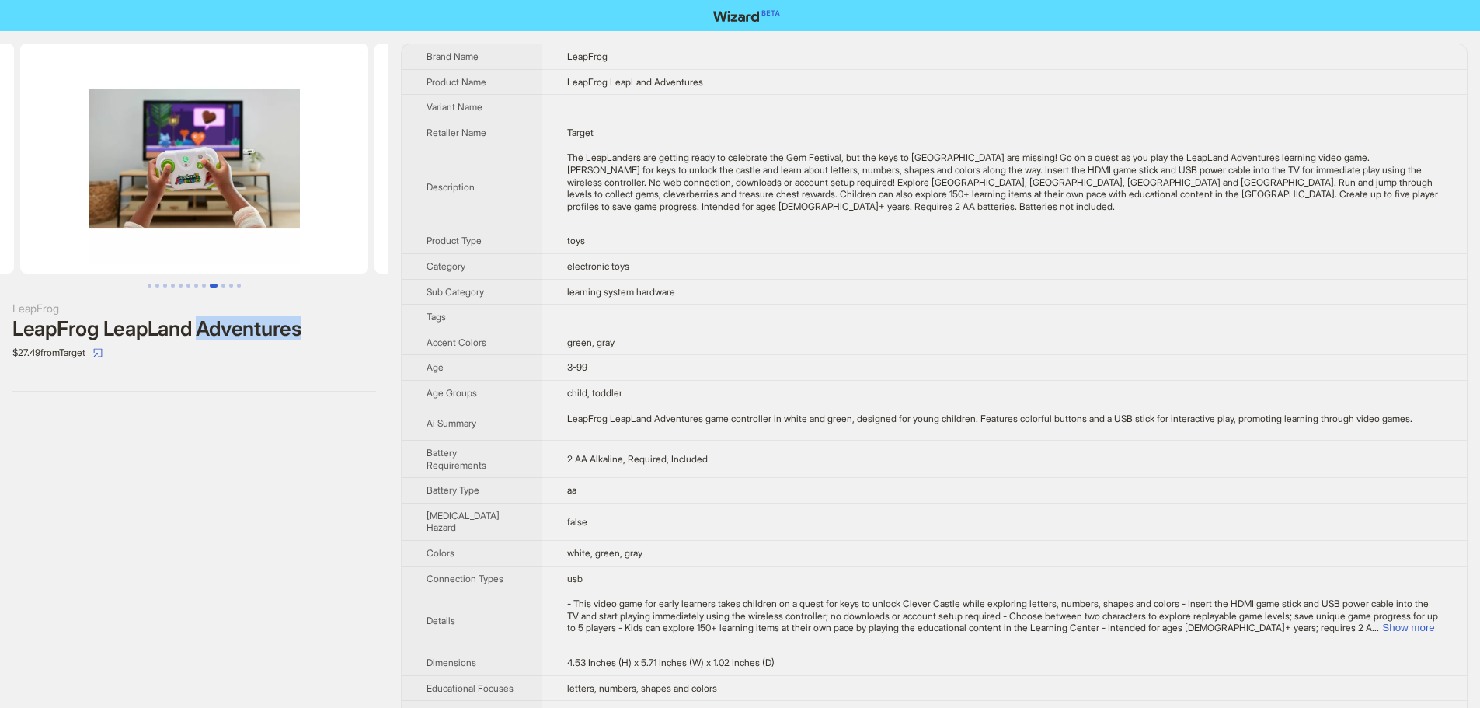
click at [201, 331] on div "LeapFrog LeapLand Adventures" at bounding box center [194, 328] width 364 height 23
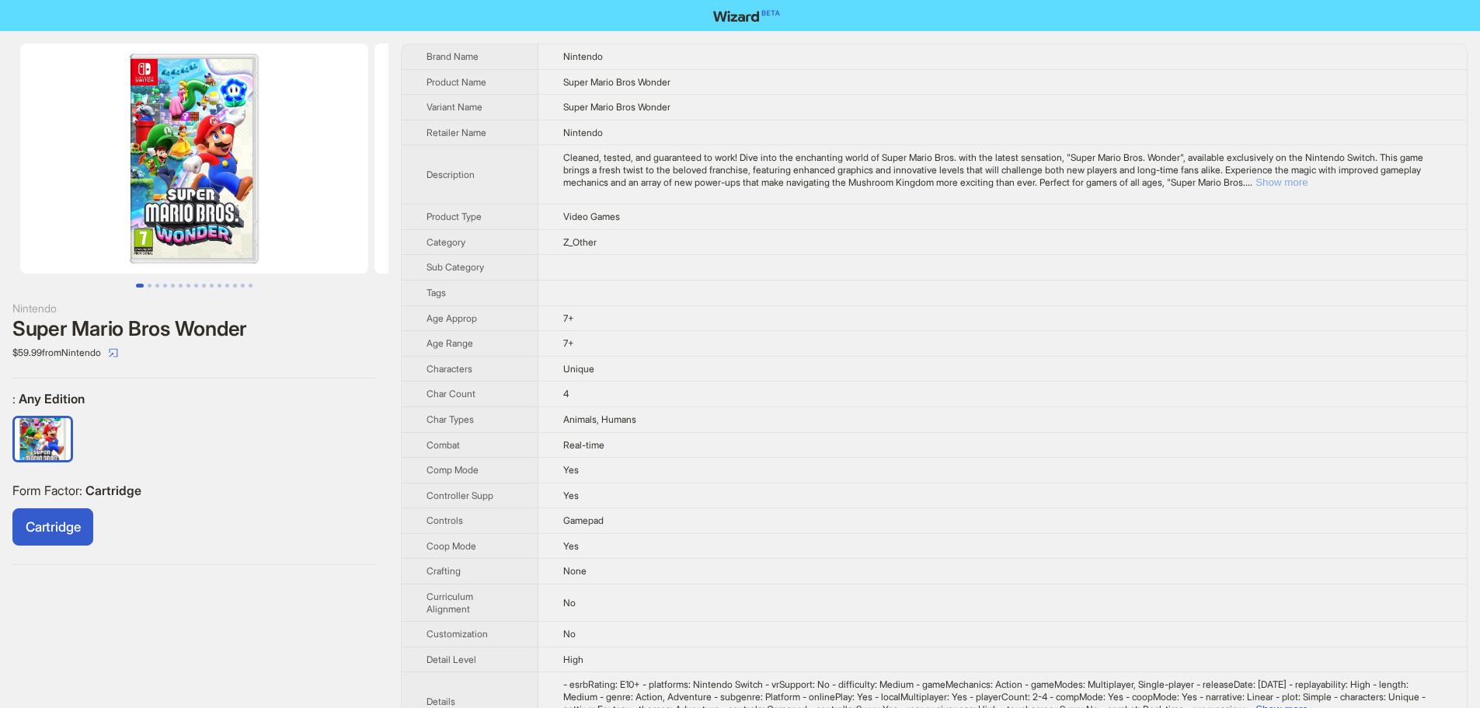
click at [1308, 182] on button "Show more" at bounding box center [1281, 182] width 52 height 12
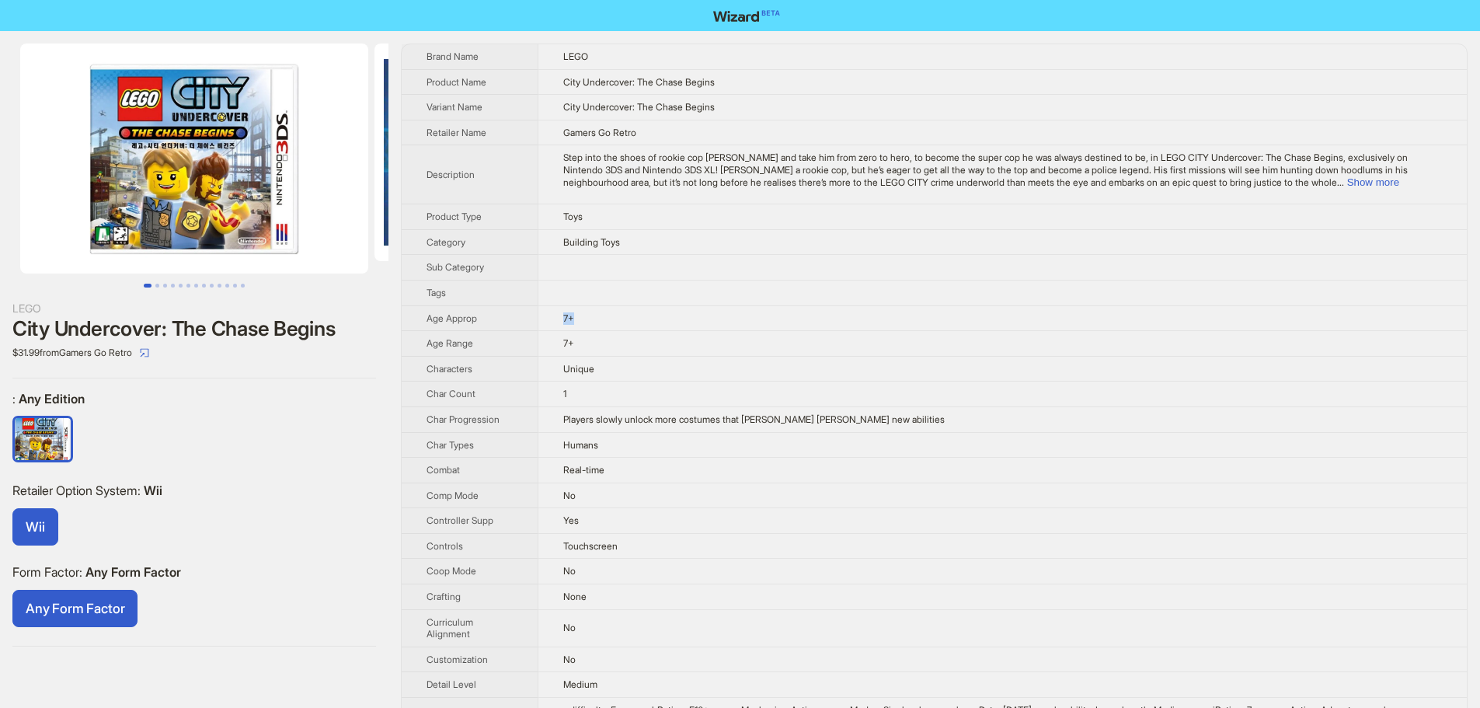
drag, startPoint x: 584, startPoint y: 315, endPoint x: 524, endPoint y: 320, distance: 60.0
click at [524, 320] on tr "Age Approp 7+" at bounding box center [934, 318] width 1065 height 26
click at [1399, 180] on button "Show more" at bounding box center [1373, 182] width 52 height 12
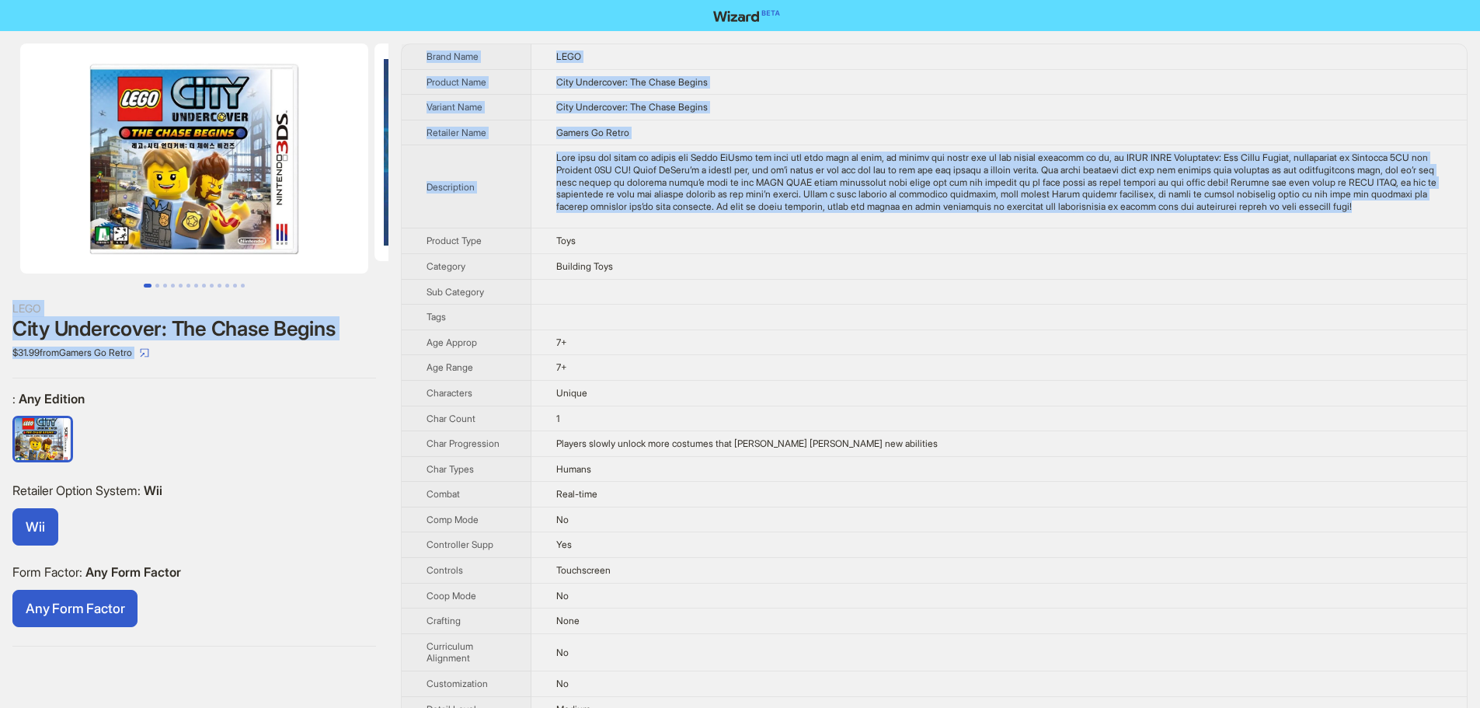
drag, startPoint x: 764, startPoint y: 218, endPoint x: 455, endPoint y: 29, distance: 362.3
copy div "LEGO City Undercover: The Chase Begins $31.99 from Gamers Go Retro : Any Editio…"
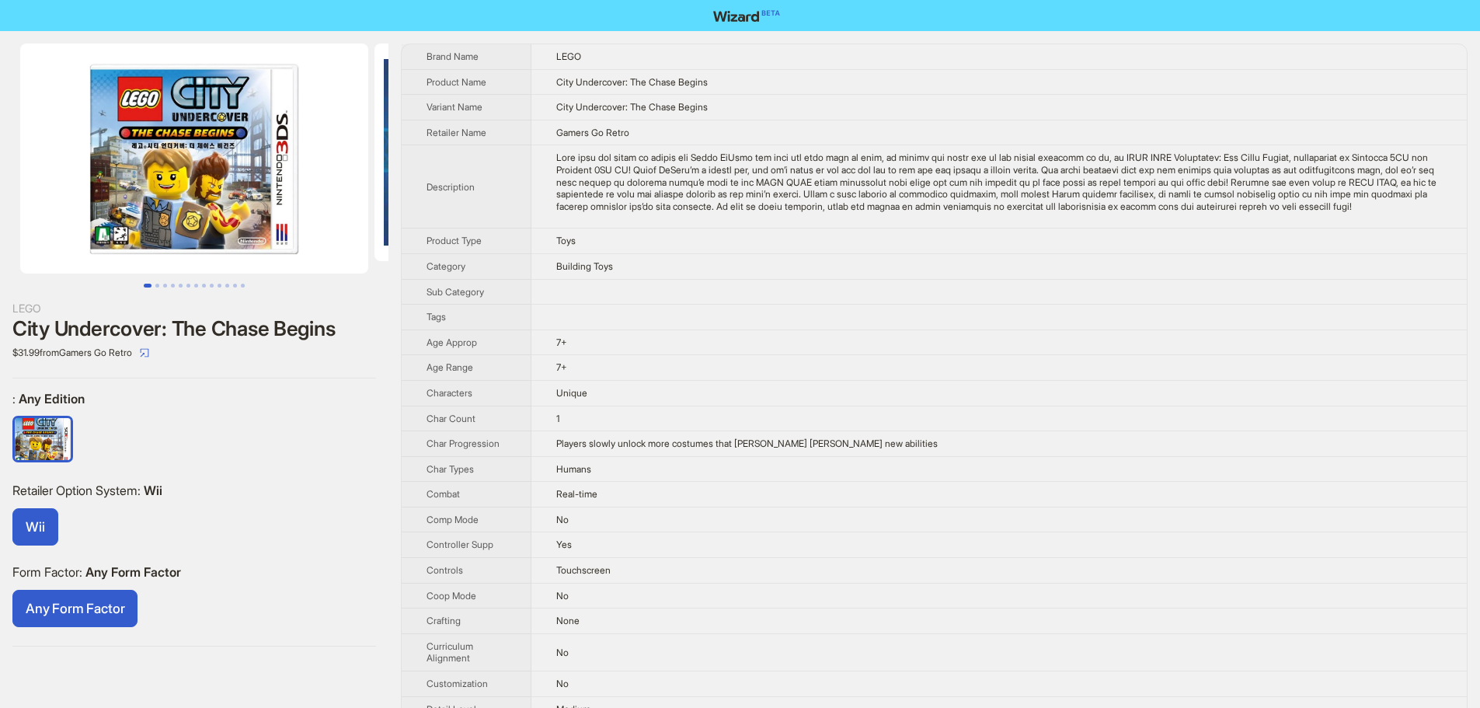
click at [717, 279] on td "Building Toys" at bounding box center [998, 266] width 935 height 26
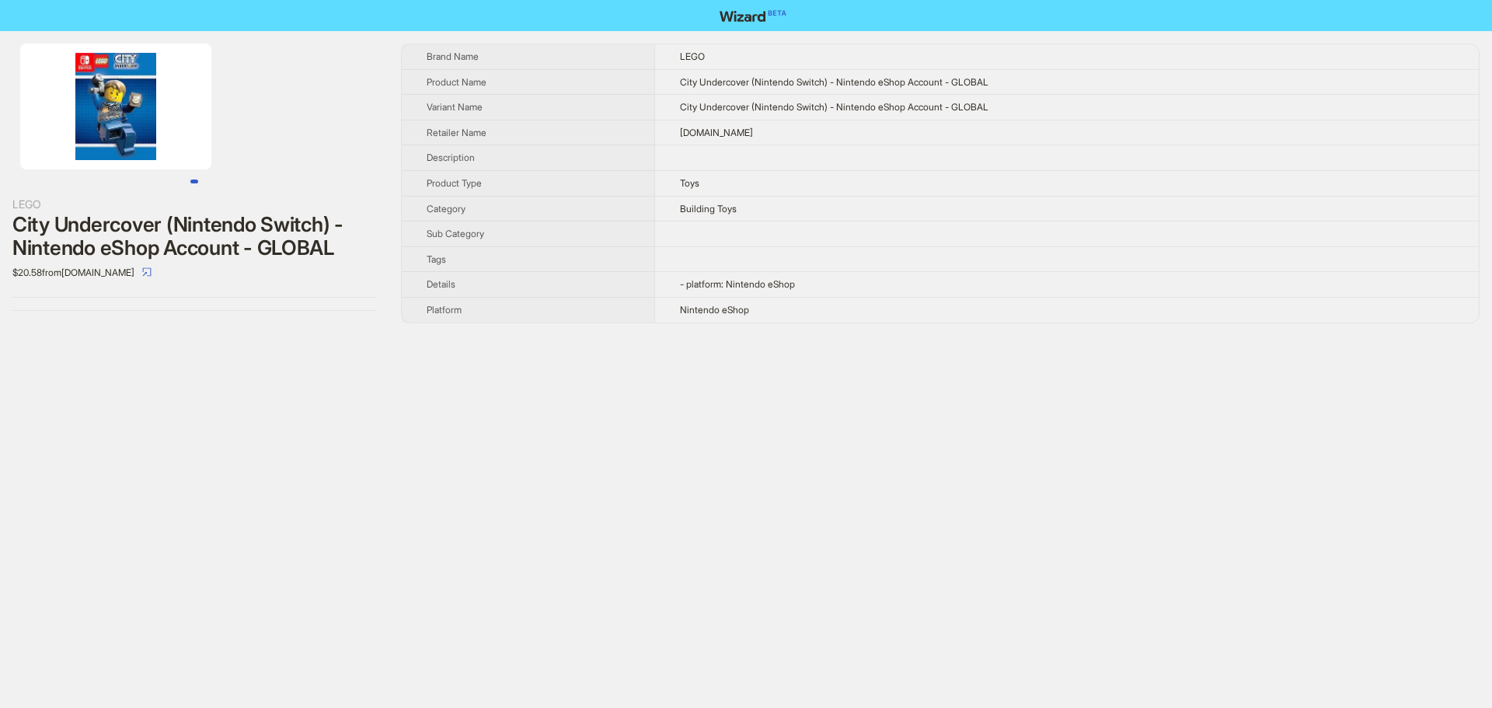
drag, startPoint x: 176, startPoint y: 116, endPoint x: 39, endPoint y: 117, distance: 136.7
click at [44, 117] on img at bounding box center [115, 107] width 191 height 126
drag, startPoint x: 13, startPoint y: 217, endPoint x: 162, endPoint y: 218, distance: 148.4
click at [162, 218] on div "City Undercover (Nintendo Switch) - Nintendo eShop Account - GLOBAL" at bounding box center [194, 236] width 364 height 47
click at [544, 503] on div "LEGO City Undercover (Nintendo Switch) - Nintendo eShop Account - GLOBAL $20.58…" at bounding box center [746, 354] width 1492 height 708
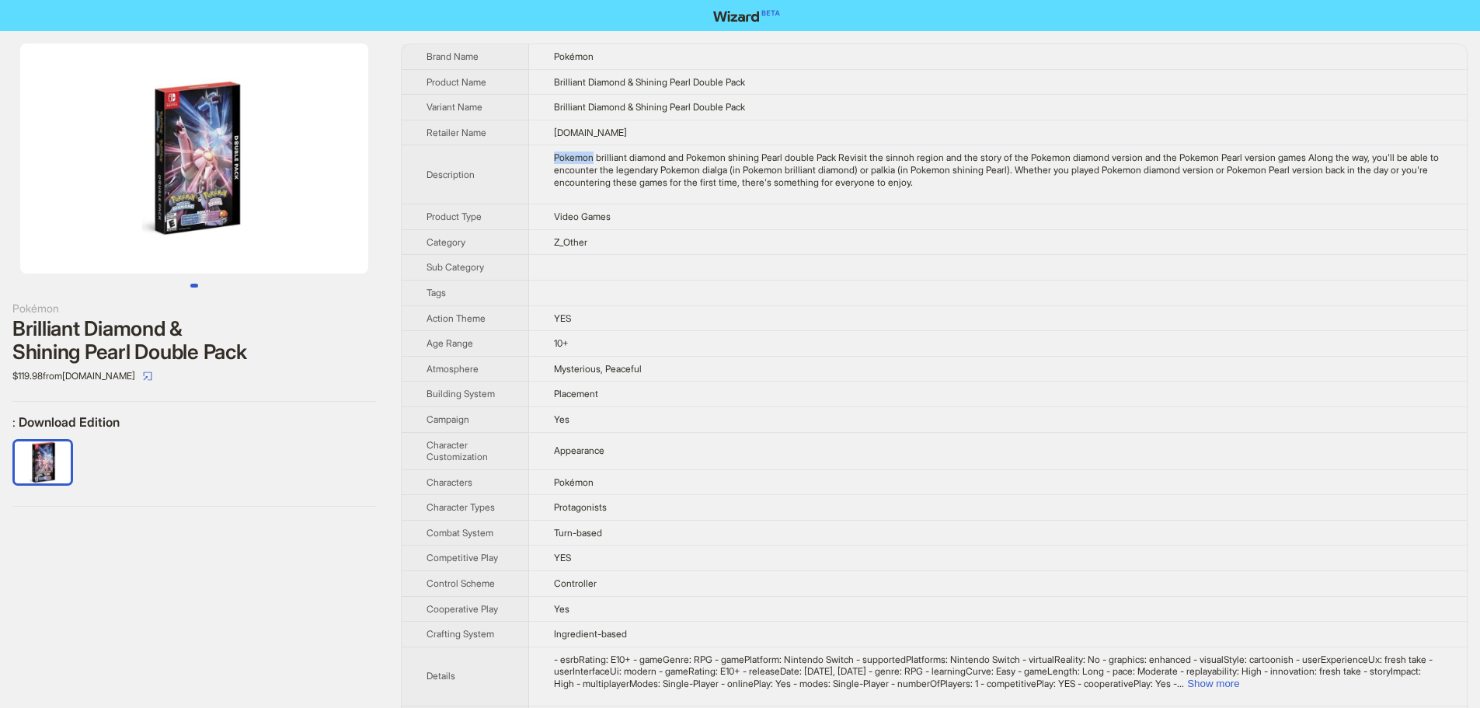
drag, startPoint x: 597, startPoint y: 162, endPoint x: 535, endPoint y: 162, distance: 61.4
click at [535, 162] on td "Pokemon brilliant diamond and Pokemon shining Pearl double Pack Revisit the sin…" at bounding box center [998, 174] width 938 height 59
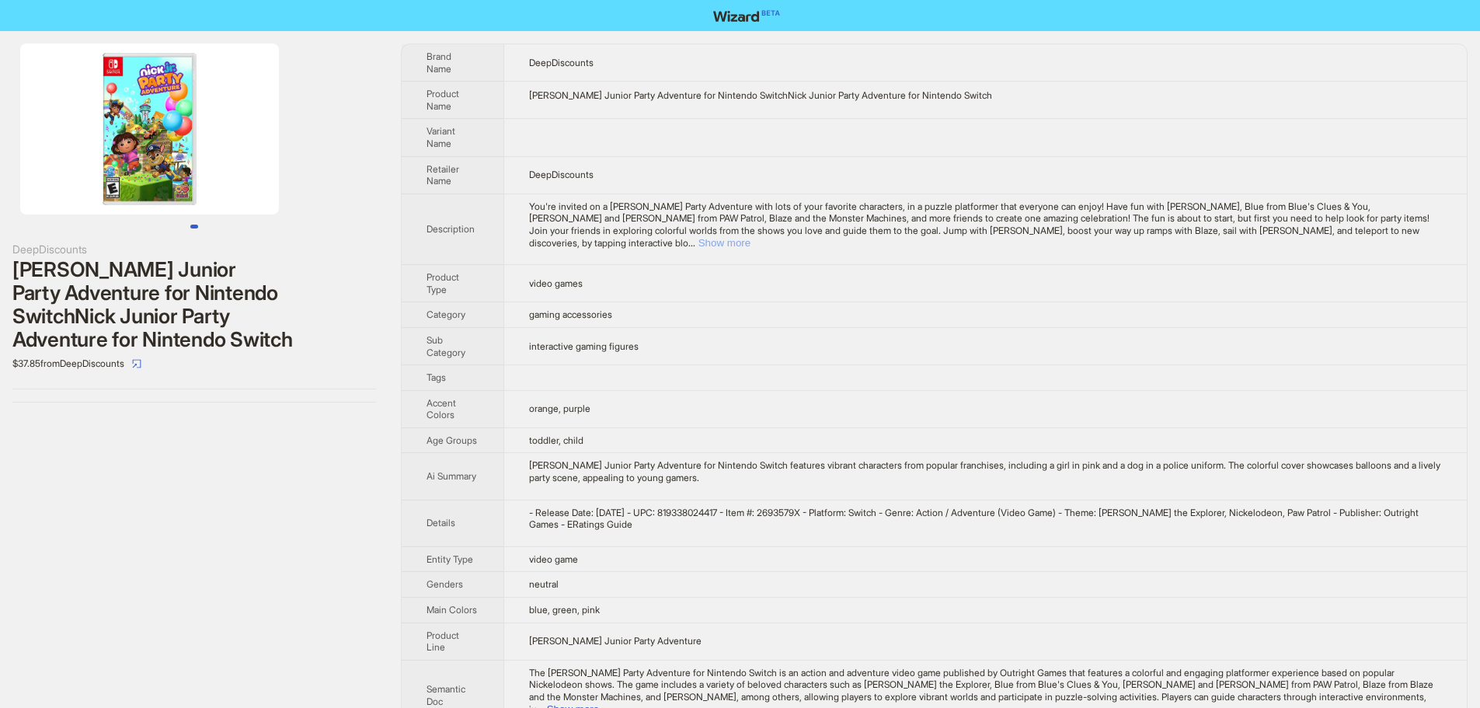
click at [751, 237] on button "Show more" at bounding box center [724, 243] width 52 height 12
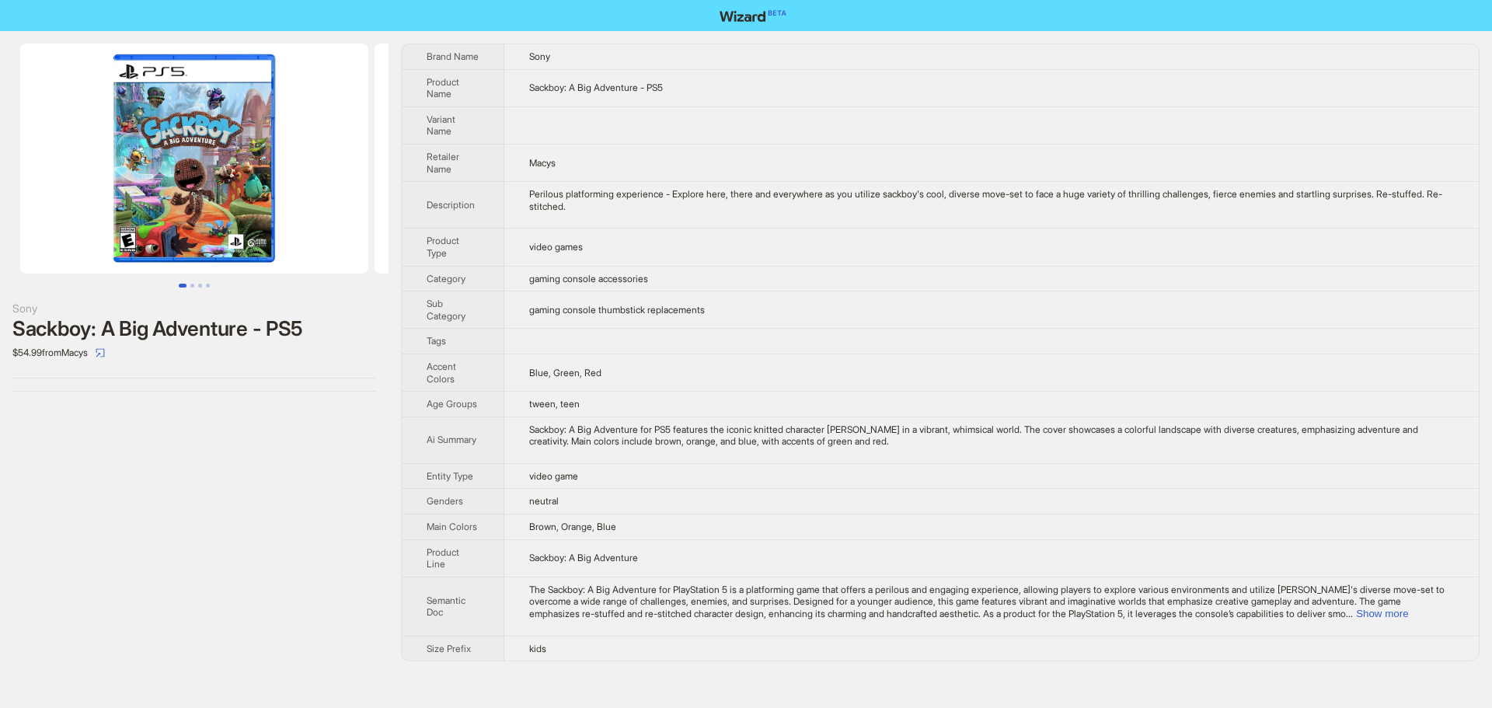
click at [674, 214] on td "Perilous platforming experience - Explore here, there and everywhere as you uti…" at bounding box center [991, 205] width 974 height 47
drag, startPoint x: 225, startPoint y: 155, endPoint x: 24, endPoint y: 162, distance: 201.3
click at [20, 158] on img at bounding box center [194, 159] width 348 height 230
click at [76, 173] on img at bounding box center [194, 159] width 348 height 230
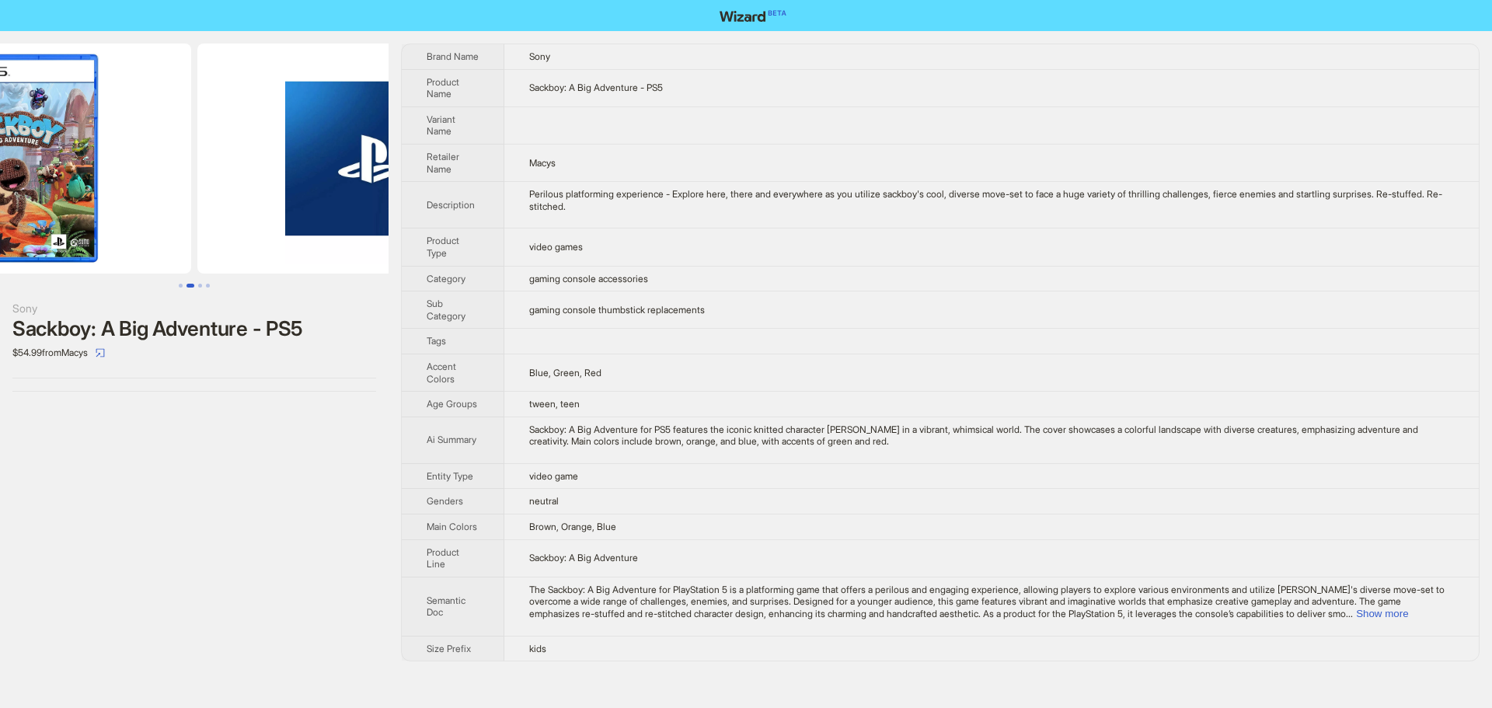
drag, startPoint x: 118, startPoint y: 176, endPoint x: 93, endPoint y: 176, distance: 24.9
click at [93, 176] on img at bounding box center [17, 159] width 348 height 230
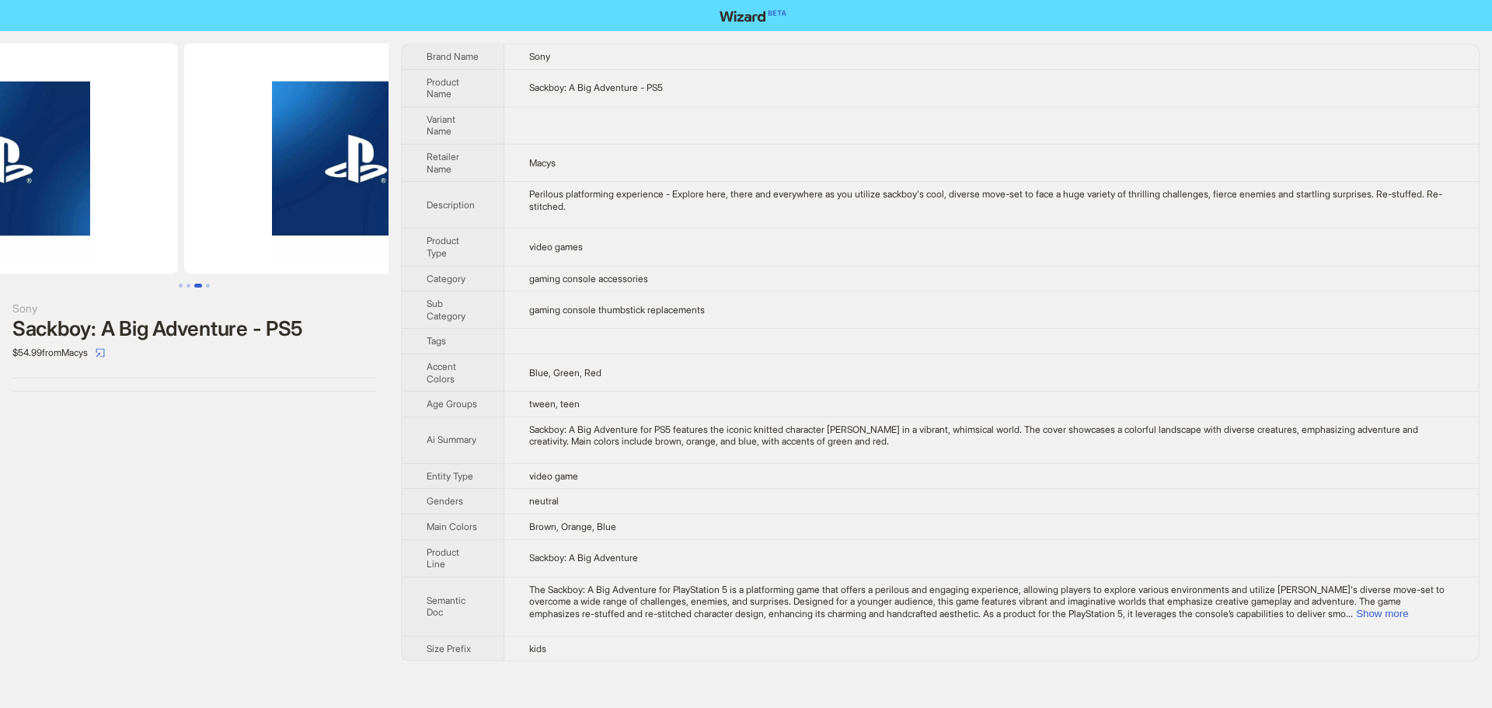
drag, startPoint x: 211, startPoint y: 172, endPoint x: 68, endPoint y: 178, distance: 143.1
click at [69, 178] on img at bounding box center [4, 159] width 348 height 230
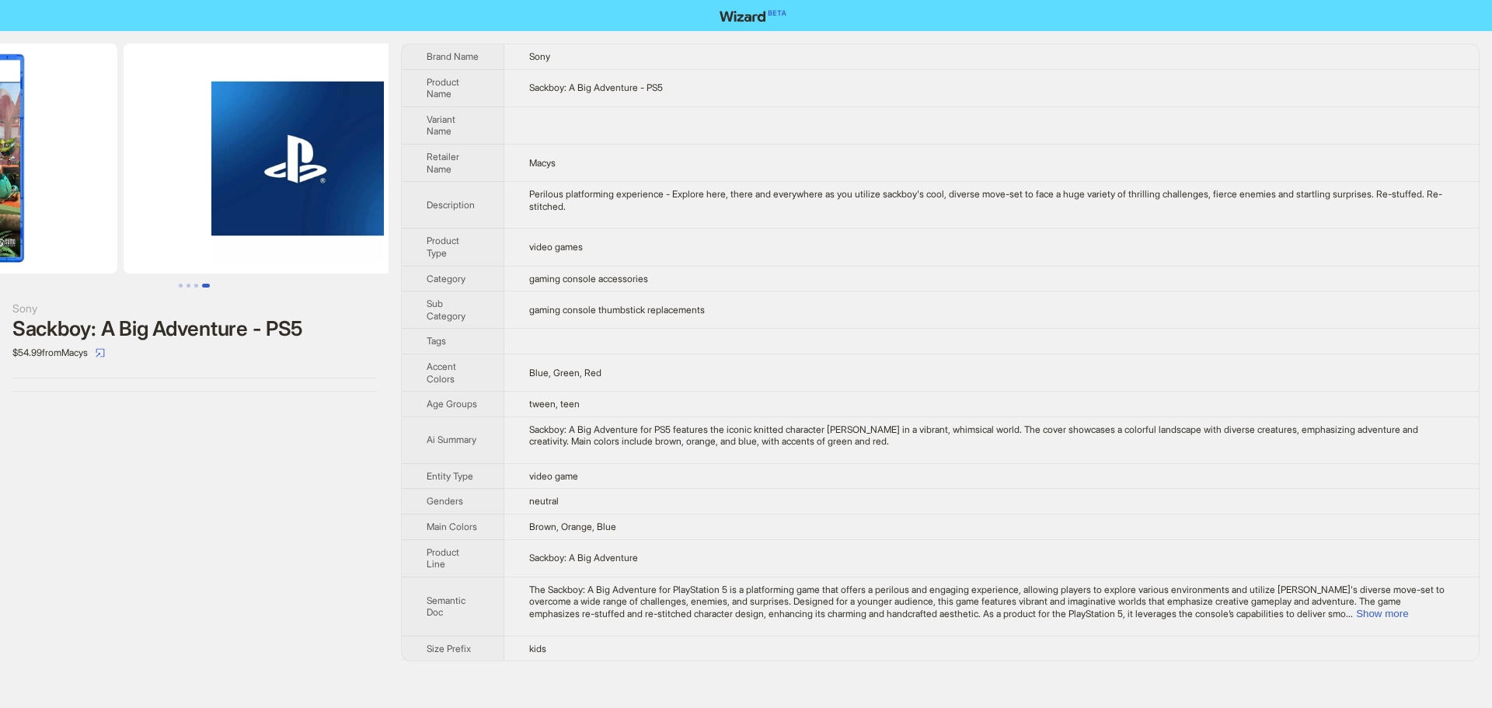
drag, startPoint x: 151, startPoint y: 163, endPoint x: 531, endPoint y: 162, distance: 379.1
click at [531, 162] on div "Sony Sackboy: A Big Adventure - PS5 $54.99 from Macys Brand Name Sony Product N…" at bounding box center [746, 352] width 1492 height 643
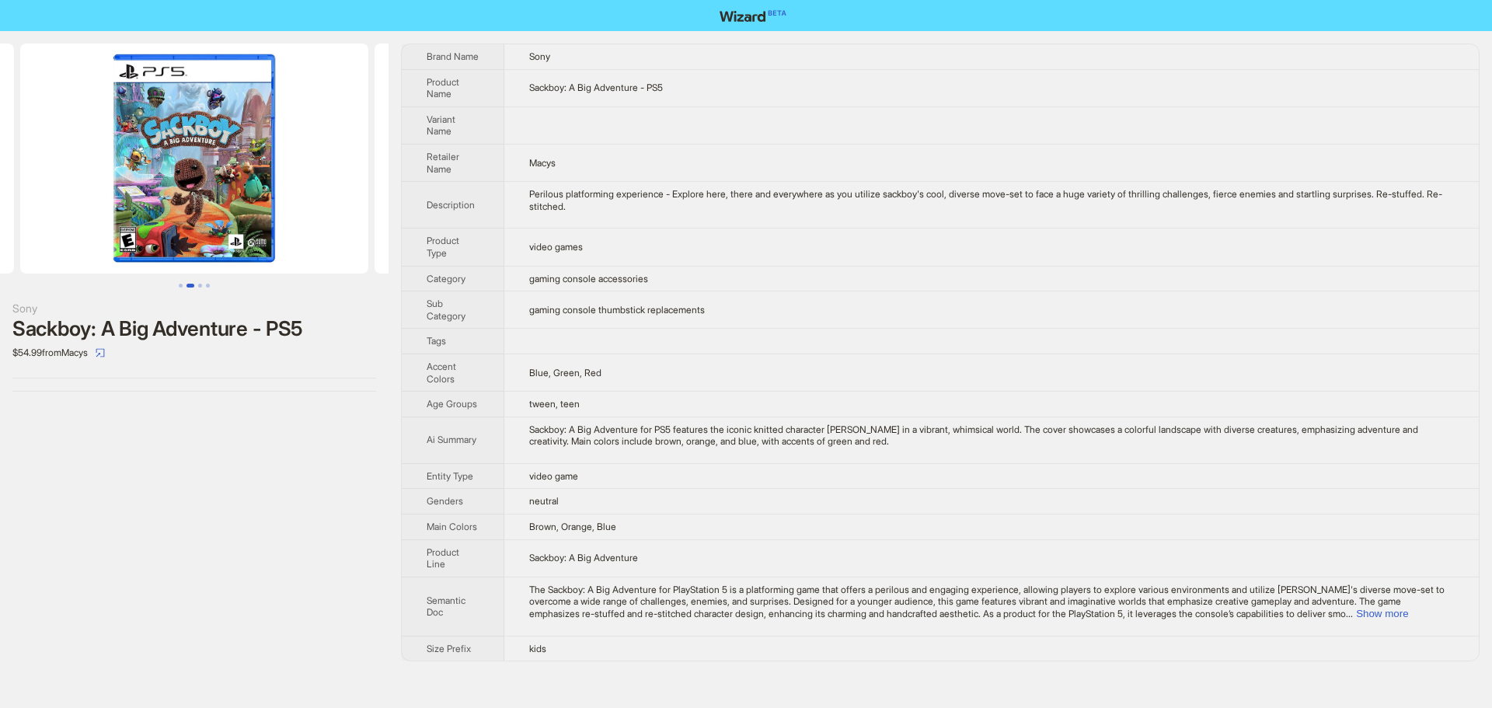
drag, startPoint x: 292, startPoint y: 141, endPoint x: 373, endPoint y: 141, distance: 80.8
click at [414, 142] on div "Sony Sackboy: A Big Adventure - PS5 $54.99 from Macys Brand Name Sony Product N…" at bounding box center [746, 352] width 1492 height 643
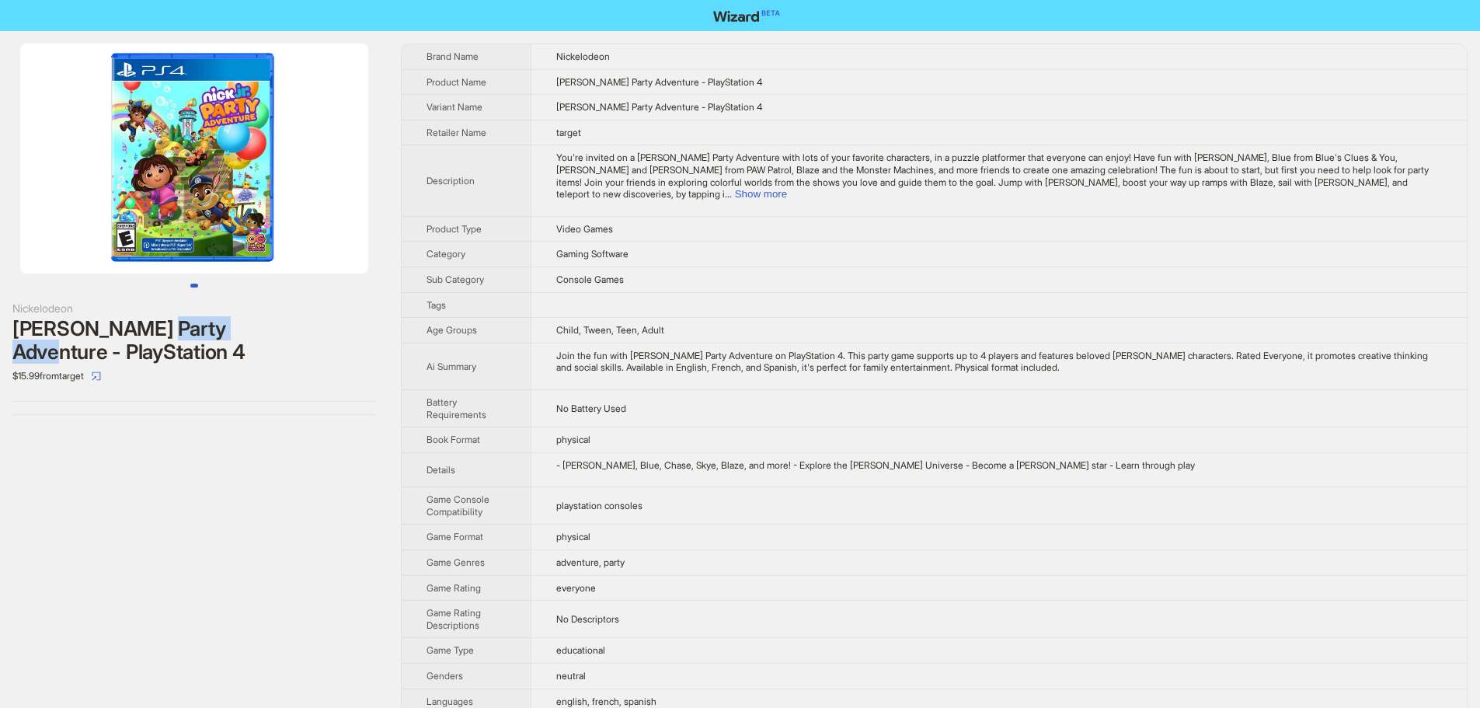
drag, startPoint x: 136, startPoint y: 330, endPoint x: 233, endPoint y: 329, distance: 97.1
click at [233, 329] on div "Nick Jr. Party Adventure - PlayStation 4" at bounding box center [194, 340] width 364 height 47
click at [755, 242] on td "Gaming Software" at bounding box center [999, 255] width 936 height 26
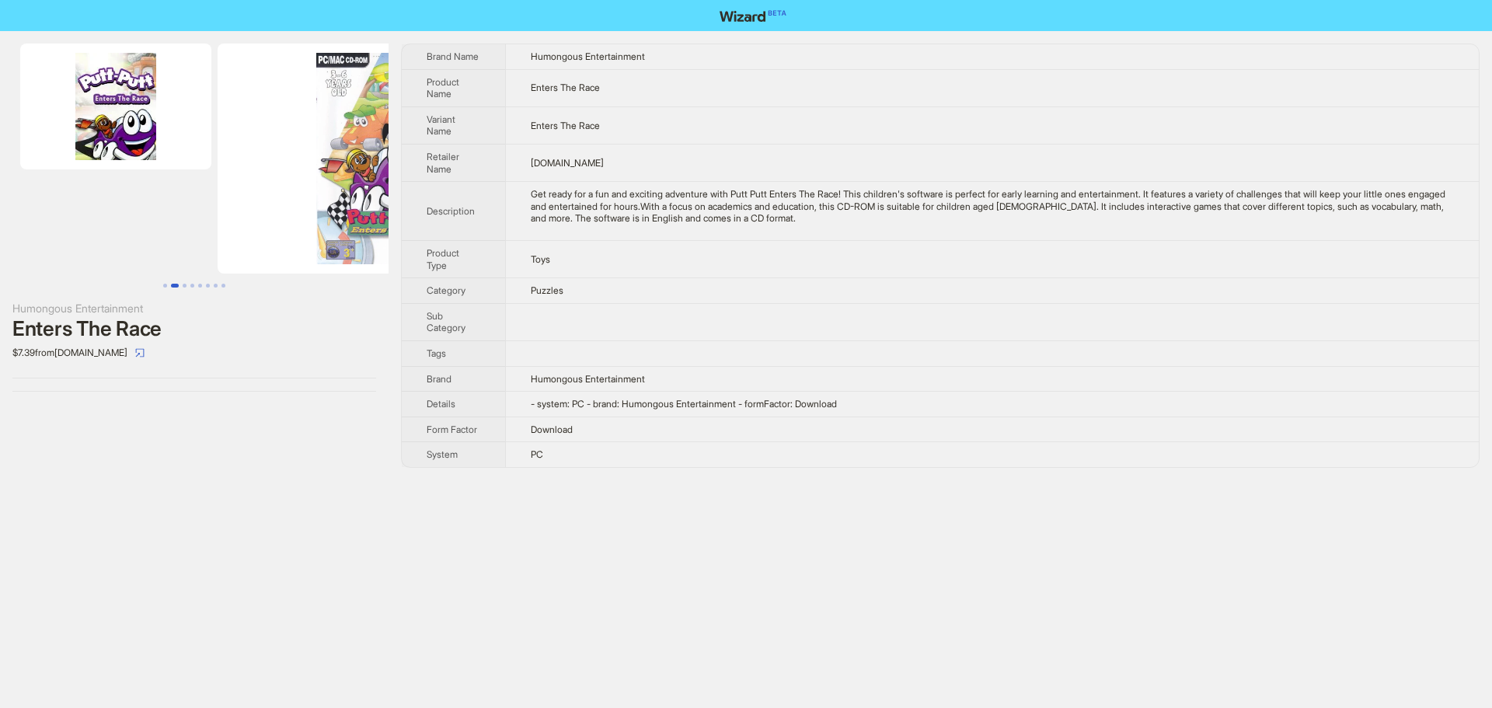
drag, startPoint x: 234, startPoint y: 158, endPoint x: 71, endPoint y: 151, distance: 163.3
click at [218, 155] on img at bounding box center [392, 159] width 348 height 230
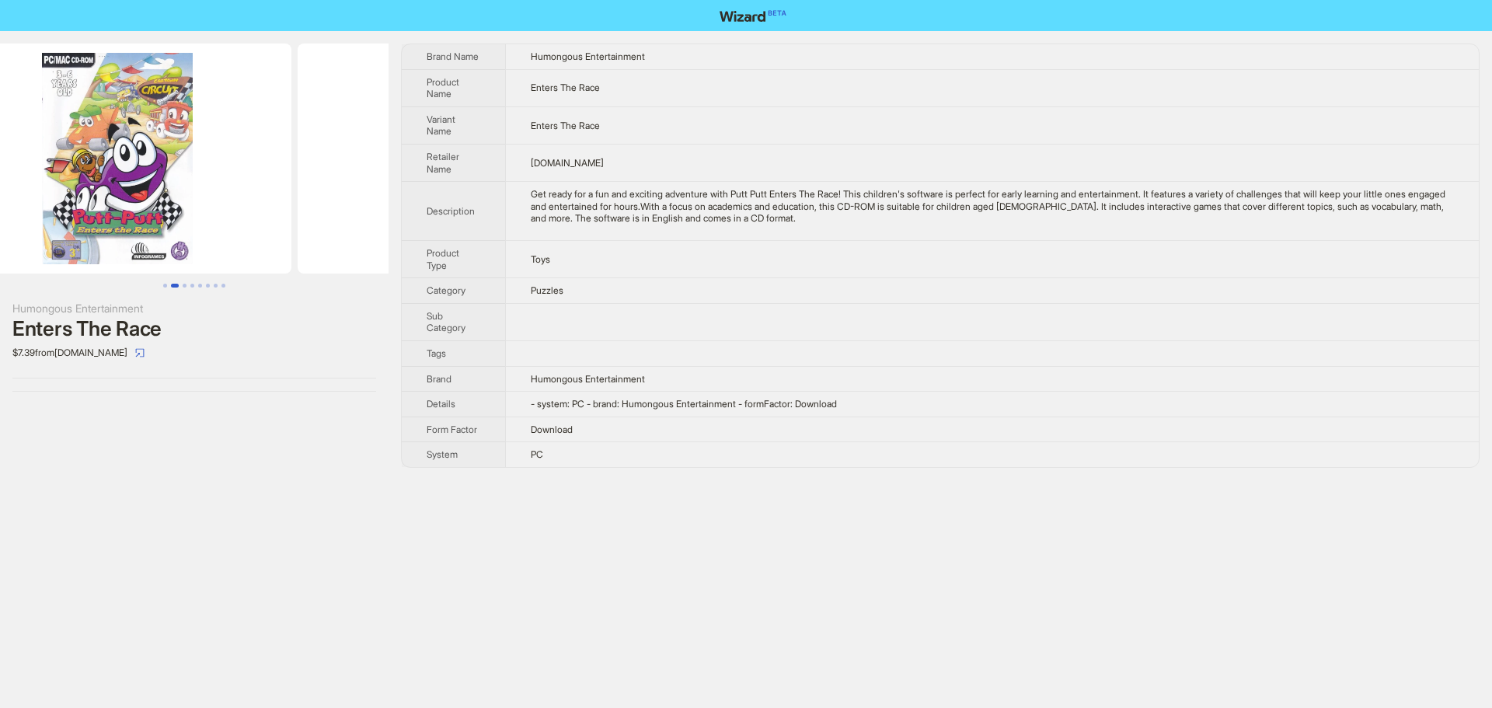
drag, startPoint x: 245, startPoint y: 165, endPoint x: 183, endPoint y: 179, distance: 63.7
click at [183, 179] on img at bounding box center [117, 159] width 348 height 230
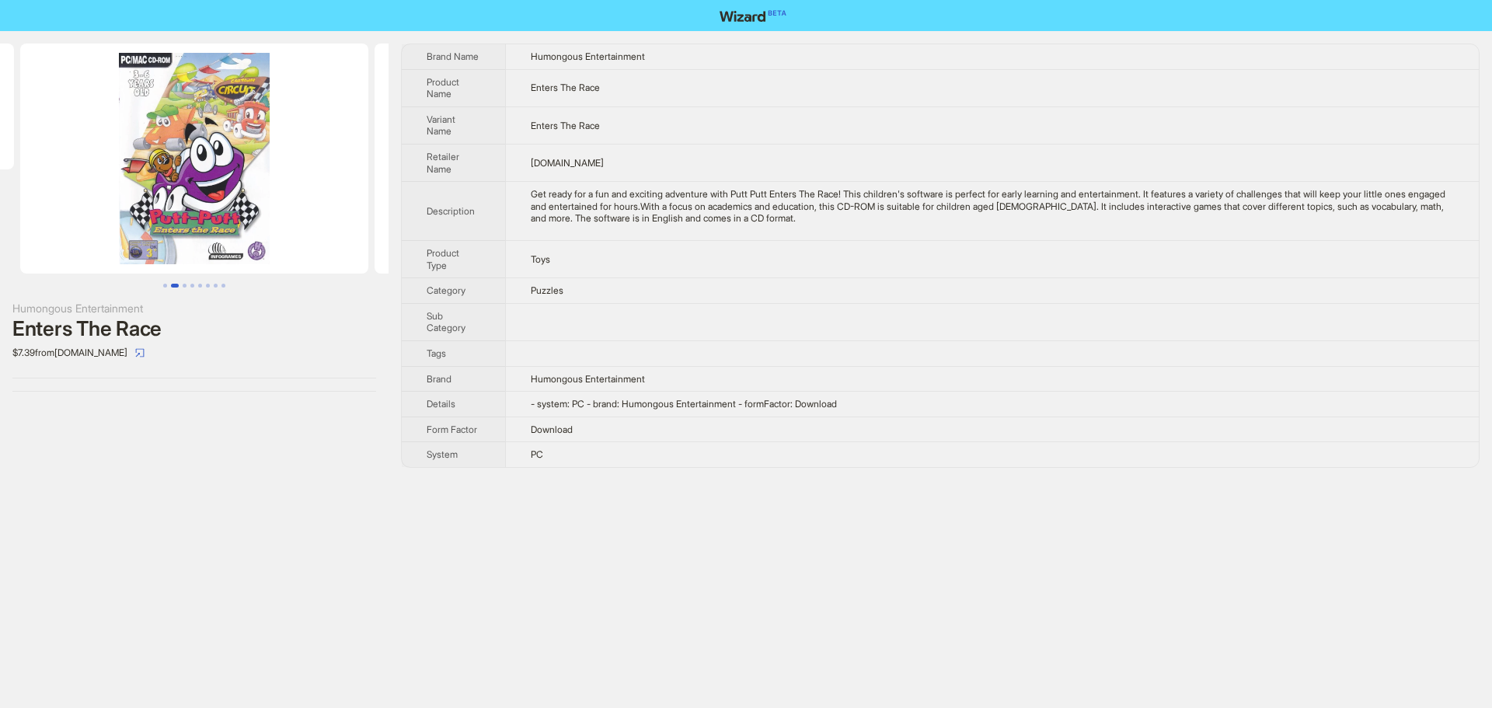
drag, startPoint x: 262, startPoint y: 198, endPoint x: 157, endPoint y: 193, distance: 105.0
click at [157, 193] on img at bounding box center [194, 159] width 348 height 230
drag, startPoint x: 621, startPoint y: 260, endPoint x: 719, endPoint y: 236, distance: 100.8
click at [622, 259] on td "Toys" at bounding box center [991, 258] width 973 height 37
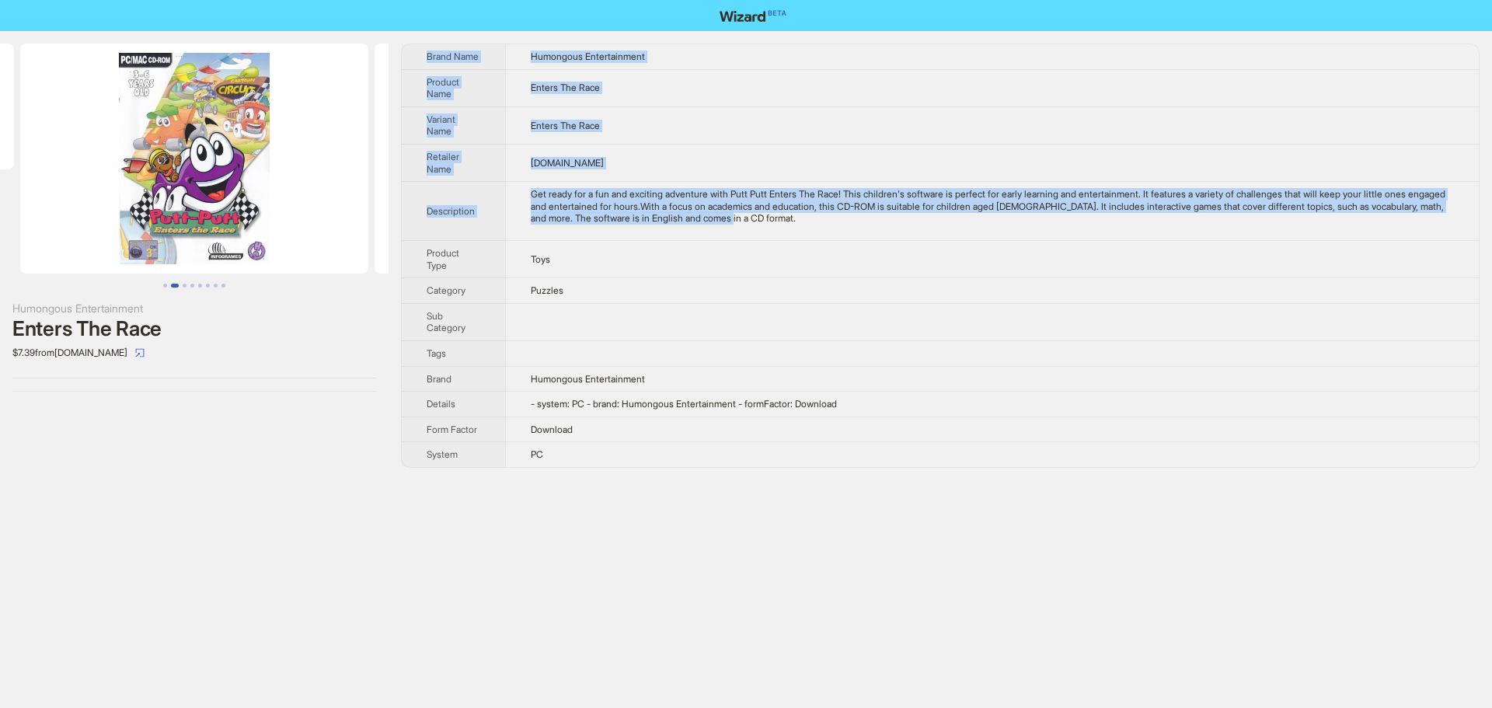
drag, startPoint x: 829, startPoint y: 228, endPoint x: 420, endPoint y: 47, distance: 447.0
click at [420, 47] on tbody "Brand Name Humongous Entertainment Product Name Enters The Race Variant Name En…" at bounding box center [940, 255] width 1077 height 423
copy tbody "Brand Name Humongous Entertainment Product Name Enters The Race Variant Name En…"
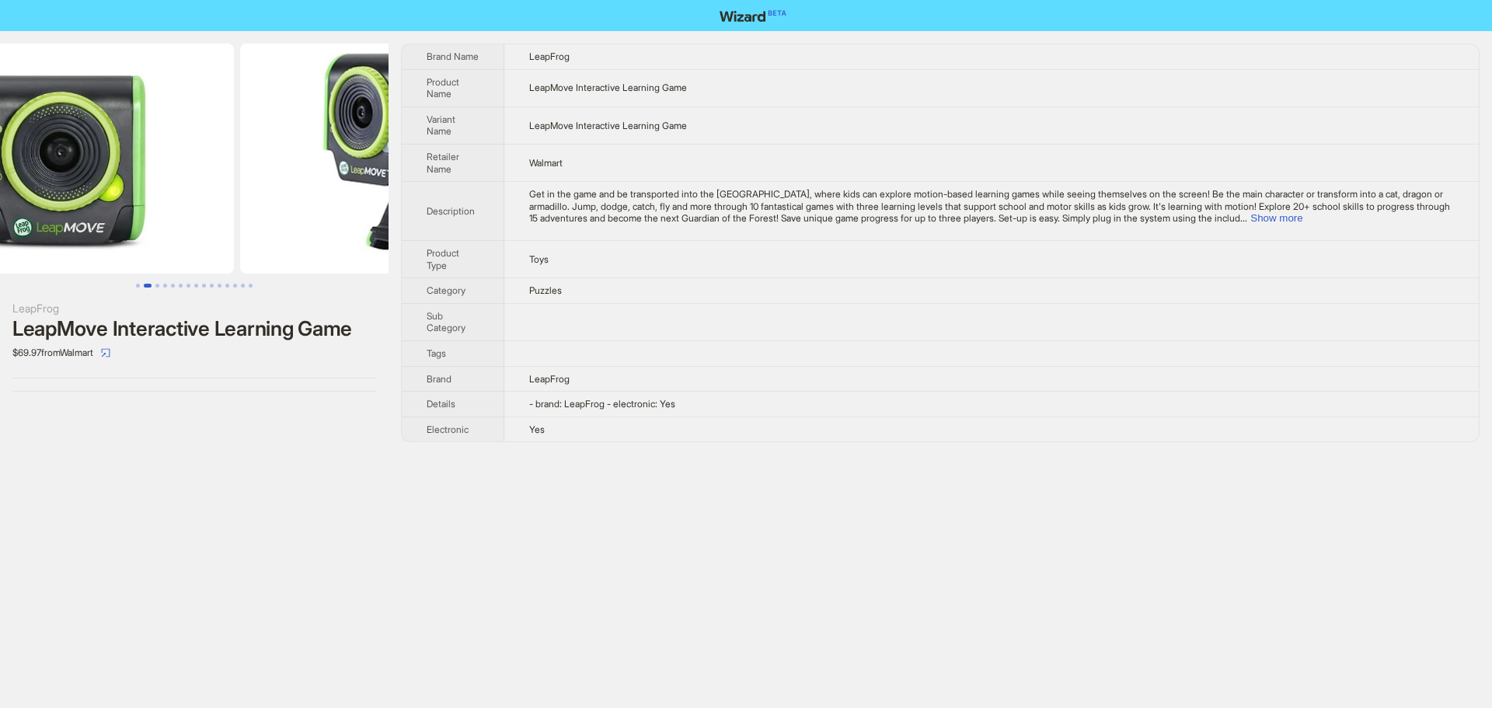
drag, startPoint x: 310, startPoint y: 155, endPoint x: 294, endPoint y: 167, distance: 20.0
click at [142, 172] on ul at bounding box center [194, 159] width 388 height 230
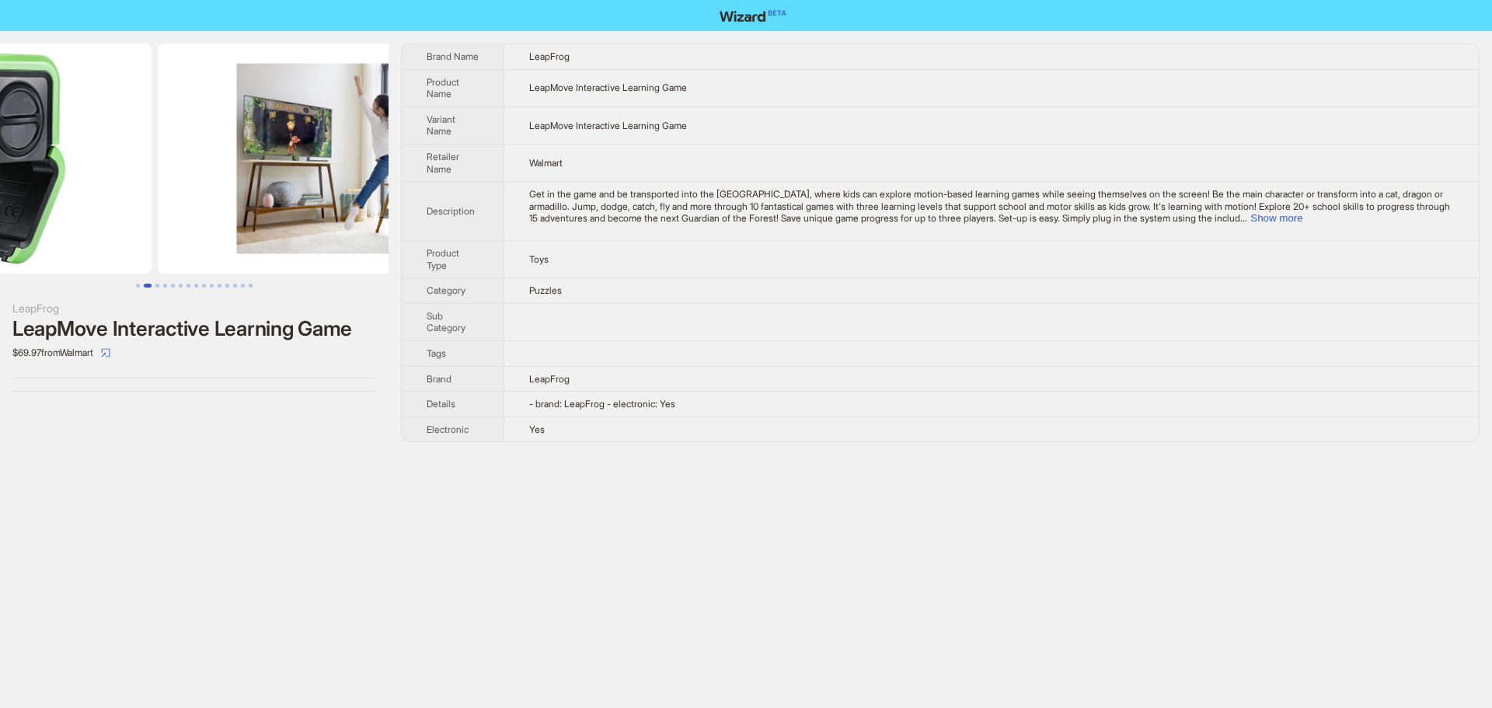
click at [182, 164] on ul at bounding box center [194, 159] width 388 height 230
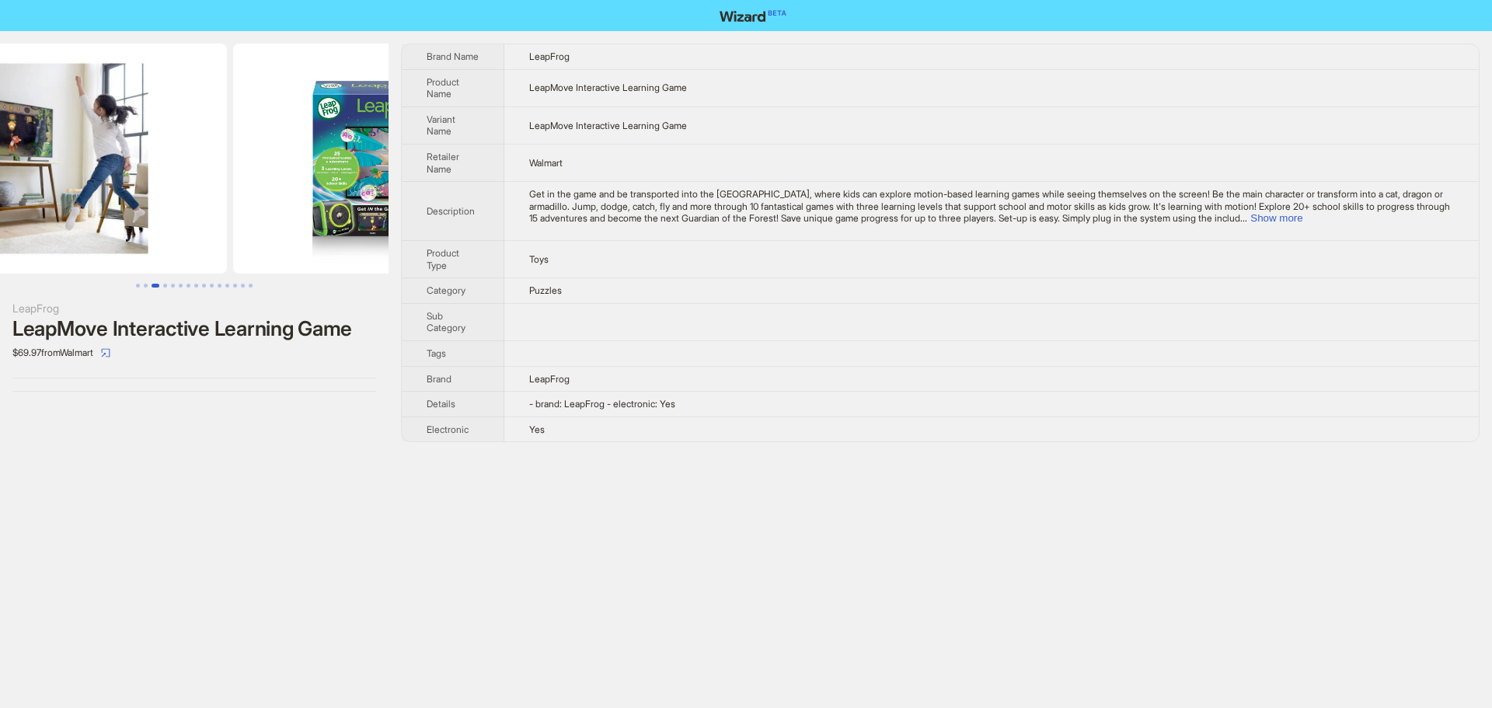
drag, startPoint x: 258, startPoint y: 158, endPoint x: 145, endPoint y: 166, distance: 112.9
click at [148, 167] on img at bounding box center [53, 159] width 348 height 230
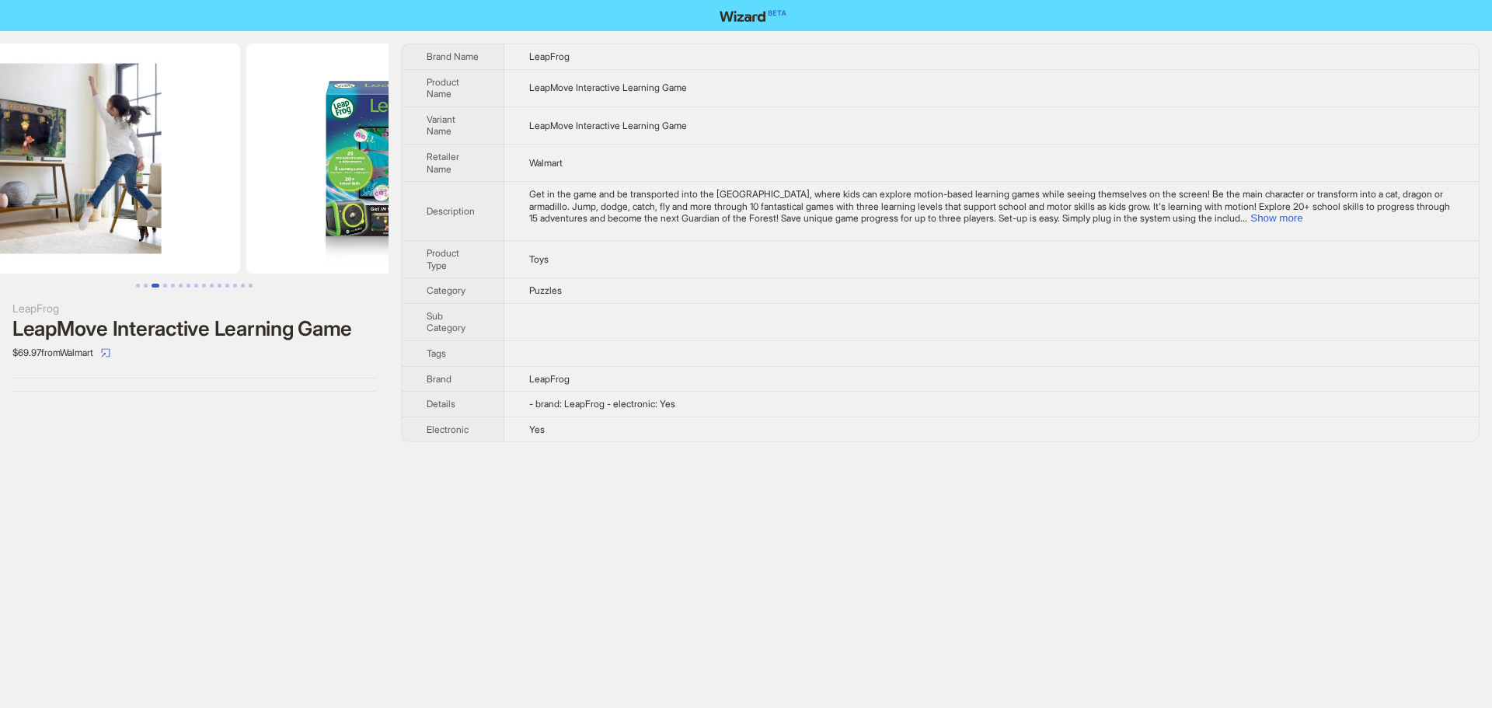
drag, startPoint x: 249, startPoint y: 148, endPoint x: 165, endPoint y: 171, distance: 87.1
click at [165, 171] on img at bounding box center [66, 159] width 348 height 230
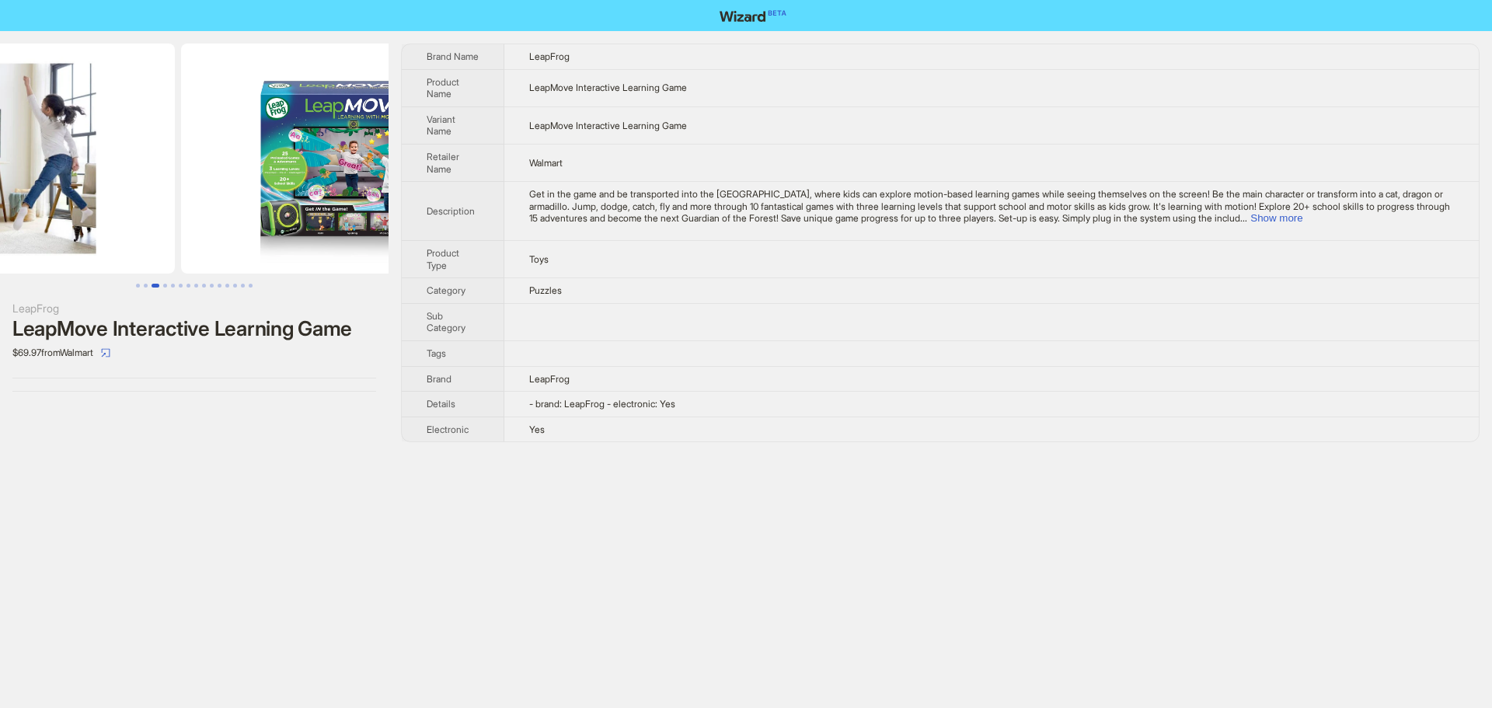
drag, startPoint x: 167, startPoint y: 153, endPoint x: 146, endPoint y: 153, distance: 21.0
click at [146, 153] on img at bounding box center [1, 159] width 348 height 230
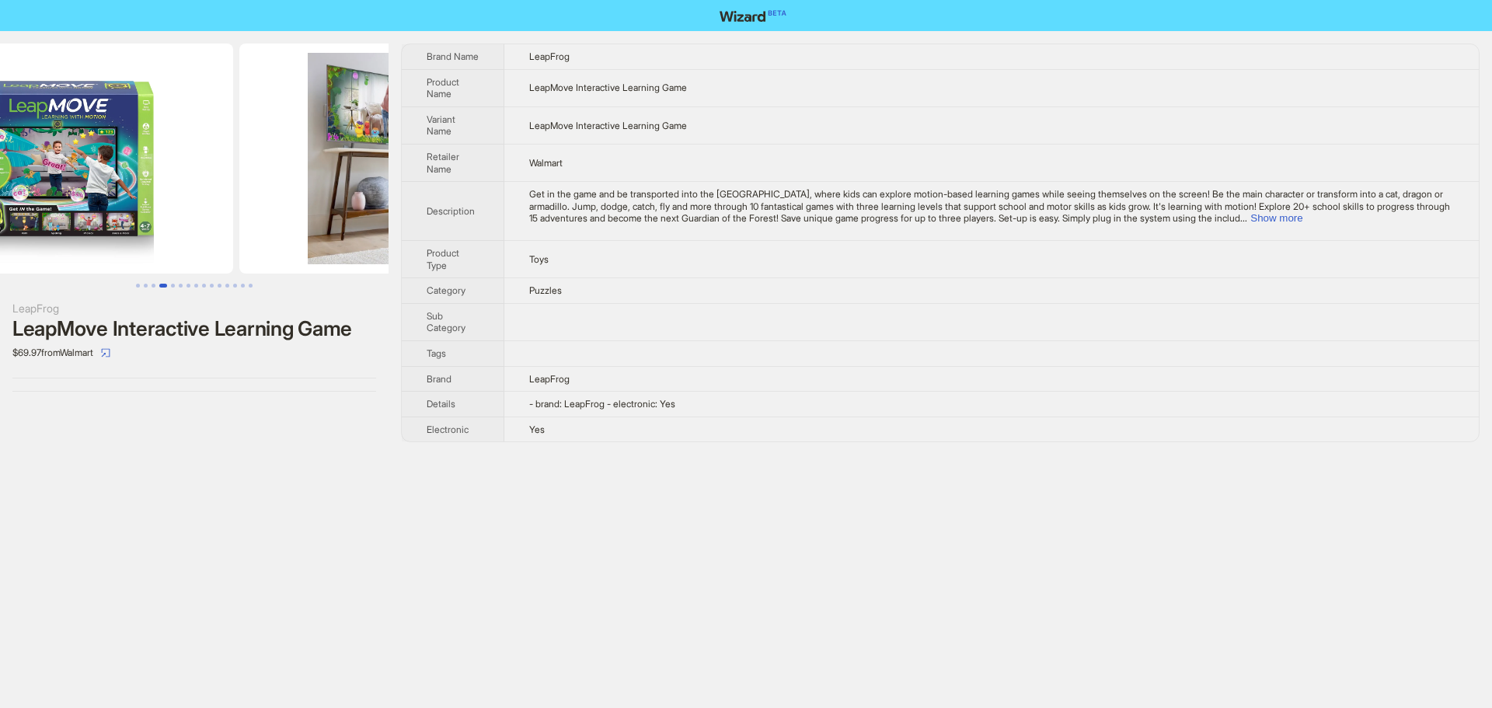
drag, startPoint x: 243, startPoint y: 149, endPoint x: 152, endPoint y: 159, distance: 91.5
click at [143, 162] on img at bounding box center [59, 159] width 348 height 230
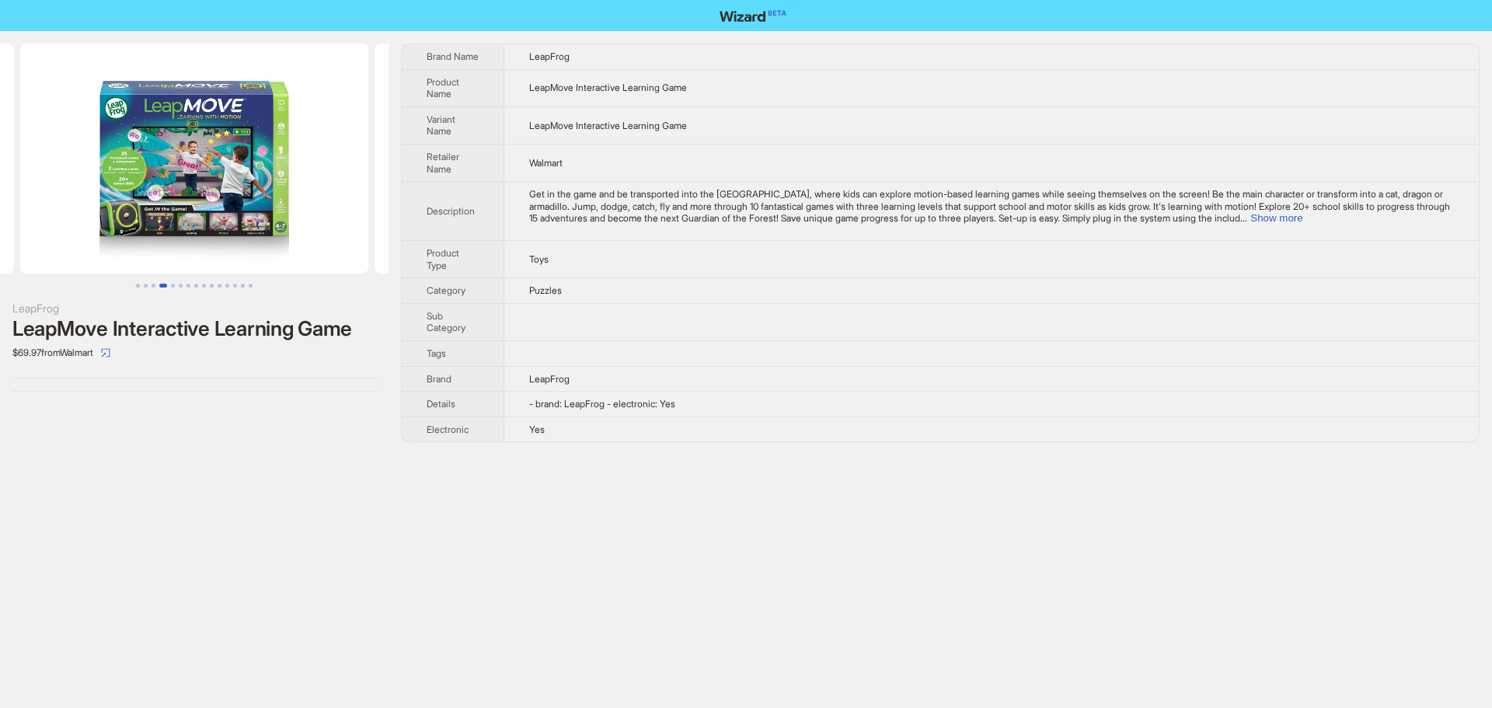
click at [141, 172] on img at bounding box center [194, 159] width 348 height 230
click at [1302, 219] on button "Show more" at bounding box center [1276, 218] width 52 height 12
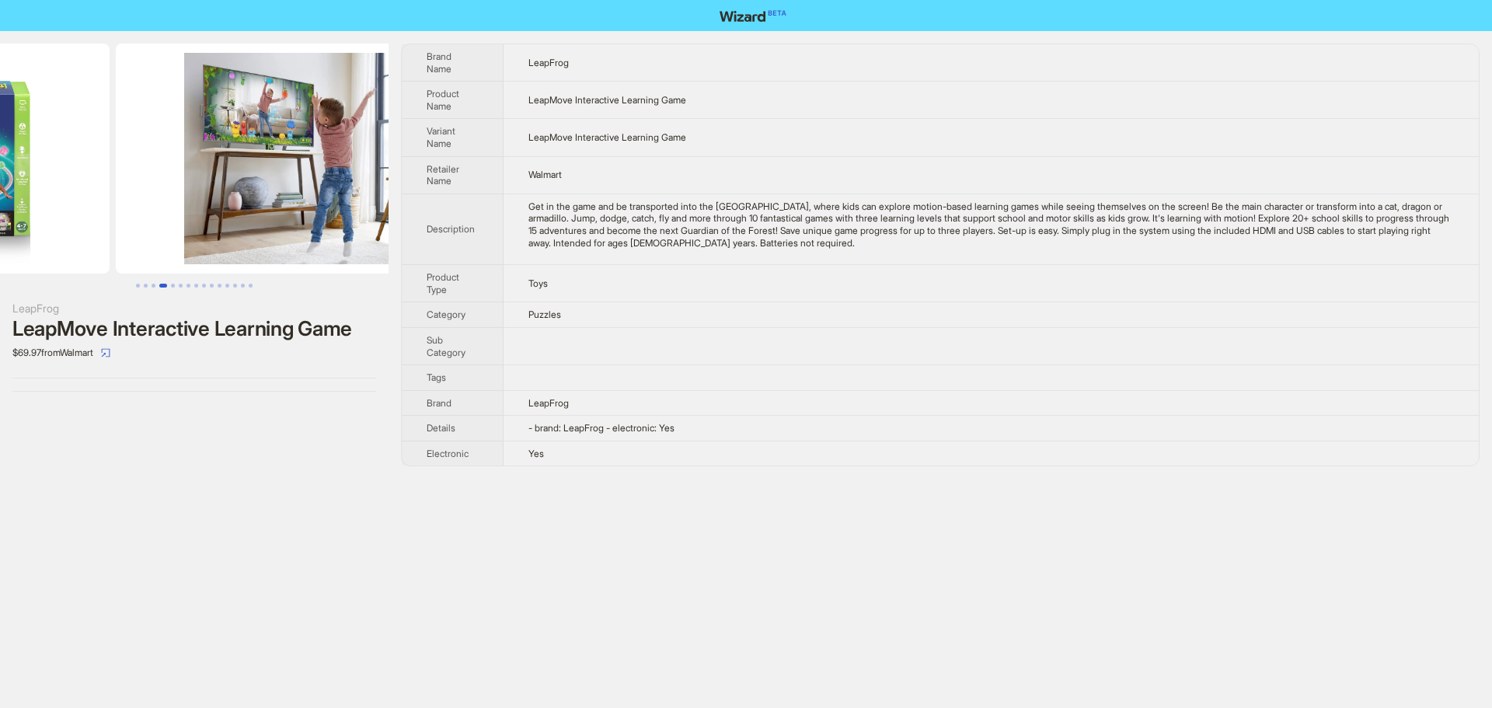
drag, startPoint x: 263, startPoint y: 191, endPoint x: 60, endPoint y: 179, distance: 203.9
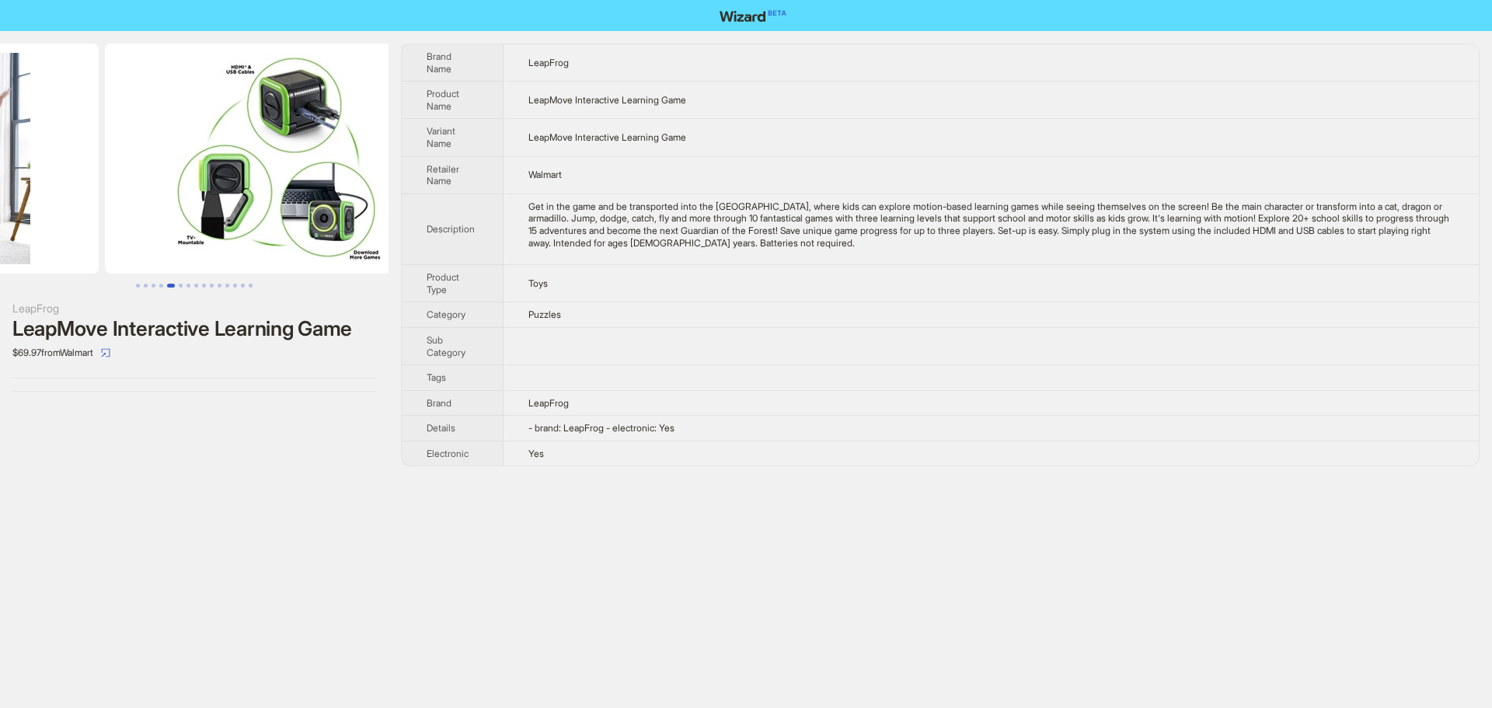
drag, startPoint x: 179, startPoint y: 163, endPoint x: 0, endPoint y: 140, distance: 181.0
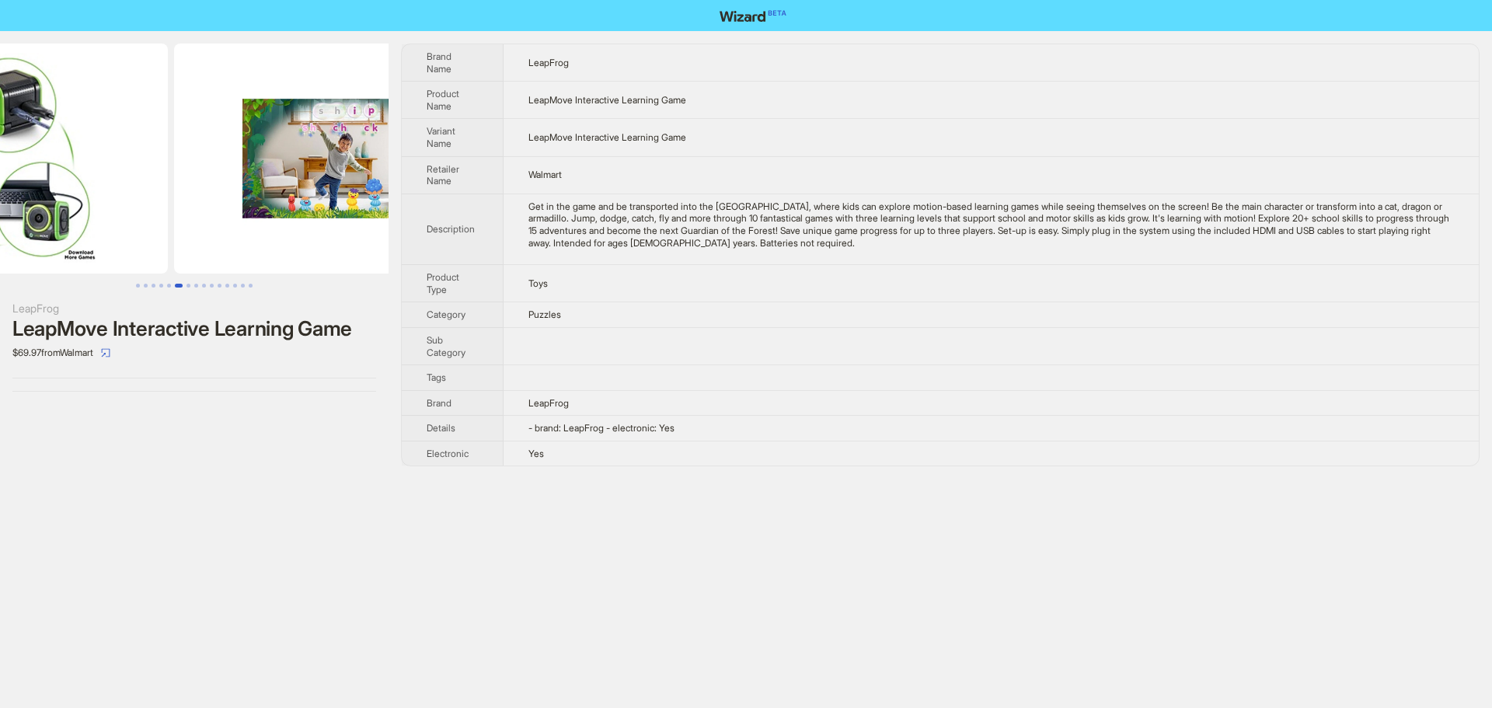
drag, startPoint x: 227, startPoint y: 181, endPoint x: 52, endPoint y: 183, distance: 174.8
click at [53, 183] on ul at bounding box center [194, 159] width 388 height 230
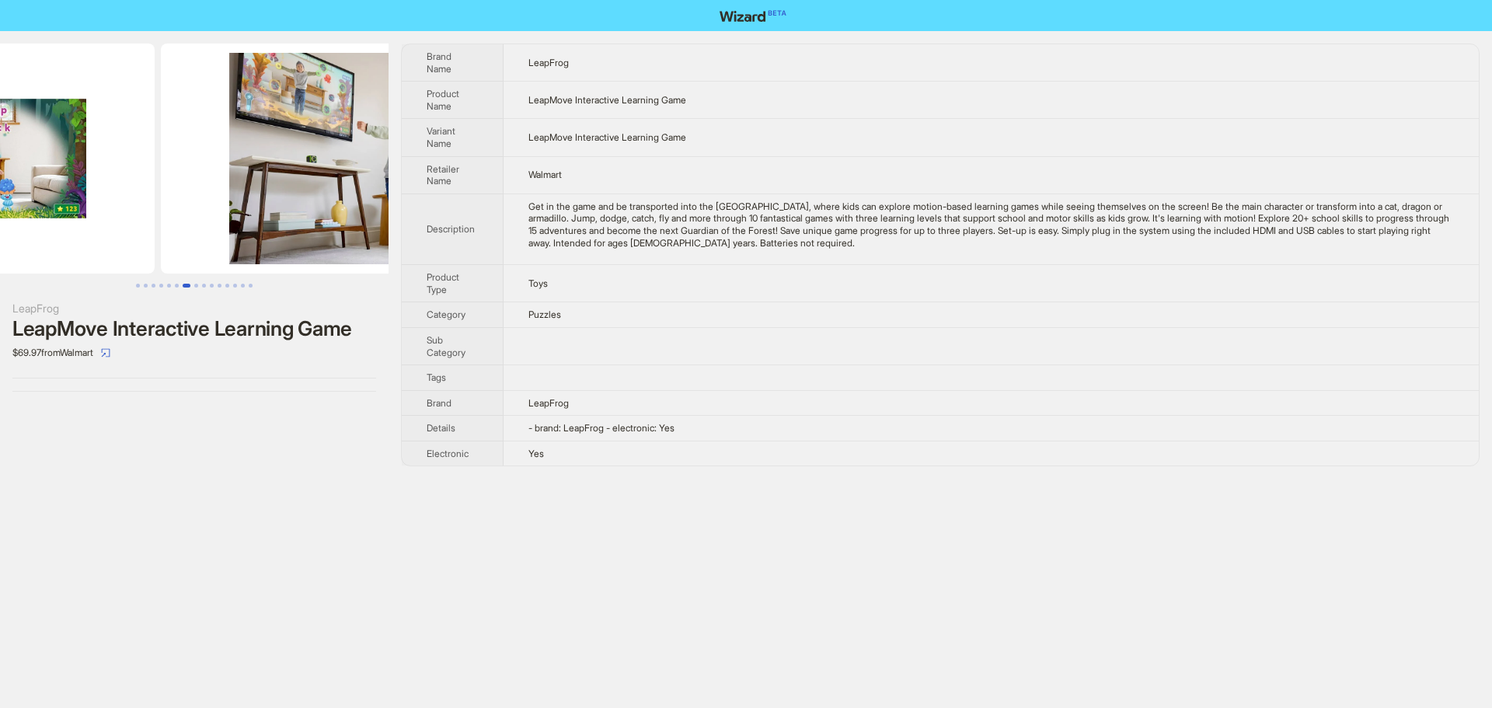
drag, startPoint x: 161, startPoint y: 179, endPoint x: 143, endPoint y: 177, distance: 18.0
click at [146, 177] on ul at bounding box center [194, 159] width 388 height 230
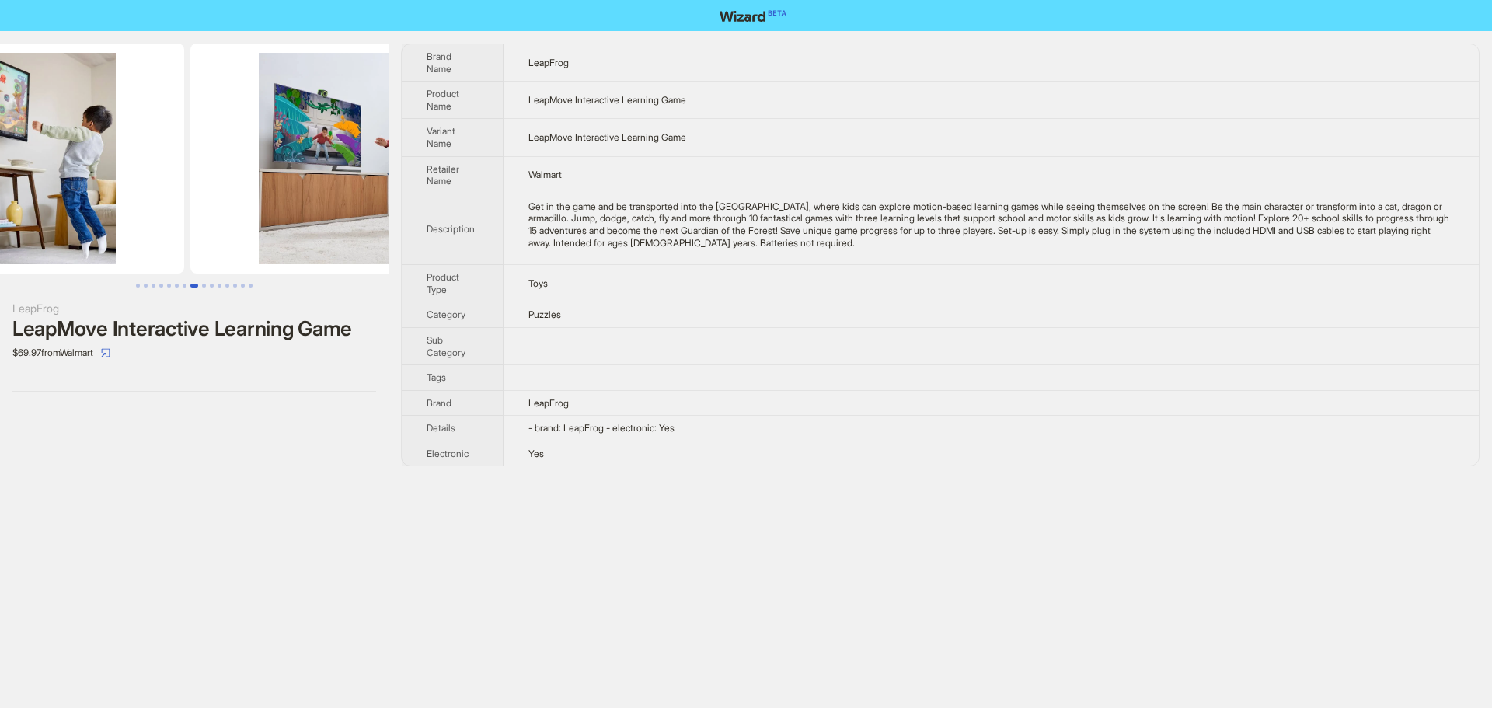
drag, startPoint x: 167, startPoint y: 183, endPoint x: 148, endPoint y: 181, distance: 19.6
click at [148, 181] on img at bounding box center [10, 159] width 348 height 230
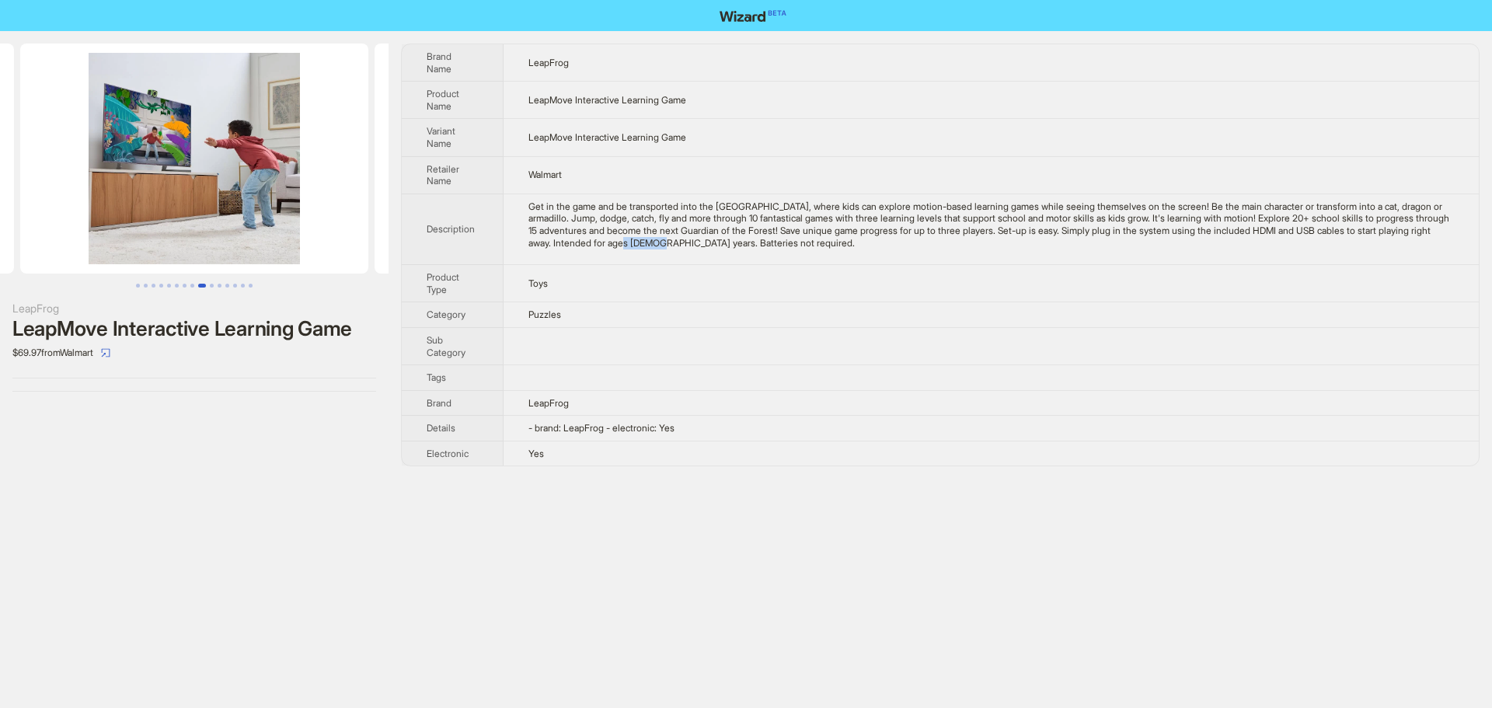
drag, startPoint x: 780, startPoint y: 242, endPoint x: 818, endPoint y: 250, distance: 38.9
click at [818, 250] on td "Get in the game and be transported into the Enchanted Forest, where kids can ex…" at bounding box center [990, 228] width 975 height 71
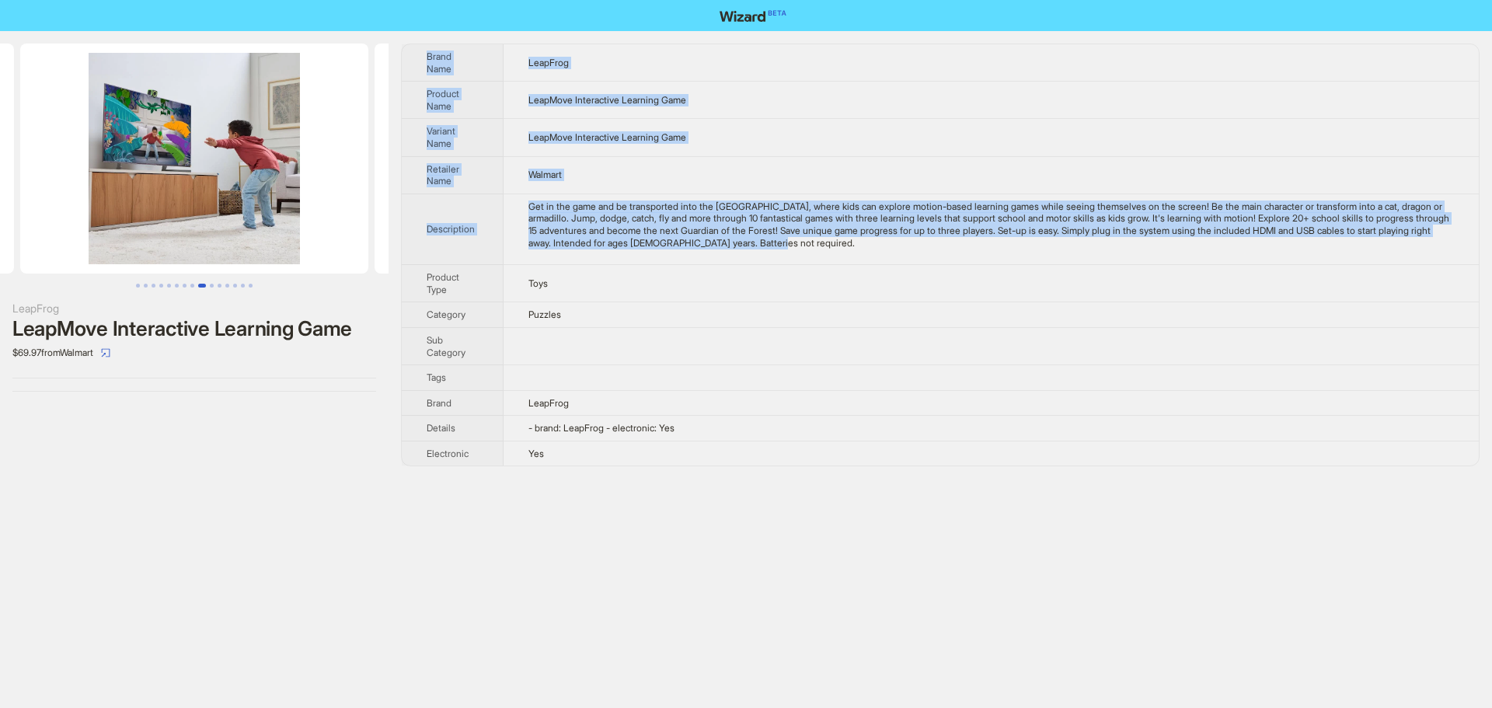
drag, startPoint x: 942, startPoint y: 243, endPoint x: 404, endPoint y: 54, distance: 570.5
click at [404, 54] on tbody "Brand Name LeapFrog Product Name LeapMove Interactive Learning Game Variant Nam…" at bounding box center [940, 254] width 1077 height 421
copy tbody "Brand Name LeapFrog Product Name LeapMove Interactive Learning Game Variant Nam…"
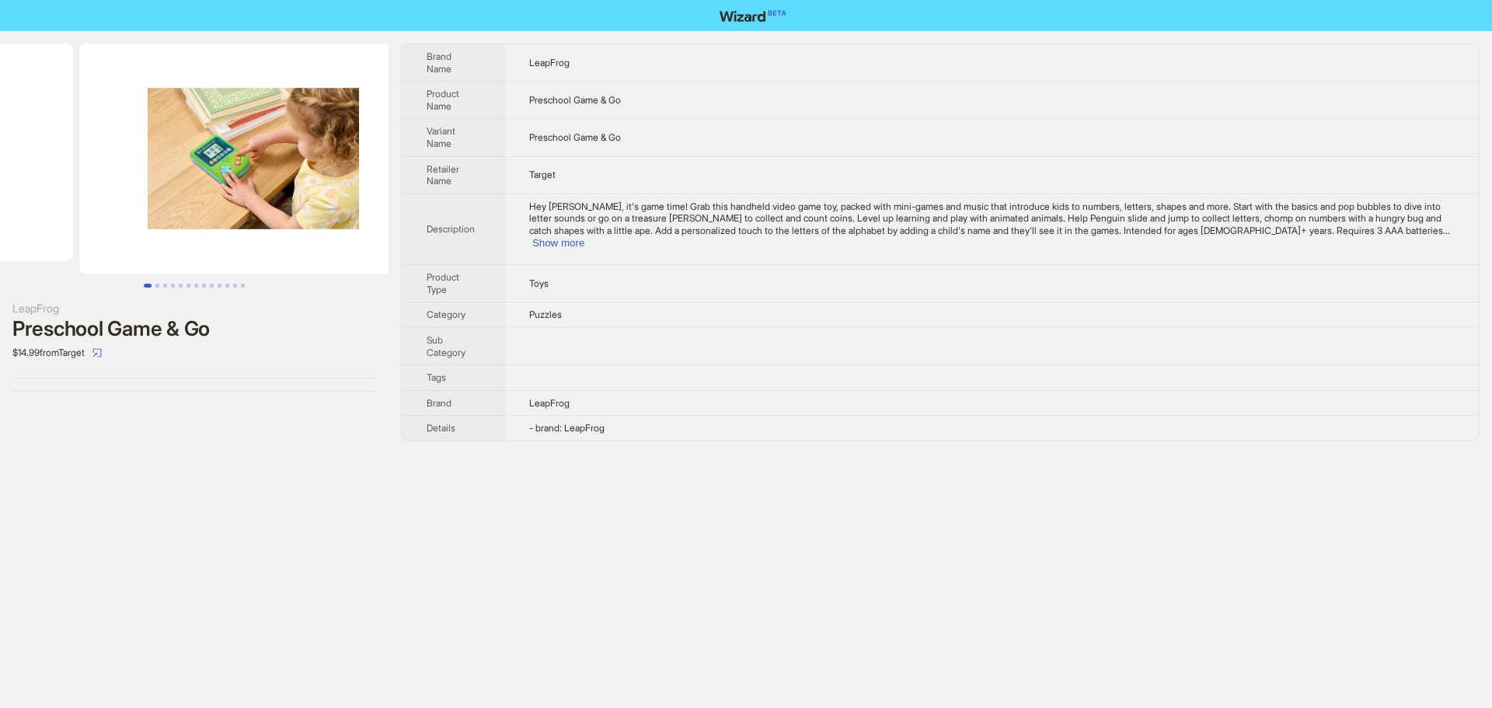
drag, startPoint x: 237, startPoint y: 181, endPoint x: 267, endPoint y: 179, distance: 30.3
click at [68, 185] on ul at bounding box center [194, 159] width 388 height 230
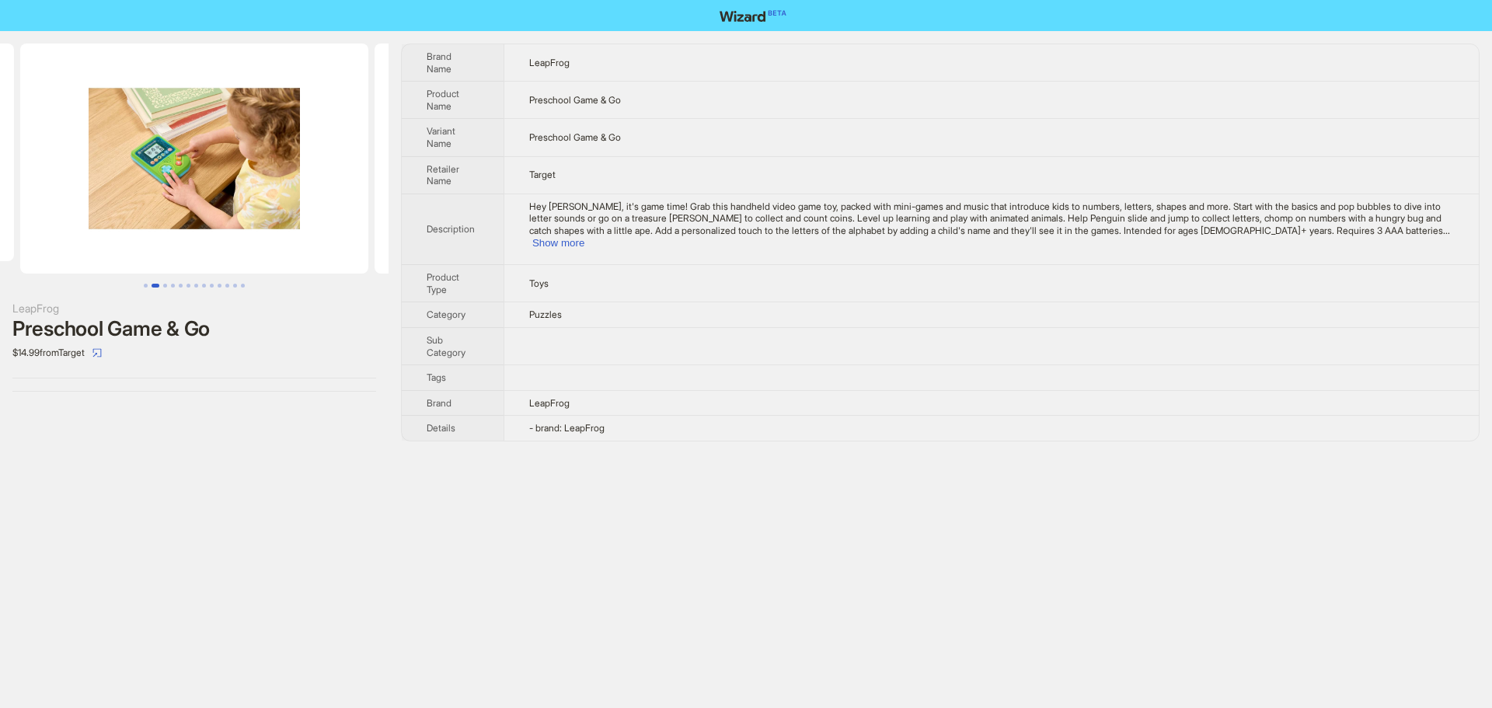
drag, startPoint x: 213, startPoint y: 182, endPoint x: 135, endPoint y: 169, distance: 78.8
click at [163, 178] on img at bounding box center [194, 159] width 348 height 230
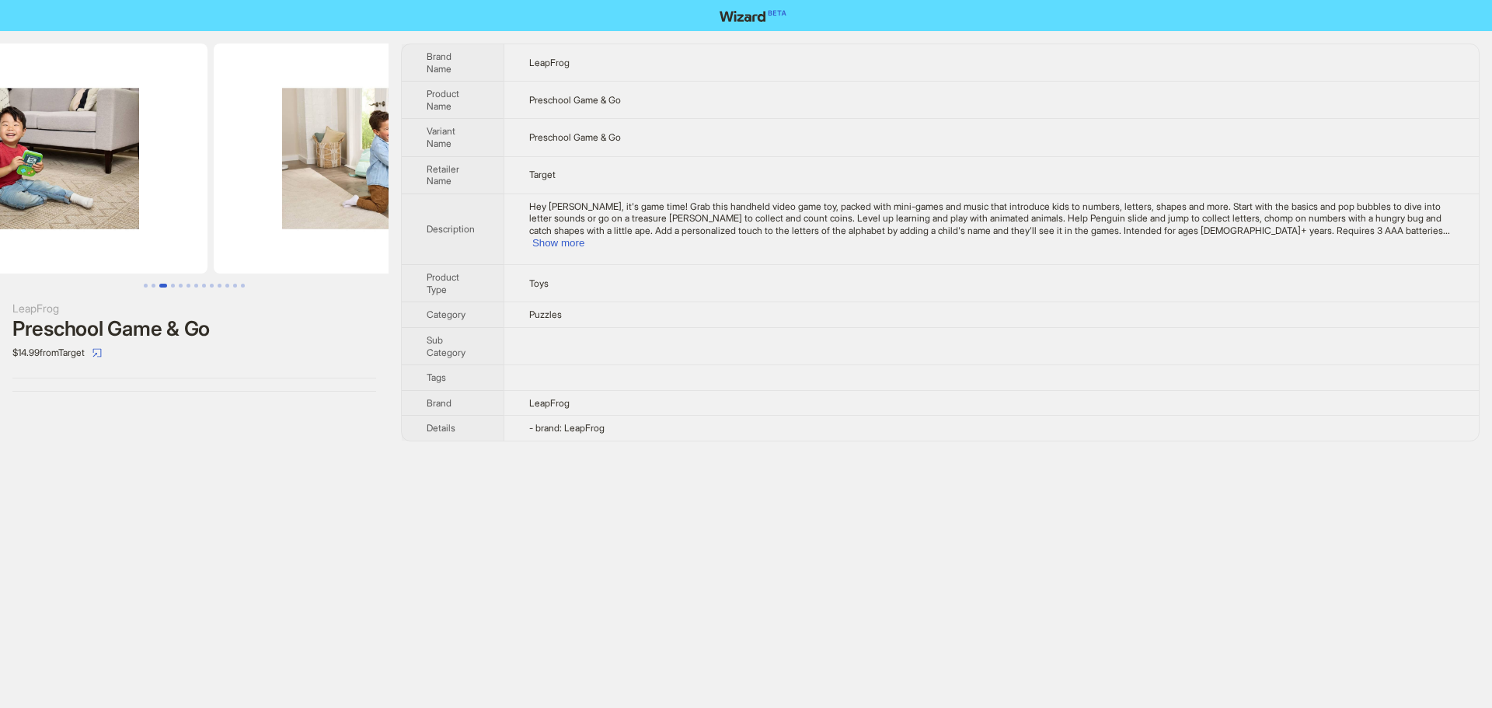
drag, startPoint x: 219, startPoint y: 188, endPoint x: 98, endPoint y: 211, distance: 123.3
click at [98, 211] on img at bounding box center [33, 159] width 348 height 230
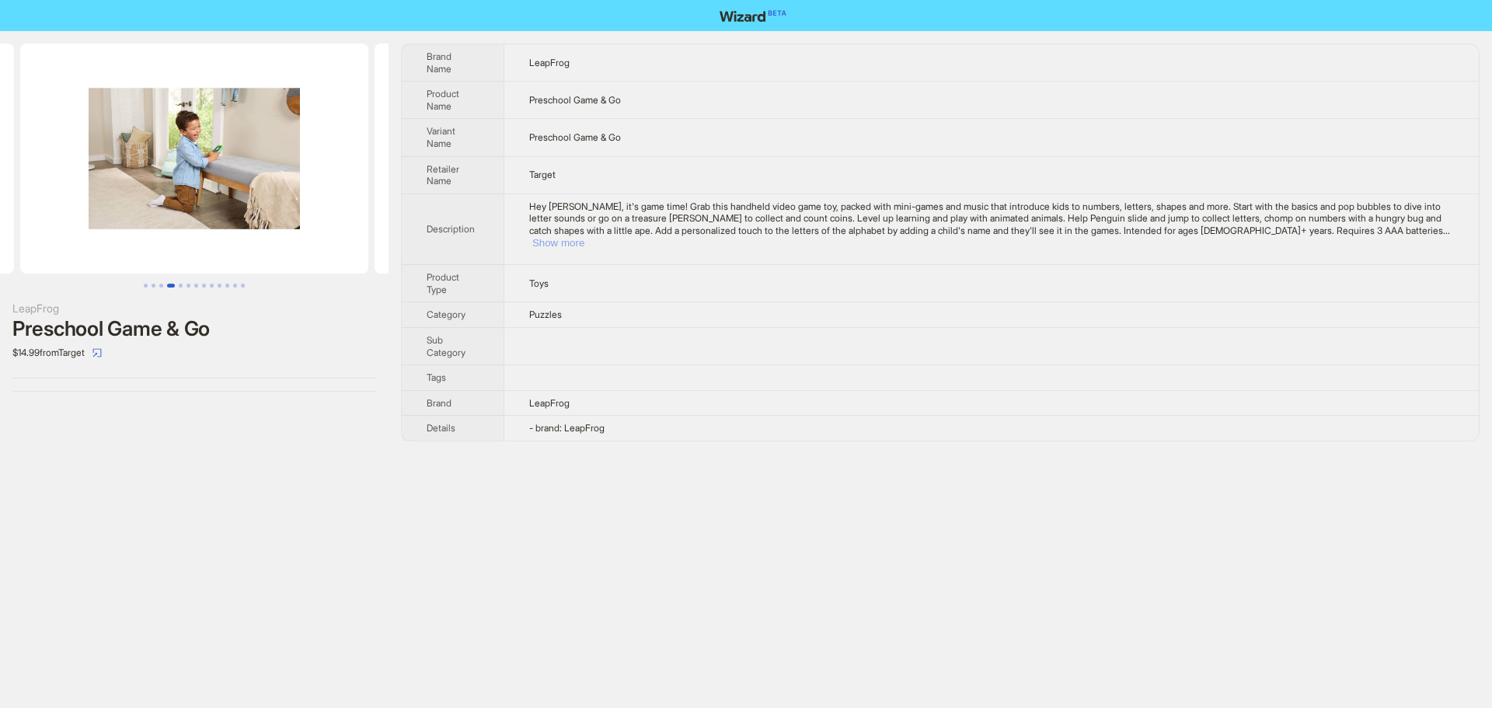
click at [584, 237] on button "Show more" at bounding box center [558, 243] width 52 height 12
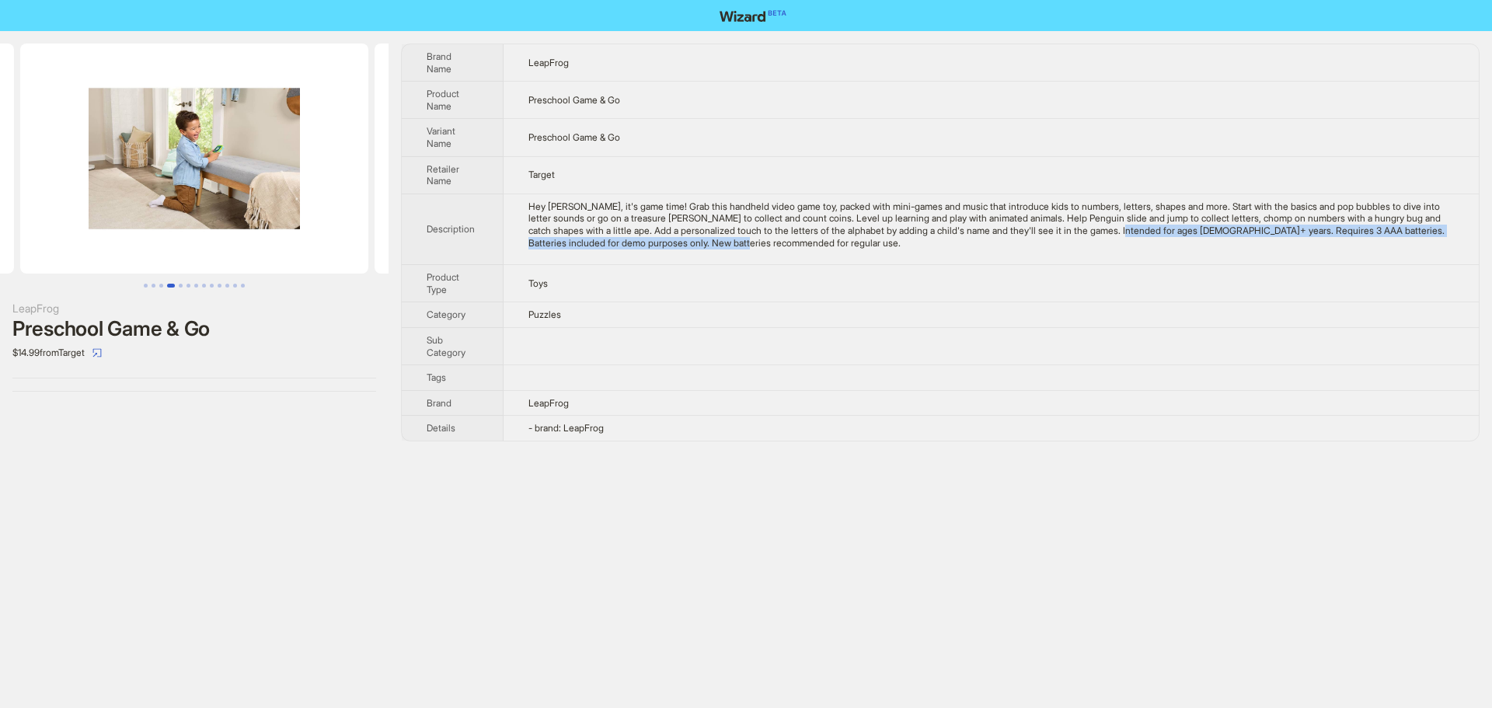
drag, startPoint x: 1235, startPoint y: 232, endPoint x: 1274, endPoint y: 237, distance: 39.9
click at [1274, 237] on div "Hey buddy, it's game time! Grab this handheld video game toy, packed with mini-…" at bounding box center [990, 224] width 925 height 48
click at [1218, 242] on div "Hey buddy, it's game time! Grab this handheld video game toy, packed with mini-…" at bounding box center [990, 224] width 925 height 48
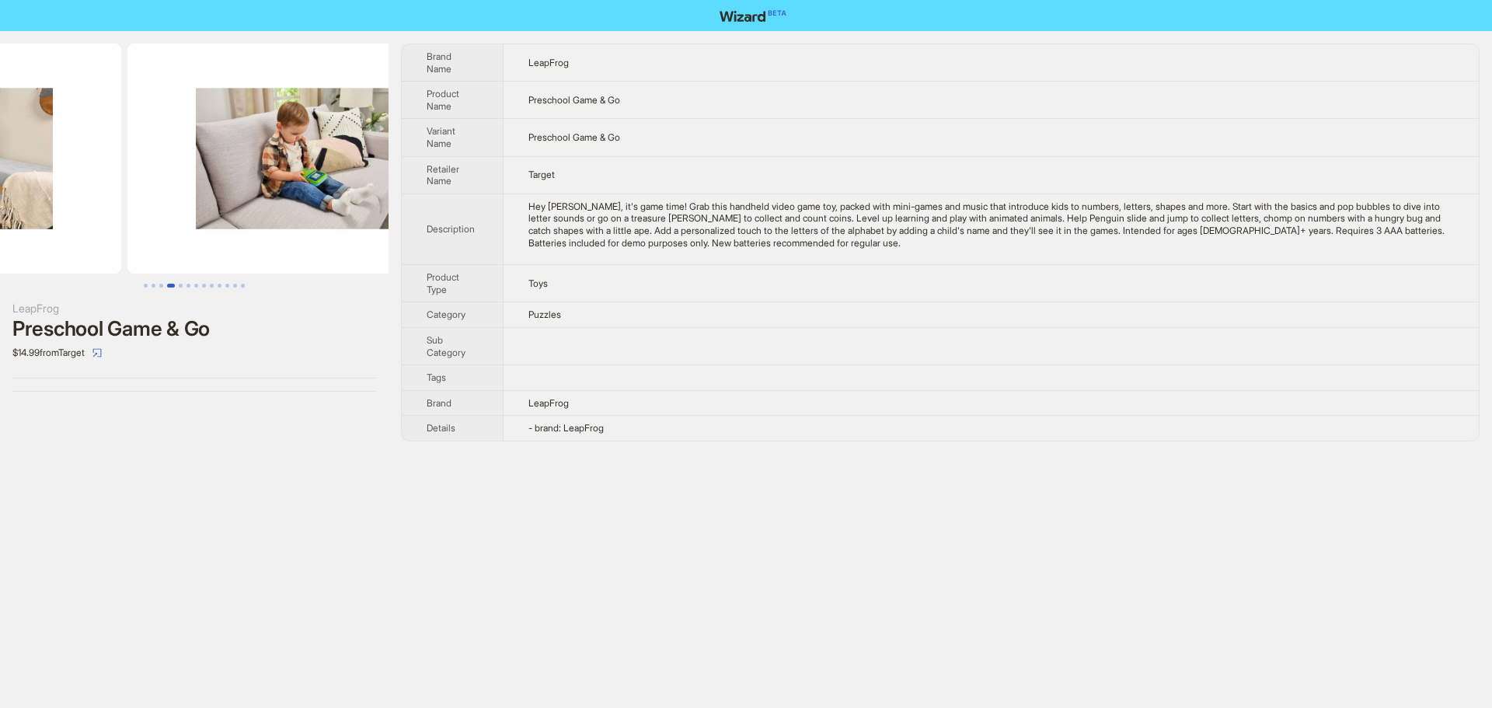
drag, startPoint x: 191, startPoint y: 151, endPoint x: 0, endPoint y: 177, distance: 192.9
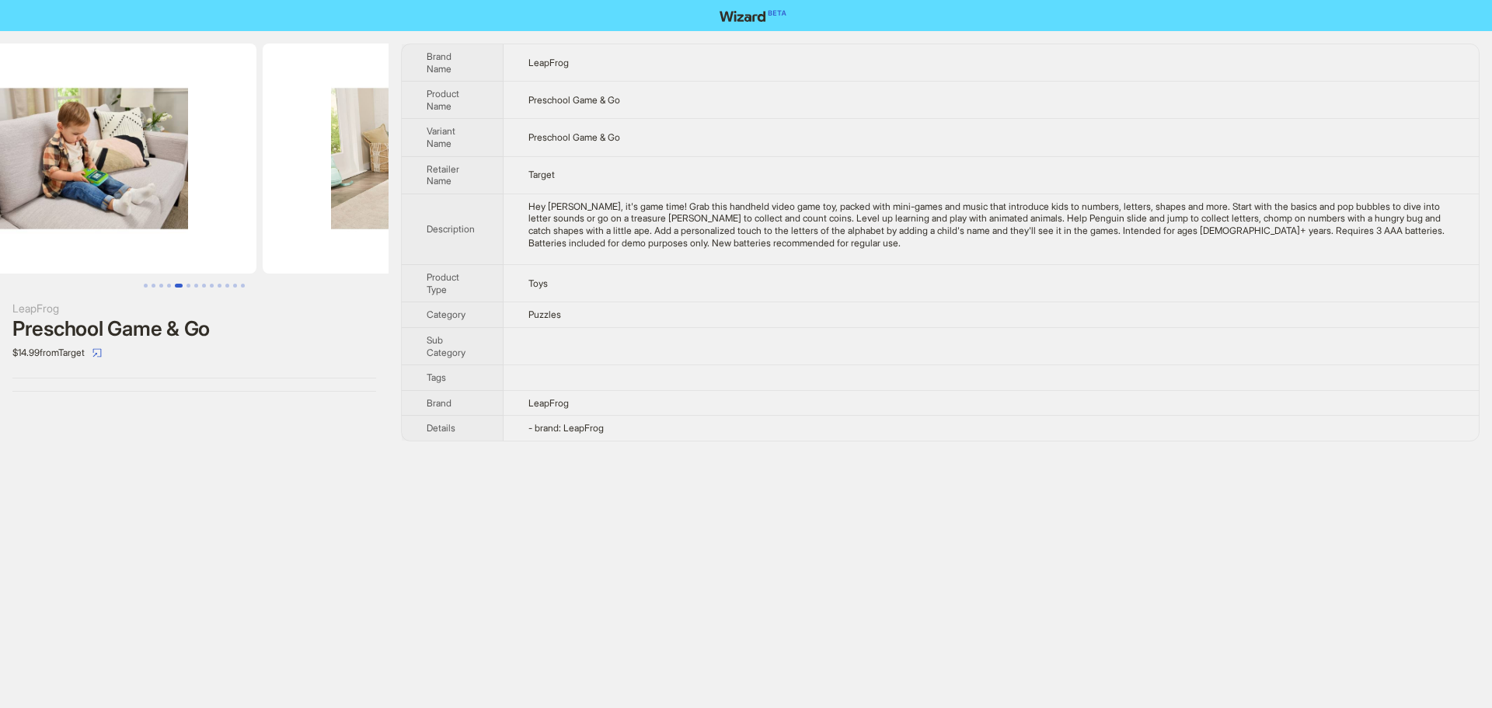
drag, startPoint x: 187, startPoint y: 160, endPoint x: 83, endPoint y: 151, distance: 104.5
click at [104, 154] on img at bounding box center [82, 159] width 348 height 230
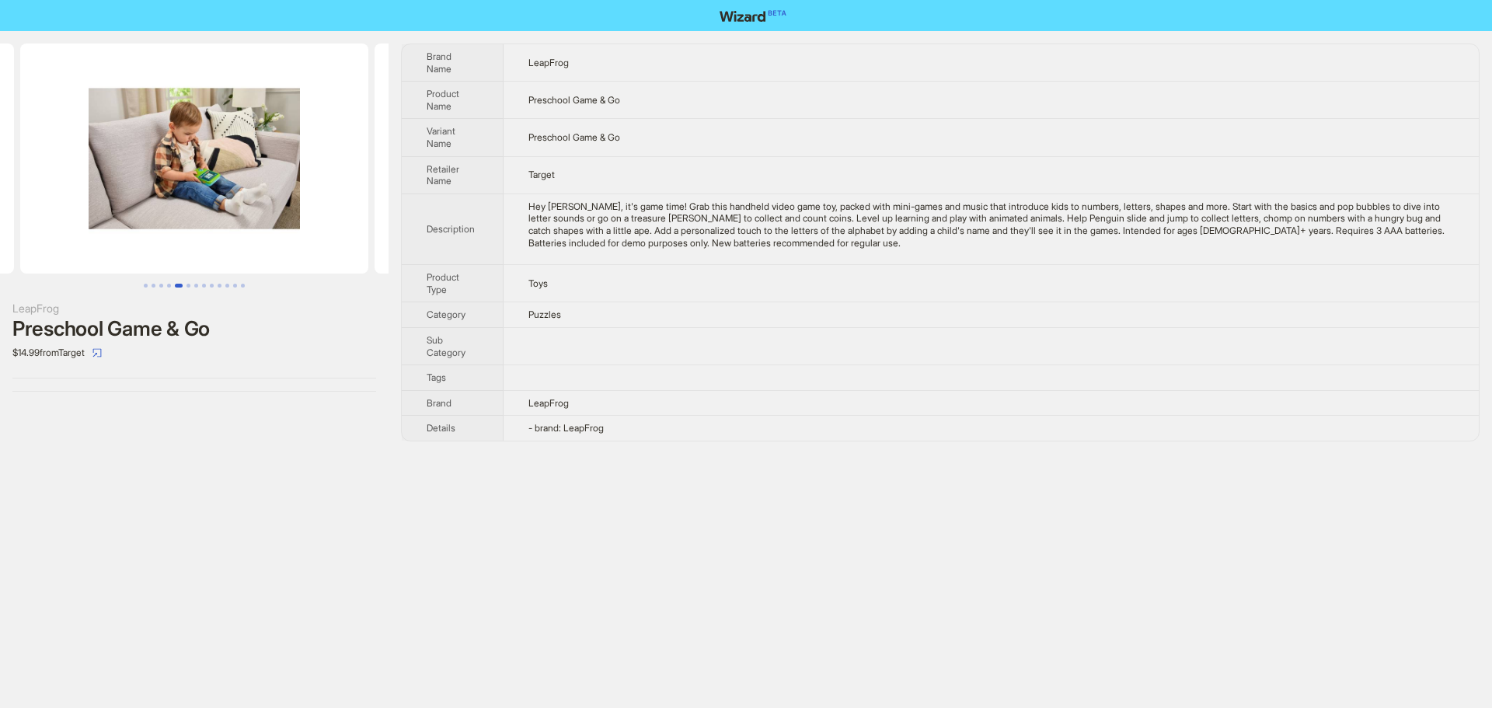
drag, startPoint x: 309, startPoint y: 161, endPoint x: 30, endPoint y: 153, distance: 279.0
click at [141, 166] on ul at bounding box center [194, 159] width 388 height 230
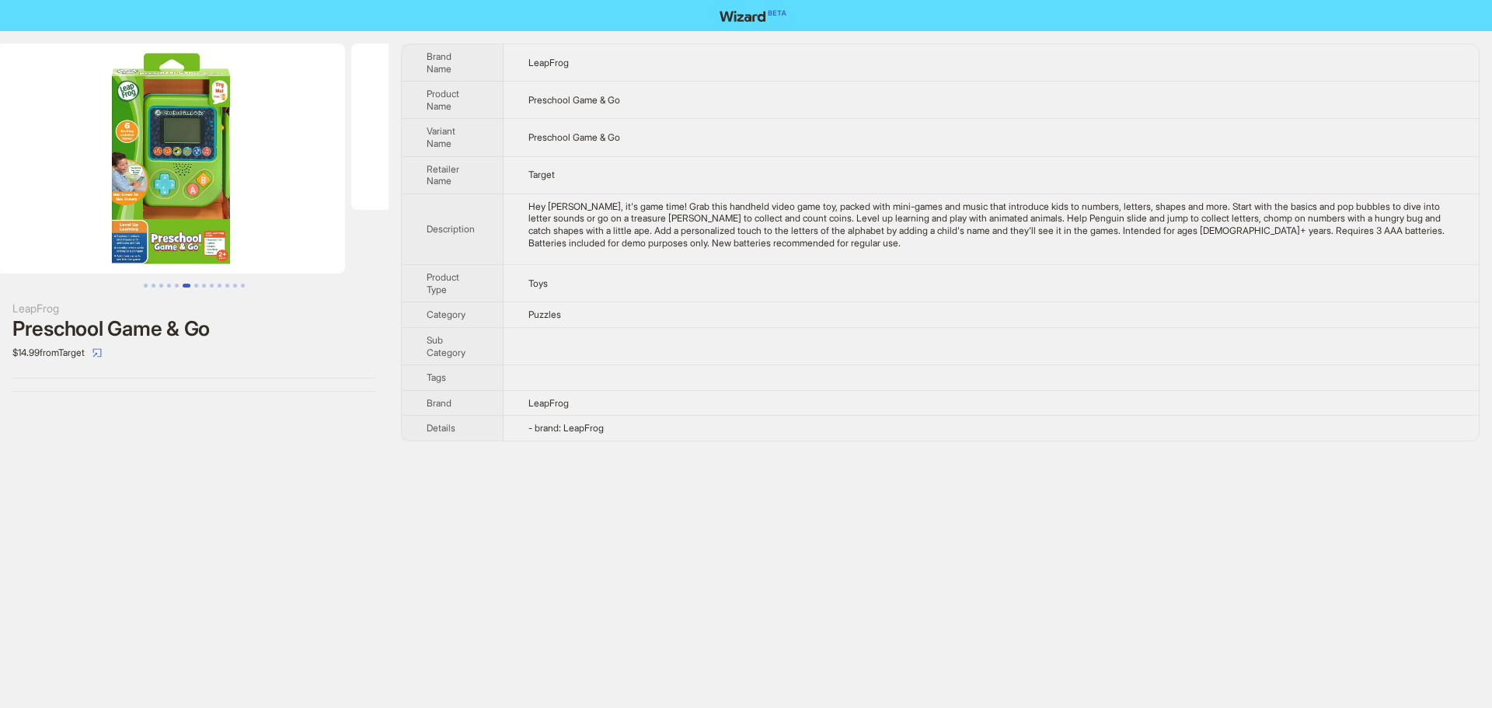
drag, startPoint x: 164, startPoint y: 169, endPoint x: 5, endPoint y: 190, distance: 160.6
click at [0, 193] on ul at bounding box center [194, 159] width 388 height 230
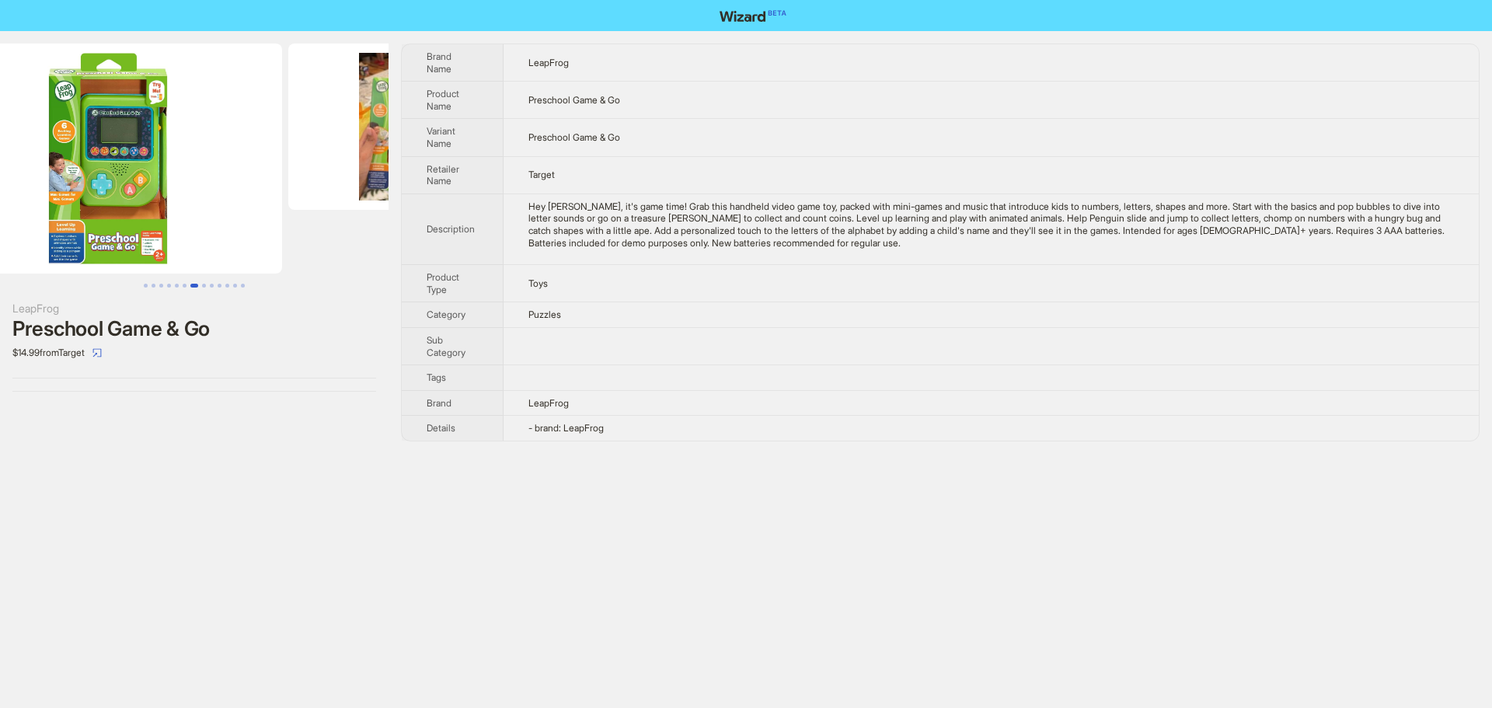
drag, startPoint x: 288, startPoint y: 180, endPoint x: 144, endPoint y: 189, distance: 144.8
click at [165, 193] on img at bounding box center [108, 159] width 348 height 230
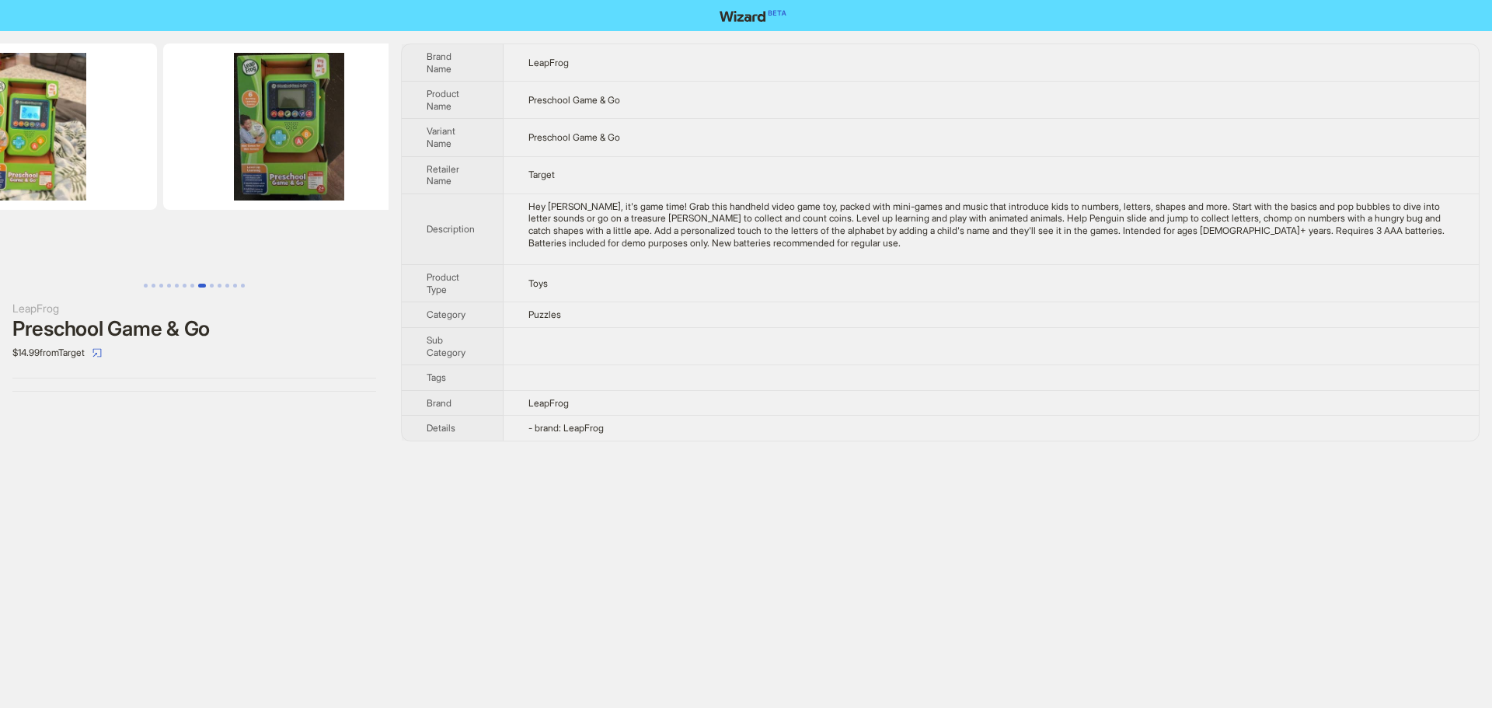
drag, startPoint x: 282, startPoint y: 145, endPoint x: 166, endPoint y: 151, distance: 115.9
click at [166, 151] on ul at bounding box center [194, 159] width 388 height 230
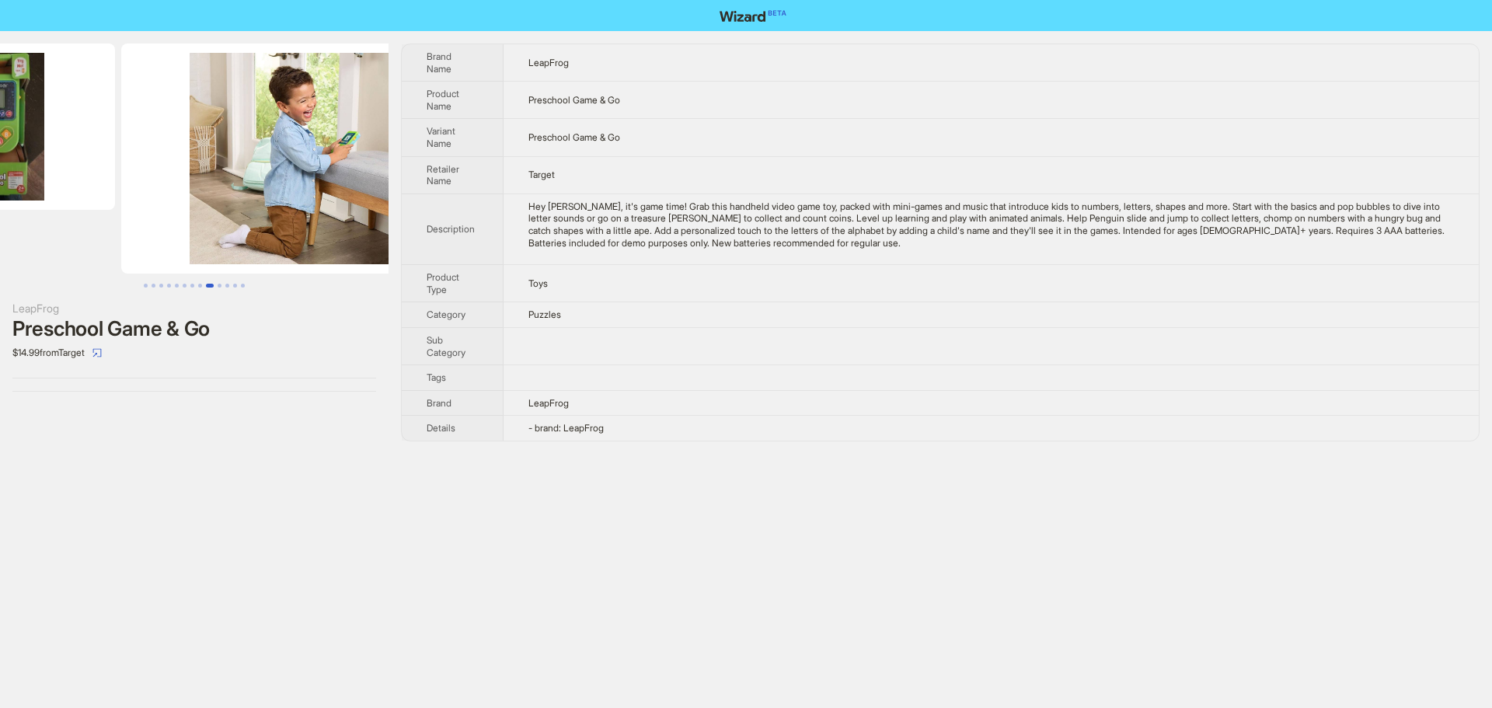
click at [139, 158] on ul at bounding box center [194, 159] width 388 height 230
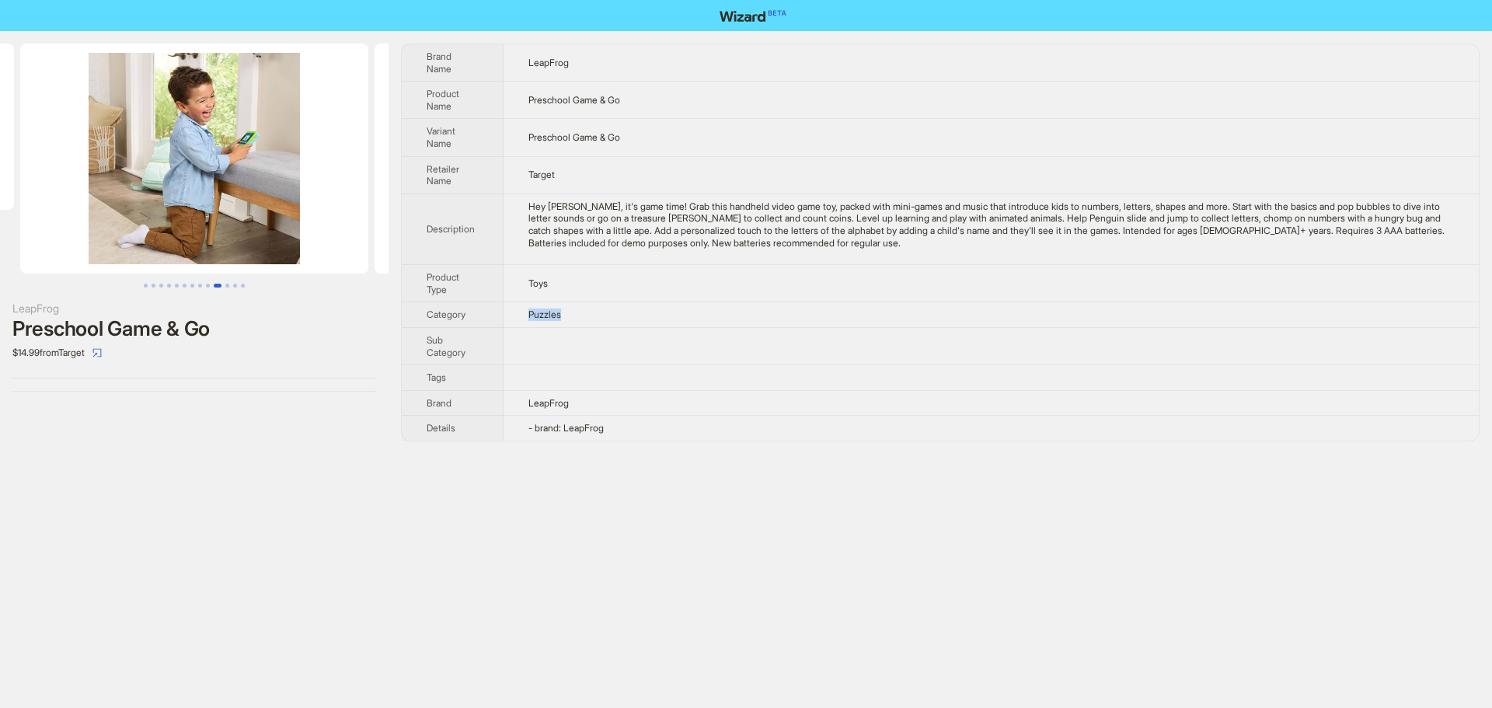
drag, startPoint x: 569, startPoint y: 315, endPoint x: 517, endPoint y: 315, distance: 51.3
click at [517, 315] on td "Puzzles" at bounding box center [990, 315] width 975 height 26
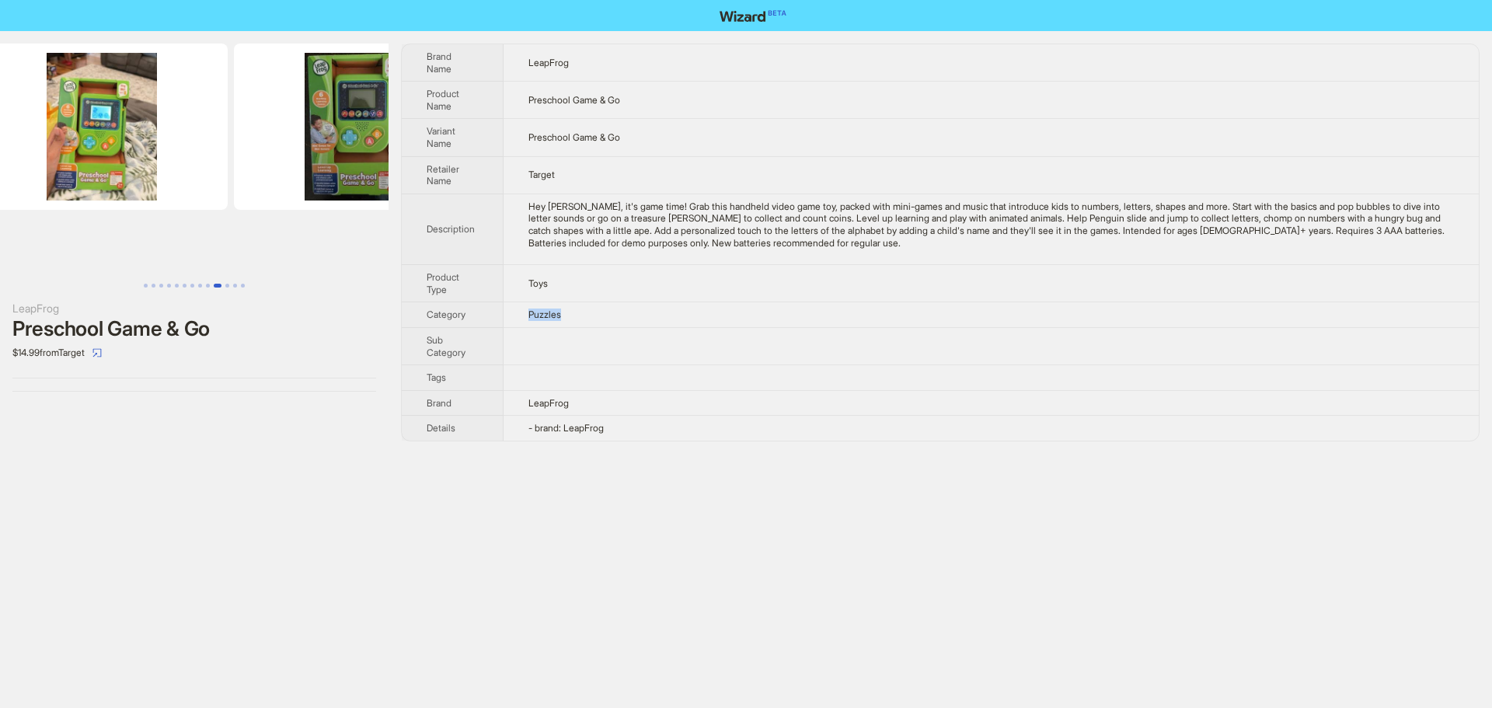
drag, startPoint x: 190, startPoint y: 164, endPoint x: 417, endPoint y: 188, distance: 228.9
click at [515, 188] on div "LeapFrog Preschool Game & Go $14.99 from Target Brand Name LeapFrog Product Nam…" at bounding box center [746, 242] width 1492 height 423
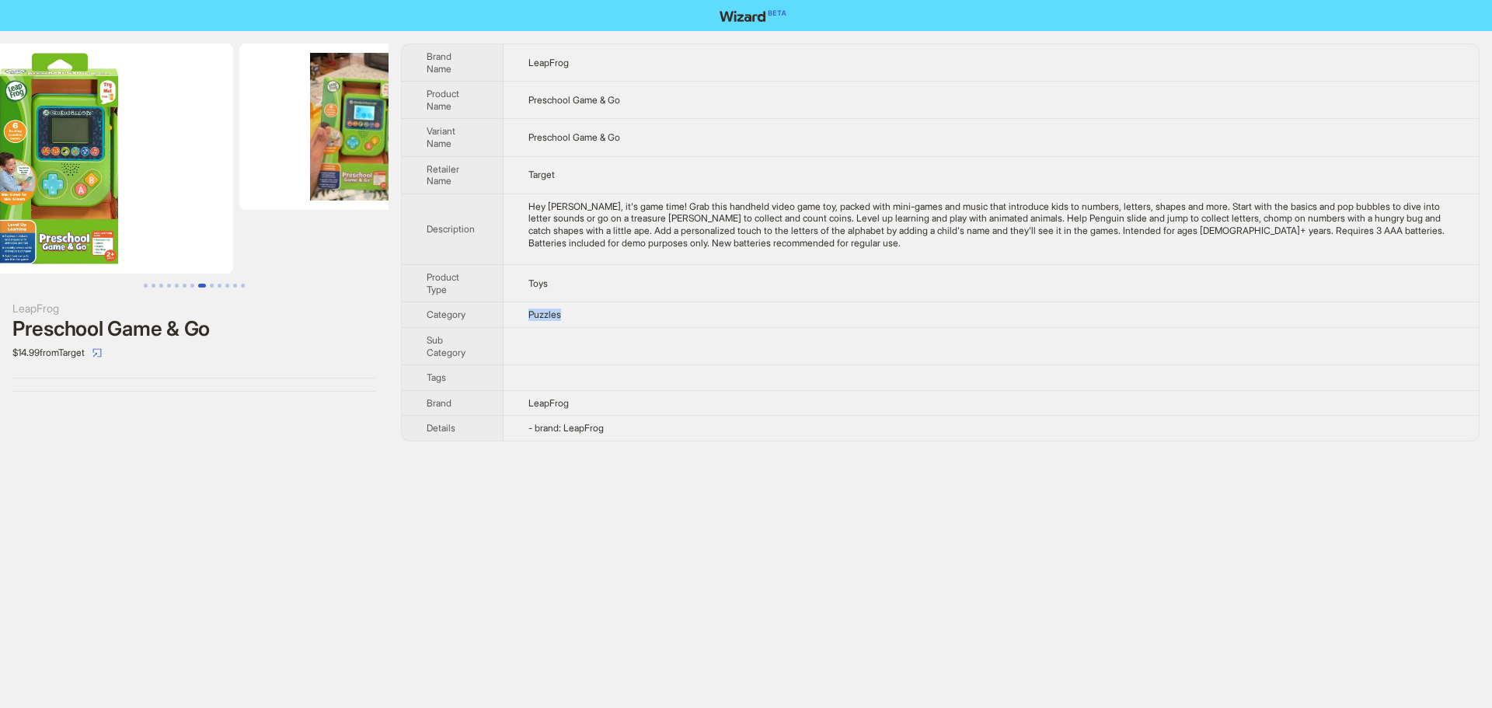
drag, startPoint x: 339, startPoint y: 194, endPoint x: 377, endPoint y: 198, distance: 38.3
click at [413, 199] on div "LeapFrog Preschool Game & Go $14.99 from Target Brand Name LeapFrog Product Nam…" at bounding box center [746, 242] width 1492 height 423
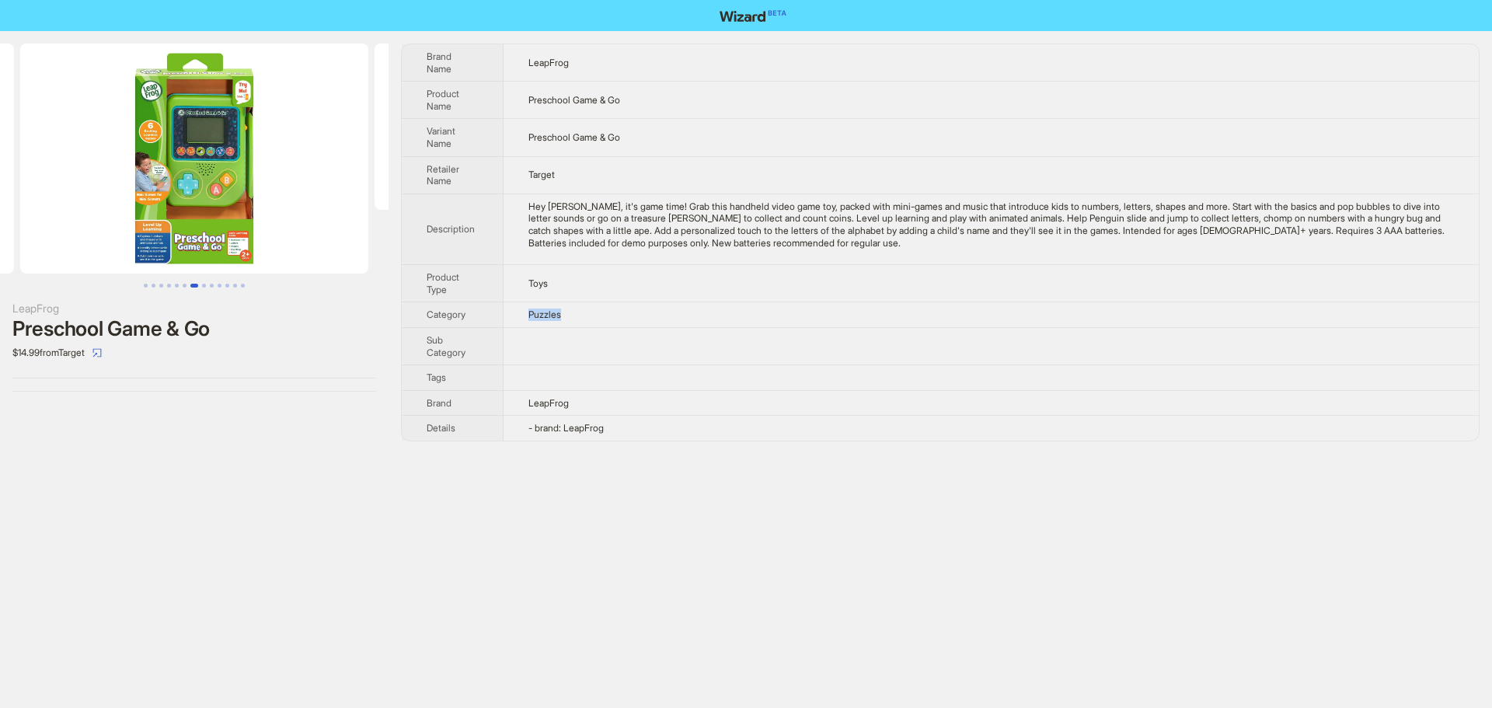
drag, startPoint x: 227, startPoint y: 192, endPoint x: 289, endPoint y: 193, distance: 62.2
click at [341, 192] on img at bounding box center [194, 159] width 348 height 230
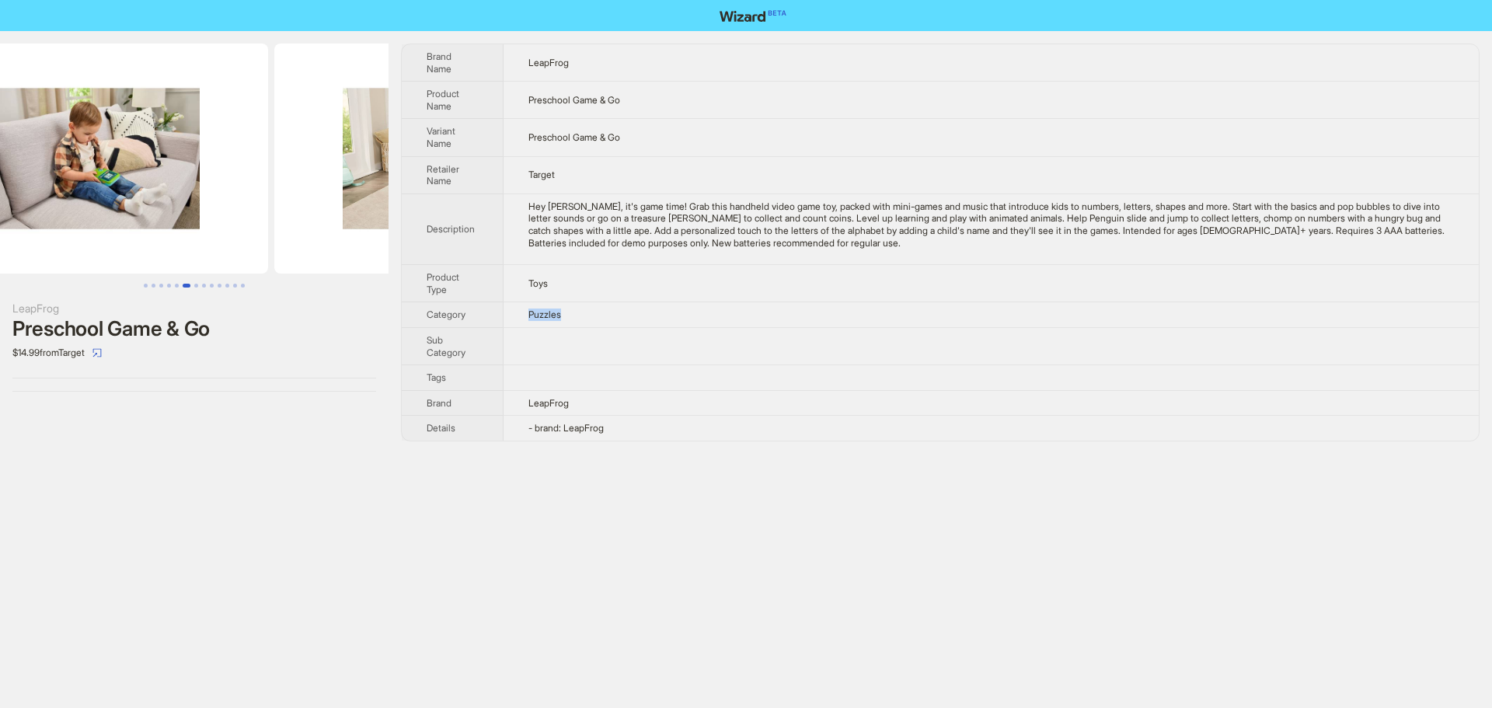
drag, startPoint x: 225, startPoint y: 197, endPoint x: 293, endPoint y: 206, distance: 68.2
click at [406, 208] on div "LeapFrog Preschool Game & Go $14.99 from Target Brand Name LeapFrog Product Nam…" at bounding box center [746, 242] width 1492 height 423
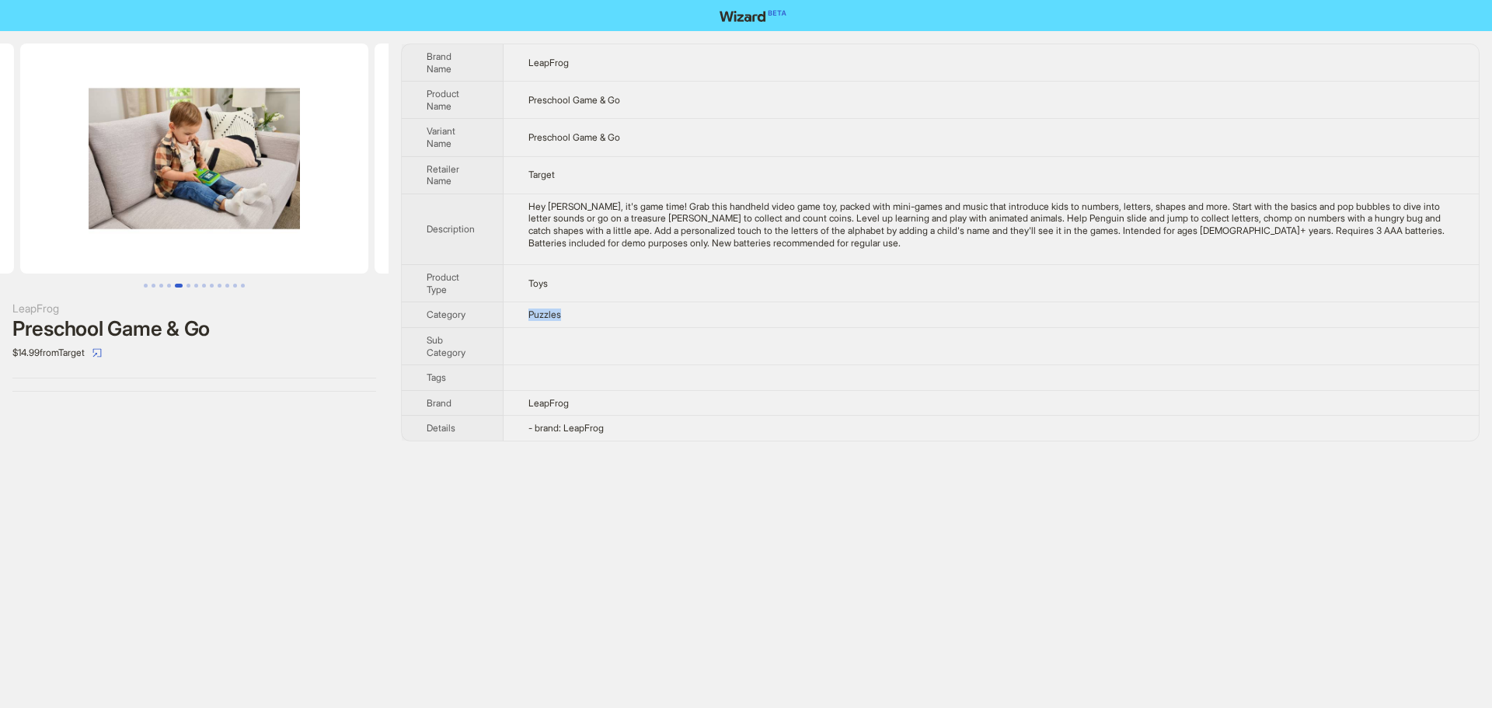
click at [280, 203] on img at bounding box center [194, 159] width 348 height 230
drag, startPoint x: 212, startPoint y: 199, endPoint x: 365, endPoint y: 207, distance: 153.3
click at [368, 209] on img at bounding box center [194, 159] width 348 height 230
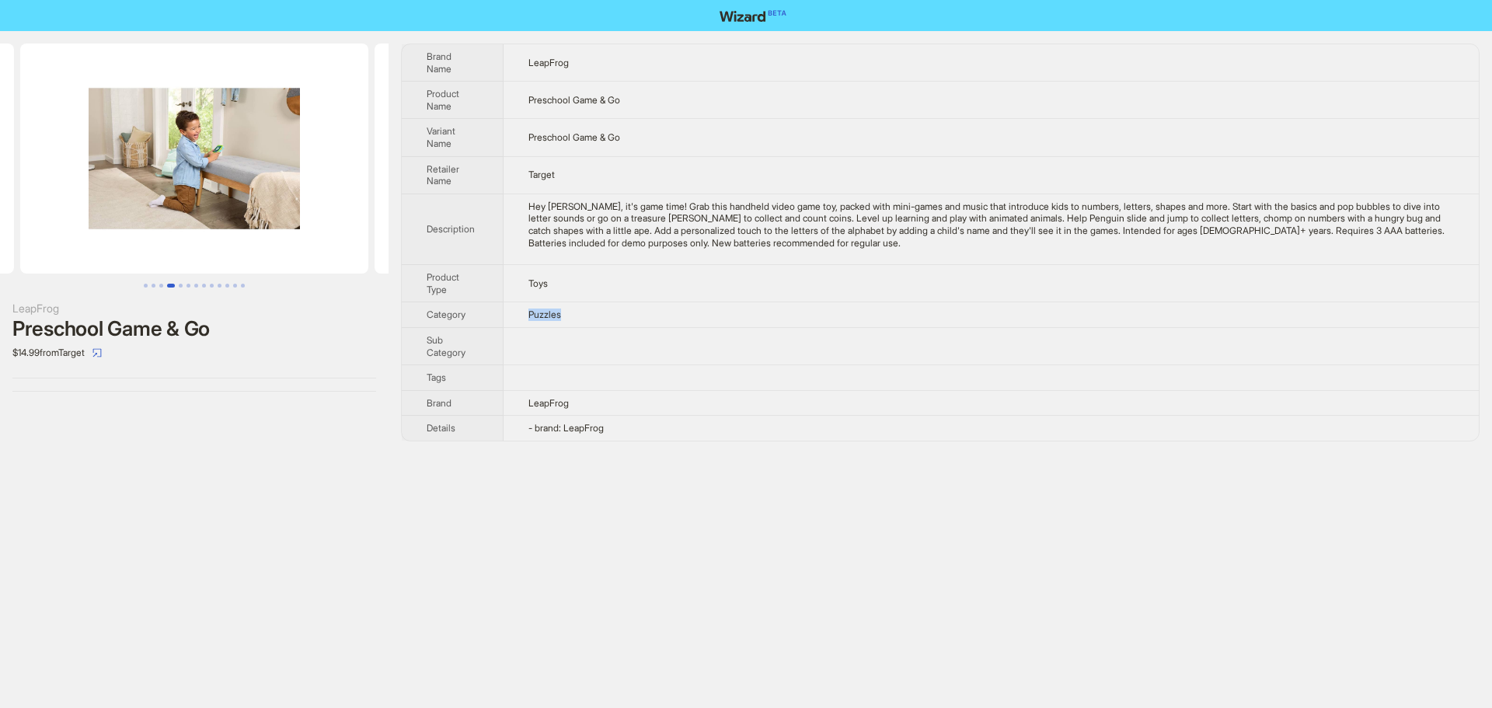
drag, startPoint x: 207, startPoint y: 204, endPoint x: 378, endPoint y: 210, distance: 171.0
click at [368, 210] on img at bounding box center [194, 159] width 348 height 230
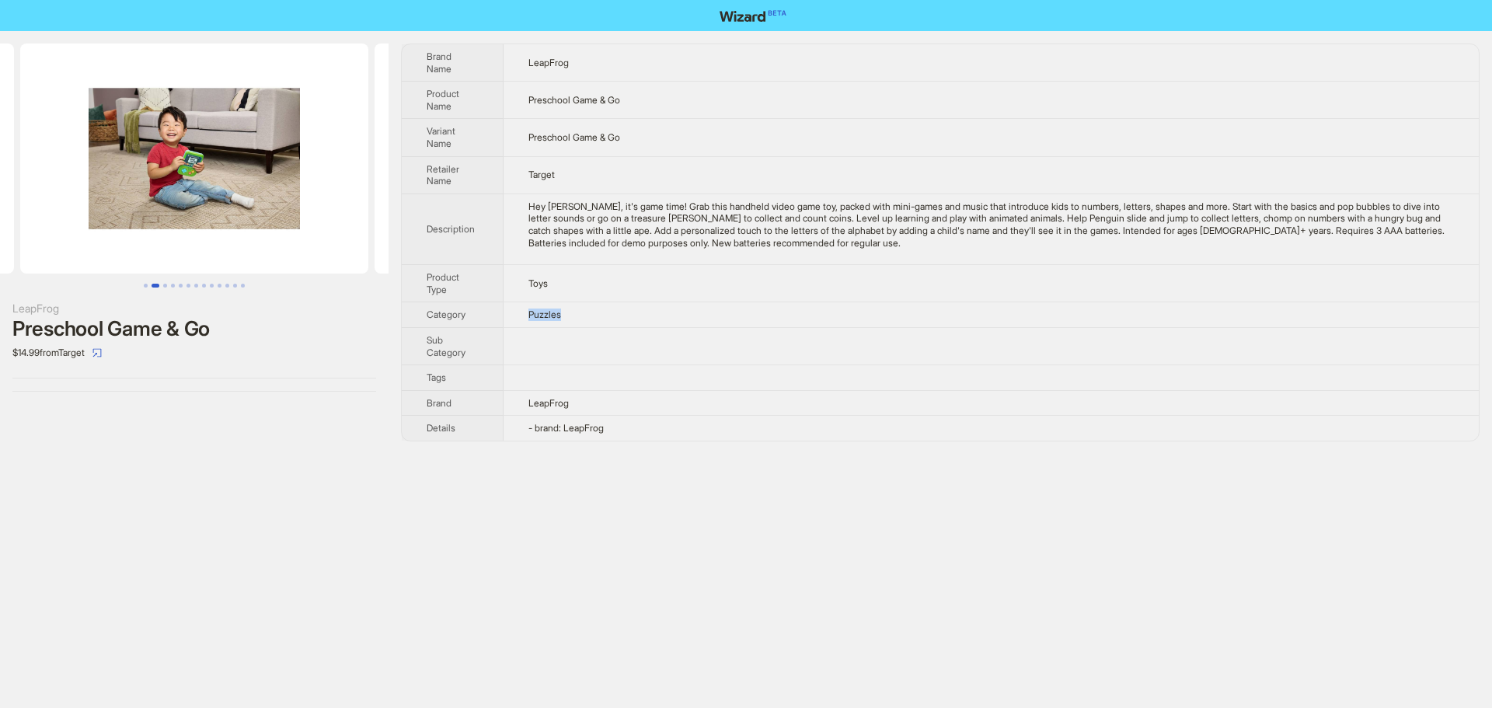
drag, startPoint x: 266, startPoint y: 207, endPoint x: 396, endPoint y: 221, distance: 131.3
click at [421, 228] on div "LeapFrog Preschool Game & Go $14.99 from Target Brand Name LeapFrog Product Nam…" at bounding box center [746, 242] width 1492 height 423
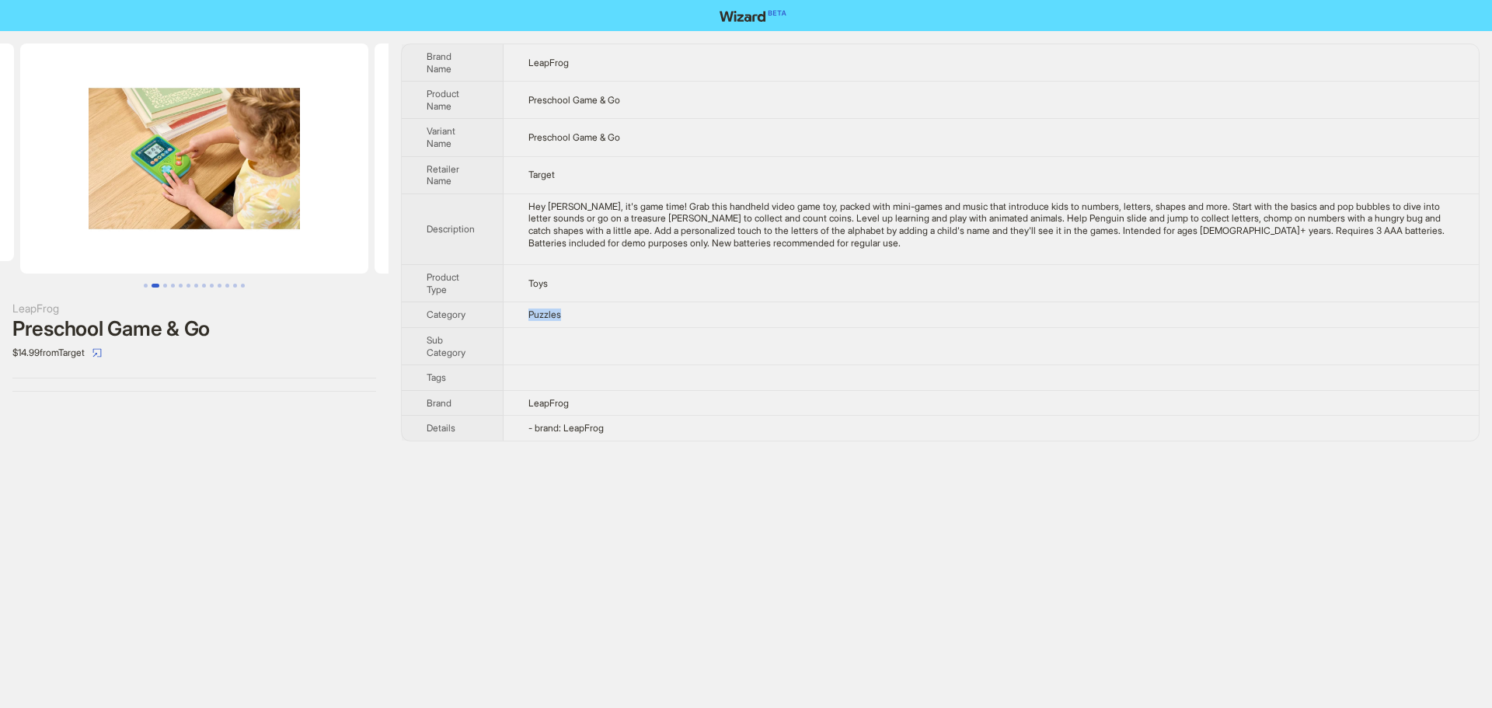
drag, startPoint x: 160, startPoint y: 216, endPoint x: 258, endPoint y: 216, distance: 97.9
click at [266, 216] on img at bounding box center [194, 159] width 348 height 230
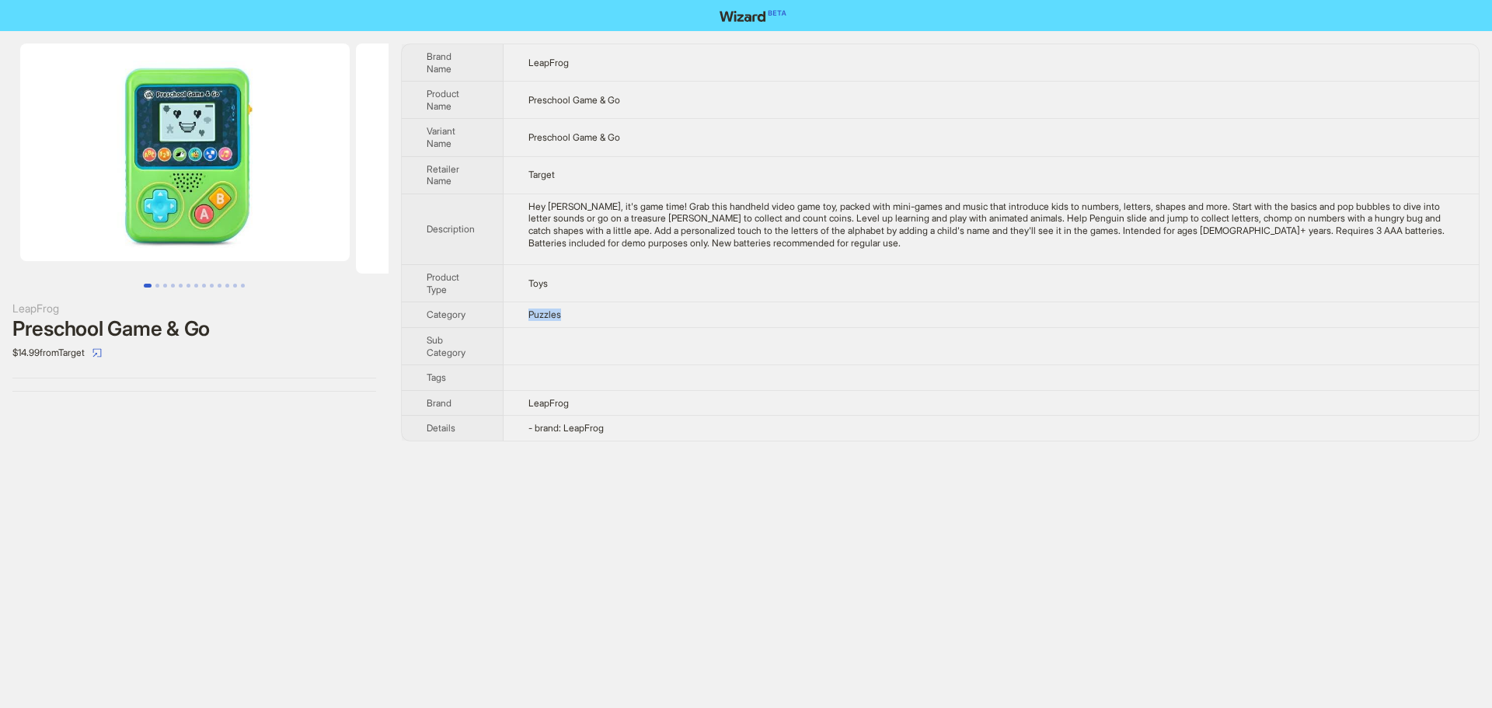
drag, startPoint x: 221, startPoint y: 217, endPoint x: 269, endPoint y: 217, distance: 48.2
click at [269, 217] on img at bounding box center [184, 153] width 329 height 218
click at [183, 178] on img at bounding box center [184, 153] width 329 height 218
click at [145, 173] on img at bounding box center [184, 153] width 329 height 218
drag, startPoint x: 237, startPoint y: 178, endPoint x: 115, endPoint y: 179, distance: 122.0
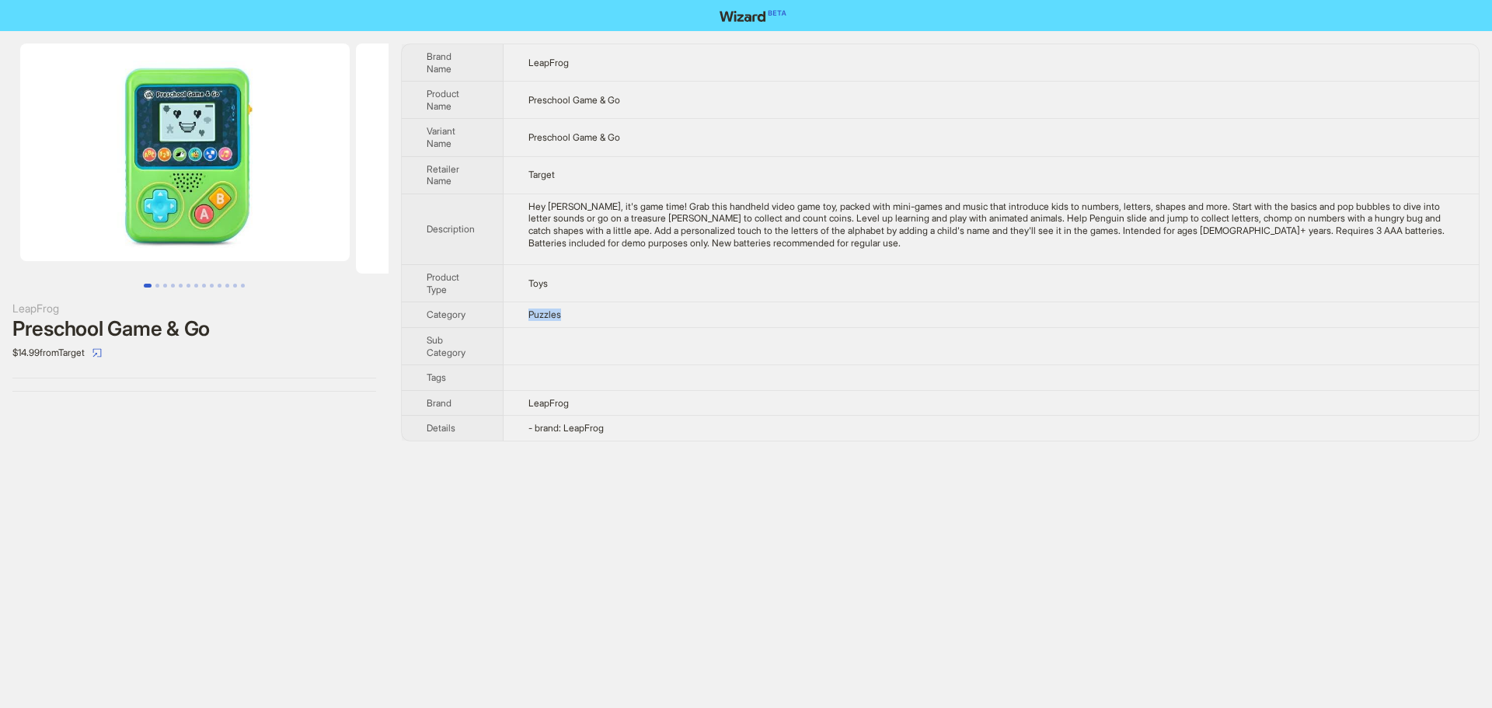
click at [110, 182] on img at bounding box center [184, 153] width 329 height 218
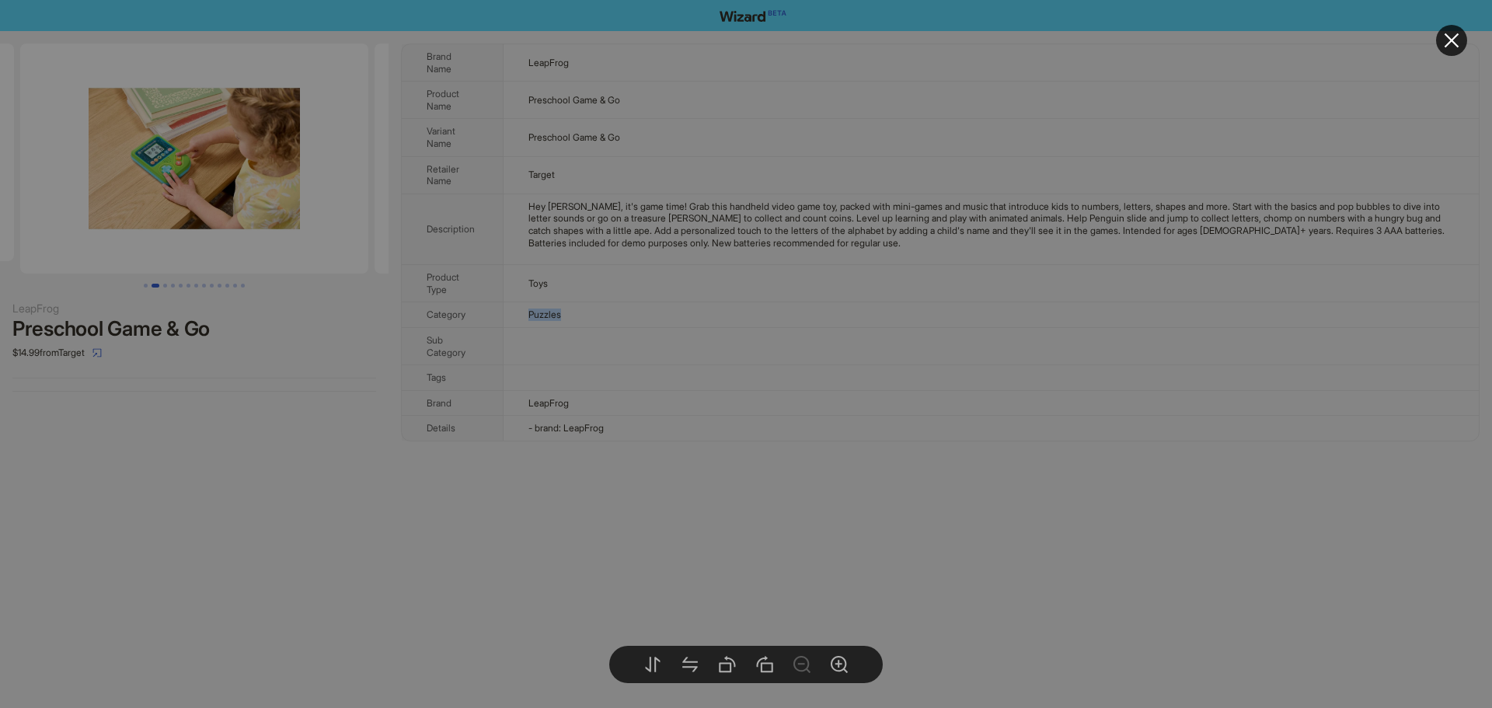
drag, startPoint x: 225, startPoint y: 186, endPoint x: 96, endPoint y: 190, distance: 129.1
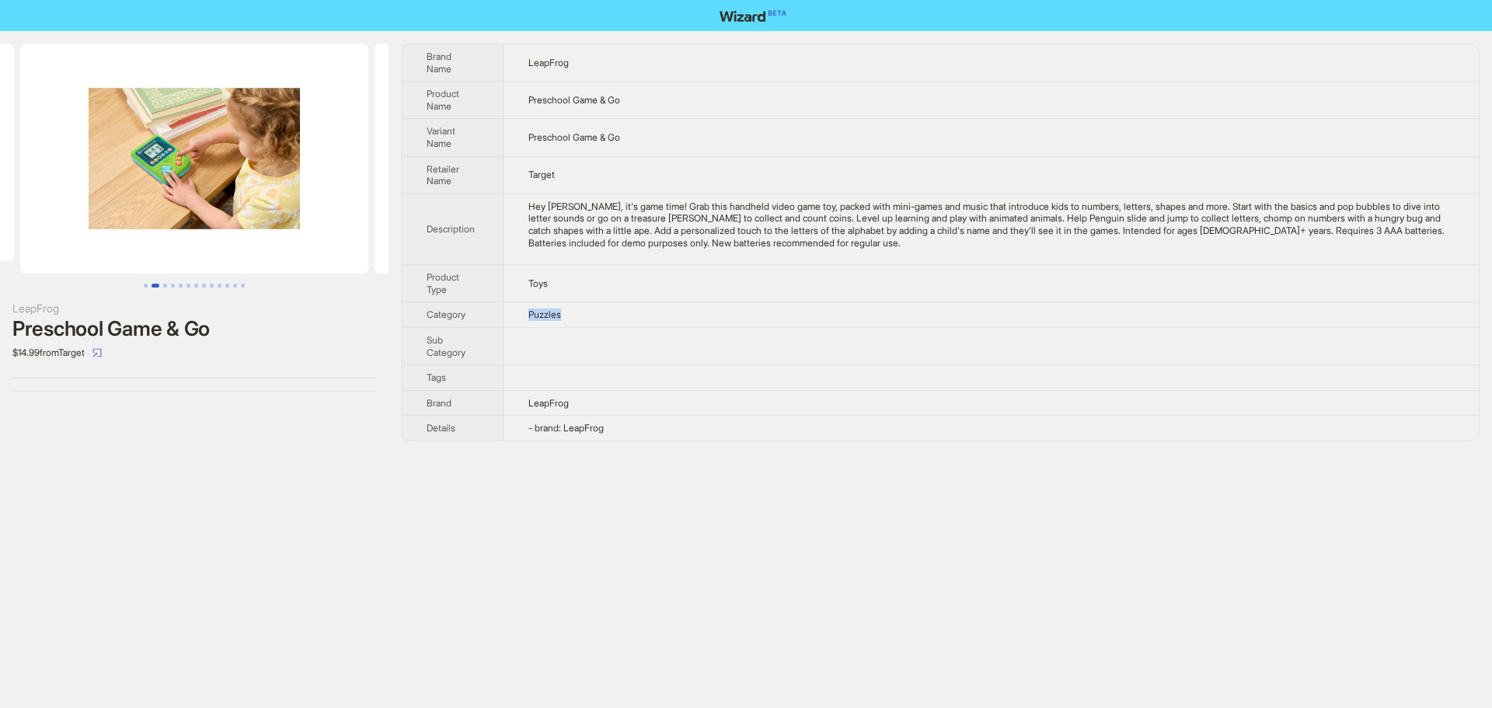
scroll to position [0, 690]
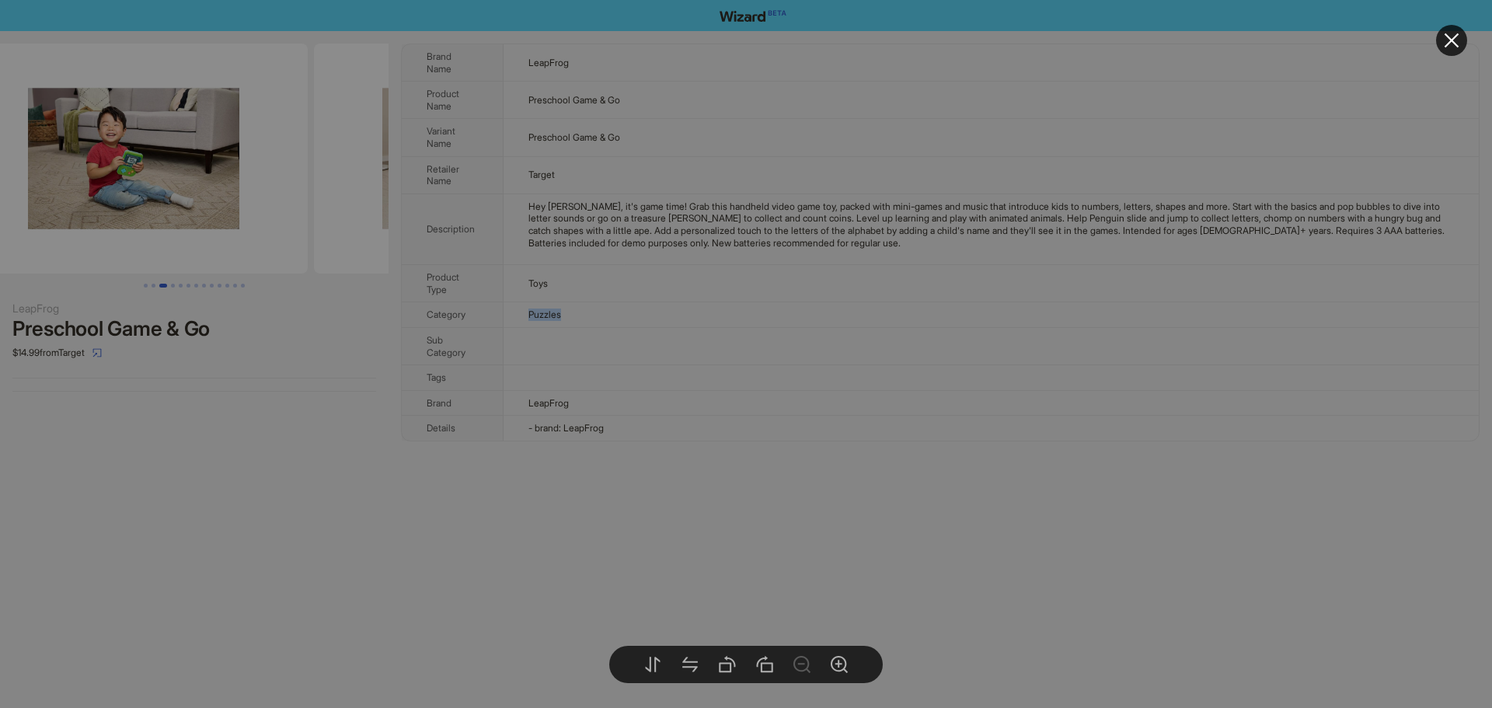
drag, startPoint x: 334, startPoint y: 200, endPoint x: 214, endPoint y: 211, distance: 120.1
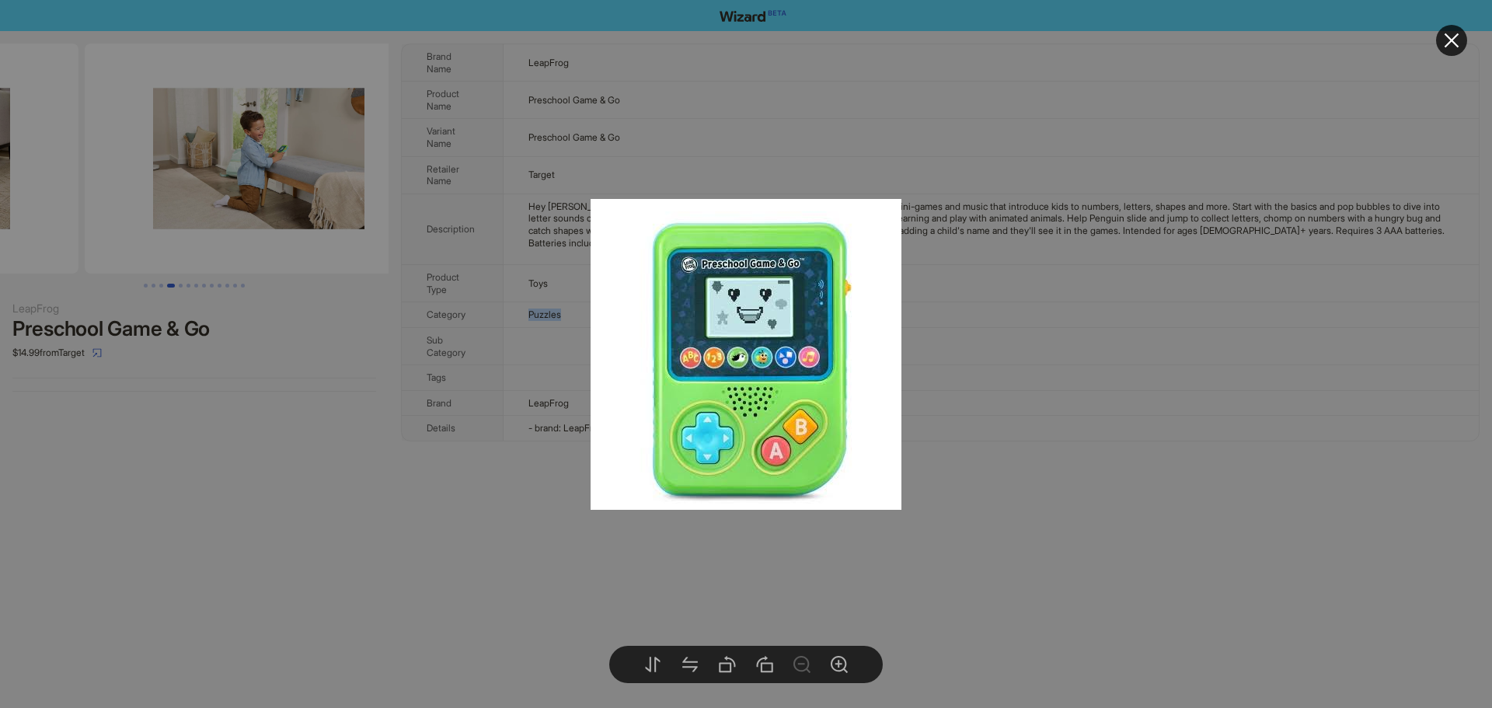
drag, startPoint x: 322, startPoint y: 181, endPoint x: 146, endPoint y: 183, distance: 176.4
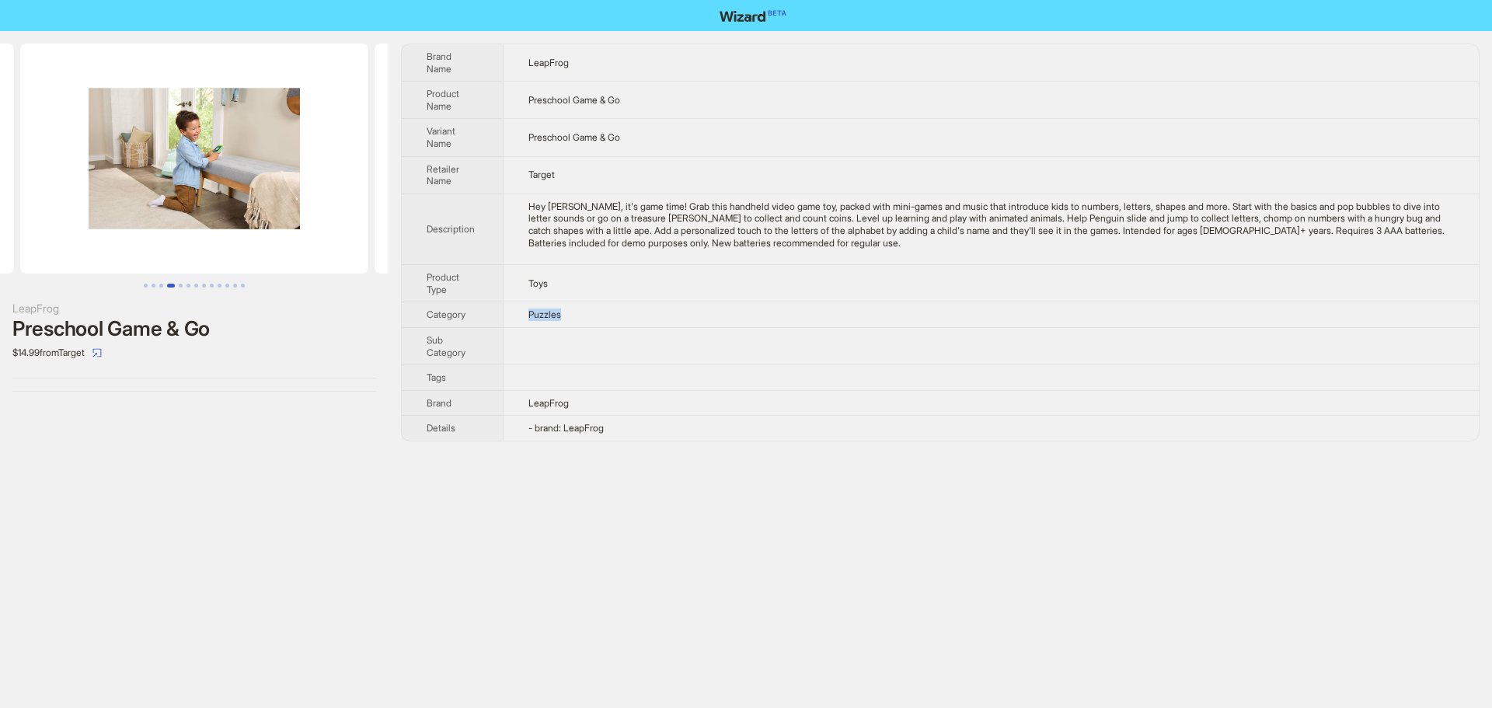
scroll to position [0, 1398]
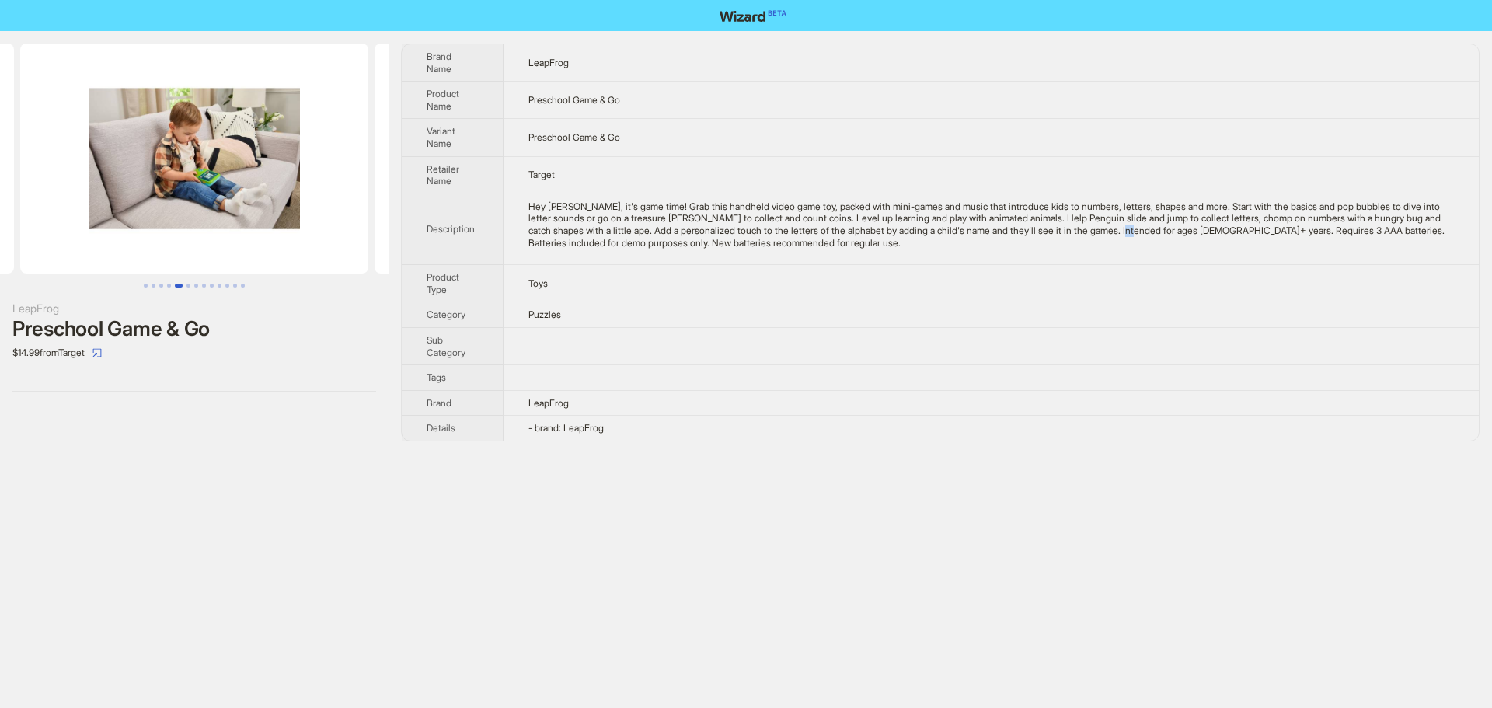
click at [1245, 231] on div "Hey buddy, it's game time! Grab this handheld video game toy, packed with mini-…" at bounding box center [990, 224] width 925 height 48
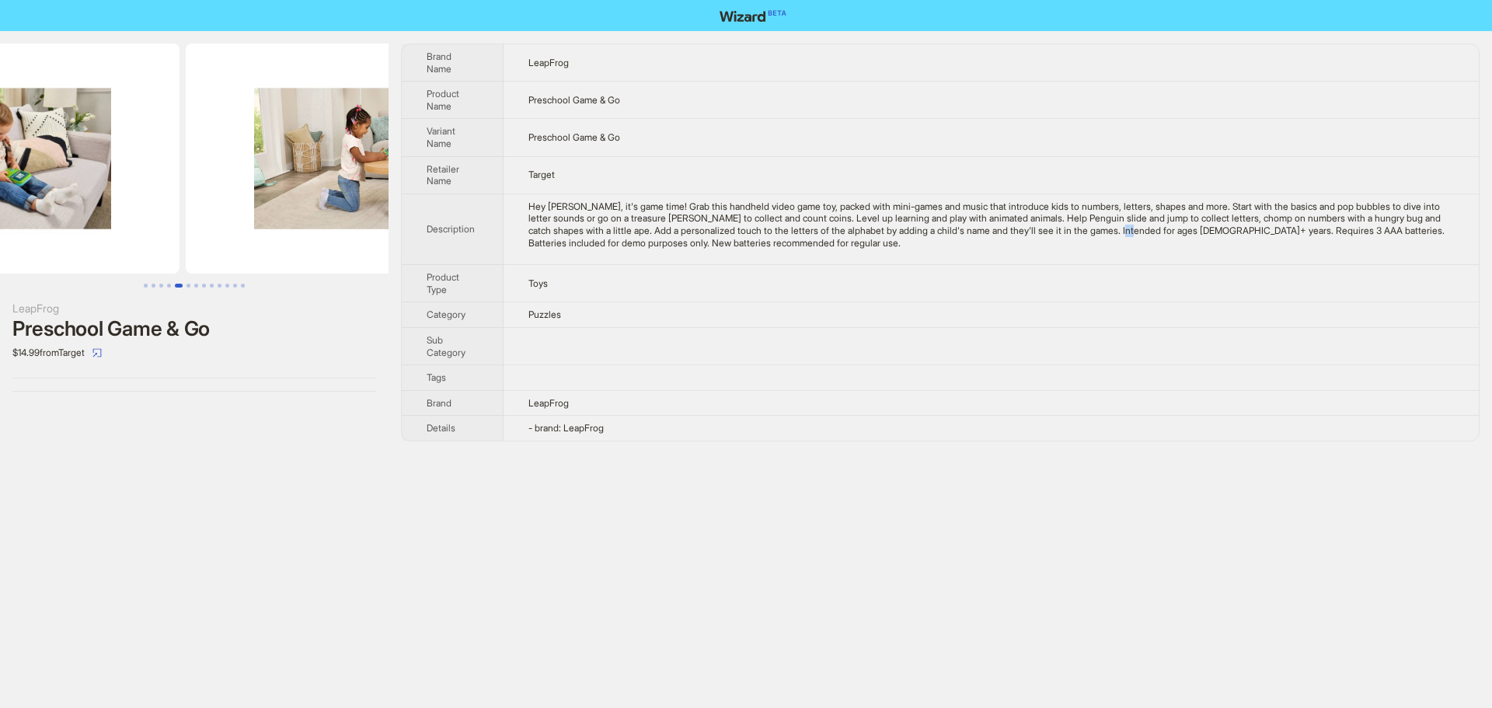
drag, startPoint x: 277, startPoint y: 165, endPoint x: 130, endPoint y: 171, distance: 147.7
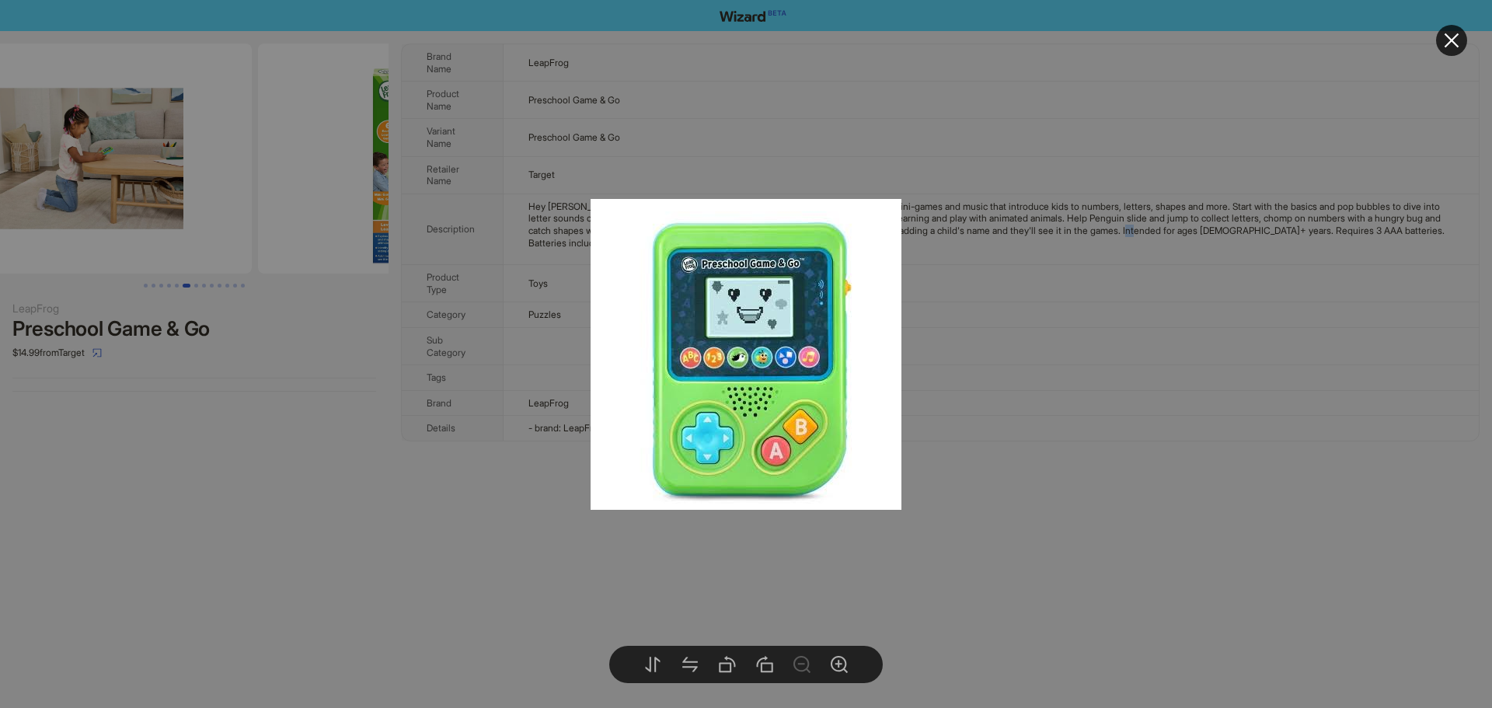
drag, startPoint x: 242, startPoint y: 174, endPoint x: 184, endPoint y: 179, distance: 58.5
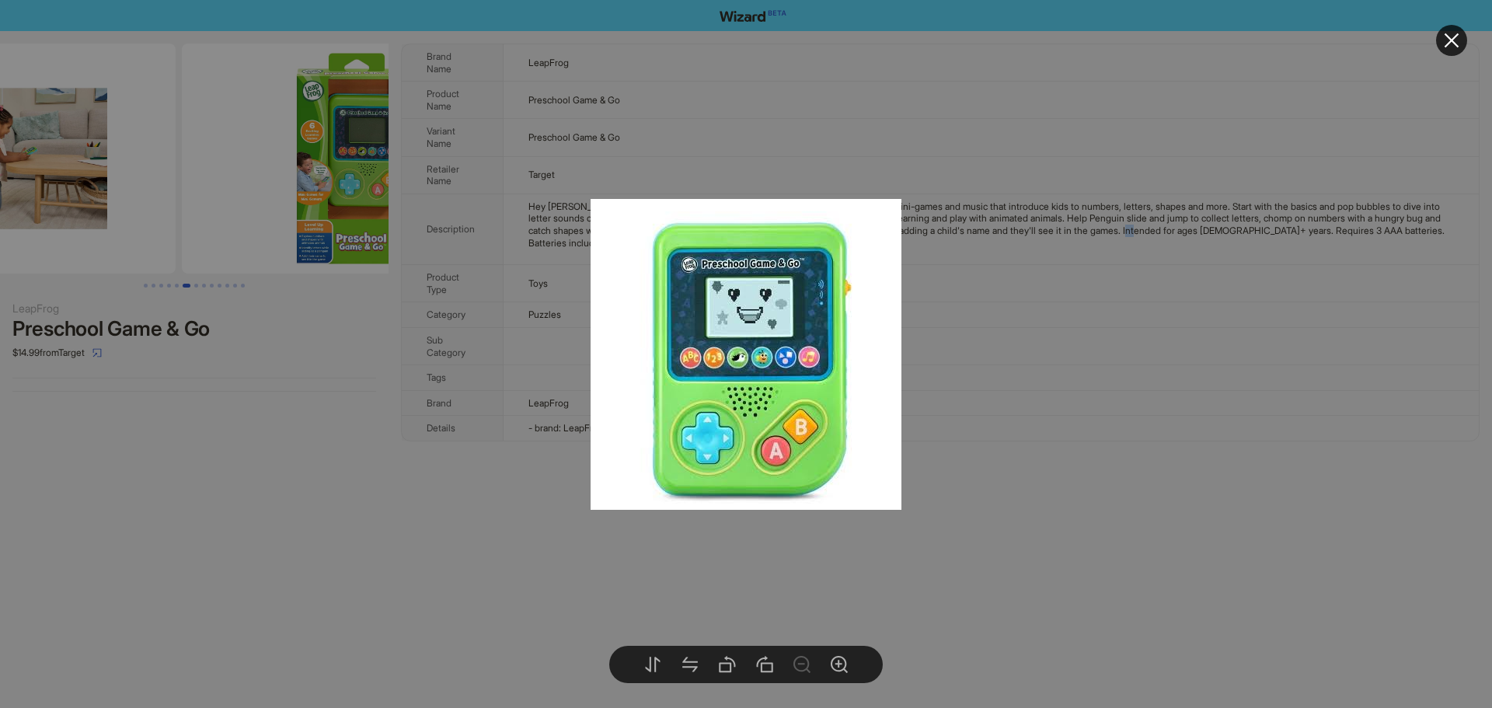
drag, startPoint x: 253, startPoint y: 171, endPoint x: 176, endPoint y: 200, distance: 82.4
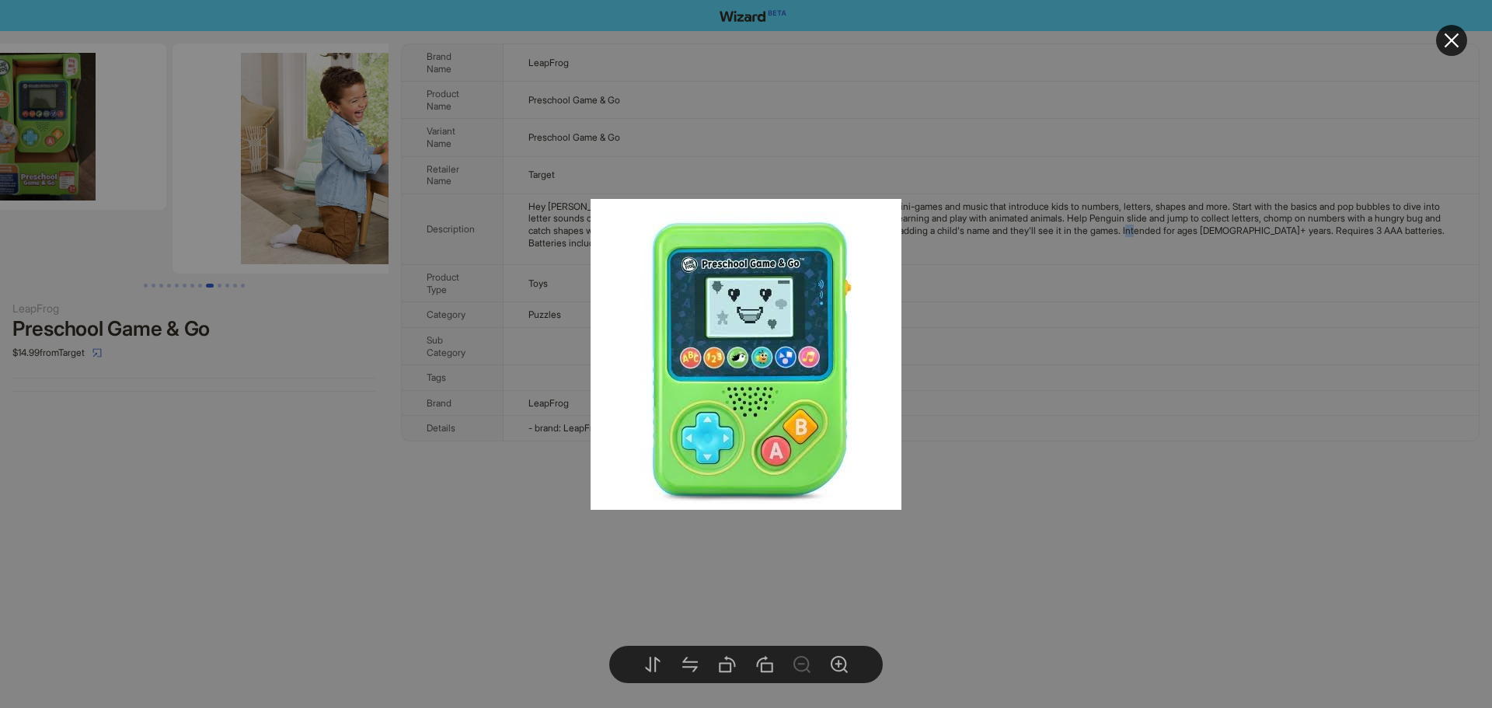
drag, startPoint x: 268, startPoint y: 151, endPoint x: 240, endPoint y: 166, distance: 31.6
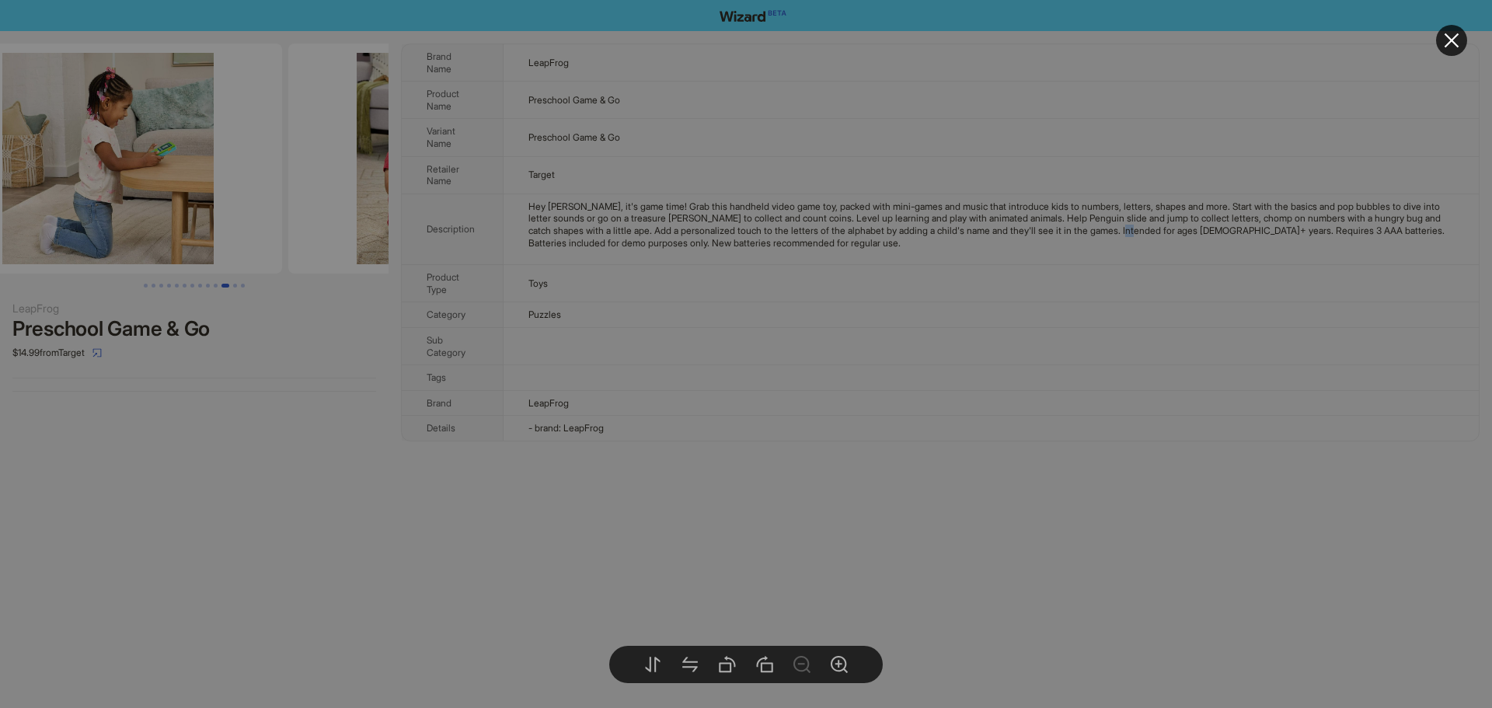
drag, startPoint x: 259, startPoint y: 127, endPoint x: 221, endPoint y: 97, distance: 48.0
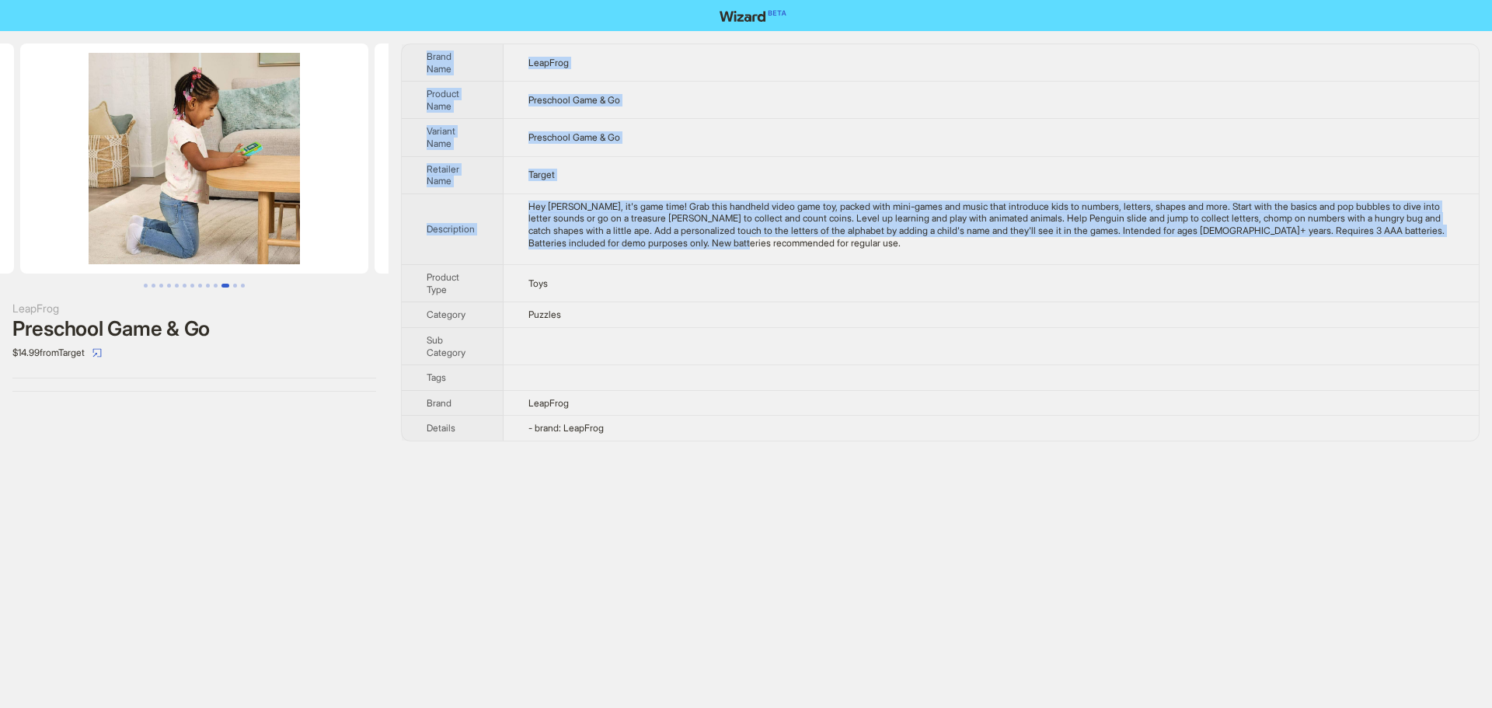
drag, startPoint x: 907, startPoint y: 245, endPoint x: 420, endPoint y: 60, distance: 521.8
click at [420, 60] on tbody "Brand Name LeapFrog Product Name Preschool Game & Go Variant Name Preschool Gam…" at bounding box center [940, 242] width 1077 height 396
copy tbody "Brand Name LeapFrog Product Name Preschool Game & Go Variant Name Preschool Gam…"
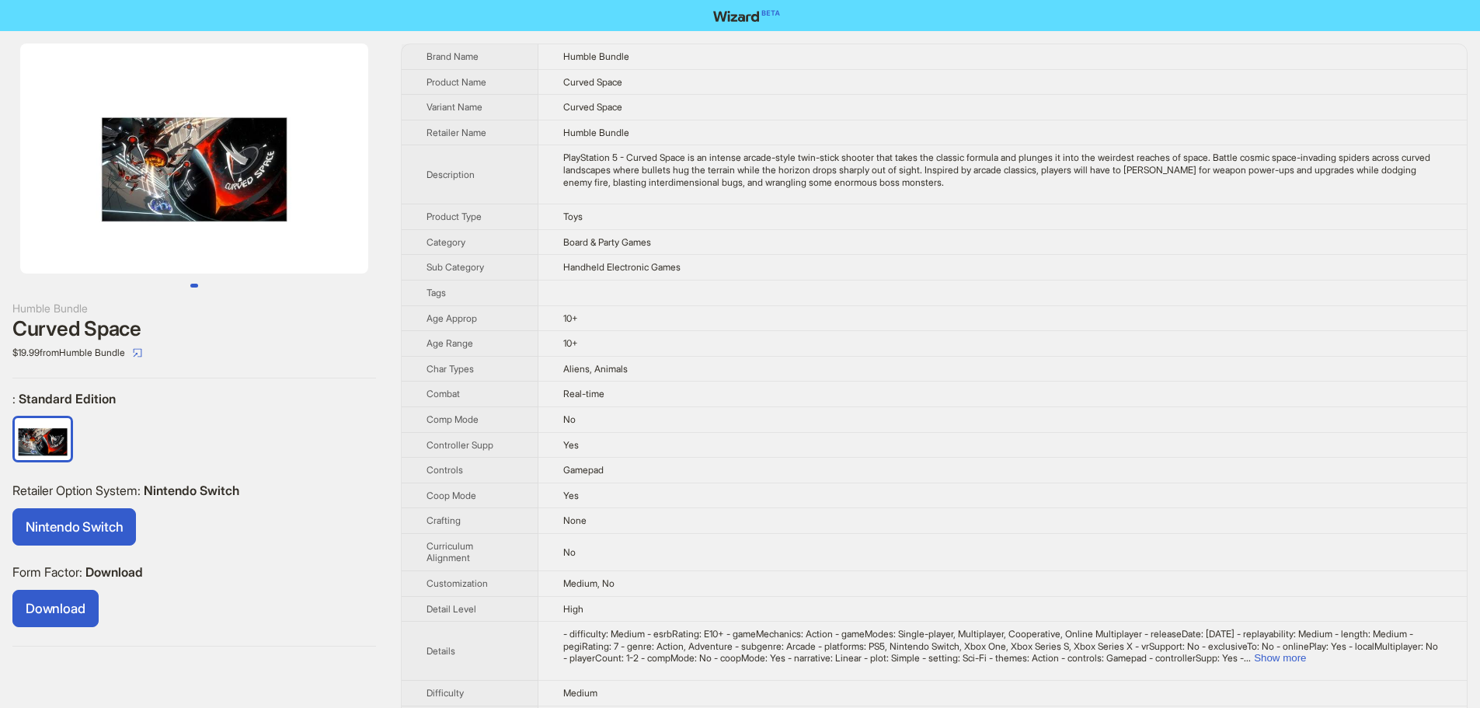
drag, startPoint x: 301, startPoint y: 149, endPoint x: 88, endPoint y: 158, distance: 213.8
click at [88, 158] on img at bounding box center [194, 159] width 348 height 230
click at [1008, 179] on div "PlayStation 5 - Curved Space is an intense arcade-style twin-stick shooter that…" at bounding box center [1002, 169] width 879 height 37
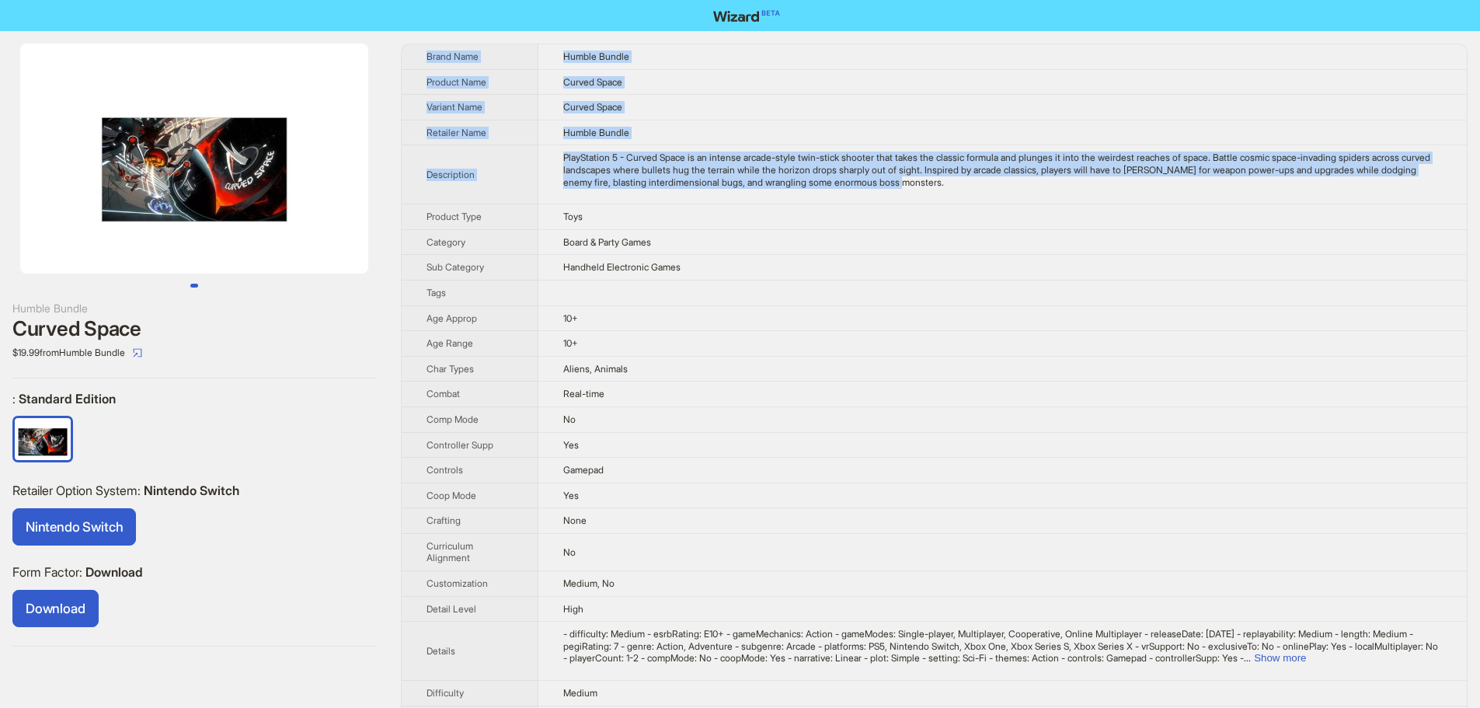
drag, startPoint x: 1008, startPoint y: 180, endPoint x: 425, endPoint y: 60, distance: 595.0
copy tbody "Brand Name Humble Bundle Product Name Curved Space Variant Name Curved Space Re…"
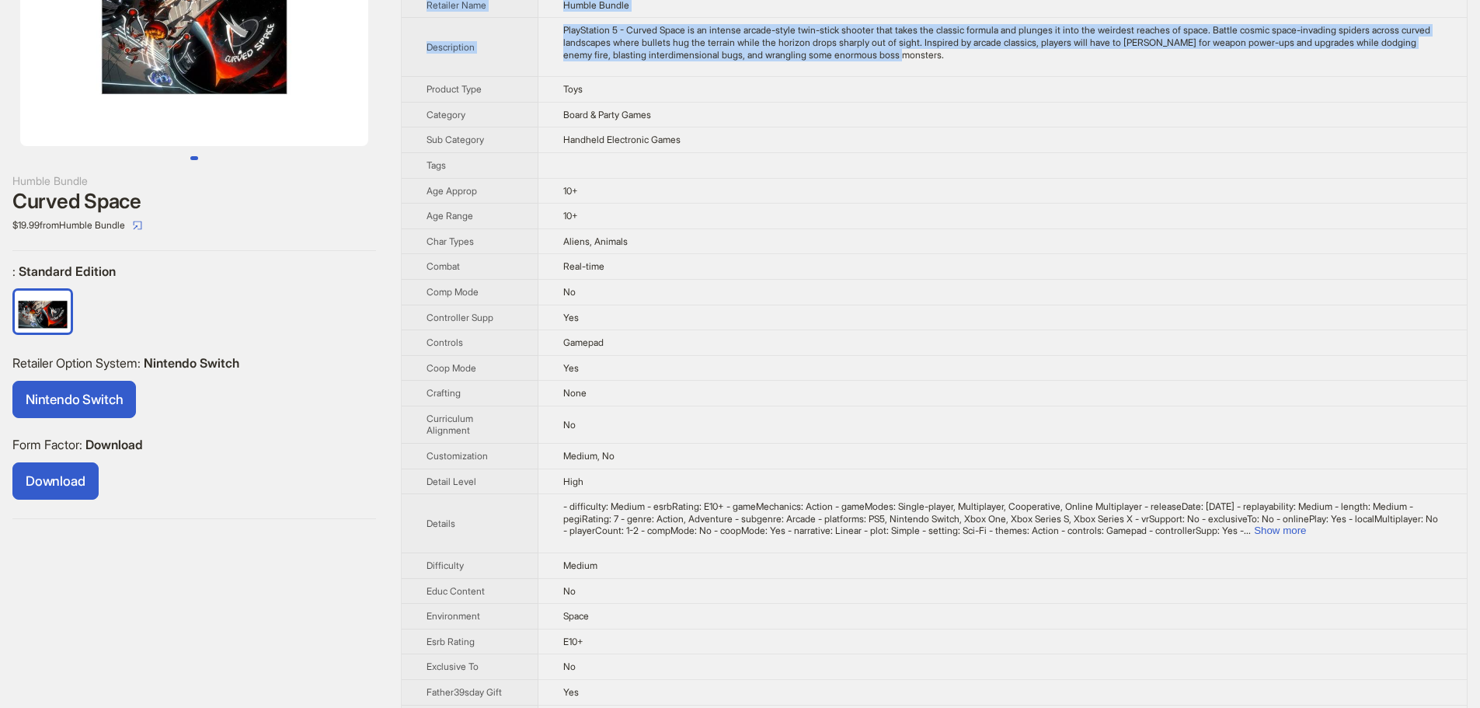
scroll to position [155, 0]
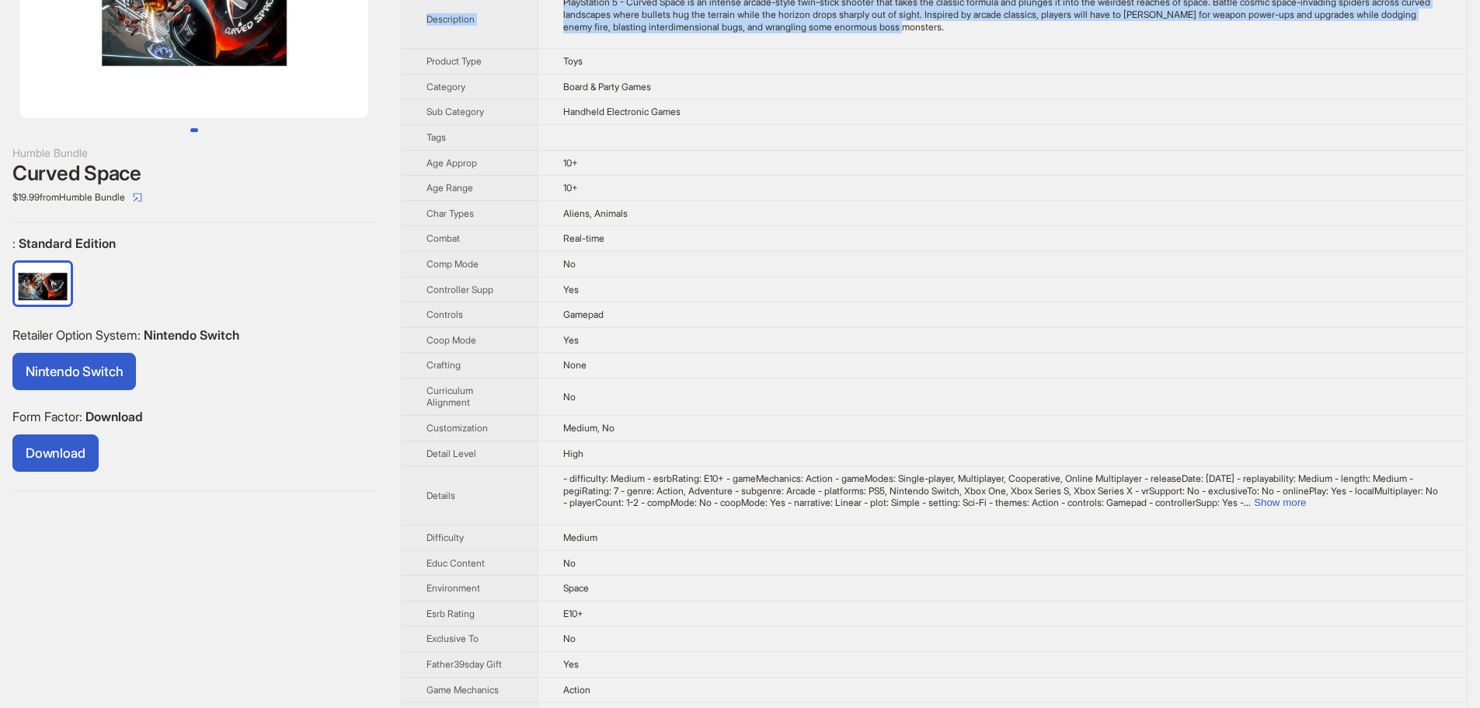
click at [252, 410] on label "Form Factor : Download" at bounding box center [194, 417] width 364 height 16
click at [142, 200] on icon "select" at bounding box center [137, 197] width 9 height 9
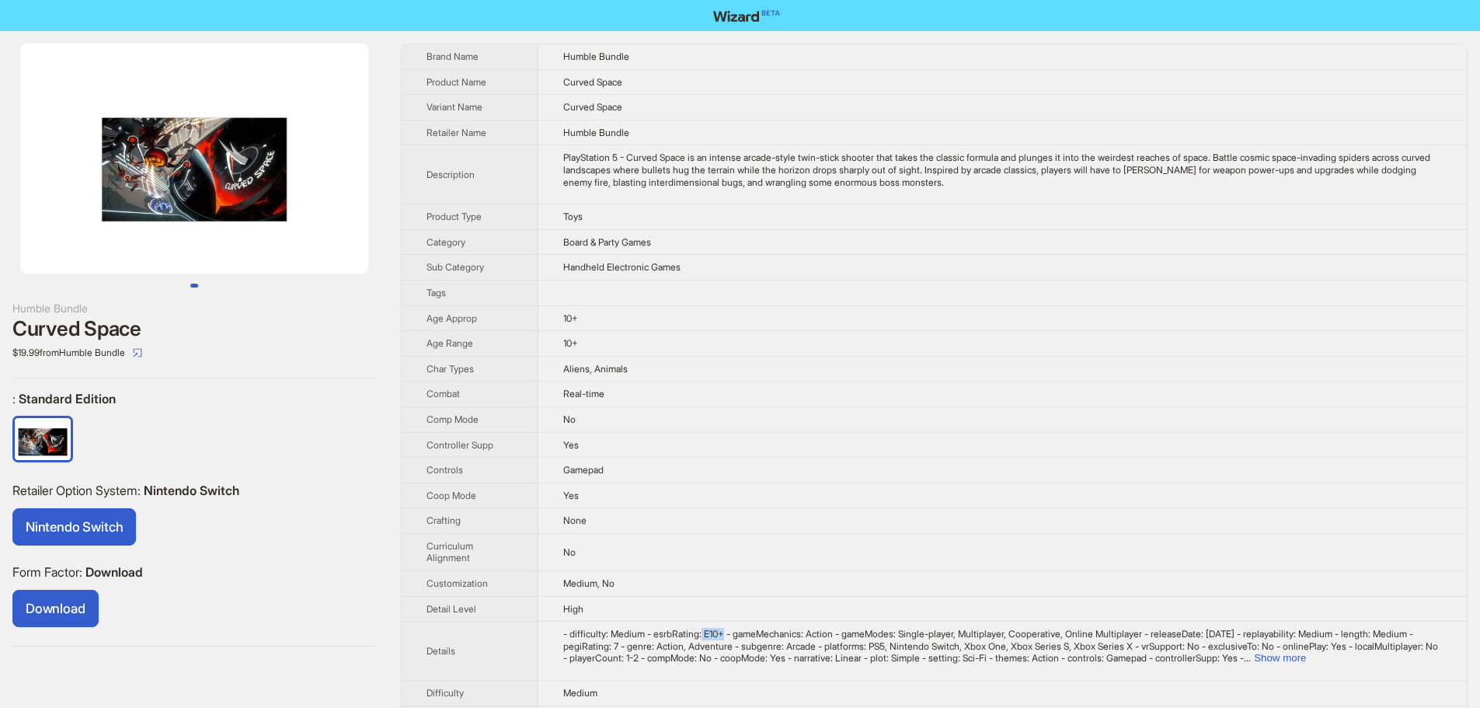
drag, startPoint x: 733, startPoint y: 633, endPoint x: 712, endPoint y: 632, distance: 21.8
click at [712, 632] on span "- difficulty: Medium - esrbRating: E10+ - gameMechanics: Action - gameModes: Si…" at bounding box center [1000, 646] width 875 height 36
click at [811, 350] on td "10+" at bounding box center [1002, 344] width 928 height 26
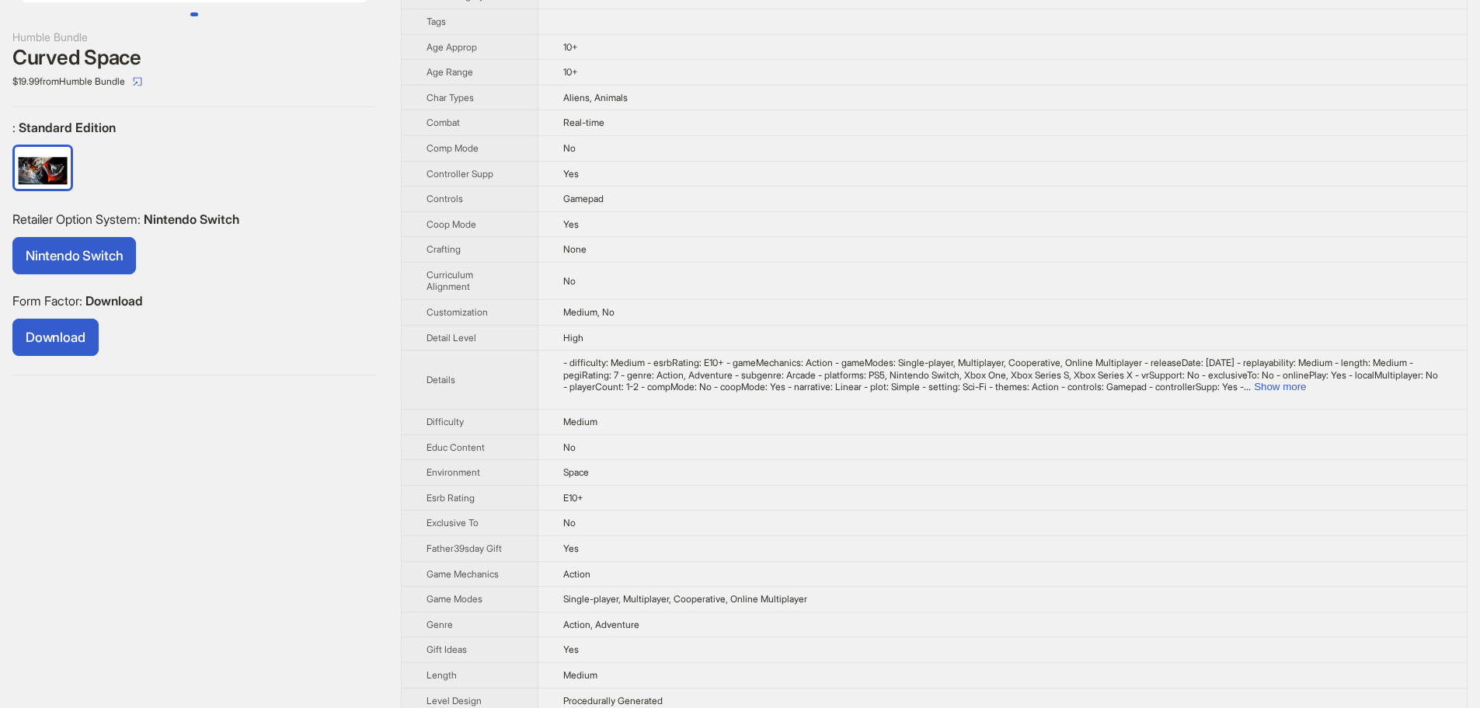
scroll to position [311, 0]
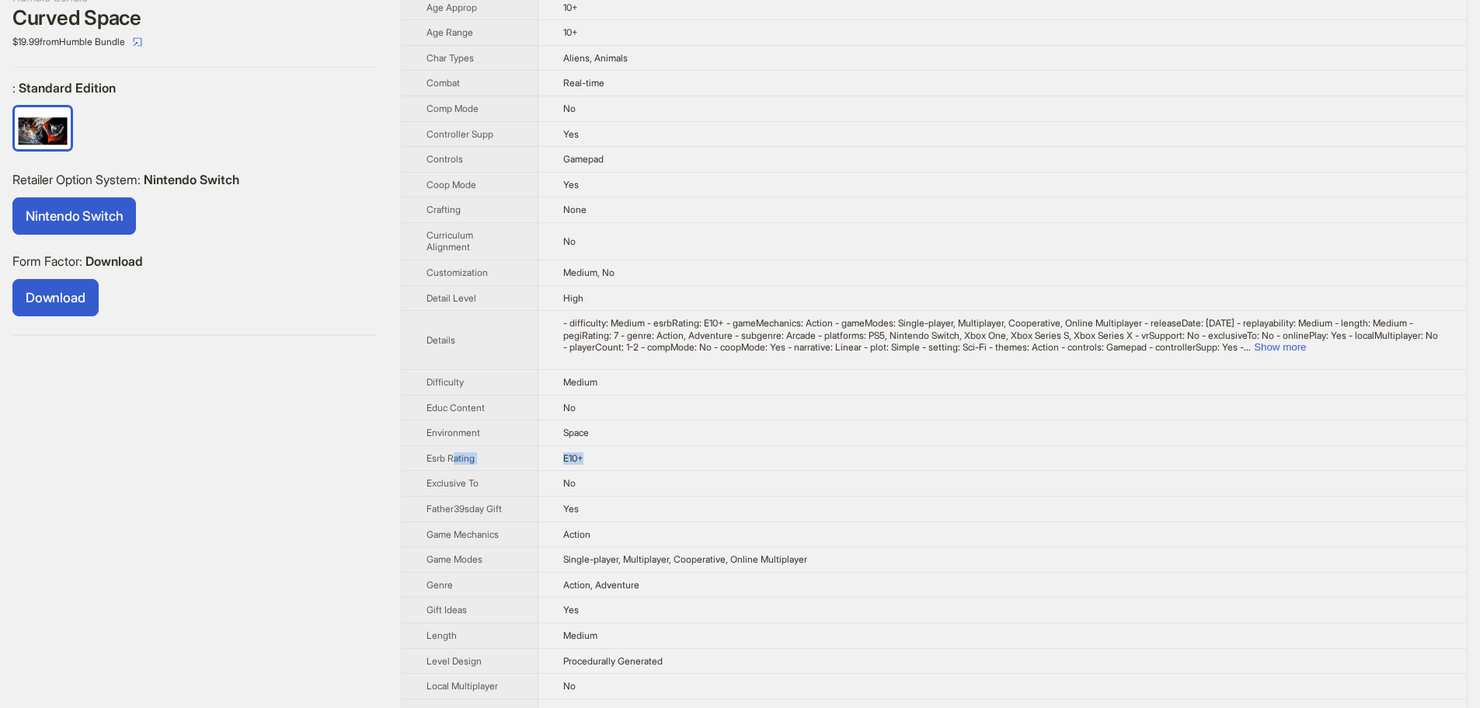
drag, startPoint x: 456, startPoint y: 458, endPoint x: 601, endPoint y: 461, distance: 145.3
click at [601, 461] on tr "Esrb Rating E10+" at bounding box center [934, 458] width 1065 height 26
click at [659, 458] on td "E10+" at bounding box center [1002, 458] width 928 height 26
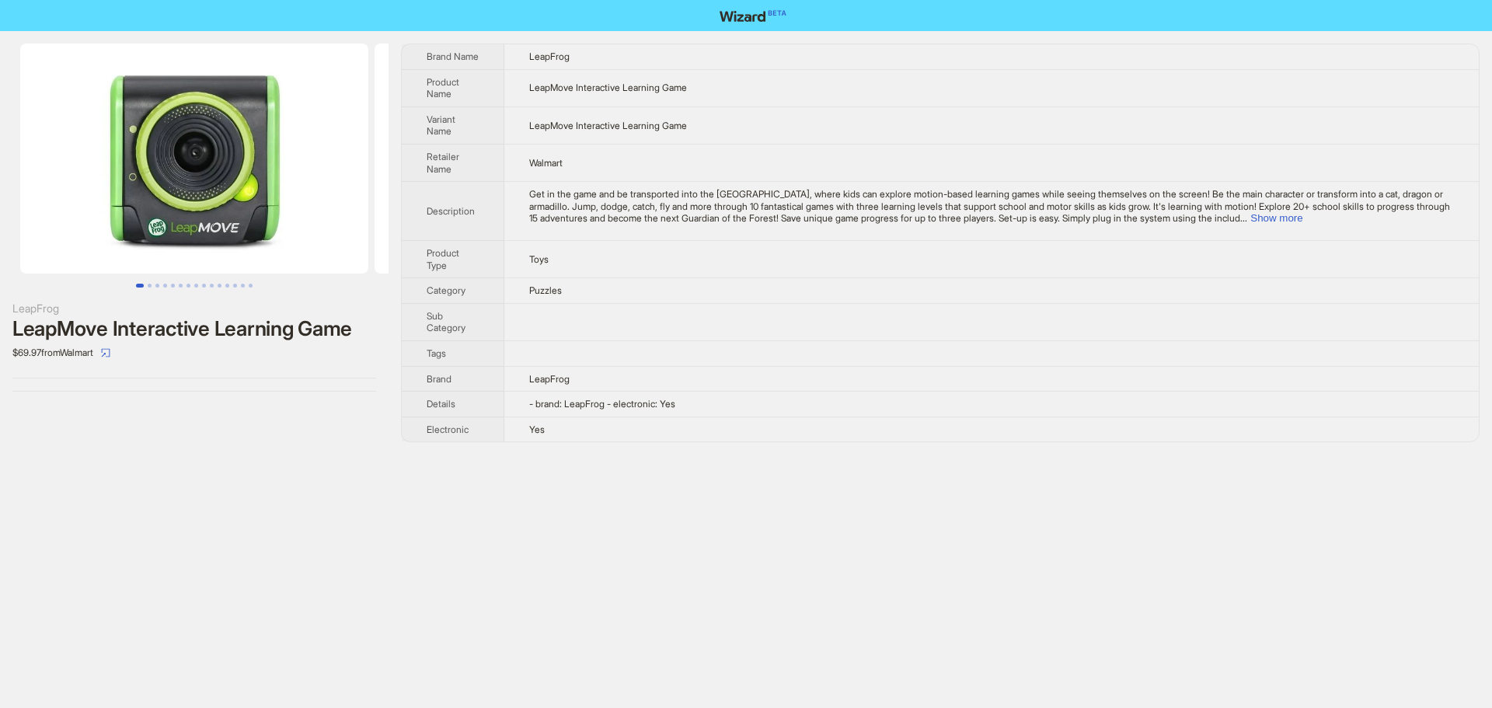
drag, startPoint x: 273, startPoint y: 187, endPoint x: 143, endPoint y: 200, distance: 130.3
click at [160, 200] on img at bounding box center [194, 159] width 348 height 230
drag, startPoint x: 265, startPoint y: 169, endPoint x: 83, endPoint y: 172, distance: 181.8
click at [91, 174] on img at bounding box center [194, 159] width 348 height 230
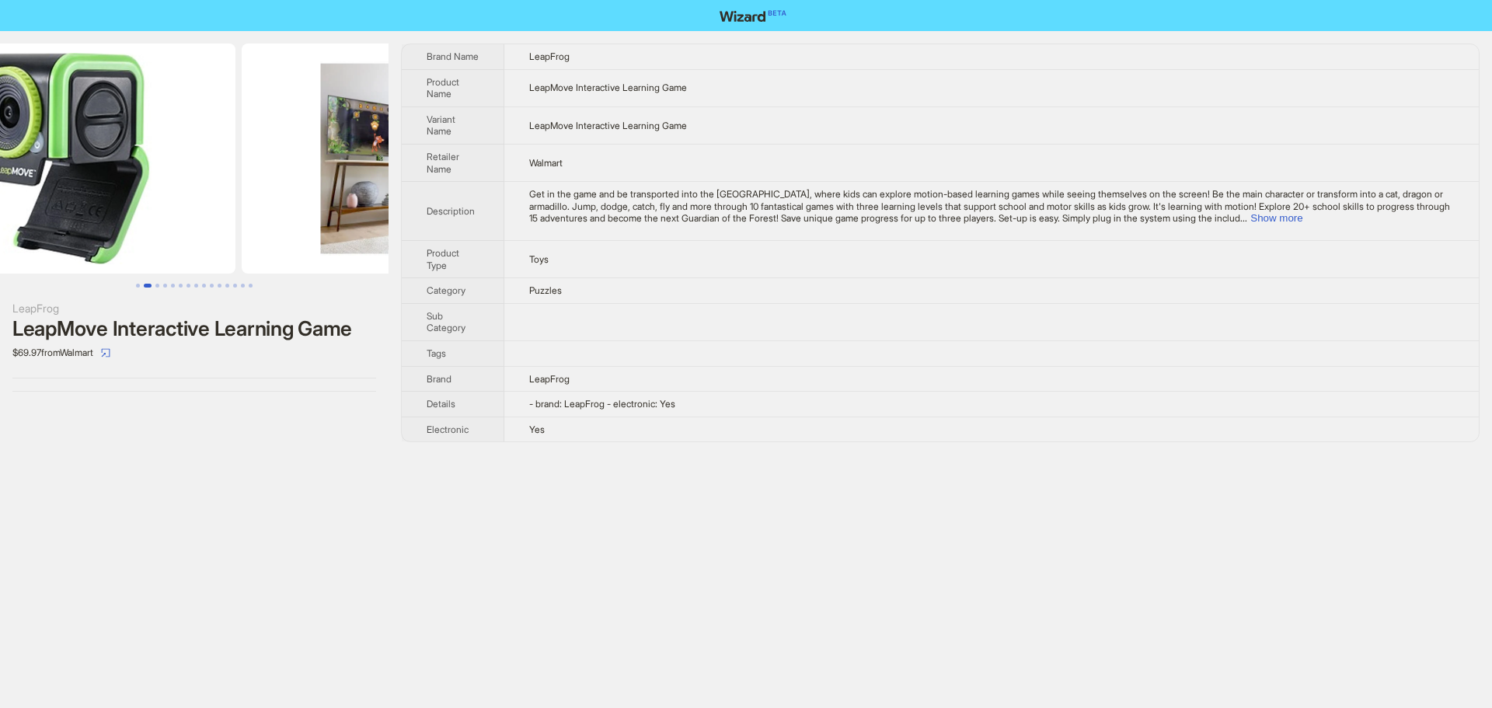
click at [194, 162] on img at bounding box center [61, 159] width 348 height 230
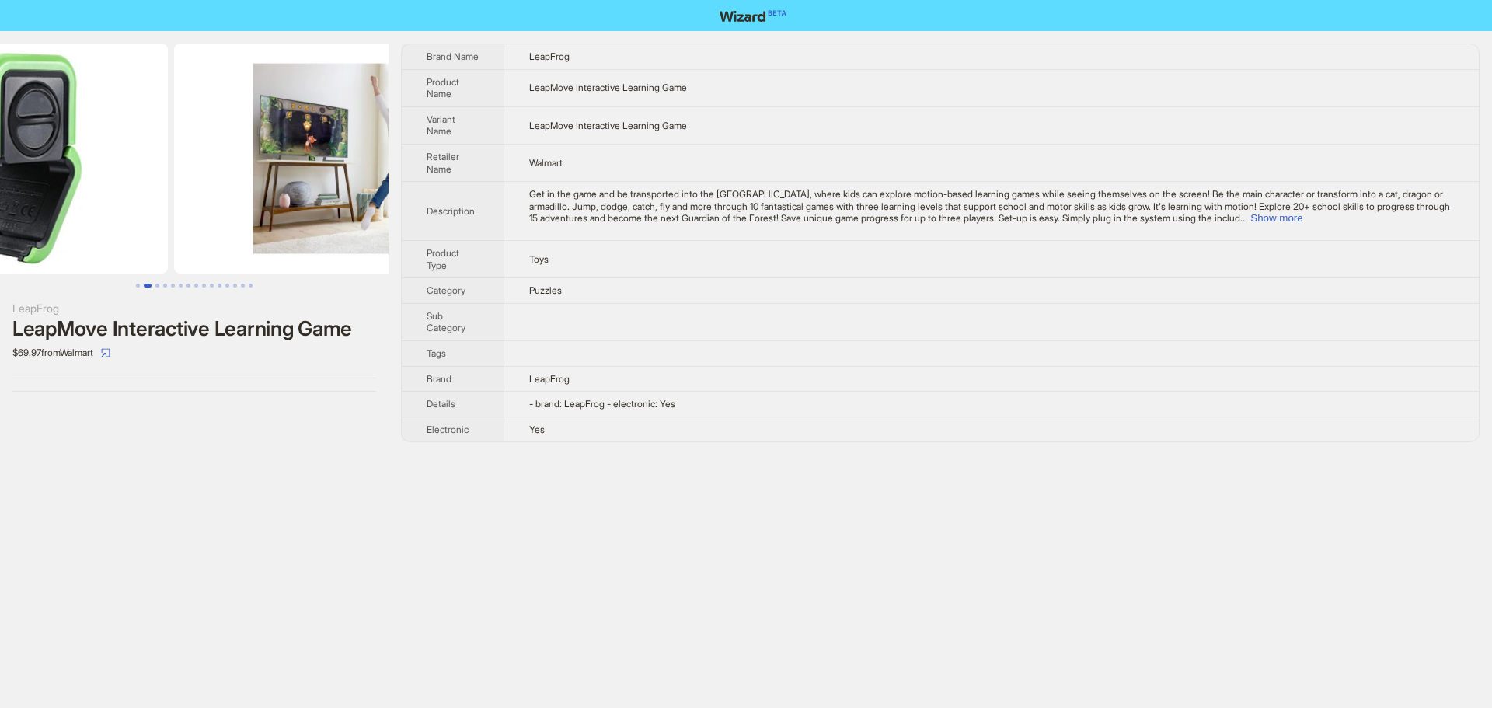
drag, startPoint x: 295, startPoint y: 141, endPoint x: 141, endPoint y: 153, distance: 155.1
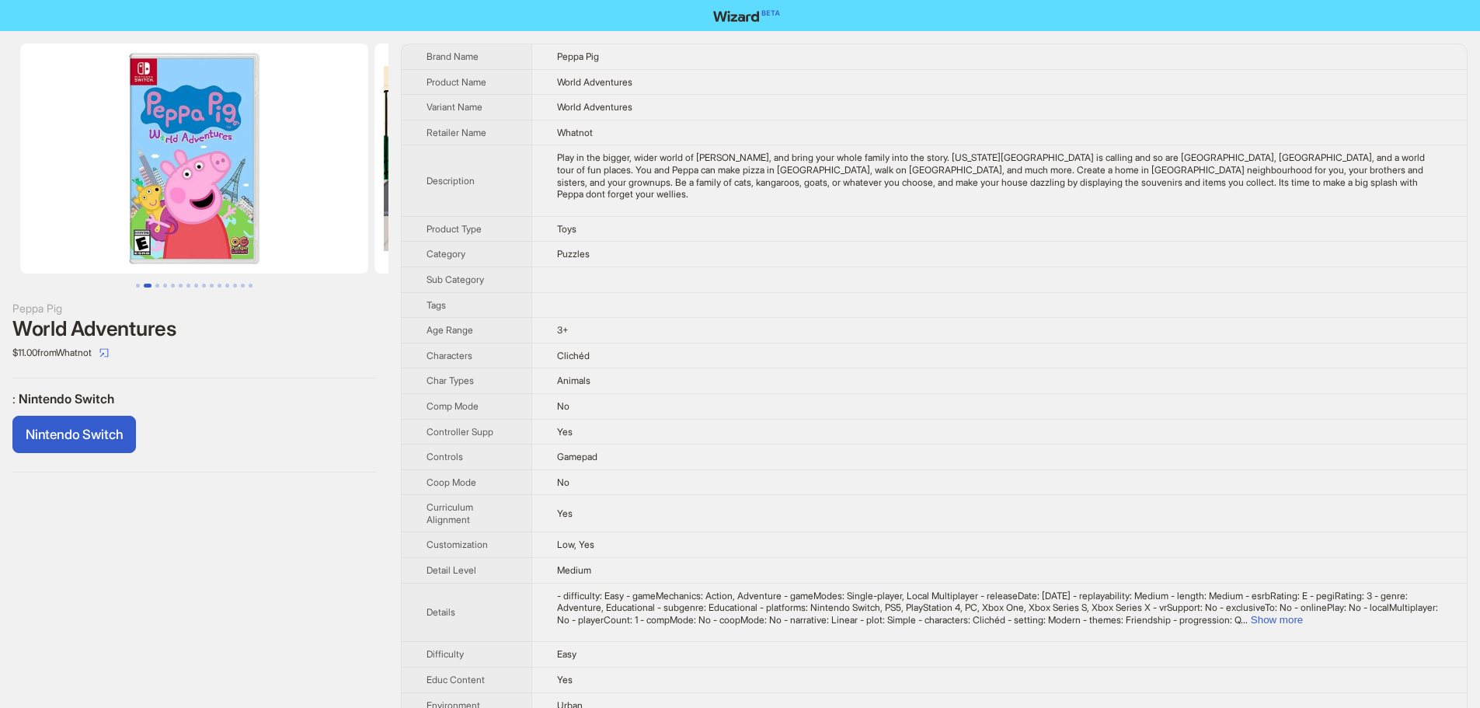
drag, startPoint x: 233, startPoint y: 191, endPoint x: 440, endPoint y: 218, distance: 208.3
drag, startPoint x: 281, startPoint y: 180, endPoint x: 388, endPoint y: 177, distance: 107.3
click at [380, 178] on ul at bounding box center [194, 159] width 388 height 230
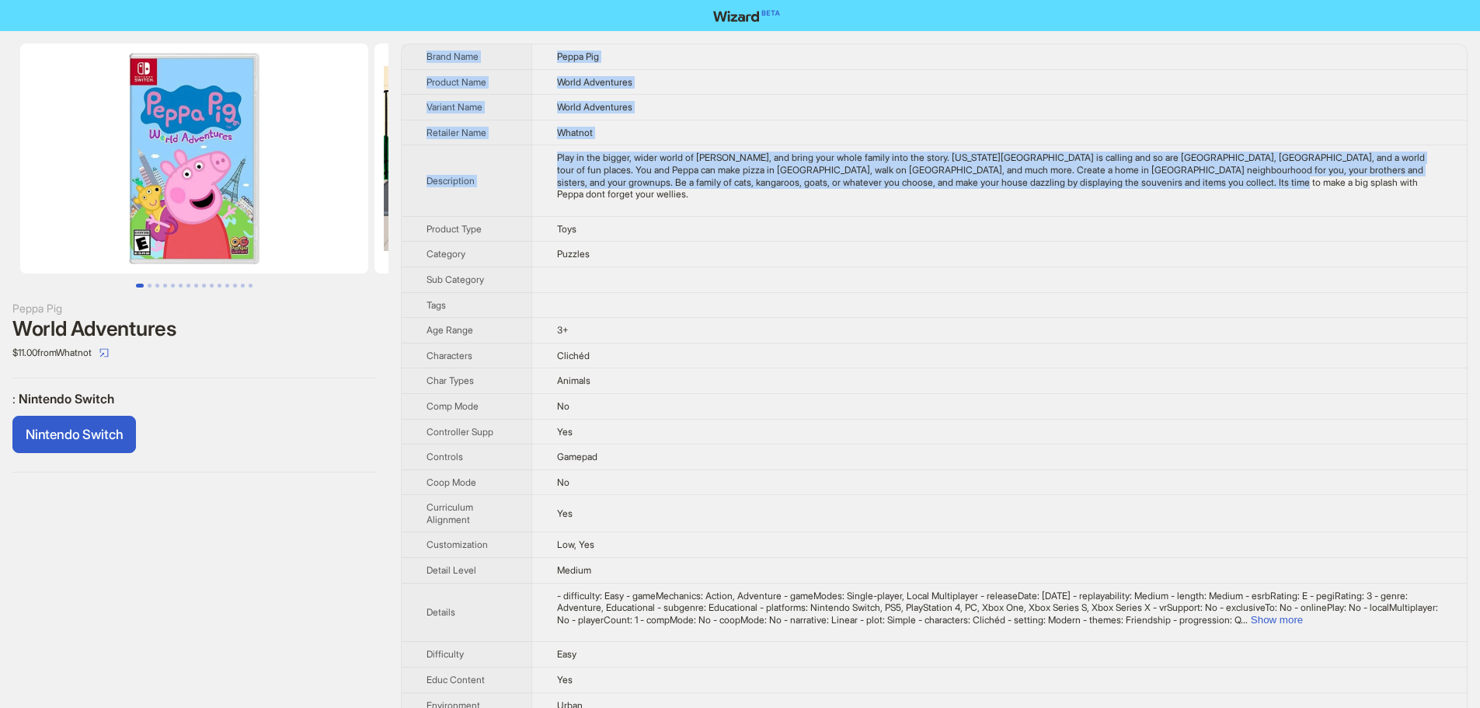
drag, startPoint x: 1316, startPoint y: 186, endPoint x: 419, endPoint y: 56, distance: 906.7
copy tbody "Brand Name Peppa Pig Product Name World Adventures Variant Name World Adventure…"
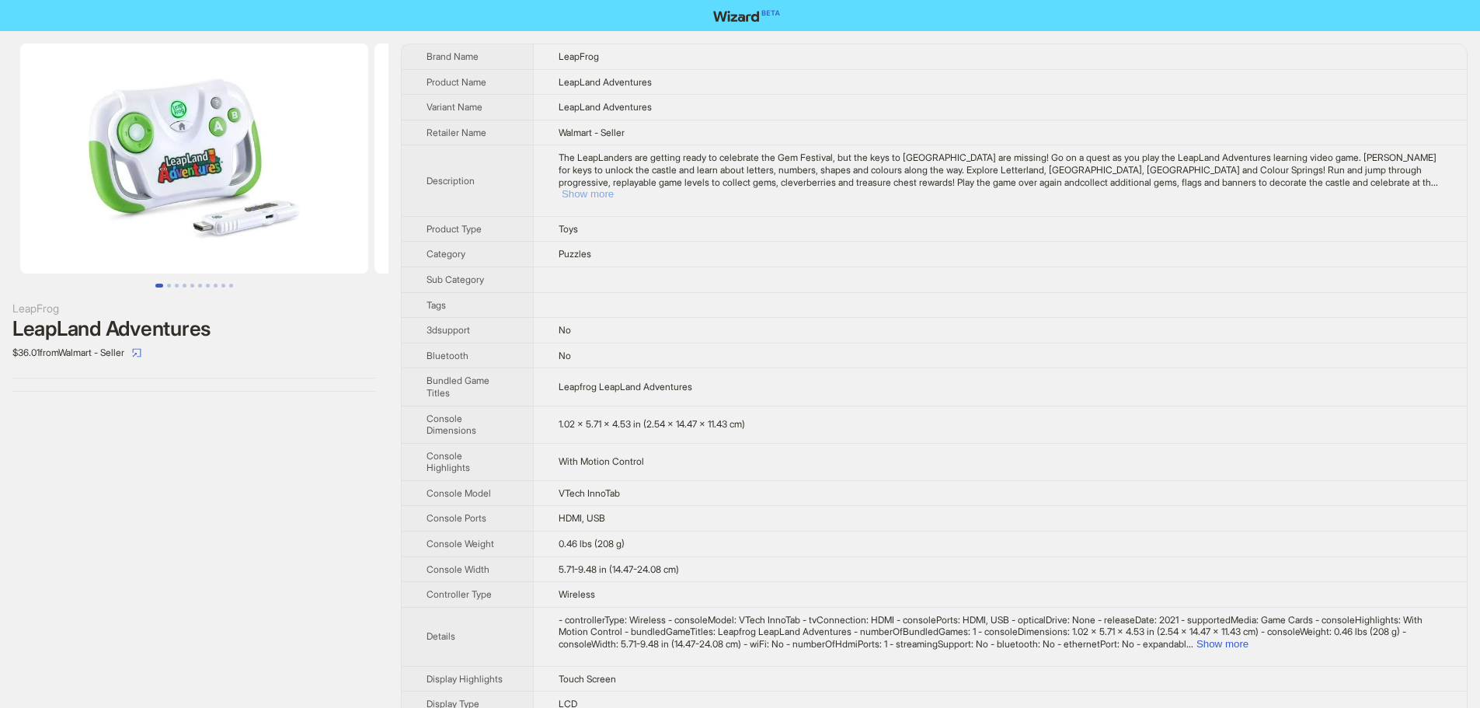
click at [614, 188] on button "Show more" at bounding box center [588, 194] width 52 height 12
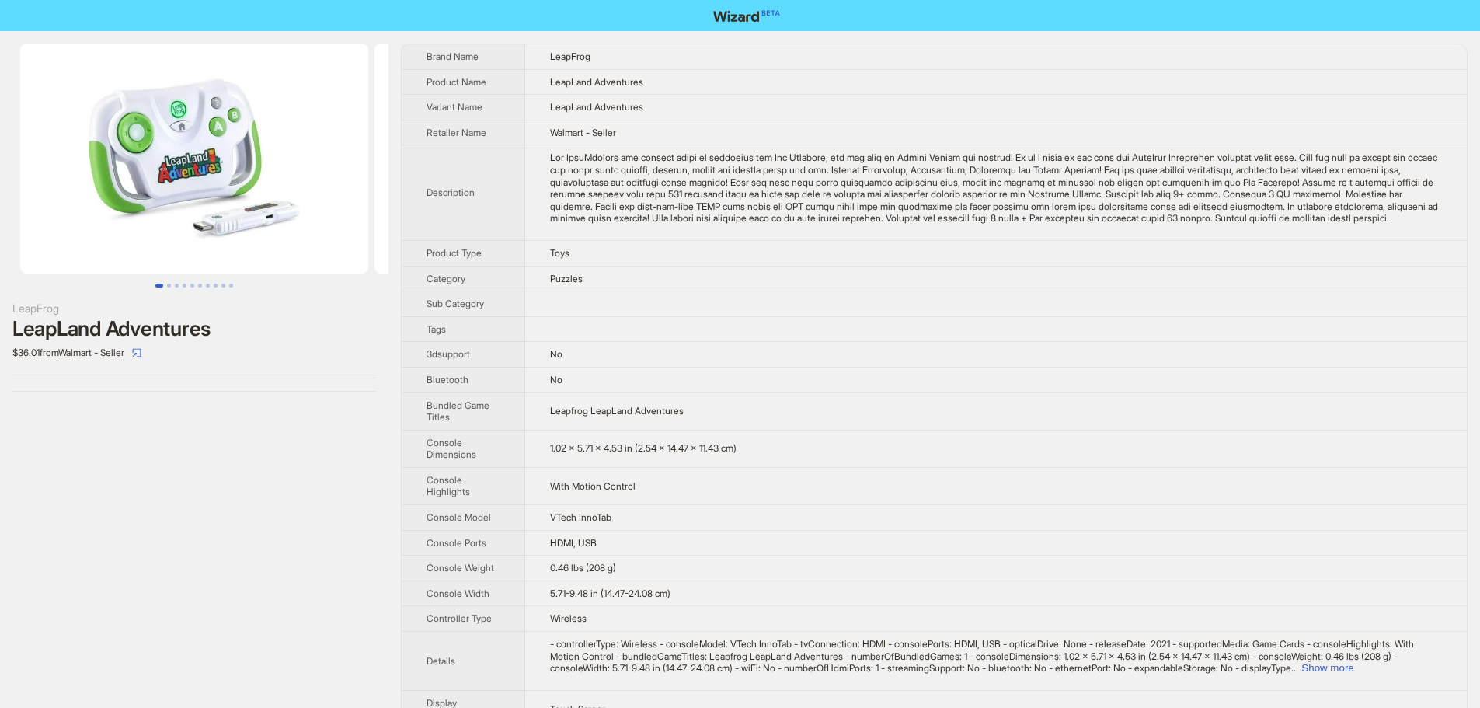
drag, startPoint x: 248, startPoint y: 163, endPoint x: 8, endPoint y: 148, distance: 240.6
click at [26, 171] on img at bounding box center [194, 159] width 348 height 230
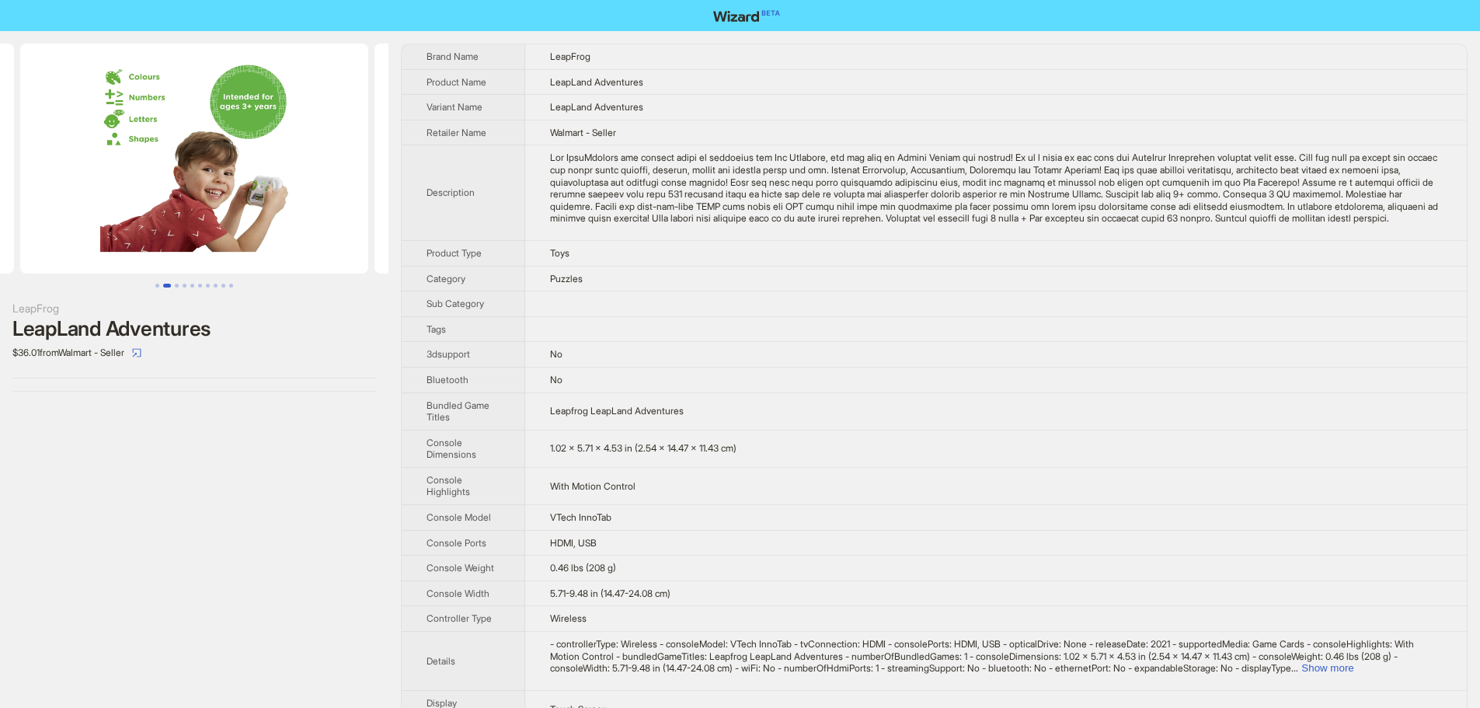
drag, startPoint x: 311, startPoint y: 142, endPoint x: 129, endPoint y: 136, distance: 181.9
click at [154, 148] on ul at bounding box center [194, 159] width 388 height 230
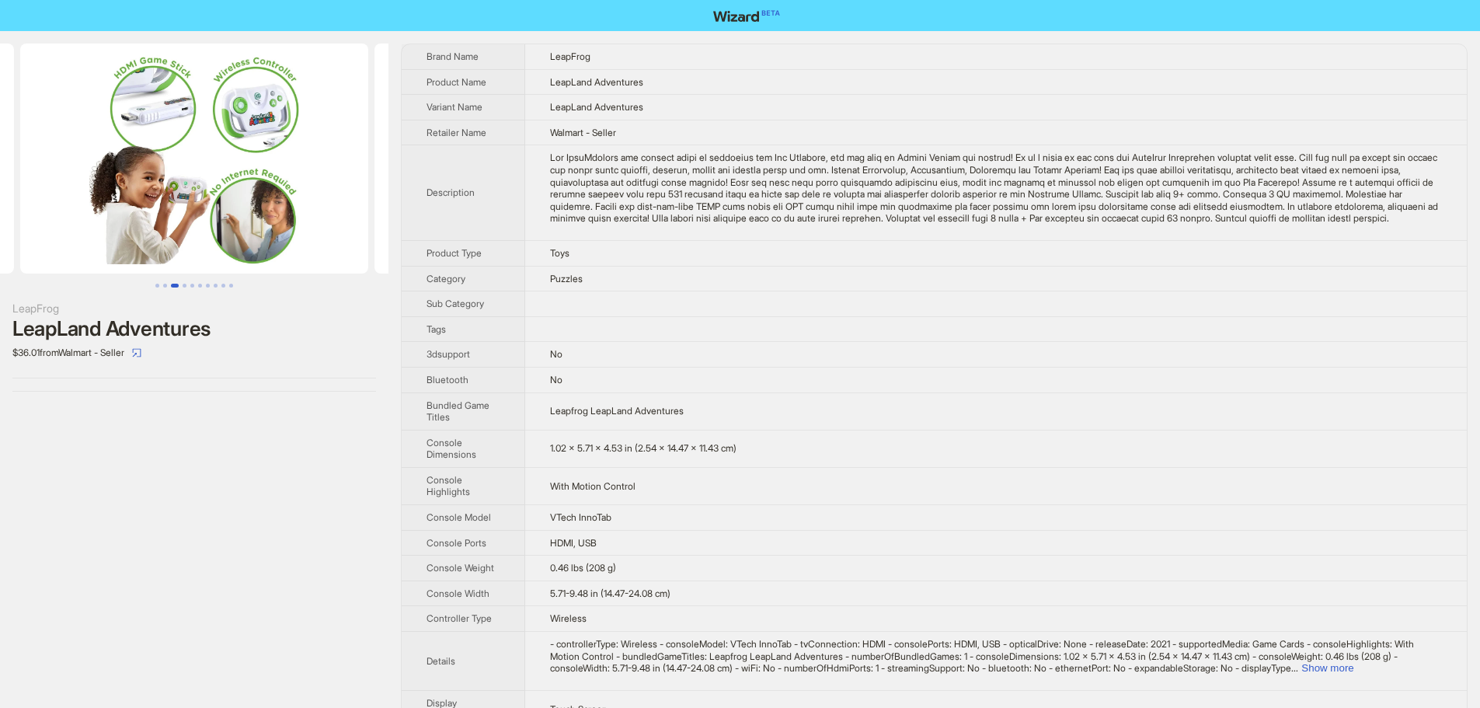
click at [20, 140] on img at bounding box center [194, 159] width 348 height 230
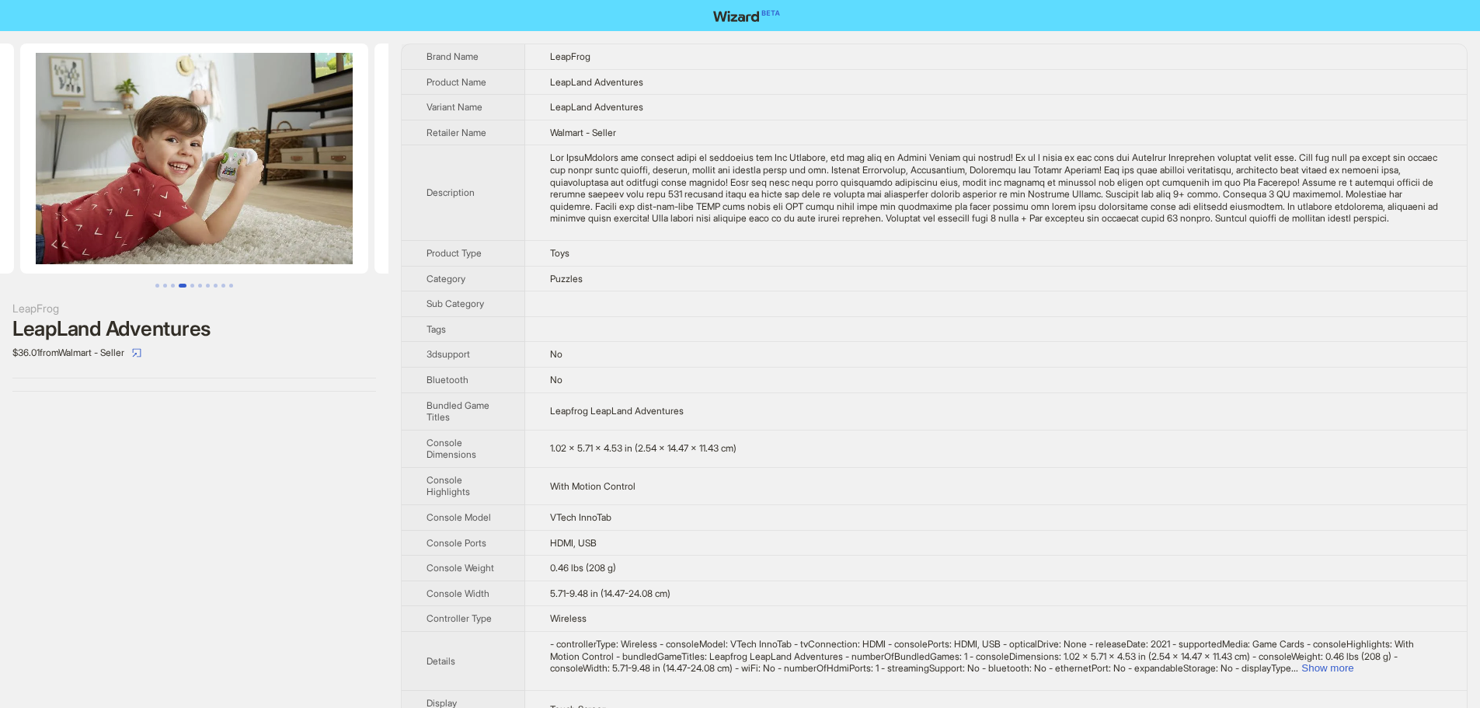
click at [37, 146] on img at bounding box center [194, 159] width 348 height 230
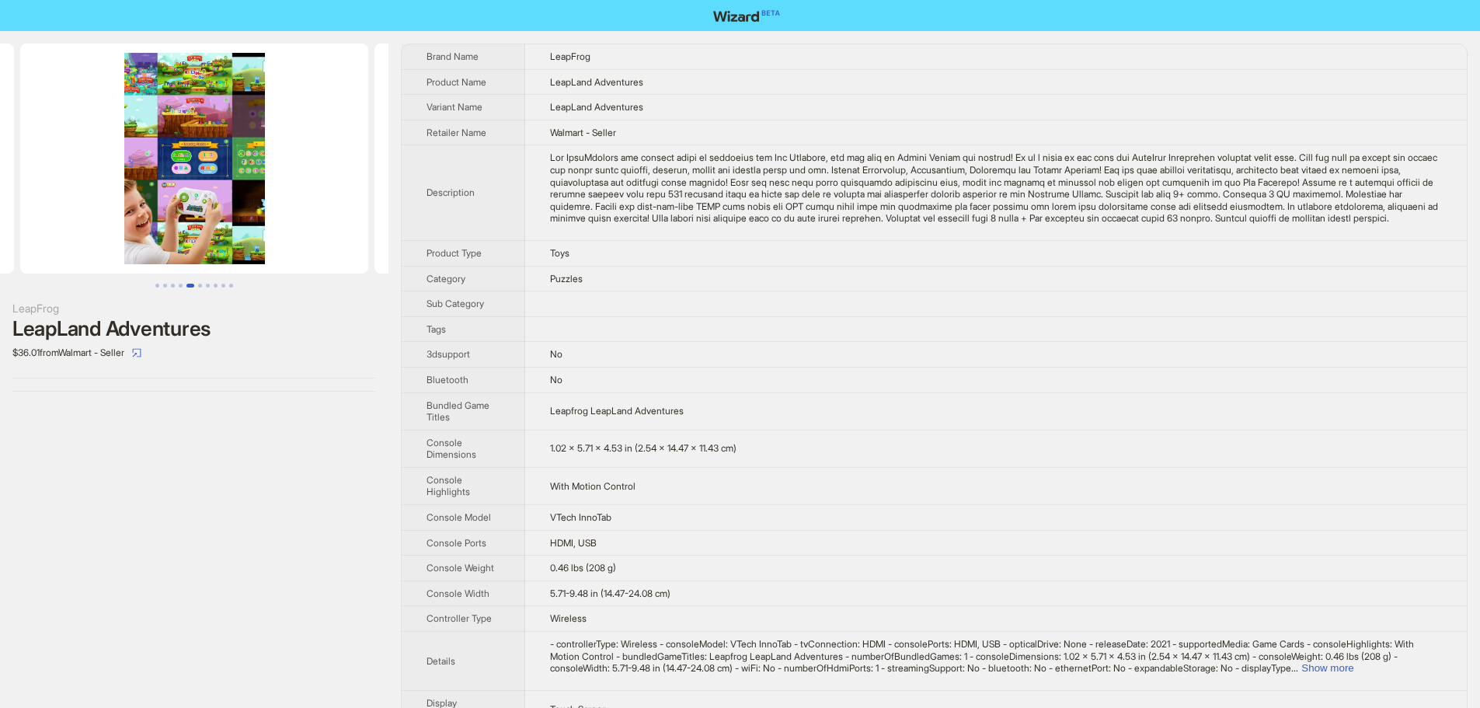
click at [101, 124] on img at bounding box center [194, 159] width 348 height 230
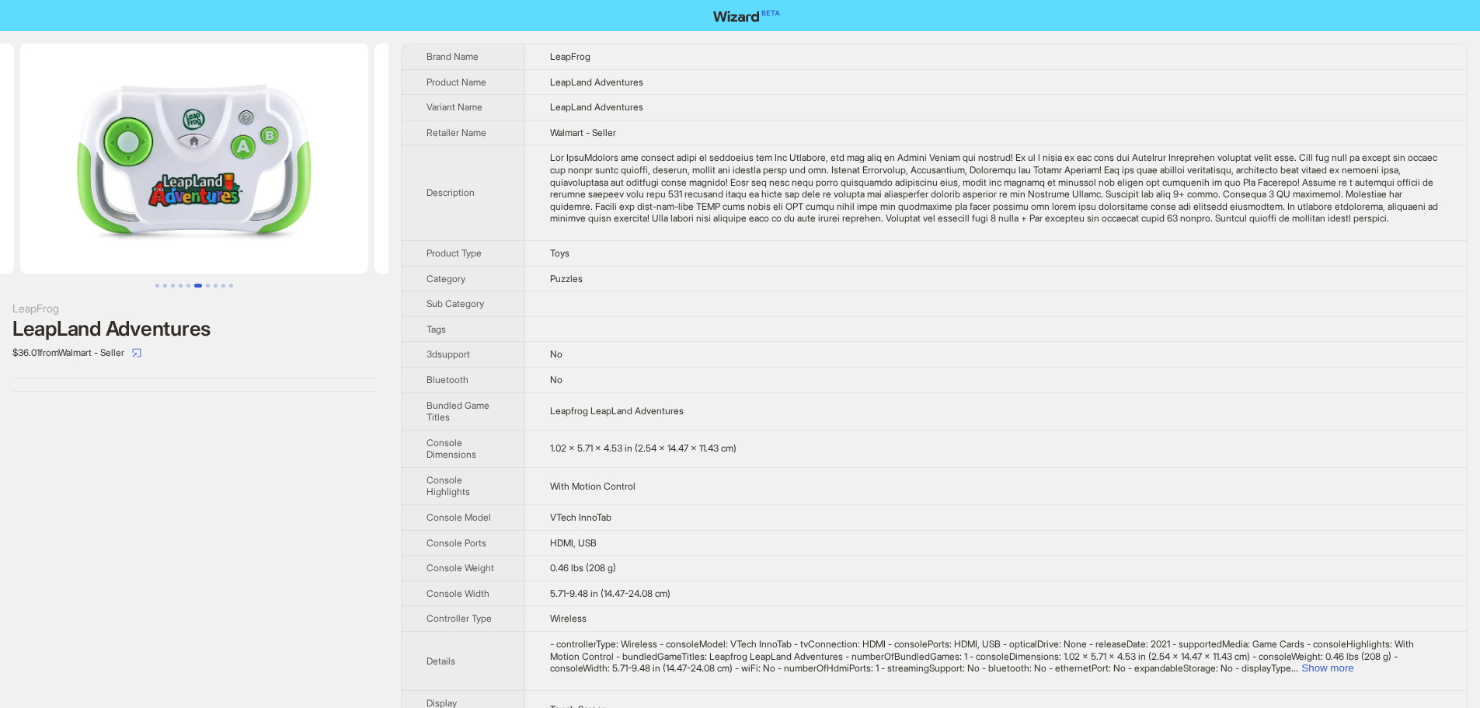
click at [106, 118] on img at bounding box center [194, 159] width 348 height 230
drag, startPoint x: 140, startPoint y: 120, endPoint x: 121, endPoint y: 111, distance: 20.5
click at [124, 117] on img at bounding box center [194, 159] width 348 height 230
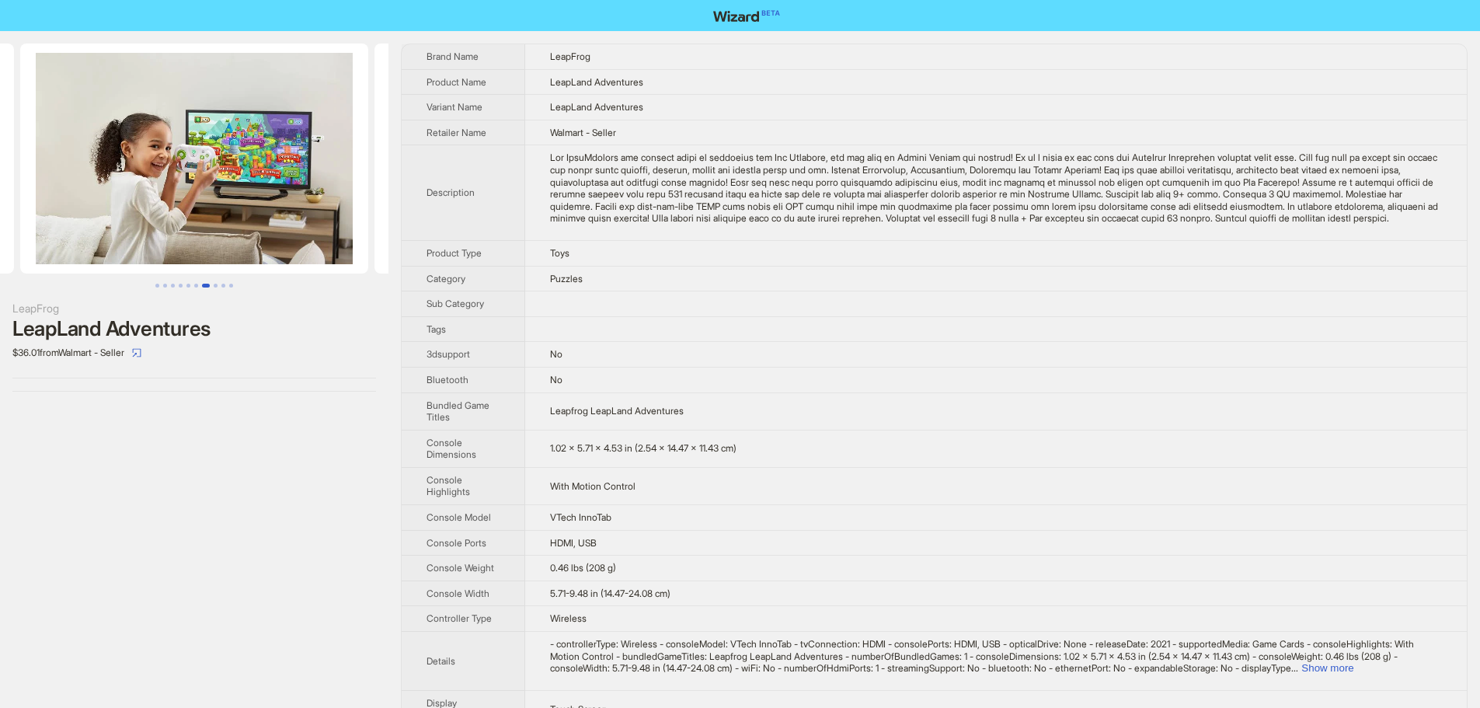
drag, startPoint x: 225, startPoint y: 117, endPoint x: 176, endPoint y: 108, distance: 49.7
click at [152, 117] on img at bounding box center [194, 159] width 348 height 230
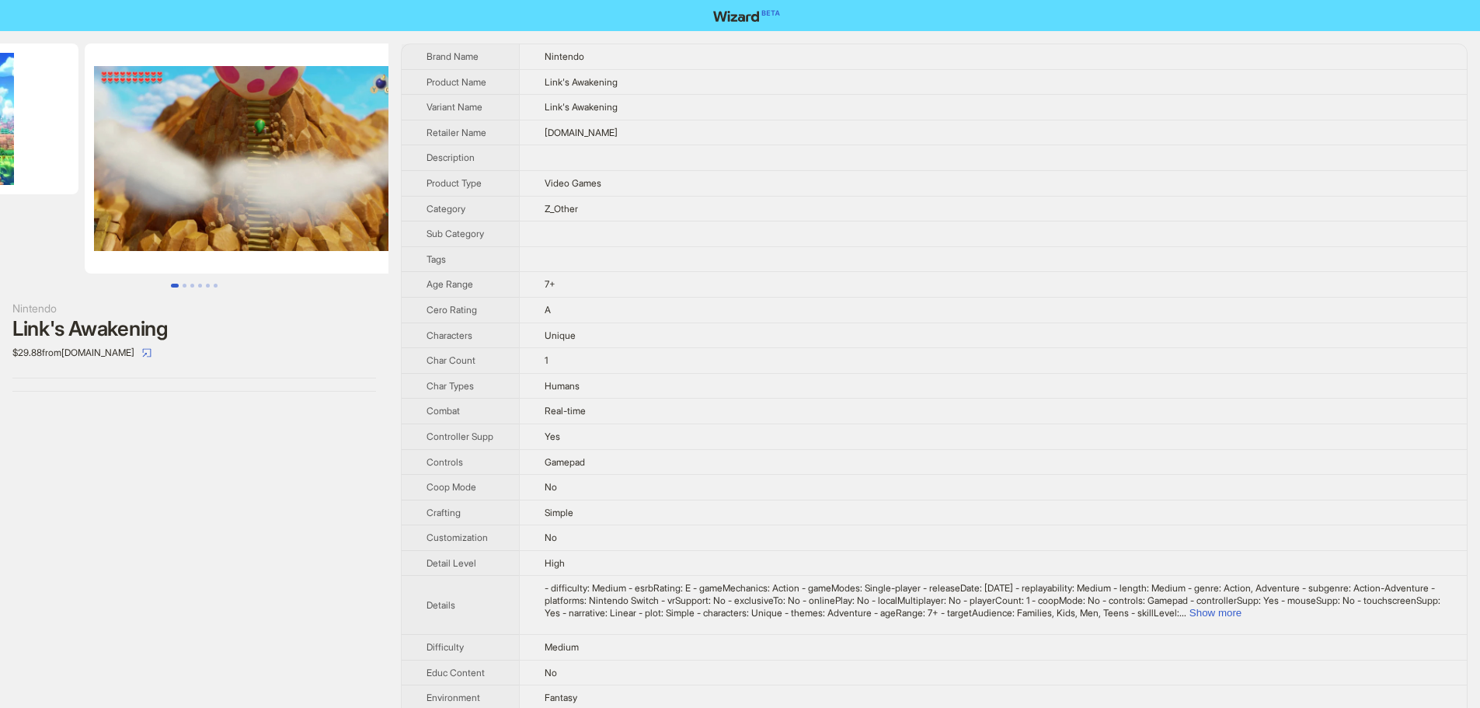
drag, startPoint x: 260, startPoint y: 134, endPoint x: 205, endPoint y: 151, distance: 57.5
click at [120, 156] on img at bounding box center [259, 159] width 348 height 230
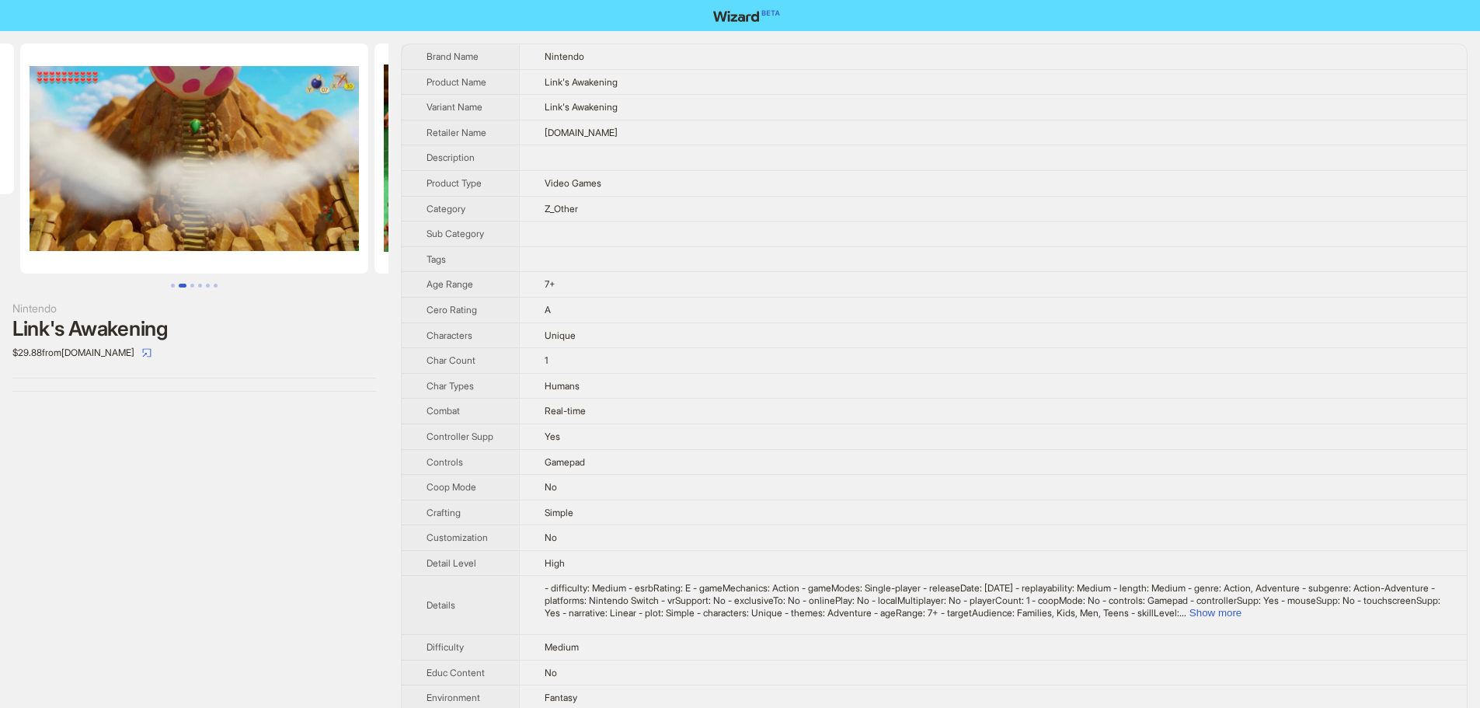
drag, startPoint x: 207, startPoint y: 169, endPoint x: 162, endPoint y: 167, distance: 44.3
click at [162, 167] on img at bounding box center [194, 159] width 348 height 230
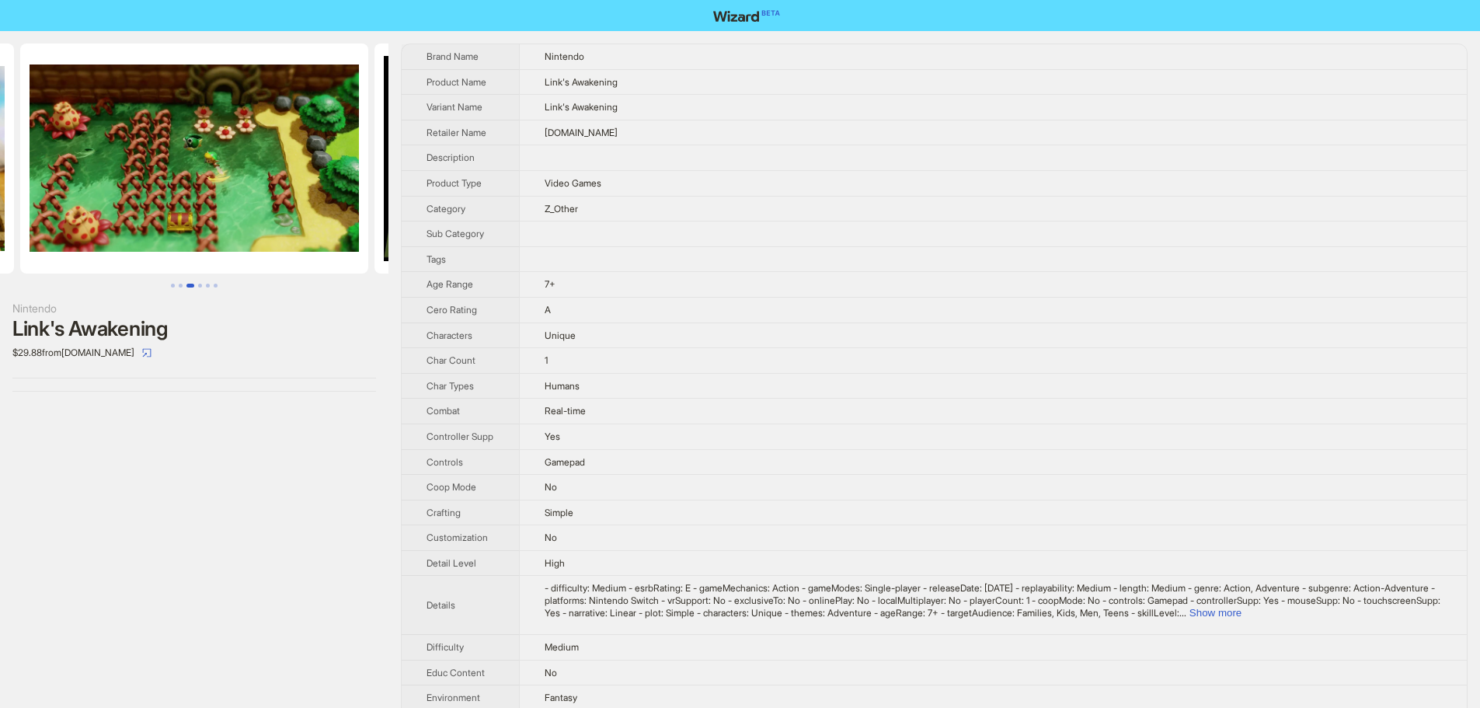
drag, startPoint x: 238, startPoint y: 175, endPoint x: 37, endPoint y: 179, distance: 200.5
click at [29, 183] on img at bounding box center [194, 159] width 348 height 230
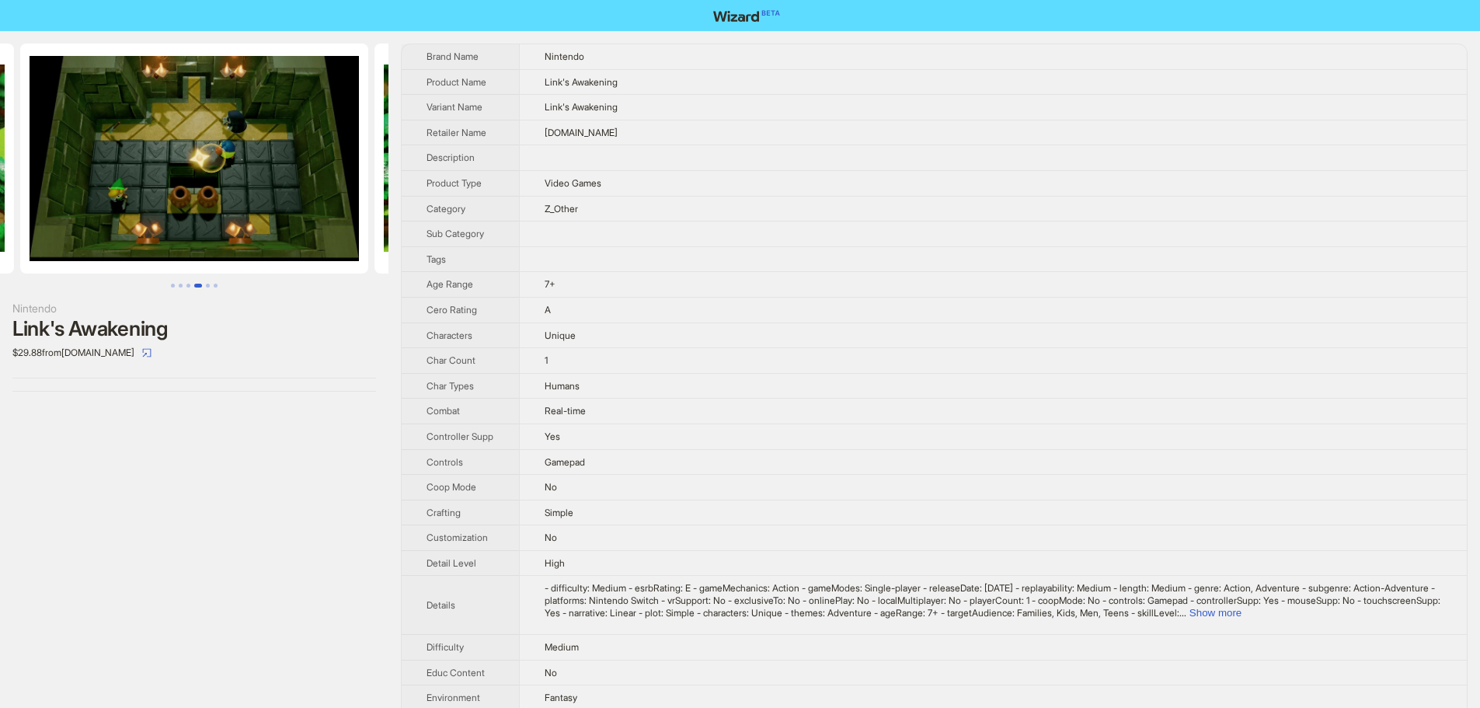
drag, startPoint x: 111, startPoint y: 176, endPoint x: 381, endPoint y: 194, distance: 271.0
click at [379, 195] on ul at bounding box center [194, 159] width 388 height 230
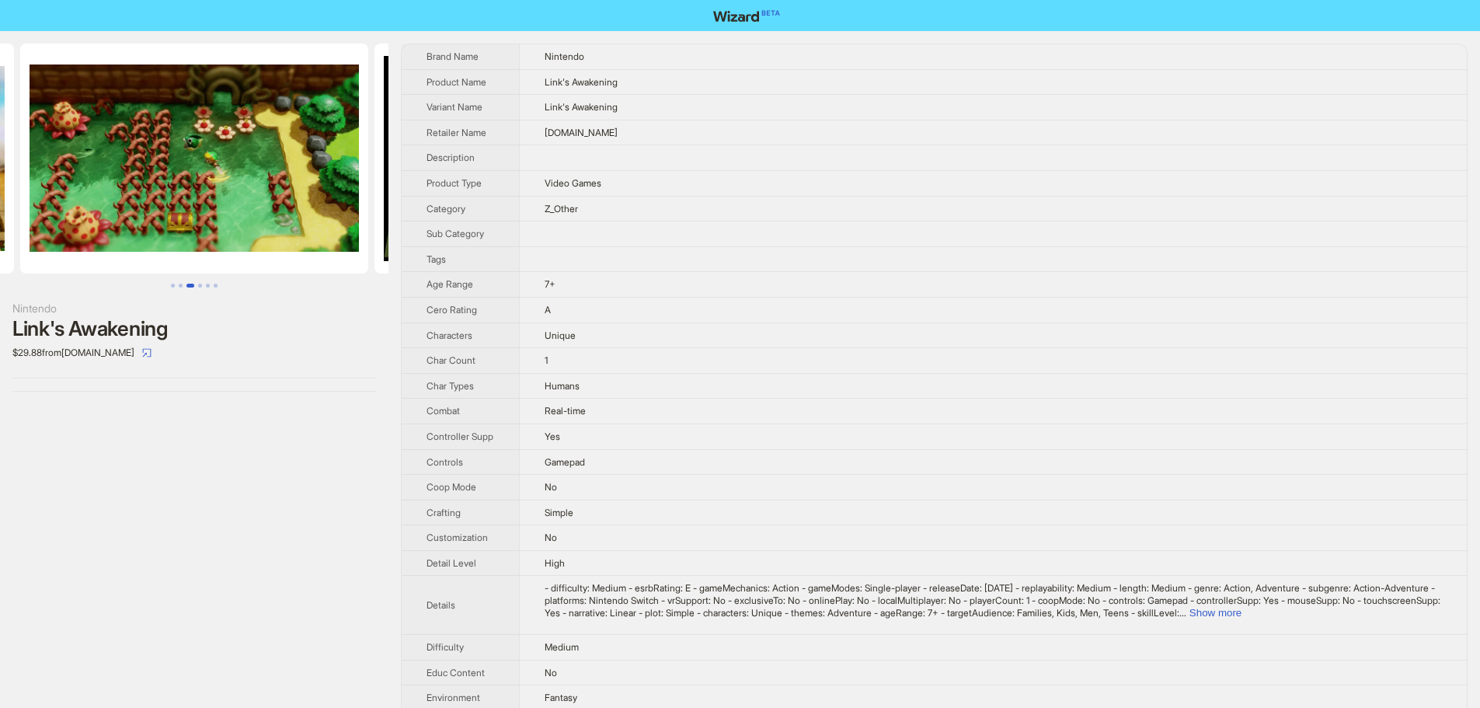
drag, startPoint x: 165, startPoint y: 172, endPoint x: 347, endPoint y: 178, distance: 181.1
click at [348, 172] on img at bounding box center [194, 159] width 348 height 230
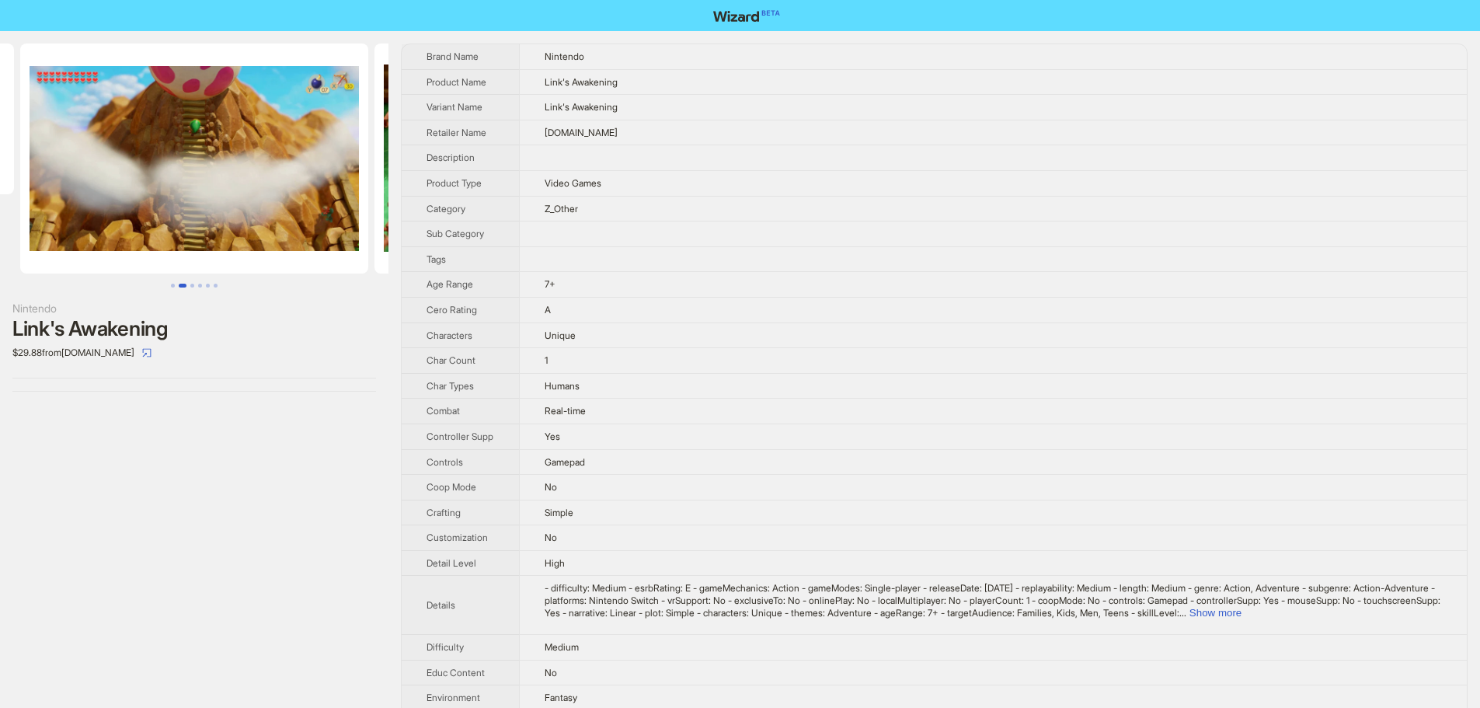
drag, startPoint x: 406, startPoint y: 171, endPoint x: 248, endPoint y: 172, distance: 157.7
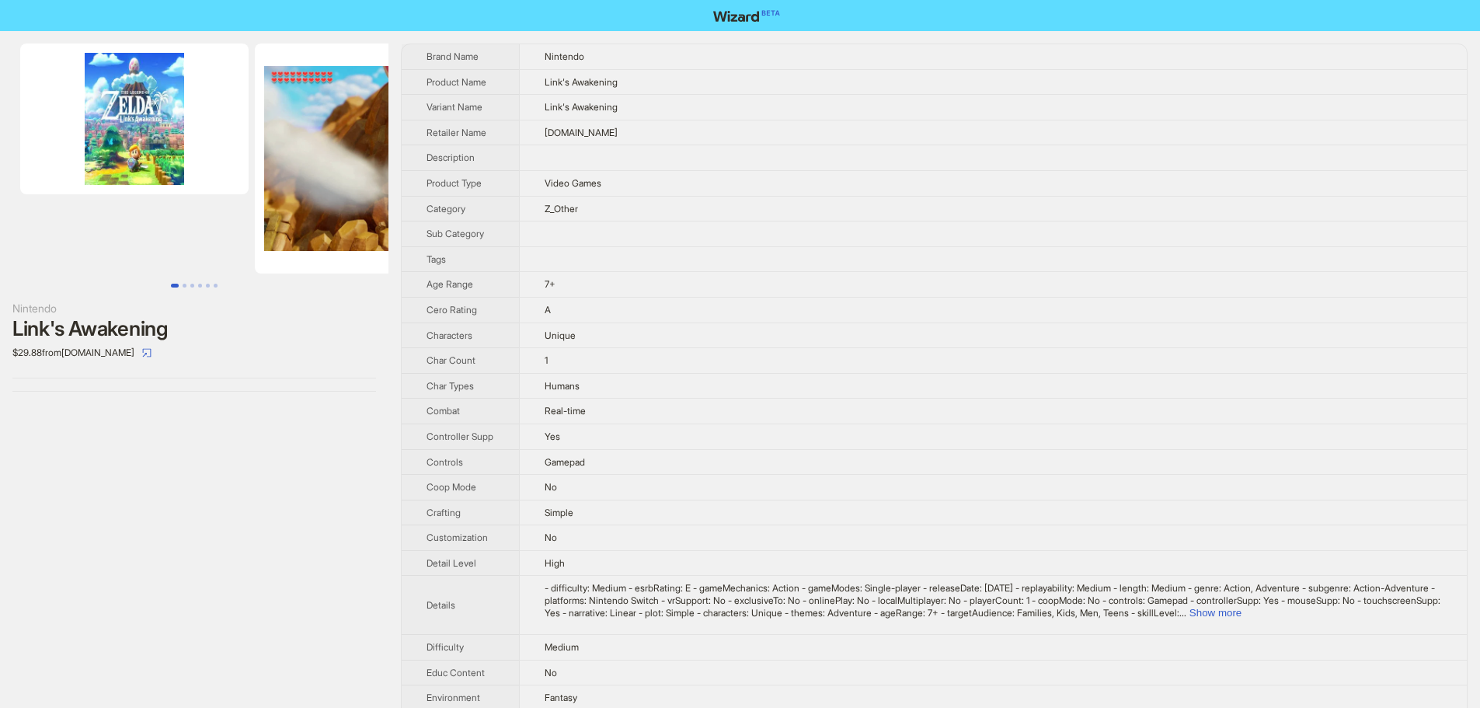
drag, startPoint x: 168, startPoint y: 172, endPoint x: 192, endPoint y: 163, distance: 25.8
click at [273, 176] on ul at bounding box center [194, 159] width 388 height 230
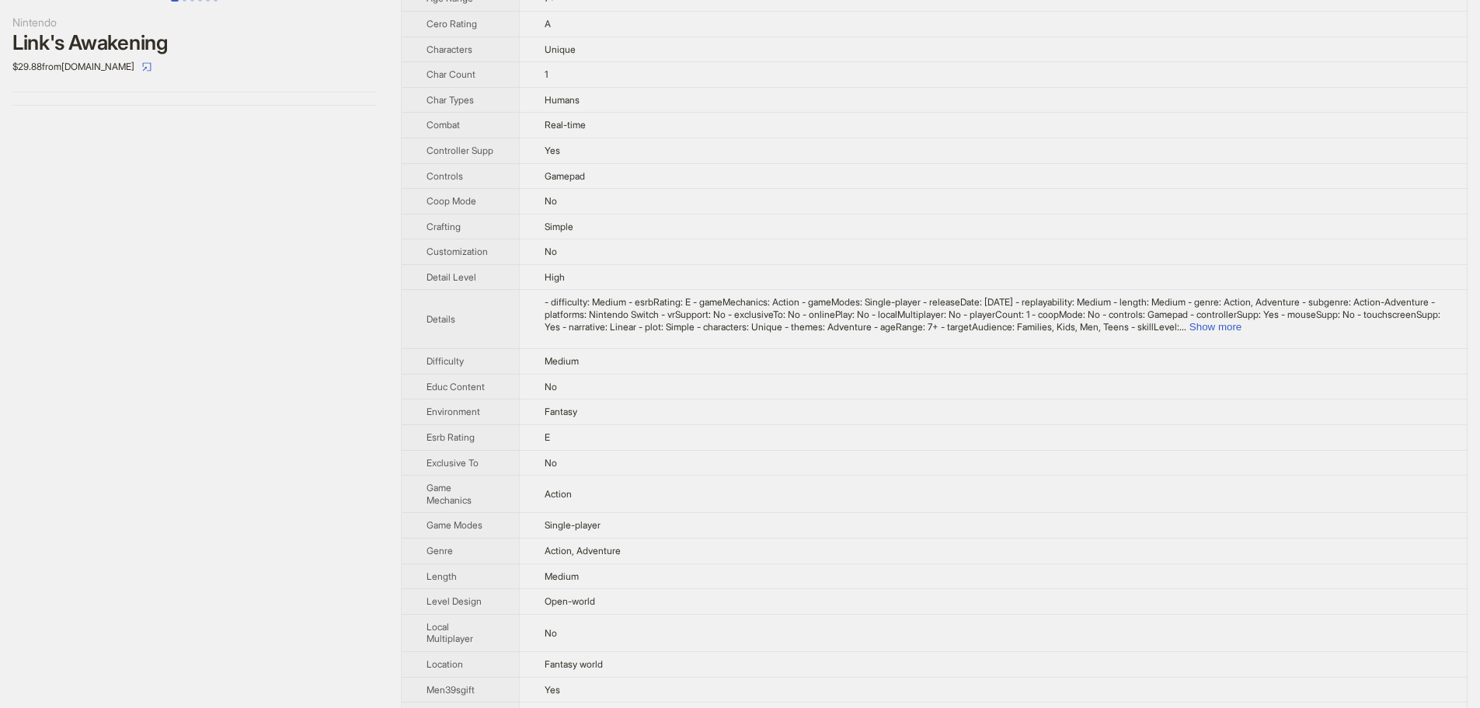
scroll to position [311, 0]
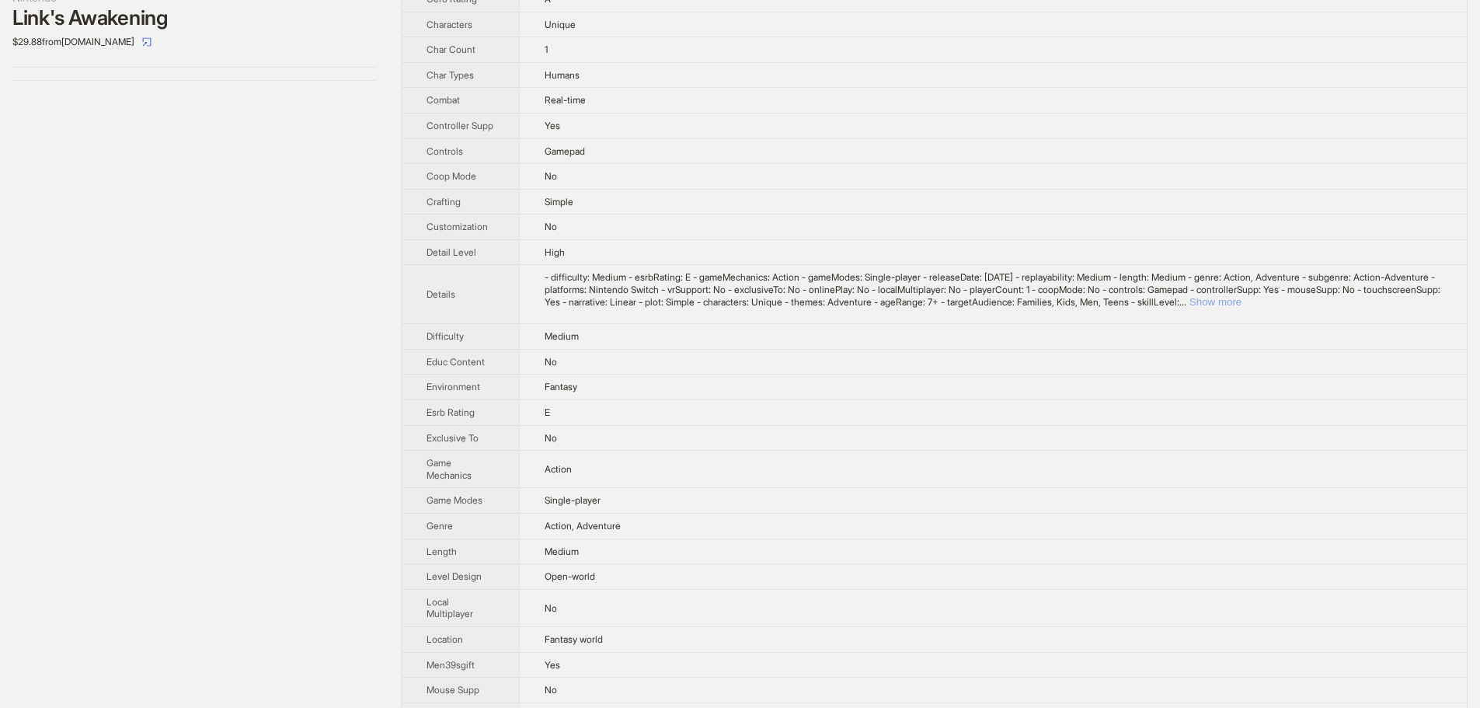
click at [1242, 303] on button "Show more" at bounding box center [1215, 302] width 52 height 12
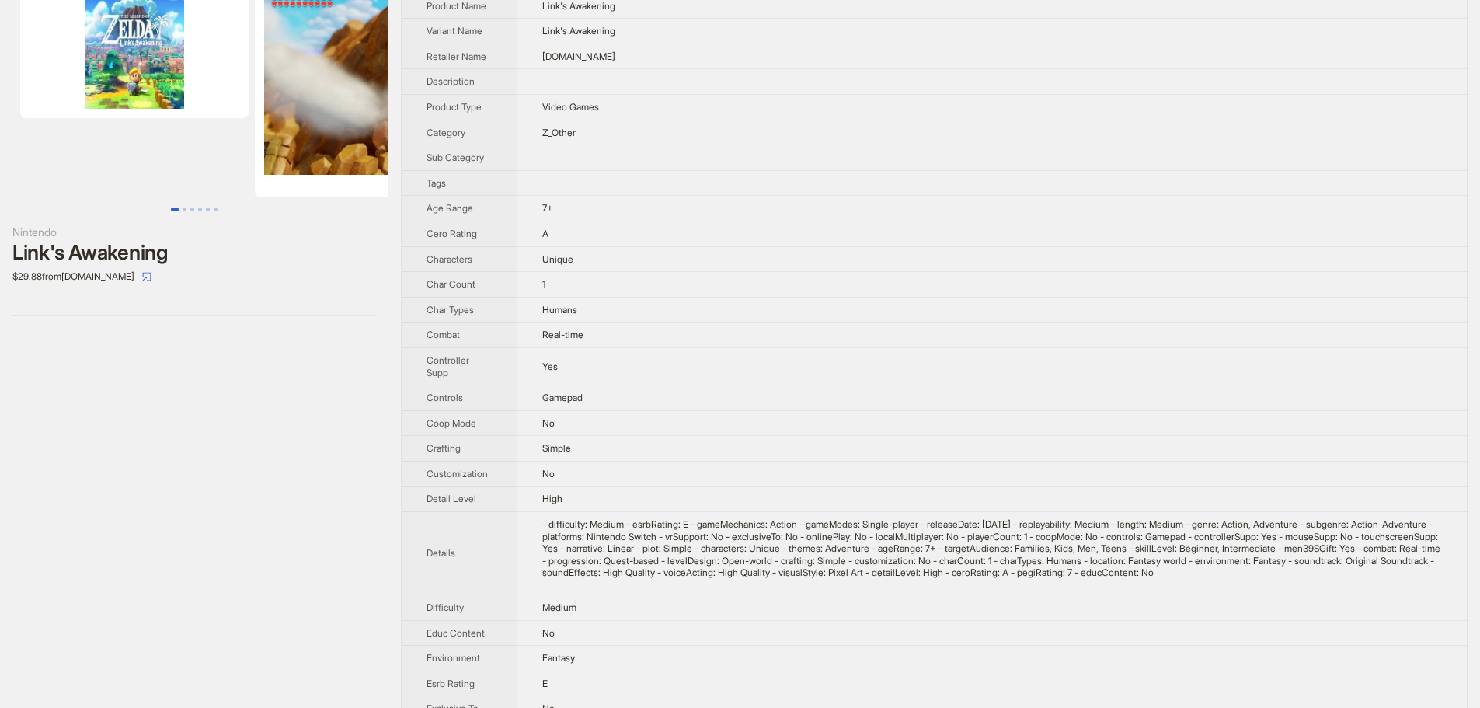
scroll to position [0, 0]
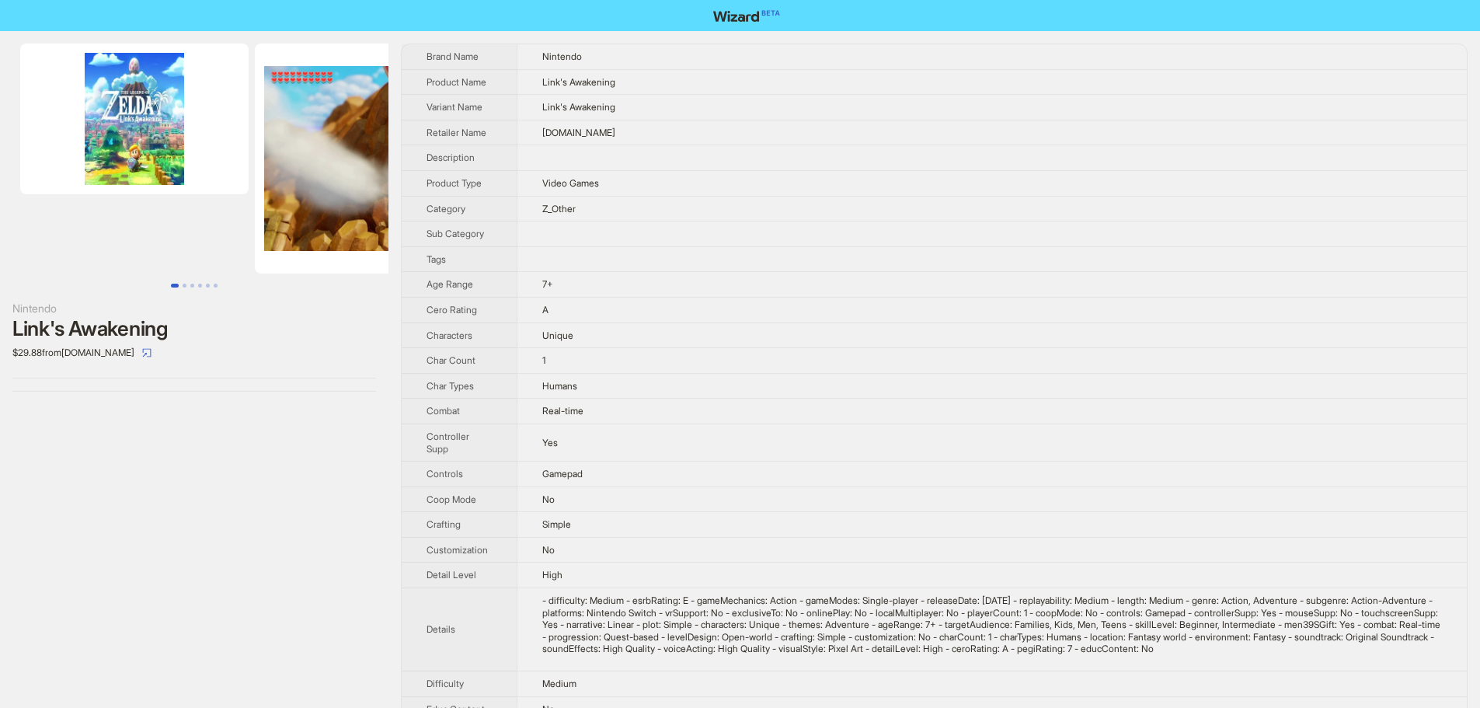
click at [130, 134] on img at bounding box center [134, 119] width 228 height 151
click at [128, 103] on img at bounding box center [134, 119] width 228 height 151
click at [148, 123] on img at bounding box center [134, 119] width 228 height 151
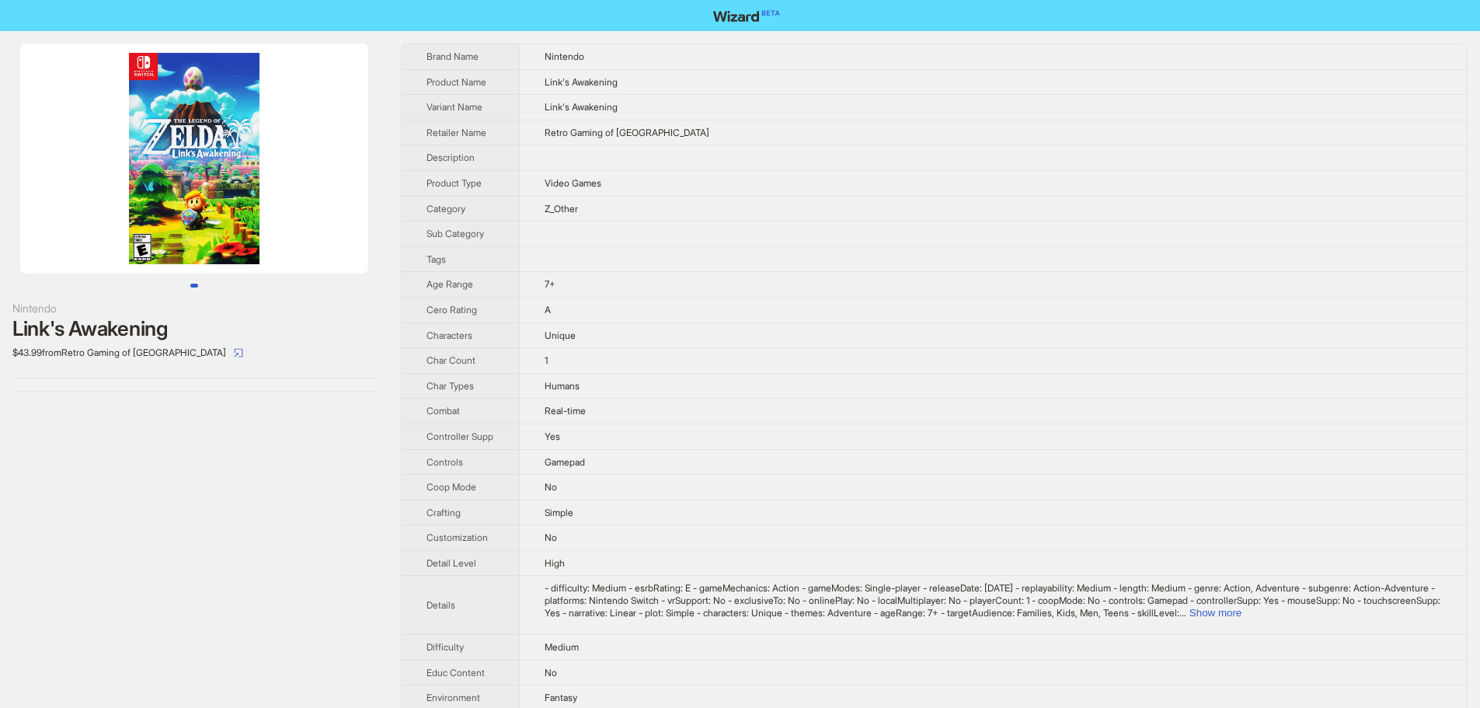
drag, startPoint x: 231, startPoint y: 156, endPoint x: 103, endPoint y: 161, distance: 128.3
click at [103, 161] on img at bounding box center [194, 159] width 348 height 230
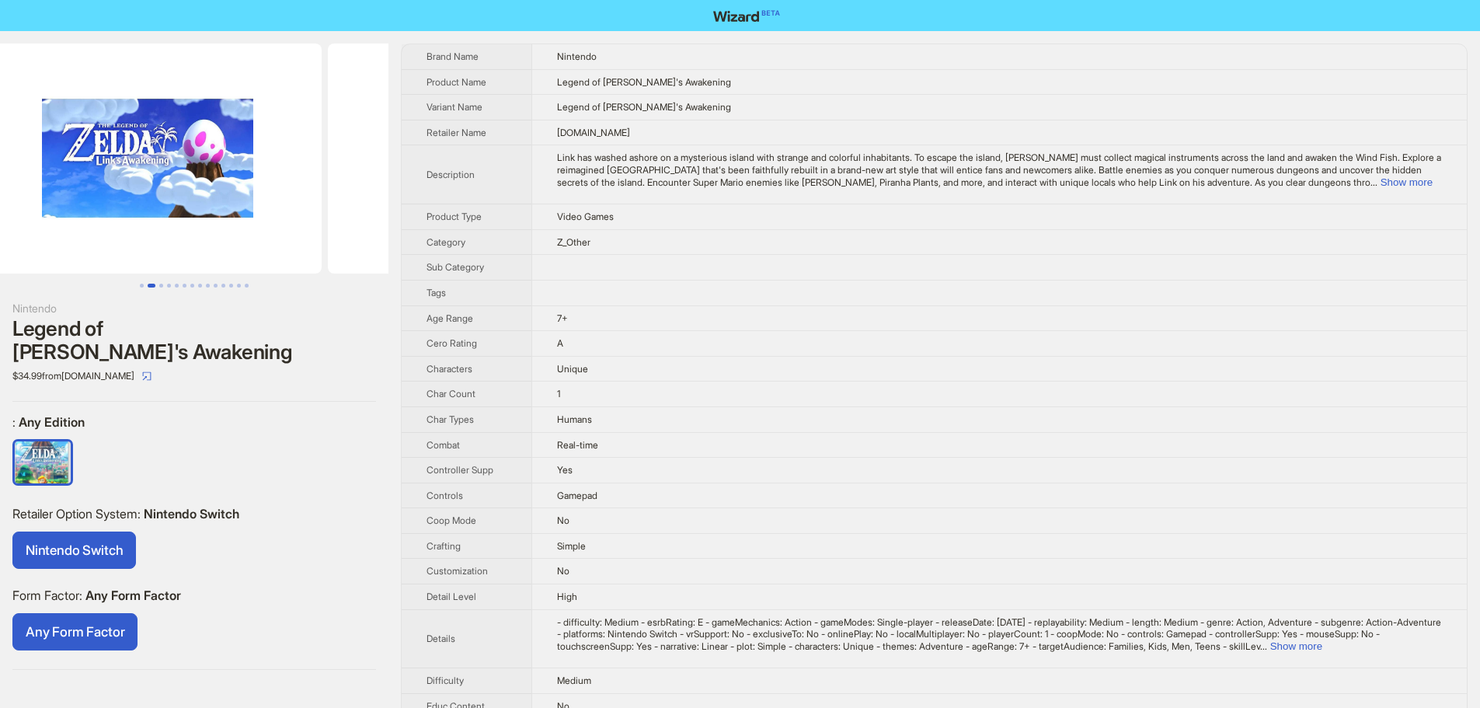
drag, startPoint x: 110, startPoint y: 163, endPoint x: 78, endPoint y: 142, distance: 37.5
click at [0, 164] on ul at bounding box center [194, 159] width 388 height 230
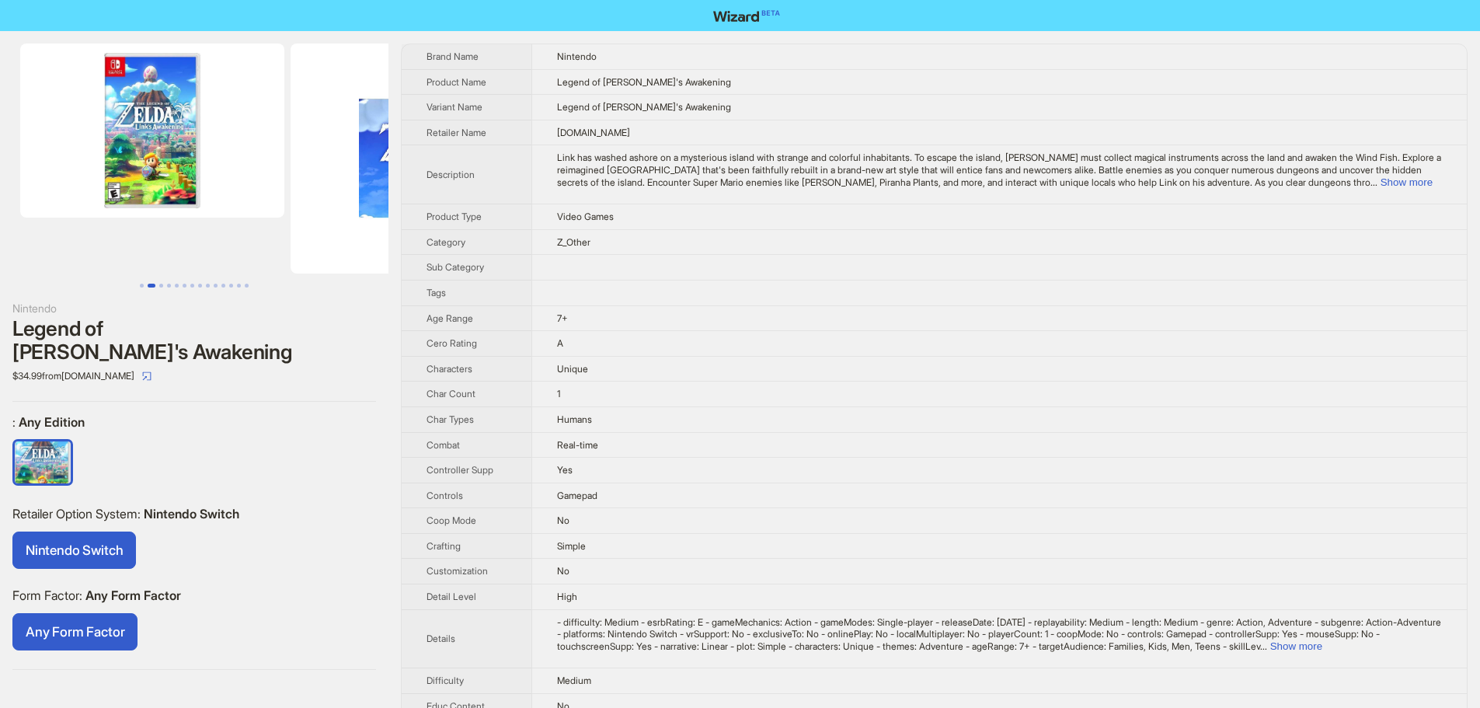
drag, startPoint x: 245, startPoint y: 113, endPoint x: 632, endPoint y: 128, distance: 387.2
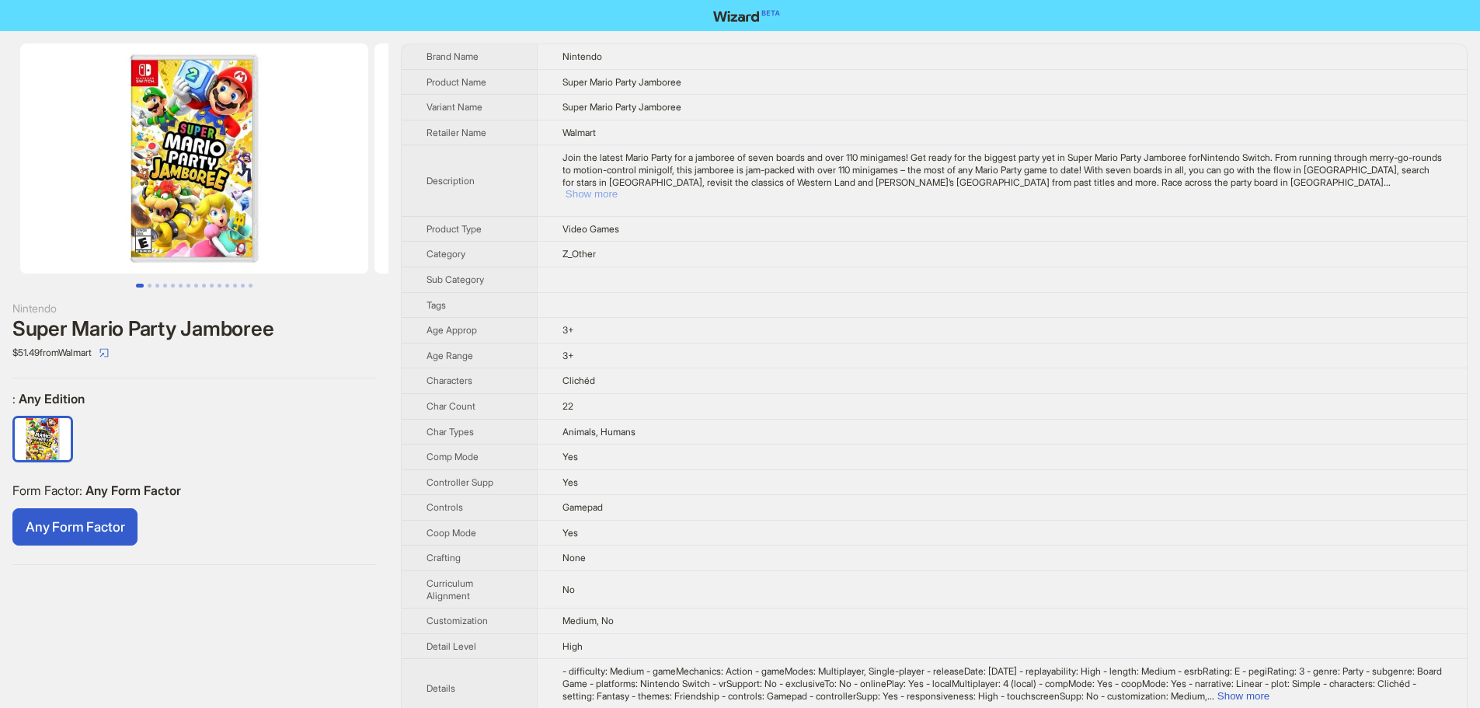
click at [618, 188] on button "Show more" at bounding box center [592, 194] width 52 height 12
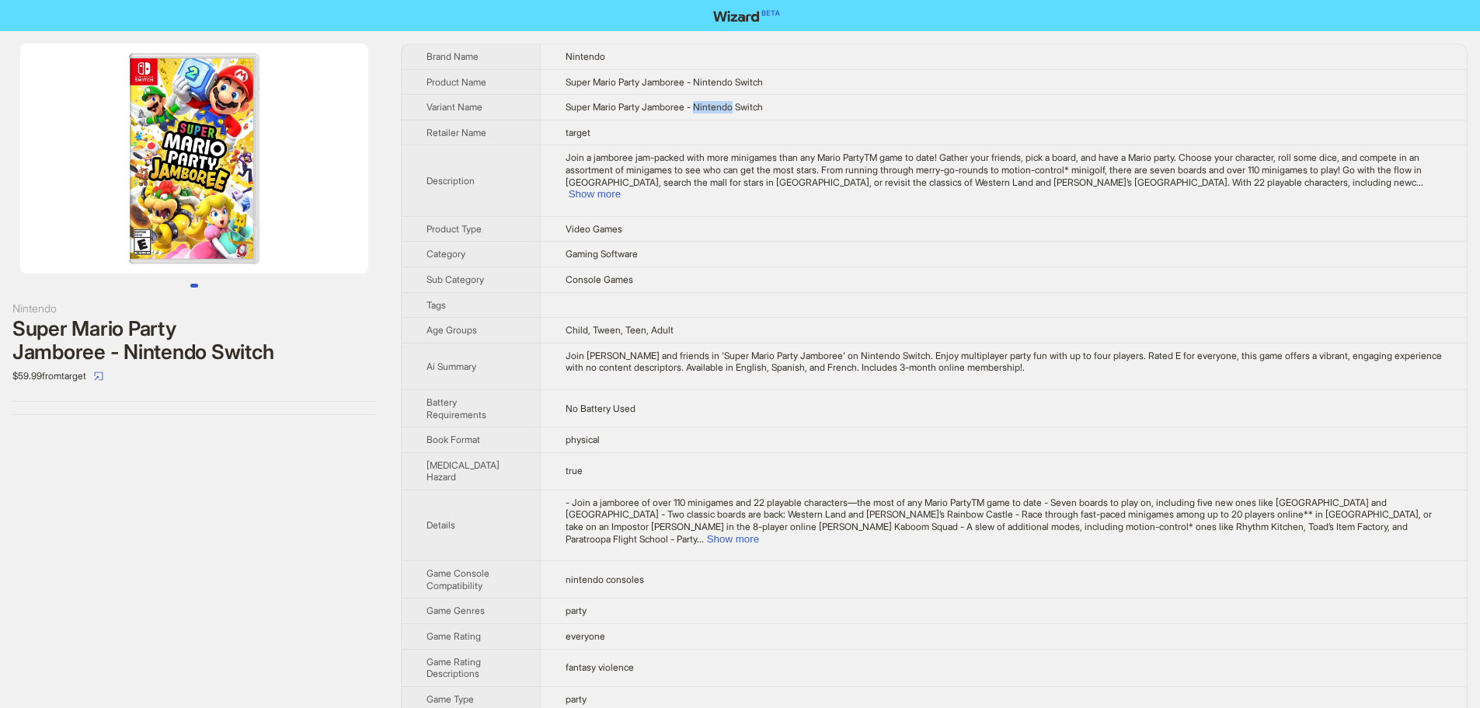
drag, startPoint x: 735, startPoint y: 107, endPoint x: 697, endPoint y: 113, distance: 38.6
click at [697, 113] on td "Super Mario Party Jamboree - Nintendo Switch" at bounding box center [1003, 108] width 927 height 26
copy span "Nintendo"
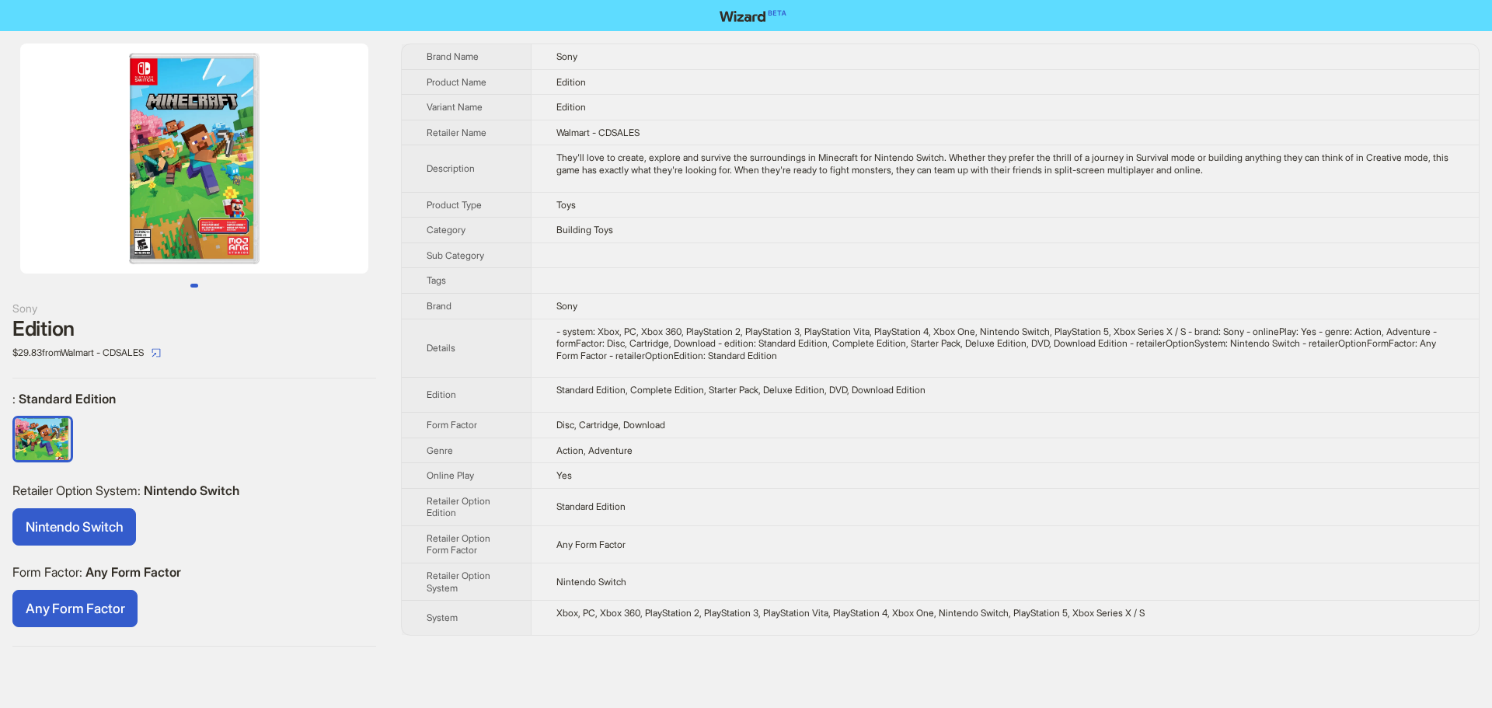
click at [821, 89] on td "Edition" at bounding box center [1005, 82] width 948 height 26
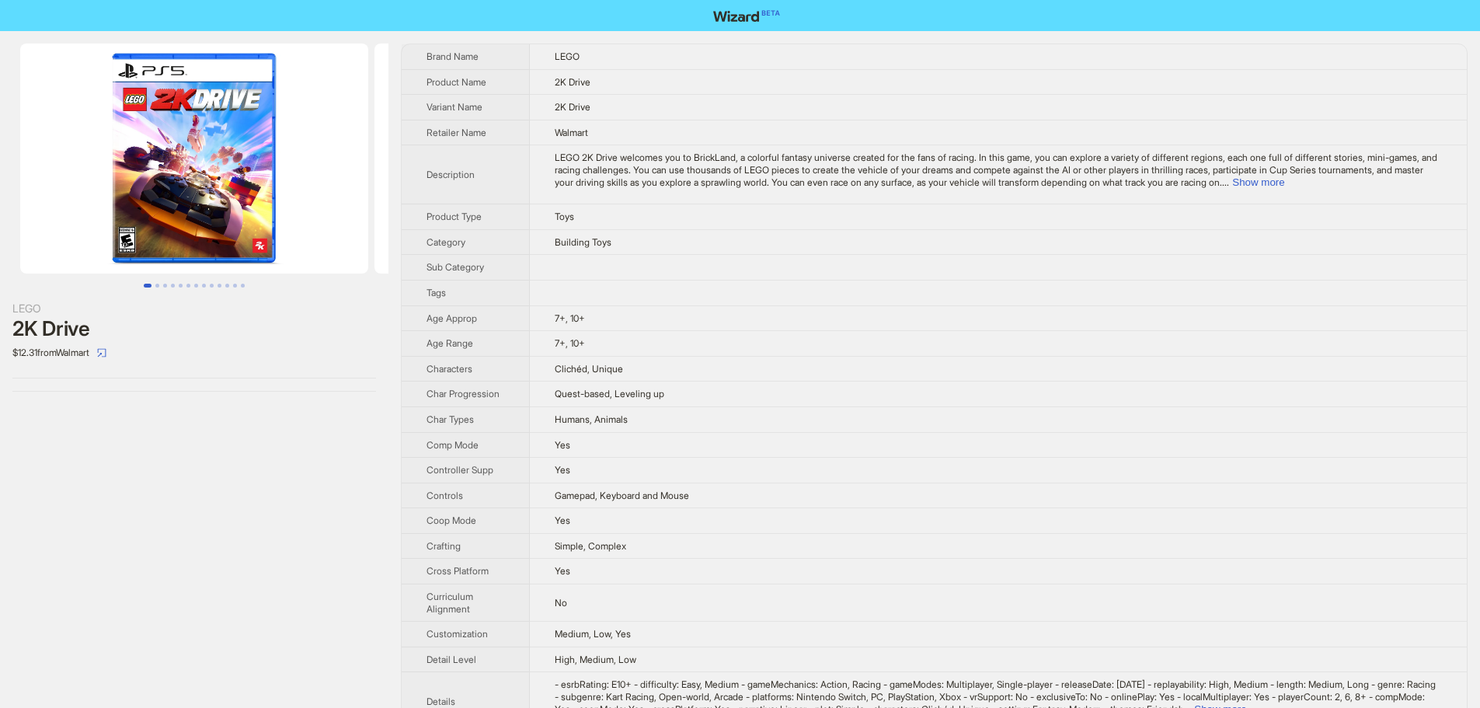
scroll to position [0, 131]
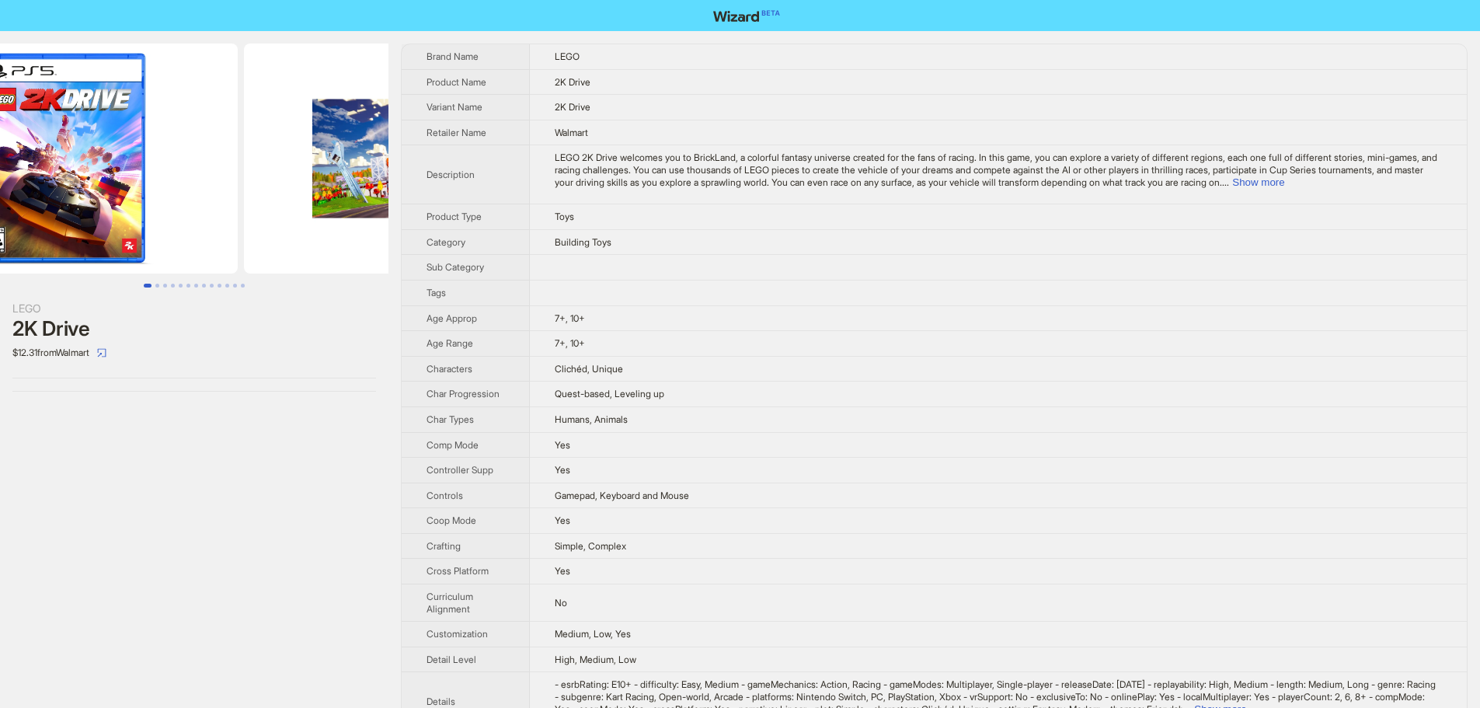
drag, startPoint x: 240, startPoint y: 152, endPoint x: 178, endPoint y: 152, distance: 62.2
click at [184, 152] on img at bounding box center [64, 159] width 348 height 230
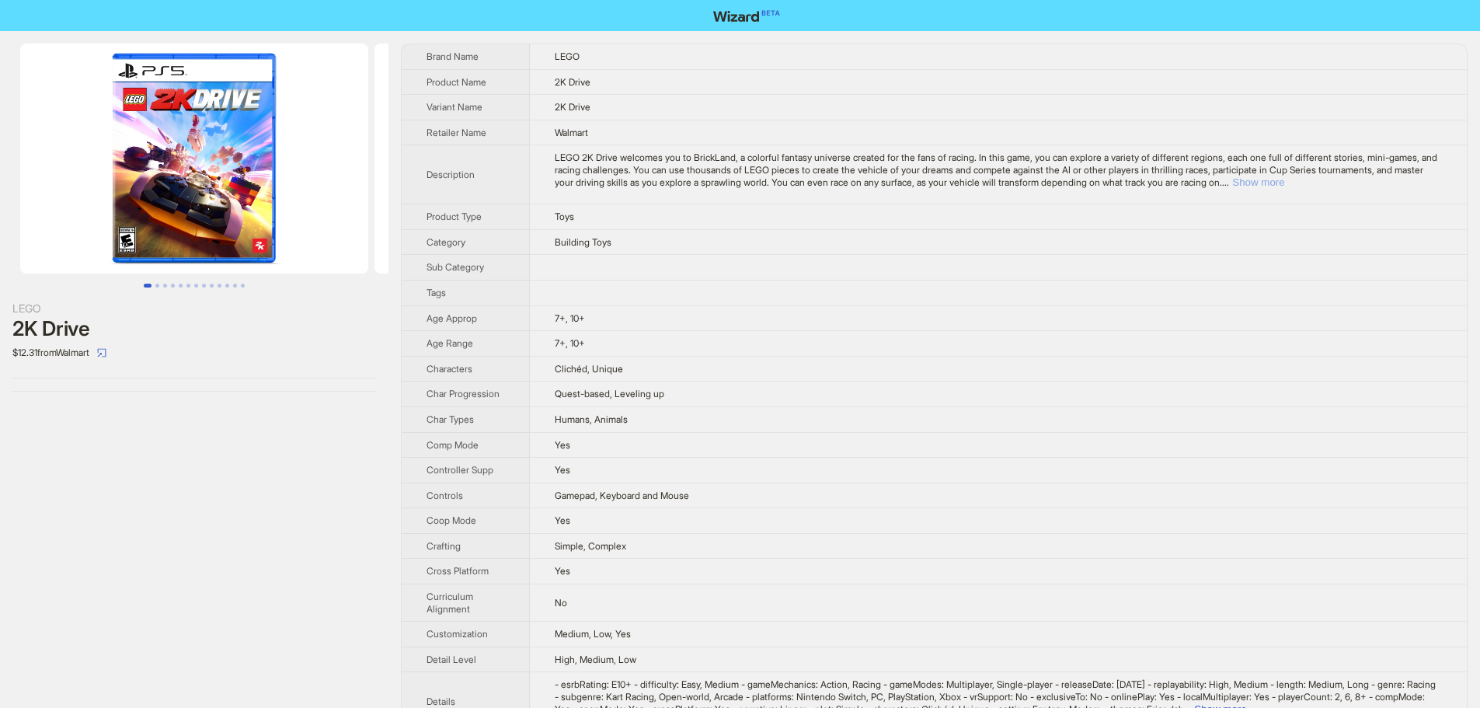
click at [1284, 178] on button "Show more" at bounding box center [1258, 182] width 52 height 12
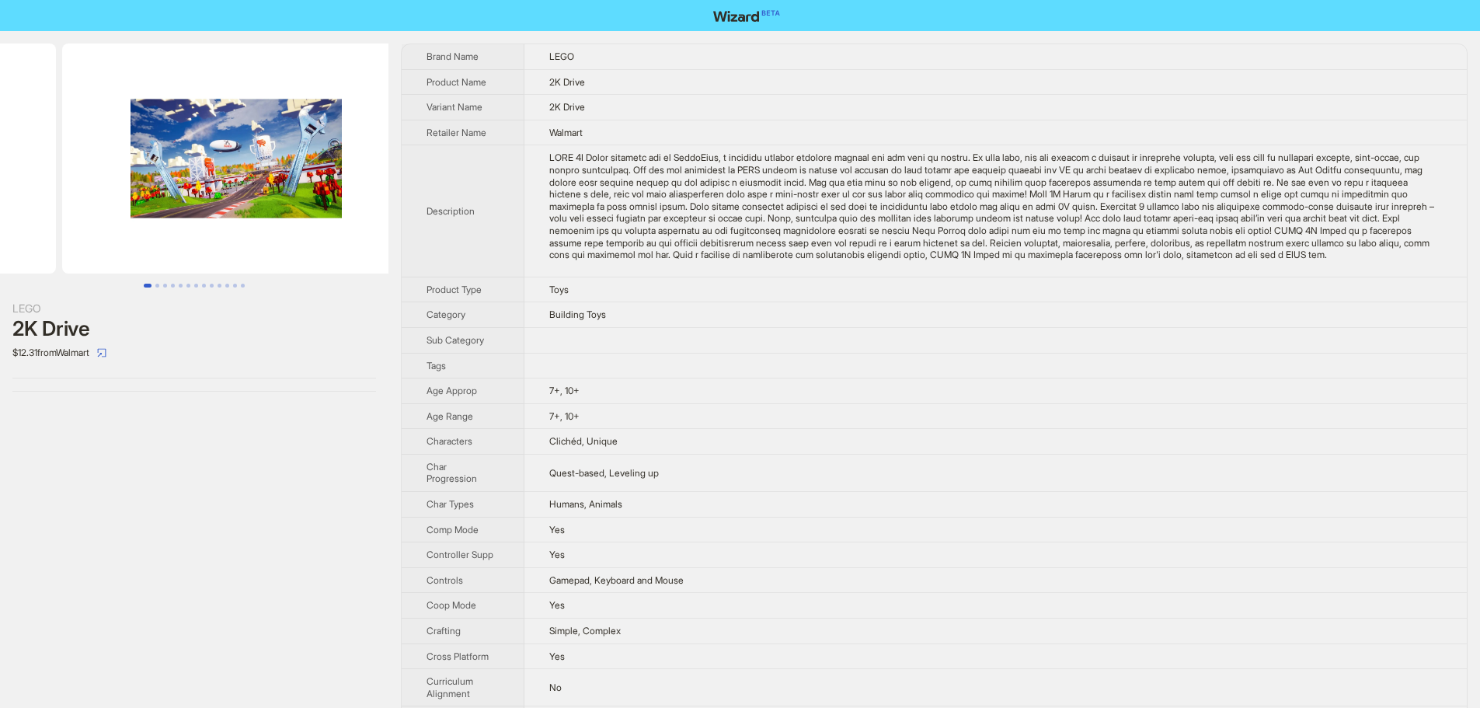
drag, startPoint x: 255, startPoint y: 200, endPoint x: 37, endPoint y: 200, distance: 218.3
click at [39, 200] on ul at bounding box center [194, 159] width 388 height 230
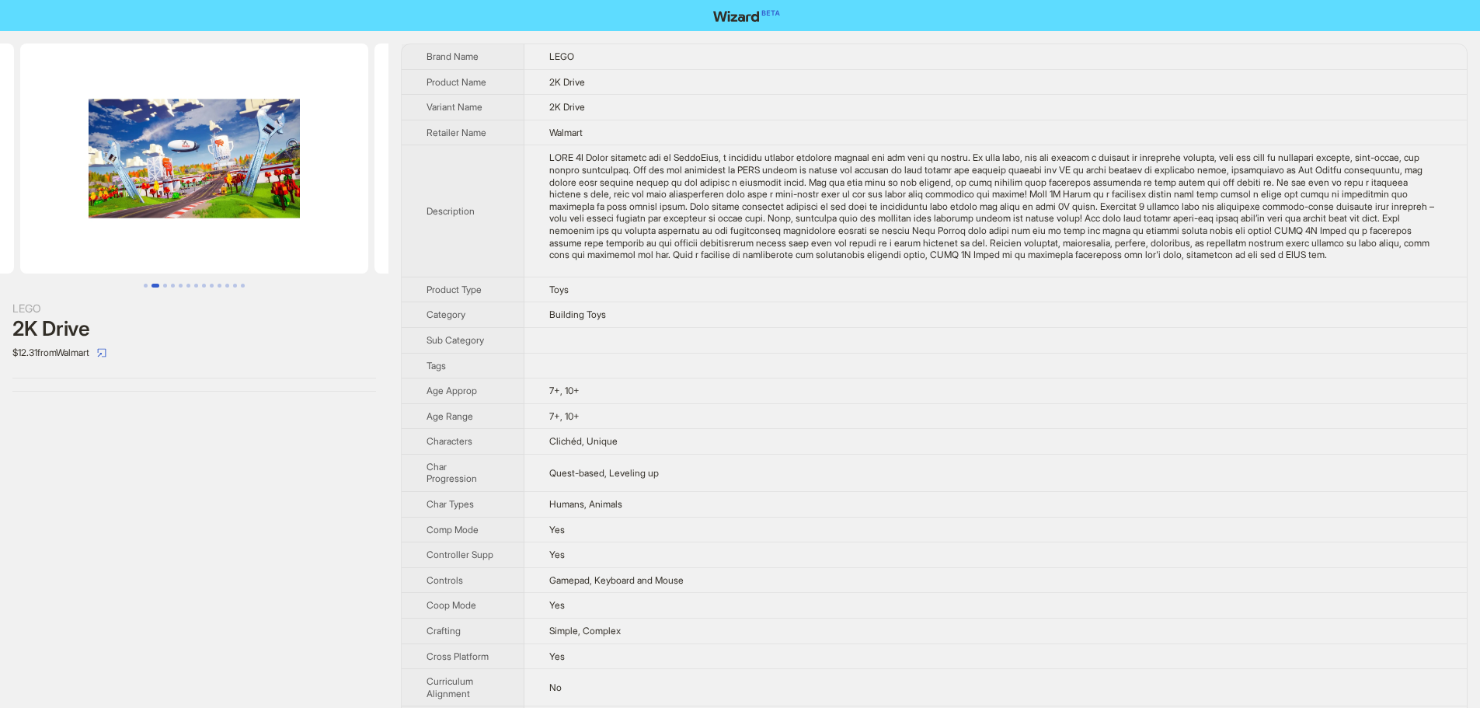
drag, startPoint x: 200, startPoint y: 163, endPoint x: 0, endPoint y: 189, distance: 202.1
click at [20, 189] on img at bounding box center [194, 159] width 348 height 230
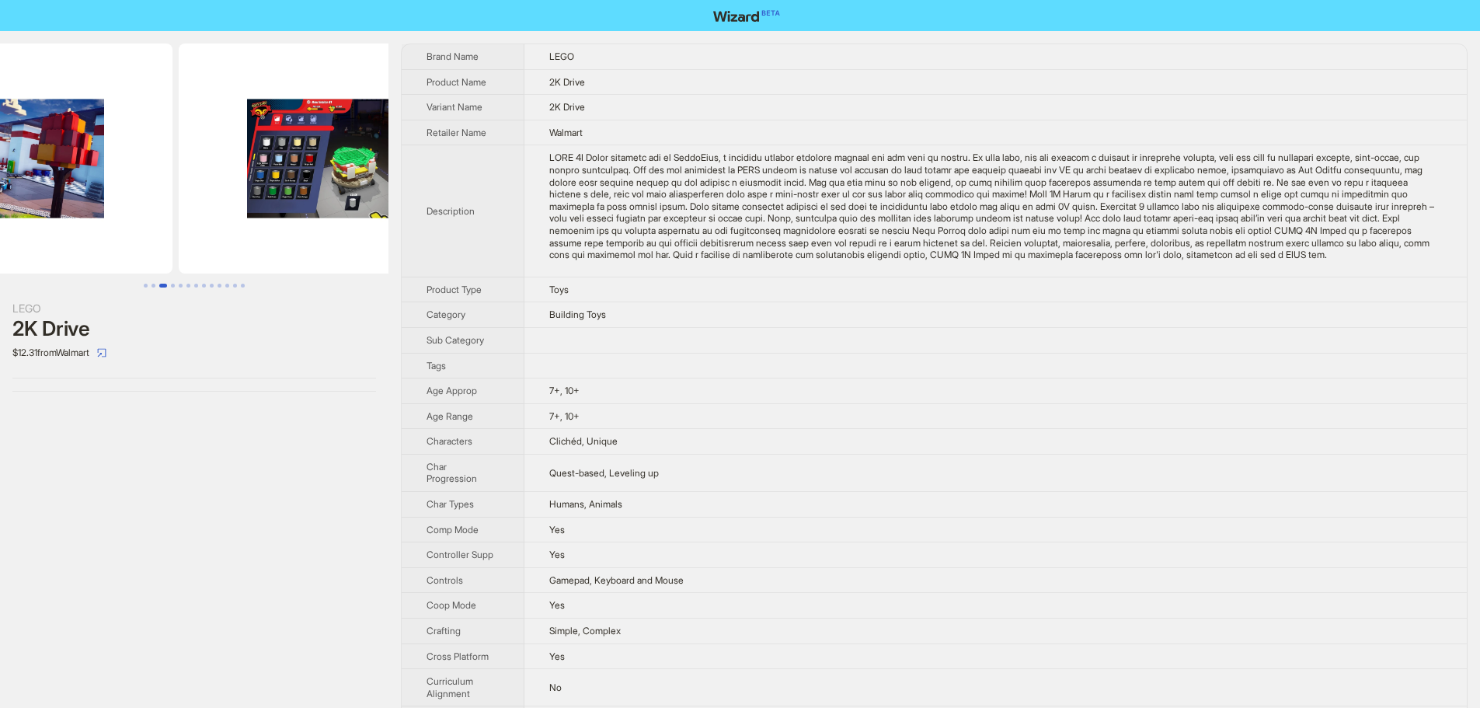
click at [238, 204] on ul at bounding box center [194, 159] width 388 height 230
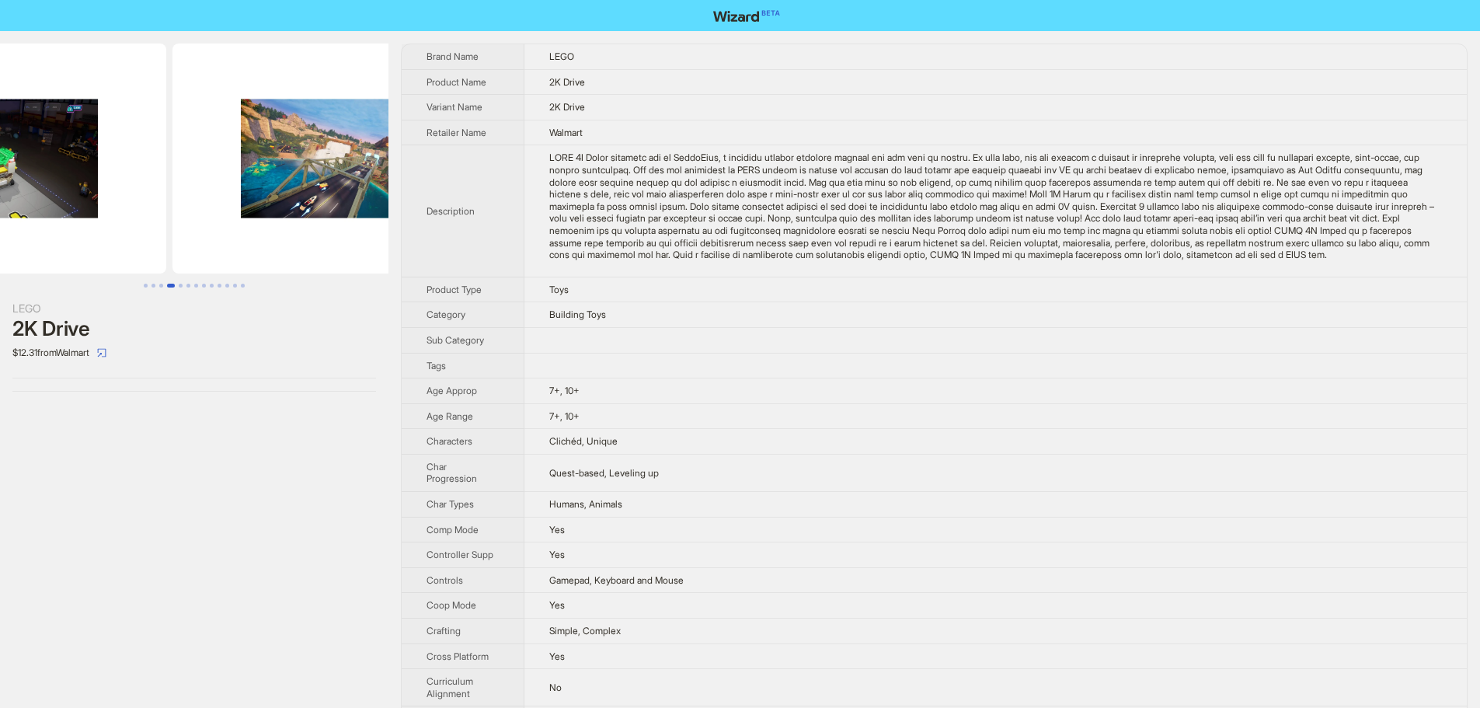
drag, startPoint x: 162, startPoint y: 193, endPoint x: 172, endPoint y: 179, distance: 17.3
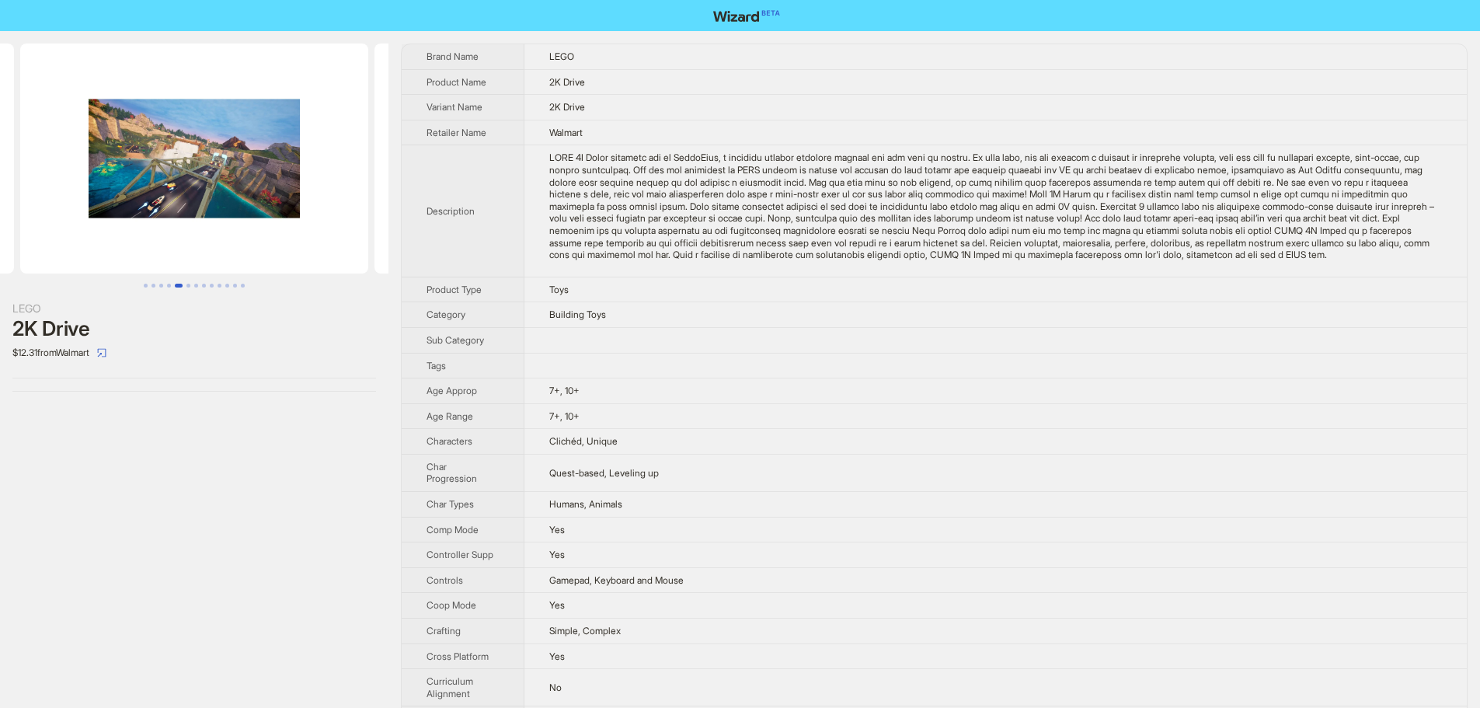
drag, startPoint x: 160, startPoint y: 180, endPoint x: 295, endPoint y: 159, distance: 136.8
click at [127, 179] on img at bounding box center [194, 159] width 348 height 230
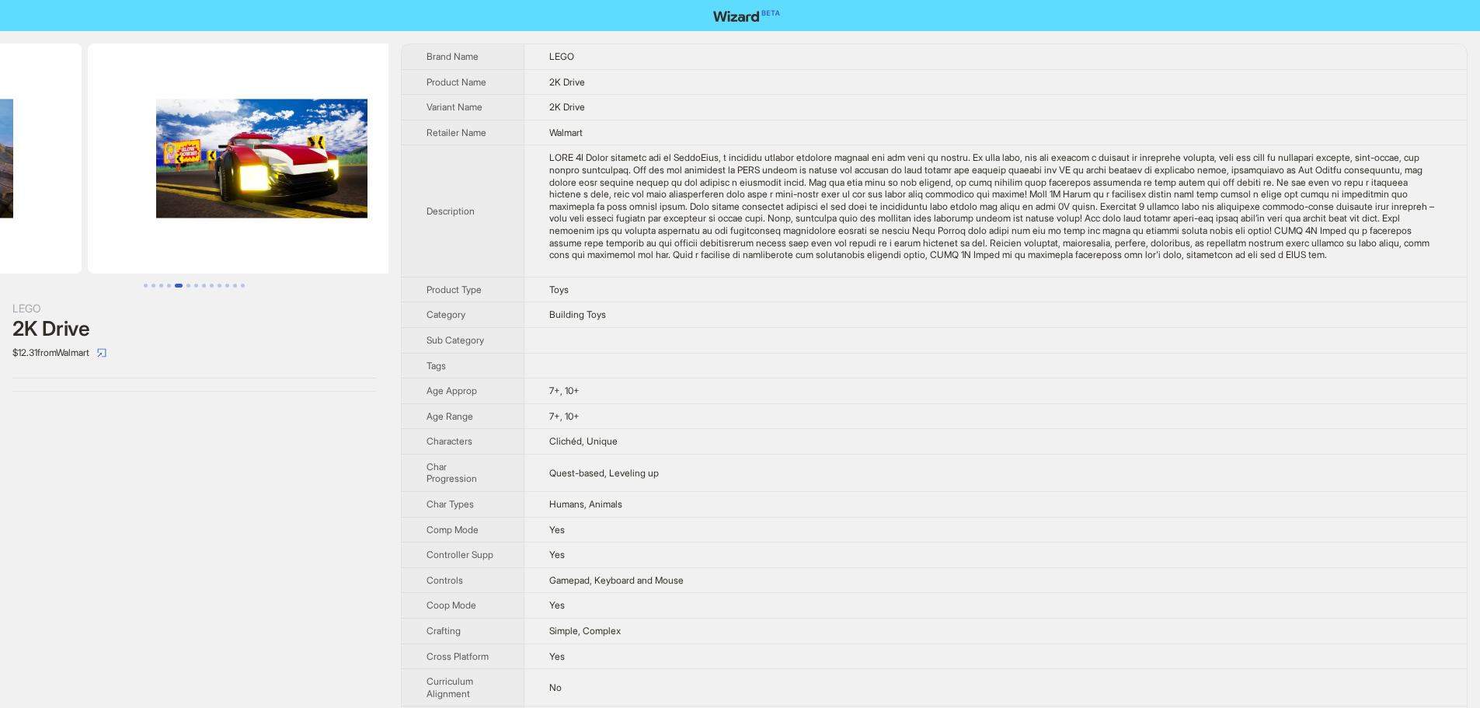
drag, startPoint x: 244, startPoint y: 179, endPoint x: 204, endPoint y: 134, distance: 60.0
click at [113, 179] on ul at bounding box center [194, 159] width 388 height 230
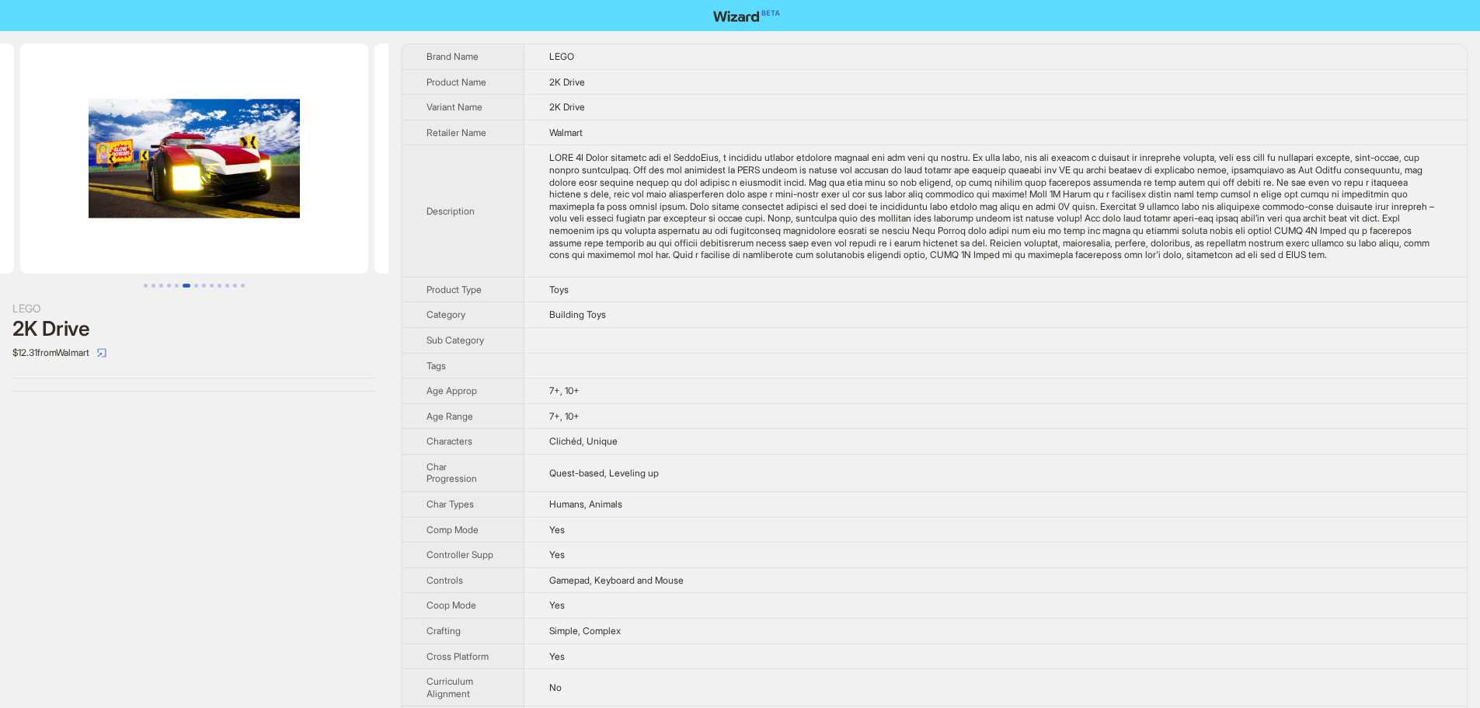
drag, startPoint x: 202, startPoint y: 141, endPoint x: 214, endPoint y: 153, distance: 17.0
click at [126, 166] on img at bounding box center [194, 159] width 348 height 230
drag, startPoint x: 116, startPoint y: 172, endPoint x: 133, endPoint y: 148, distance: 28.9
click at [106, 172] on img at bounding box center [194, 159] width 348 height 230
click at [69, 183] on img at bounding box center [194, 159] width 348 height 230
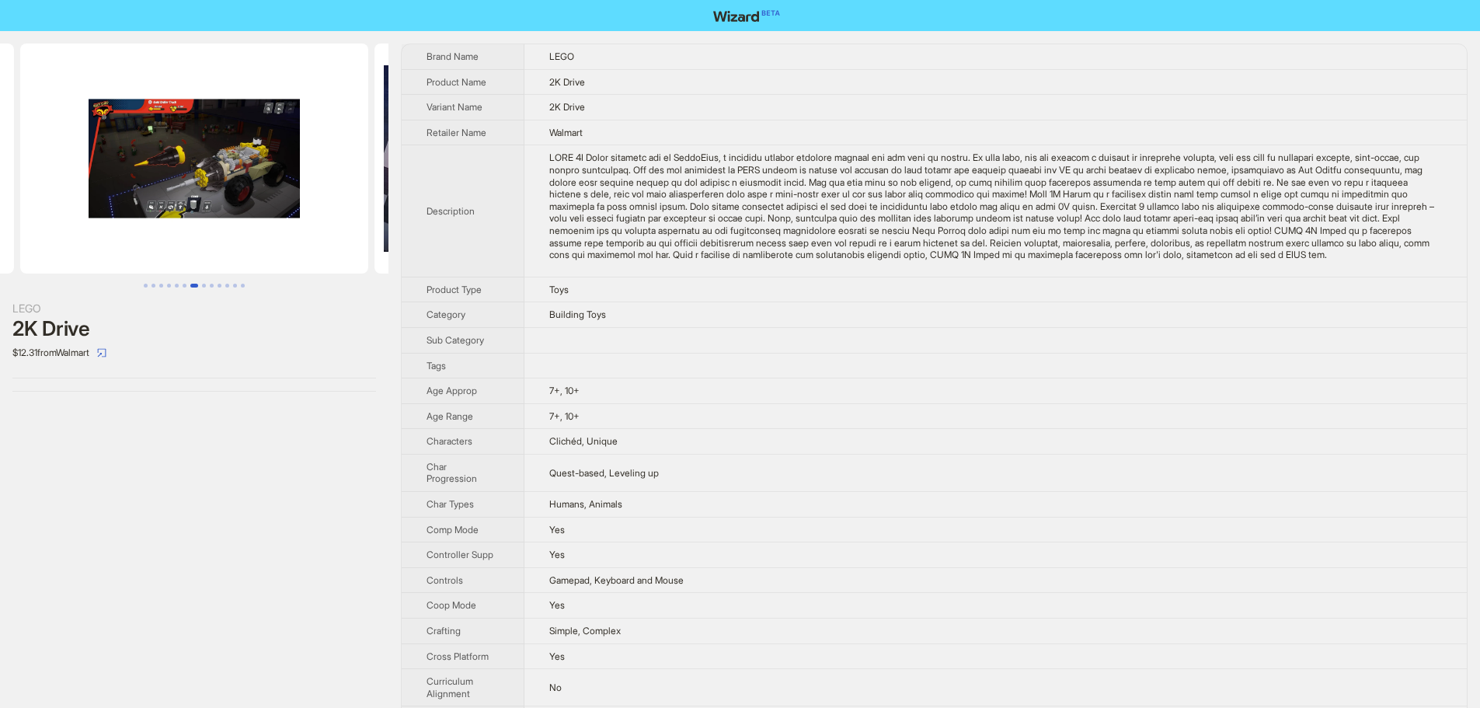
drag, startPoint x: 181, startPoint y: 179, endPoint x: 207, endPoint y: 172, distance: 26.8
click at [92, 196] on img at bounding box center [194, 159] width 348 height 230
drag, startPoint x: 198, startPoint y: 200, endPoint x: 190, endPoint y: 167, distance: 33.7
click at [138, 207] on img at bounding box center [194, 159] width 348 height 230
click at [124, 199] on img at bounding box center [194, 159] width 348 height 230
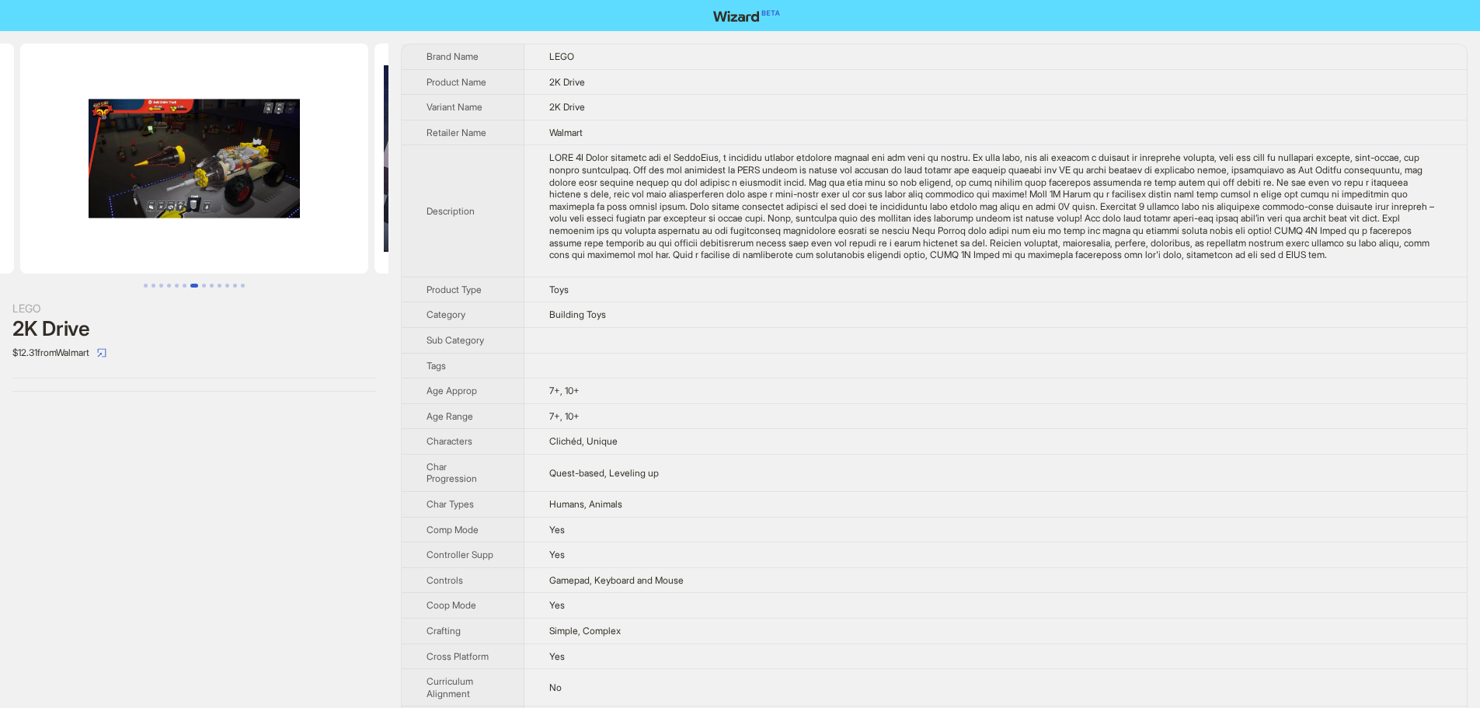
scroll to position [0, 2126]
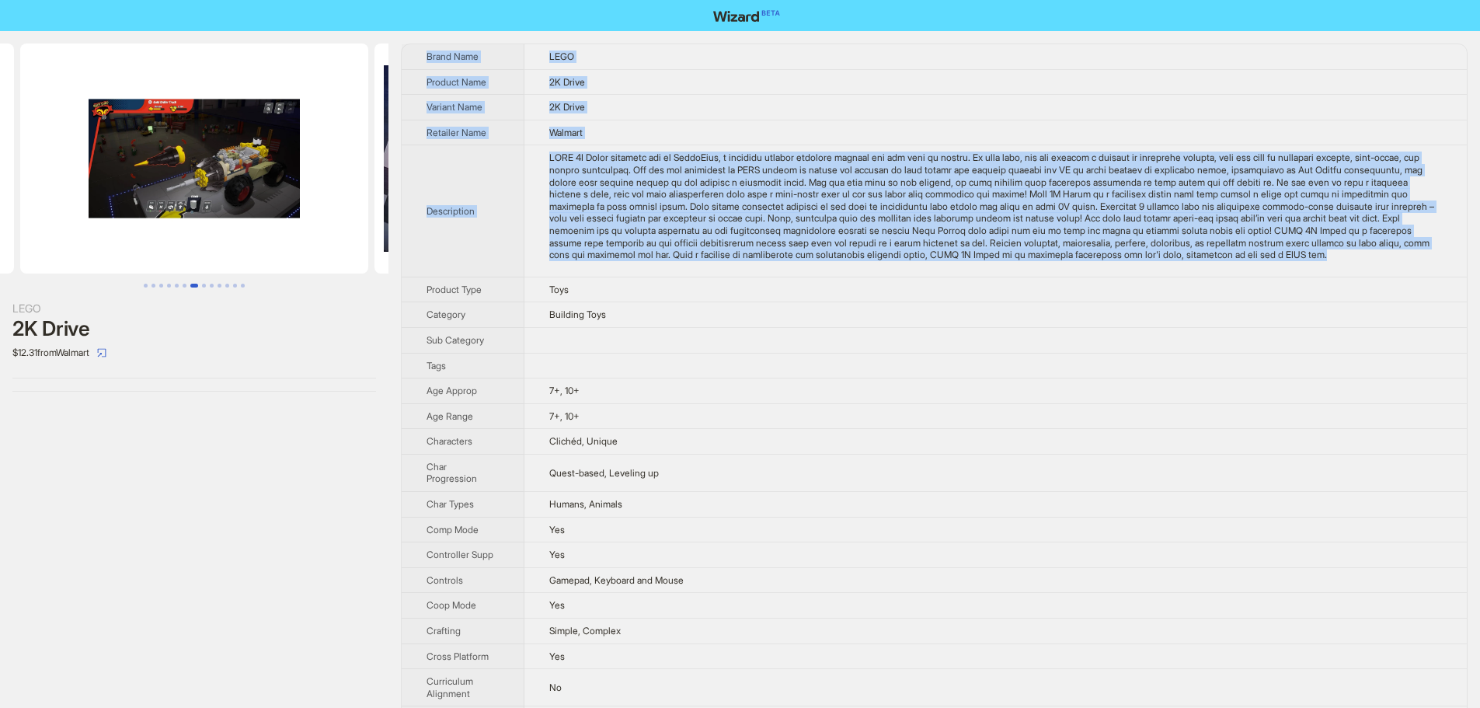
drag, startPoint x: 740, startPoint y: 268, endPoint x: 424, endPoint y: 58, distance: 378.8
copy tbody "Brand Name LEGO Product Name 2K Drive Variant Name 2K Drive Retailer Name Walma…"
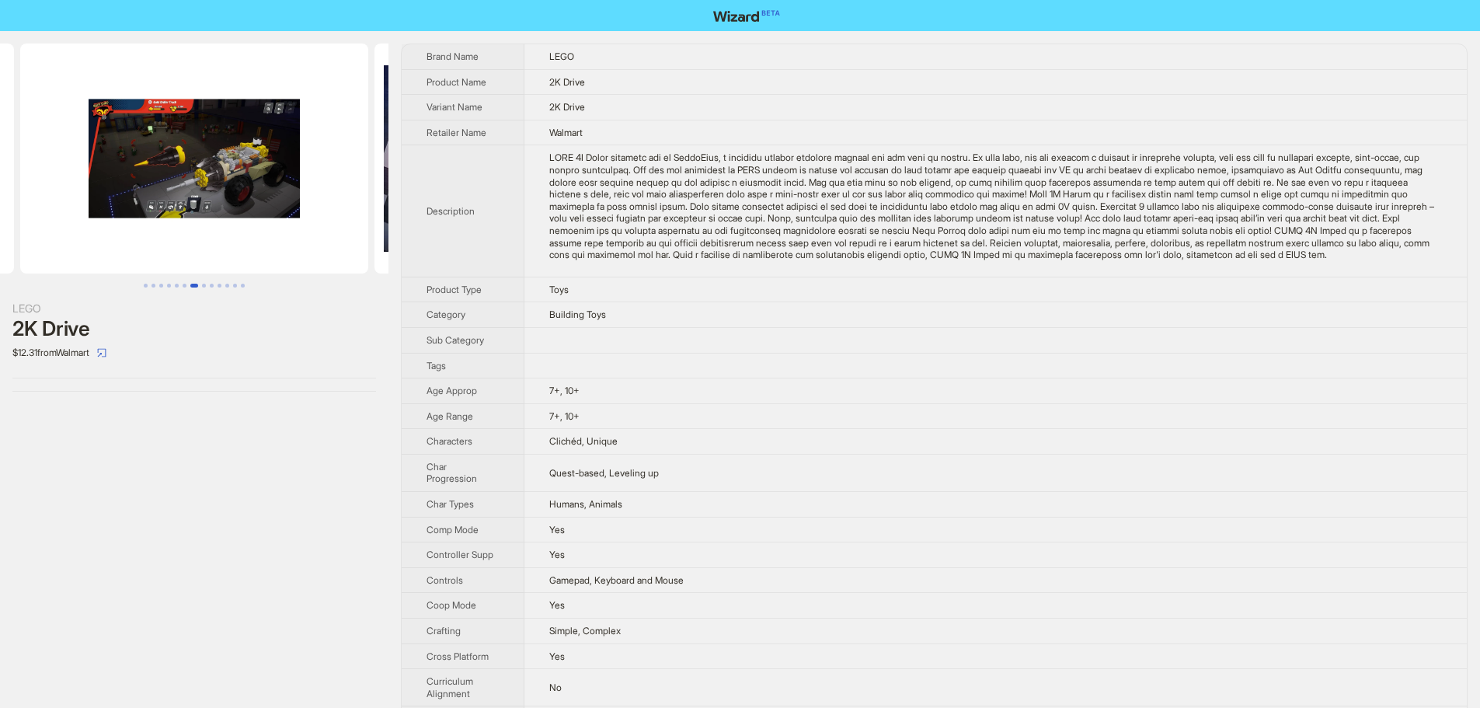
click at [644, 391] on td "7+, 10+" at bounding box center [995, 391] width 942 height 26
drag, startPoint x: 249, startPoint y: 175, endPoint x: 395, endPoint y: 190, distance: 146.0
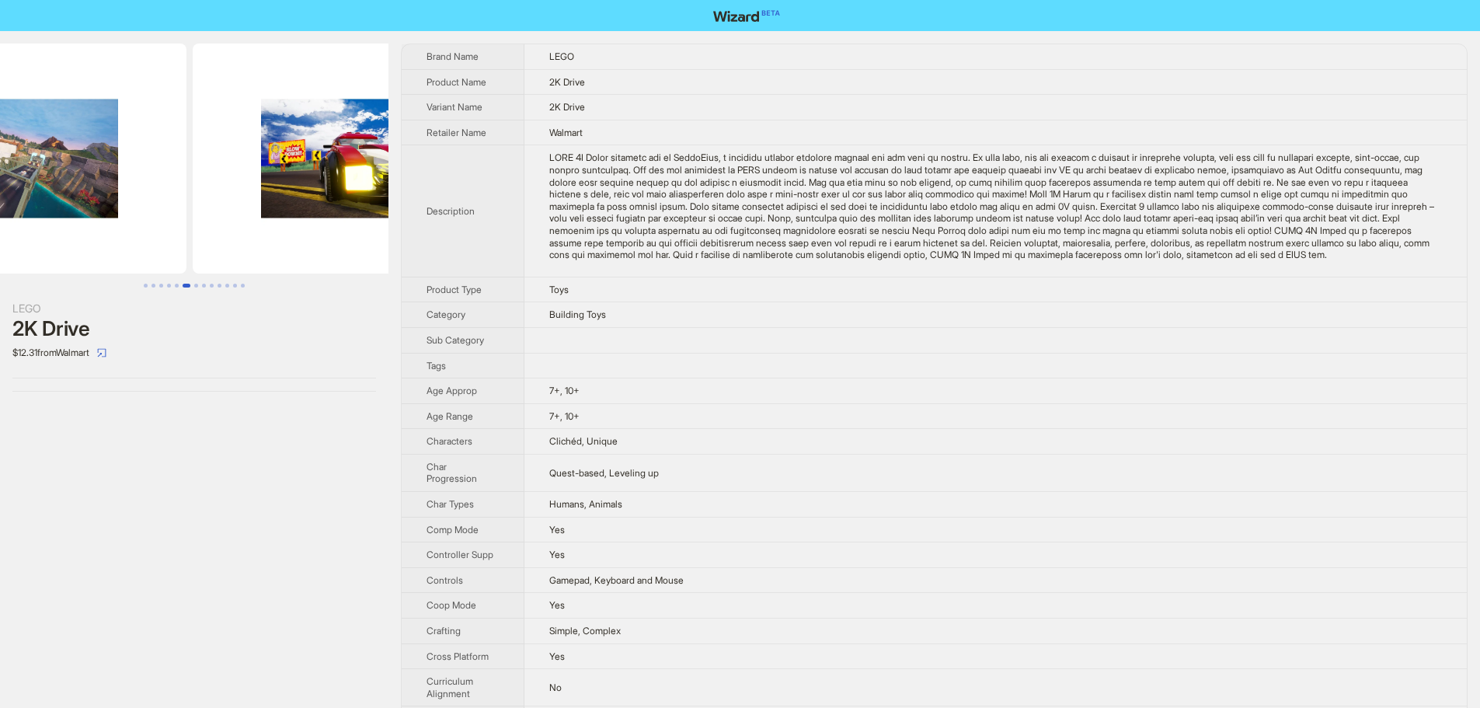
drag, startPoint x: 280, startPoint y: 174, endPoint x: 224, endPoint y: 173, distance: 56.7
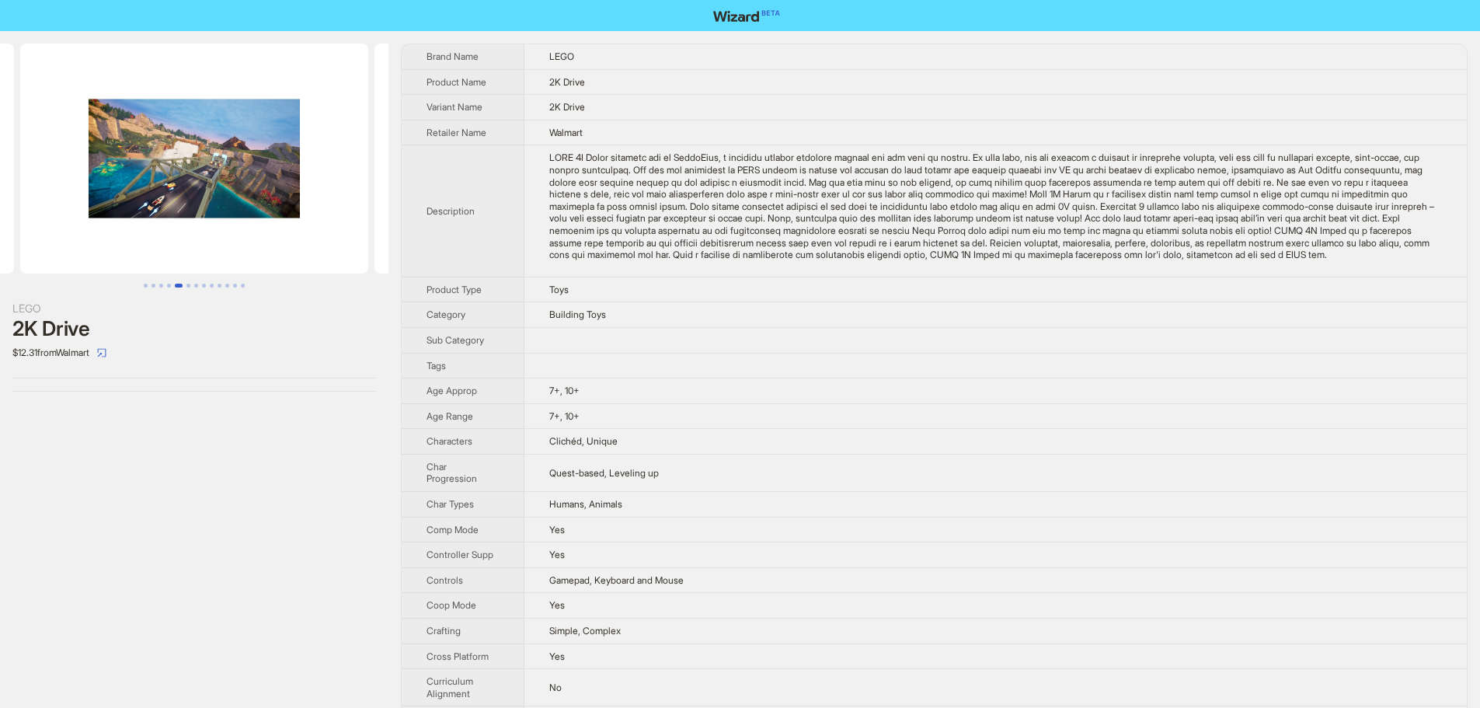
drag, startPoint x: 209, startPoint y: 172, endPoint x: 418, endPoint y: 172, distance: 209.0
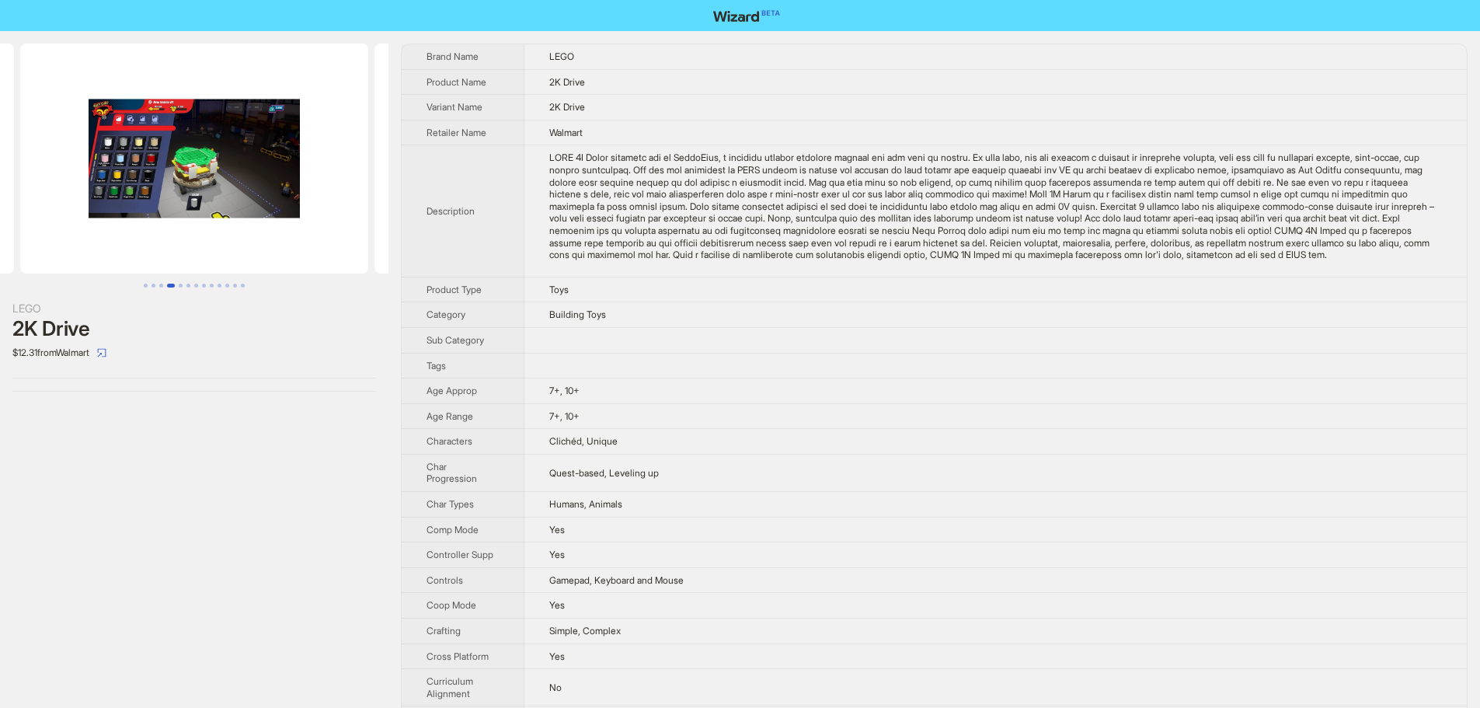
drag, startPoint x: 204, startPoint y: 137, endPoint x: 486, endPoint y: 134, distance: 282.0
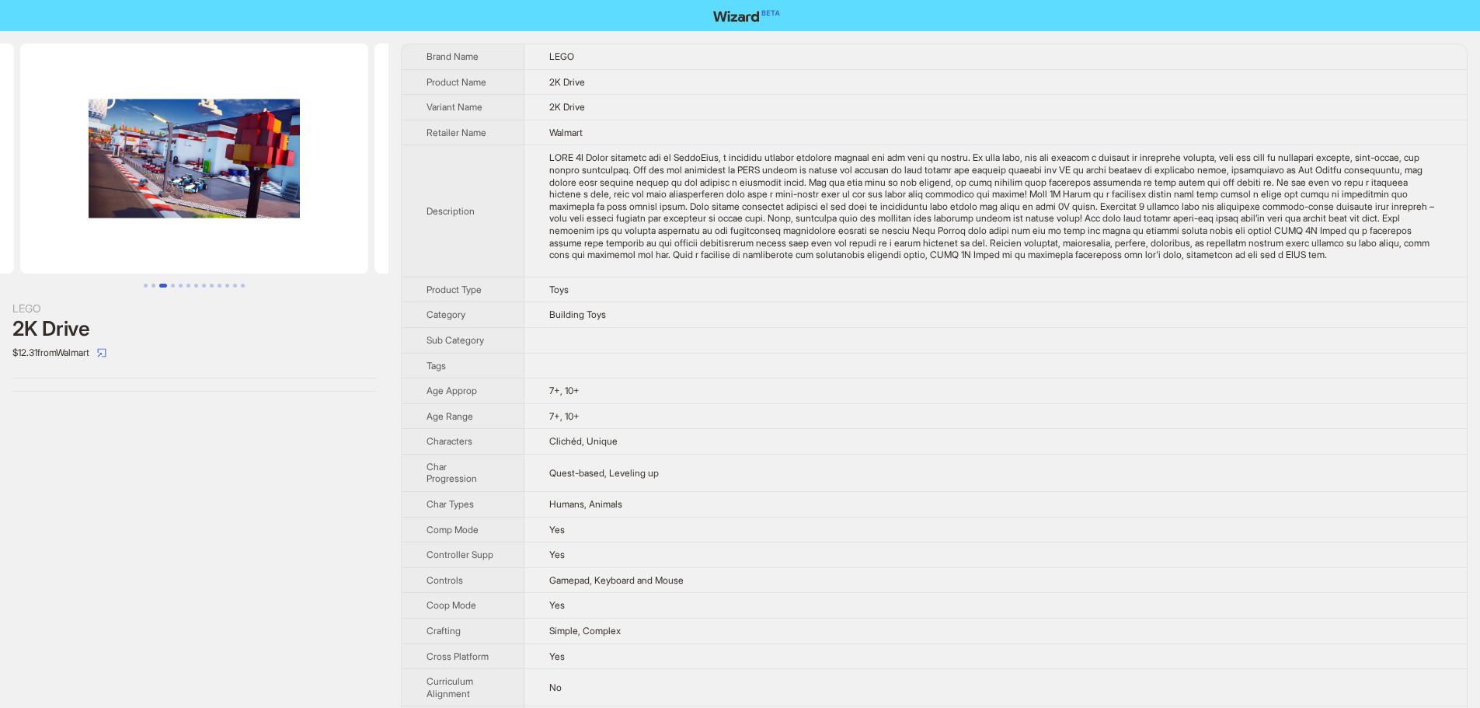
drag, startPoint x: 282, startPoint y: 115, endPoint x: 427, endPoint y: 114, distance: 144.5
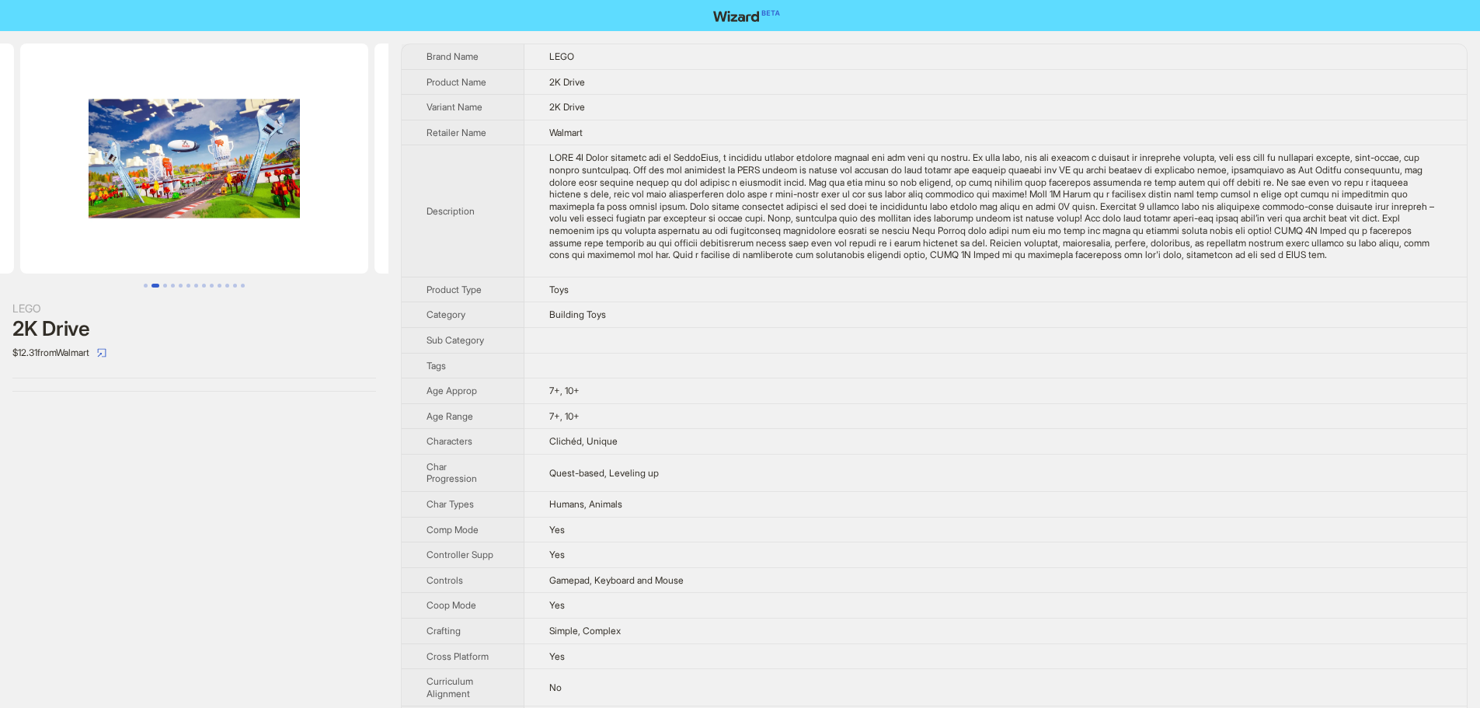
drag, startPoint x: 350, startPoint y: 114, endPoint x: 537, endPoint y: 117, distance: 187.3
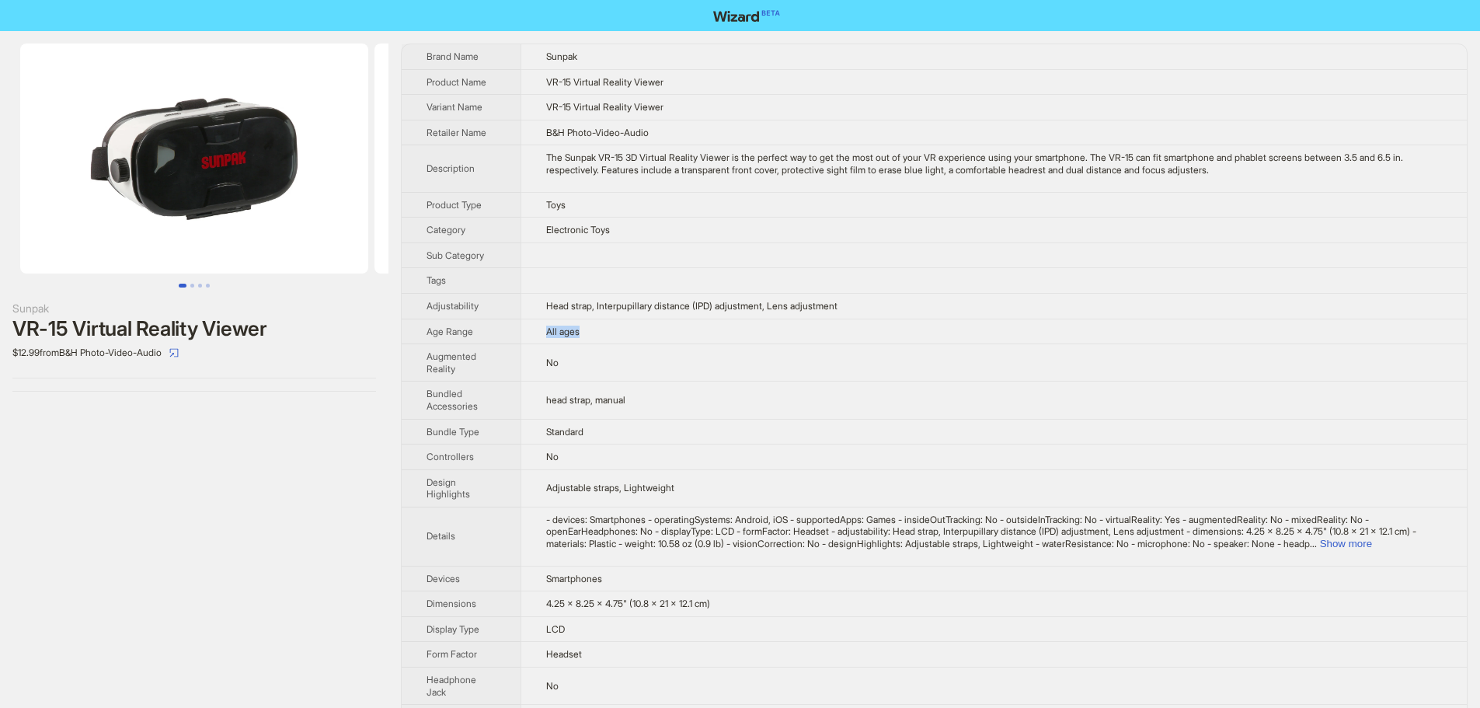
drag, startPoint x: 602, startPoint y: 330, endPoint x: 528, endPoint y: 336, distance: 74.8
click at [528, 336] on td "All ages" at bounding box center [994, 332] width 946 height 26
